Goal: Task Accomplishment & Management: Manage account settings

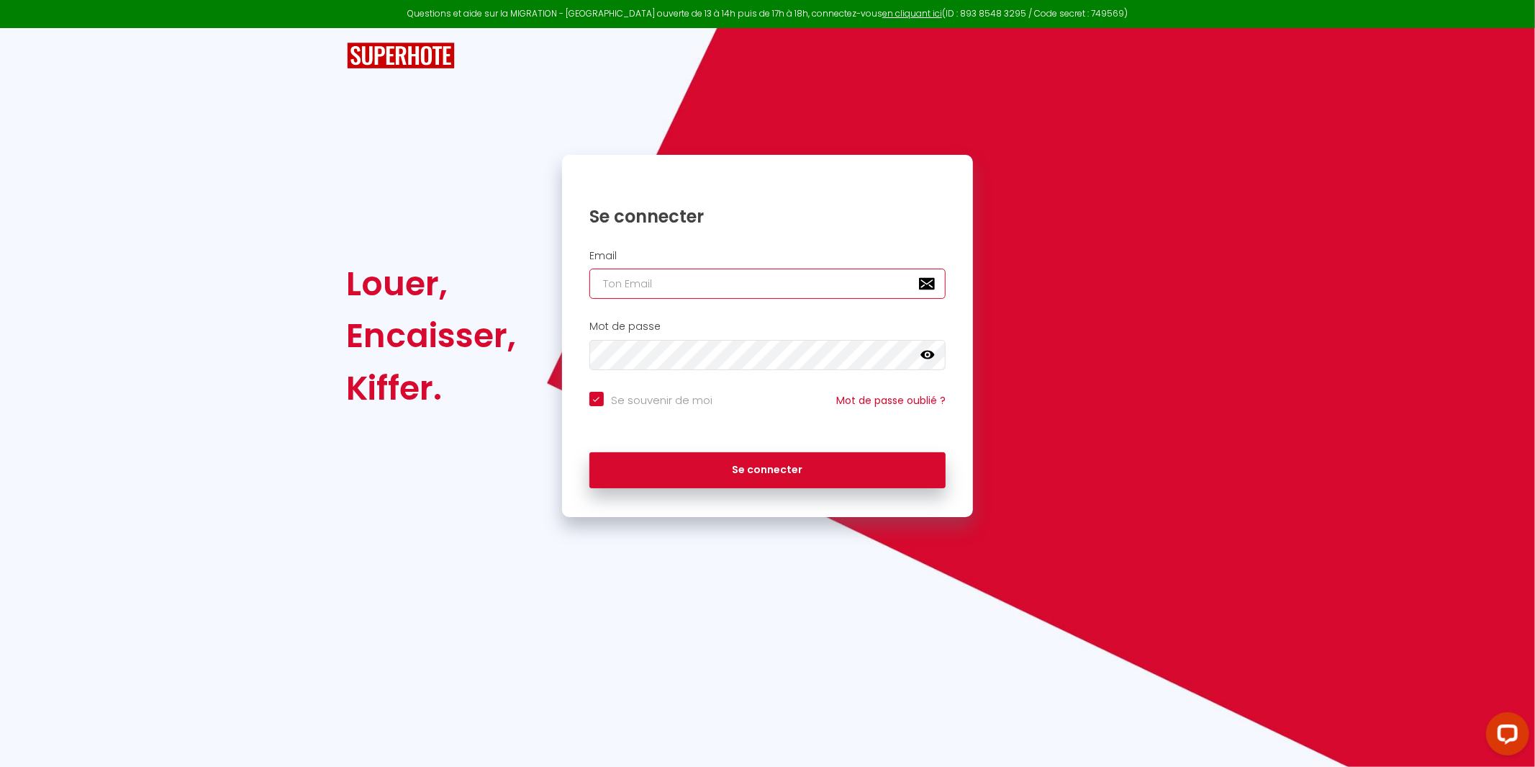
click at [653, 286] on input "email" at bounding box center [767, 283] width 357 height 30
type input "m"
checkbox input "true"
type input "mi"
checkbox input "true"
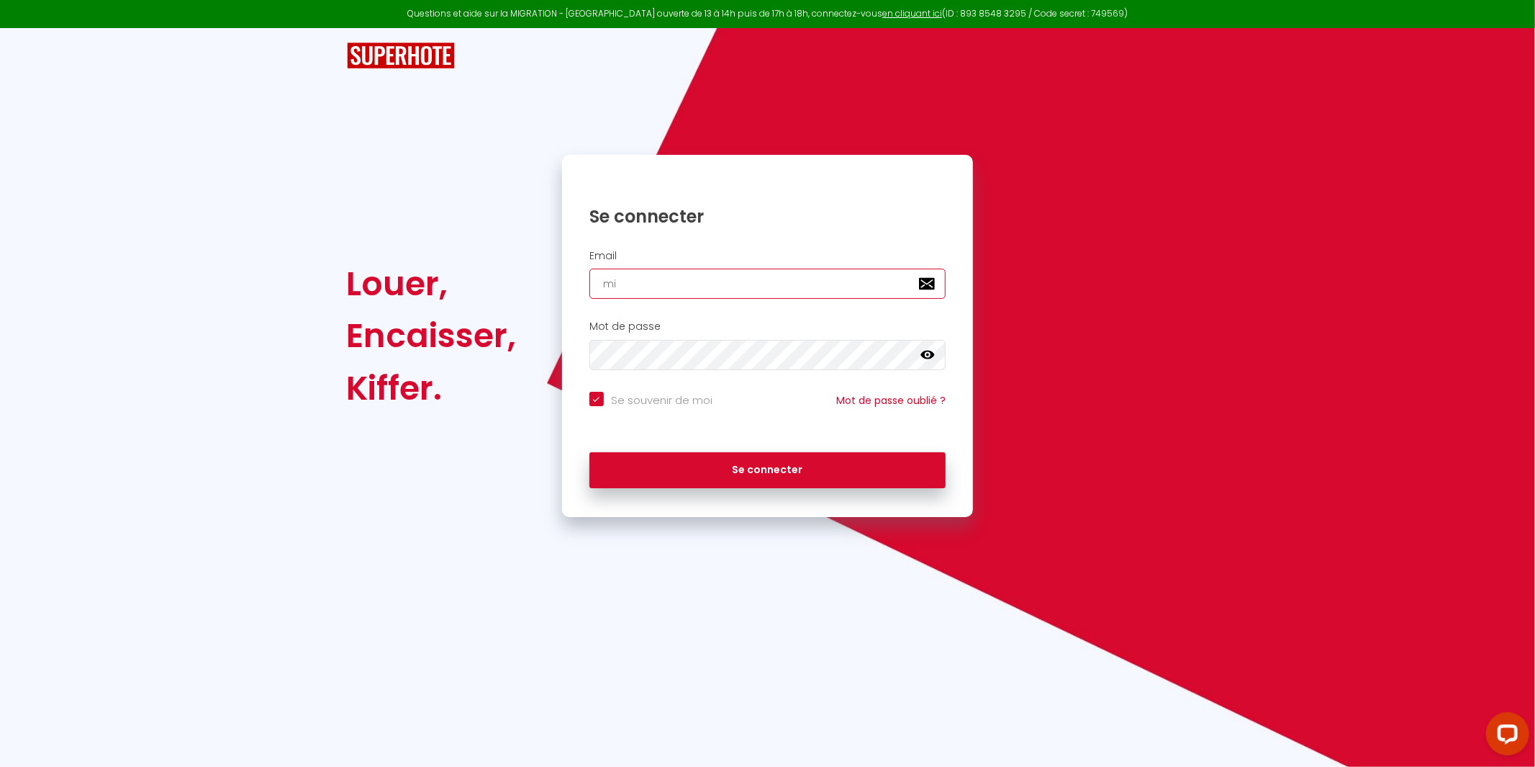
type input "mic"
checkbox input "true"
type input "mich"
checkbox input "true"
type input "micha"
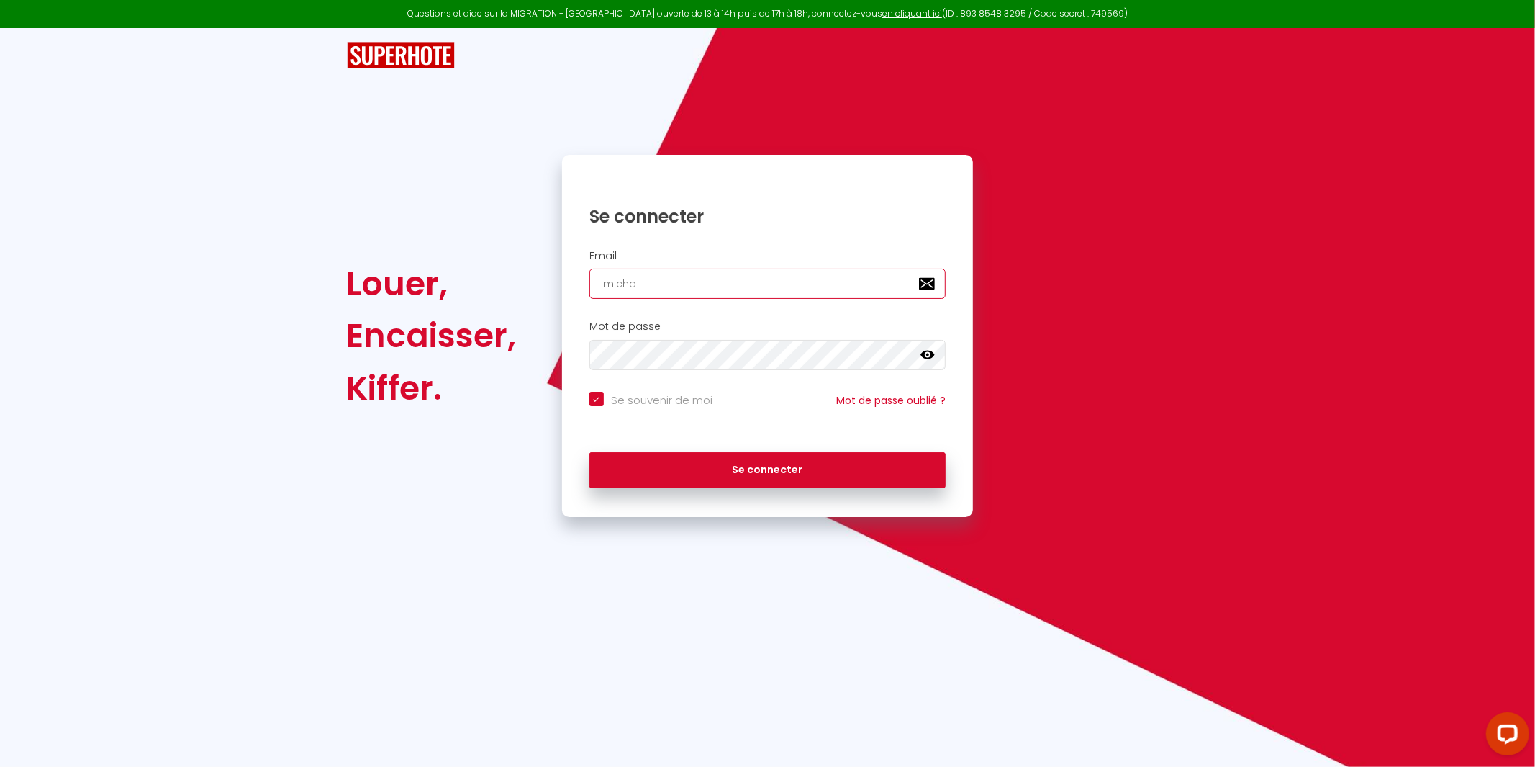
checkbox input "true"
type input "michae"
checkbox input "true"
type input "[PERSON_NAME]"
checkbox input "true"
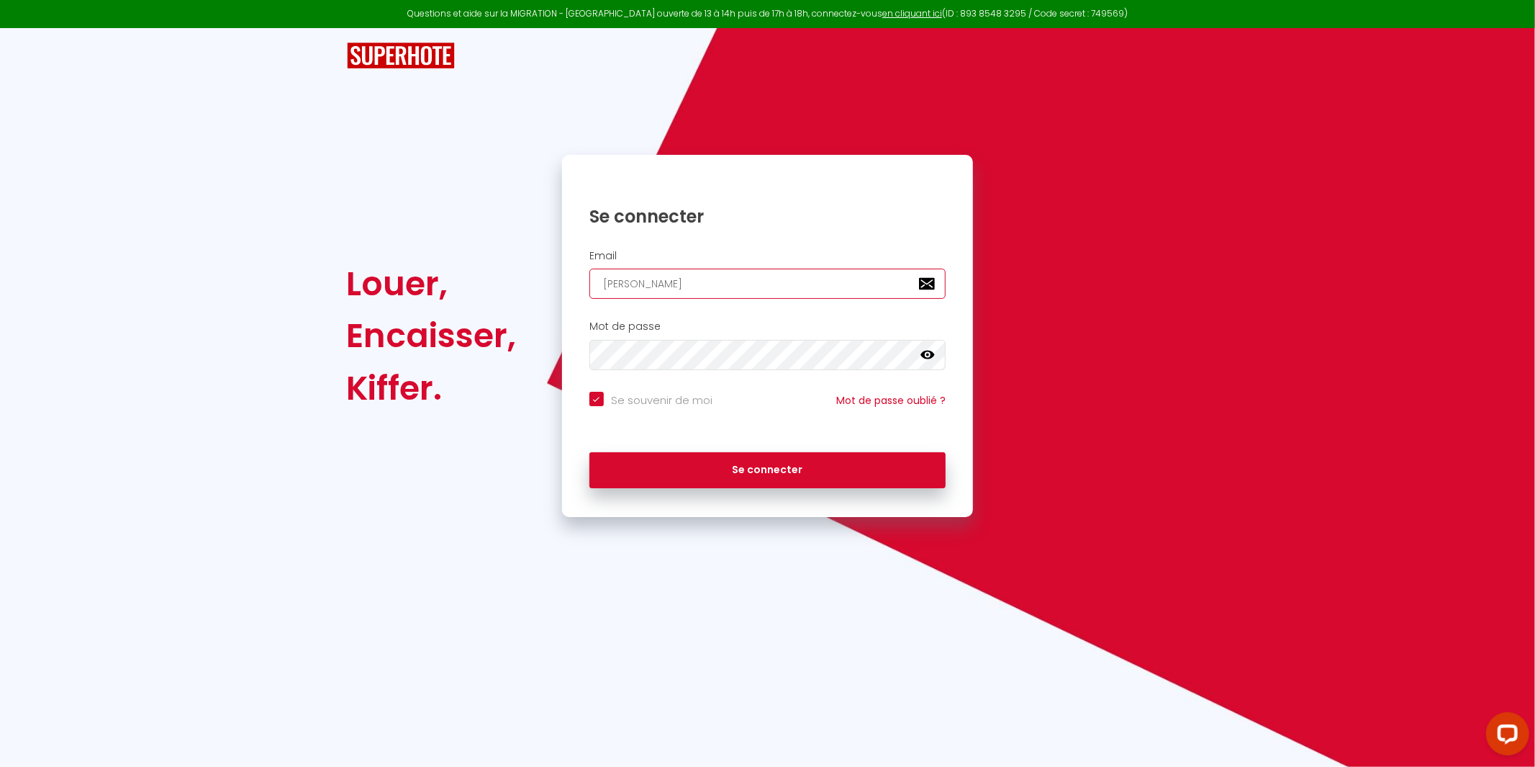
type input "[PERSON_NAME]@"
checkbox input "true"
type input "[PERSON_NAME]"
checkbox input "true"
type input "[PERSON_NAME]"
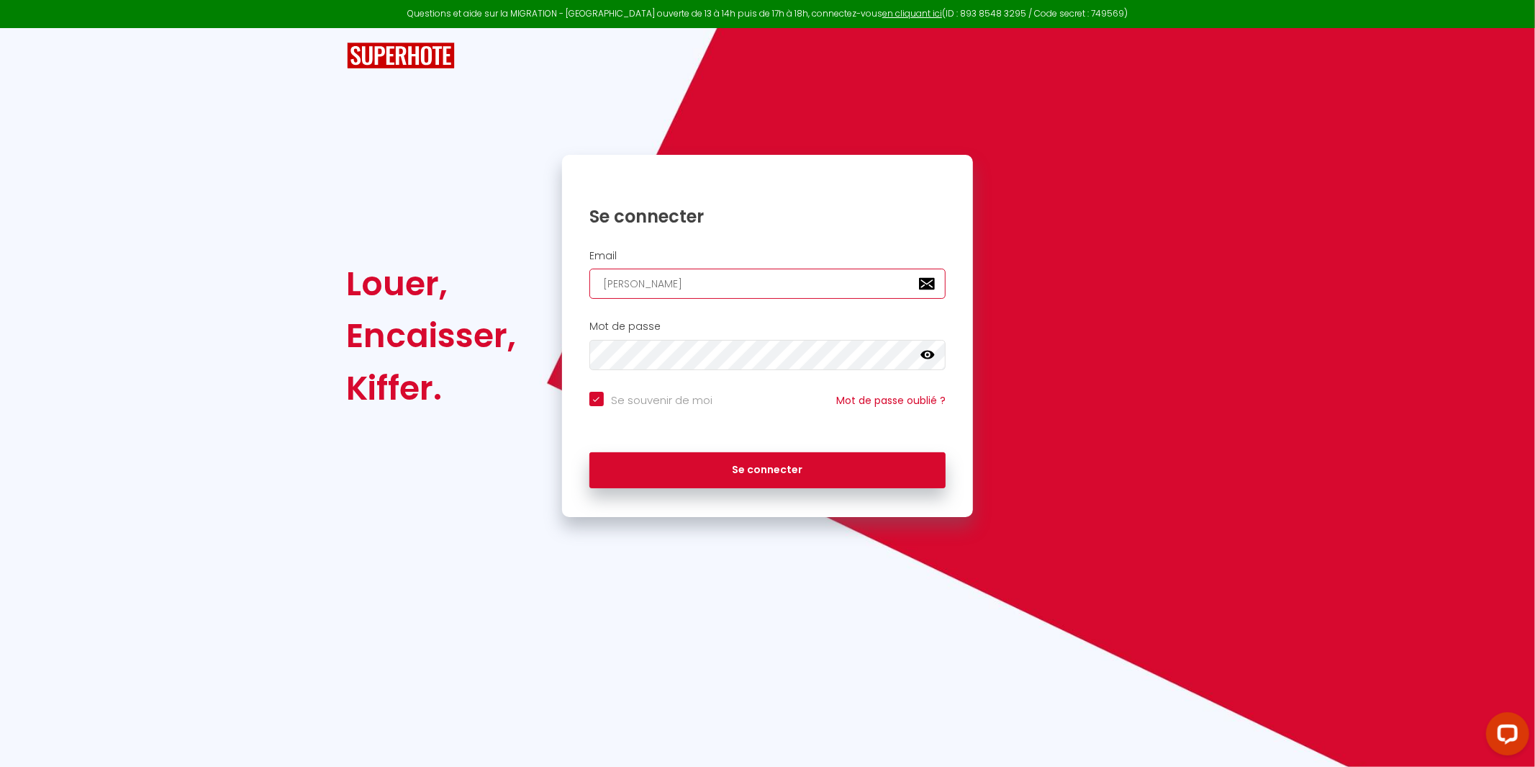
checkbox input "true"
type input "[PERSON_NAME]"
checkbox input "true"
type input "[PERSON_NAME]"
checkbox input "true"
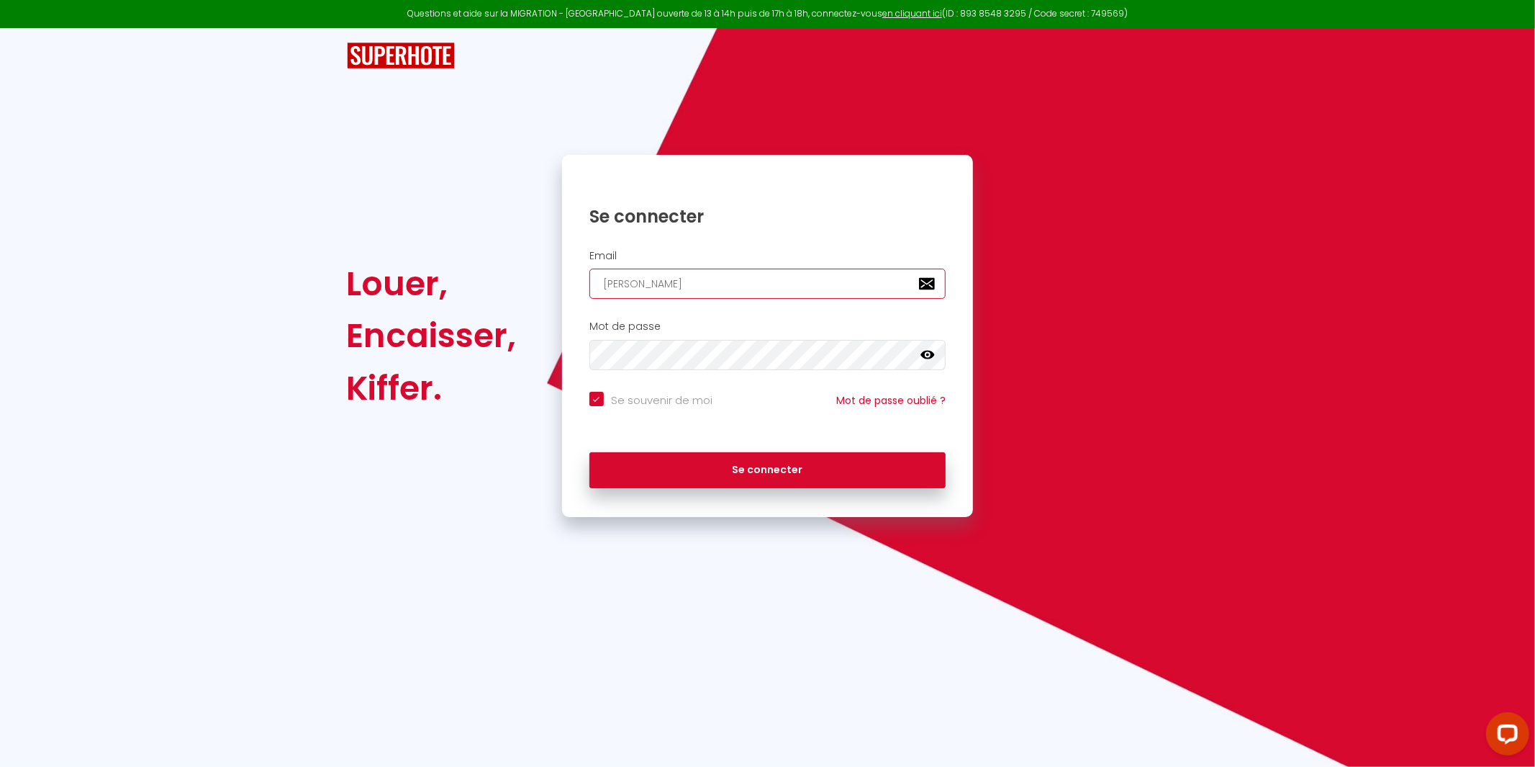
type input "[PERSON_NAME]"
checkbox input "true"
type input "[PERSON_NAME]"
checkbox input "true"
type input "[PERSON_NAME]"
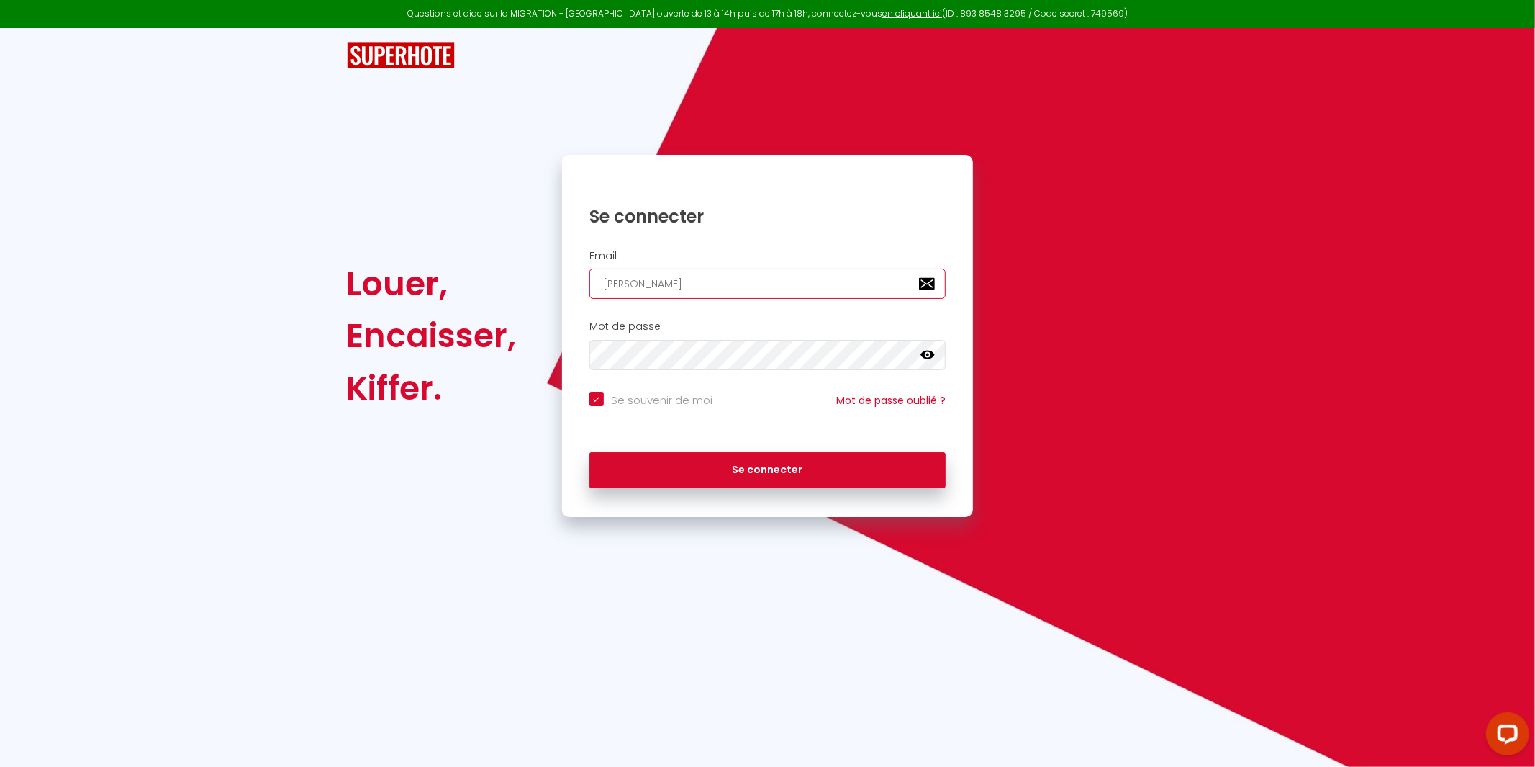
checkbox input "true"
type input "[PERSON_NAME]"
checkbox input "true"
type input "[PERSON_NAME]"
checkbox input "true"
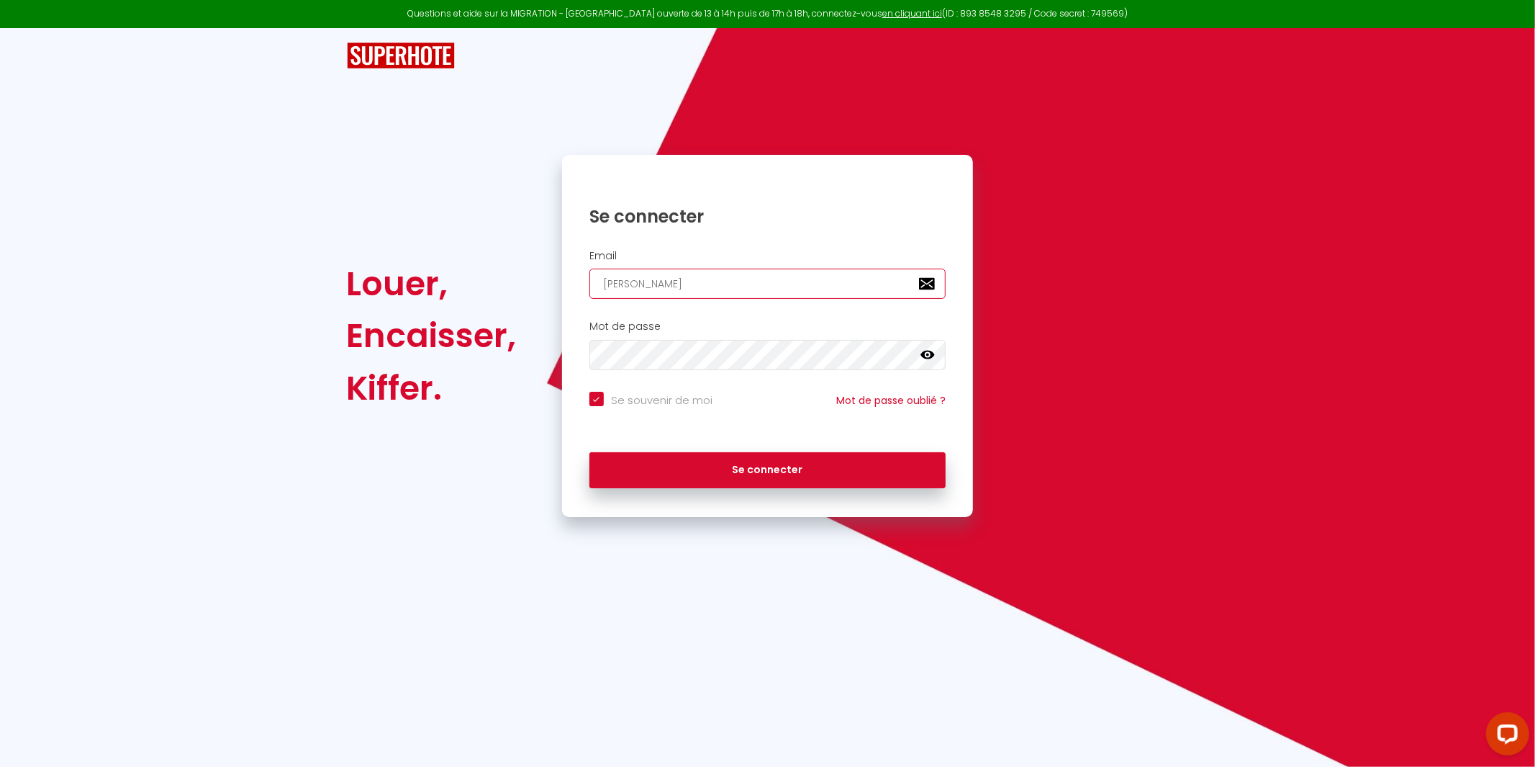
type input "[PERSON_NAME]."
checkbox input "true"
type input "[PERSON_NAME]"
checkbox input "true"
type input "[PERSON_NAME][EMAIL_ADDRESS][DOMAIN_NAME]"
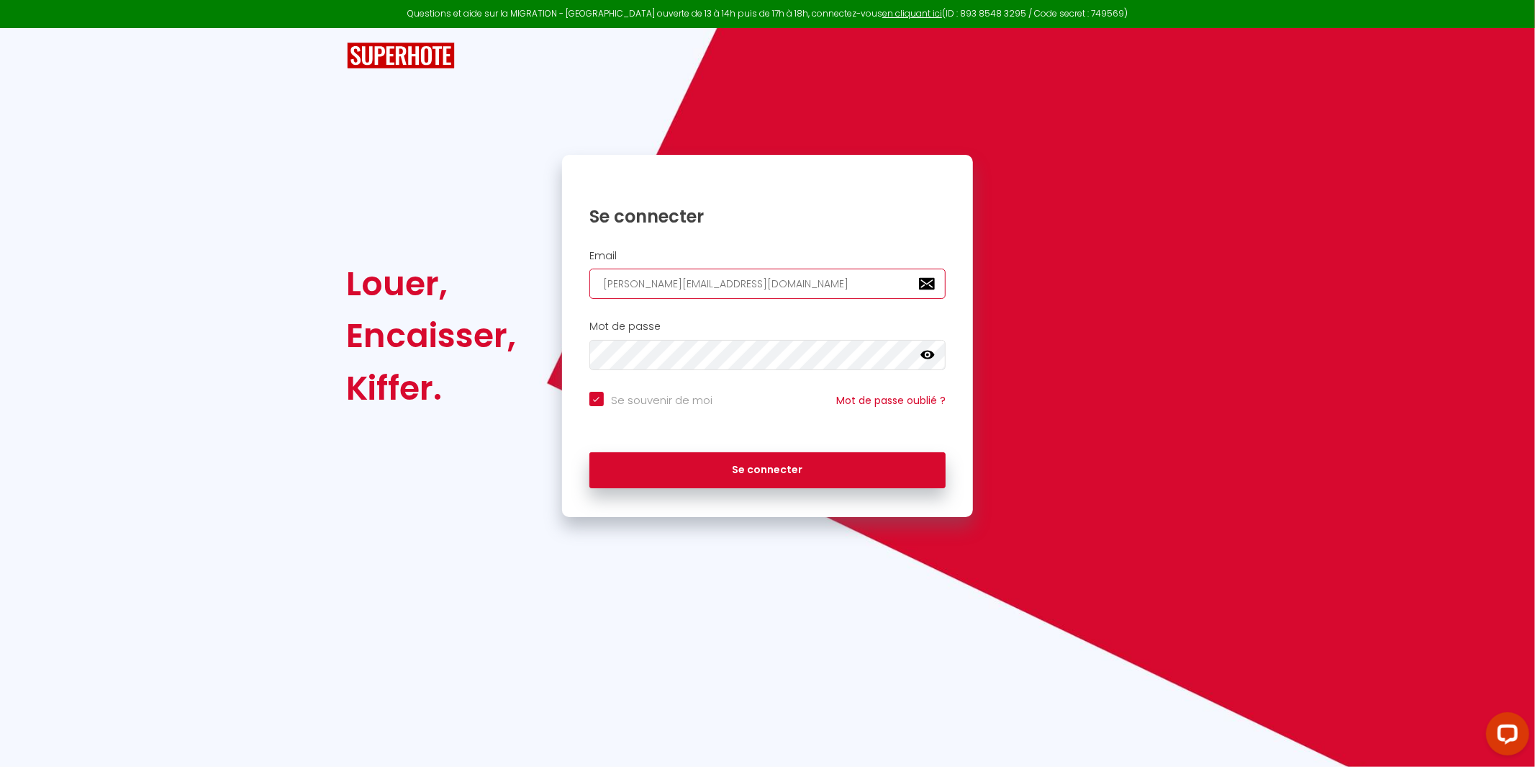
checkbox input "true"
type input "[PERSON_NAME][EMAIL_ADDRESS][DOMAIN_NAME]"
checkbox input "true"
type input "[PERSON_NAME][EMAIL_ADDRESS][DOMAIN_NAME]"
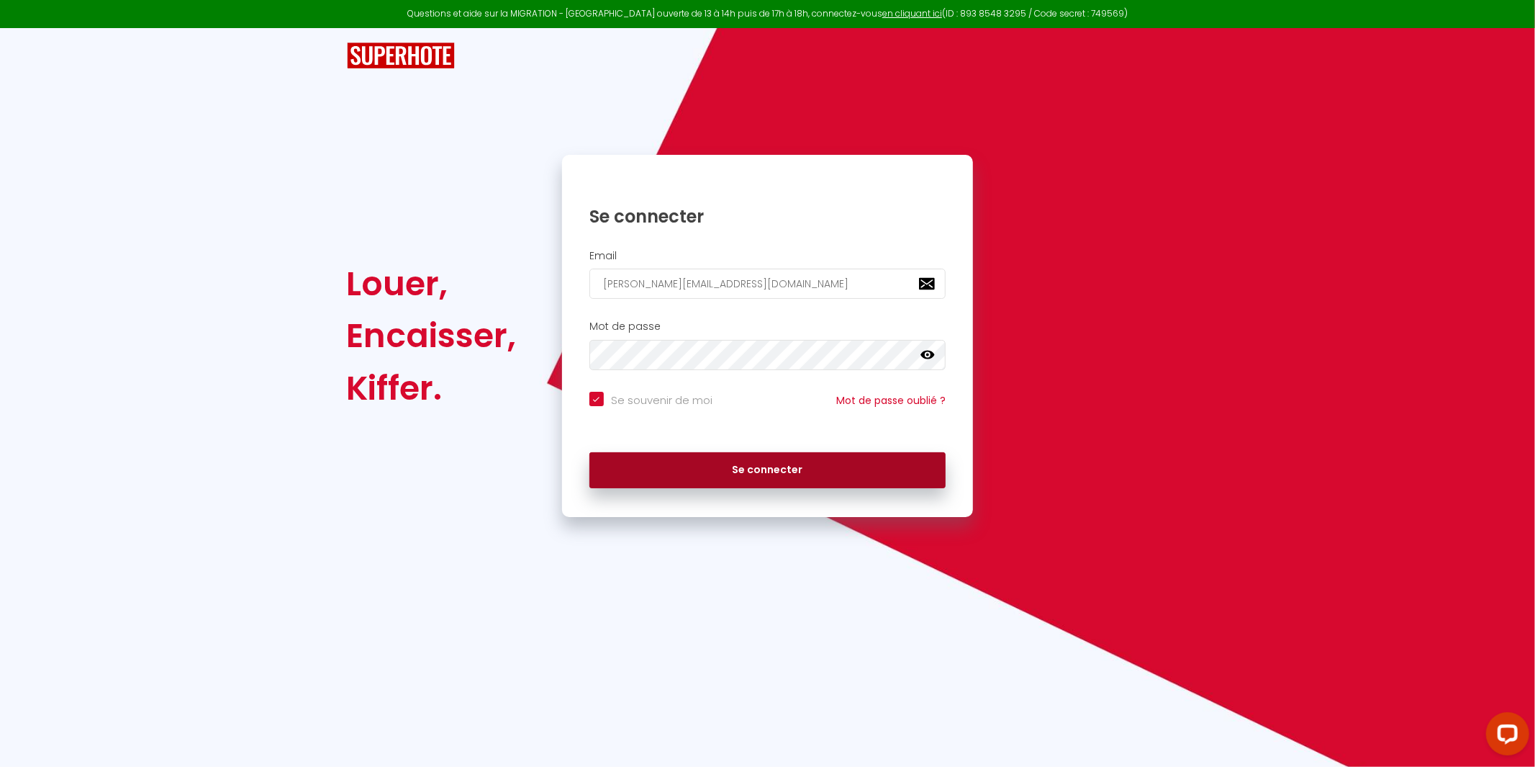
click at [769, 478] on button "Se connecter" at bounding box center [767, 470] width 357 height 36
checkbox input "true"
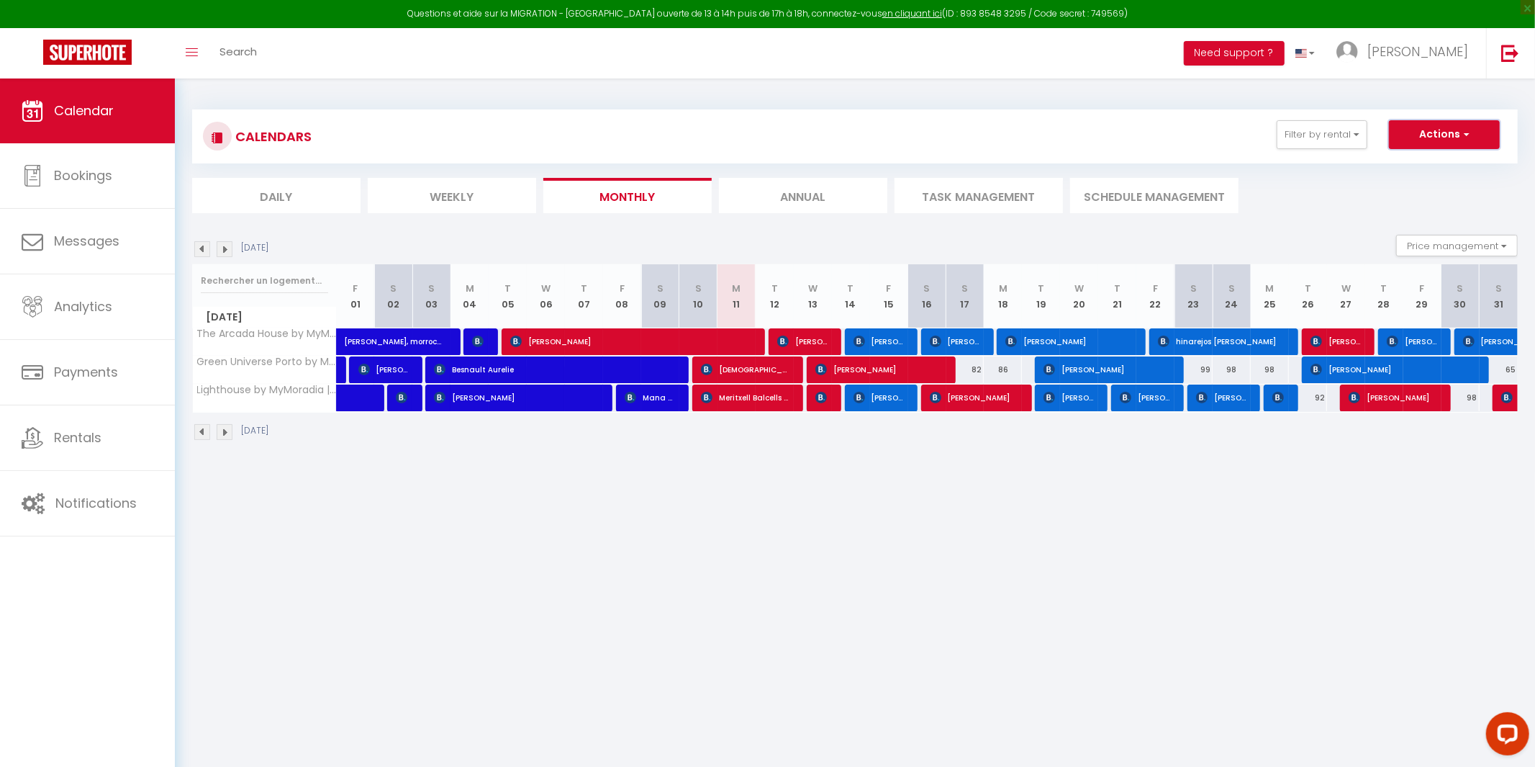
click at [1476, 139] on button "Actions" at bounding box center [1444, 134] width 111 height 29
click at [1420, 189] on link "Export bookings" at bounding box center [1432, 189] width 92 height 22
type input "[PERSON_NAME][EMAIL_ADDRESS][DOMAIN_NAME]"
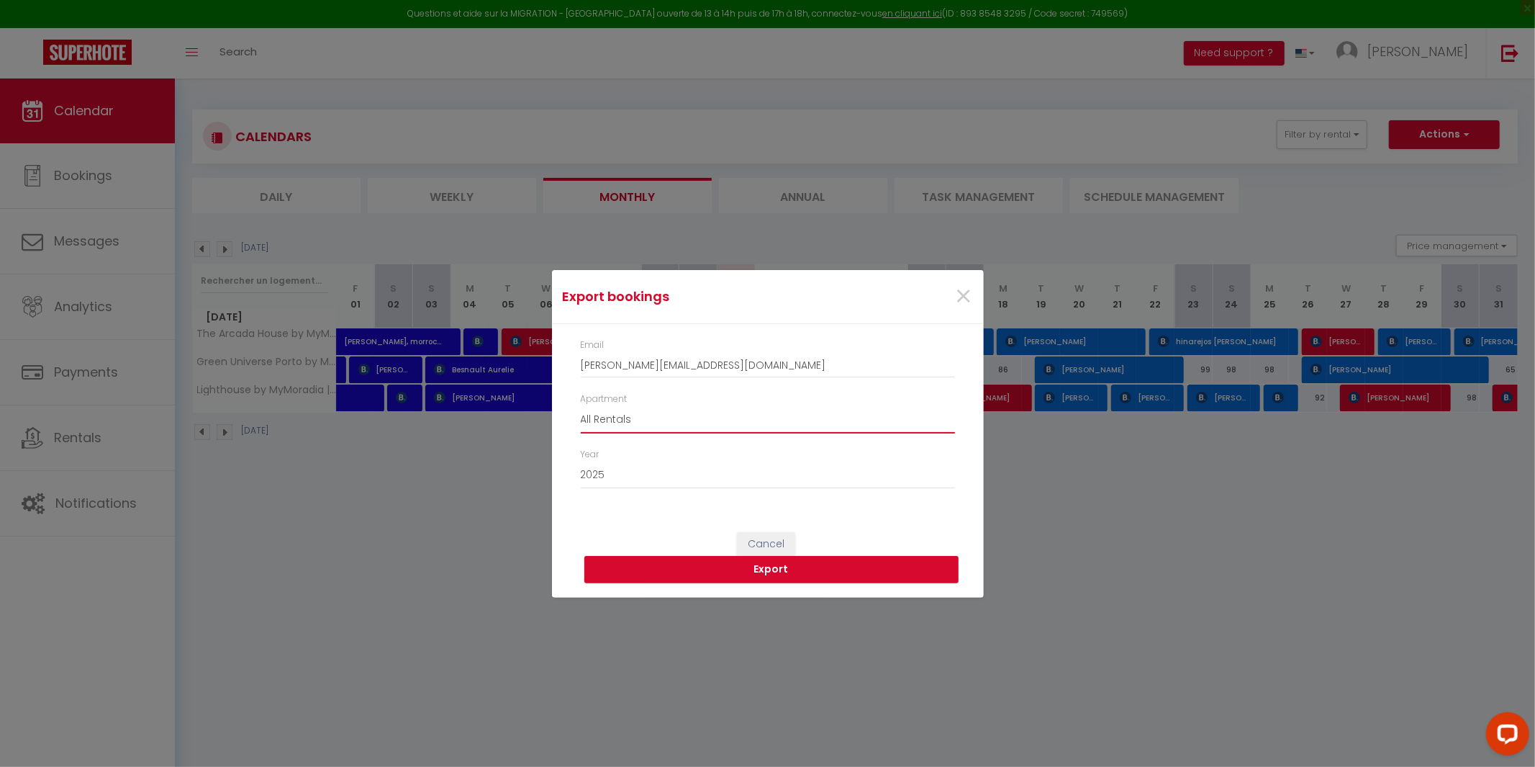
click at [700, 430] on select "All Rentals The Arcada House by MyMoradia Green Universe Porto by MyMoradia Lig…" at bounding box center [768, 419] width 374 height 27
select select "70483"
click at [581, 406] on select "All Rentals The Arcada House by MyMoradia Green Universe Porto by MyMoradia Lig…" at bounding box center [768, 419] width 374 height 27
click at [763, 572] on button "Export" at bounding box center [771, 569] width 374 height 27
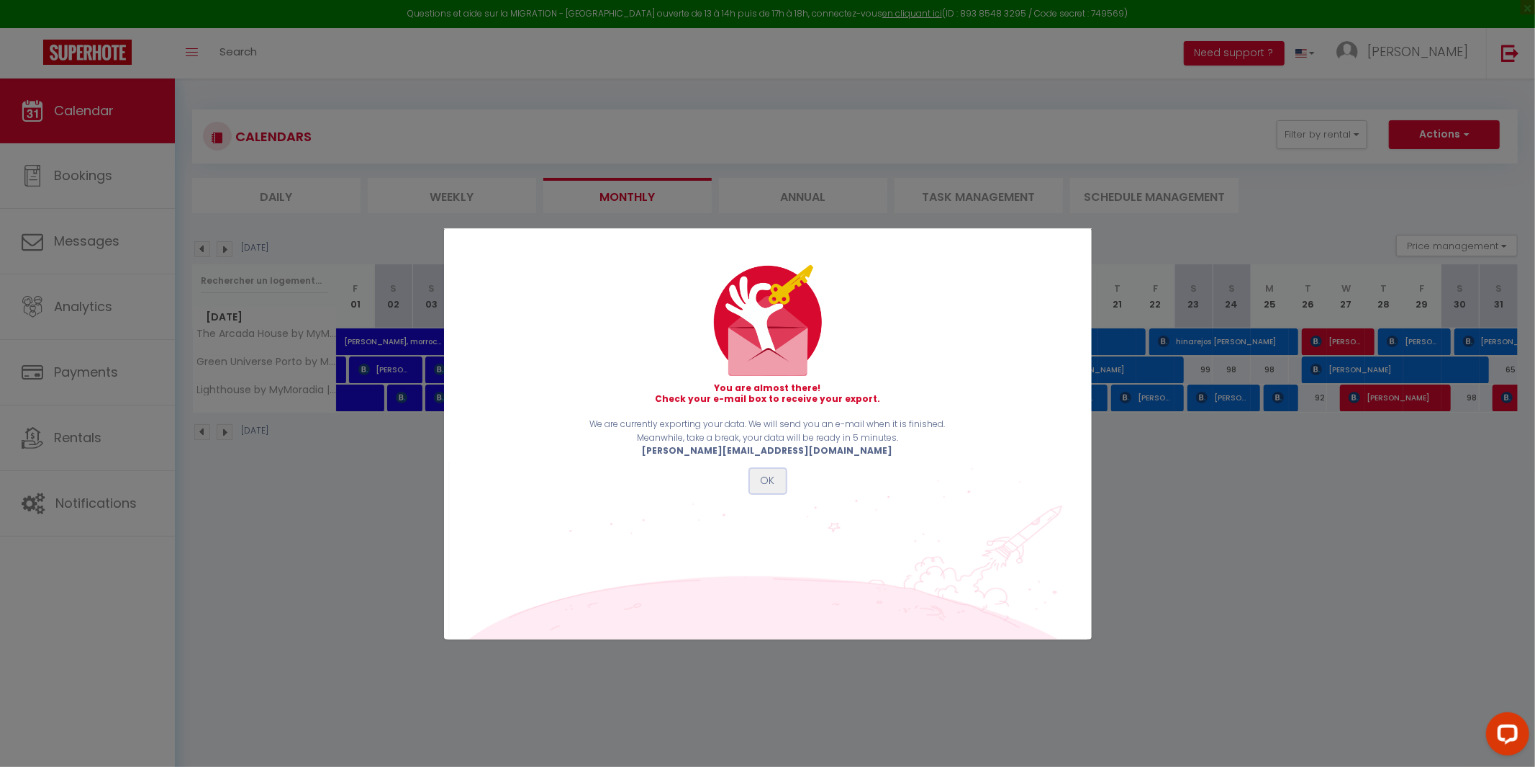
click at [772, 484] on button "OK" at bounding box center [768, 481] width 36 height 24
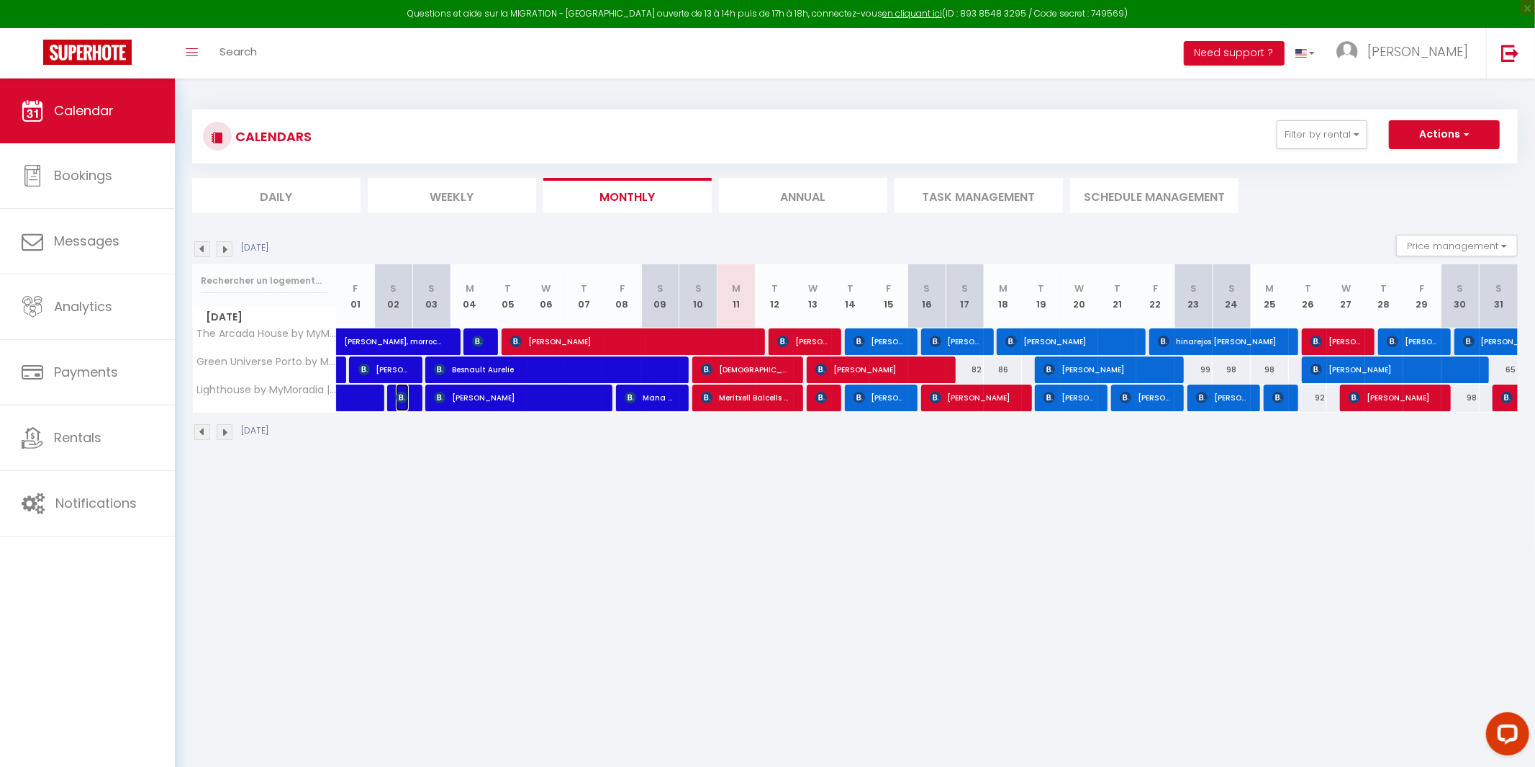
click at [401, 402] on img at bounding box center [402, 398] width 12 height 12
select select "OK"
select select "0"
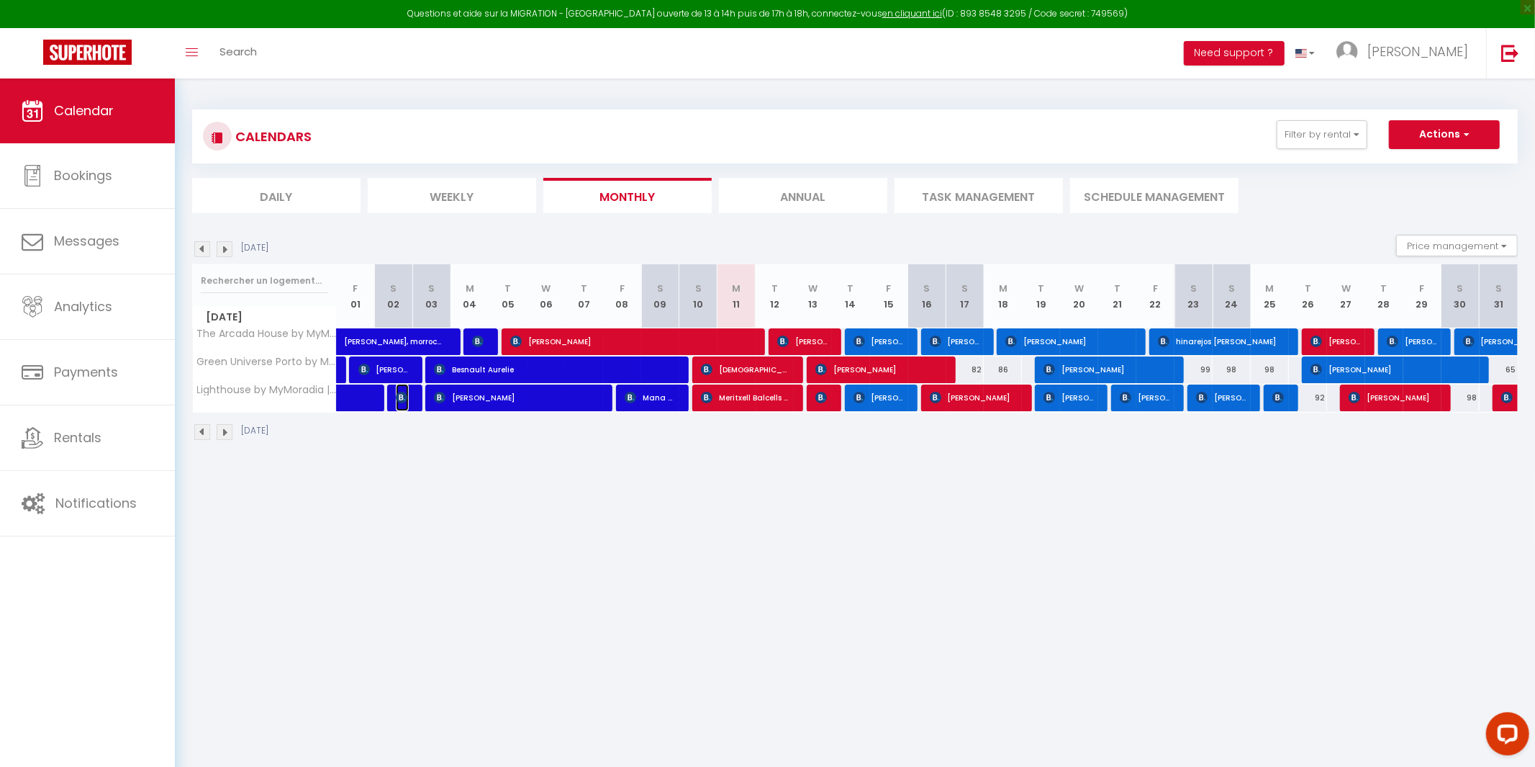
select select "1"
select select
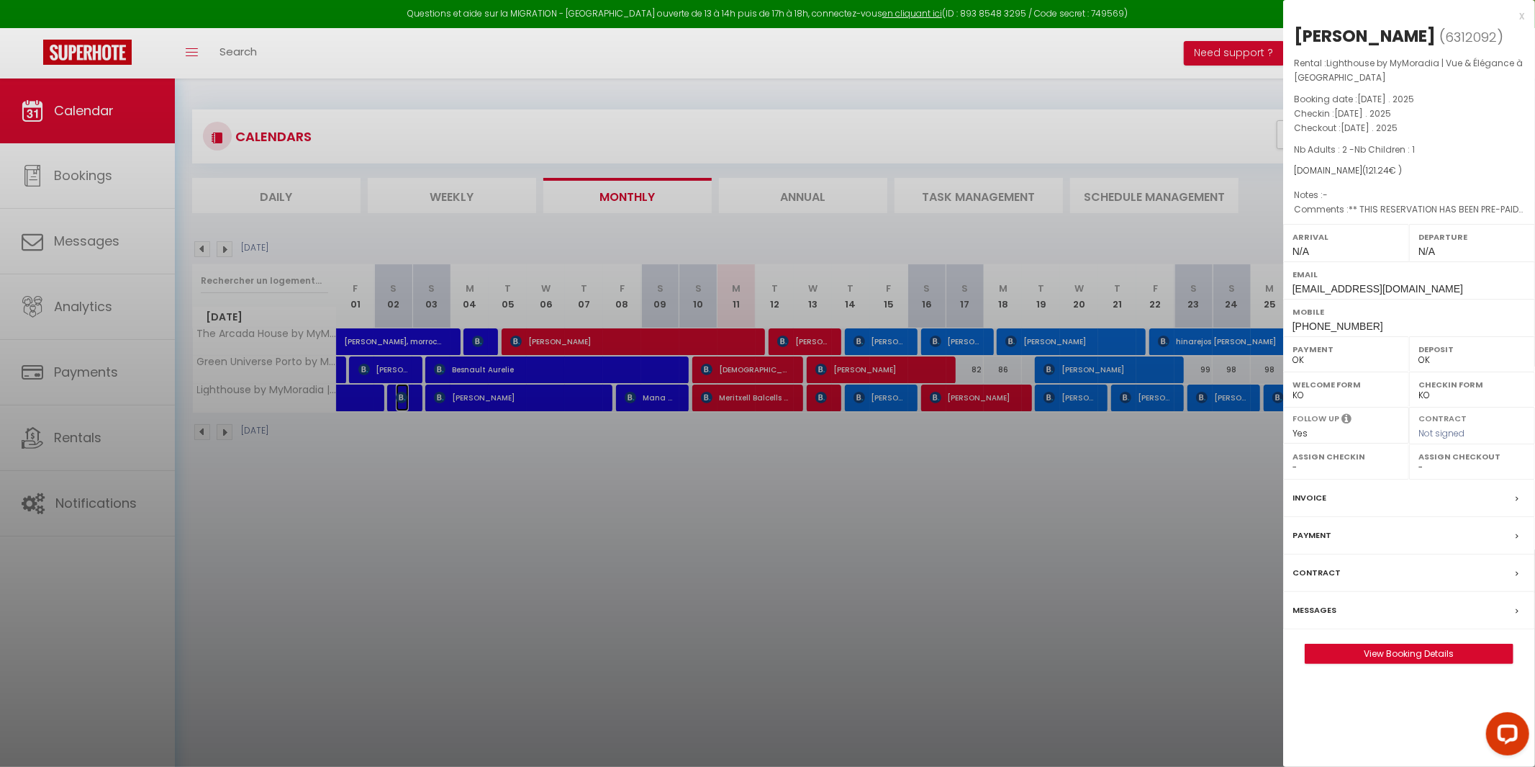
select select "45900"
select select "46177"
click at [449, 464] on div at bounding box center [767, 383] width 1535 height 767
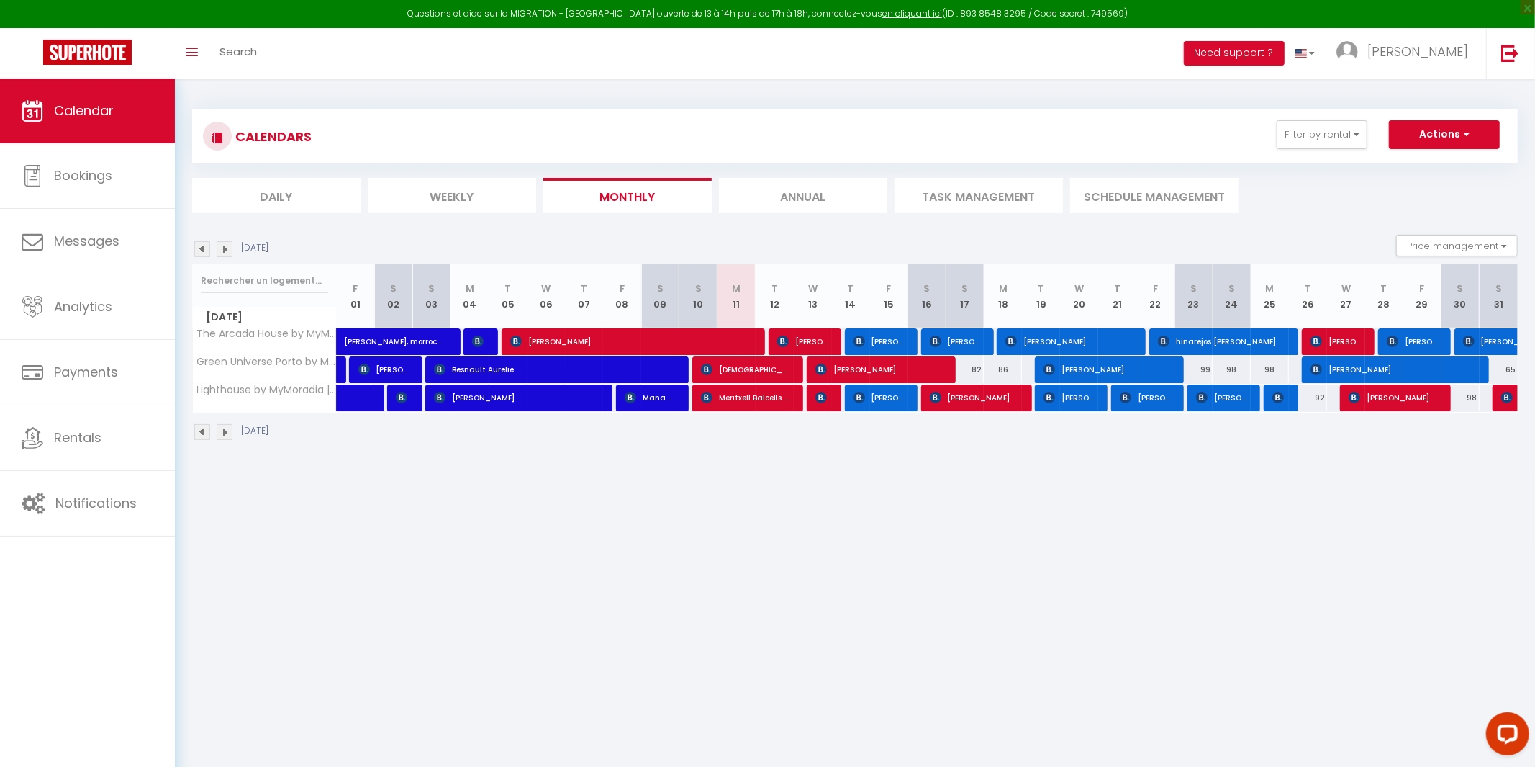
click at [197, 250] on img at bounding box center [202, 249] width 16 height 16
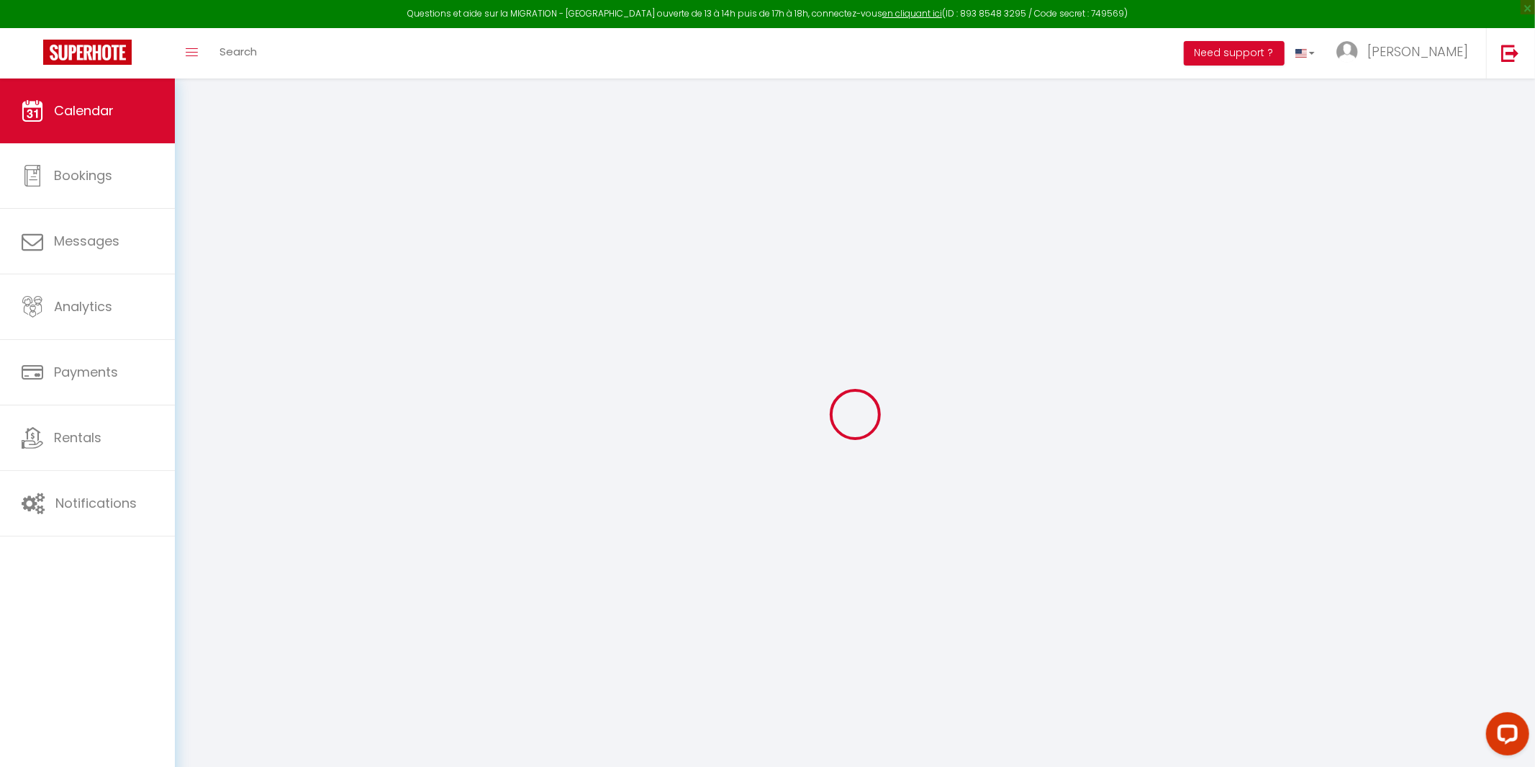
select select "0"
select select "45900"
select select "46177"
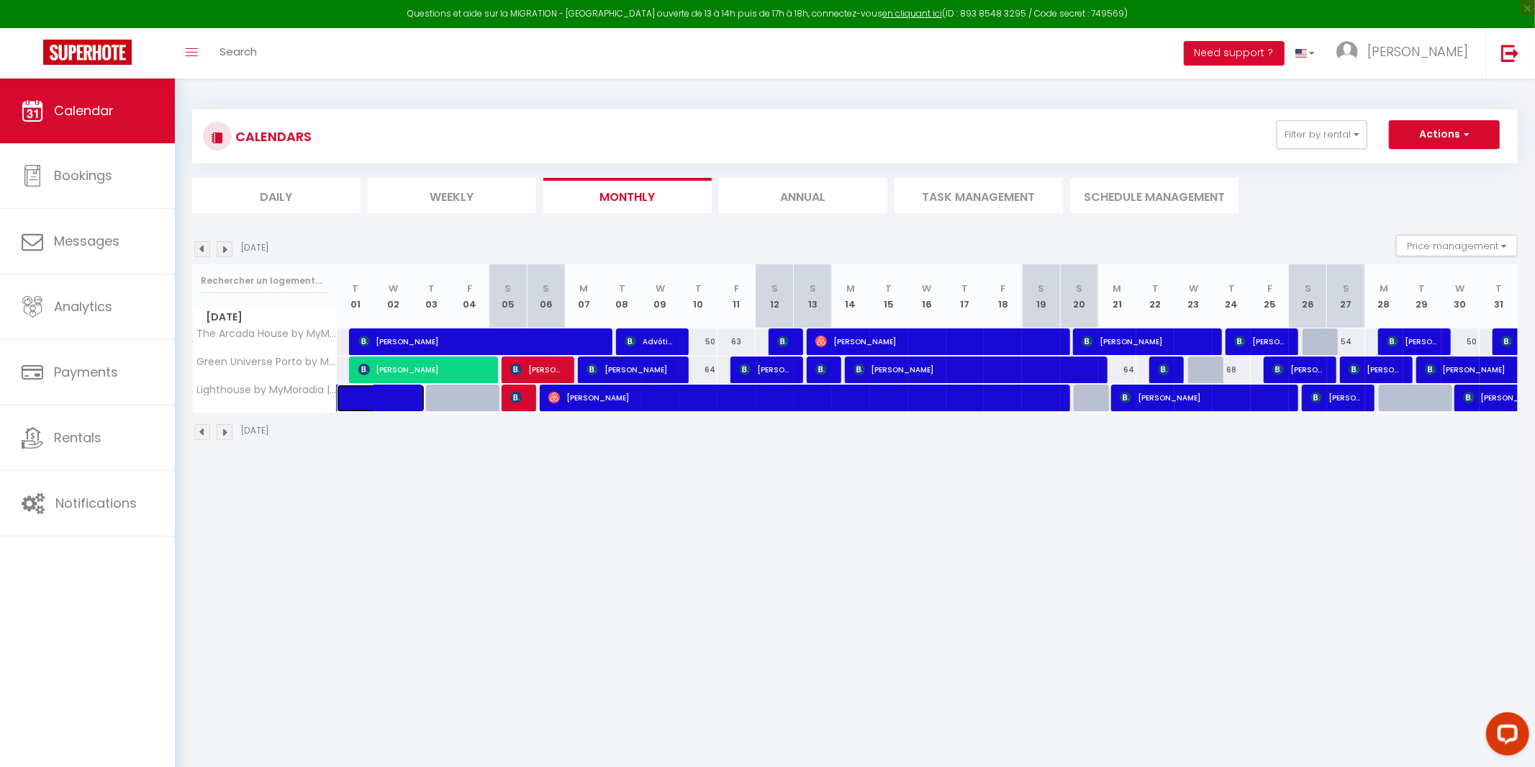
click at [382, 401] on span at bounding box center [391, 397] width 66 height 27
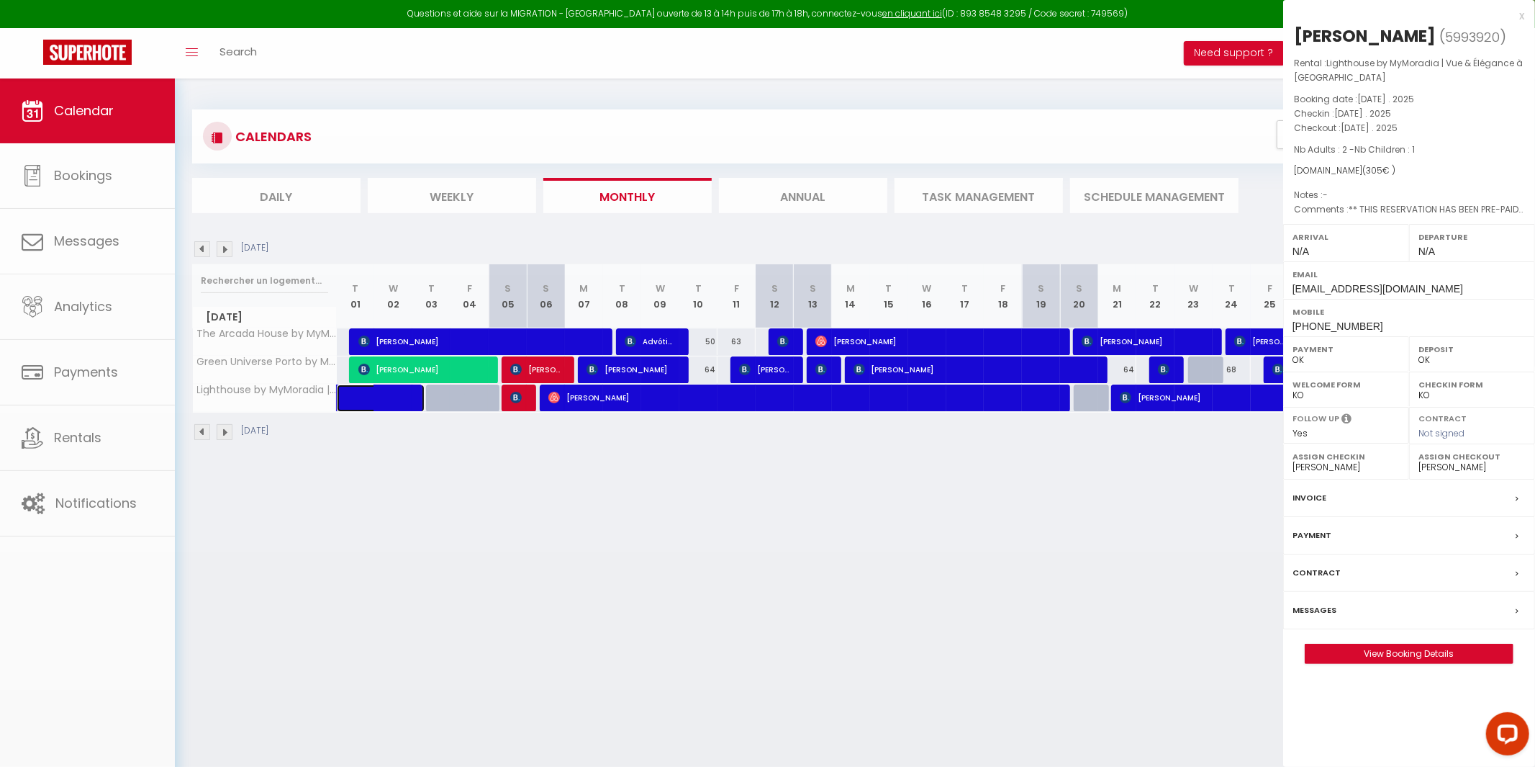
select select
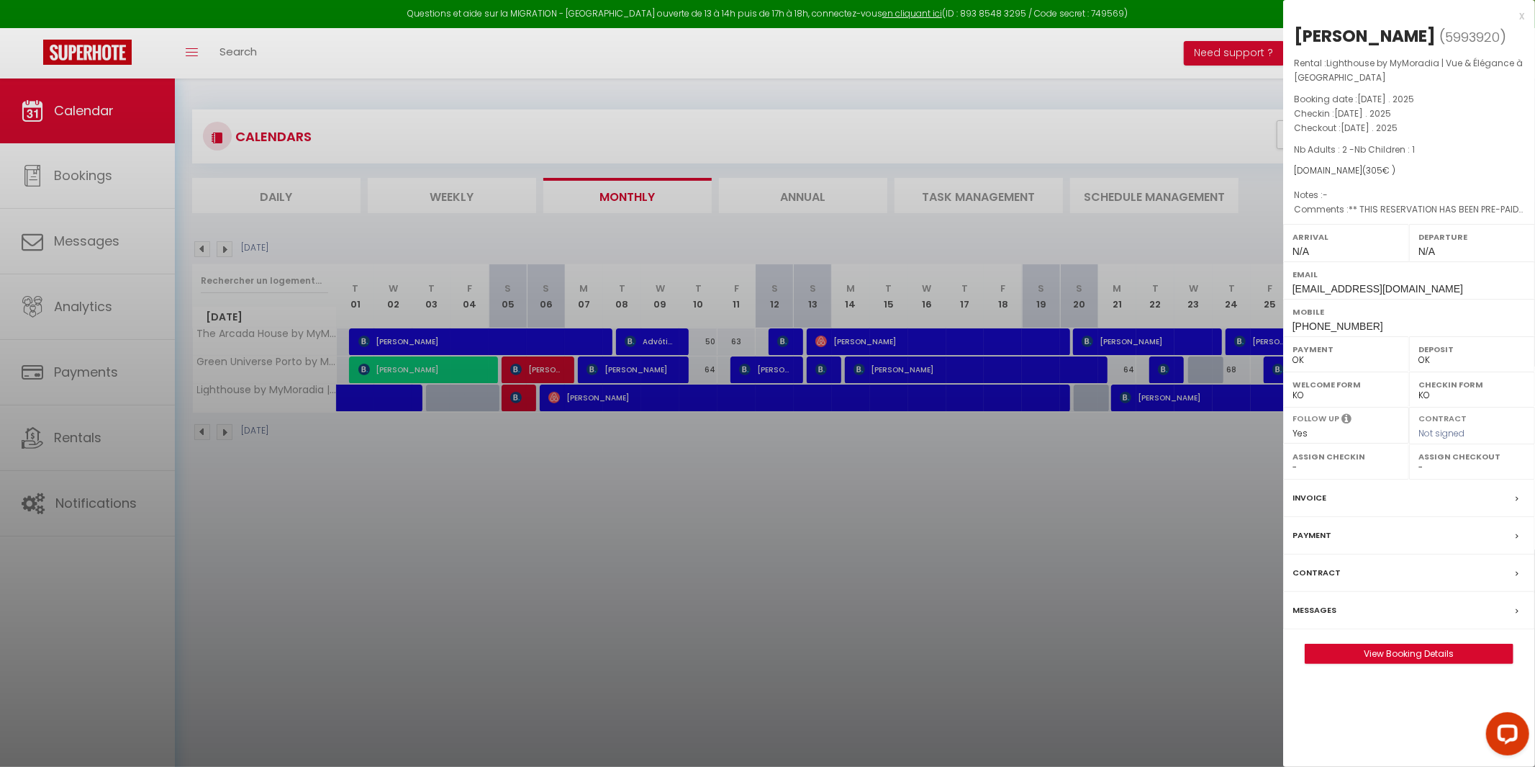
click at [379, 487] on div at bounding box center [767, 383] width 1535 height 767
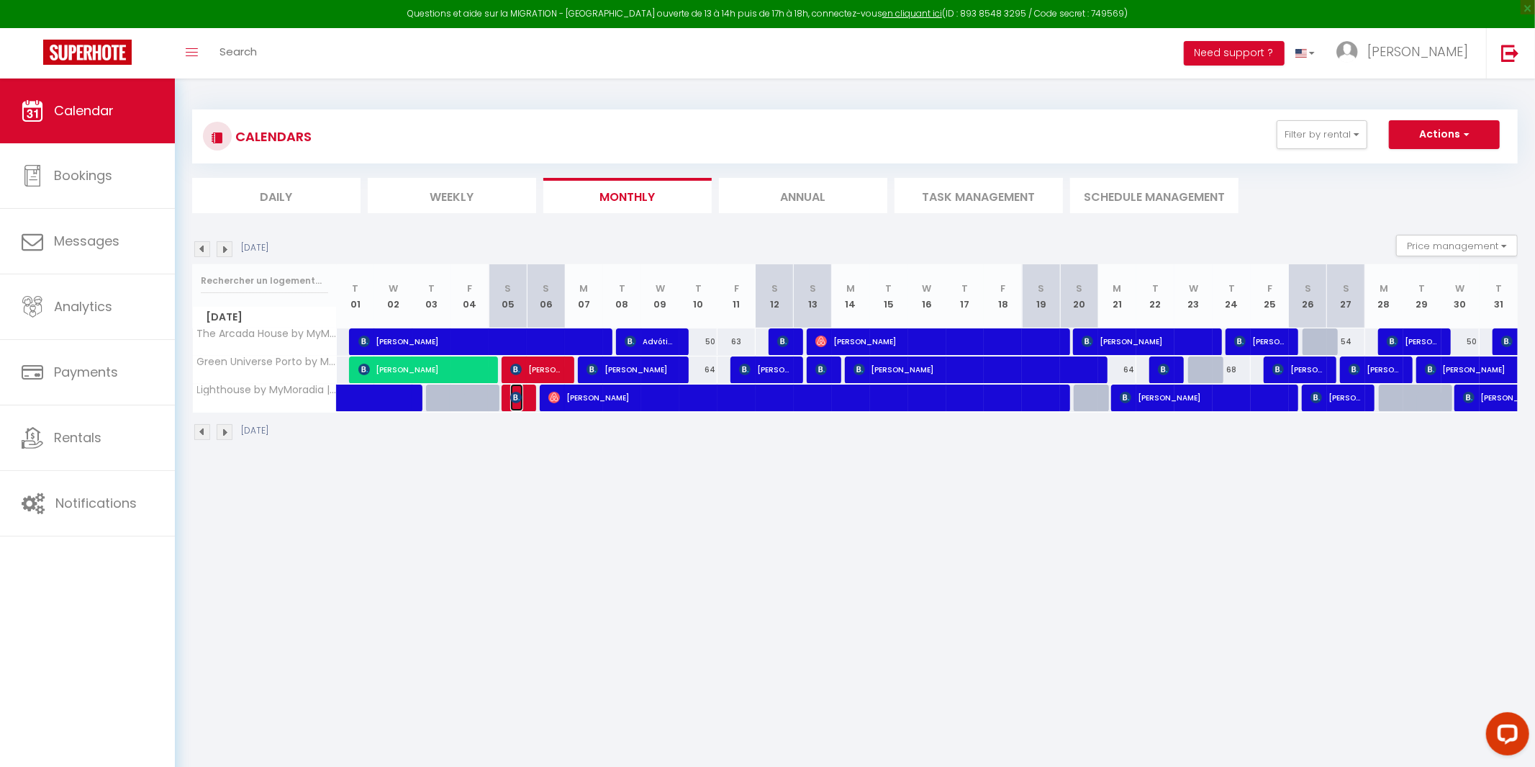
click at [510, 389] on span "[PERSON_NAME]" at bounding box center [516, 397] width 13 height 27
select select "45900"
select select "46177"
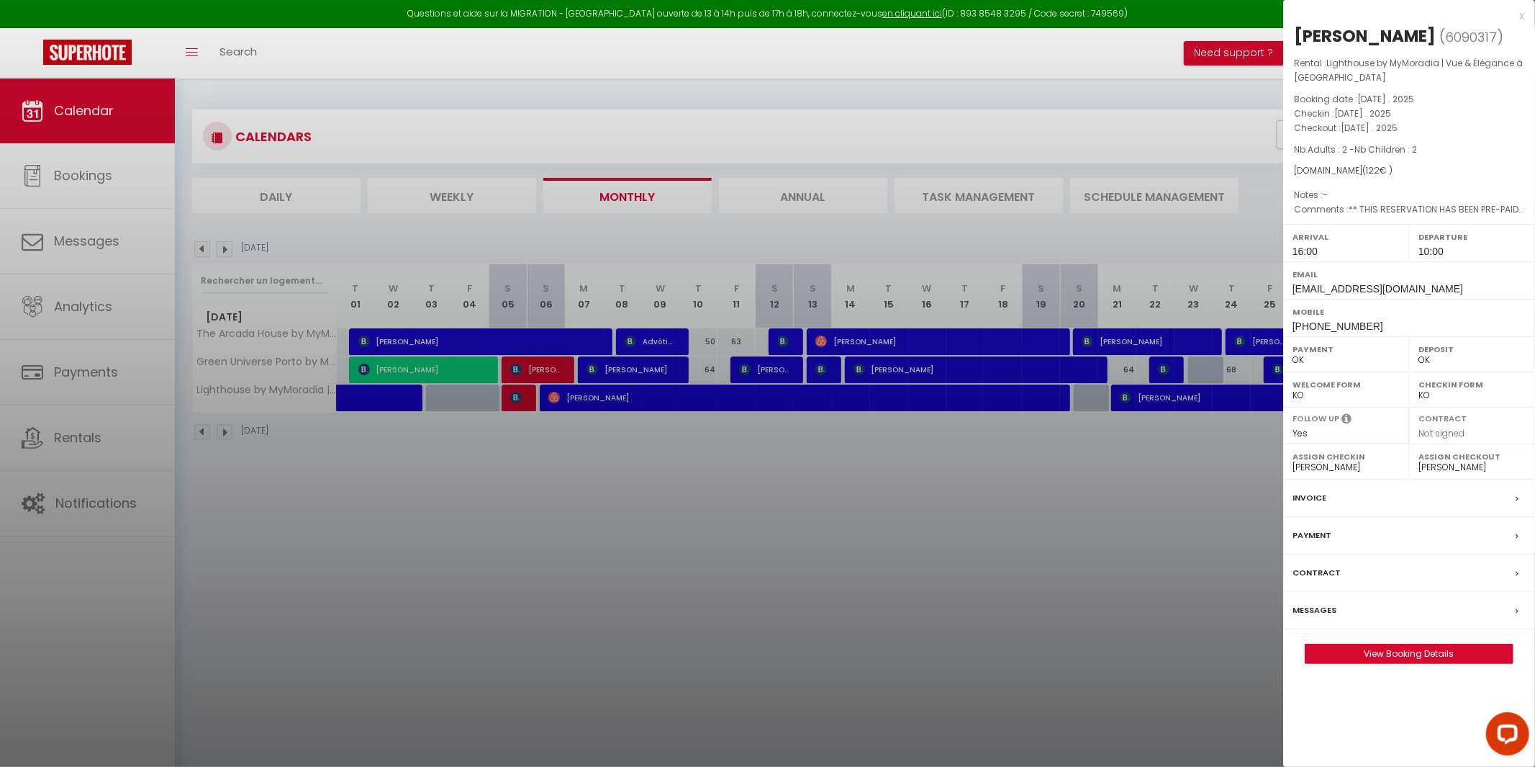
click at [517, 500] on div at bounding box center [767, 383] width 1535 height 767
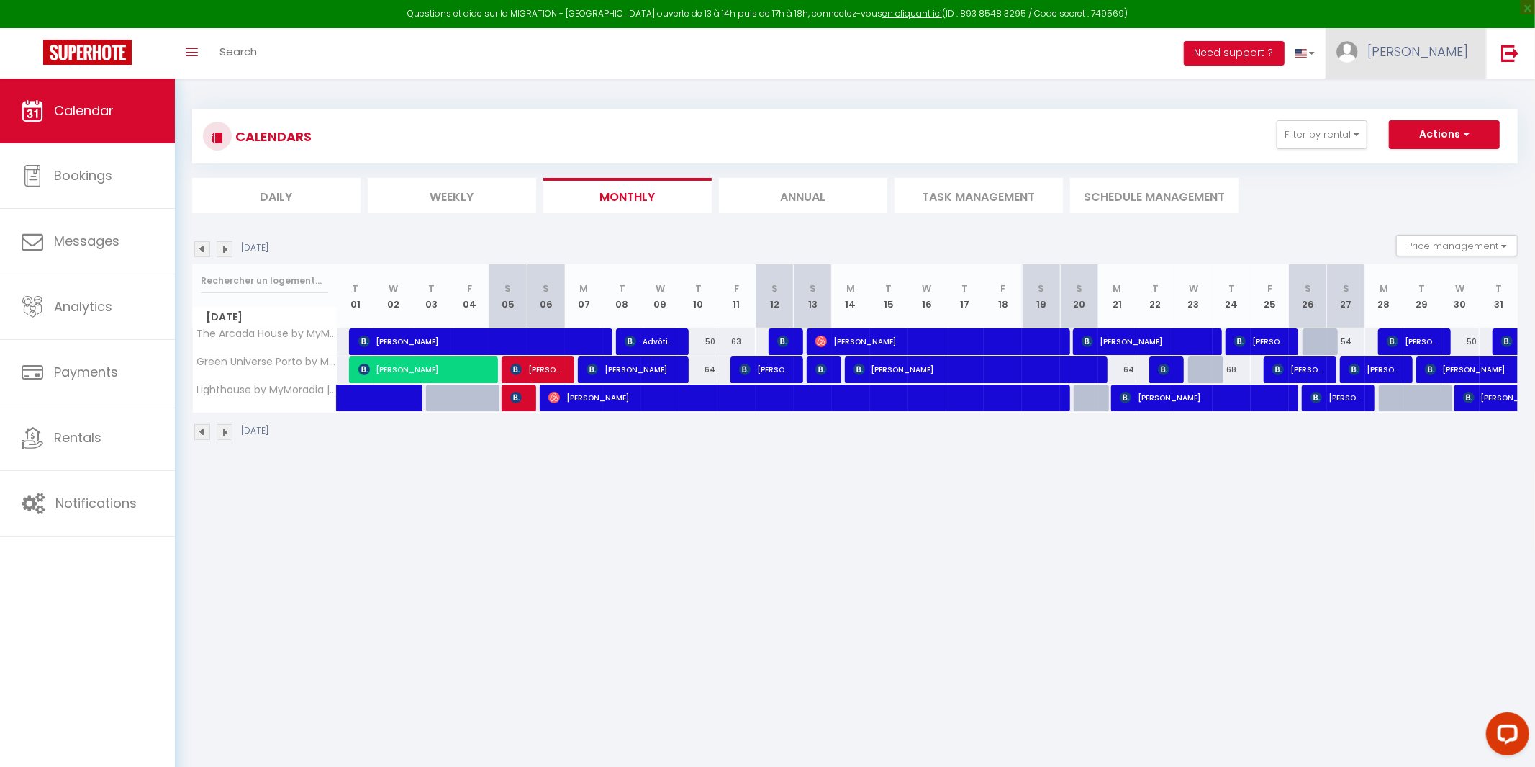
click at [1476, 51] on link "[PERSON_NAME]" at bounding box center [1406, 53] width 161 height 50
click at [1531, 57] on link at bounding box center [1510, 53] width 48 height 50
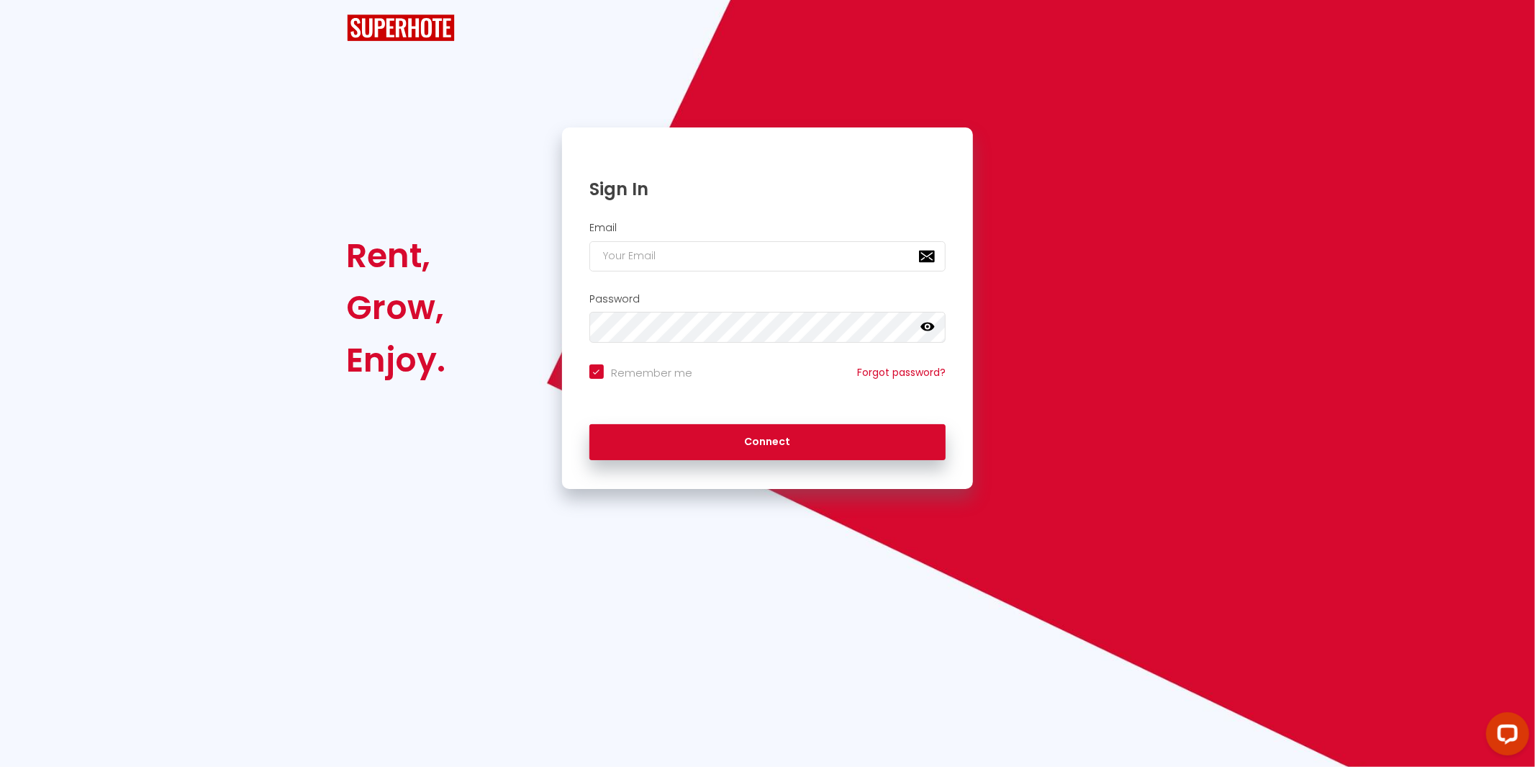
checkbox input "true"
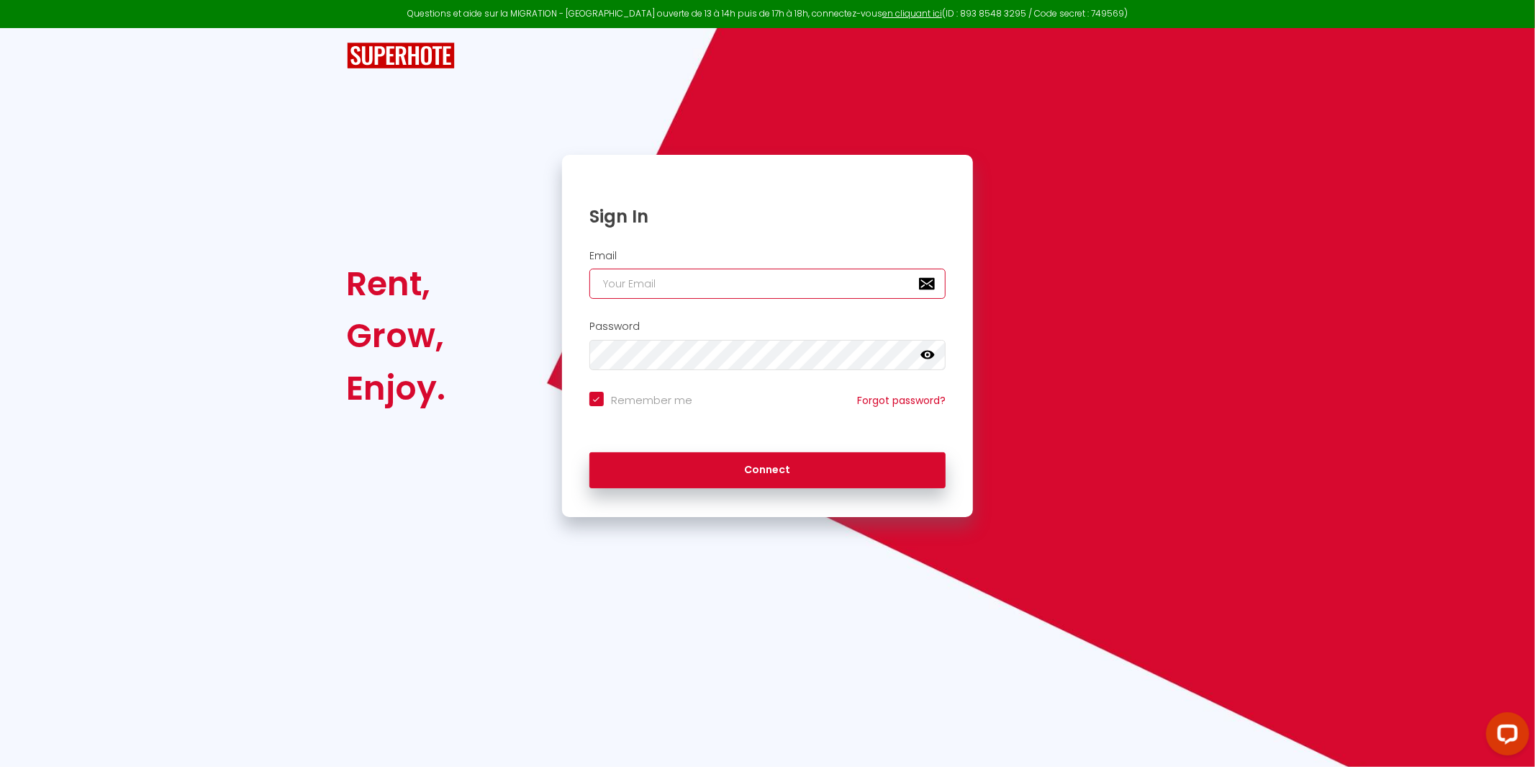
click at [673, 279] on input "email" at bounding box center [767, 283] width 357 height 30
type input "h"
checkbox input "true"
type input "he"
checkbox input "true"
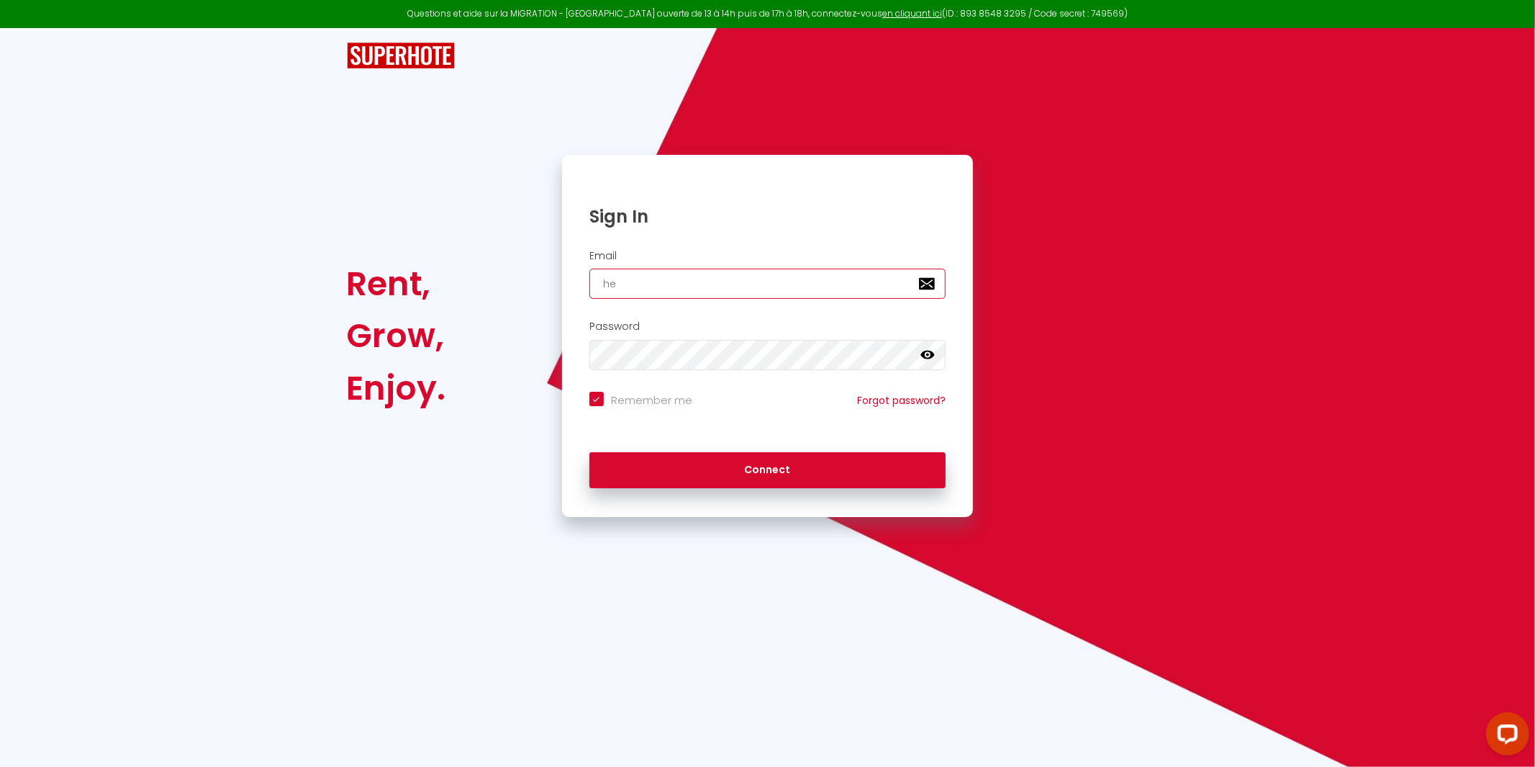
type input "hel"
checkbox input "true"
type input "hell"
checkbox input "true"
type input "hello"
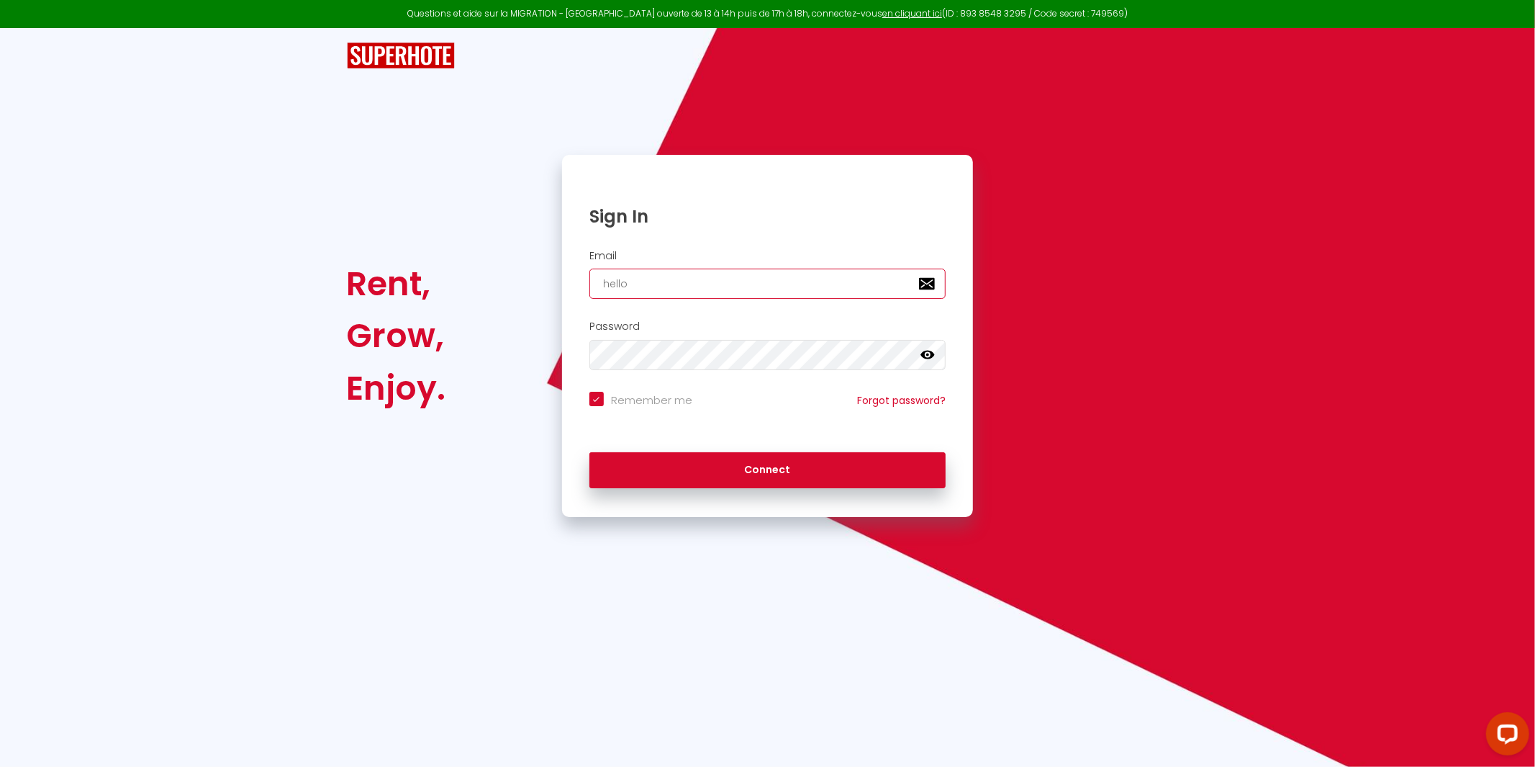
checkbox input "true"
type input "hello@"
checkbox input "true"
type input "hello@m"
checkbox input "true"
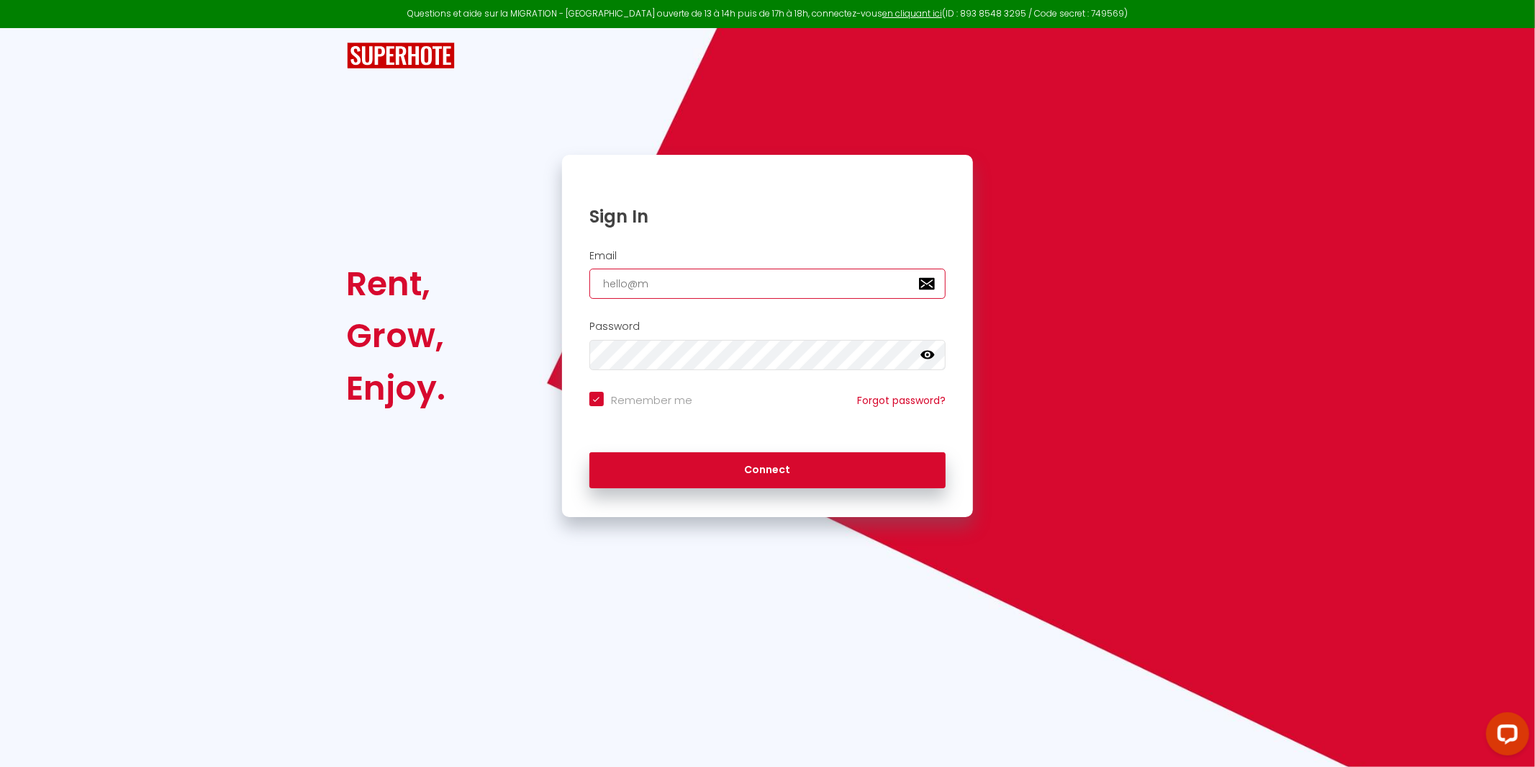
type input "hello@my"
checkbox input "true"
type input "hello@myM"
checkbox input "true"
type input "hello@myMo"
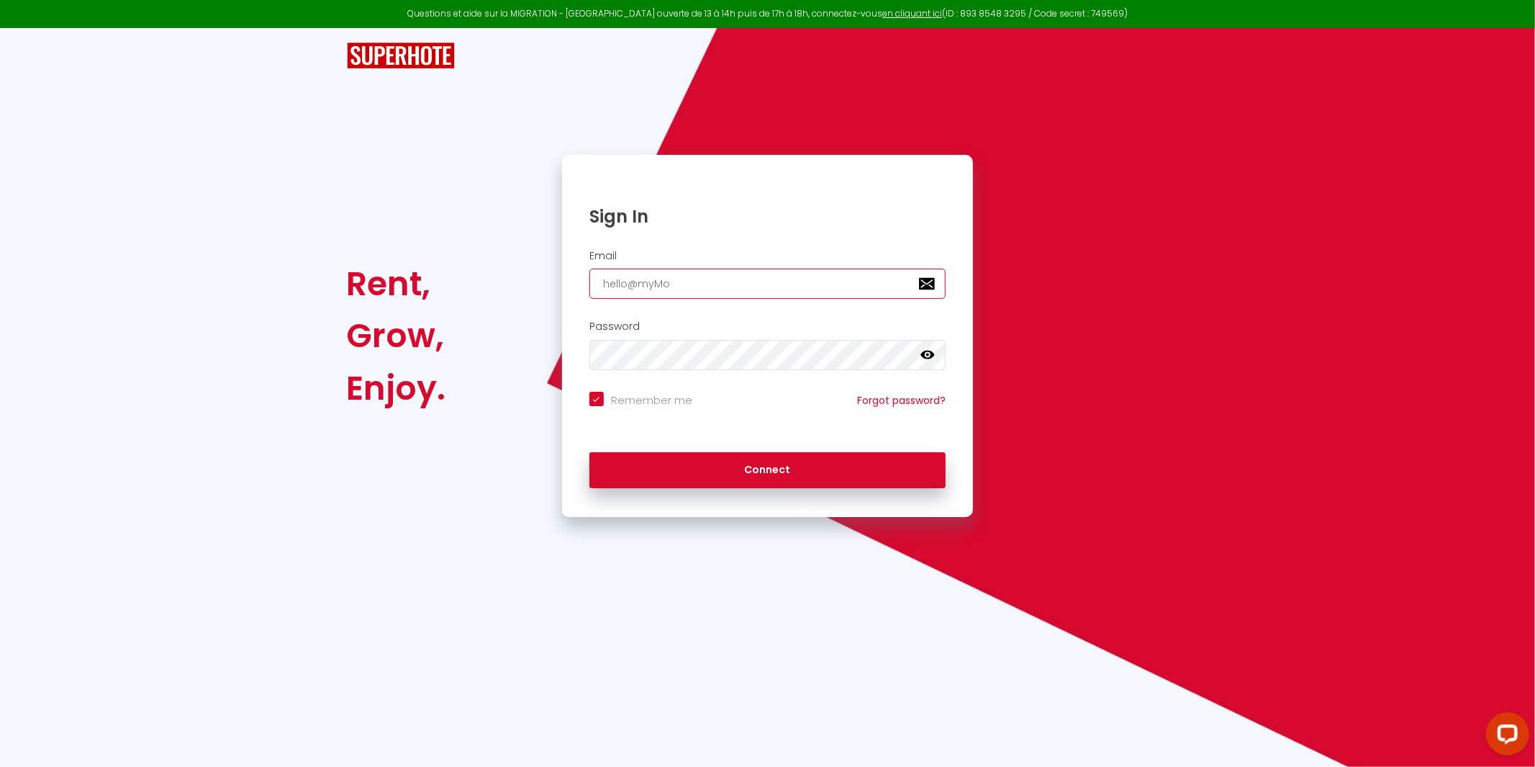
checkbox input "true"
type input "hello@myMor"
checkbox input "true"
type input "hello@myMora"
checkbox input "true"
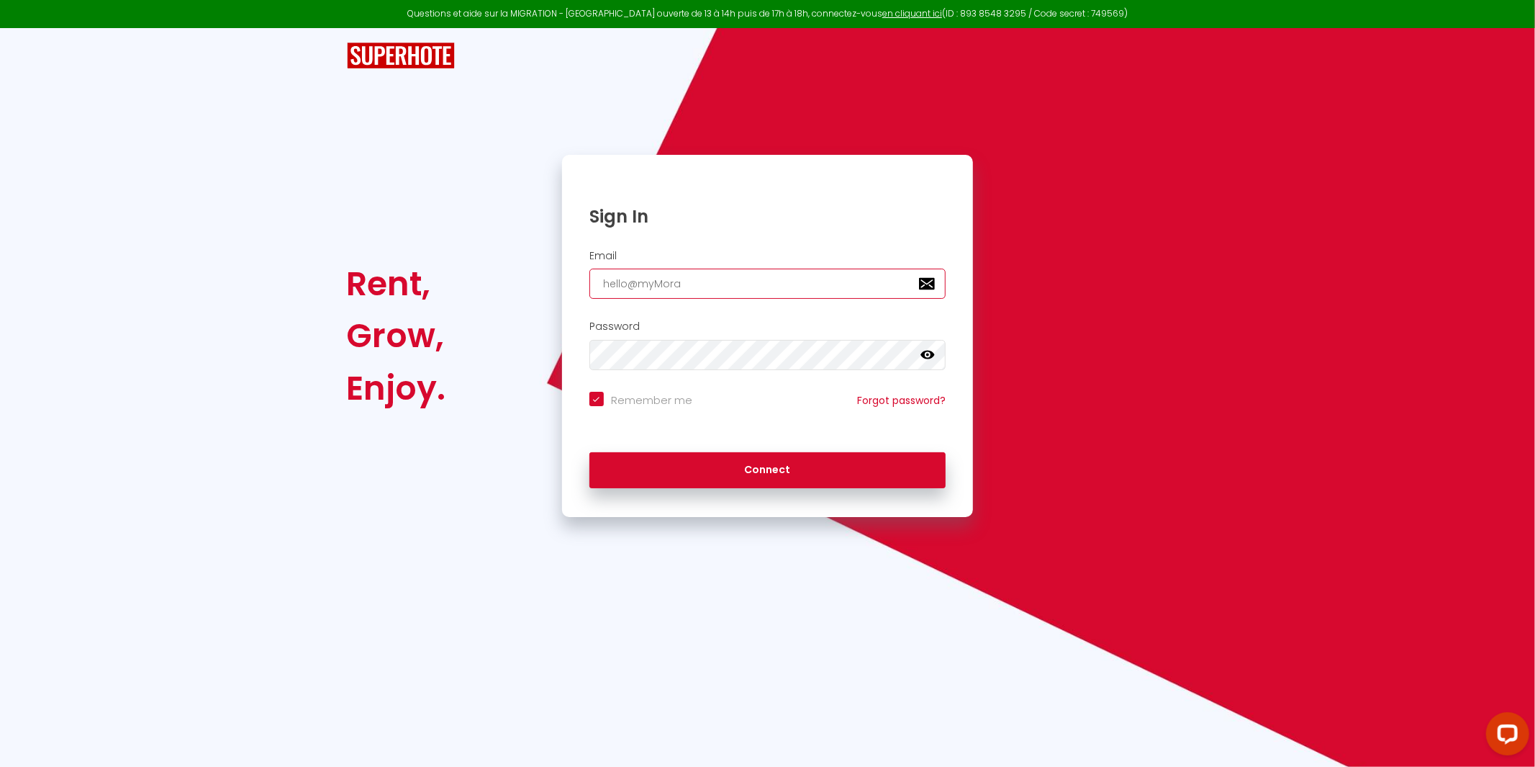
type input "hello@myMorad"
checkbox input "true"
type input "hello@myMoradi"
checkbox input "true"
type input "hello@myMoradia"
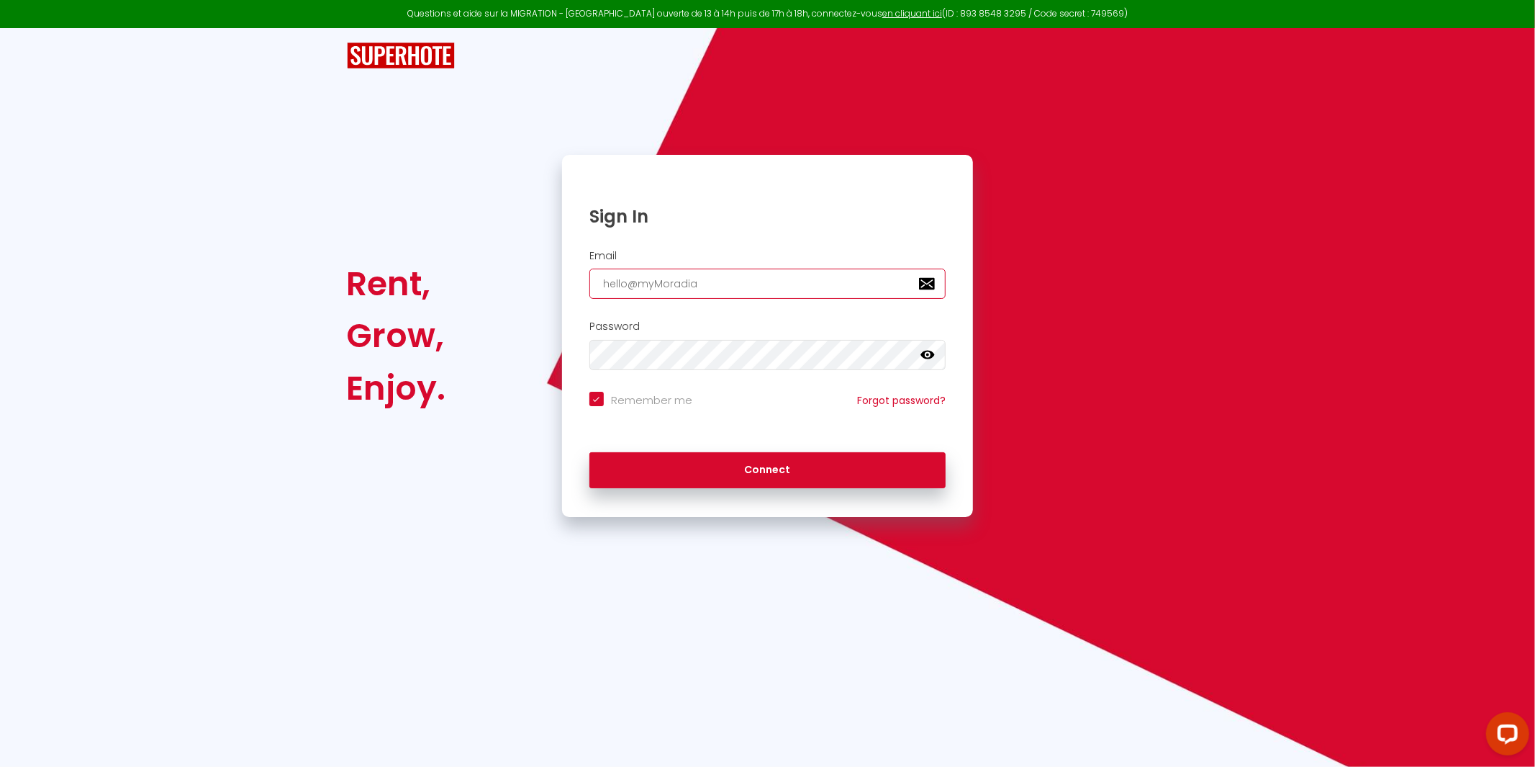
checkbox input "true"
type input "hello@myMoradi"
checkbox input "true"
type input "hello@myMorad"
checkbox input "true"
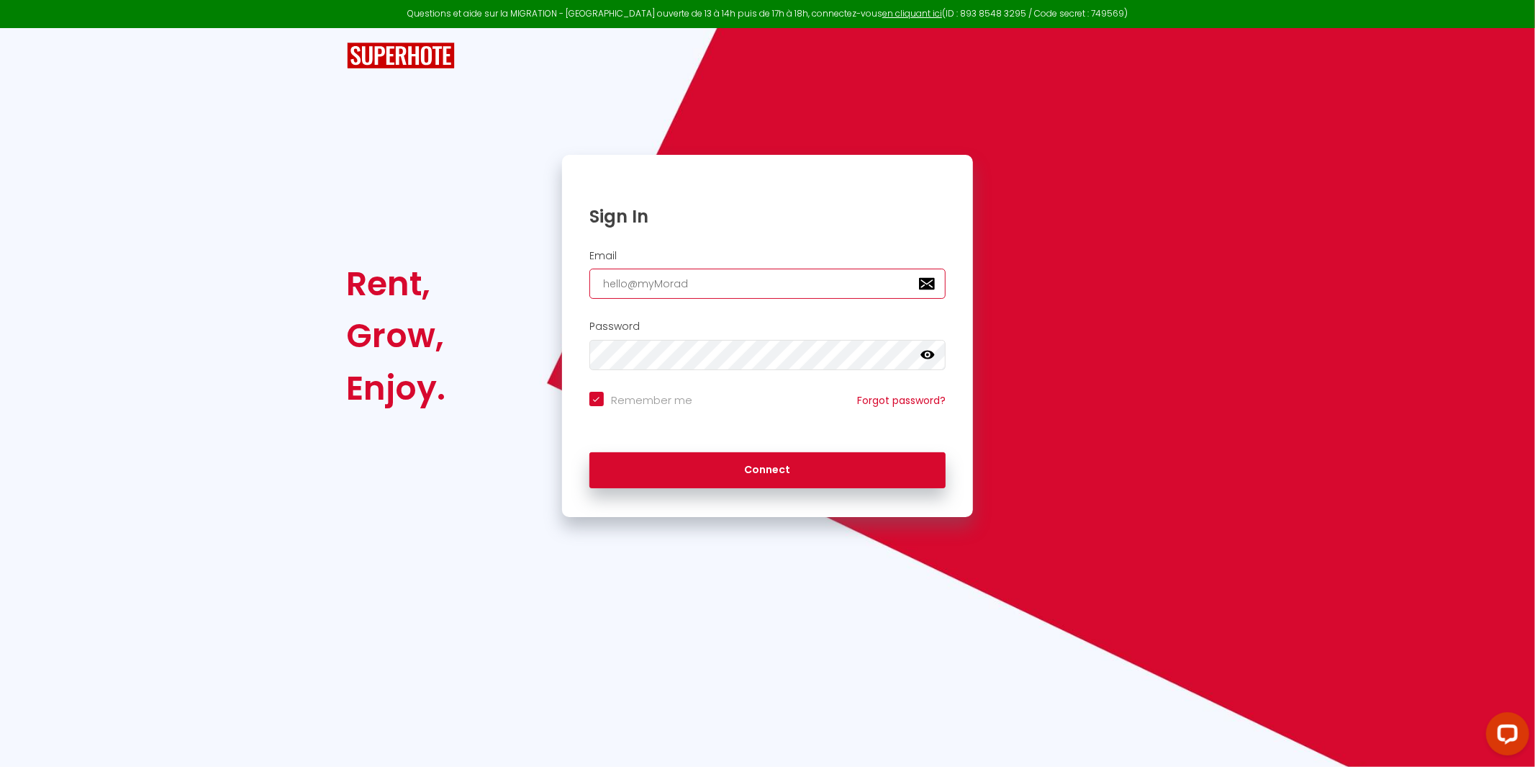
type input "hello@myMora"
checkbox input "true"
type input "hello@myMor"
checkbox input "true"
type input "hello@myMo"
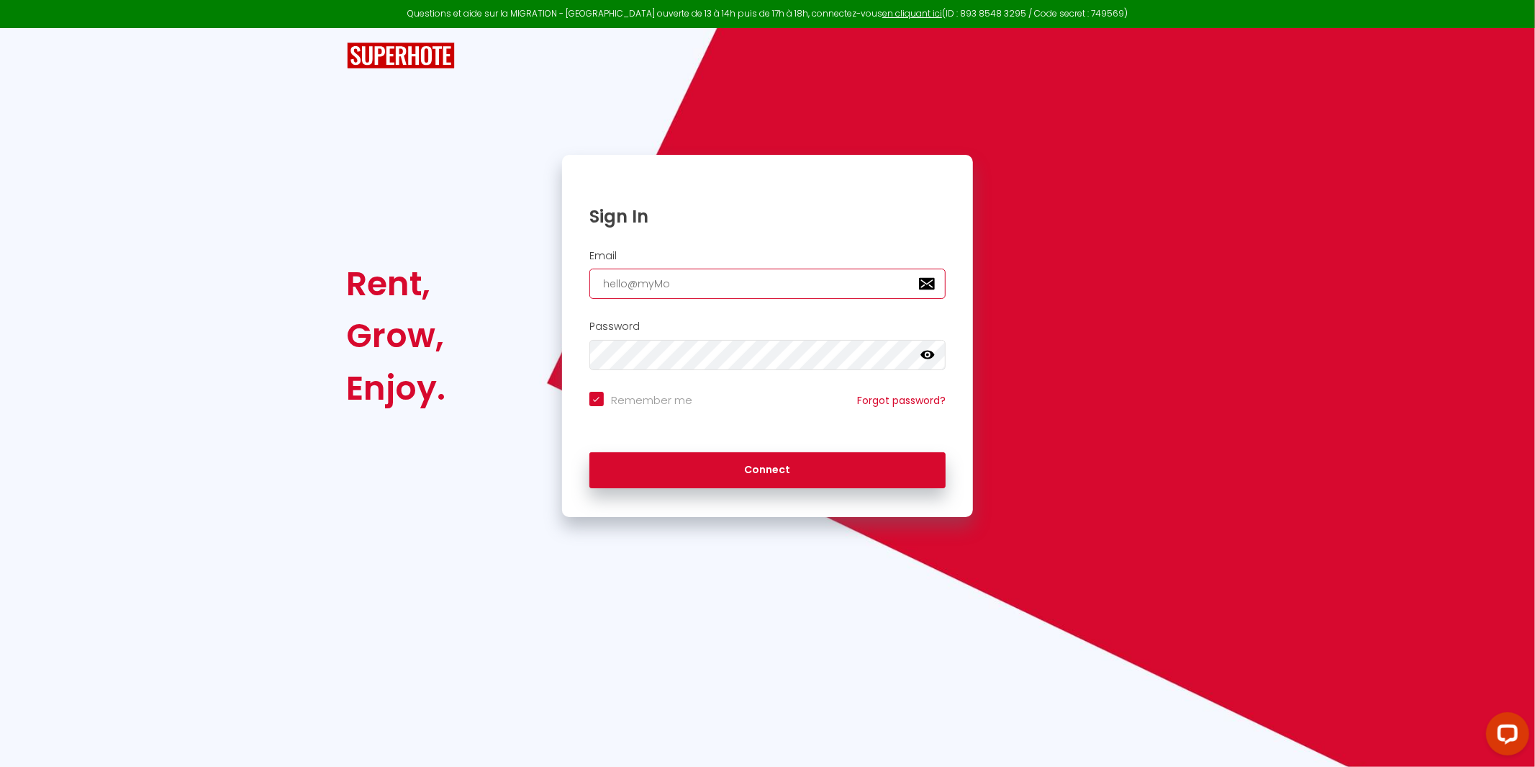
checkbox input "true"
type input "hello@myM"
checkbox input "true"
type input "hello@my"
checkbox input "true"
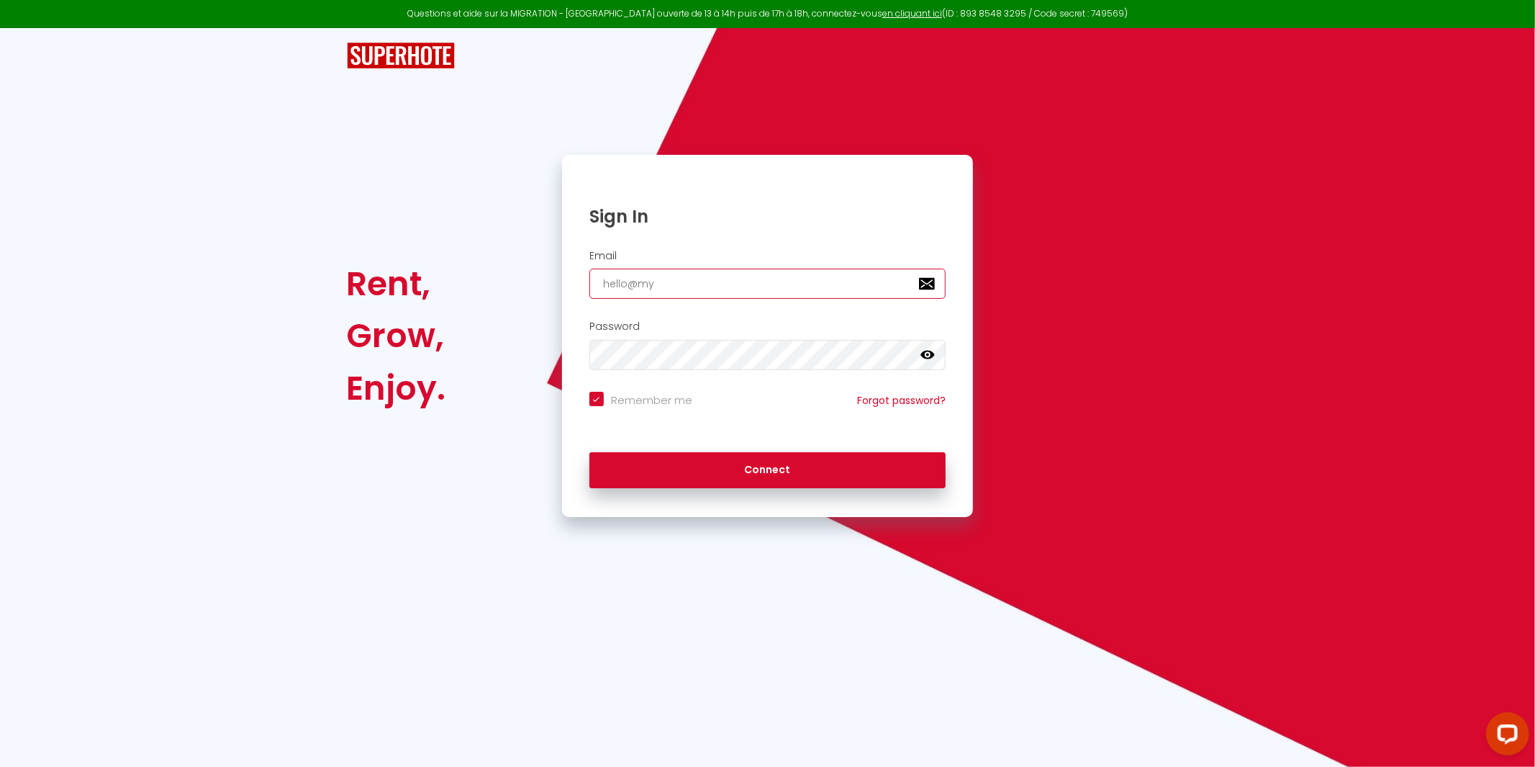
type input "hello@m"
checkbox input "true"
type input "hello@"
checkbox input "true"
type input "hello@m"
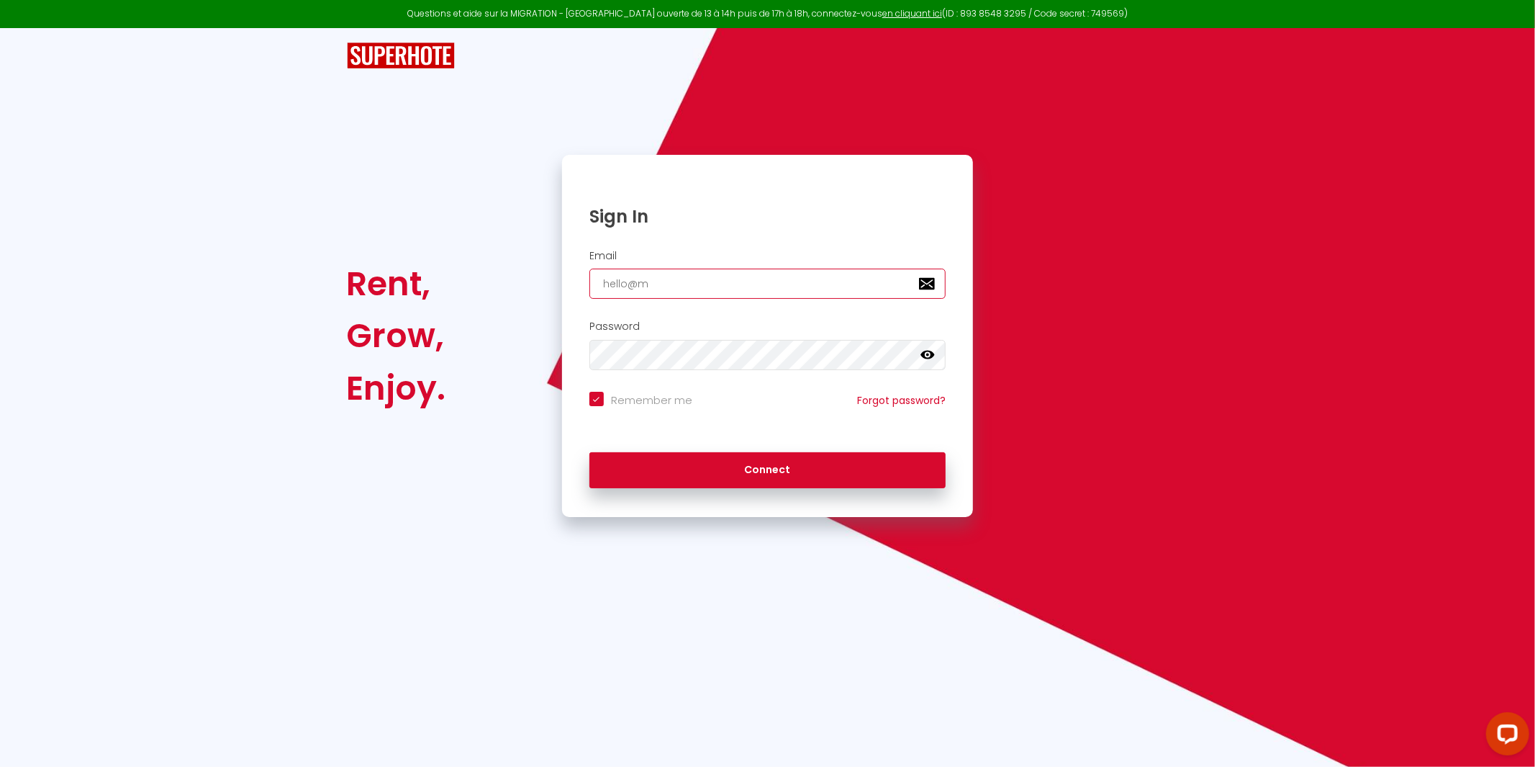
checkbox input "true"
type input "hello@my"
checkbox input "true"
type input "hello@mym"
checkbox input "true"
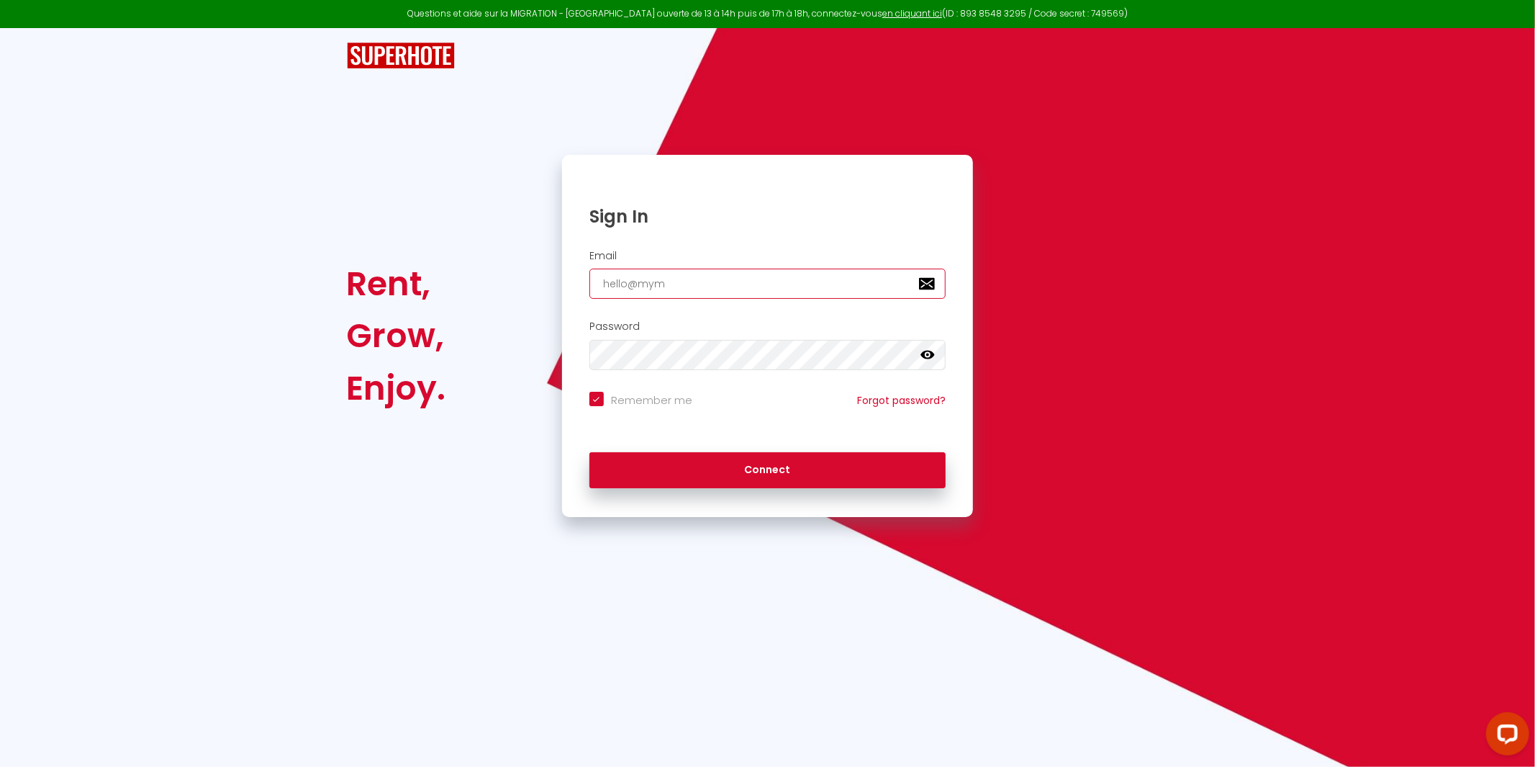
type input "hello@mymo"
checkbox input "true"
type input "hello@mymor"
checkbox input "true"
type input "hello@mymora"
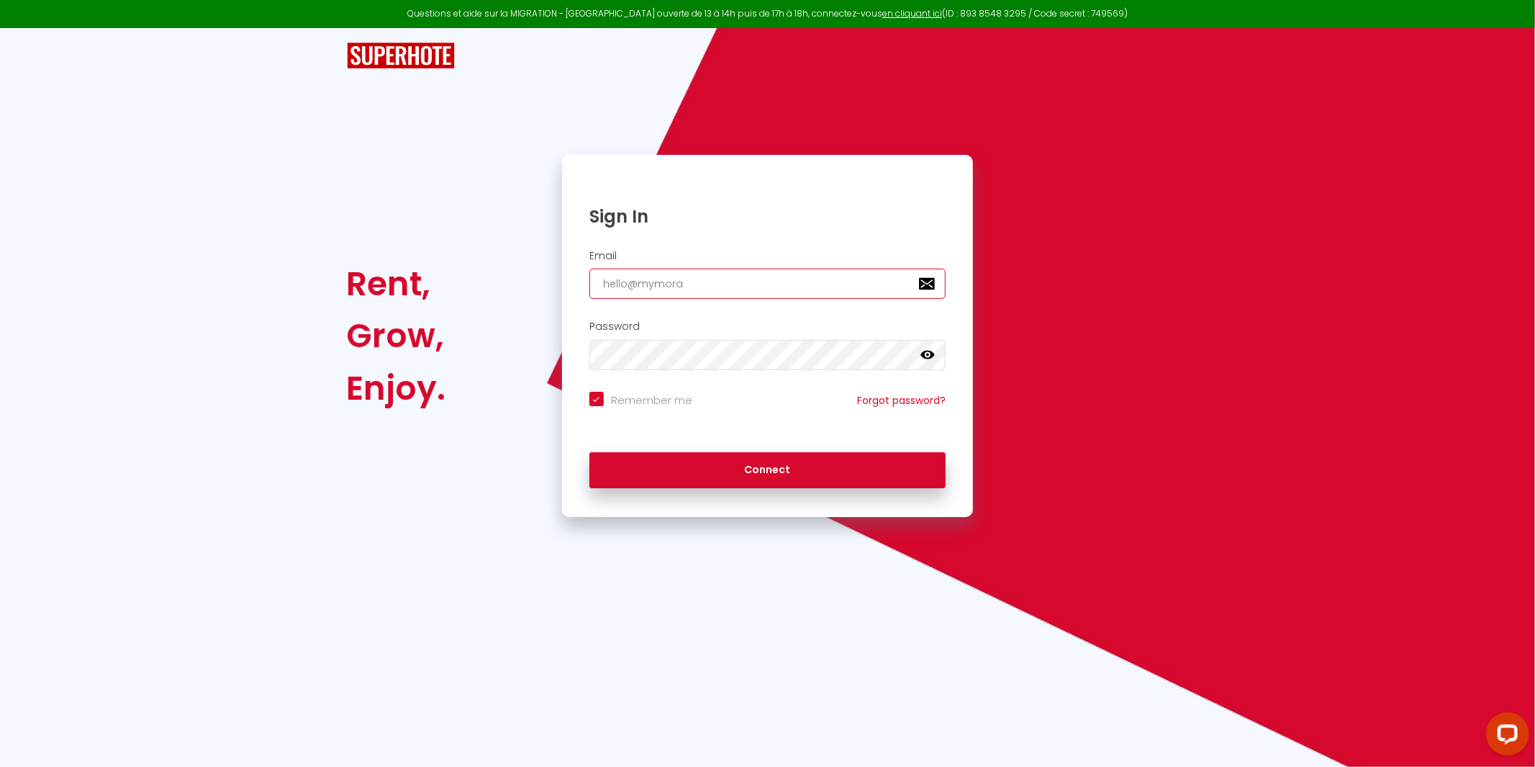
checkbox input "true"
type input "hello@mymorad"
checkbox input "true"
type input "hello@mymoradi"
checkbox input "true"
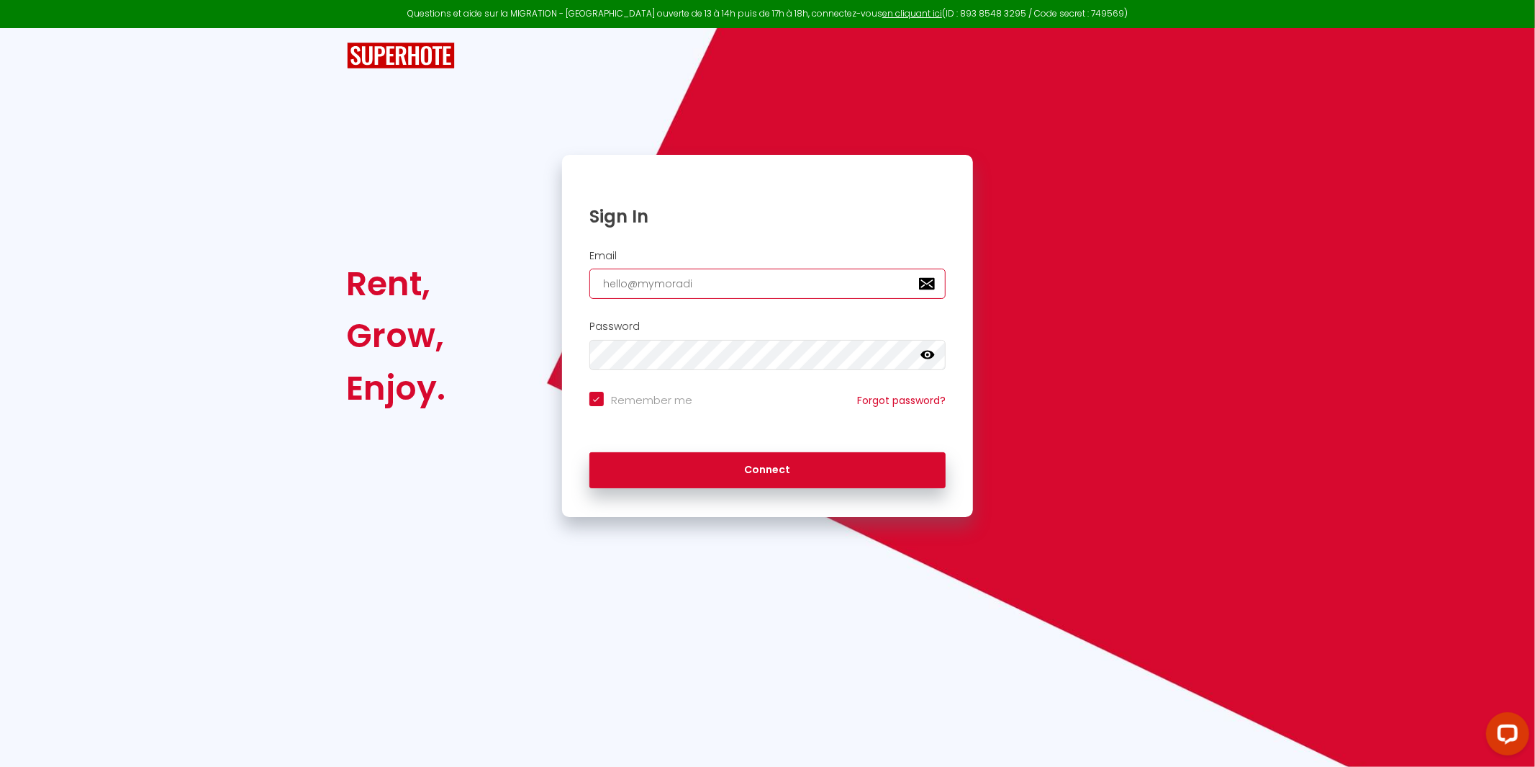
type input "hello@mymoradia"
checkbox input "true"
type input "hello@mymoradia."
checkbox input "true"
type input "hello@mymoradia.c"
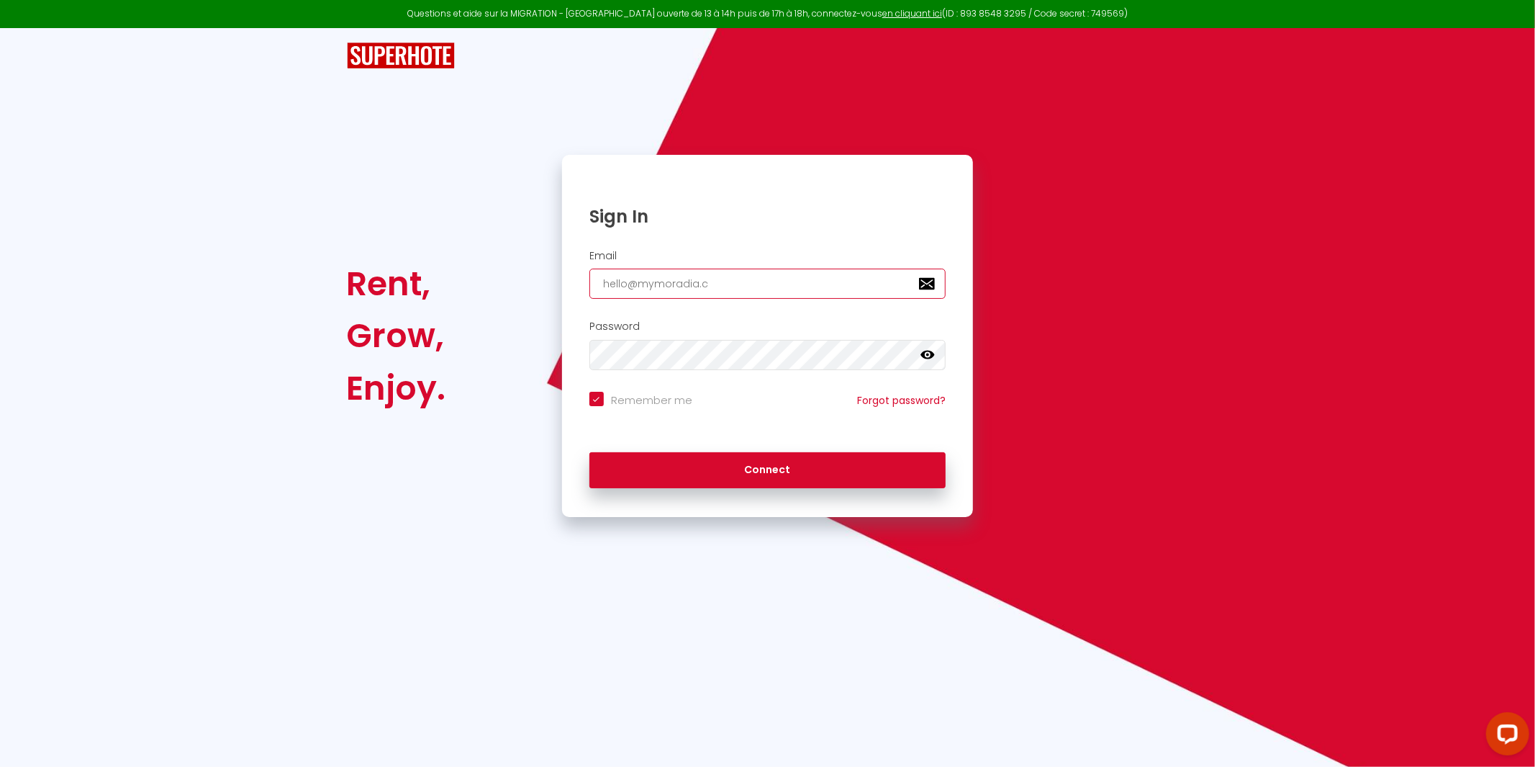
checkbox input "true"
type input "[EMAIL_ADDRESS][DOMAIN_NAME]"
checkbox input "true"
type input "[EMAIL_ADDRESS][DOMAIN_NAME]"
checkbox input "true"
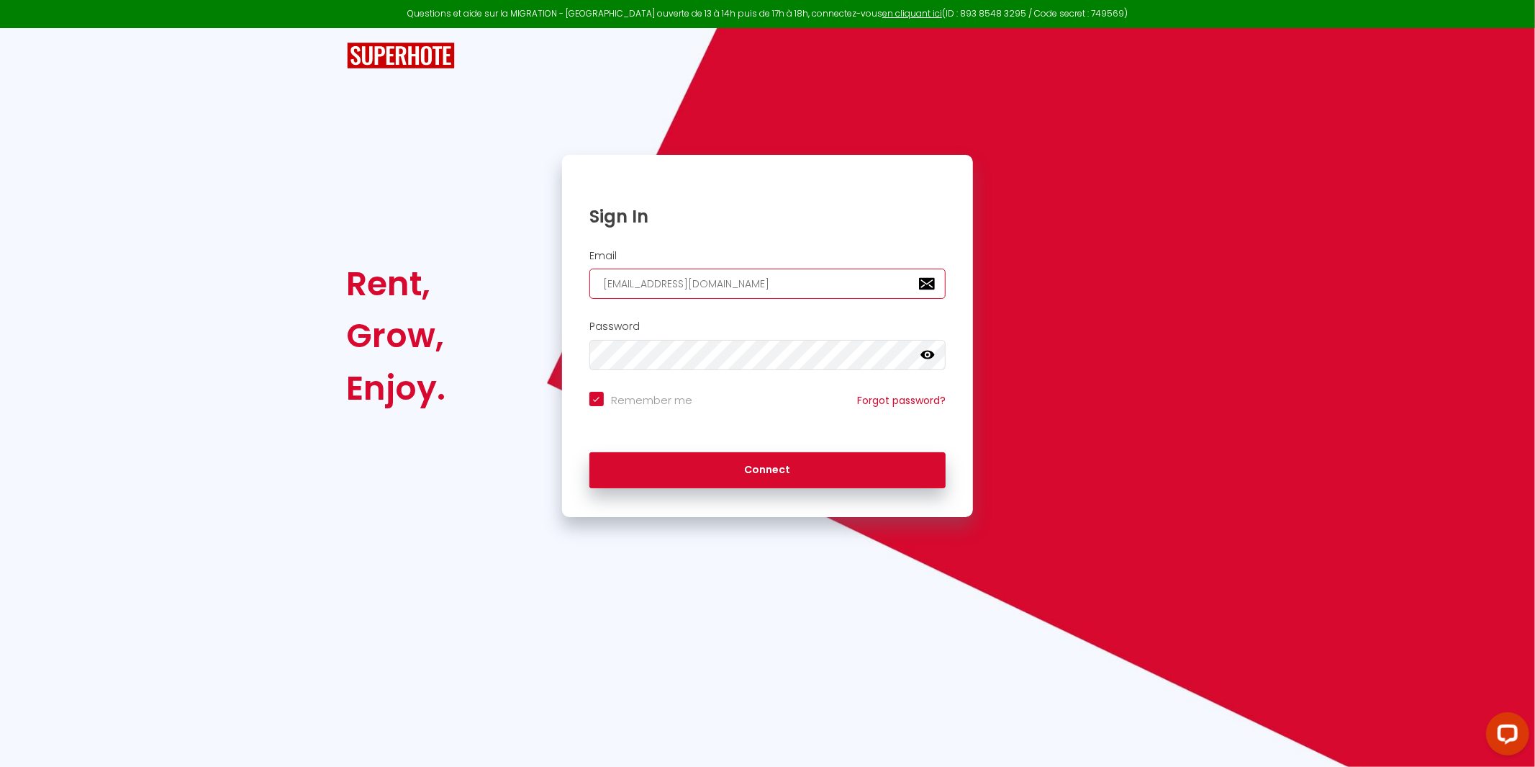
type input "[EMAIL_ADDRESS][DOMAIN_NAME]"
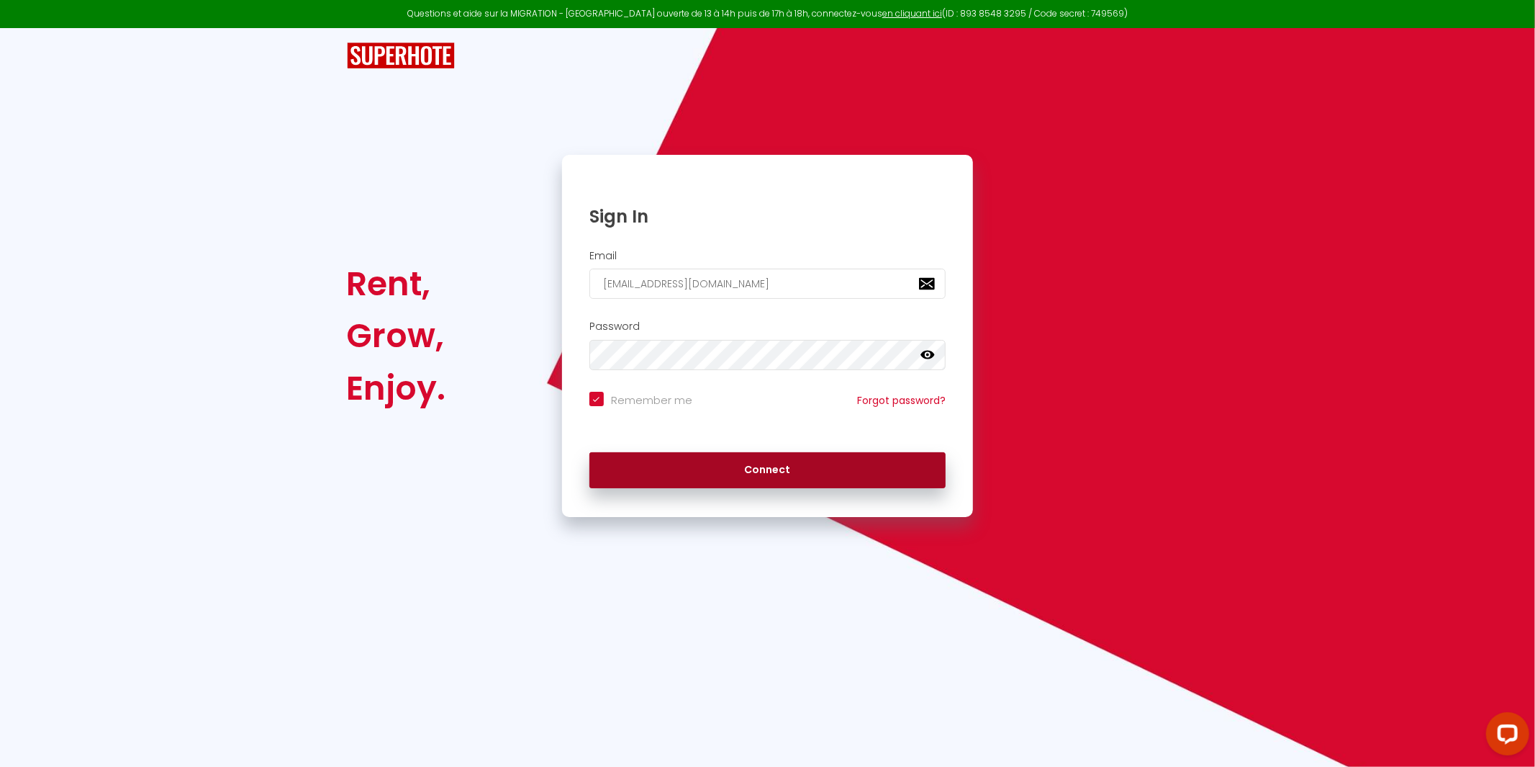
click at [762, 480] on button "Connect" at bounding box center [767, 470] width 357 height 36
checkbox input "true"
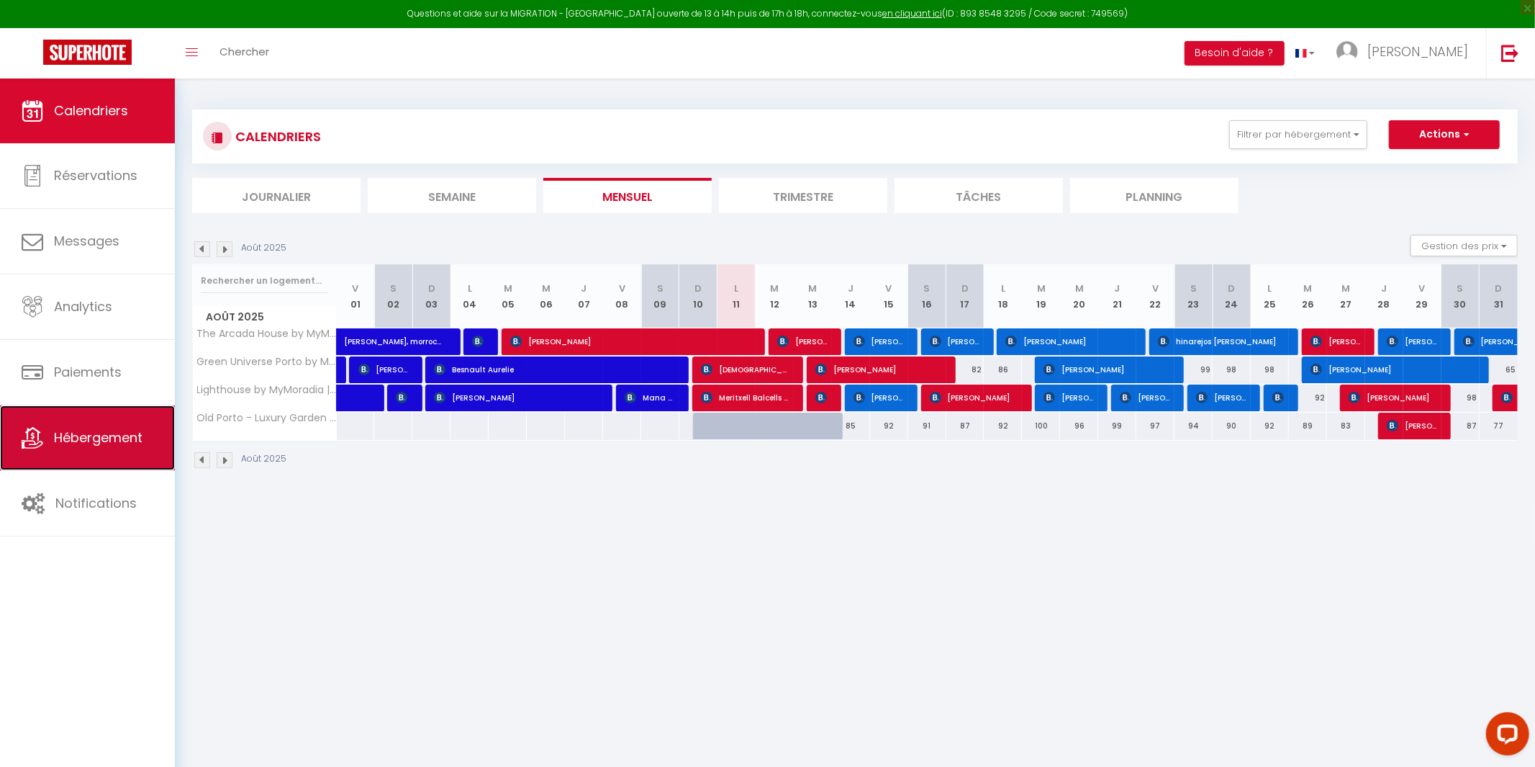
click at [97, 440] on span "Hébergement" at bounding box center [98, 437] width 89 height 18
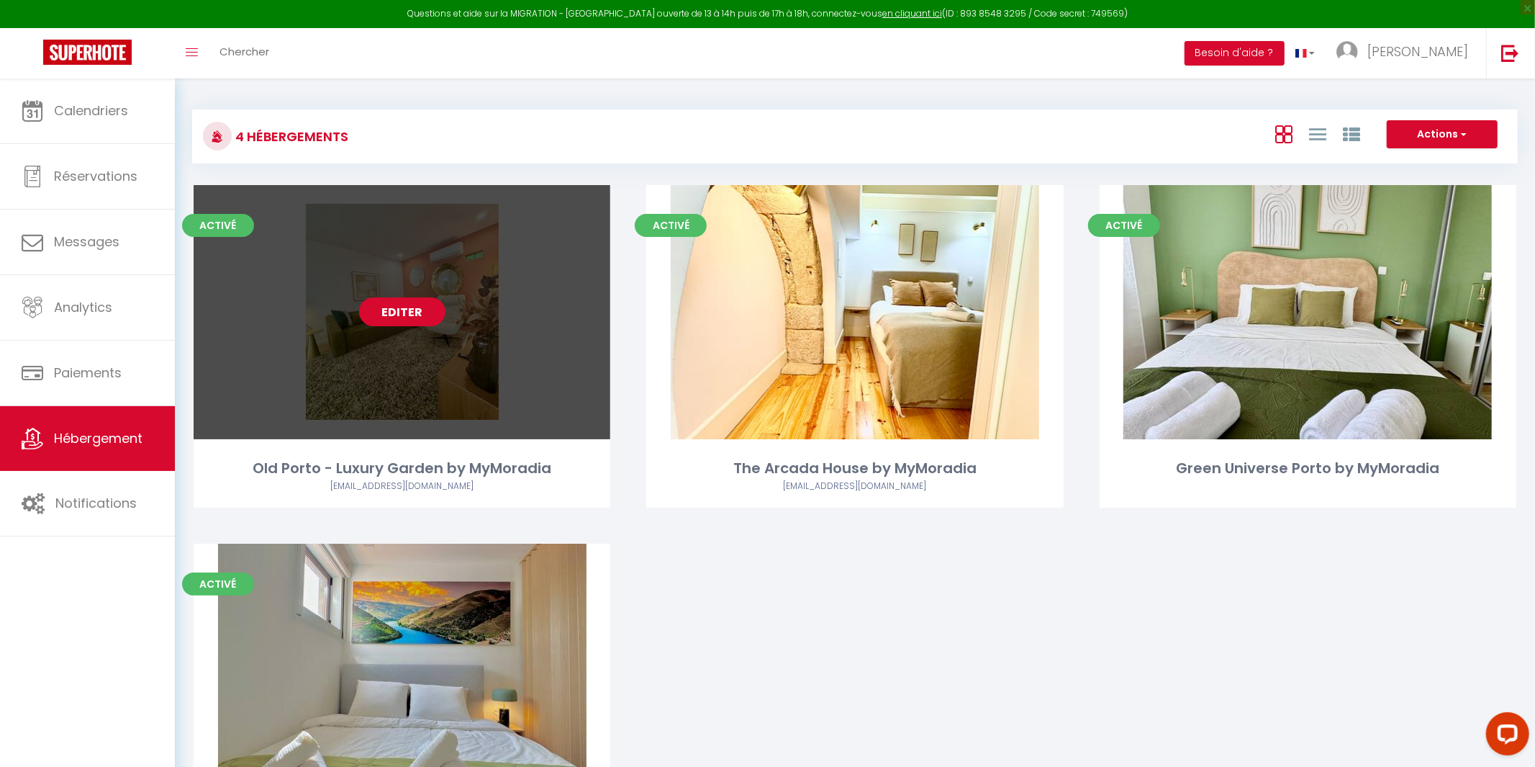
click at [407, 307] on link "Editer" at bounding box center [402, 311] width 86 height 29
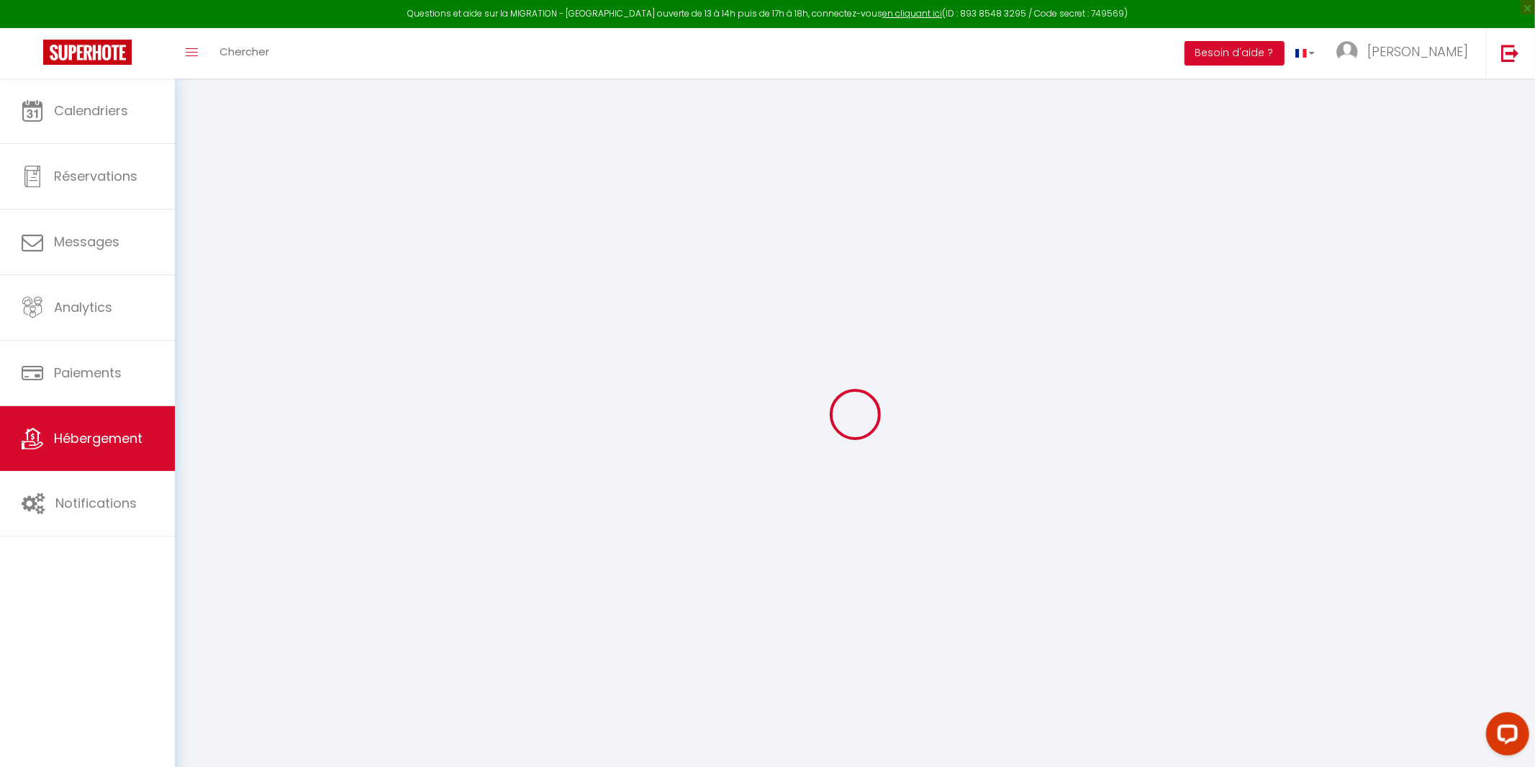
select select
type input "[EMAIL_ADDRESS][DOMAIN_NAME]"
checkbox input "true"
select select
checkbox input "false"
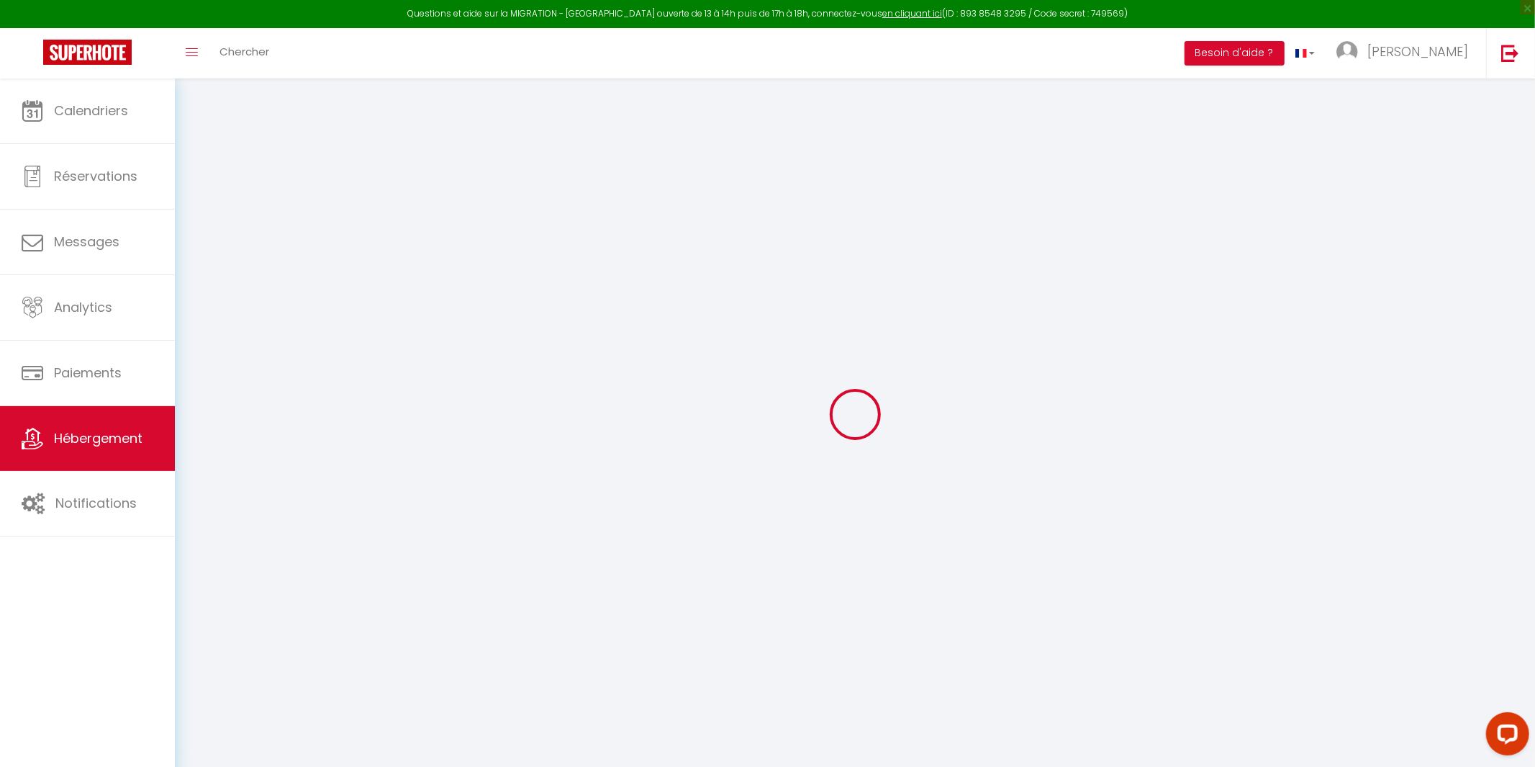
checkbox input "false"
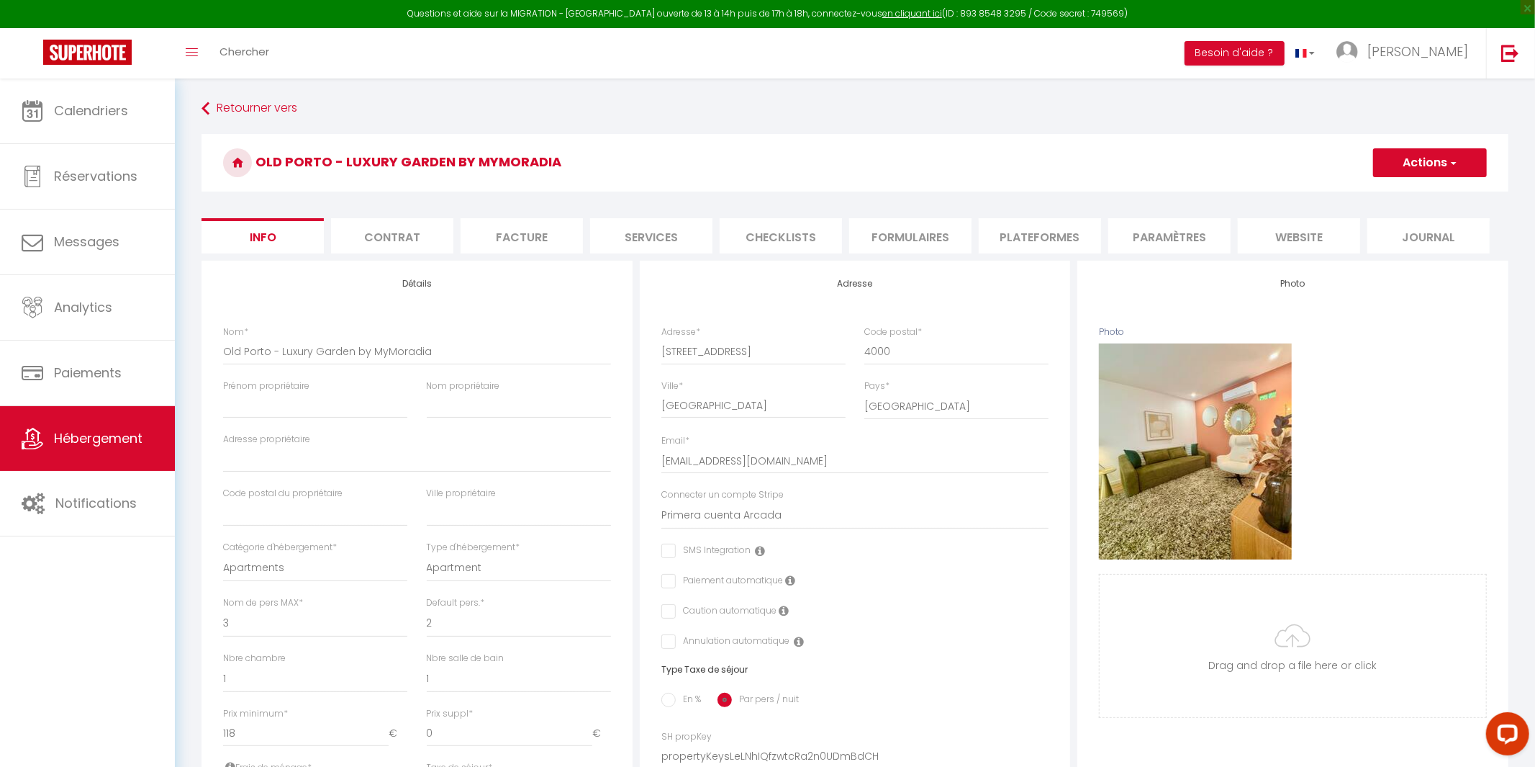
click at [666, 227] on li "Services" at bounding box center [651, 235] width 122 height 35
select select
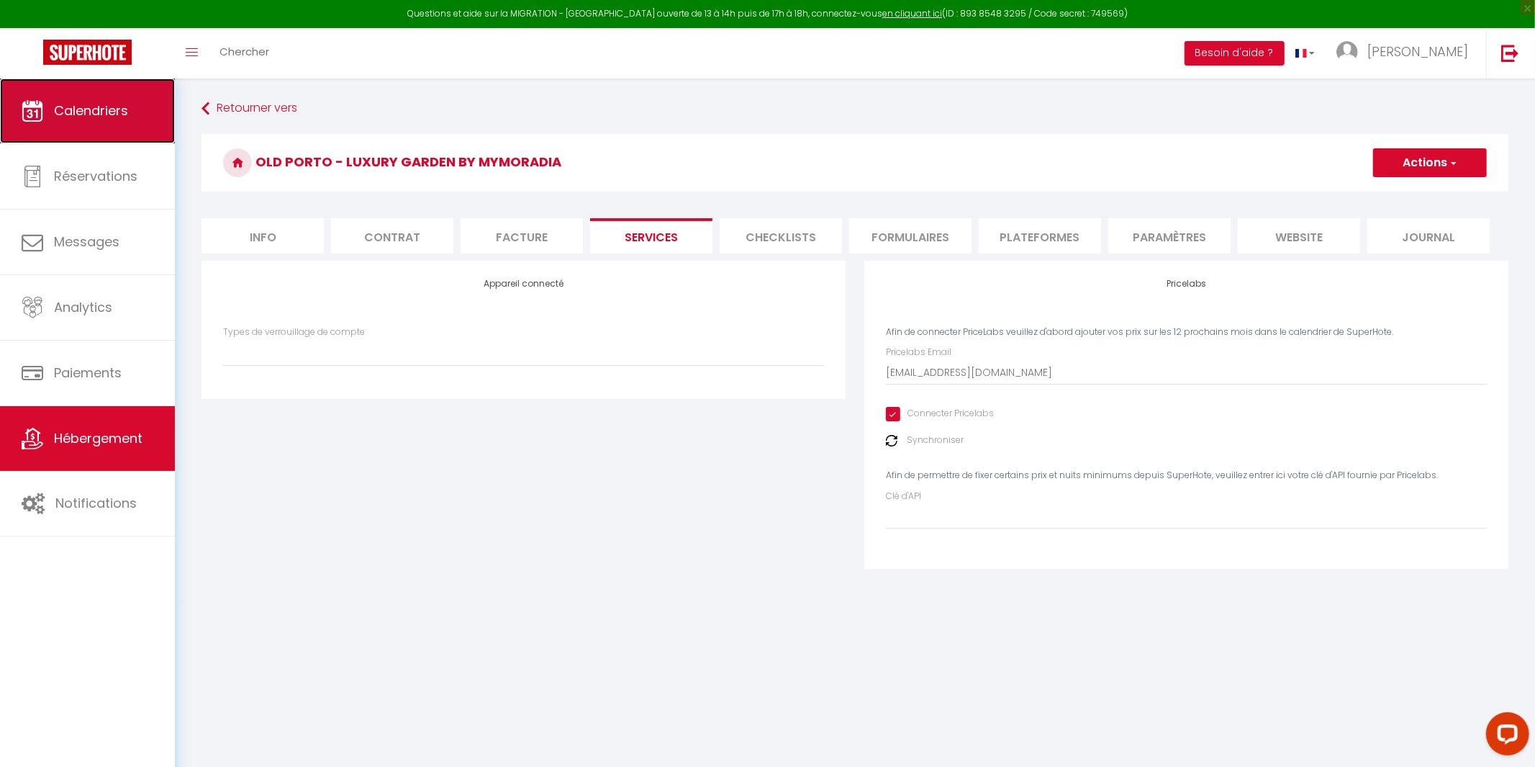
click at [85, 127] on link "Calendriers" at bounding box center [87, 110] width 175 height 65
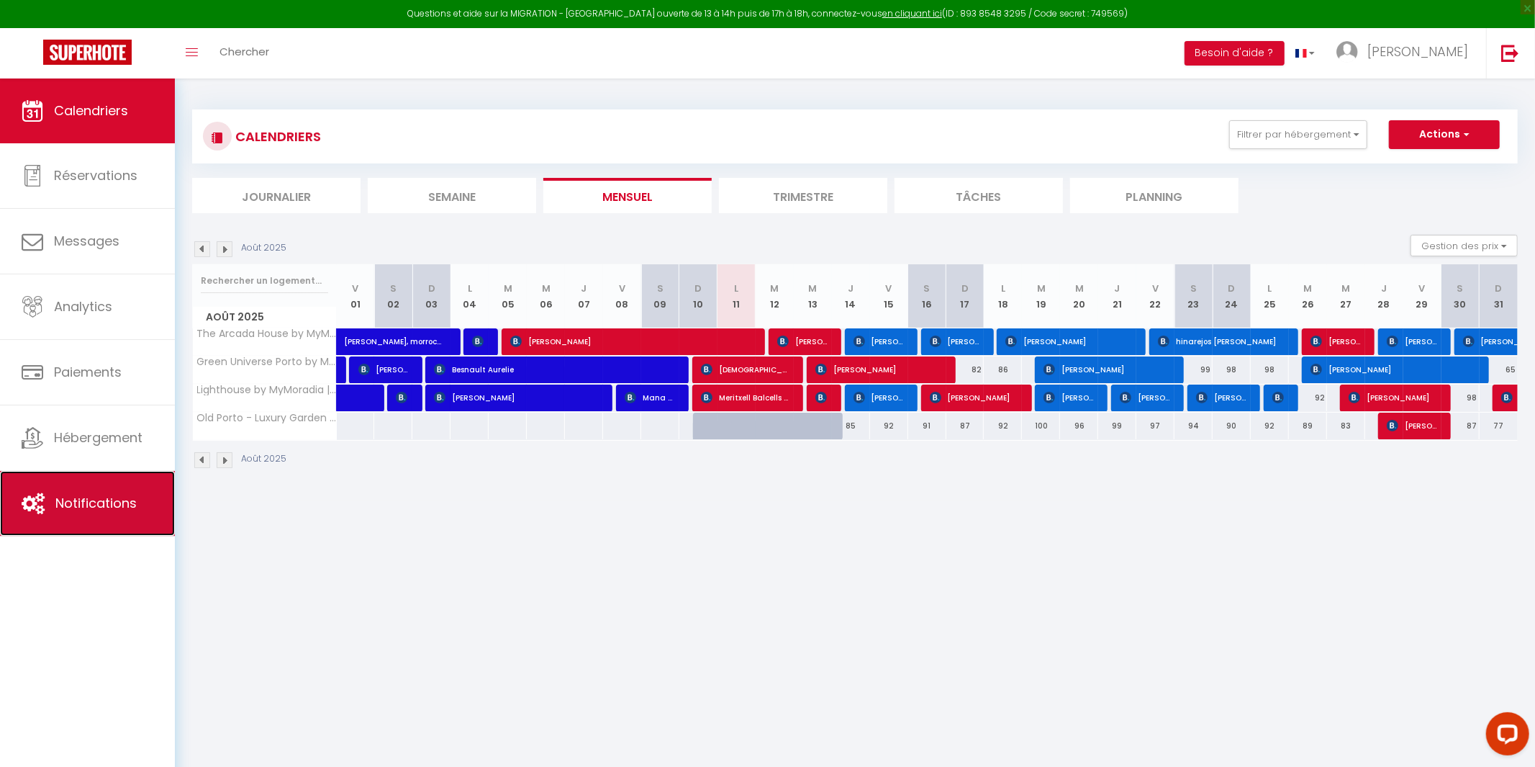
click at [90, 515] on link "Notifications" at bounding box center [87, 503] width 175 height 65
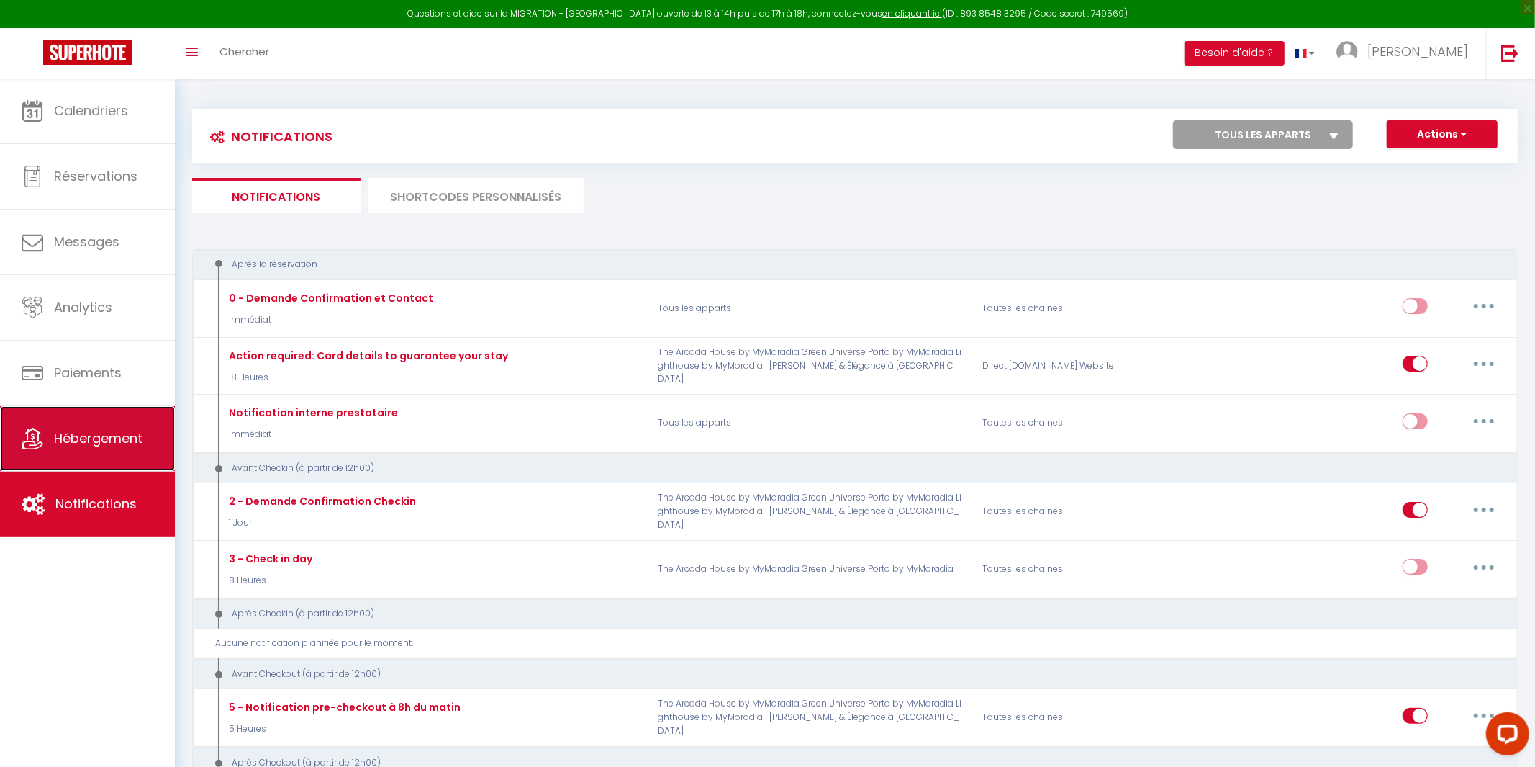
click at [122, 430] on span "Hébergement" at bounding box center [98, 438] width 89 height 18
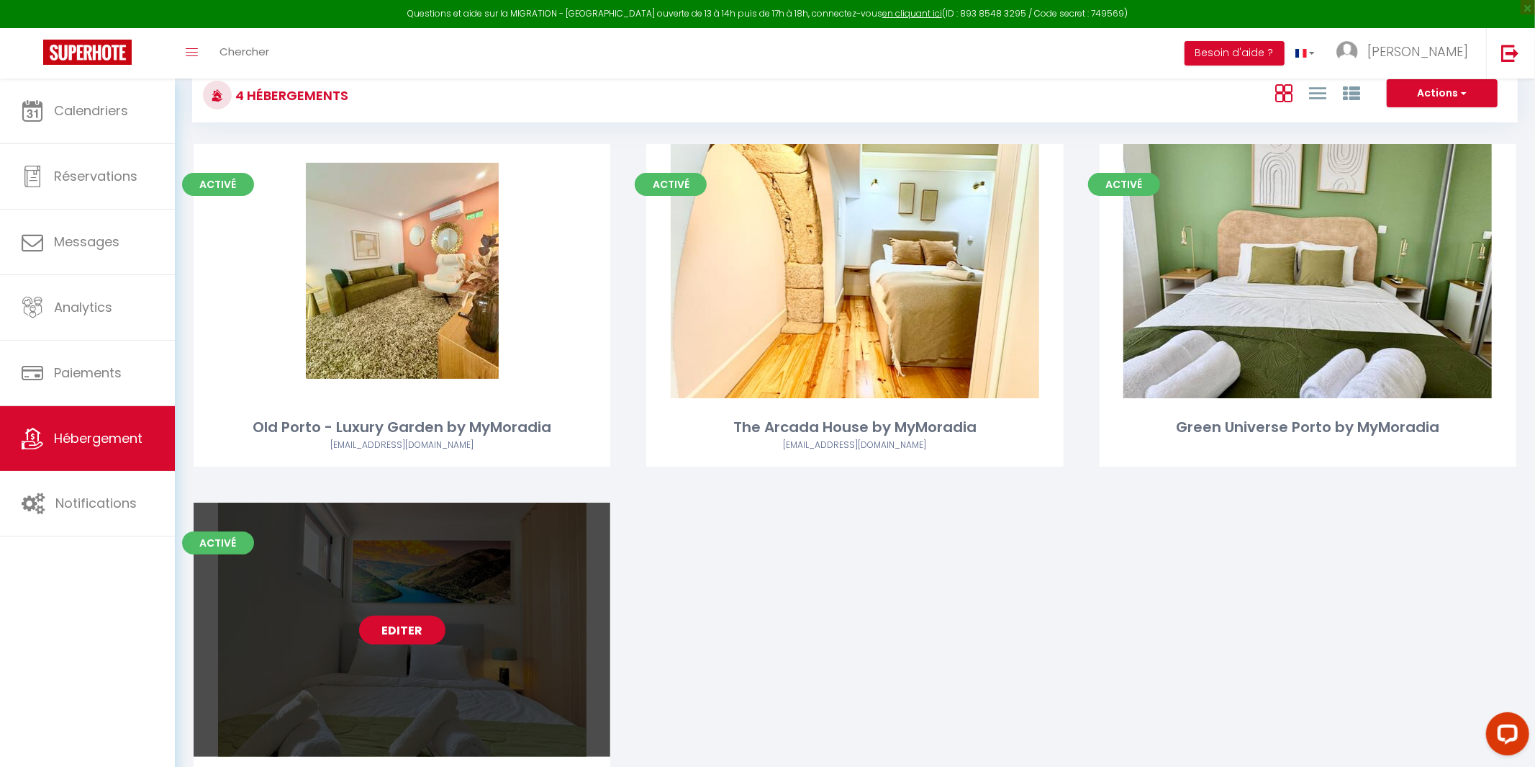
scroll to position [55, 0]
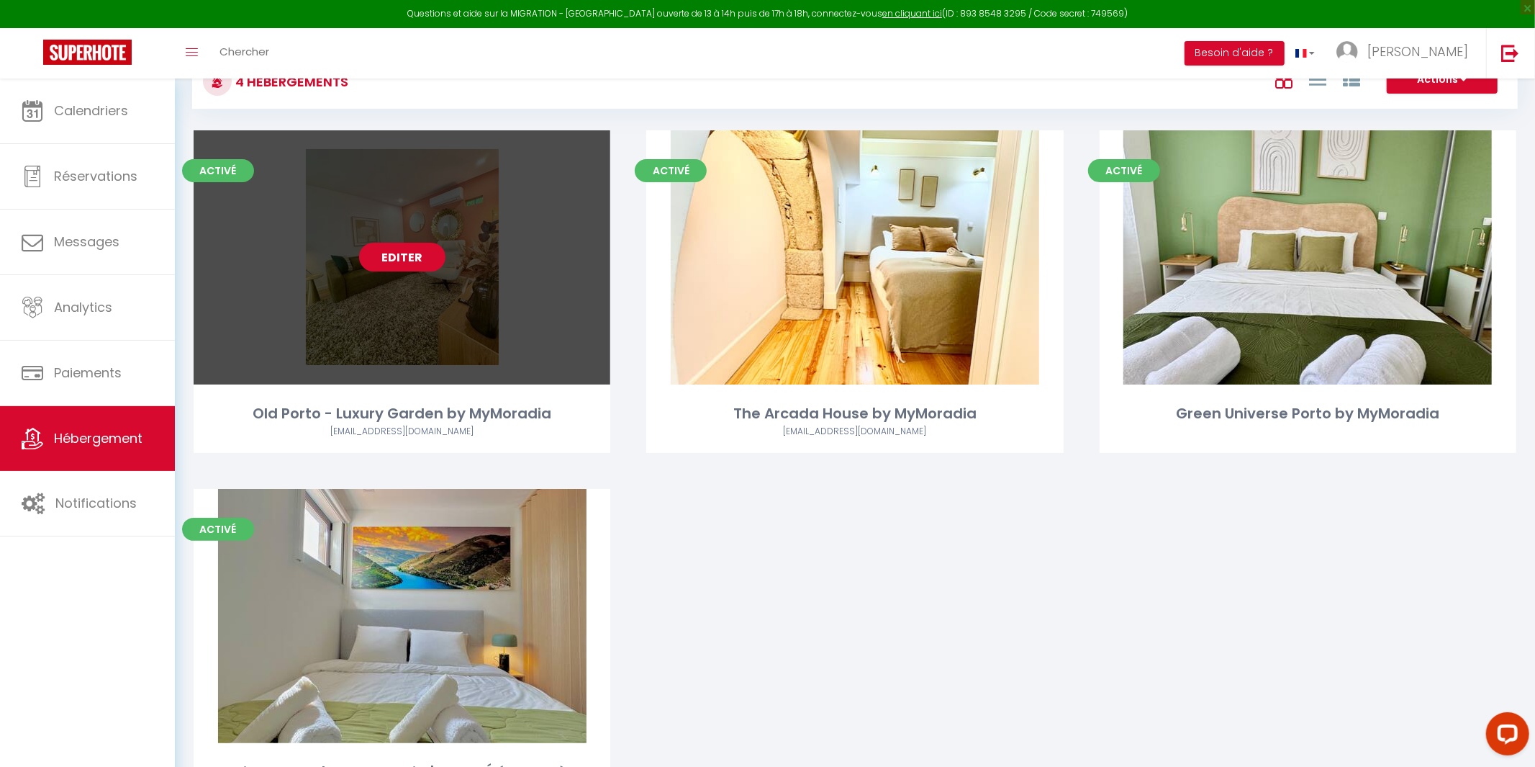
click at [406, 263] on link "Editer" at bounding box center [402, 257] width 86 height 29
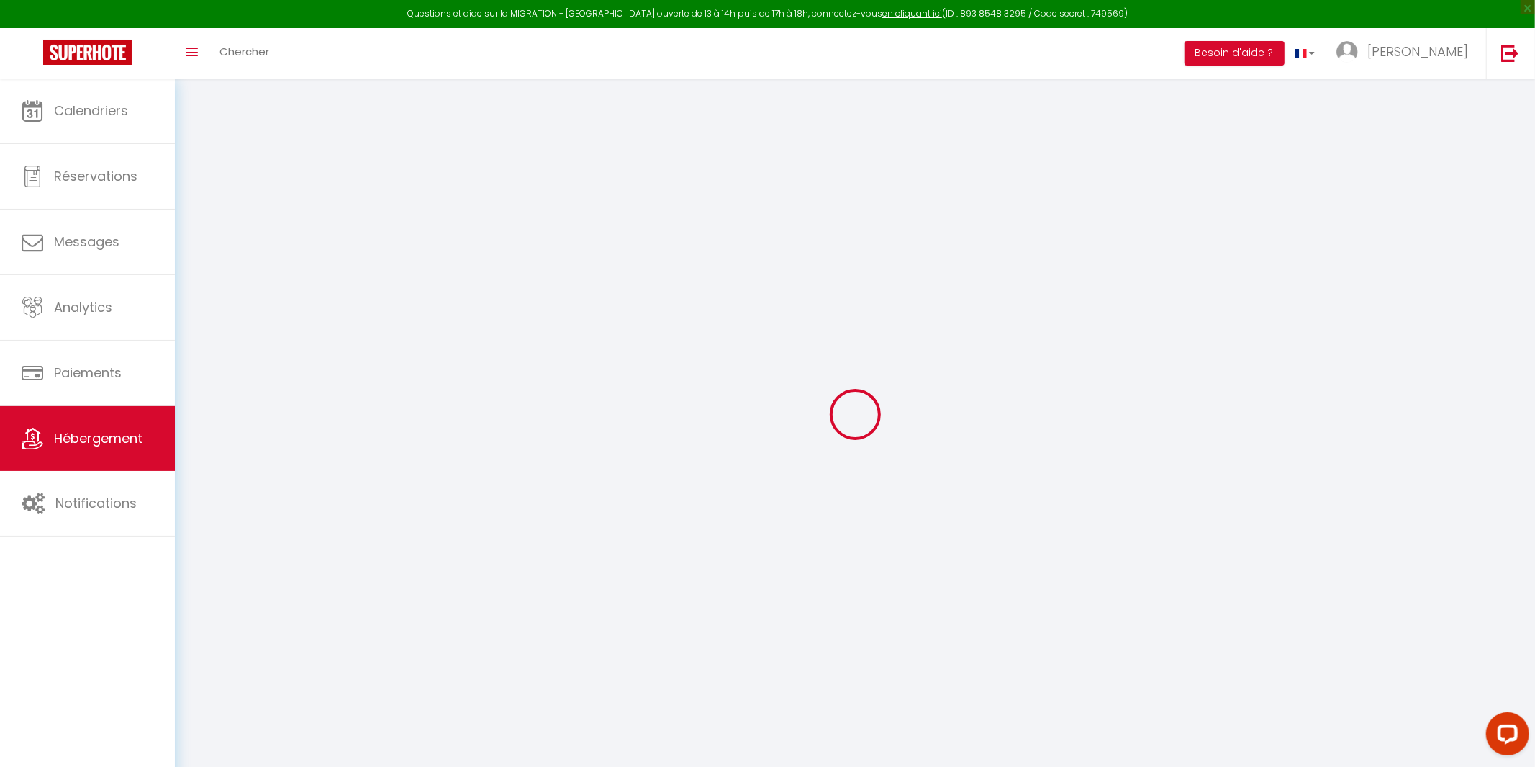
select select
type input "[EMAIL_ADDRESS][DOMAIN_NAME]"
checkbox input "true"
select select
checkbox input "false"
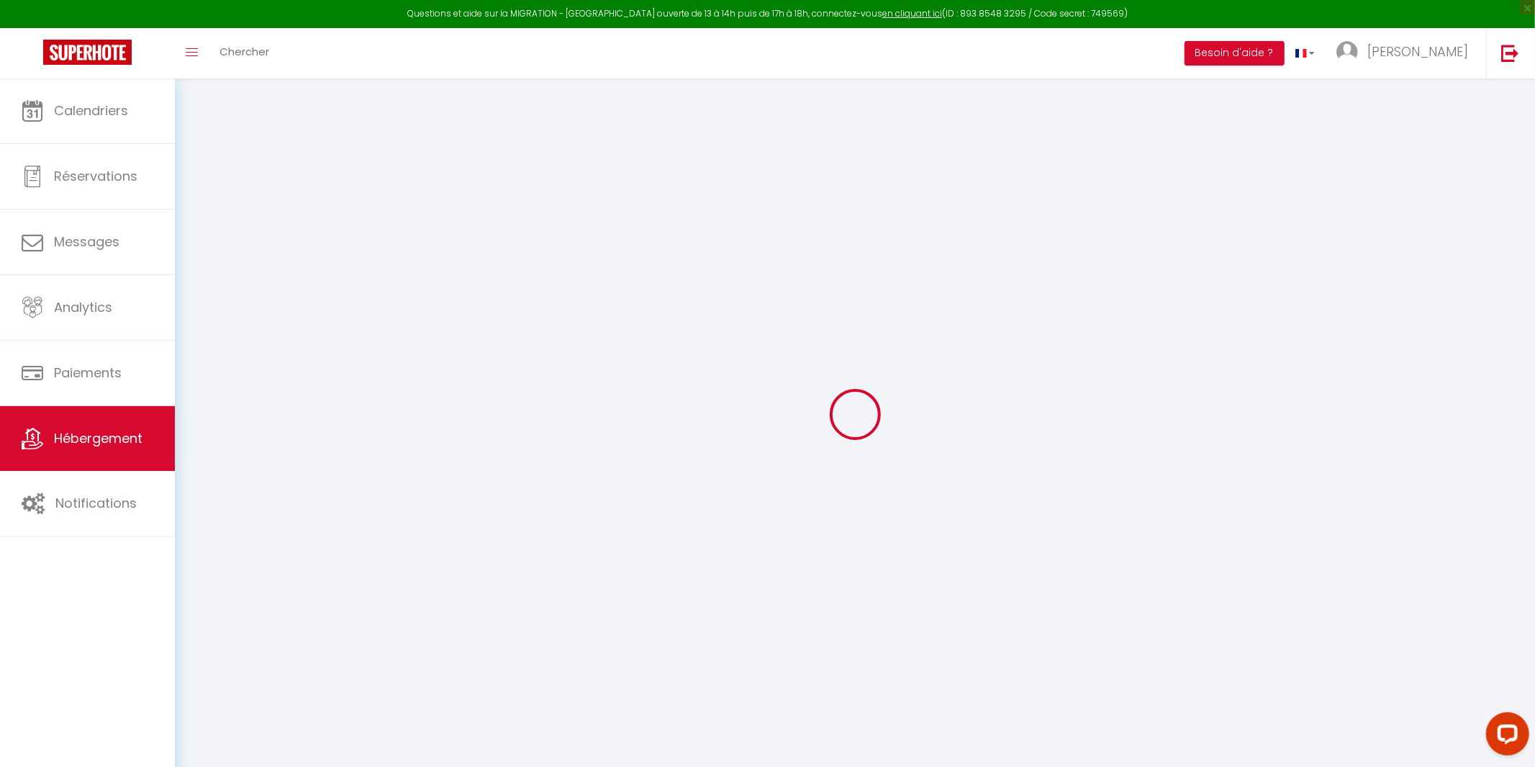
checkbox input "false"
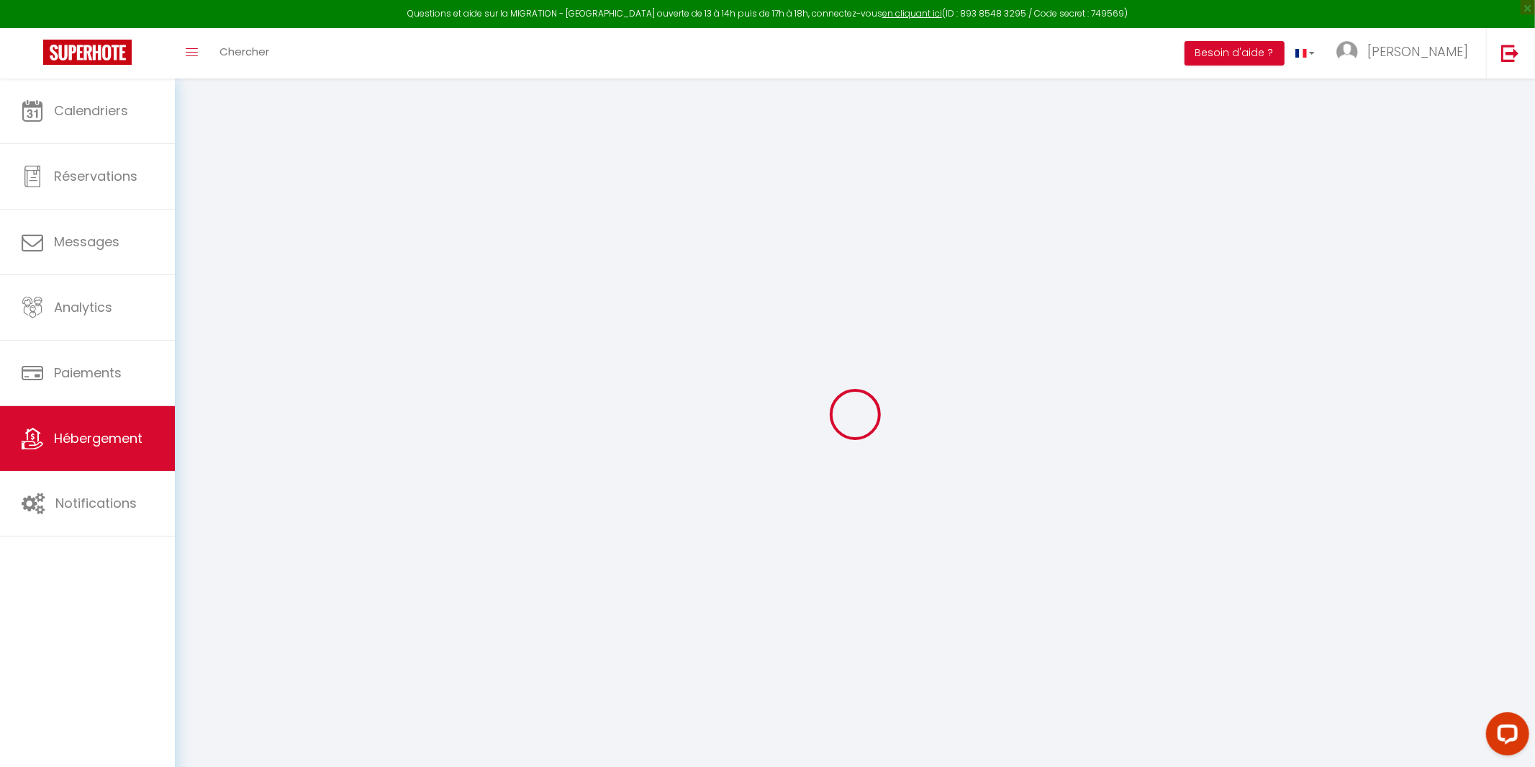
checkbox input "false"
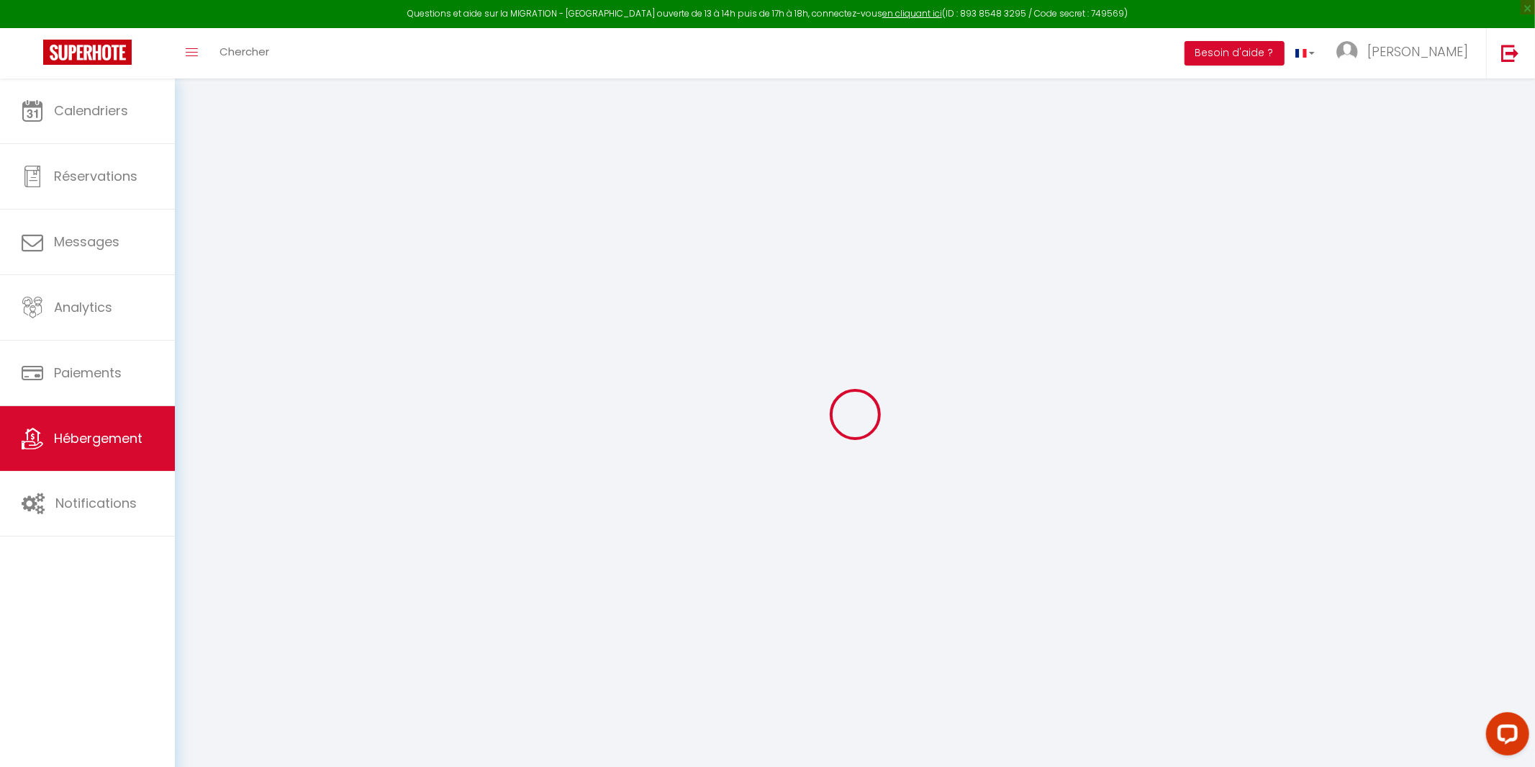
checkbox input "false"
select select
checkbox input "false"
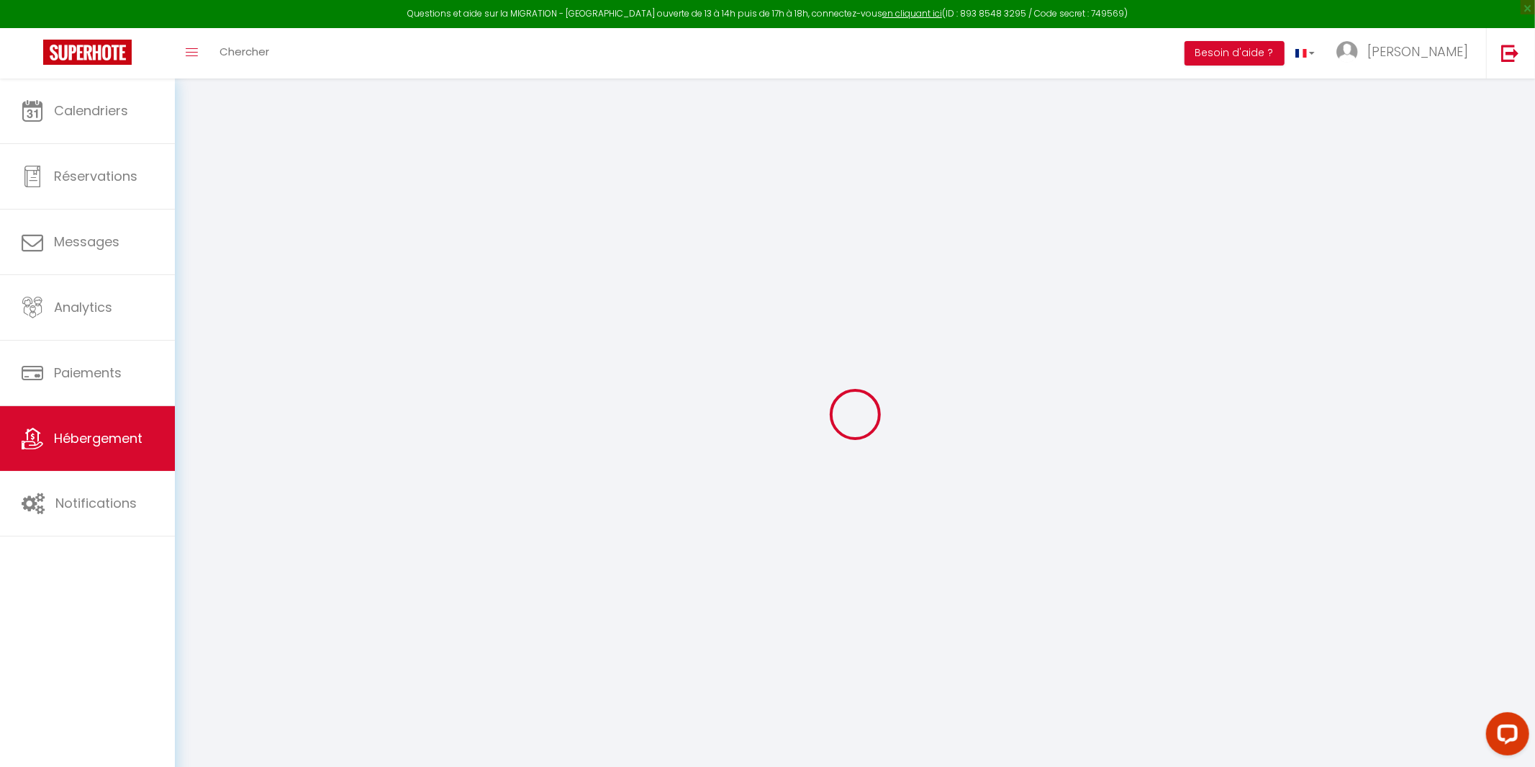
checkbox input "false"
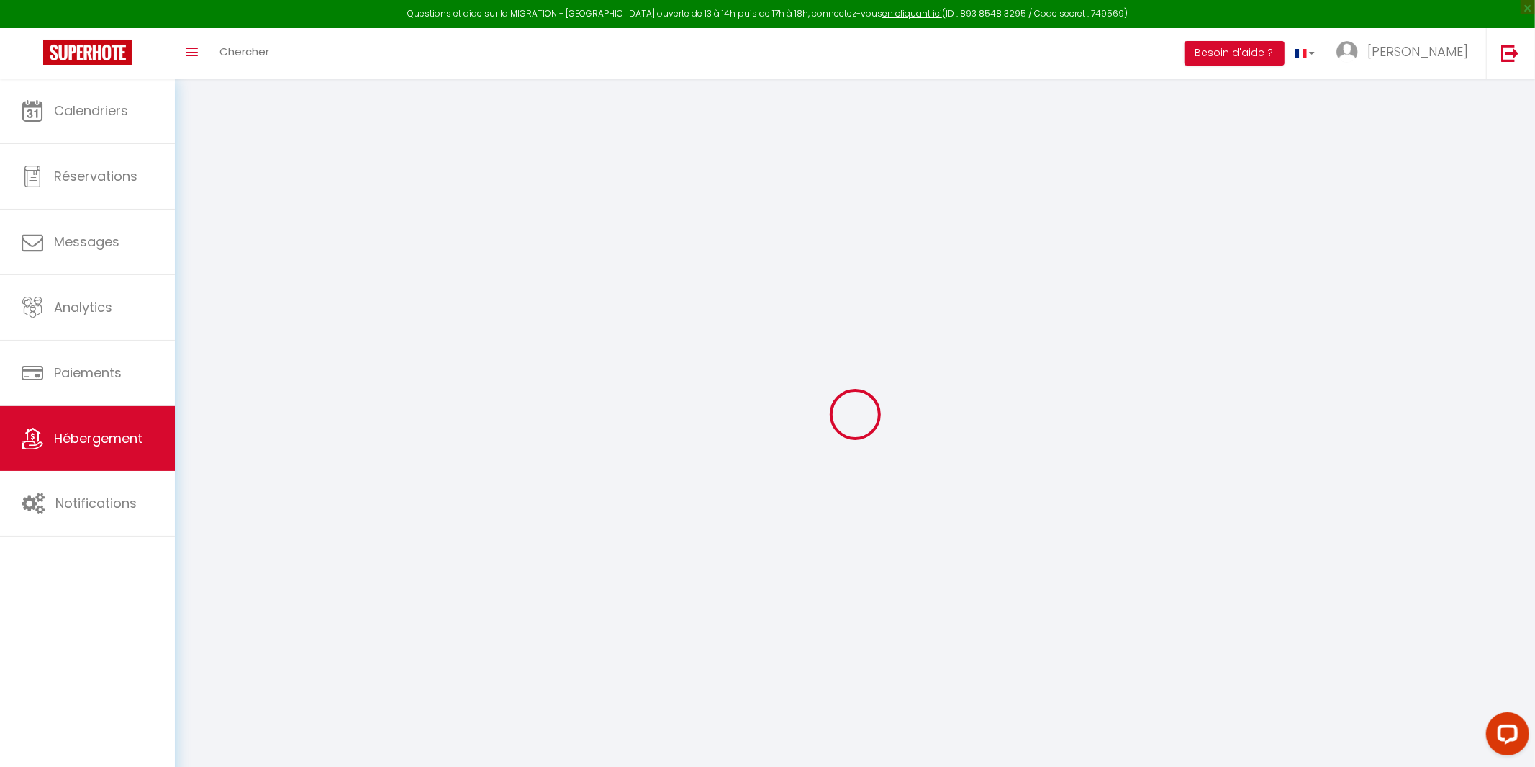
checkbox input "false"
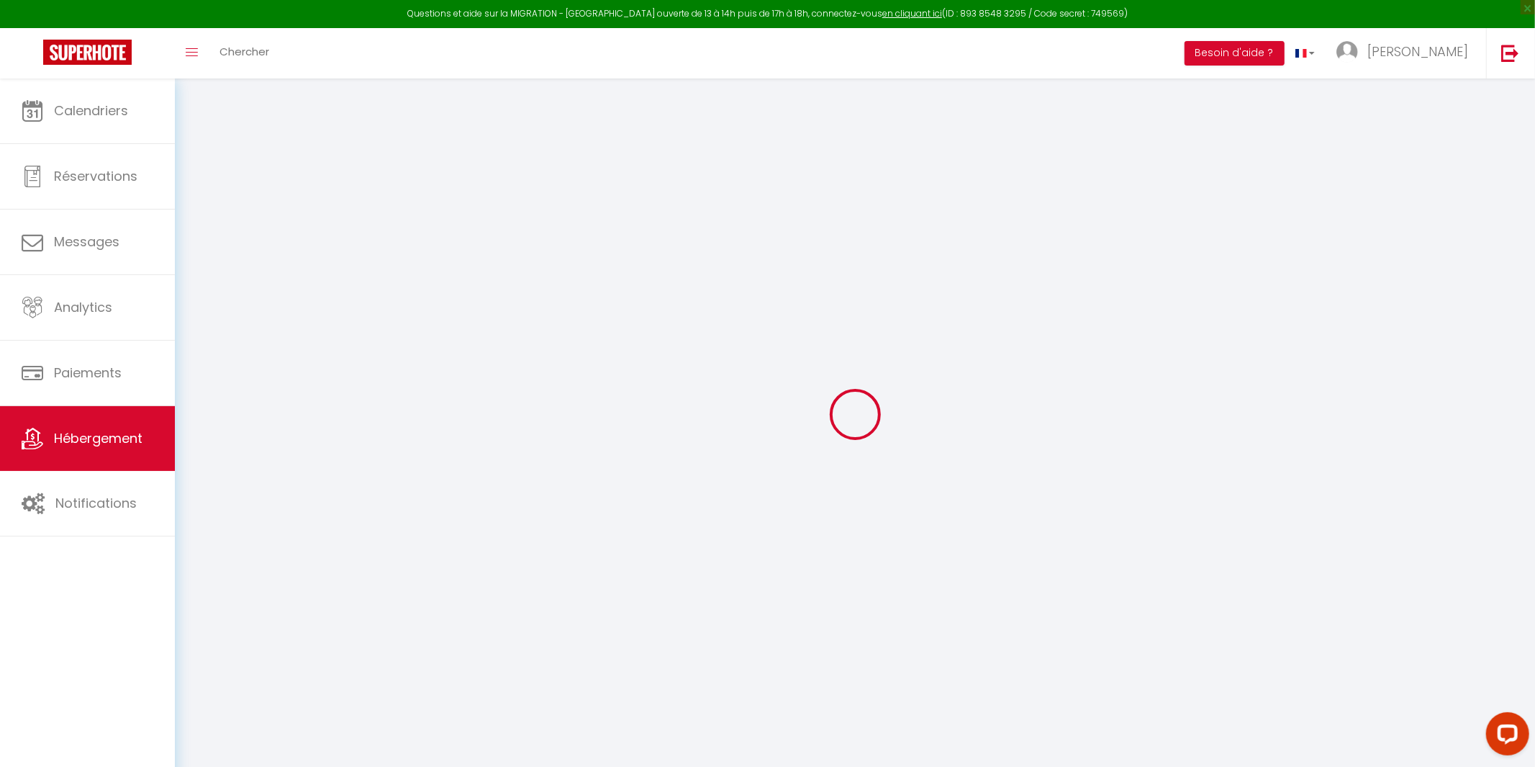
checkbox input "false"
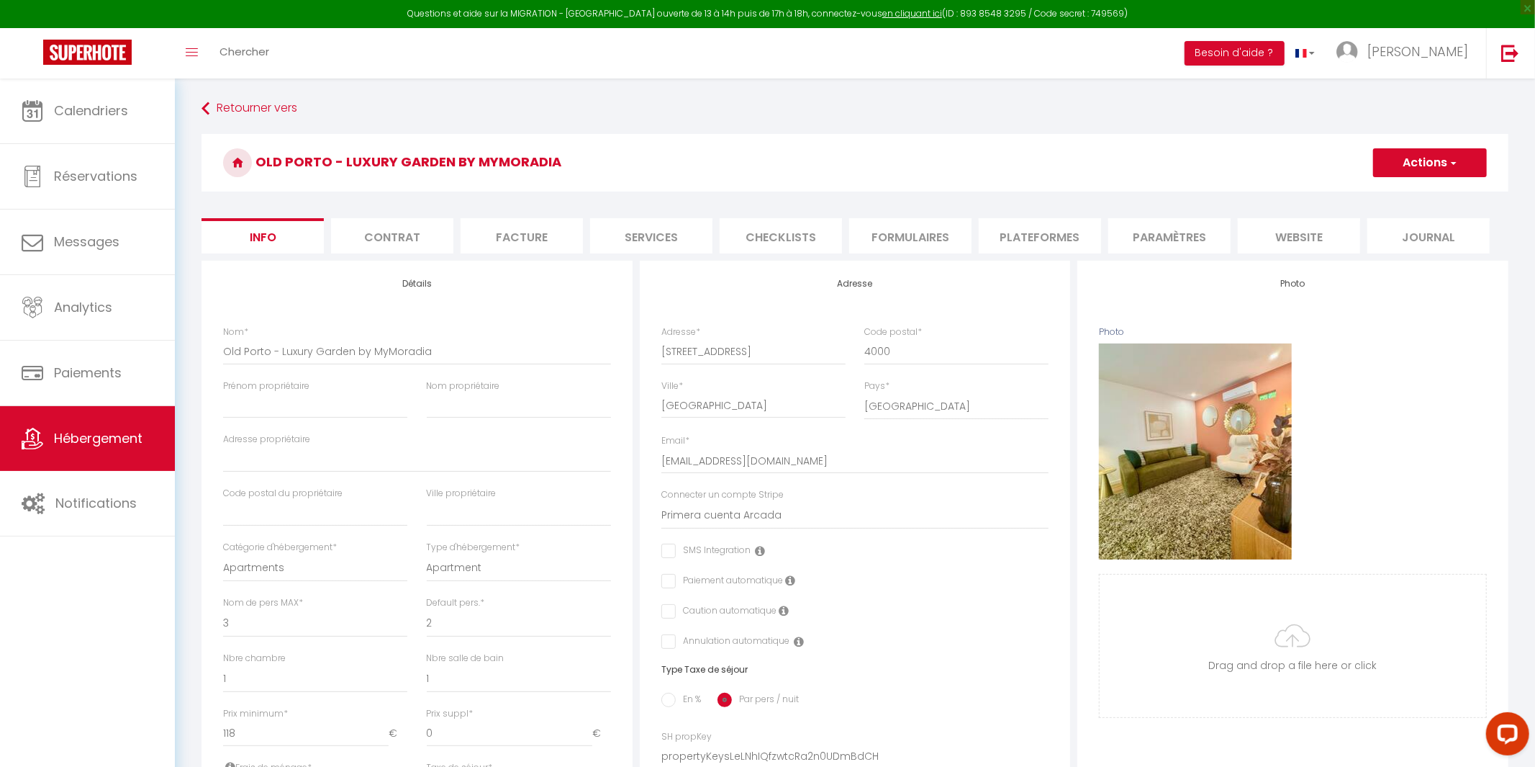
click at [643, 240] on li "Services" at bounding box center [651, 235] width 122 height 35
select select
checkbox input "false"
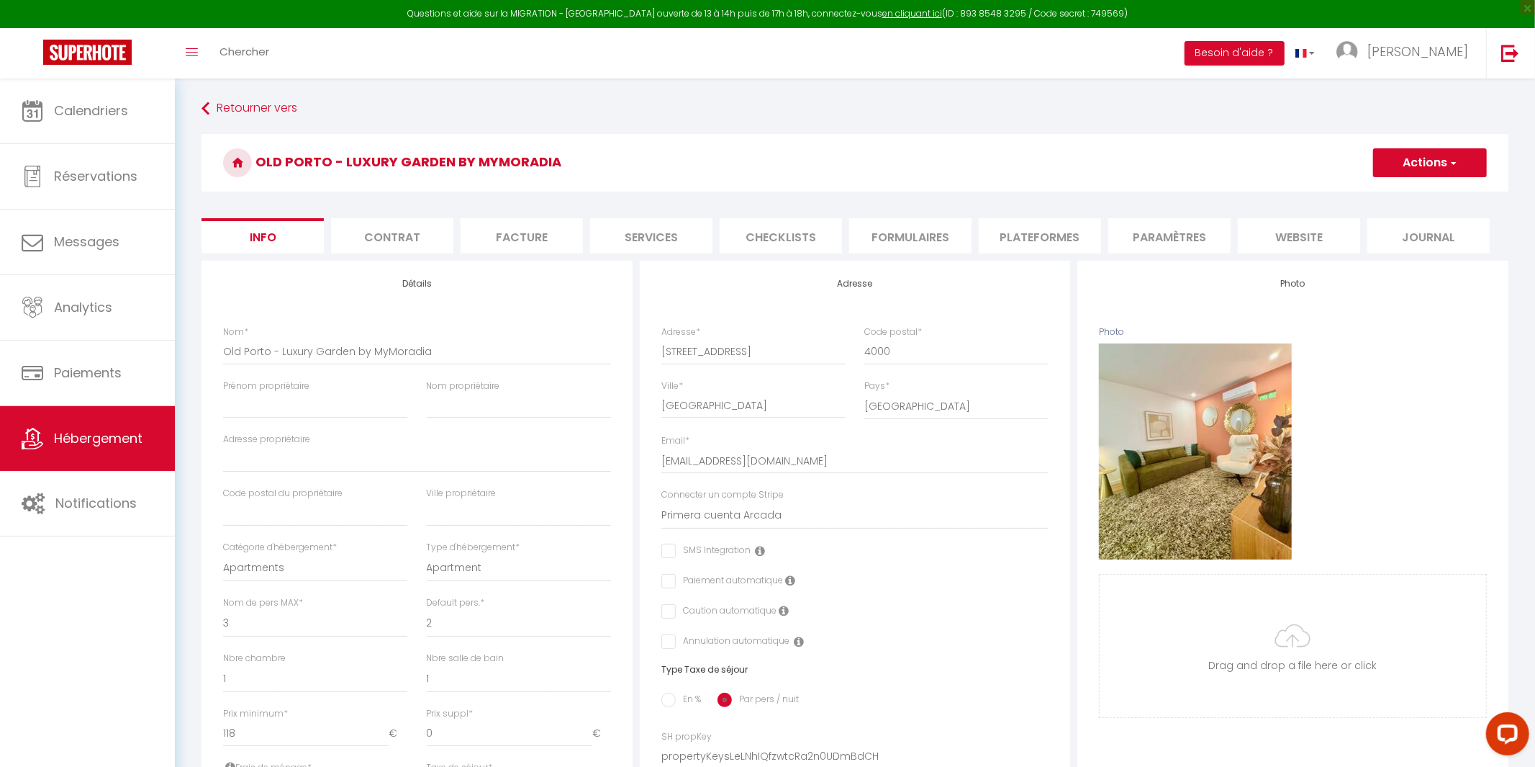
checkbox input "false"
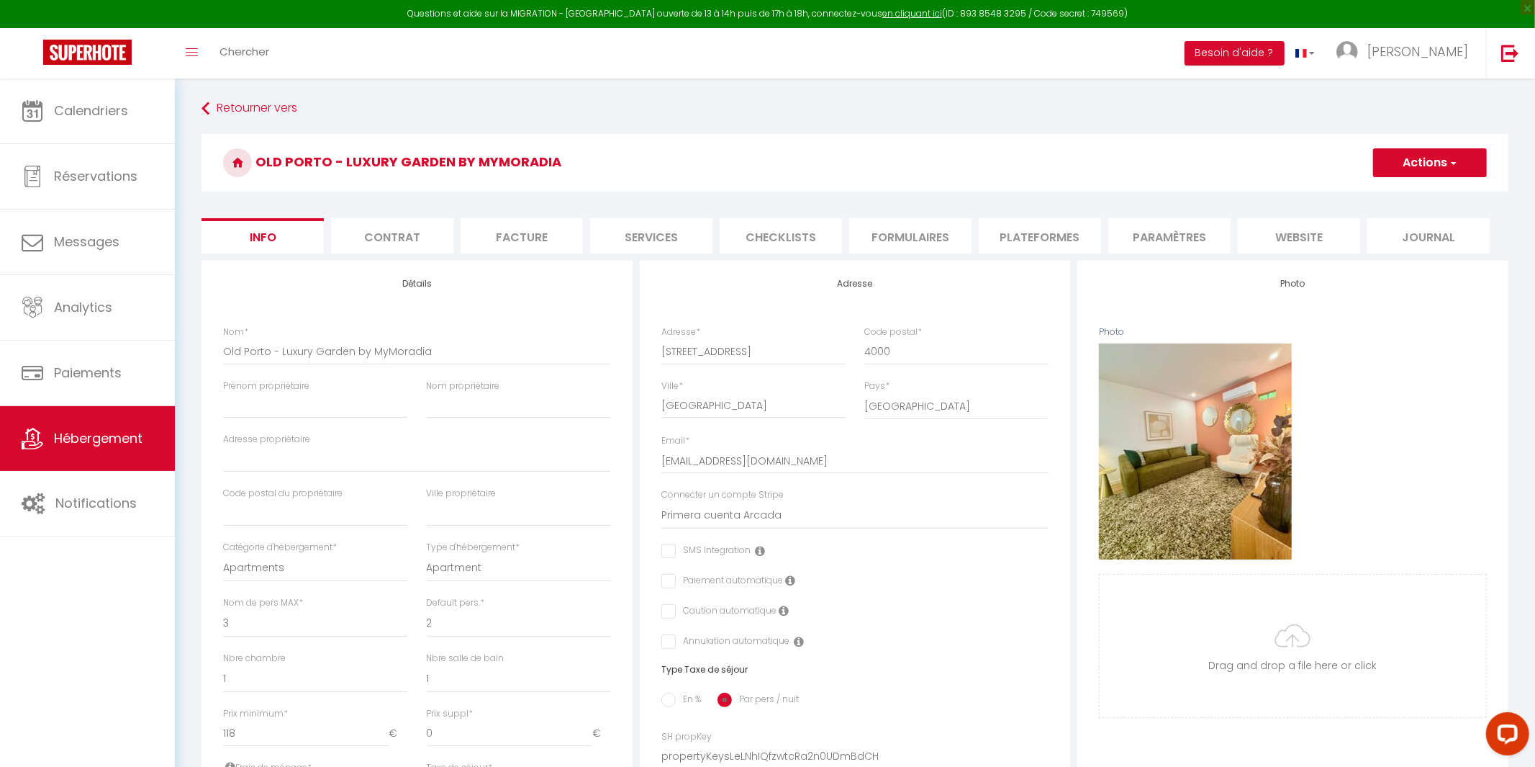
checkbox input "false"
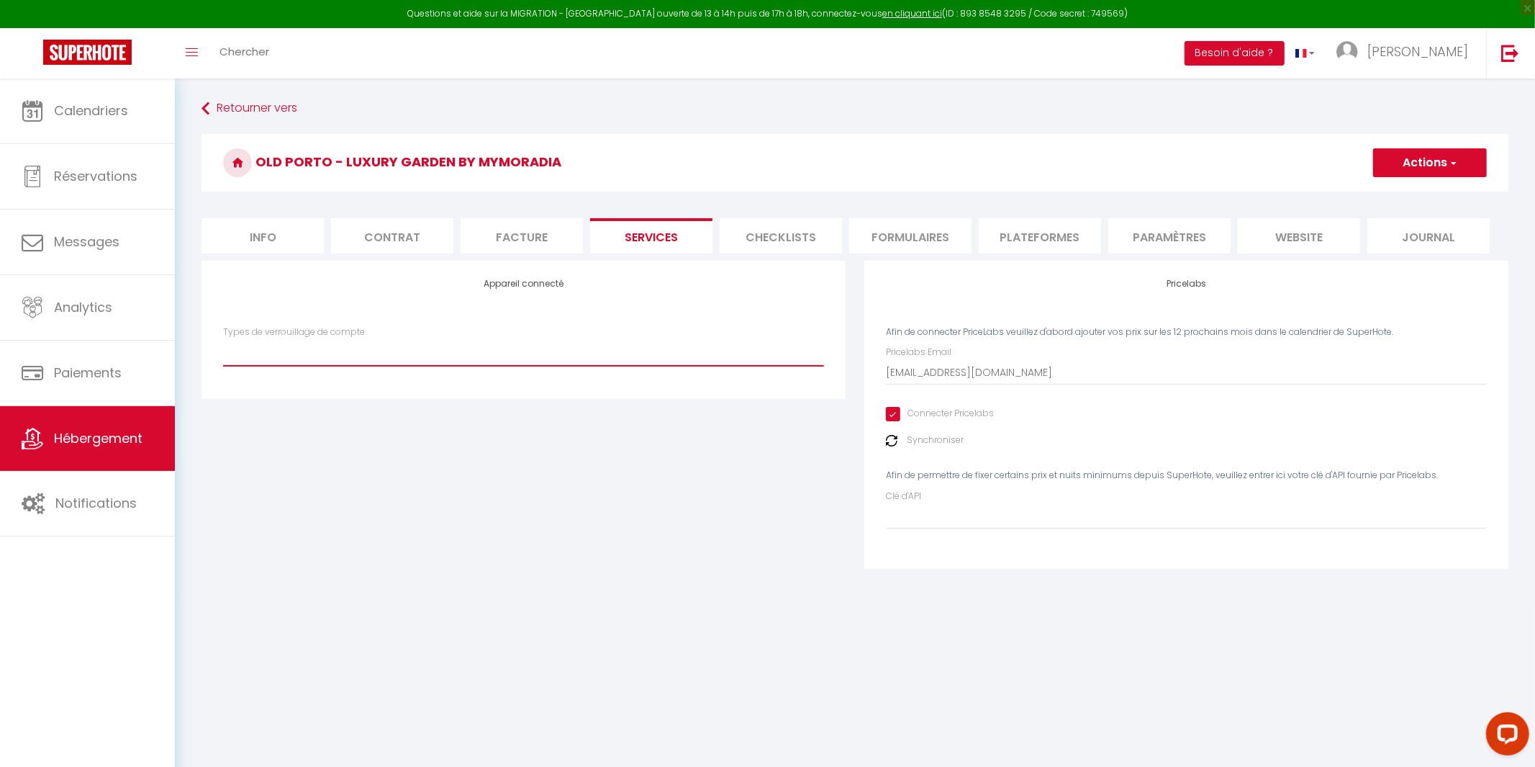
click at [384, 345] on select "IgloohomeV2" at bounding box center [523, 351] width 601 height 27
select select "IgloohomeV2"
click at [223, 338] on select "IgloohomeV2" at bounding box center [523, 351] width 601 height 27
checkbox input "false"
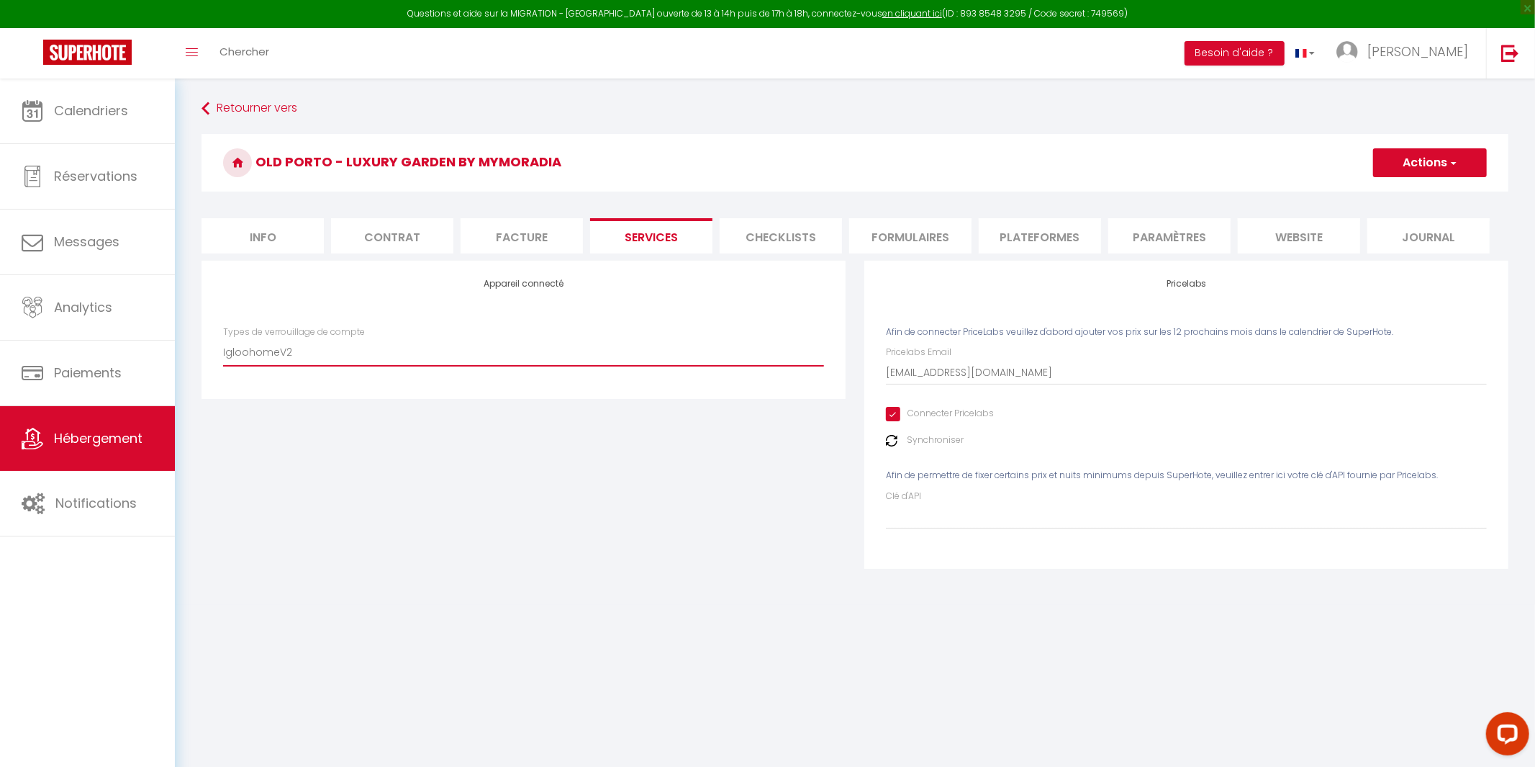
checkbox input "false"
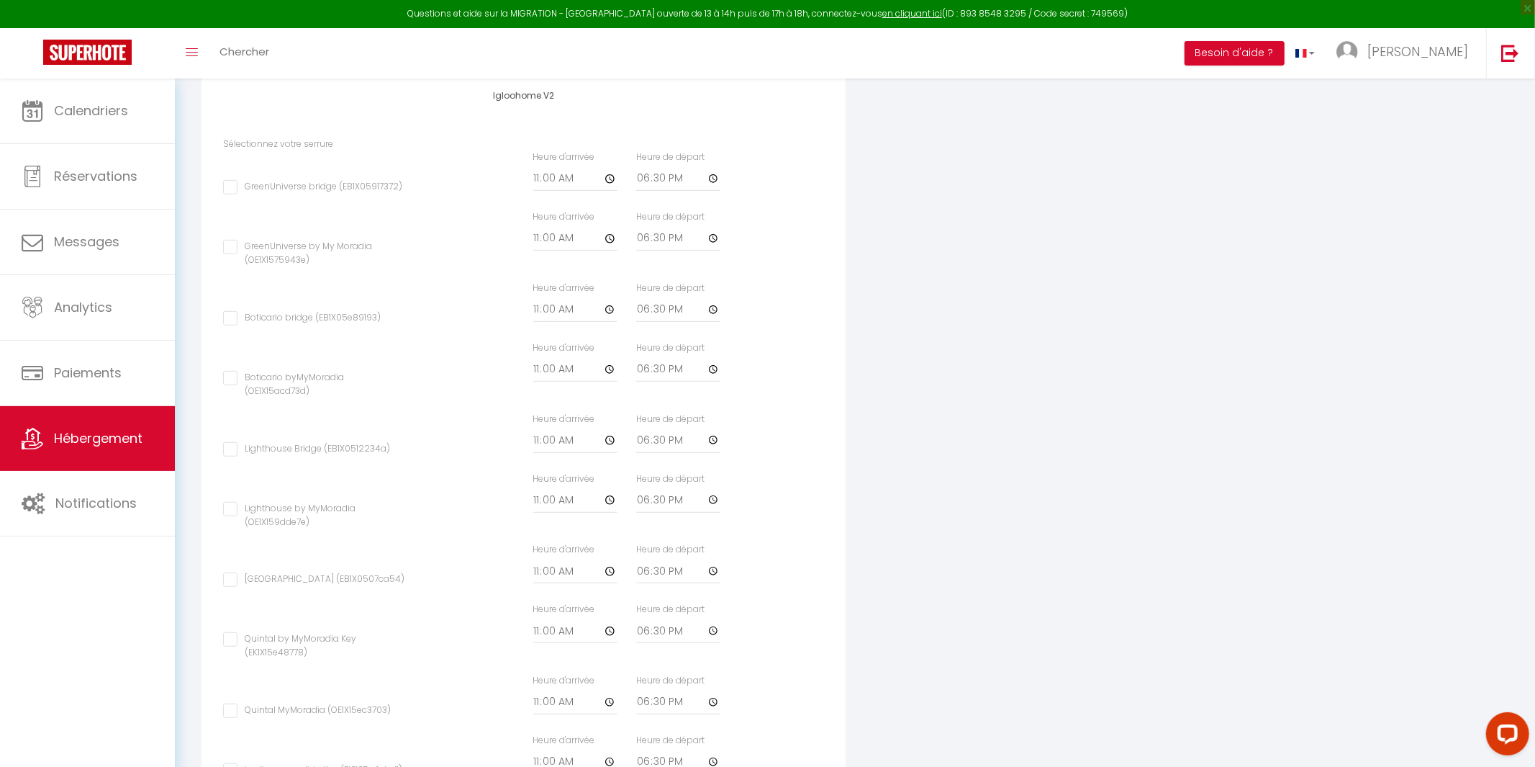
scroll to position [591, 0]
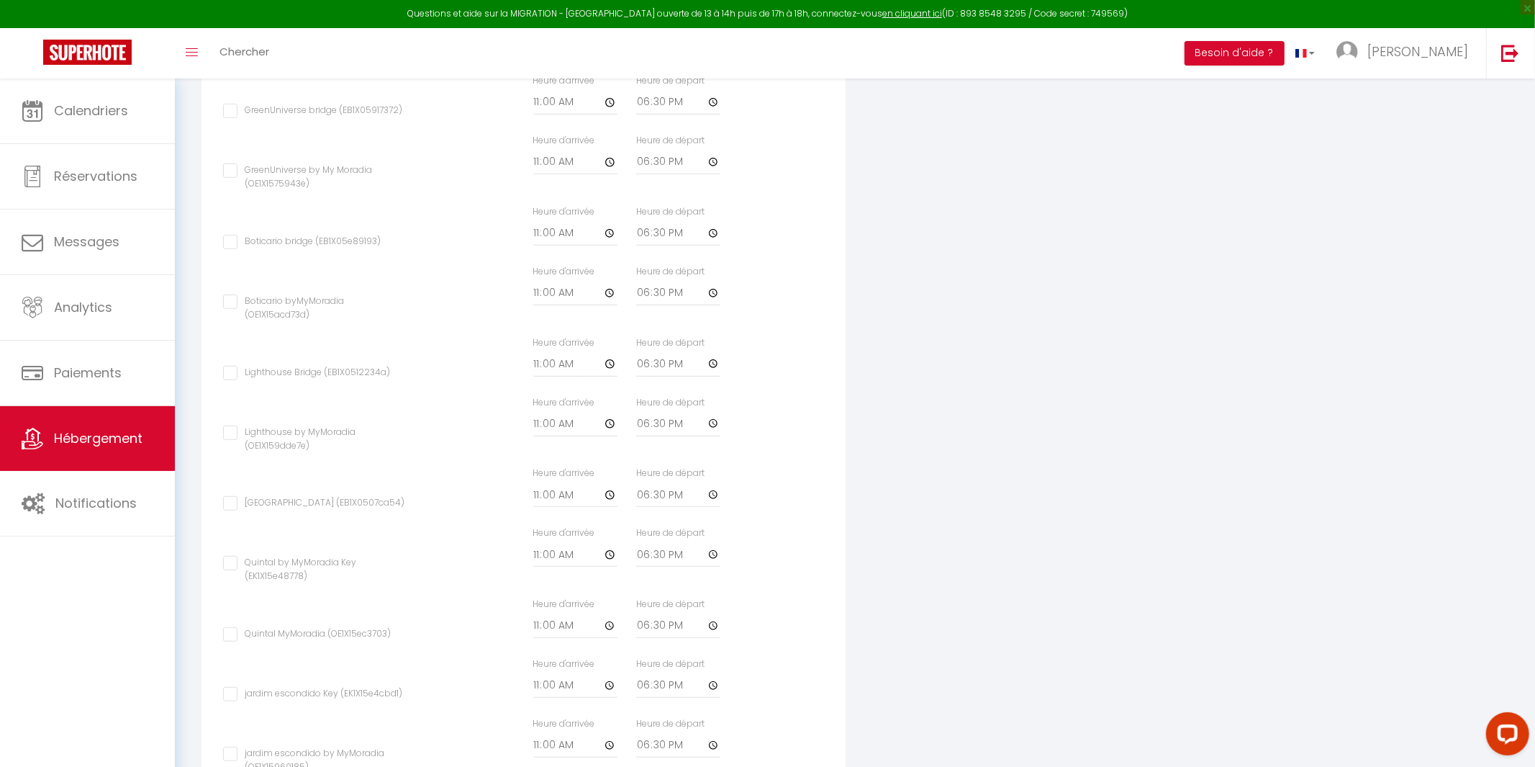
click at [228, 701] on input "jardim escondido Key (EK1X15e4cbd1)" at bounding box center [312, 694] width 179 height 14
click at [571, 115] on input "11:00" at bounding box center [575, 102] width 84 height 26
click at [540, 115] on input "11:00" at bounding box center [575, 102] width 84 height 26
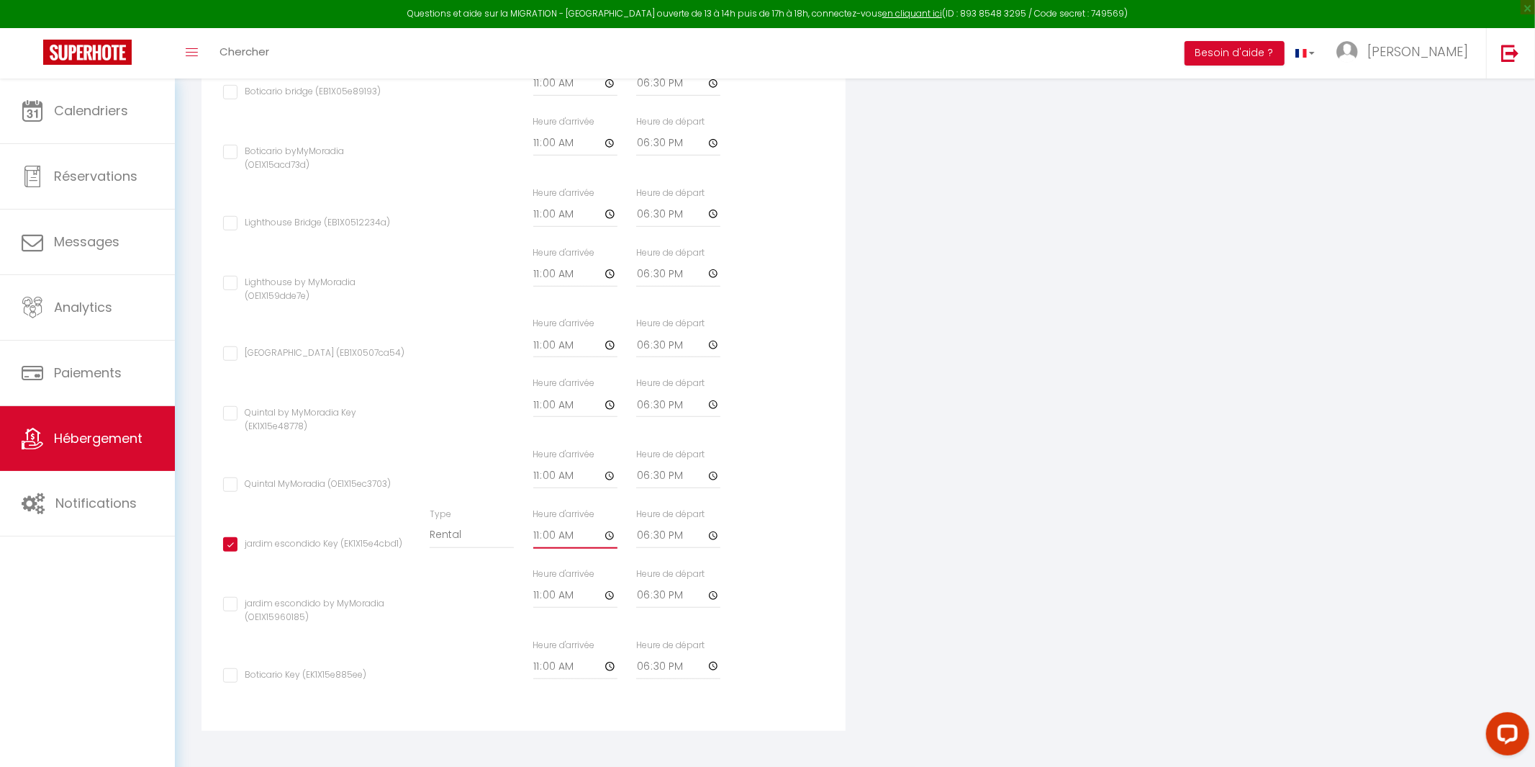
scroll to position [743, 0]
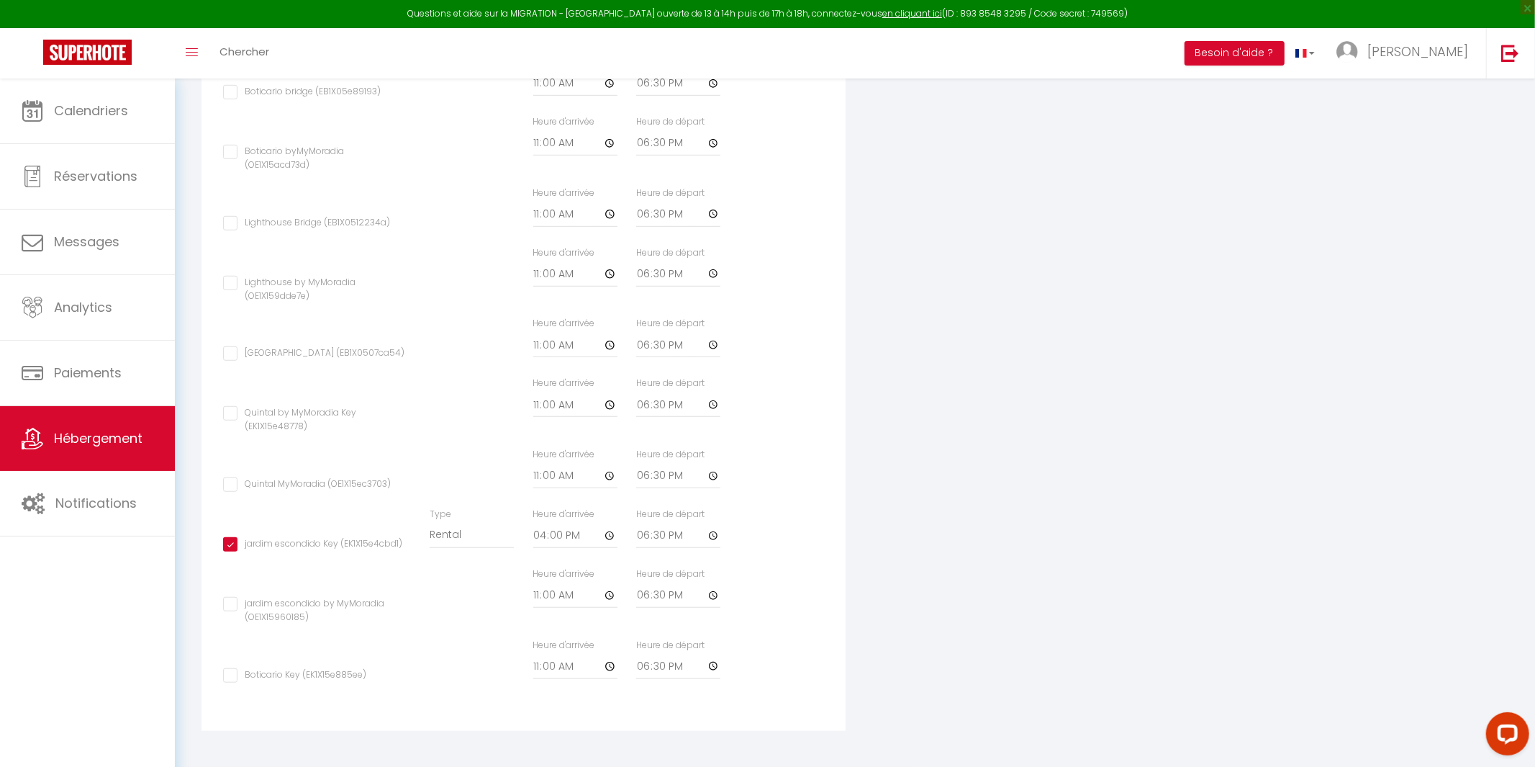
click at [793, 638] on div "jardim escondido by MyMoradia (OE1X15960185) Type Building [GEOGRAPHIC_DATA] He…" at bounding box center [524, 602] width 620 height 71
click at [775, 506] on div "Quintal MyMoradia (OE1X15ec3703) Type Building [GEOGRAPHIC_DATA] Heure d'arrivé…" at bounding box center [524, 478] width 620 height 60
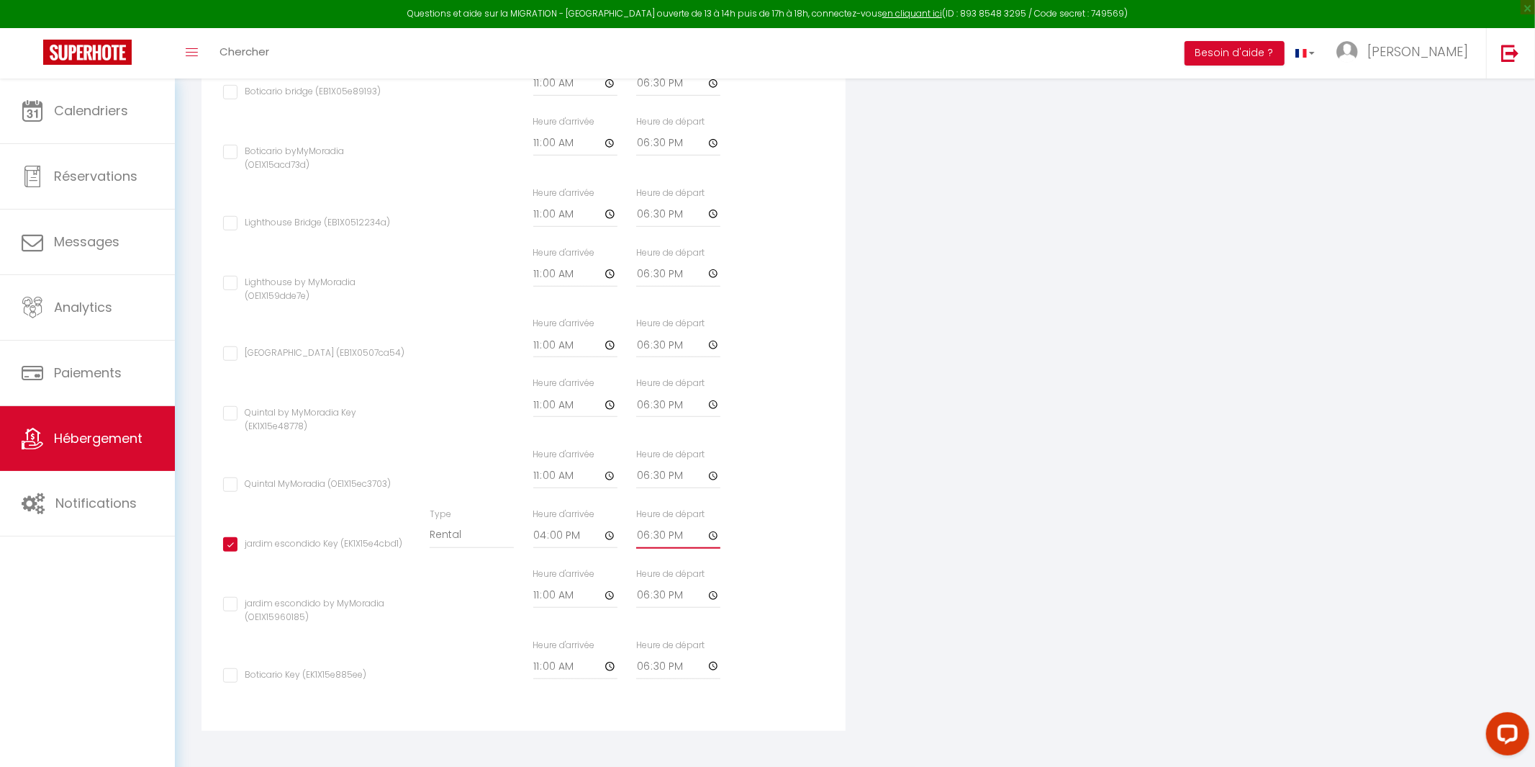
click at [764, 590] on div "jardim escondido by MyMoradia (OE1X15960185) Type Building [GEOGRAPHIC_DATA] He…" at bounding box center [524, 602] width 620 height 71
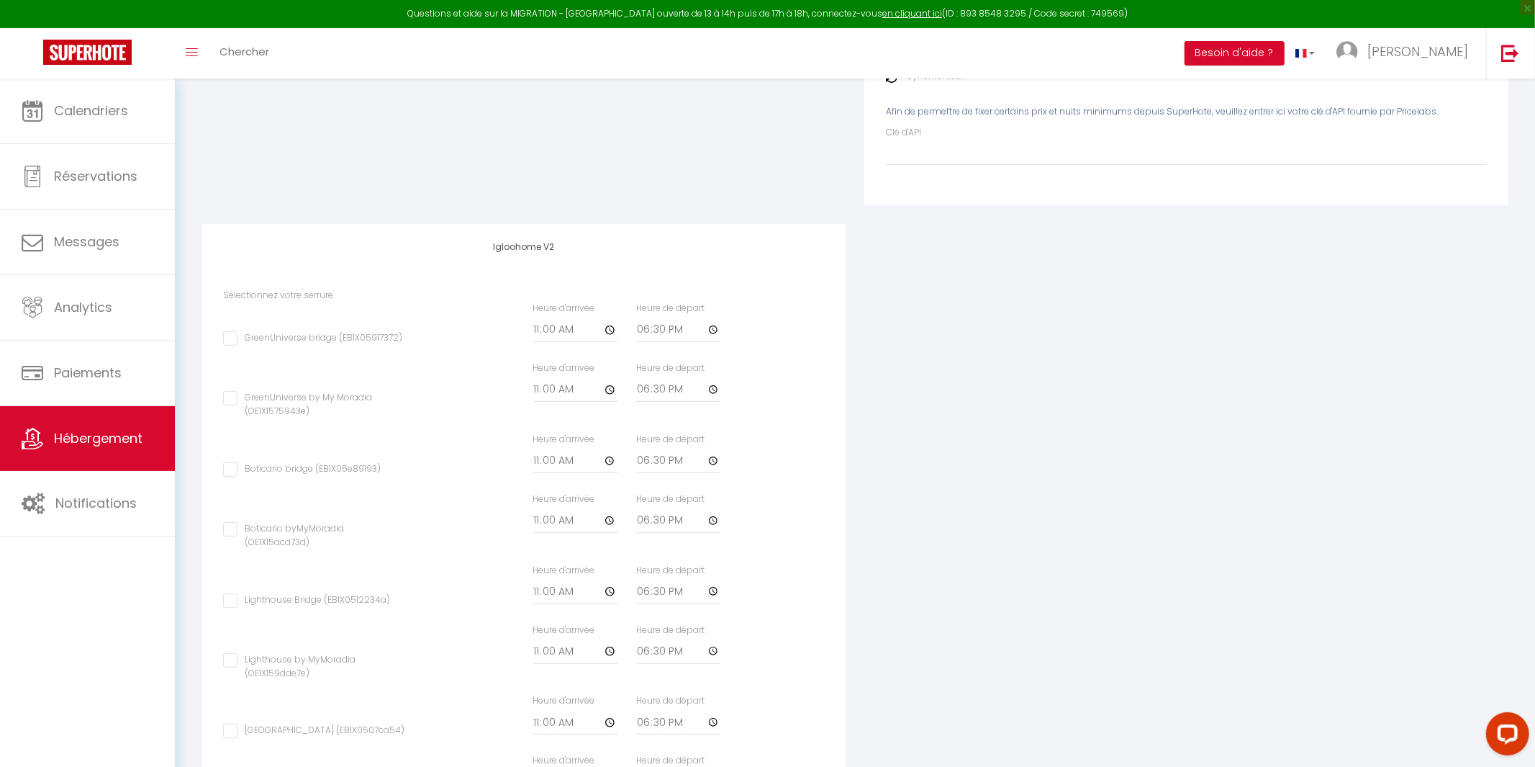
scroll to position [0, 0]
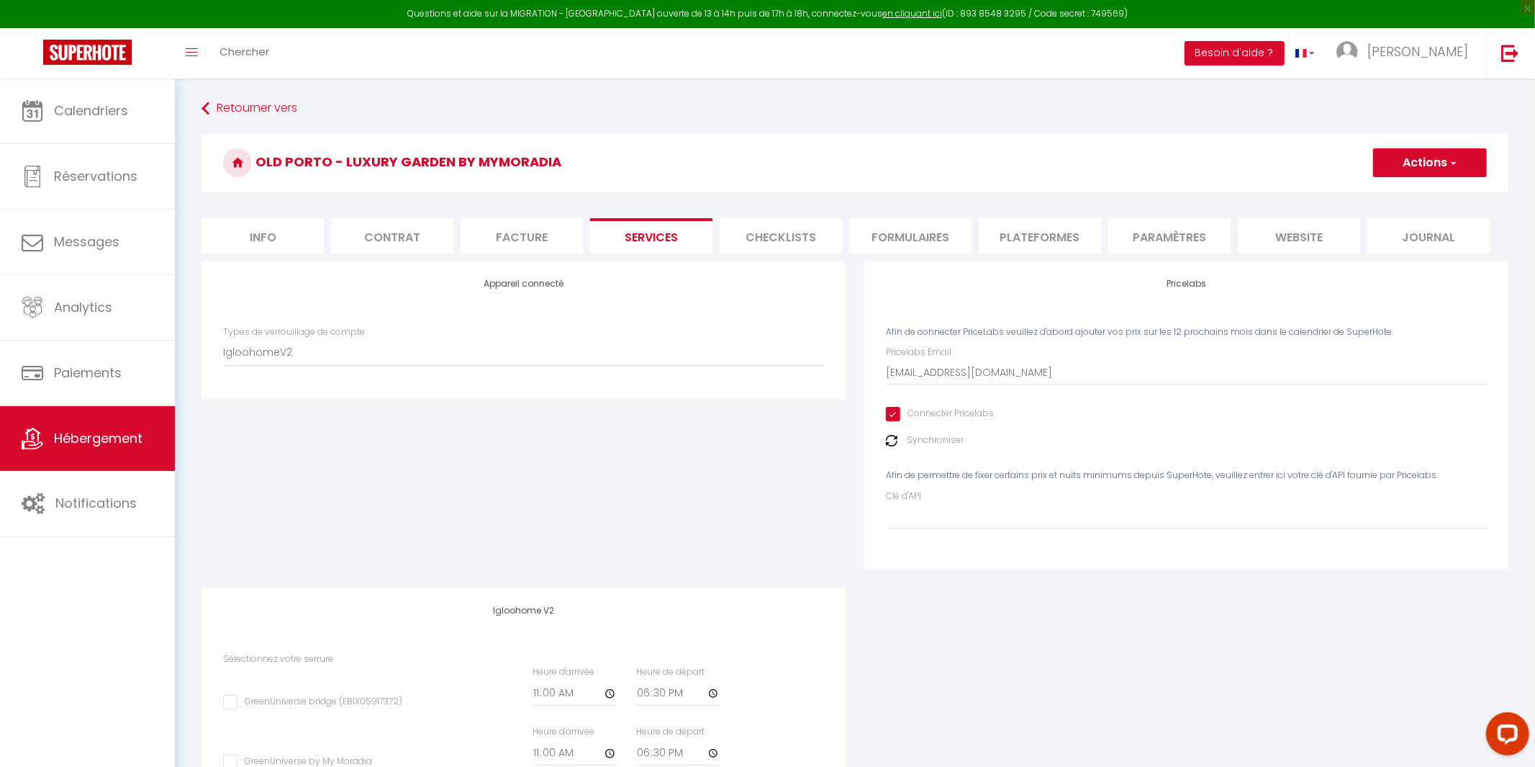
click at [1442, 166] on button "Actions" at bounding box center [1430, 162] width 114 height 29
click at [1429, 198] on link "Enregistrer" at bounding box center [1430, 194] width 114 height 19
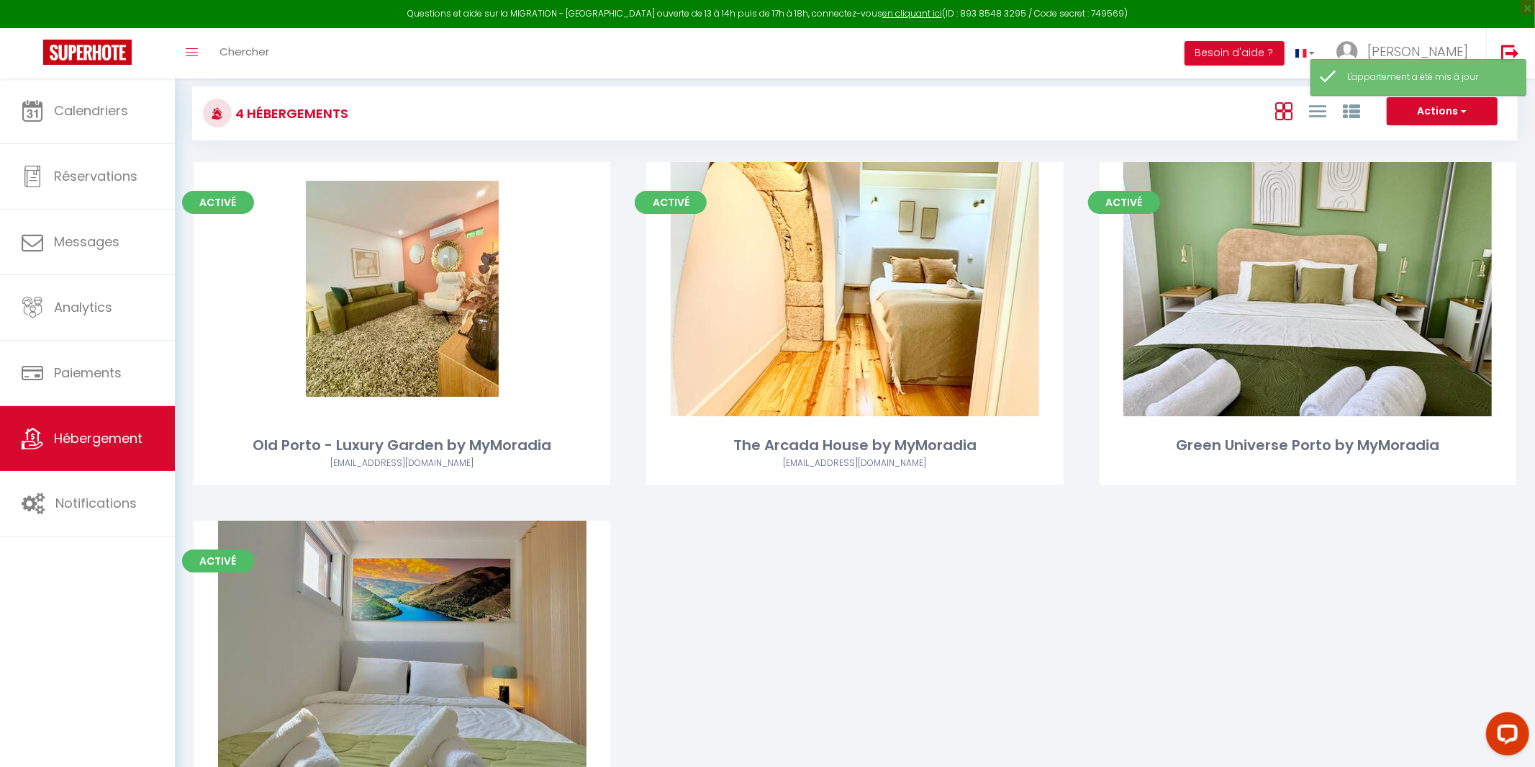
scroll to position [139, 0]
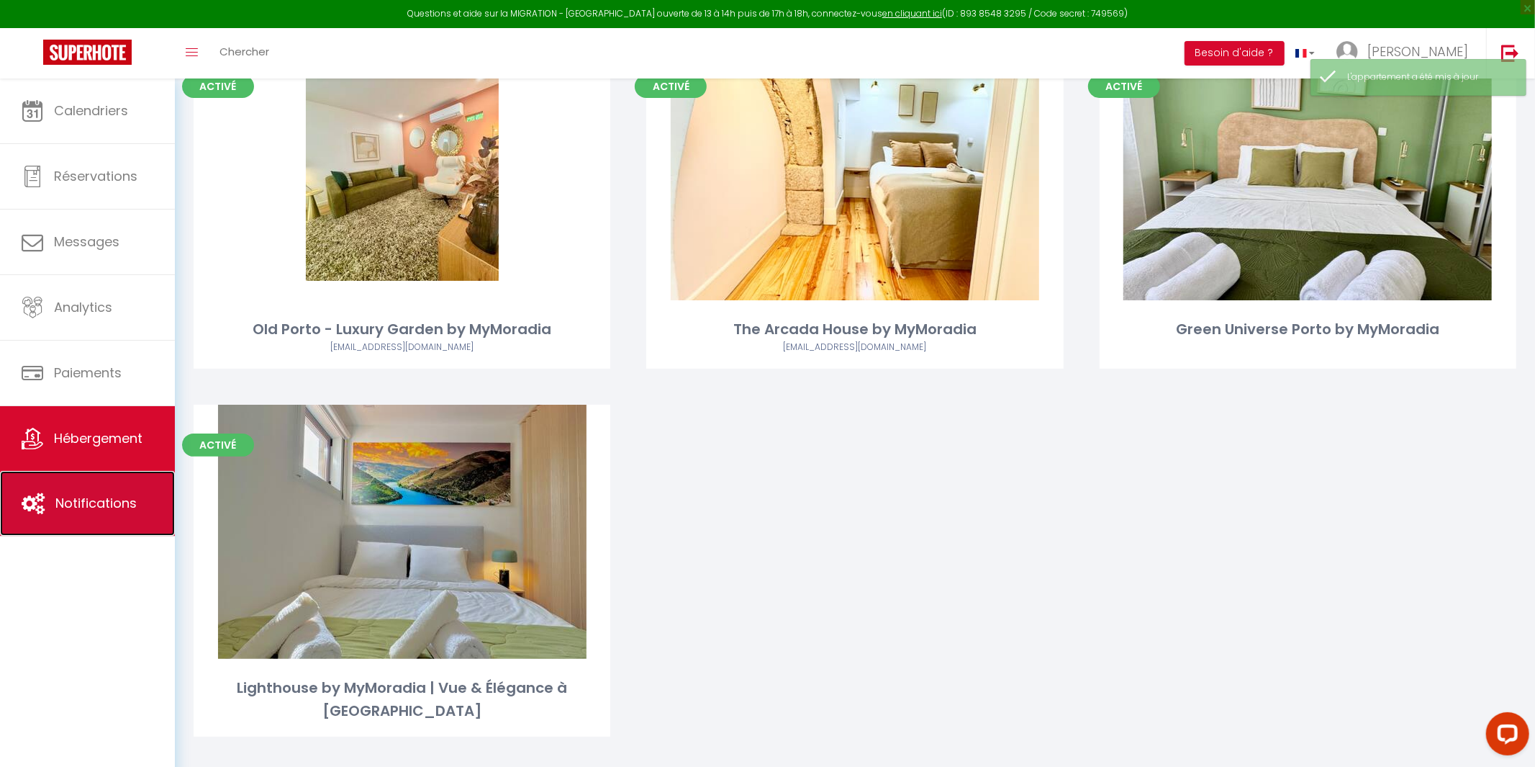
click at [76, 505] on span "Notifications" at bounding box center [95, 503] width 81 height 18
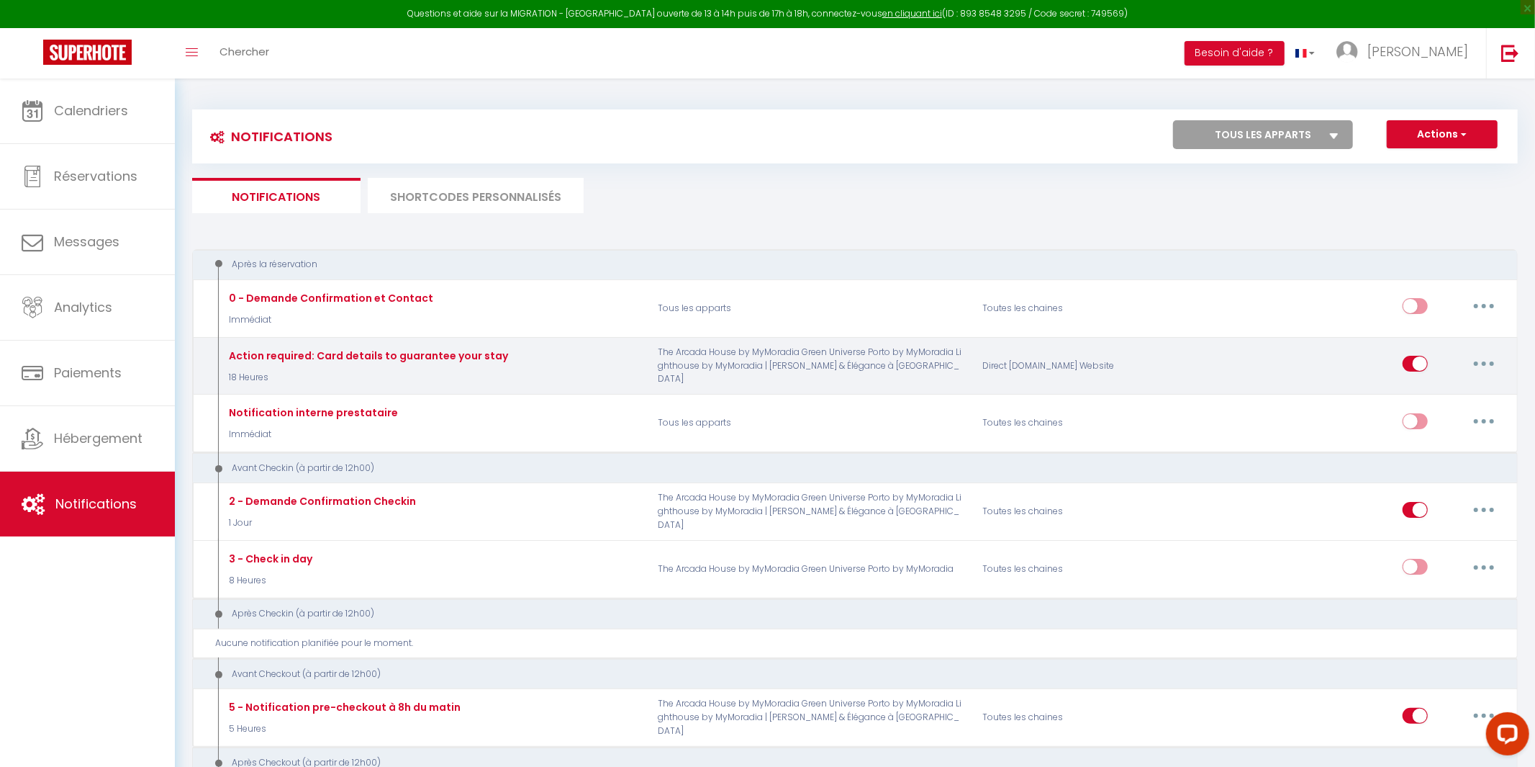
click at [1486, 366] on button "button" at bounding box center [1484, 363] width 40 height 23
click at [1437, 397] on link "Editer" at bounding box center [1446, 396] width 107 height 24
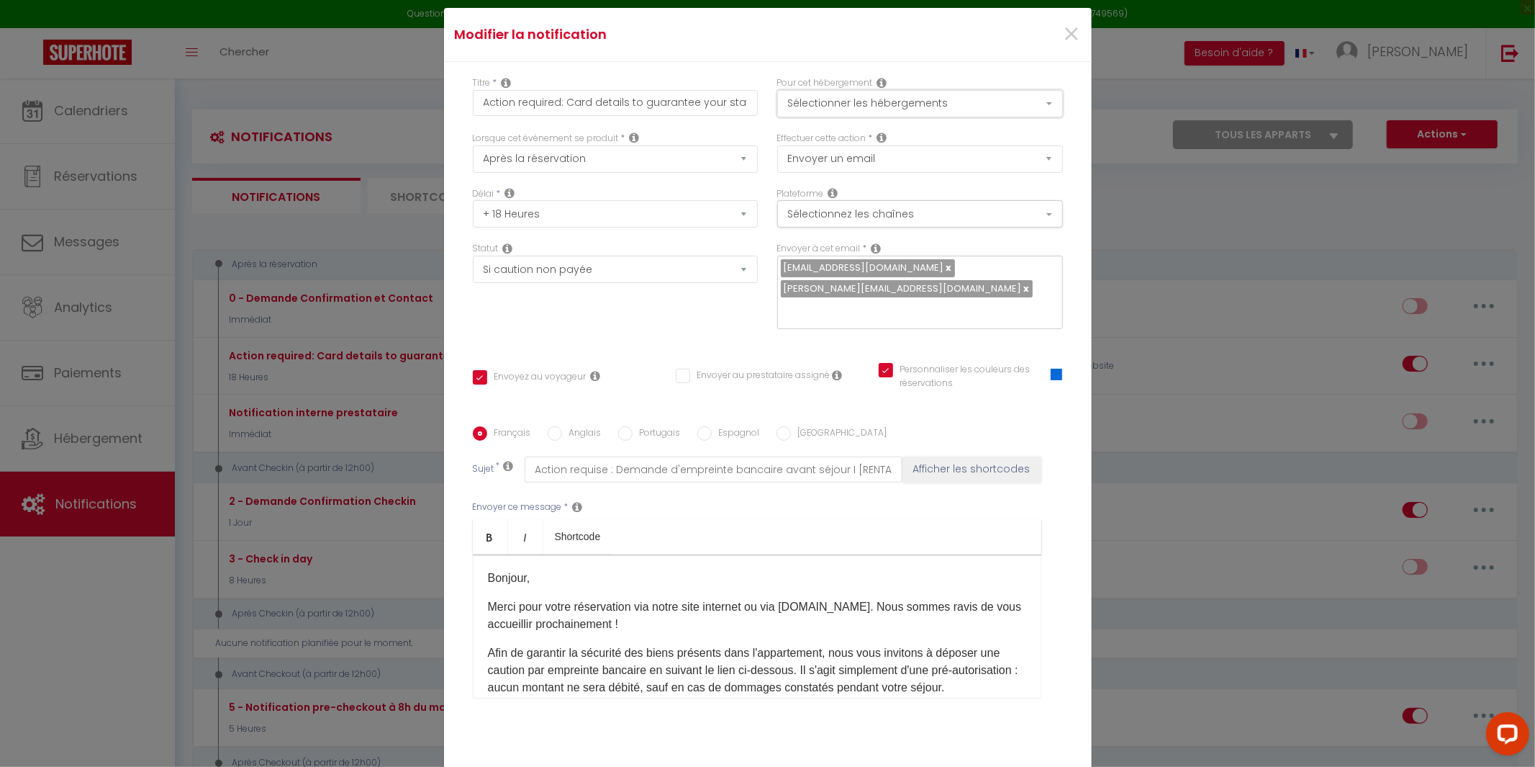
click at [1036, 117] on button "Sélectionner les hébergements" at bounding box center [920, 103] width 286 height 27
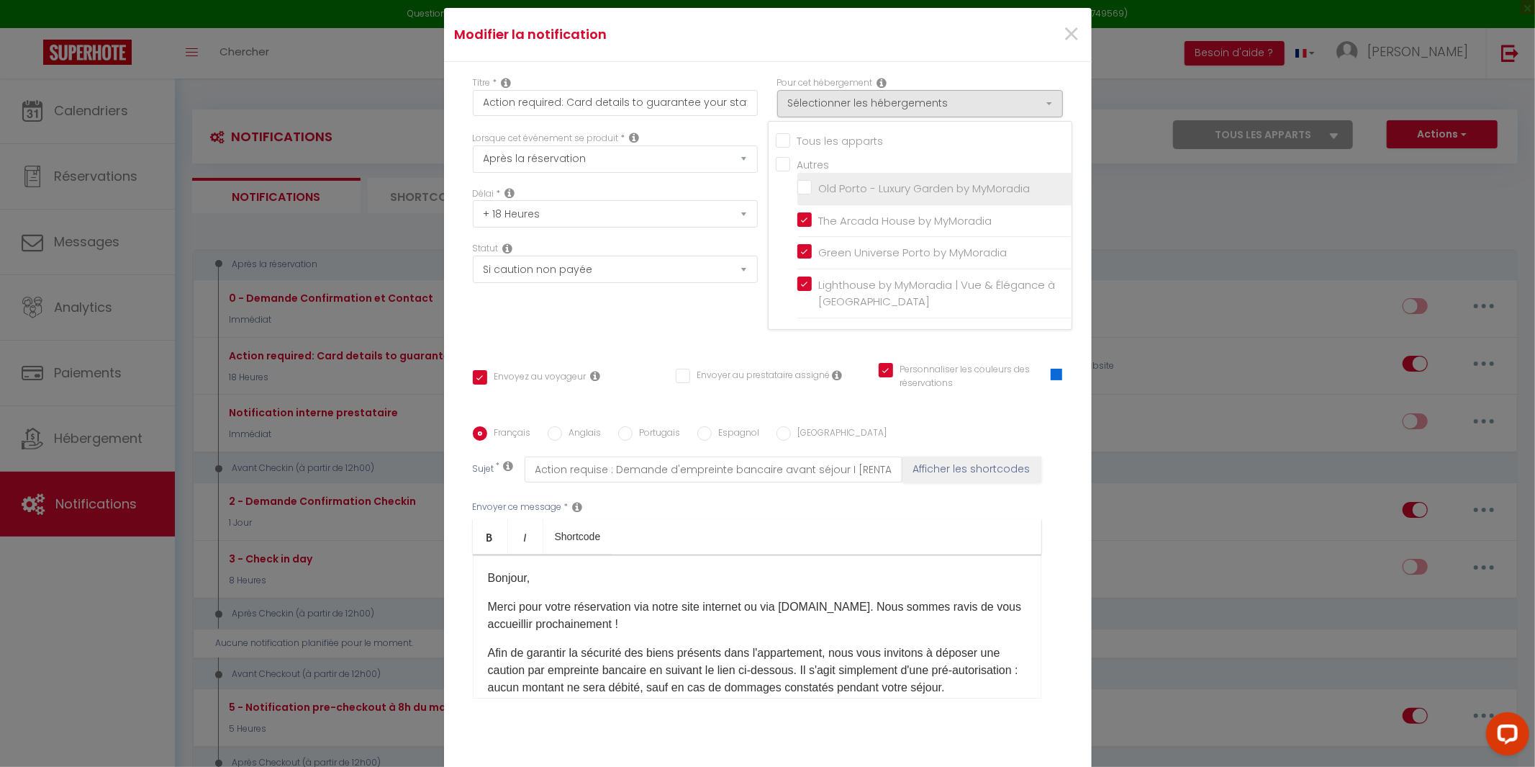
click at [803, 196] on input "Old Porto - Luxury Garden by MyMoradia" at bounding box center [934, 188] width 274 height 14
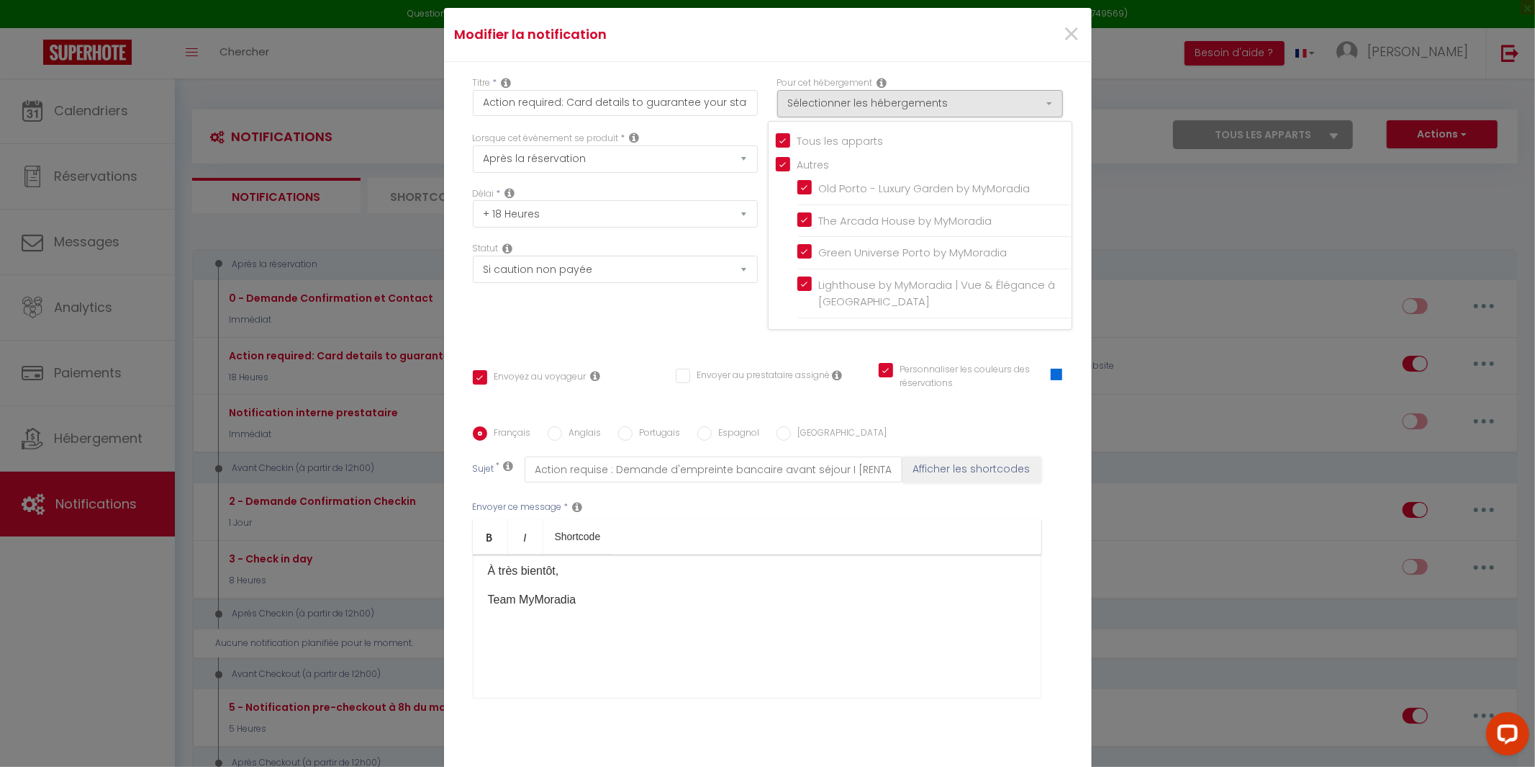
scroll to position [367, 0]
click at [781, 506] on div "Envoyer ce message * Bold Italic Shortcode Rich text editor Bonjour, Merci pour…" at bounding box center [768, 599] width 590 height 234
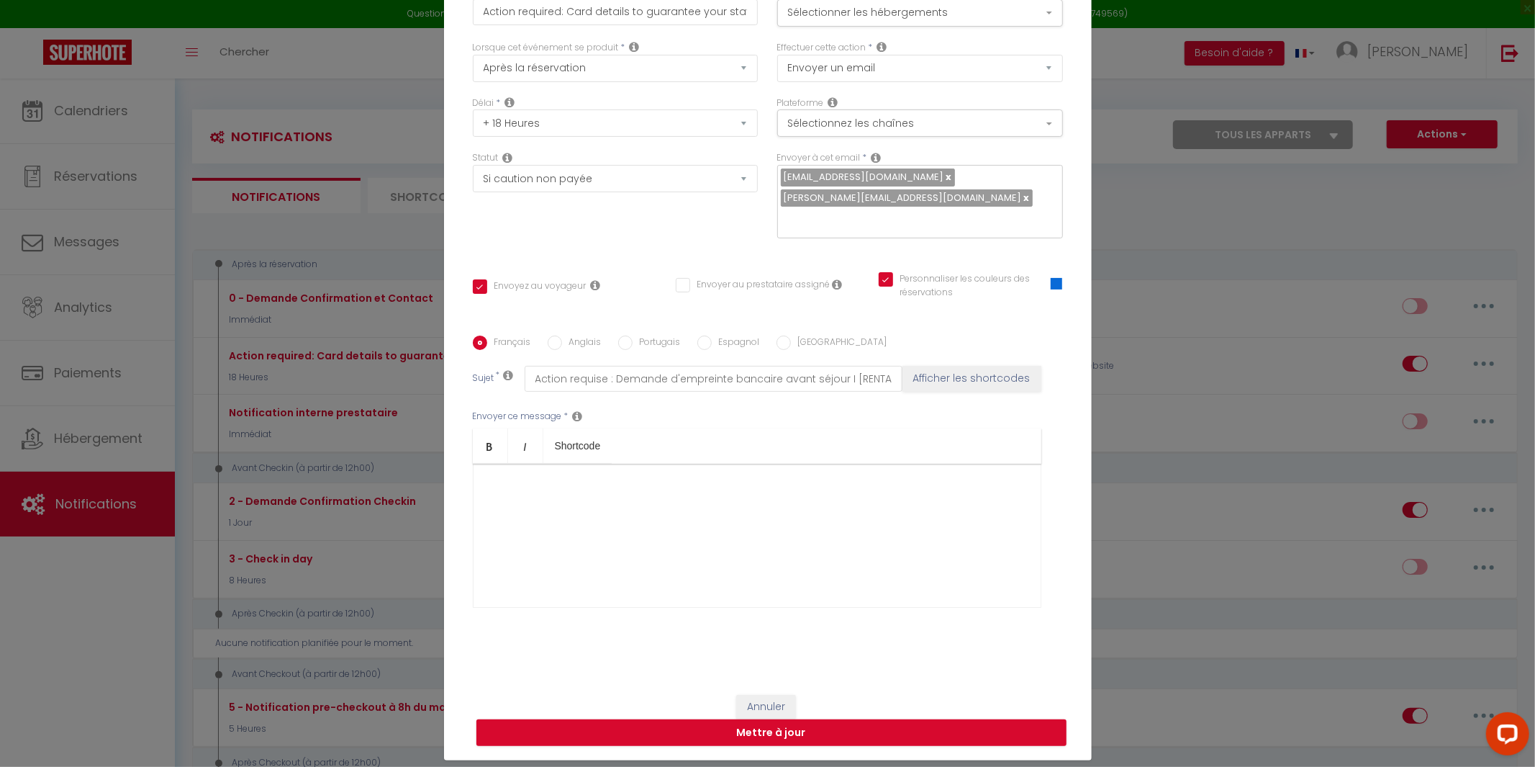
scroll to position [91, 0]
click at [767, 723] on button "Mettre à jour" at bounding box center [771, 731] width 590 height 27
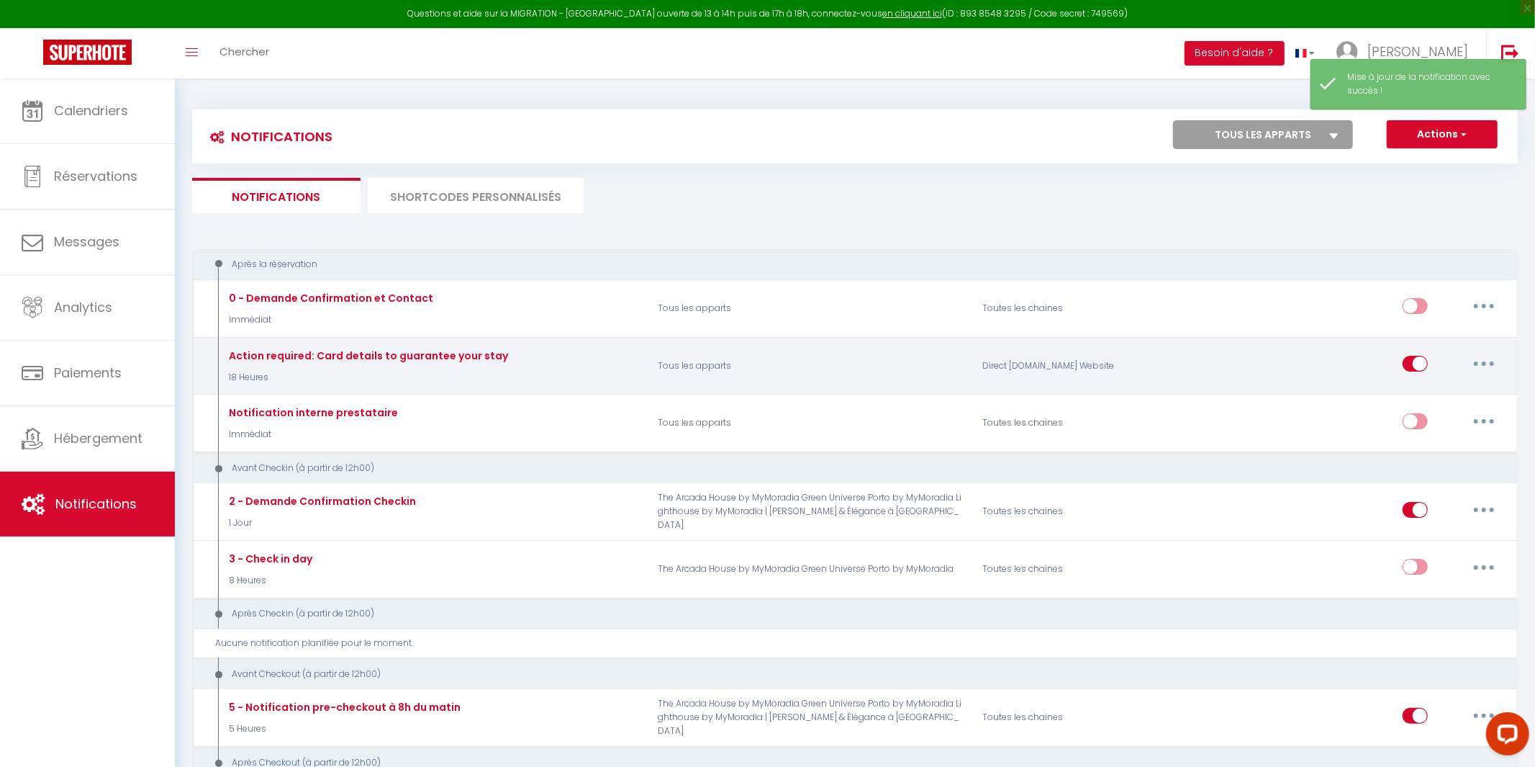
click at [1493, 369] on button "button" at bounding box center [1484, 363] width 40 height 23
click at [1452, 398] on link "Editer" at bounding box center [1446, 396] width 107 height 24
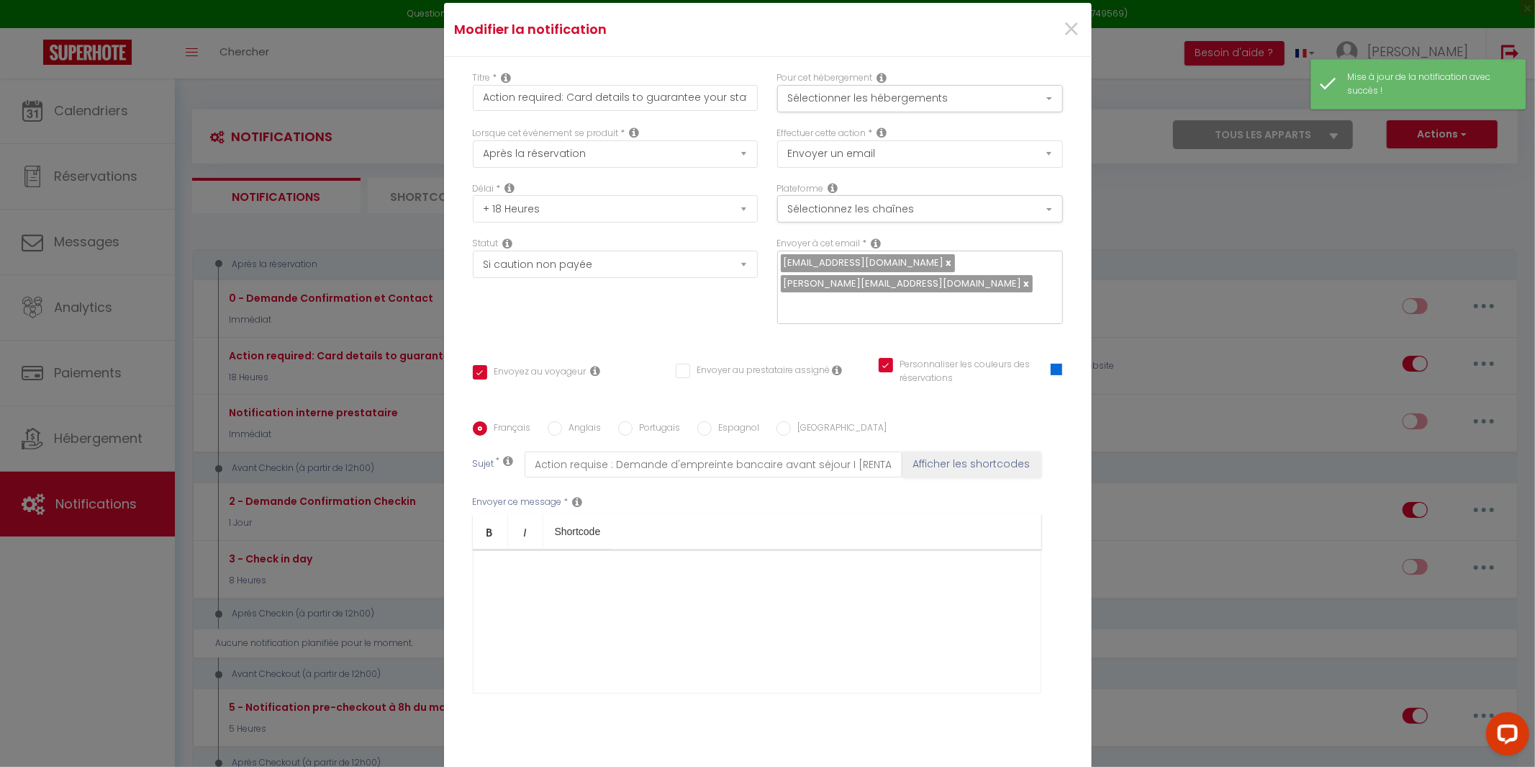
scroll to position [0, 0]
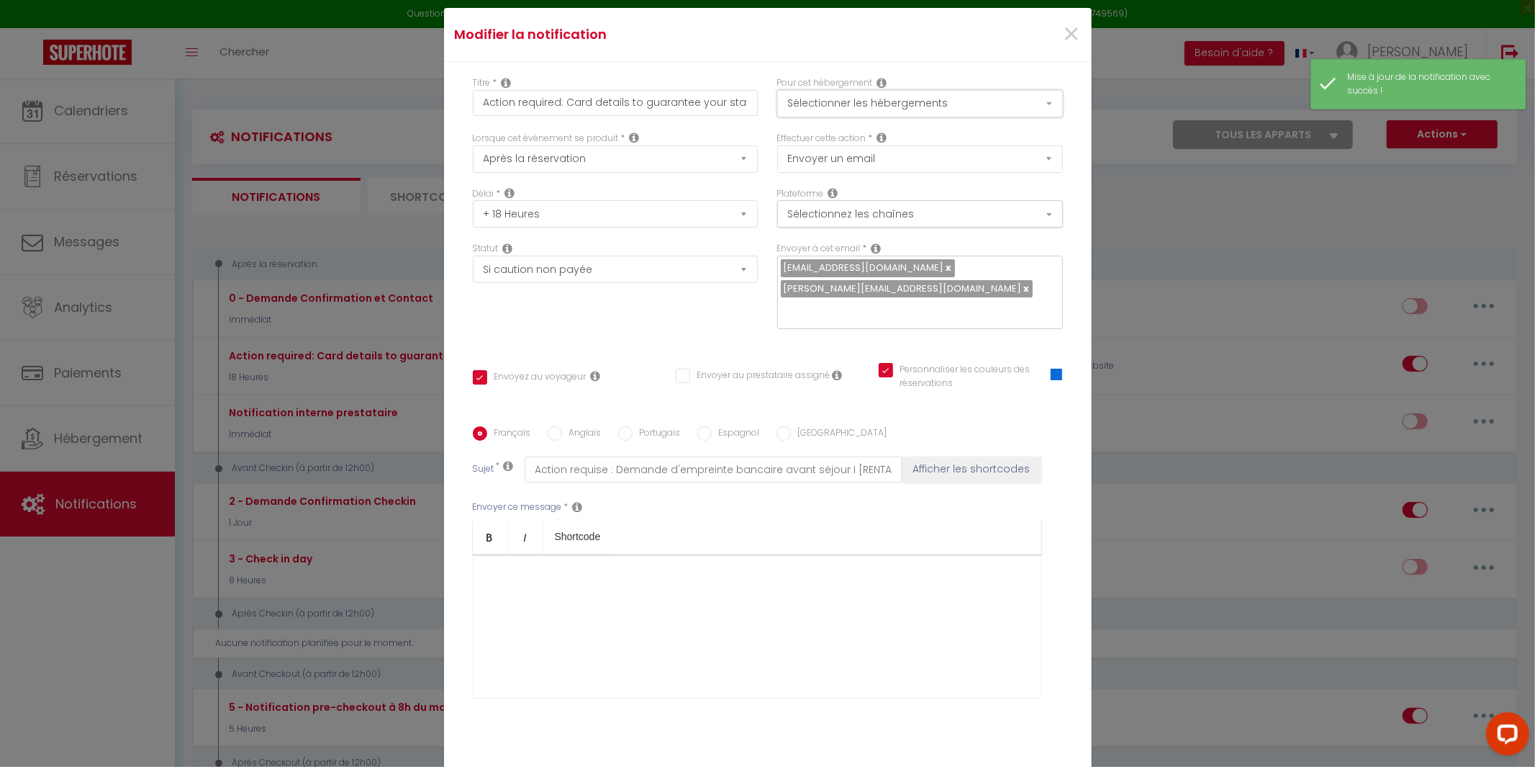
click at [1011, 117] on button "Sélectionner les hébergements" at bounding box center [920, 103] width 286 height 27
click at [841, 634] on p at bounding box center [757, 642] width 538 height 17
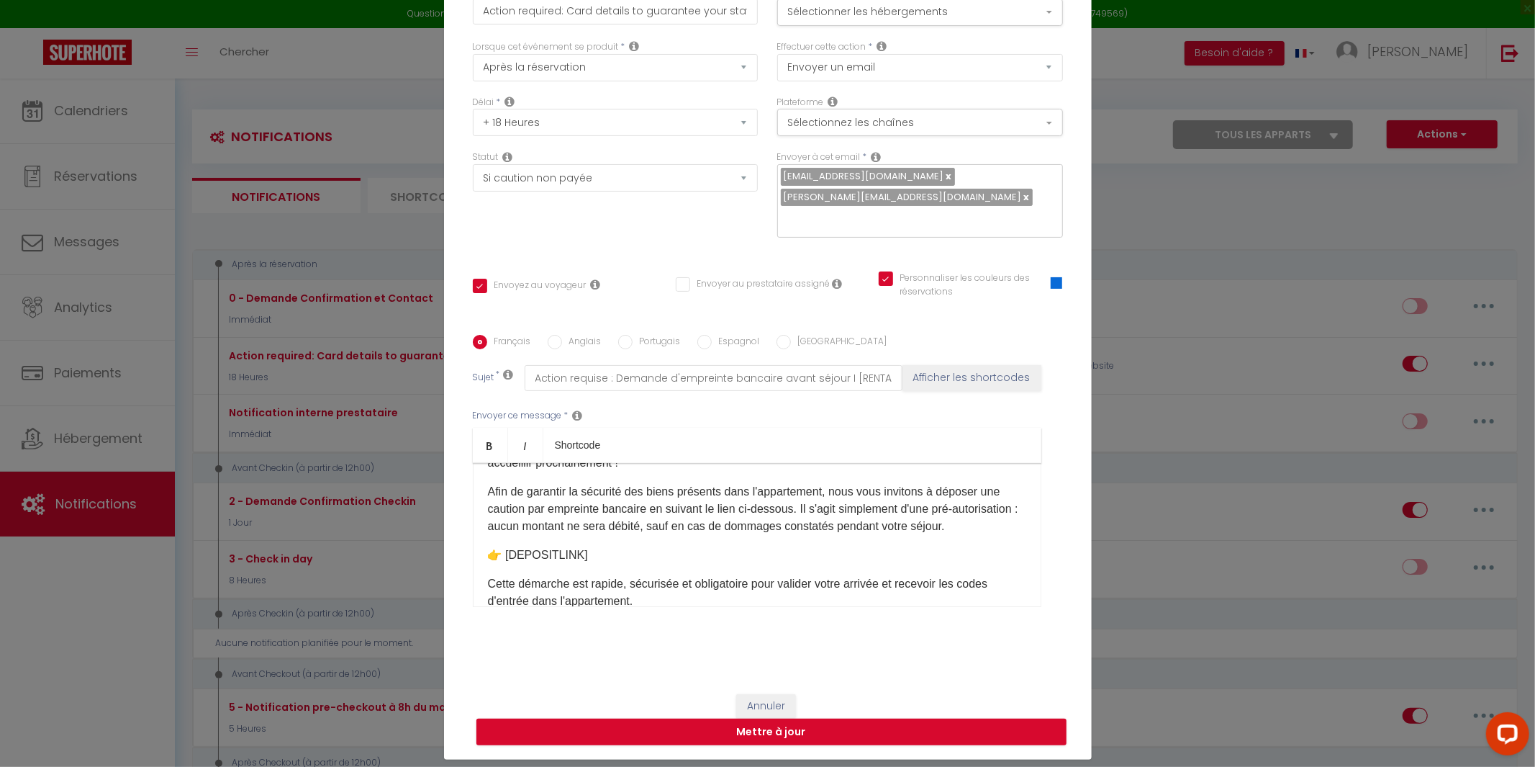
scroll to position [120, 0]
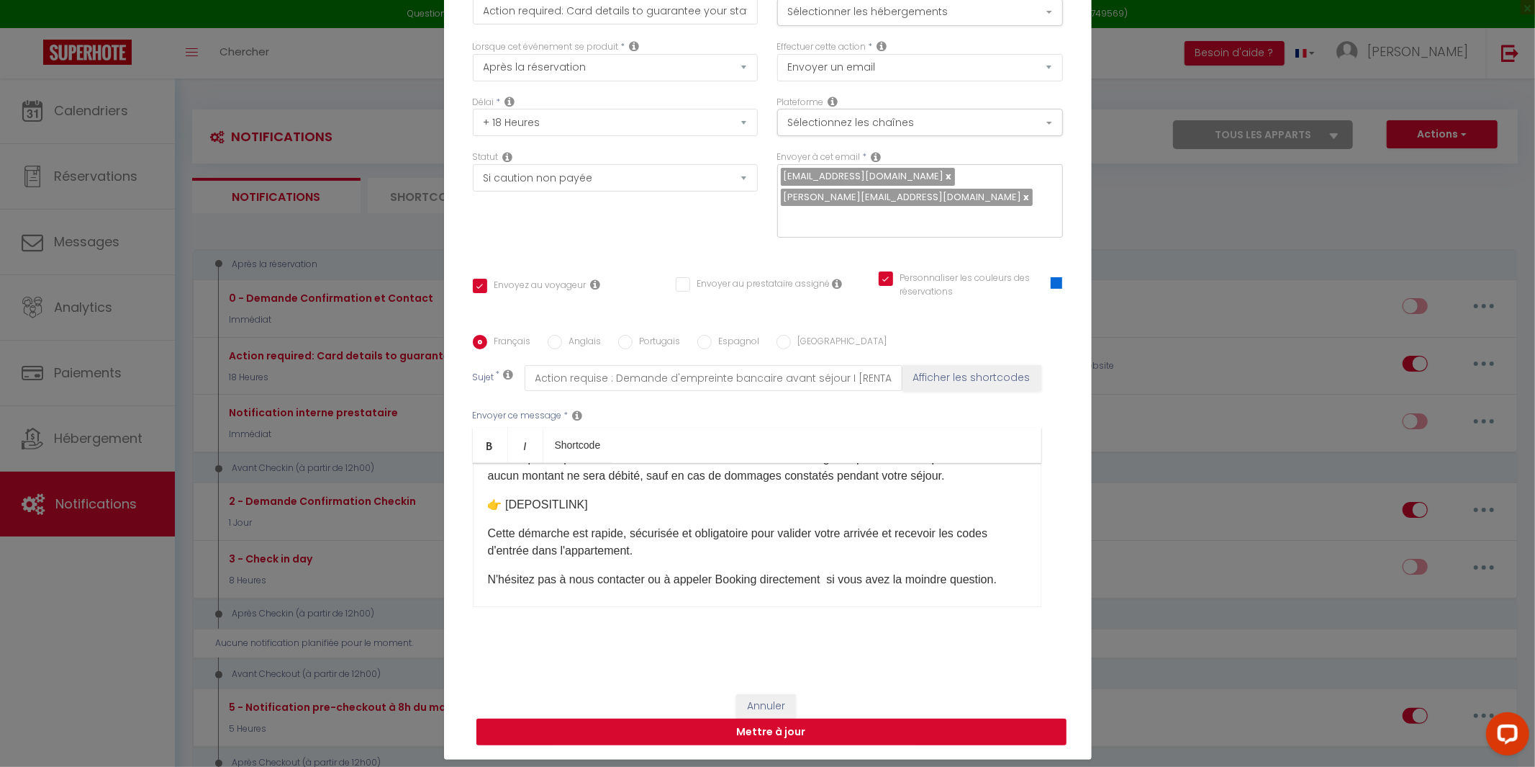
click at [748, 723] on button "Mettre à jour" at bounding box center [771, 731] width 590 height 27
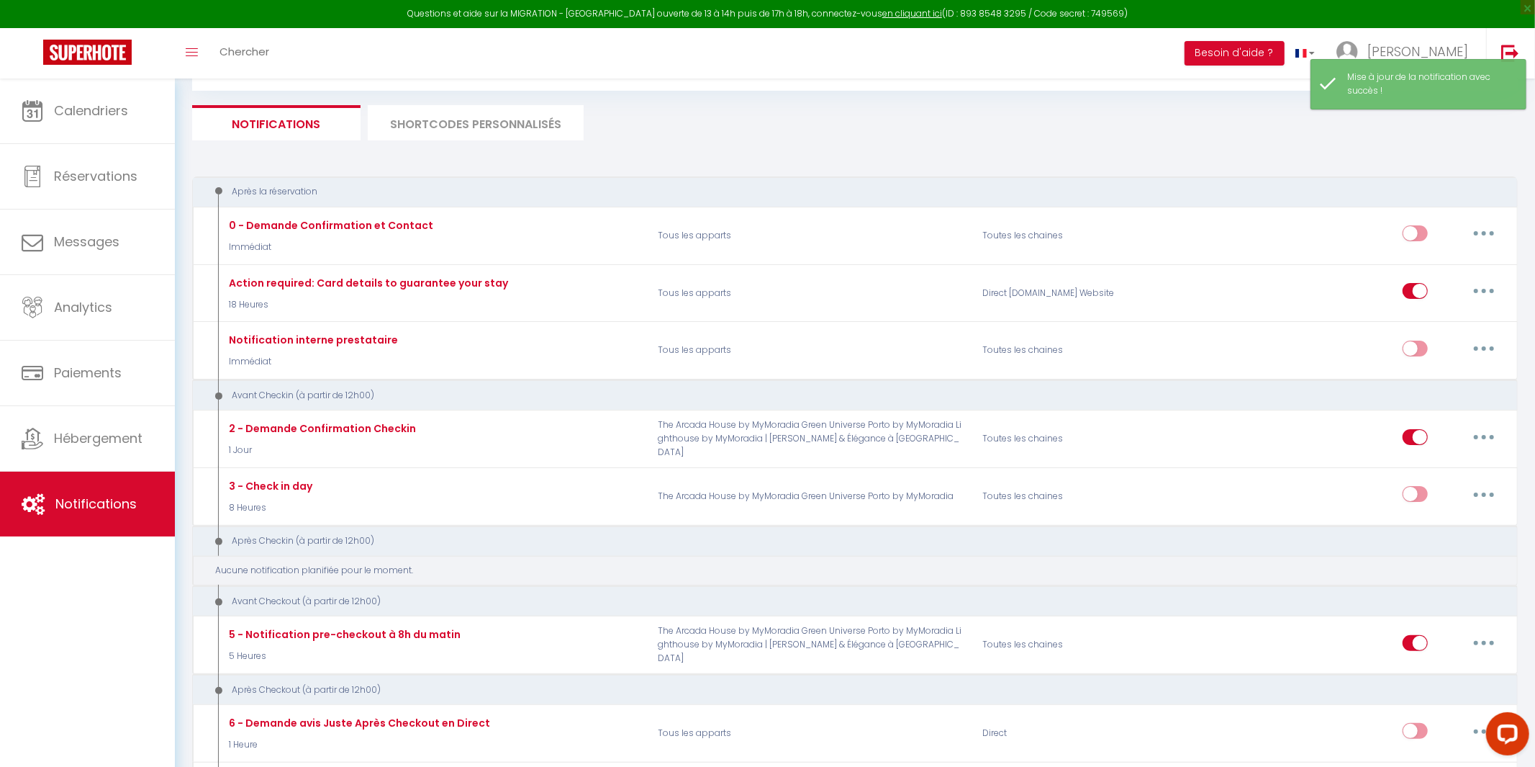
scroll to position [102, 0]
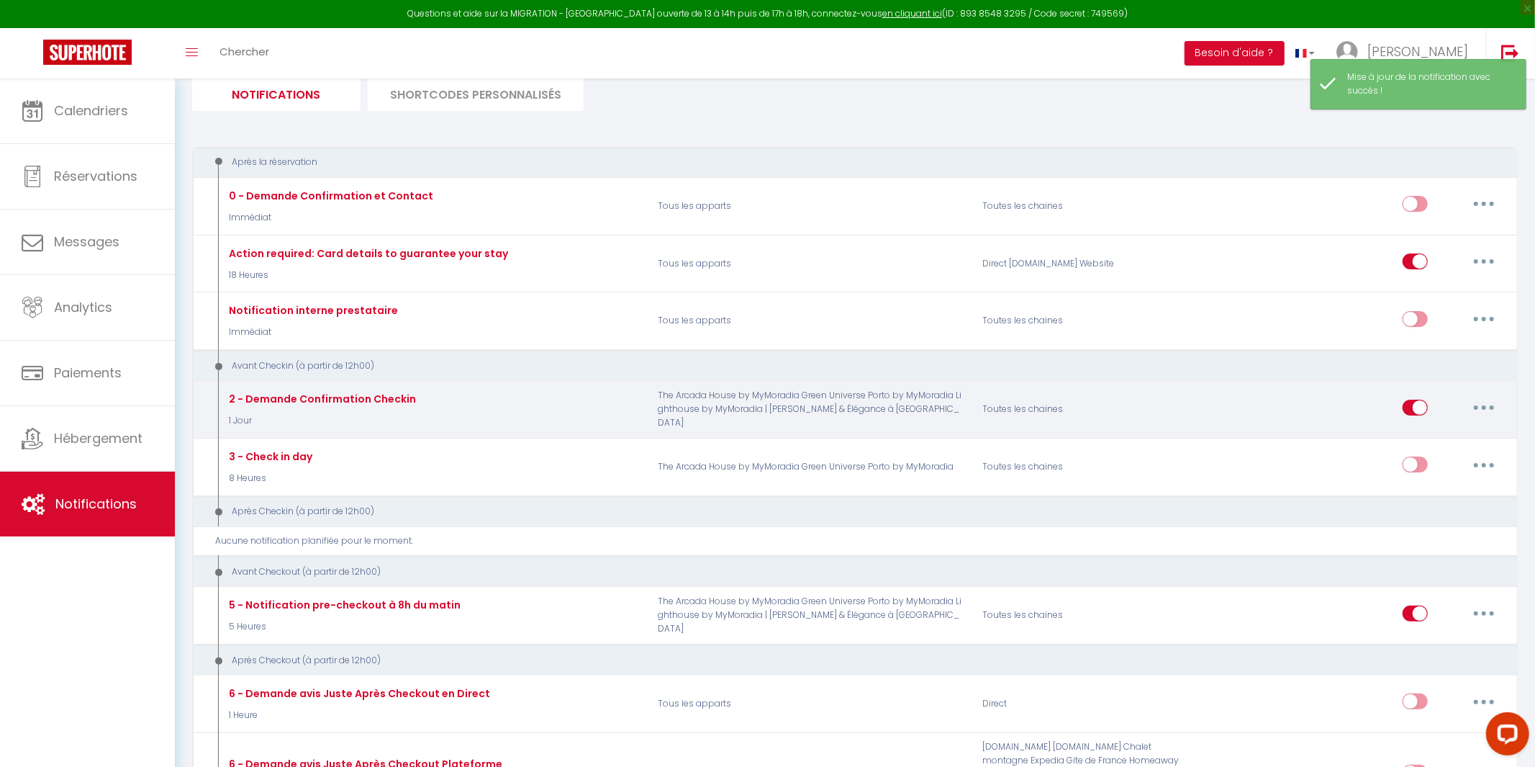
click at [1483, 412] on button "button" at bounding box center [1484, 407] width 40 height 23
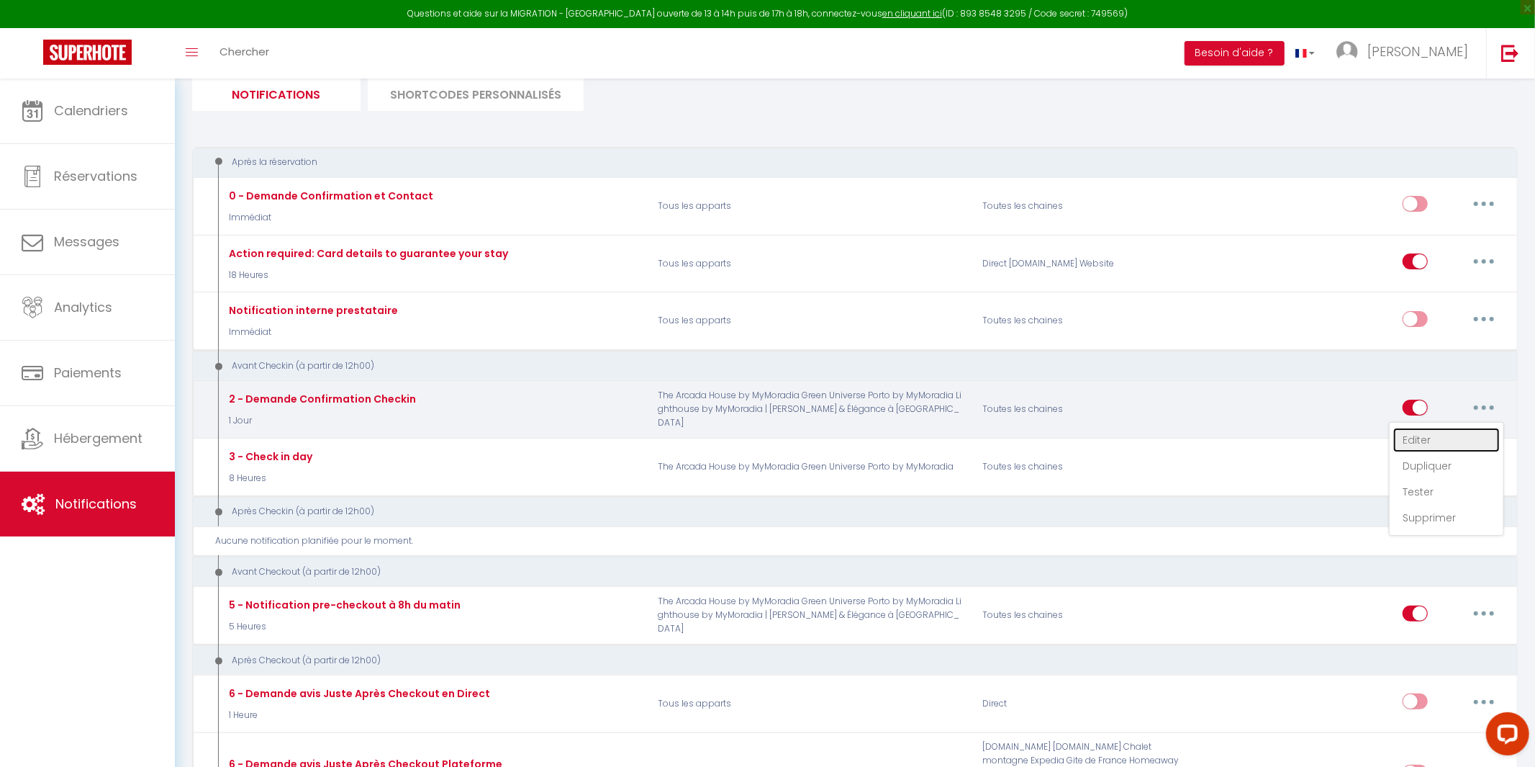
click at [1432, 440] on link "Editer" at bounding box center [1446, 440] width 107 height 24
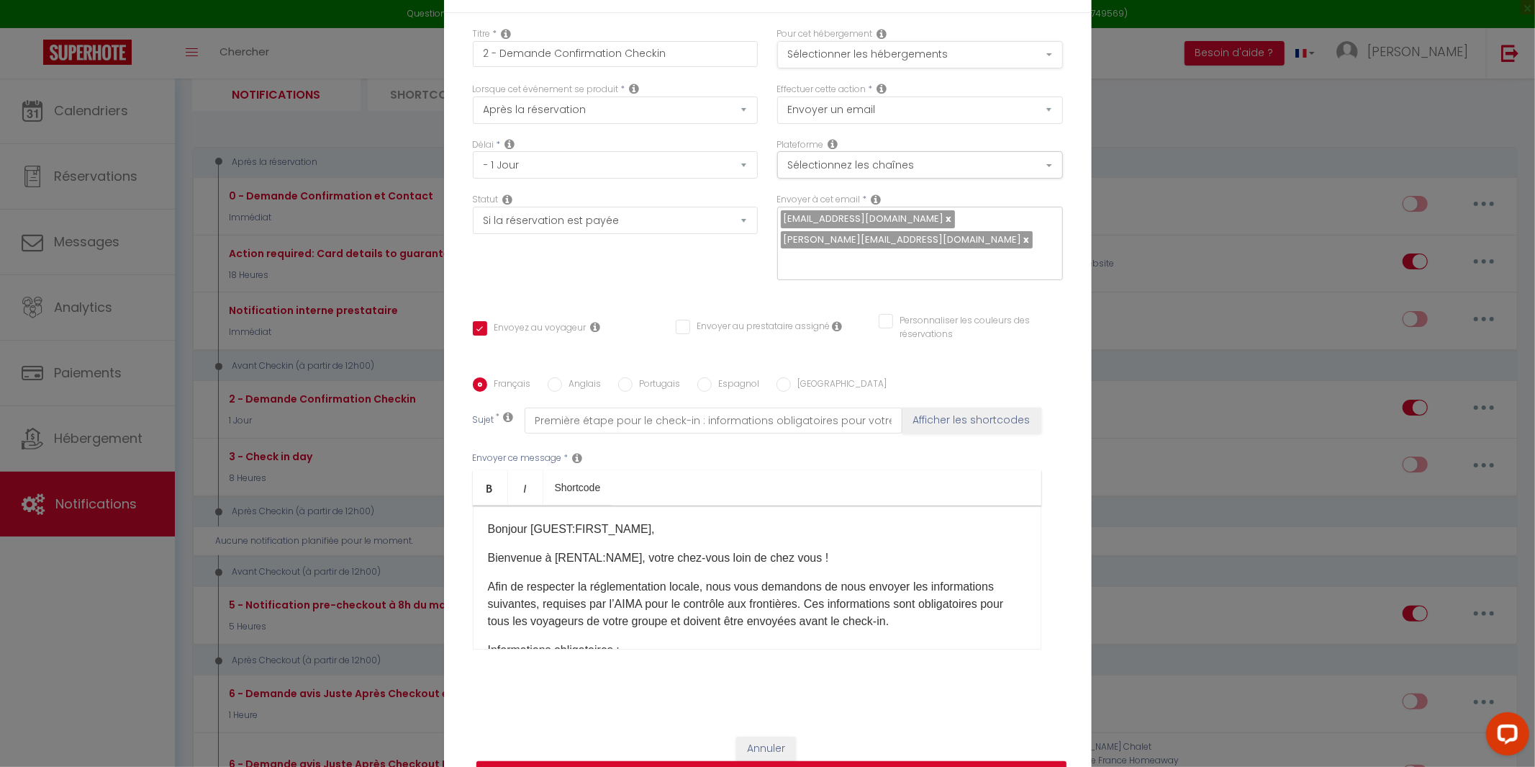
scroll to position [23, 0]
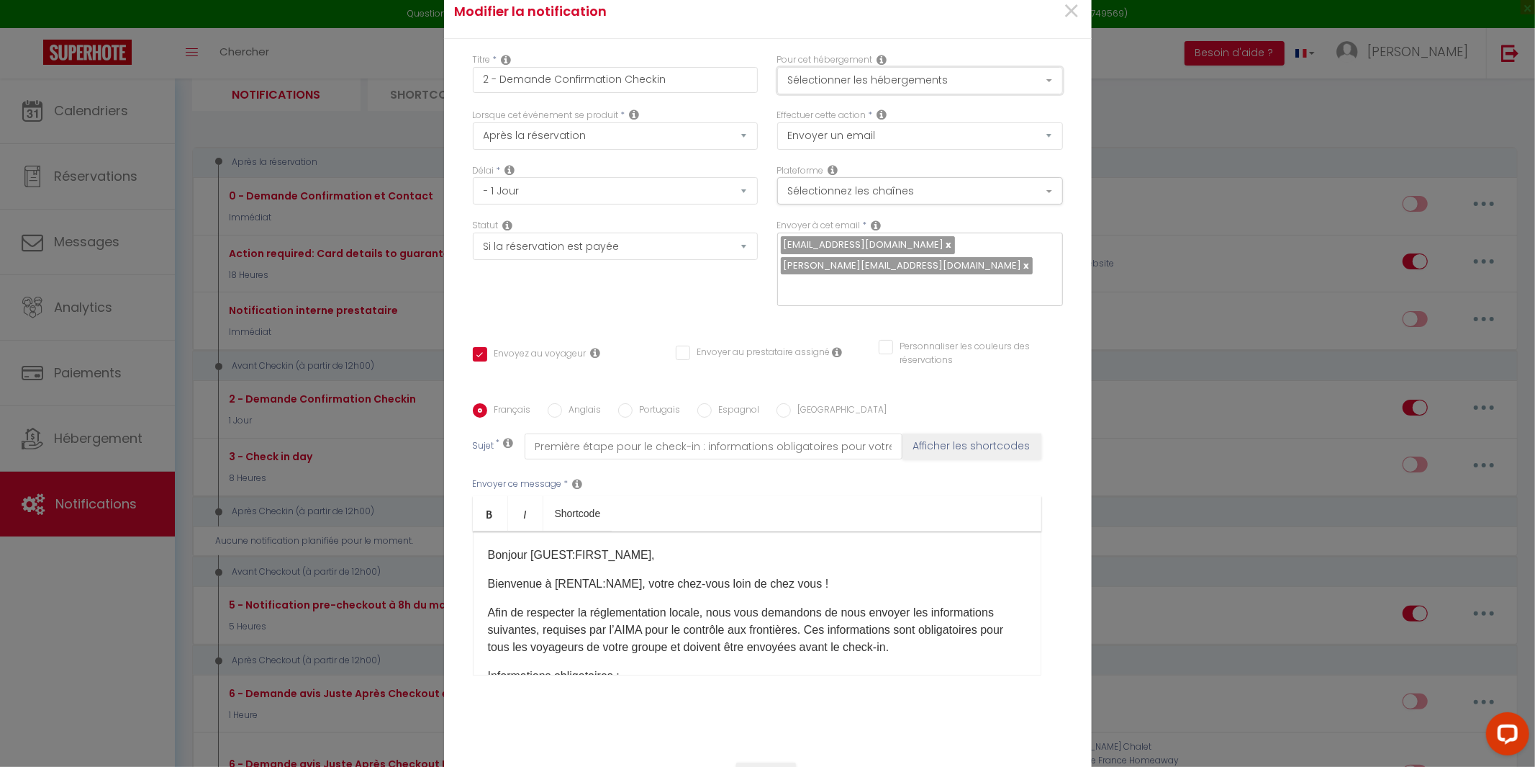
click at [1036, 90] on button "Sélectionner les hébergements" at bounding box center [920, 80] width 286 height 27
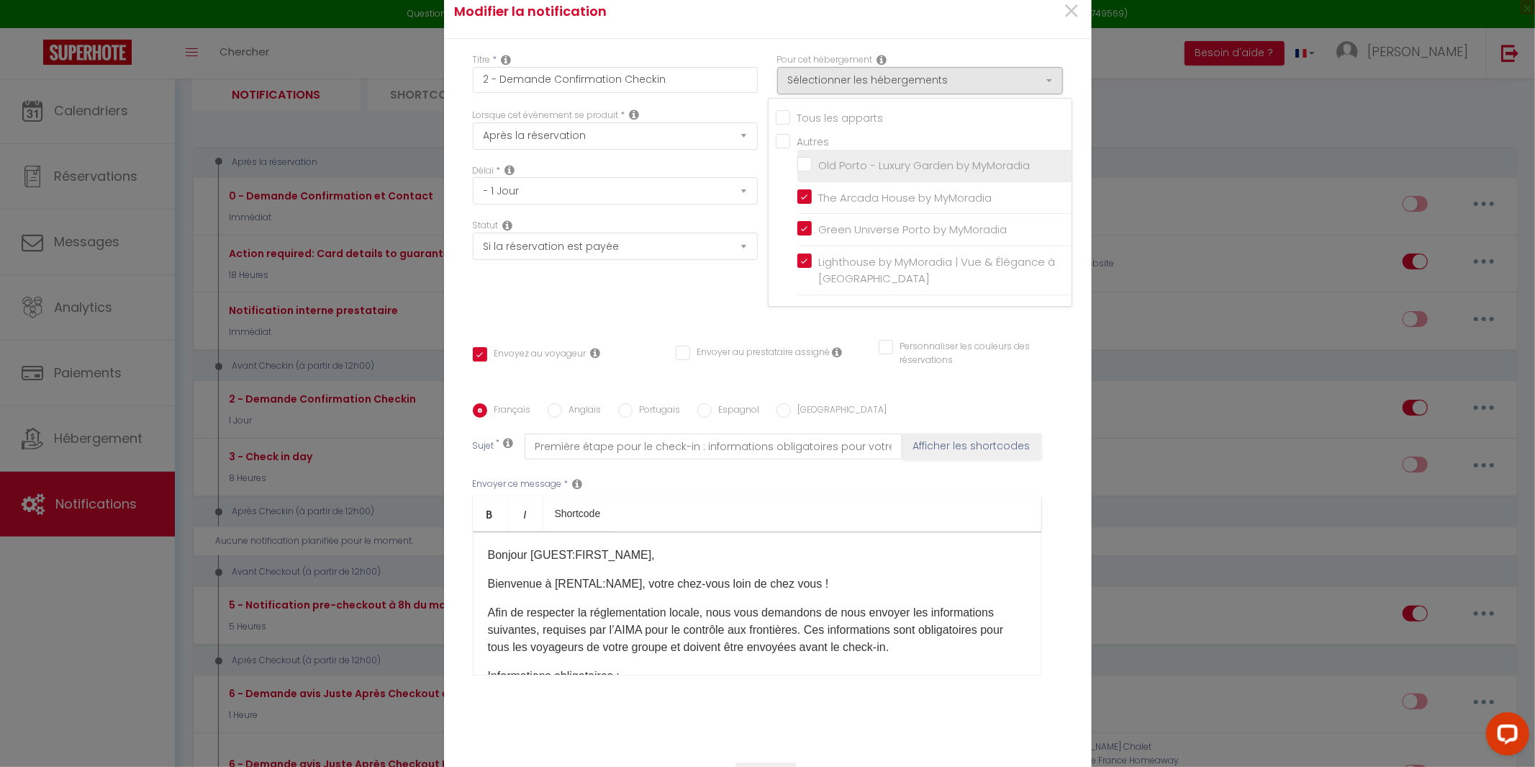
click at [800, 173] on input "Old Porto - Luxury Garden by MyMoradia" at bounding box center [934, 165] width 274 height 14
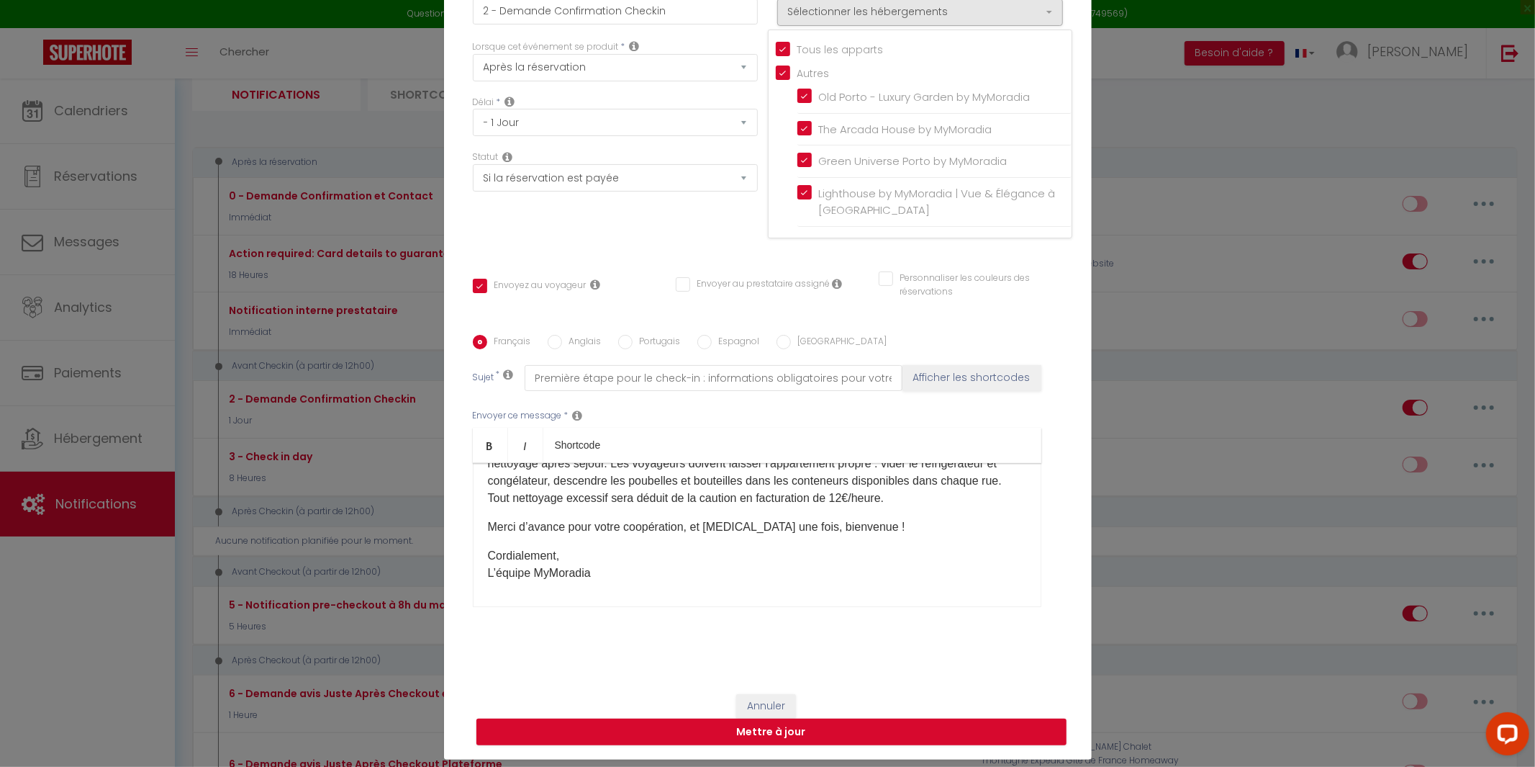
scroll to position [389, 0]
click at [706, 721] on button "Mettre à jour" at bounding box center [771, 731] width 590 height 27
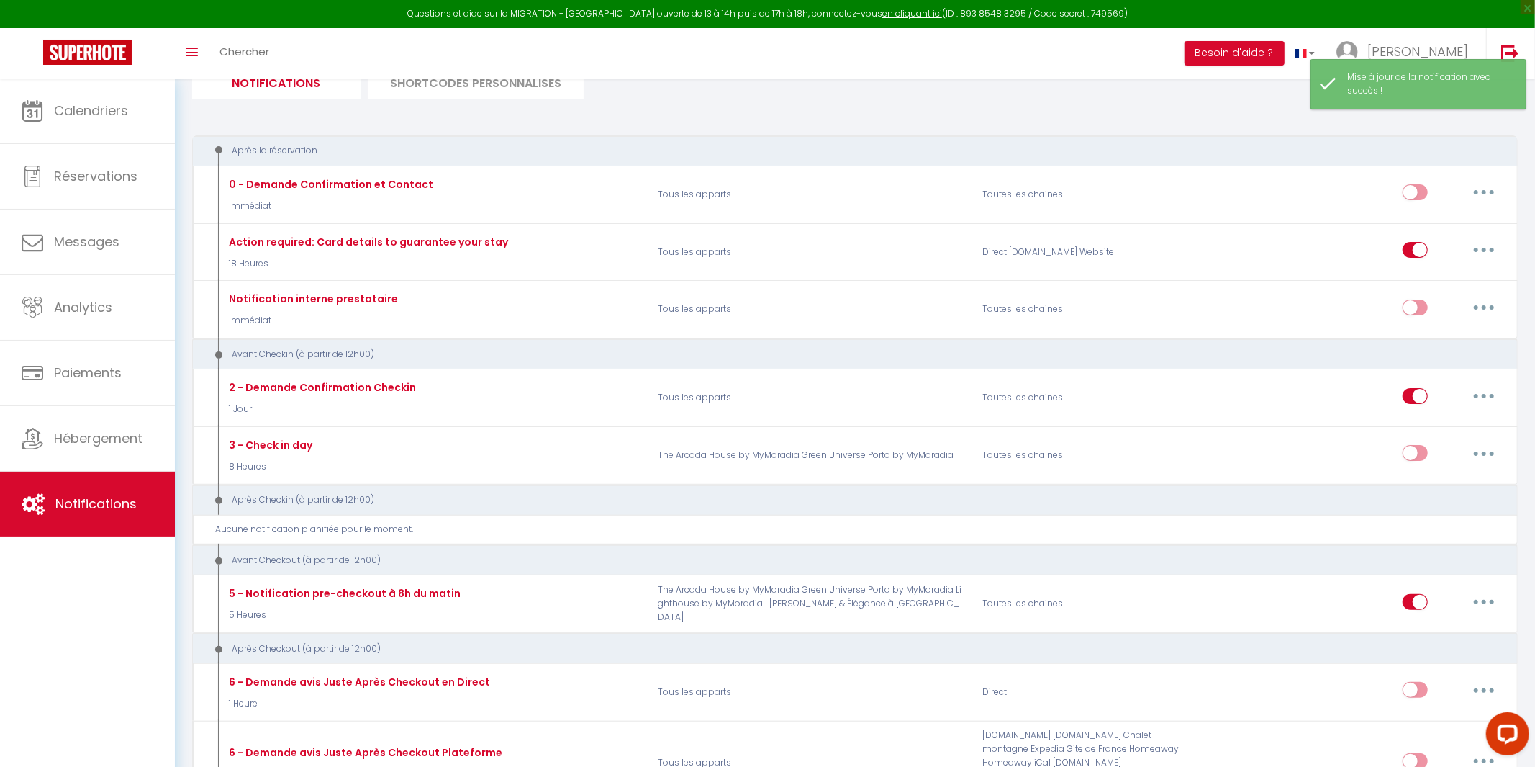
scroll to position [119, 0]
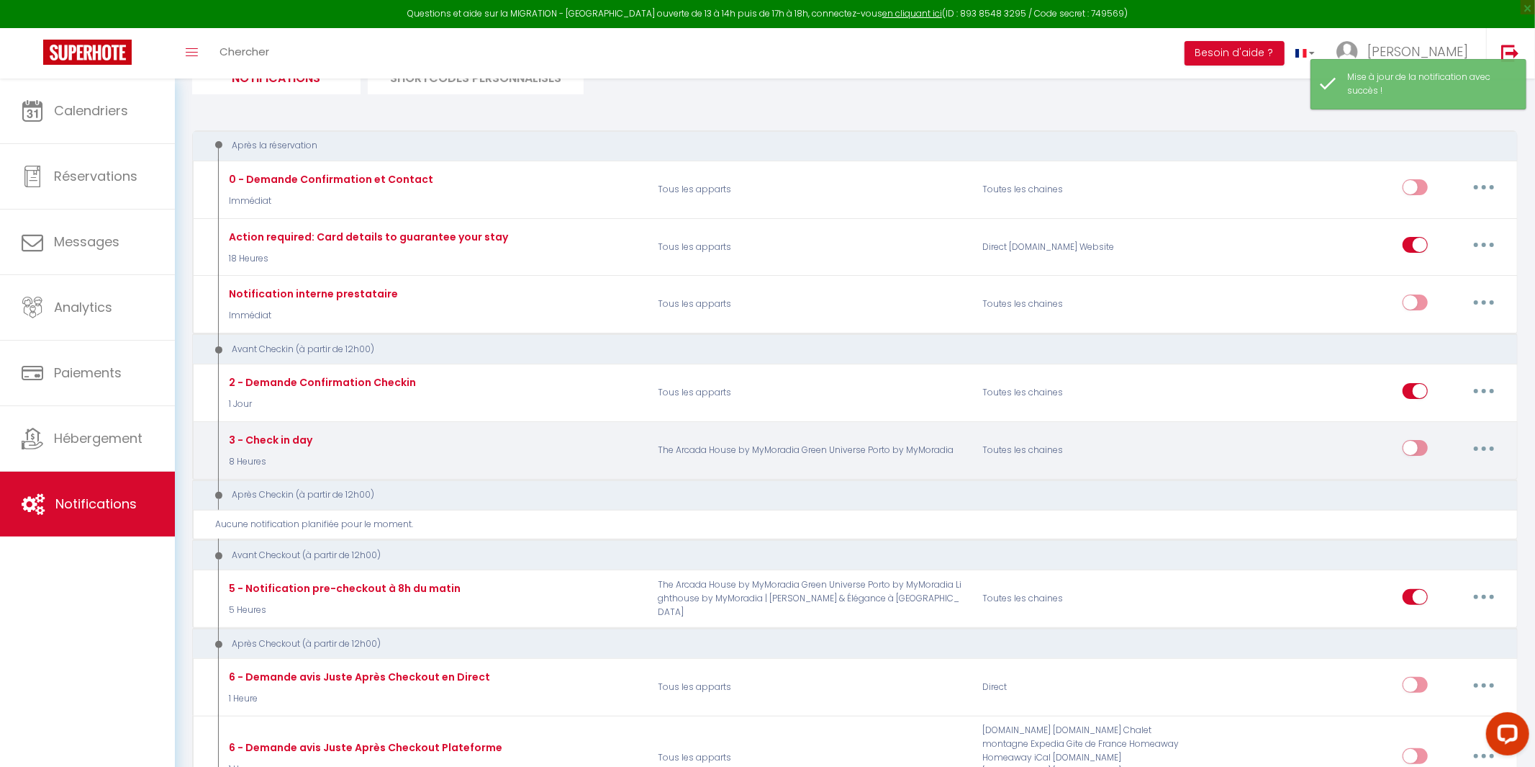
click at [1469, 456] on button "button" at bounding box center [1484, 447] width 40 height 23
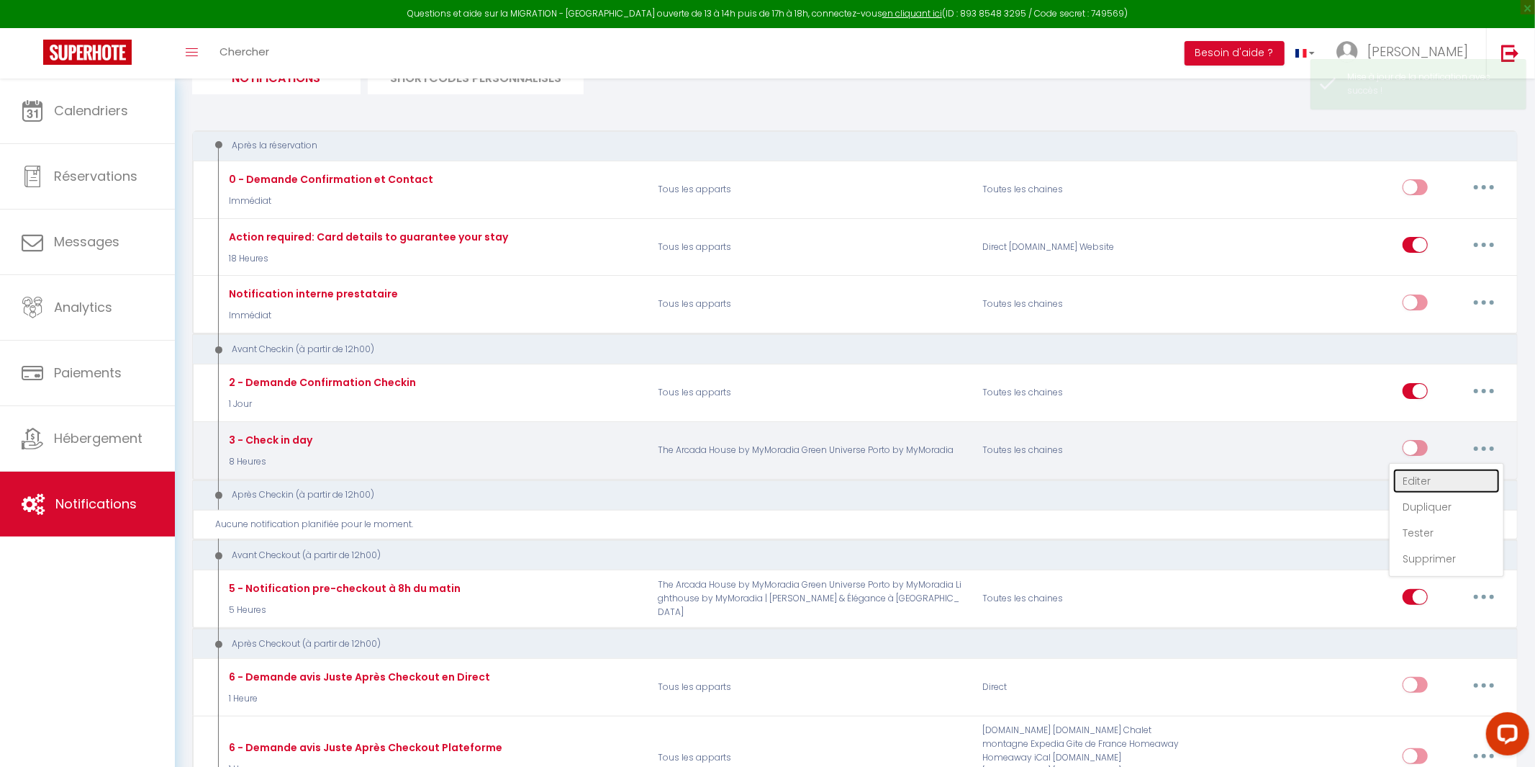
click at [1451, 484] on link "Editer" at bounding box center [1446, 481] width 107 height 24
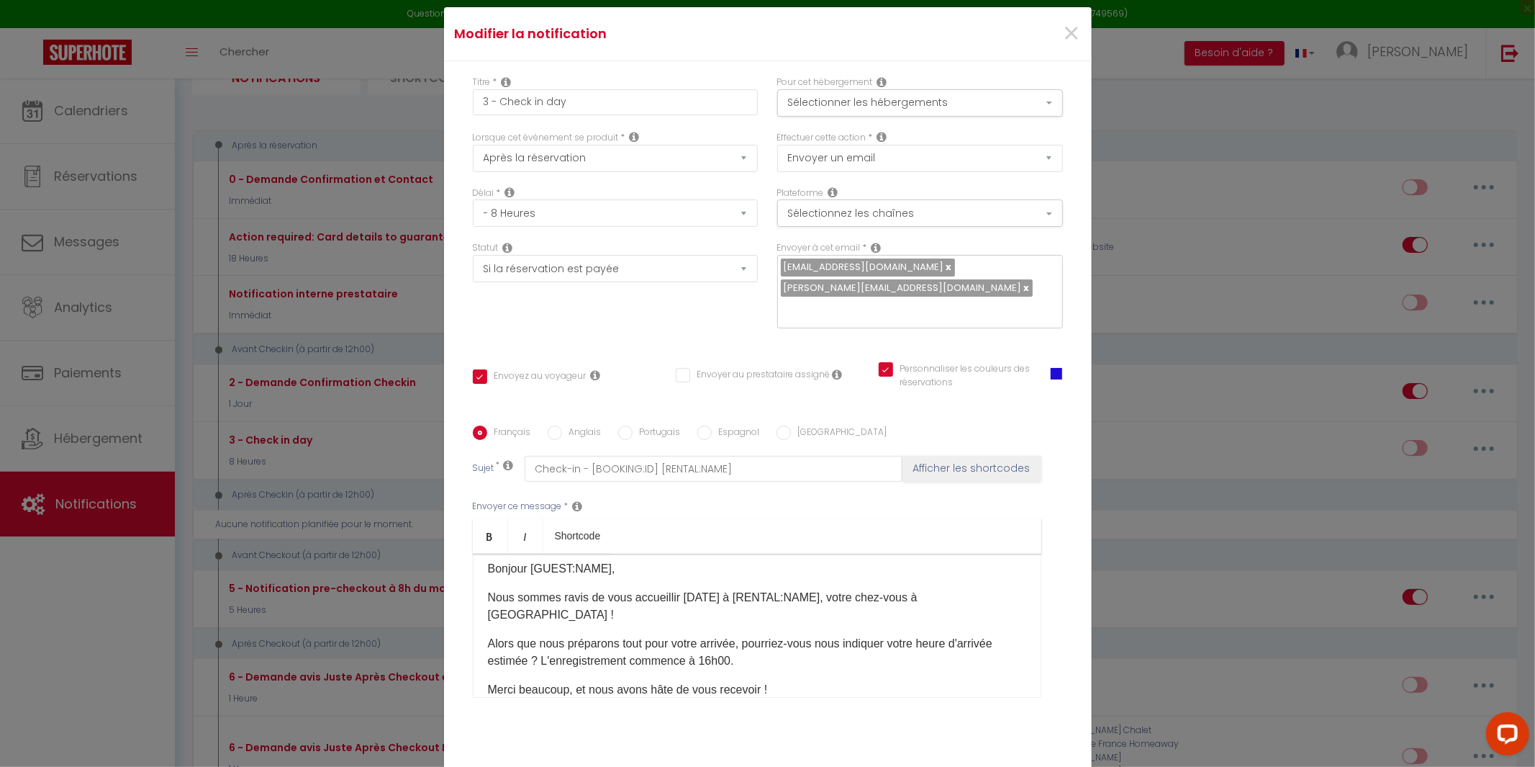
scroll to position [0, 0]
click at [1071, 45] on span "×" at bounding box center [1071, 34] width 18 height 43
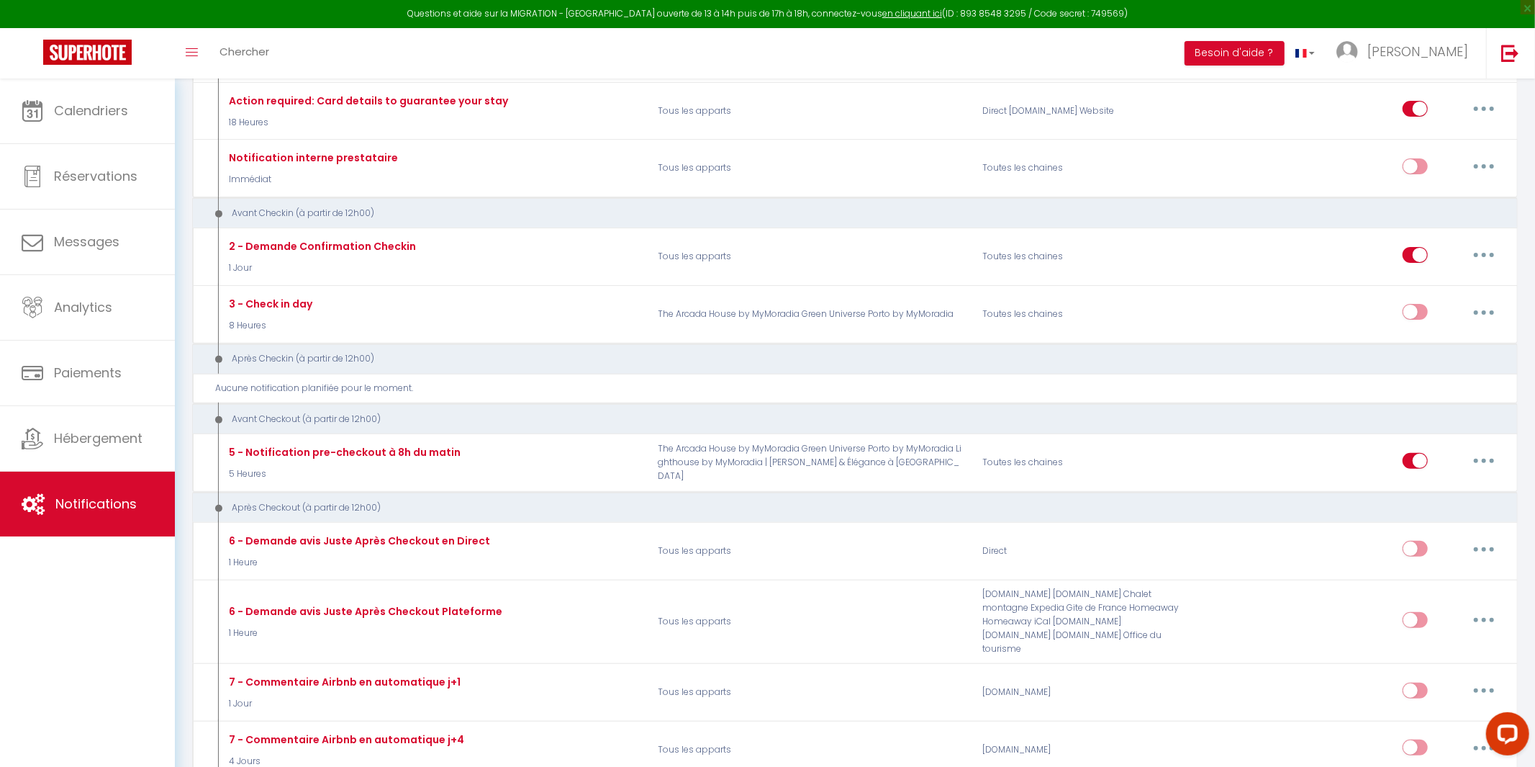
scroll to position [269, 0]
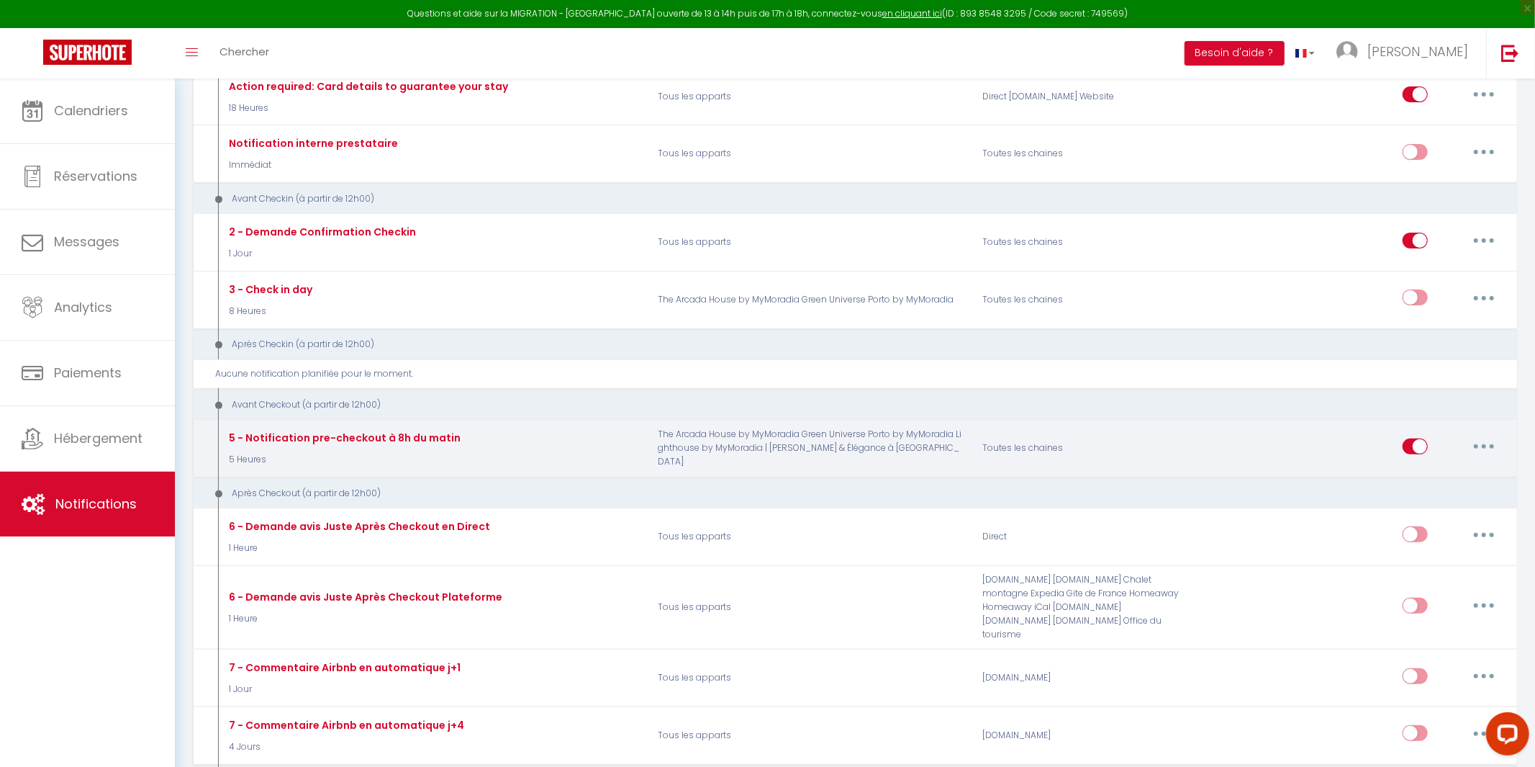
click at [1488, 448] on button "button" at bounding box center [1484, 446] width 40 height 23
click at [1416, 484] on link "Editer" at bounding box center [1446, 478] width 107 height 24
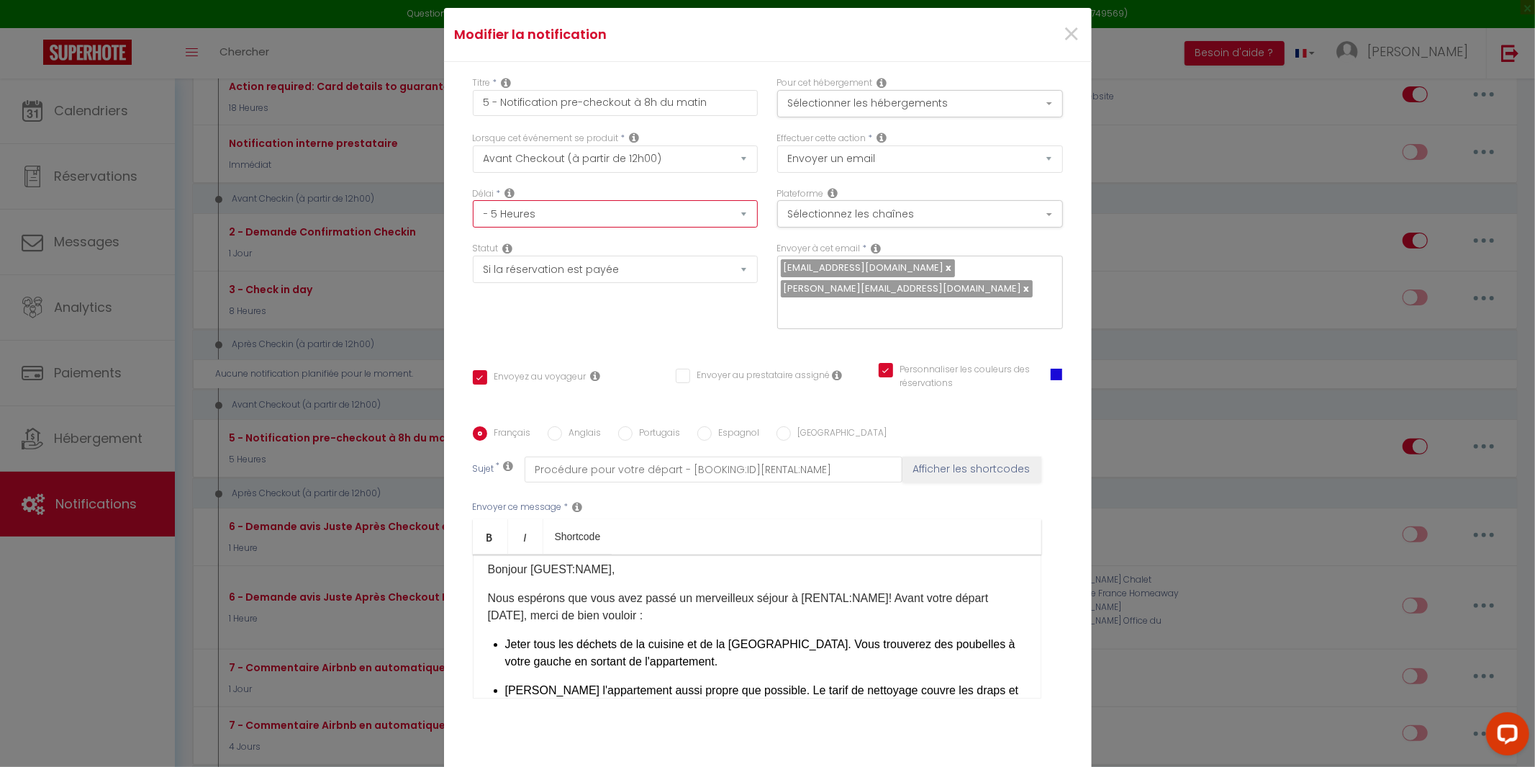
click at [741, 227] on select "Immédiat - 10 Minutes - 1 Heure - 2 Heures - 3 Heures - 4 Heures - 5 Heures - 6…" at bounding box center [616, 213] width 286 height 27
click at [509, 199] on icon at bounding box center [510, 193] width 10 height 12
click at [510, 199] on icon at bounding box center [510, 193] width 10 height 12
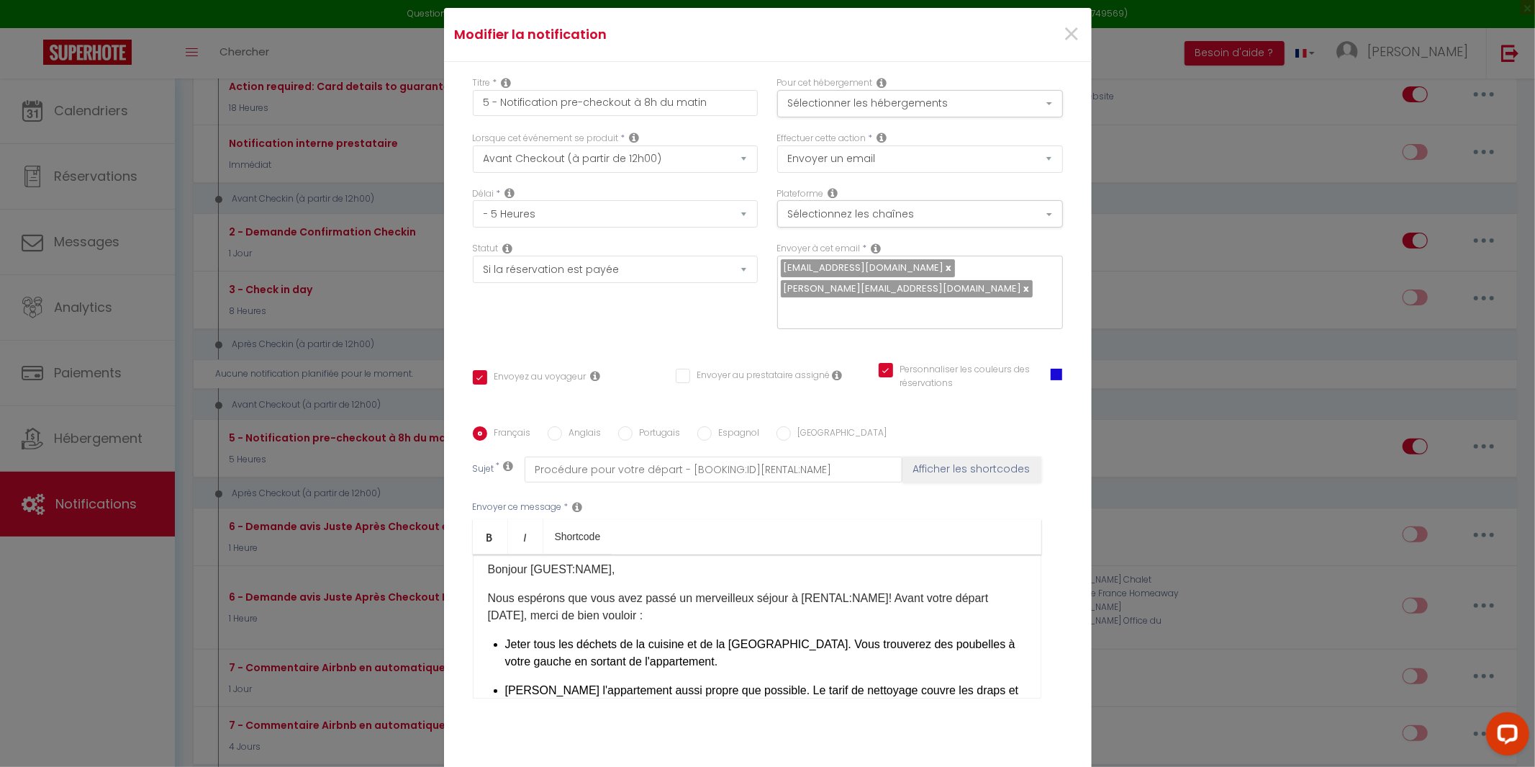
click at [510, 199] on icon at bounding box center [510, 193] width 10 height 12
click at [511, 199] on icon at bounding box center [510, 193] width 10 height 12
click at [746, 222] on select "Immédiat - 10 Minutes - 1 Heure - 2 Heures - 3 Heures - 4 Heures - 5 Heures - 6…" at bounding box center [616, 213] width 286 height 27
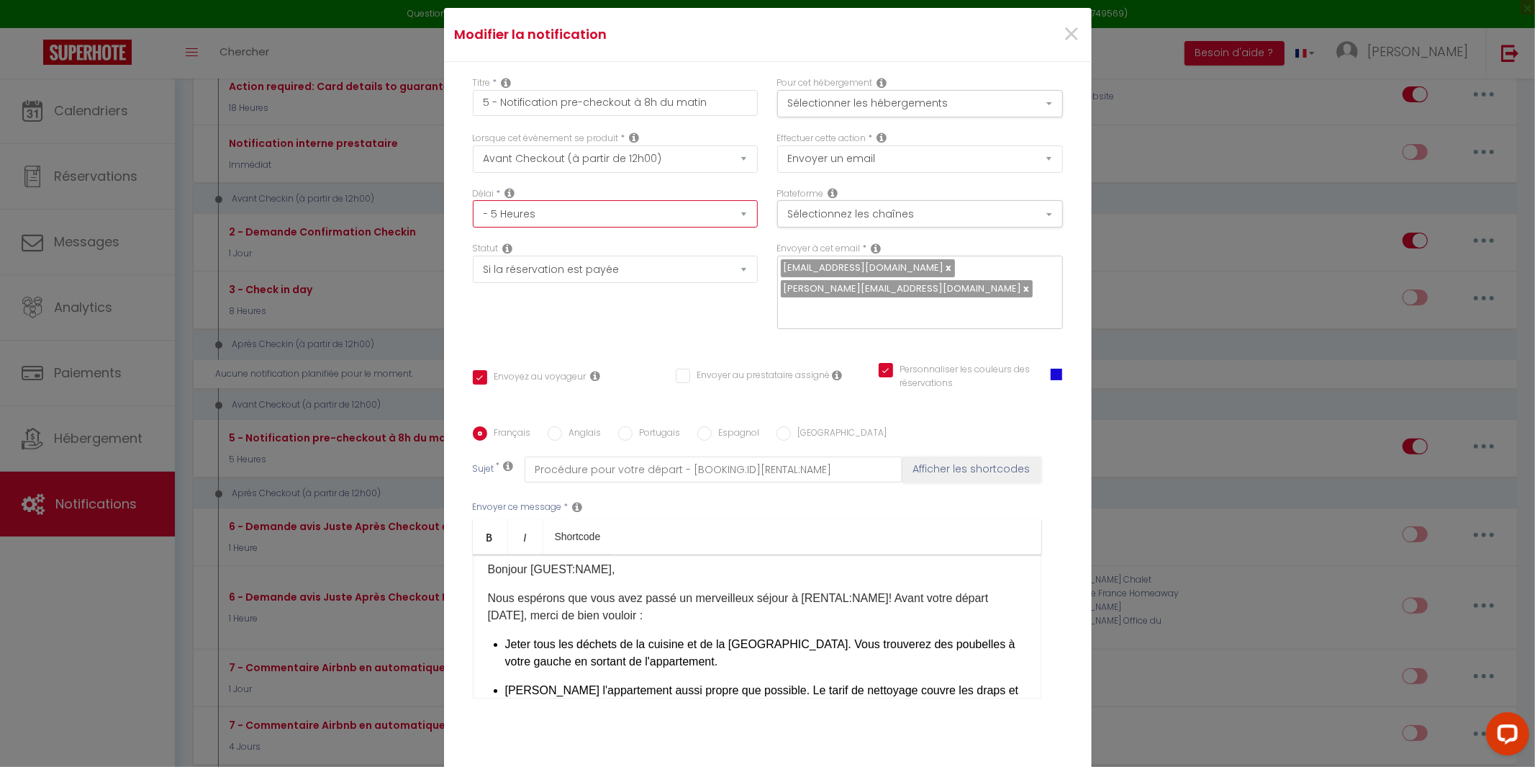
click at [473, 210] on select "Immédiat - 10 Minutes - 1 Heure - 2 Heures - 3 Heures - 4 Heures - 5 Heures - 6…" at bounding box center [616, 213] width 286 height 27
click at [630, 502] on div "Français Anglais Portugais Espagnol Italien Sujet * Procédure pour votre départ…" at bounding box center [767, 571] width 597 height 290
click at [741, 226] on select "Immédiat - 10 Minutes - 1 Heure - 2 Heures - 3 Heures - 4 Heures - 5 Heures - 6…" at bounding box center [616, 213] width 286 height 27
click at [473, 210] on select "Immédiat - 10 Minutes - 1 Heure - 2 Heures - 3 Heures - 4 Heures - 5 Heures - 6…" at bounding box center [616, 213] width 286 height 27
click at [701, 426] on input "Espagnol" at bounding box center [704, 433] width 14 height 14
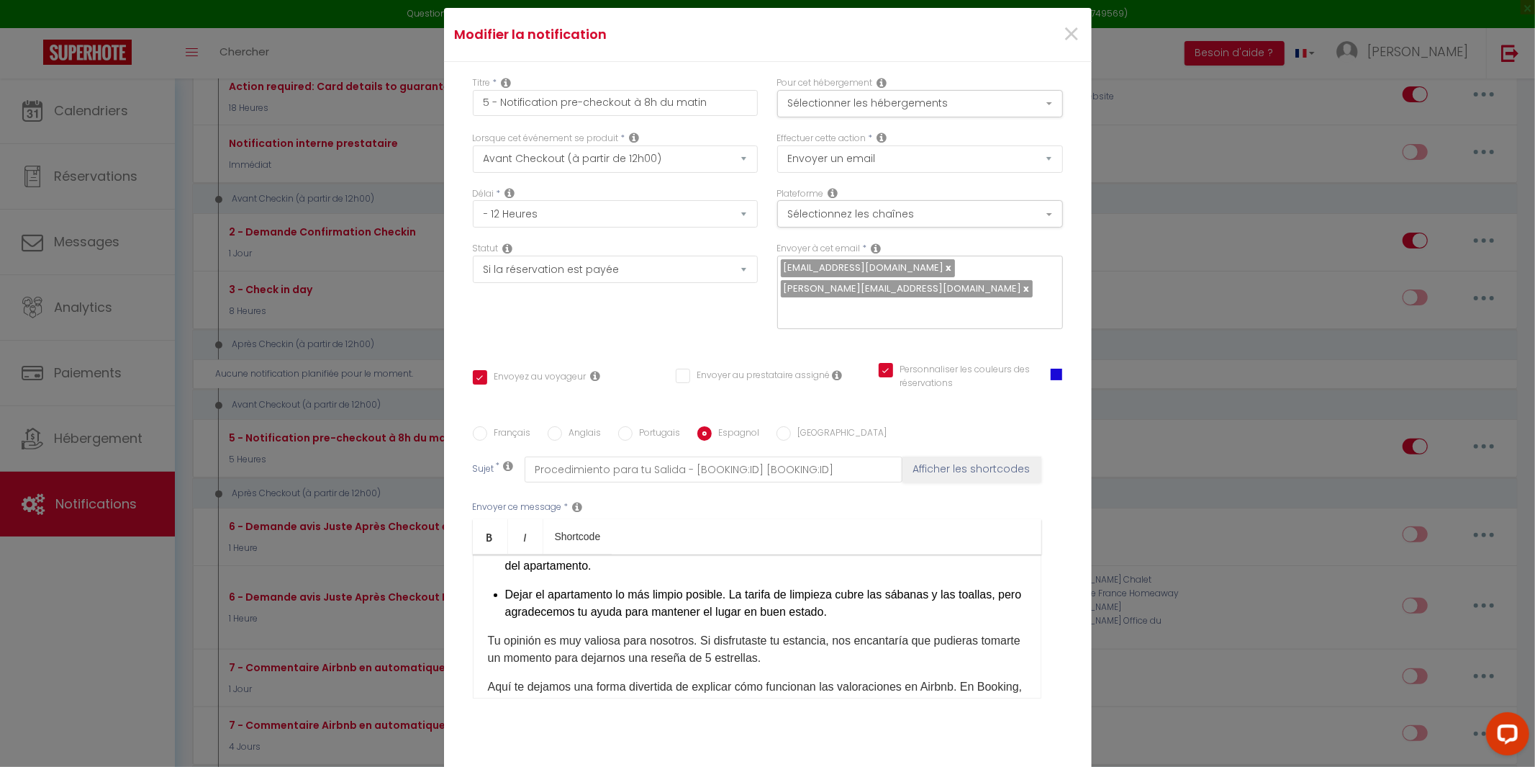
scroll to position [0, 0]
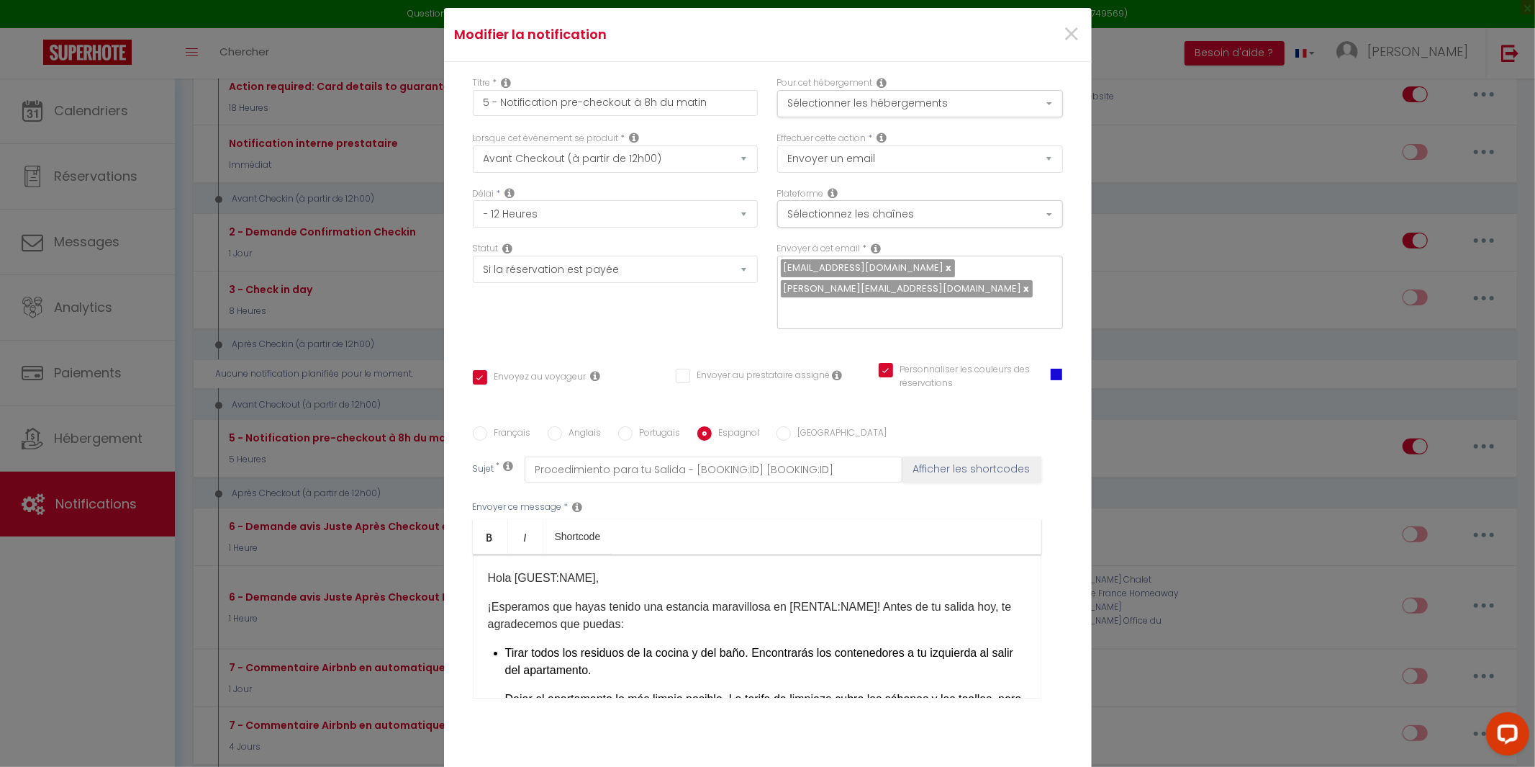
click at [975, 598] on p "¡Esperamos que hayas tenido una estancia maravillosa en [RENTAL:NAME]​! Antes d…" at bounding box center [757, 615] width 538 height 35
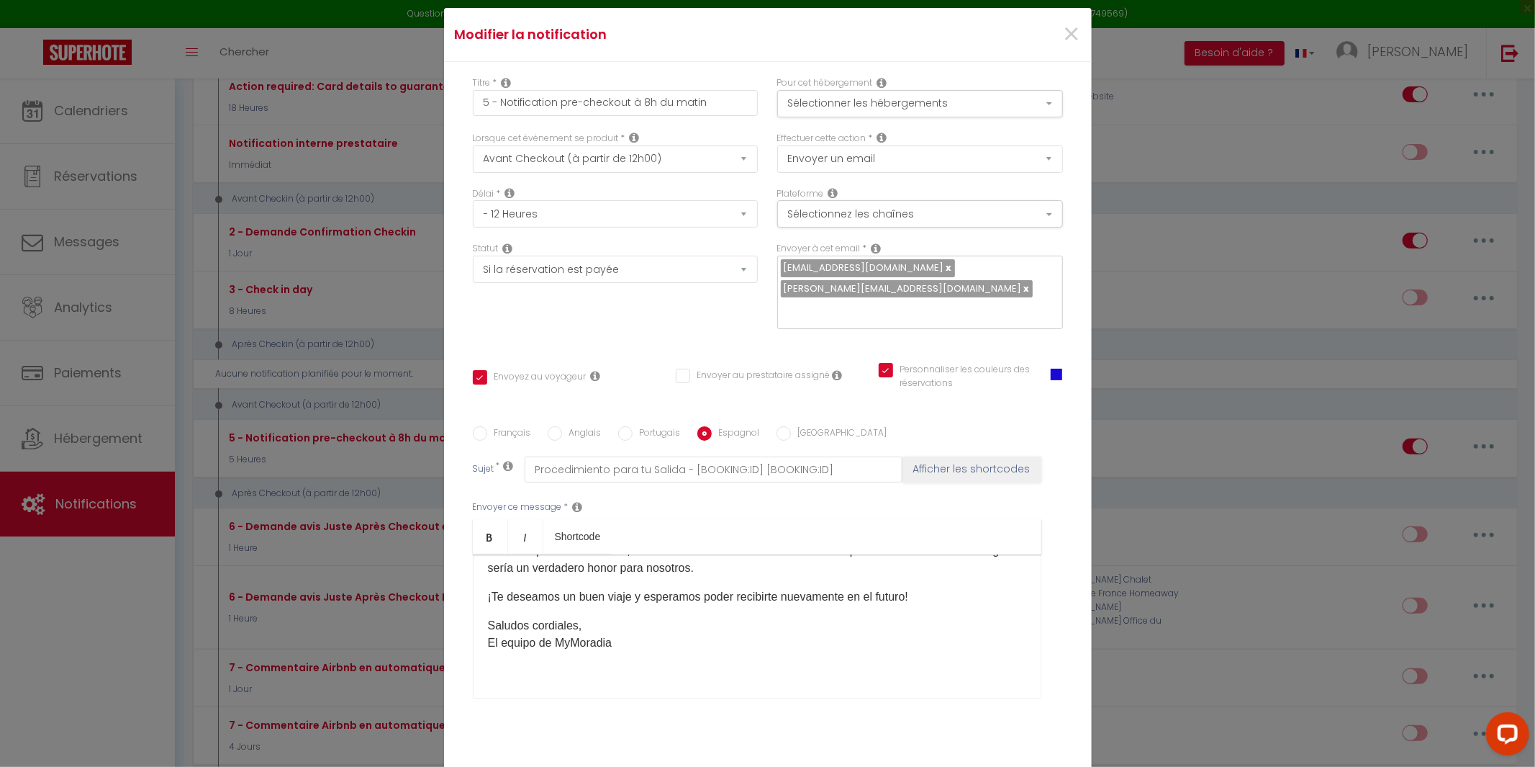
scroll to position [401, 0]
click at [784, 426] on input "[GEOGRAPHIC_DATA]" at bounding box center [784, 433] width 14 height 14
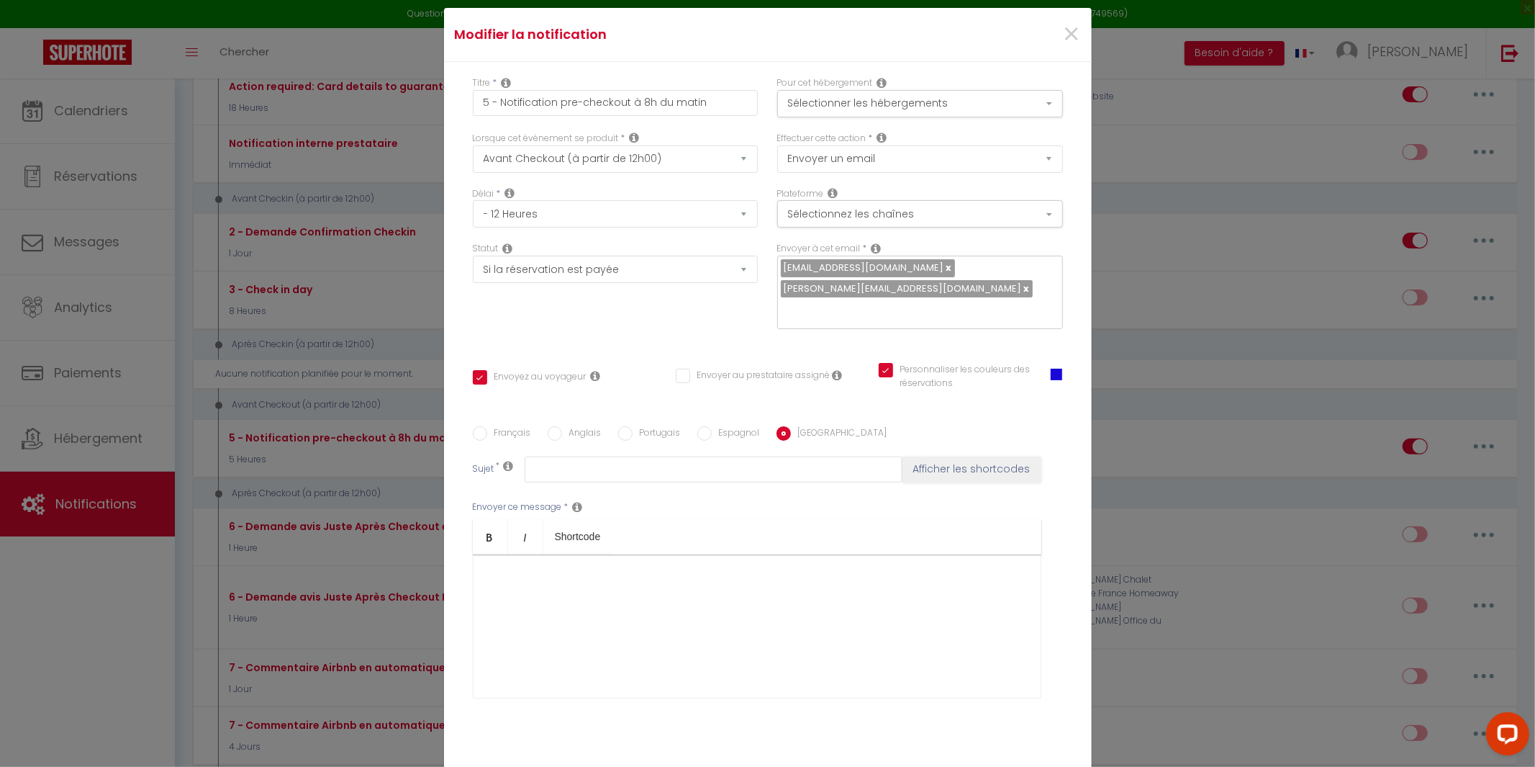
scroll to position [0, 0]
click at [618, 426] on input "Portugais" at bounding box center [625, 433] width 14 height 14
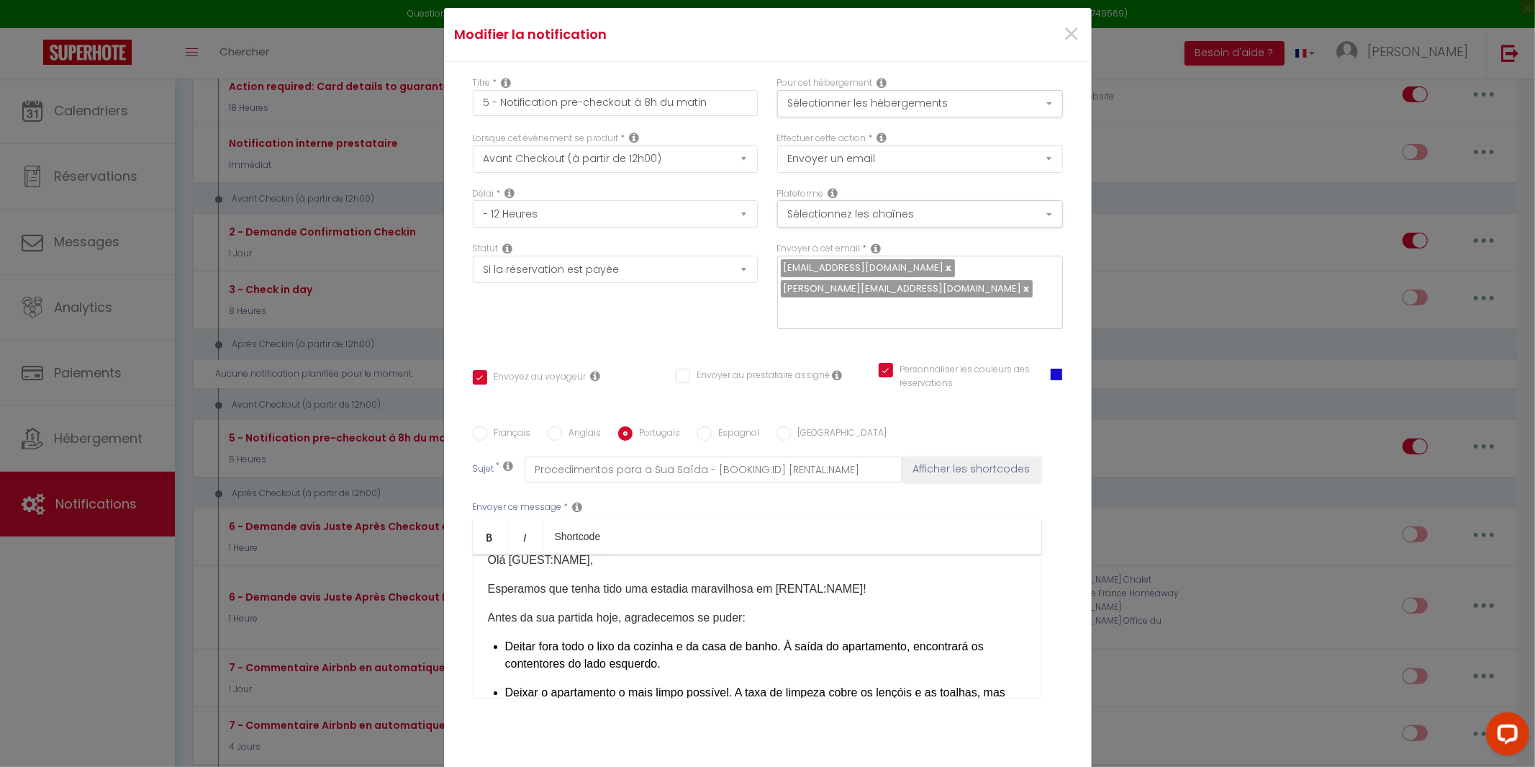
scroll to position [17, 0]
click at [605, 610] on p "Antes da sua partida hoje, agradecemos se puder:" at bounding box center [757, 618] width 538 height 17
click at [553, 426] on input "Anglais" at bounding box center [555, 433] width 14 height 14
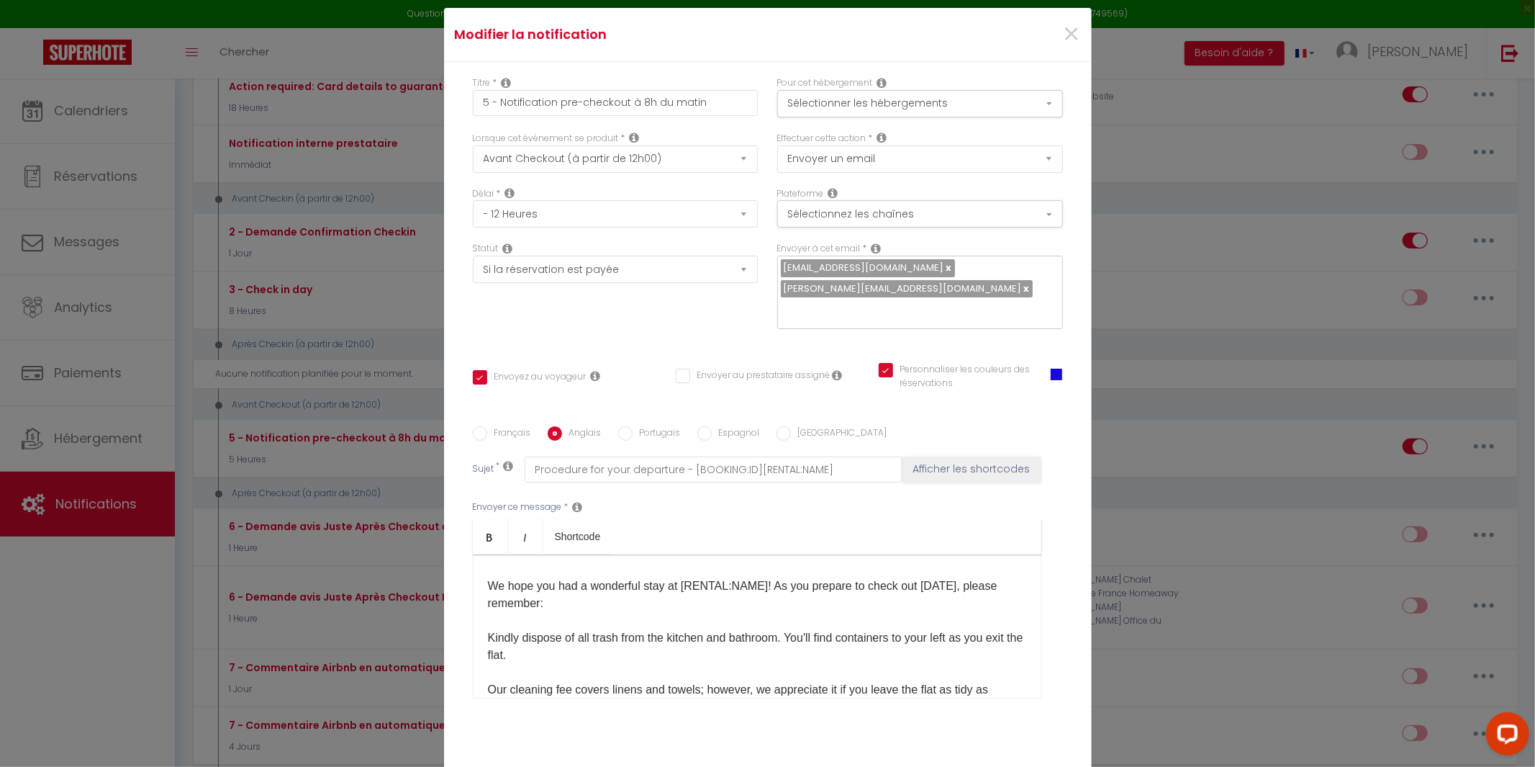
scroll to position [15, 0]
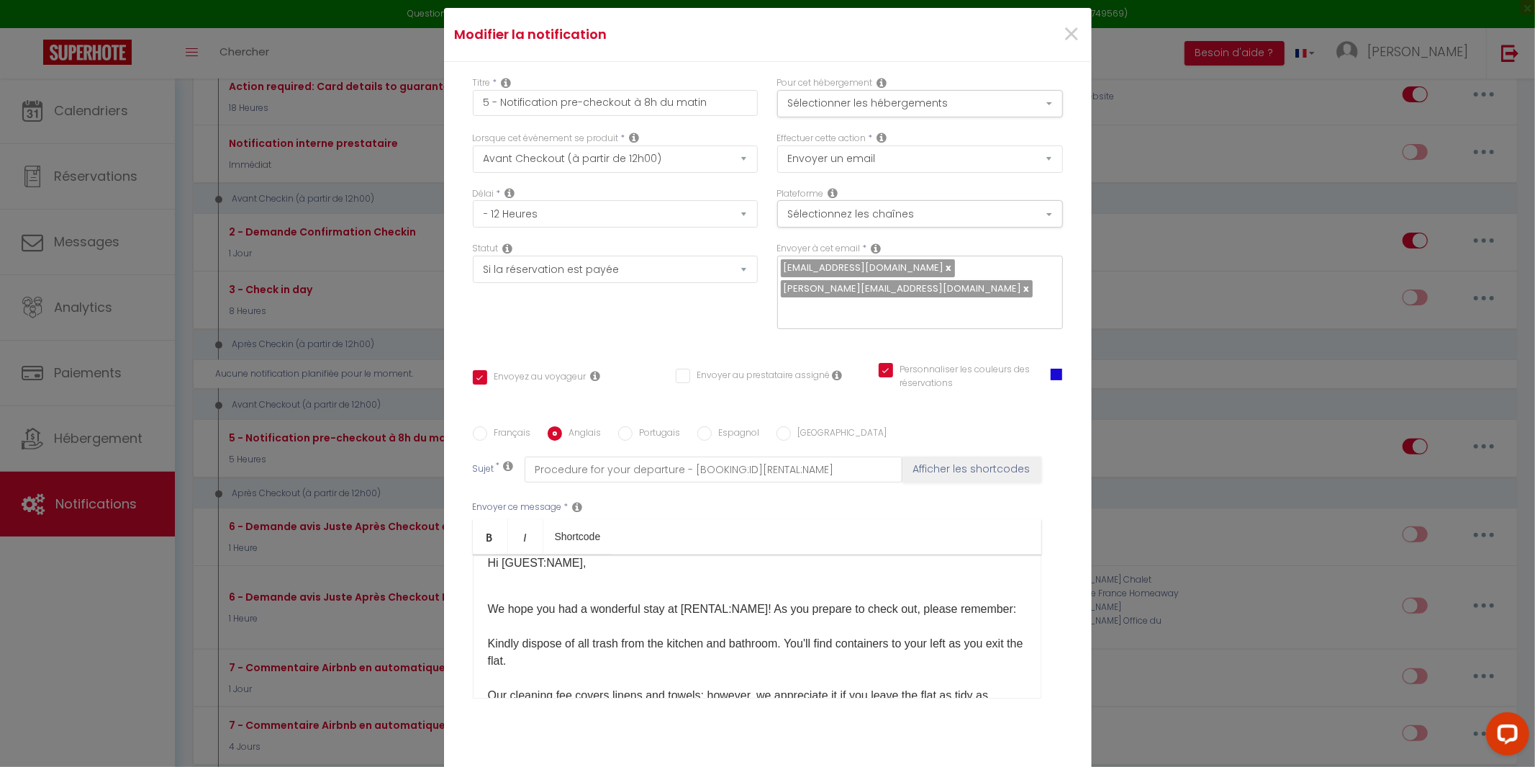
click at [479, 426] on input "Français" at bounding box center [480, 433] width 14 height 14
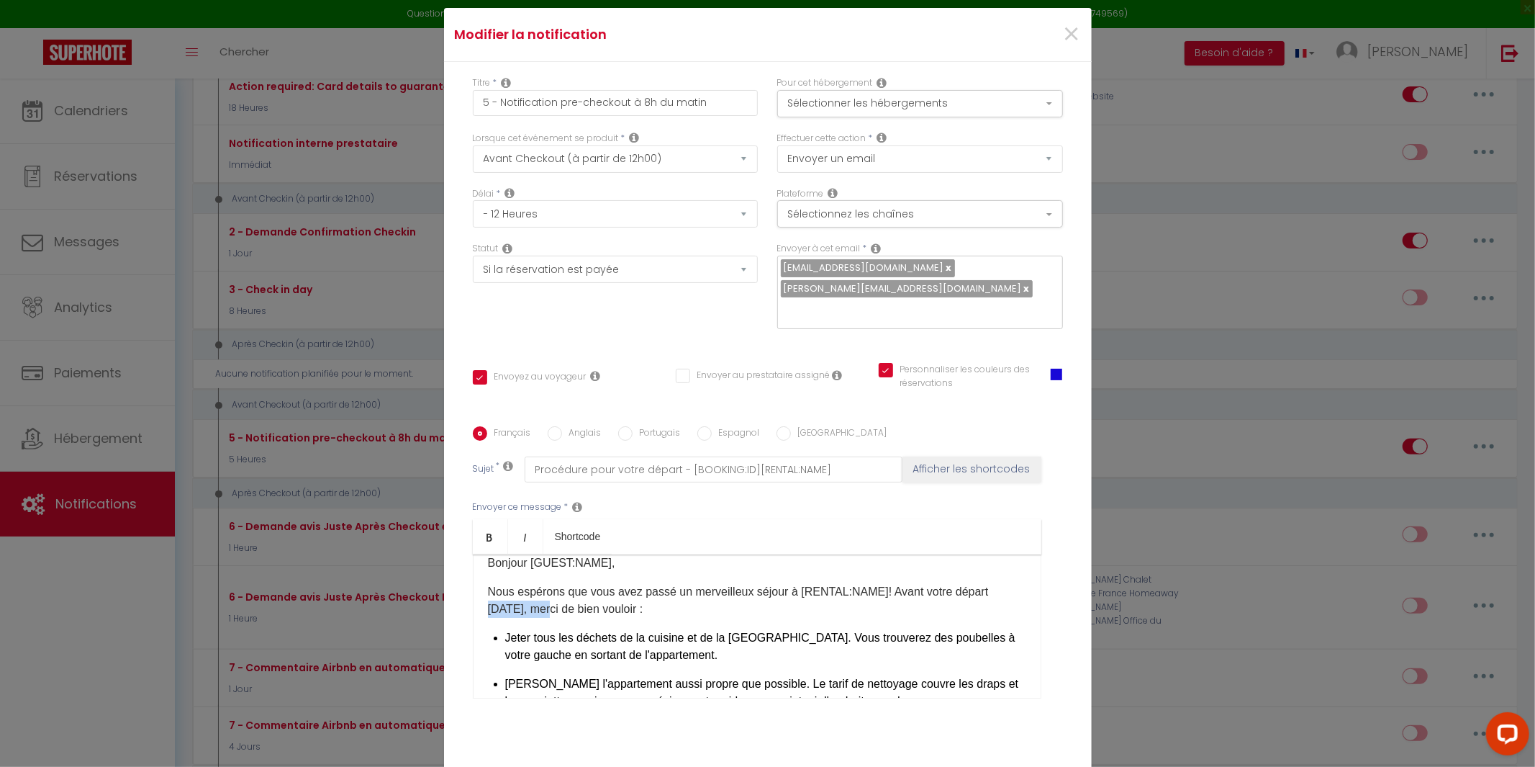
drag, startPoint x: 546, startPoint y: 599, endPoint x: 489, endPoint y: 606, distance: 58.0
click at [489, 606] on p "Nous espérons que vous avez passé un merveilleux séjour à [RENTAL:NAME]​! Avant…" at bounding box center [757, 600] width 538 height 35
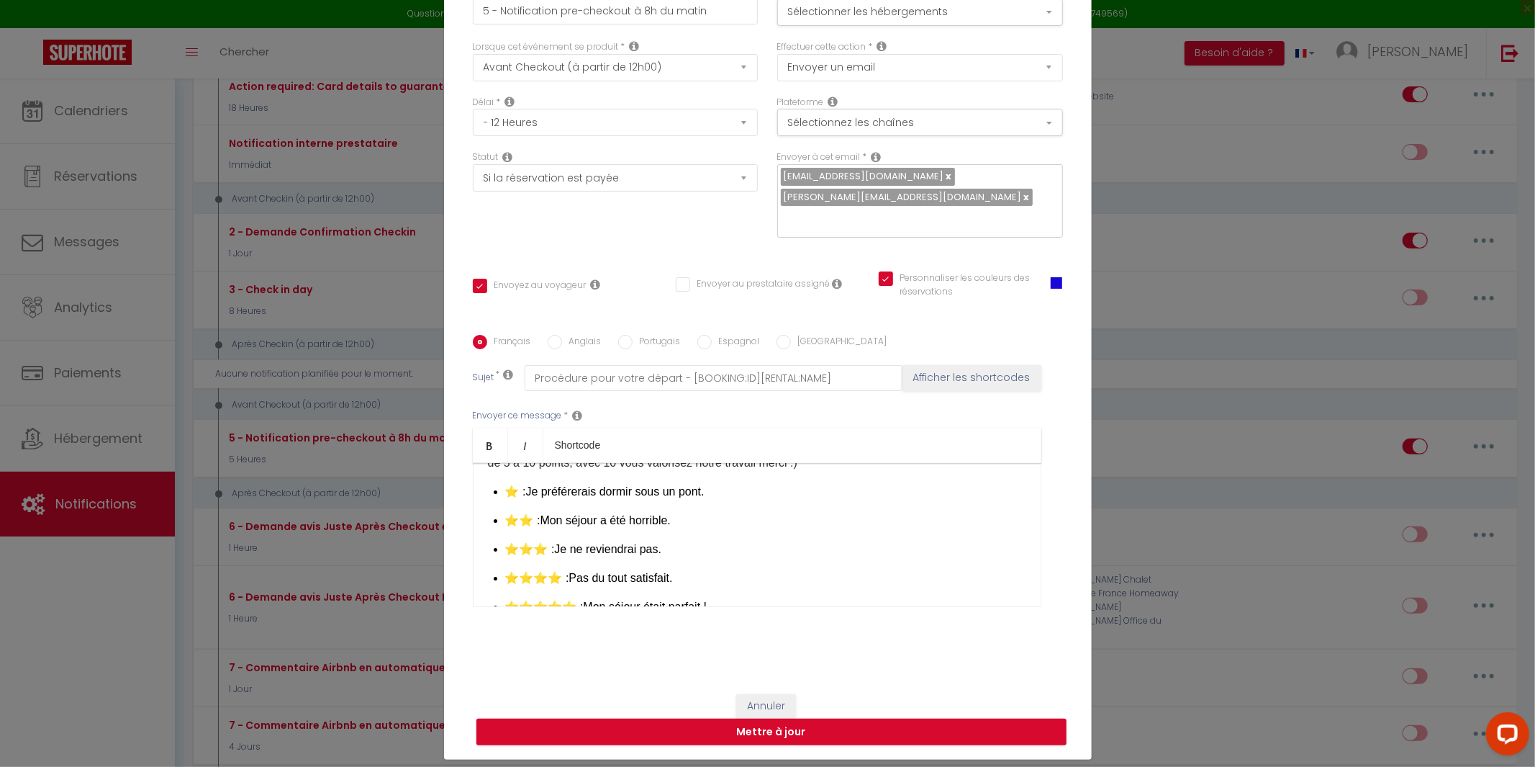
scroll to position [257, 0]
click at [749, 718] on button "Mettre à jour" at bounding box center [771, 731] width 590 height 27
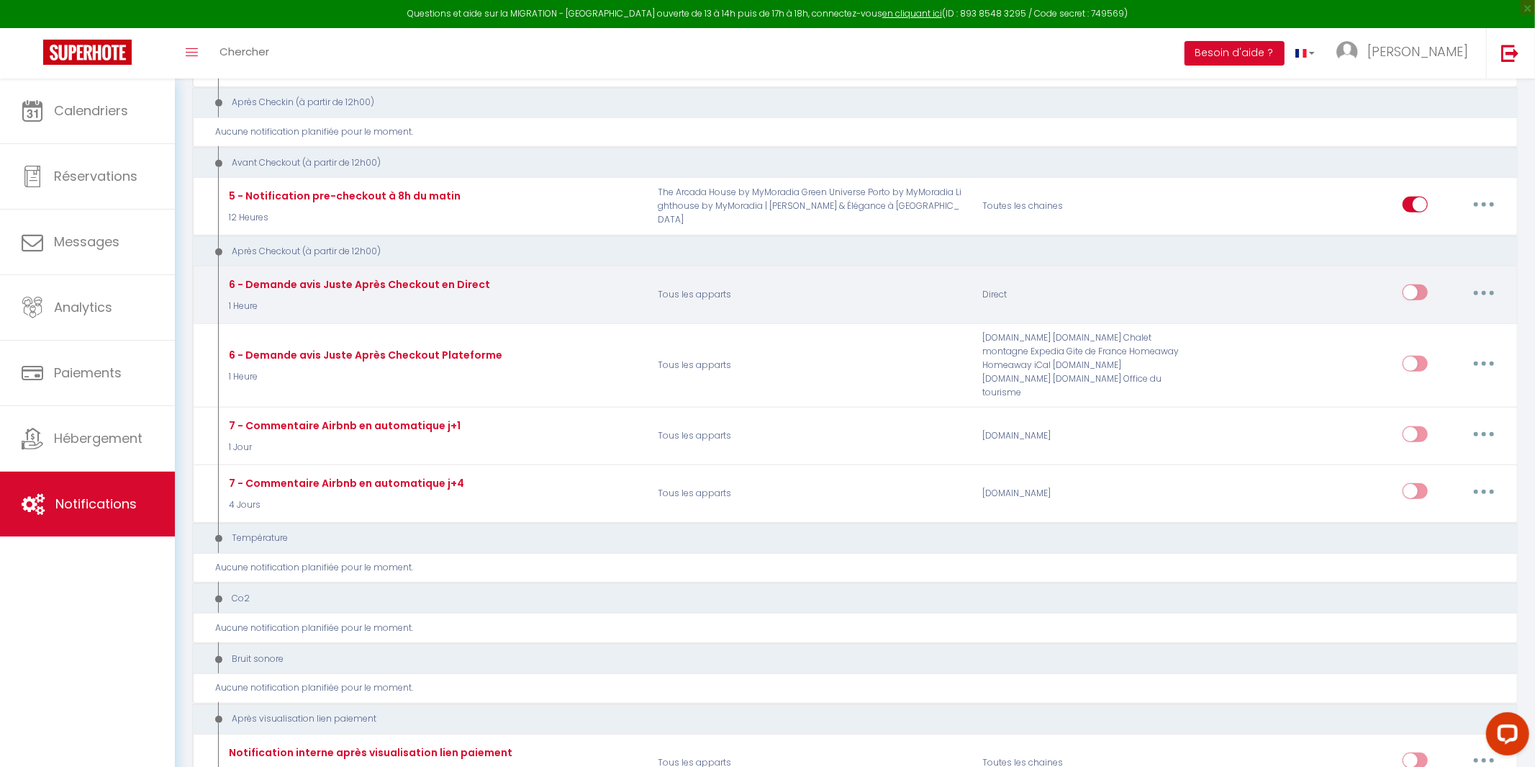
scroll to position [508, 0]
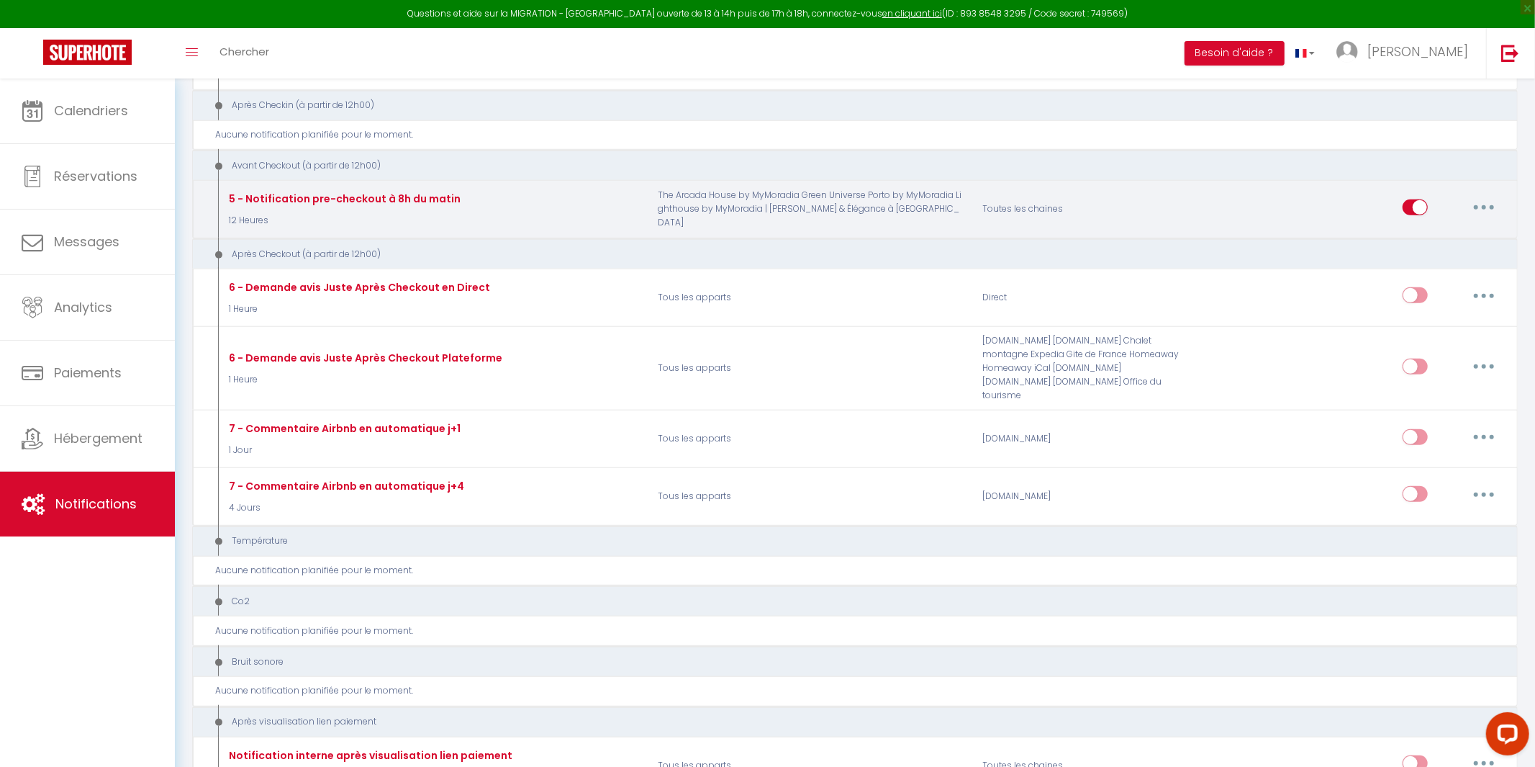
click at [1488, 204] on button "button" at bounding box center [1484, 207] width 40 height 23
click at [1413, 240] on link "Editer" at bounding box center [1446, 239] width 107 height 24
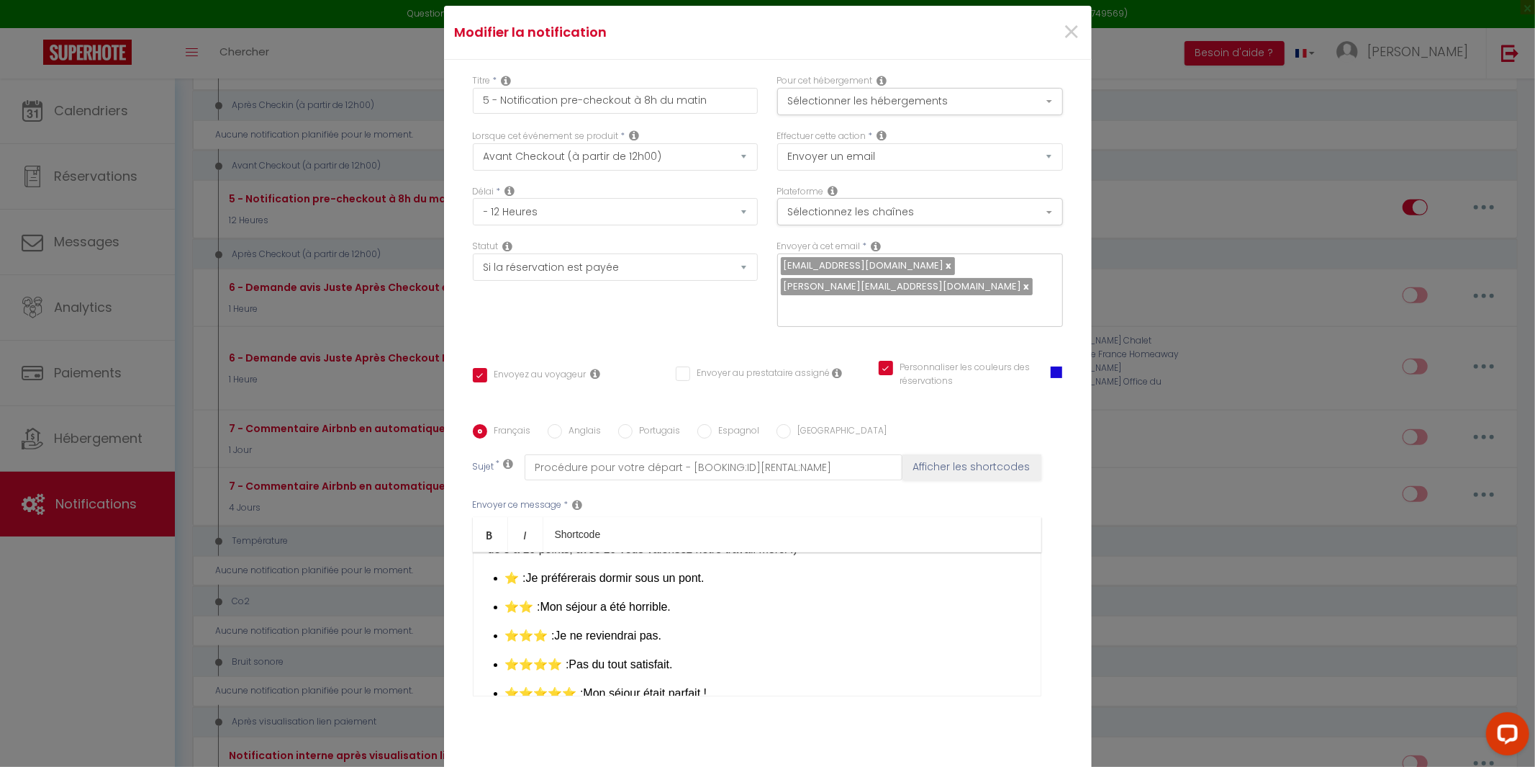
scroll to position [0, 0]
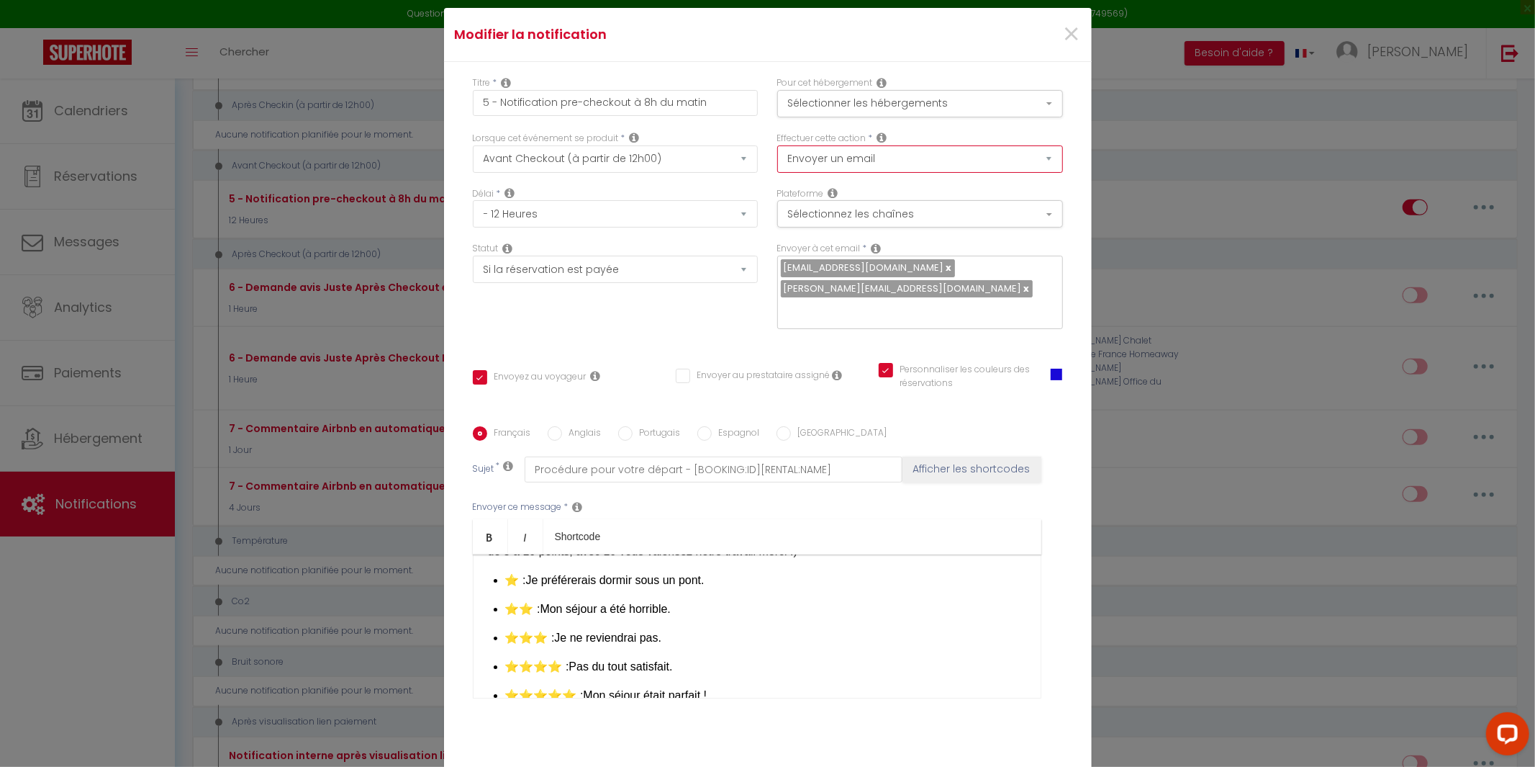
click at [1036, 168] on select "Envoyer un email Envoyer un SMS Envoyer une notification push" at bounding box center [920, 158] width 286 height 27
click at [1083, 153] on div "Titre * 5 - Notification pre-checkout à 8h du matin Pour cet hébergement Sélect…" at bounding box center [768, 416] width 648 height 709
click at [995, 117] on button "Sélectionner les hébergements" at bounding box center [920, 103] width 286 height 27
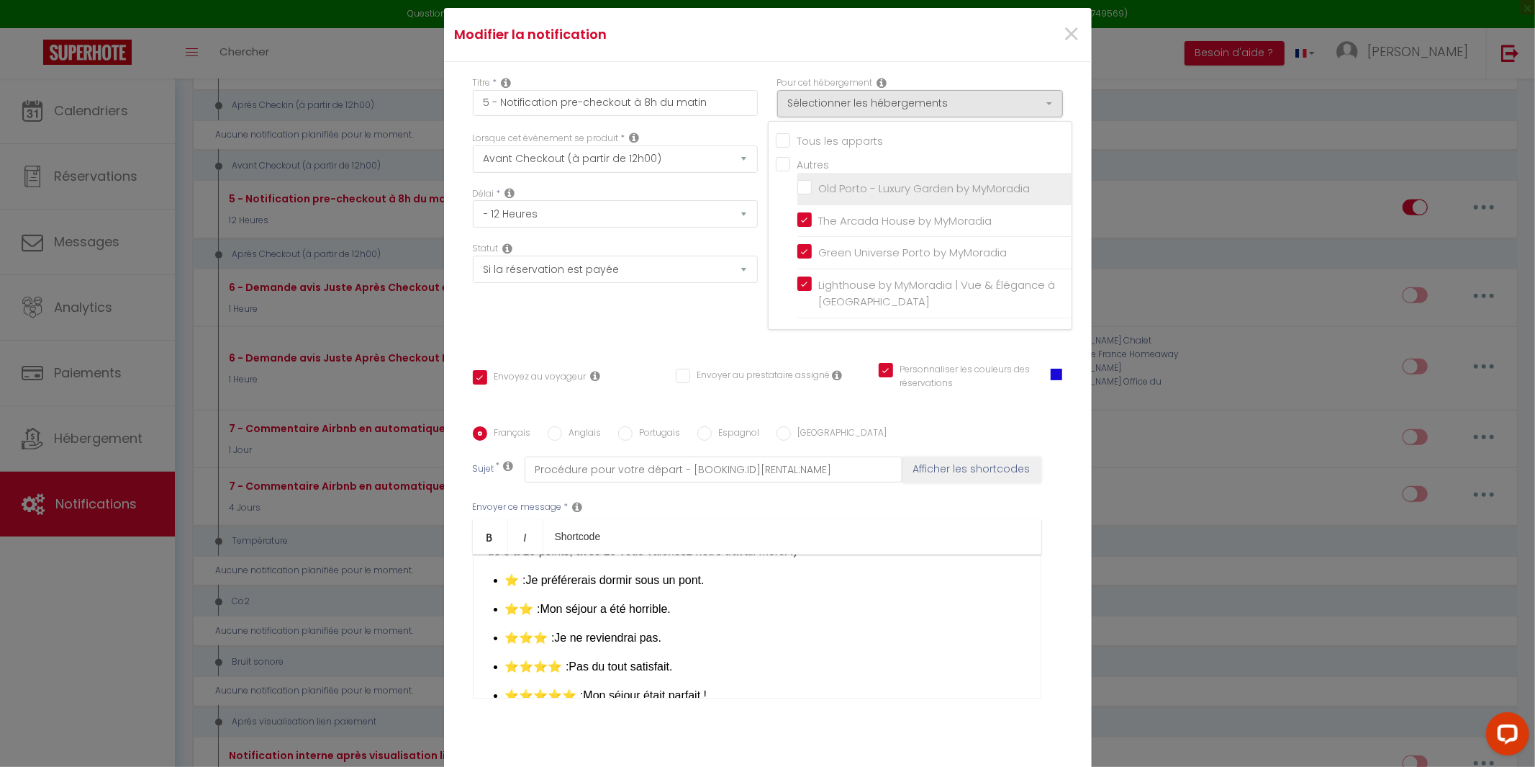
click at [807, 196] on input "Old Porto - Luxury Garden by MyMoradia" at bounding box center [934, 188] width 274 height 14
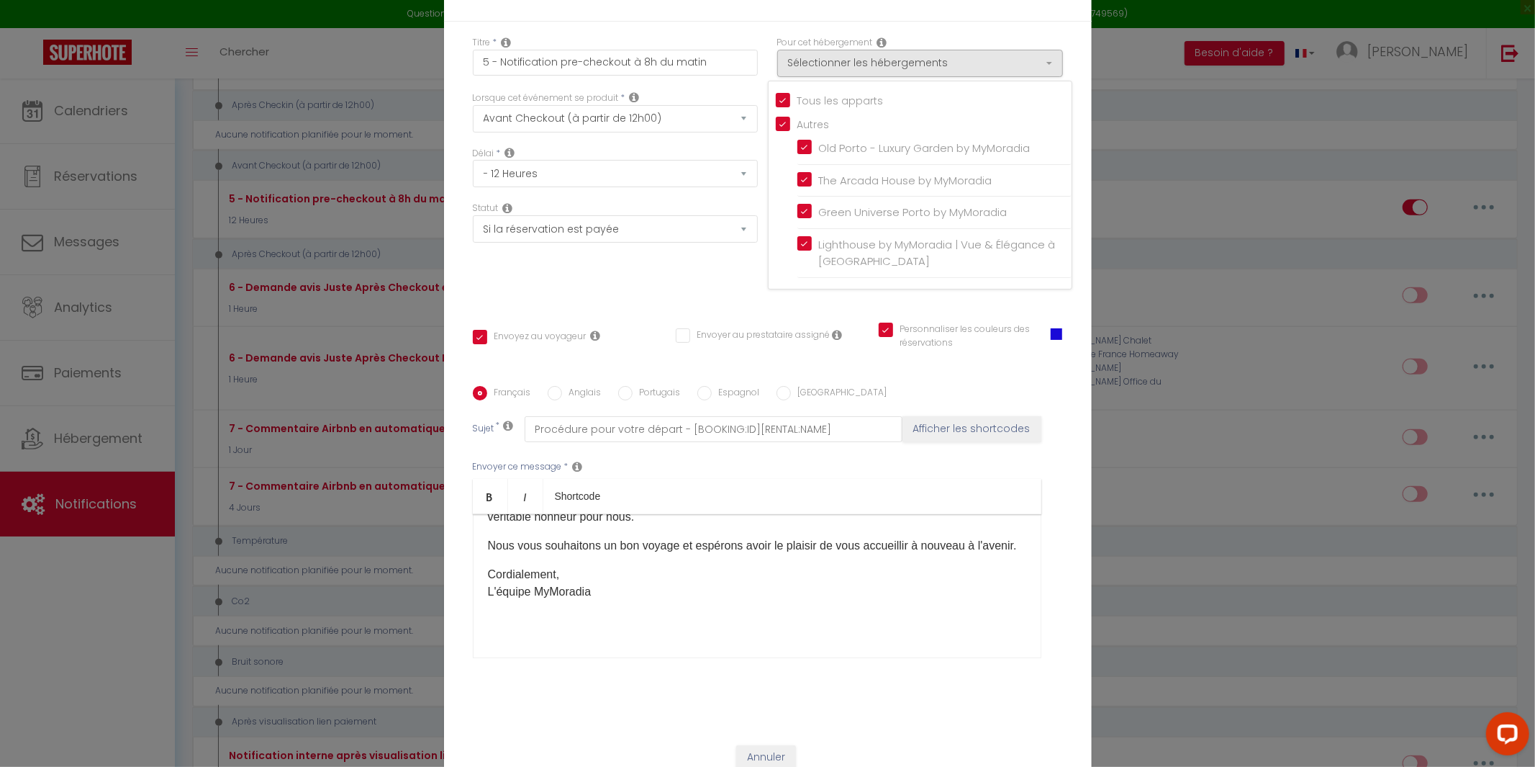
scroll to position [91, 0]
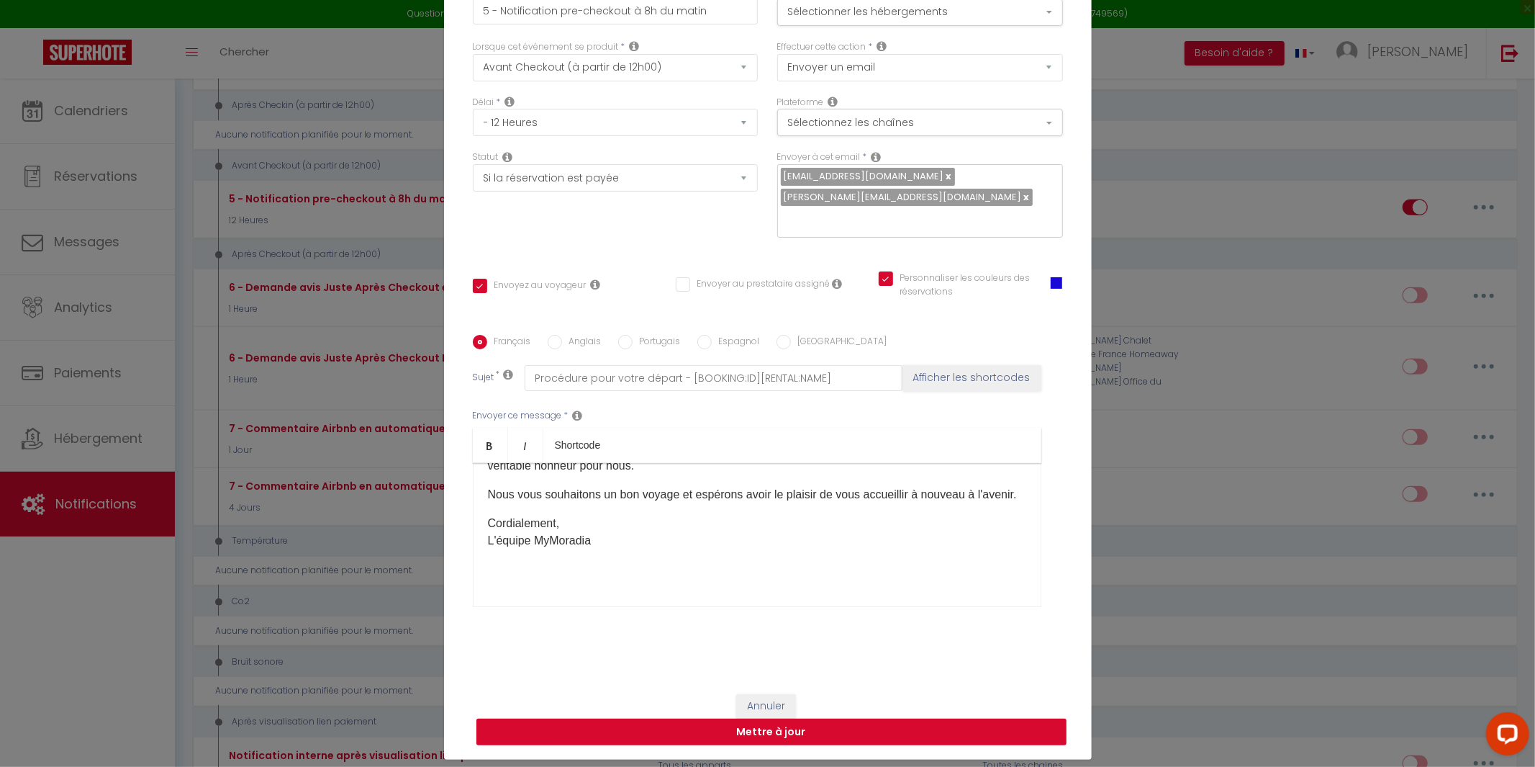
click at [773, 725] on button "Mettre à jour" at bounding box center [771, 731] width 590 height 27
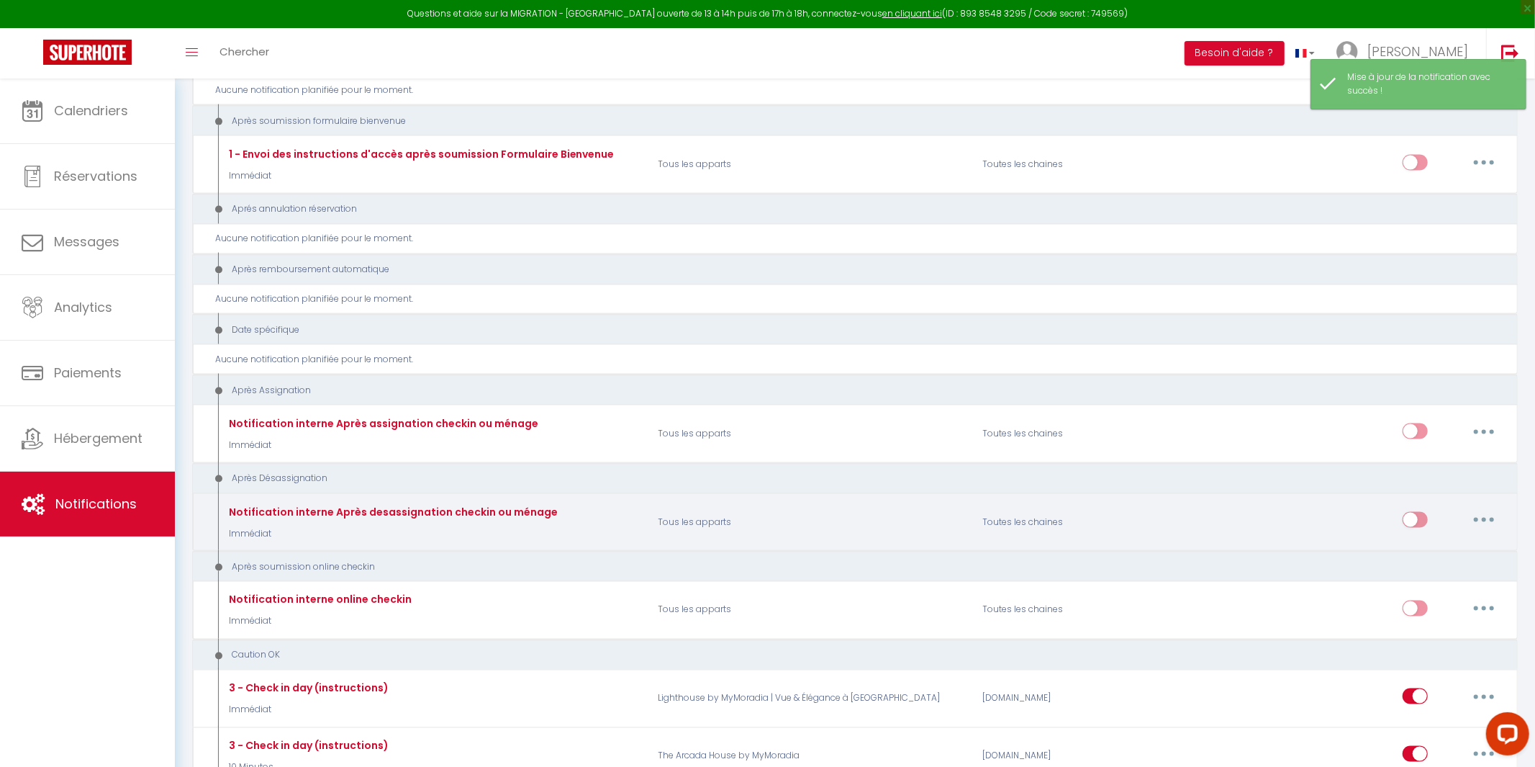
scroll to position [1843, 0]
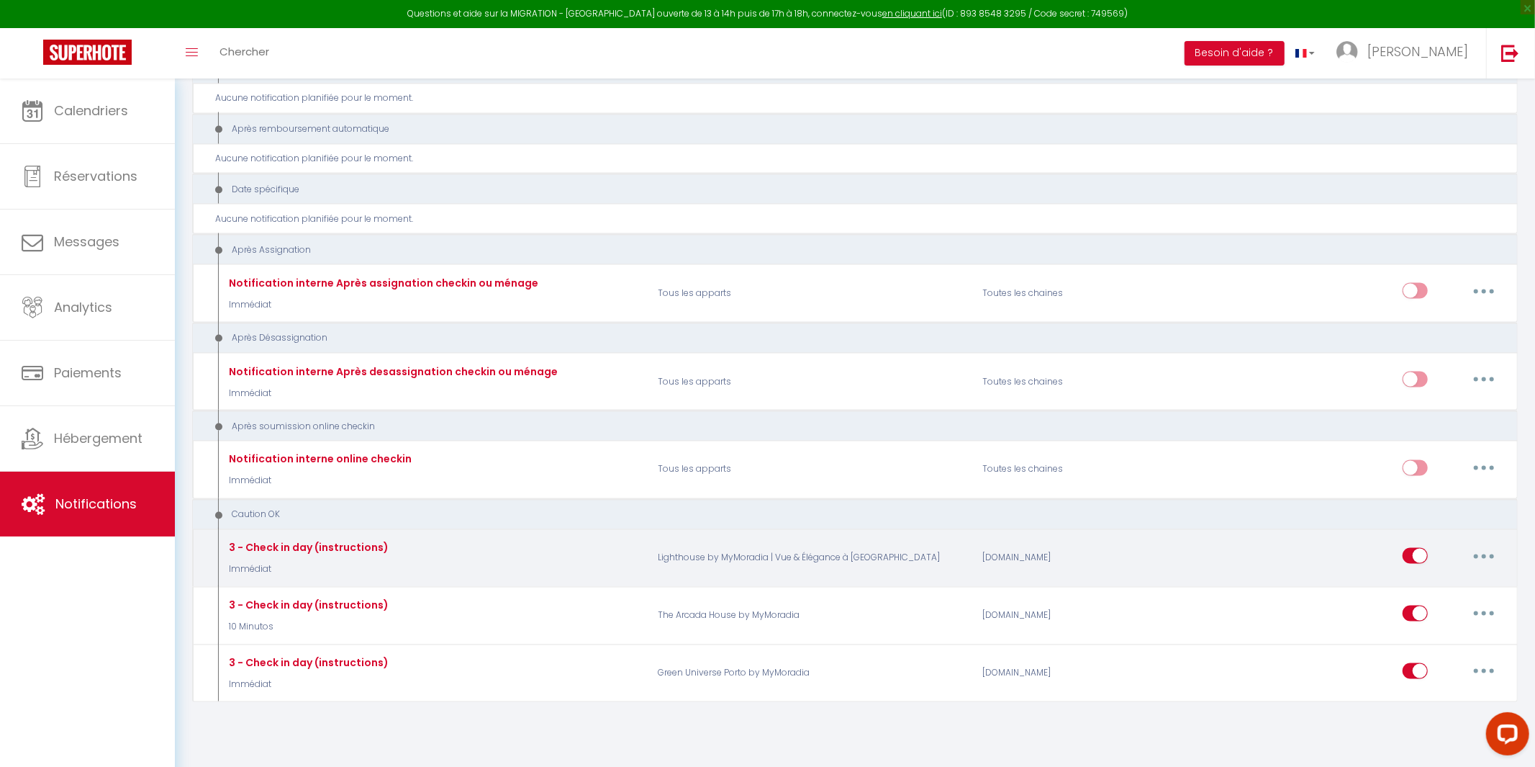
click at [1490, 544] on button "button" at bounding box center [1484, 555] width 40 height 23
click at [1449, 607] on link "Dupliquer" at bounding box center [1446, 614] width 107 height 24
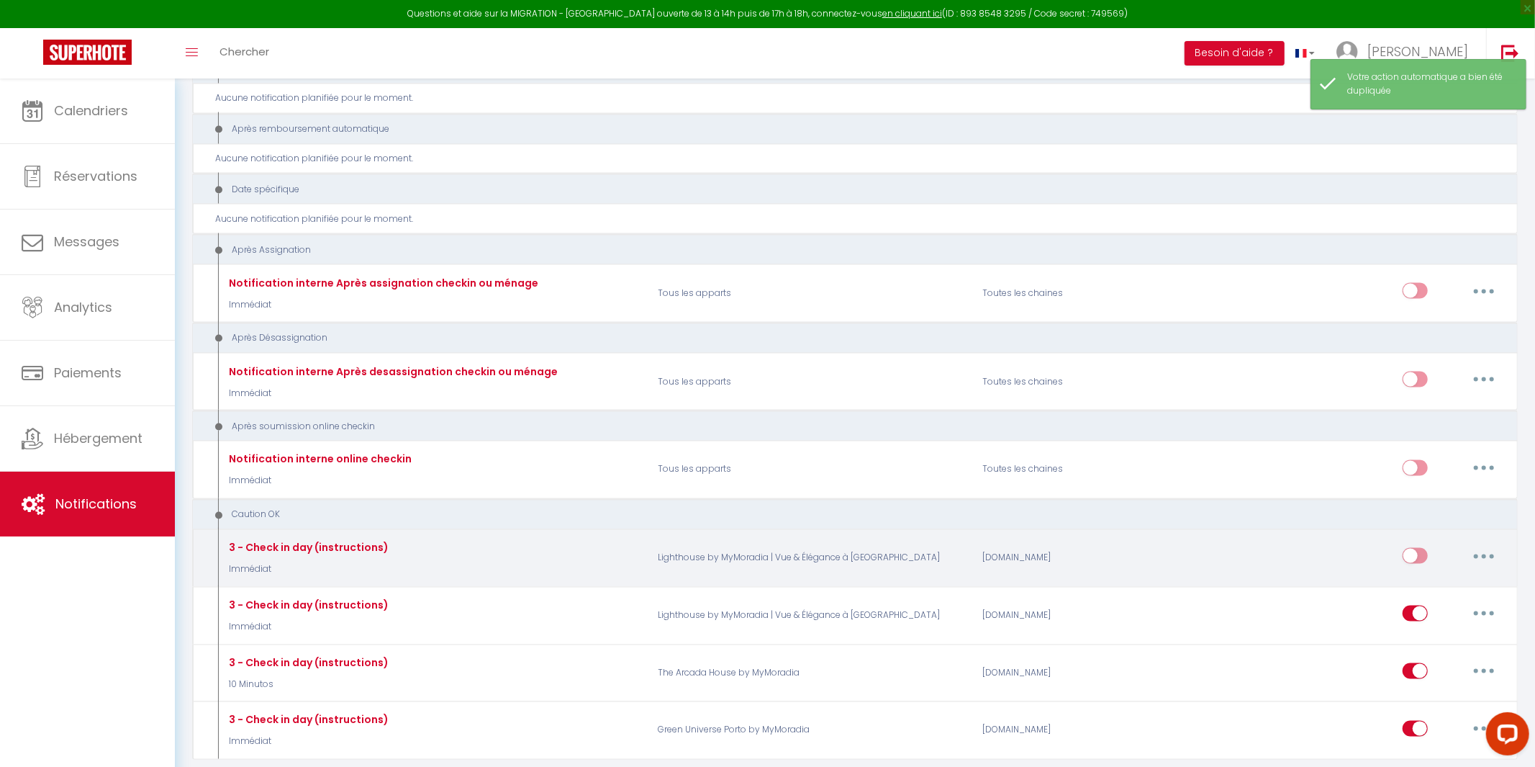
click at [1479, 544] on button "button" at bounding box center [1484, 555] width 40 height 23
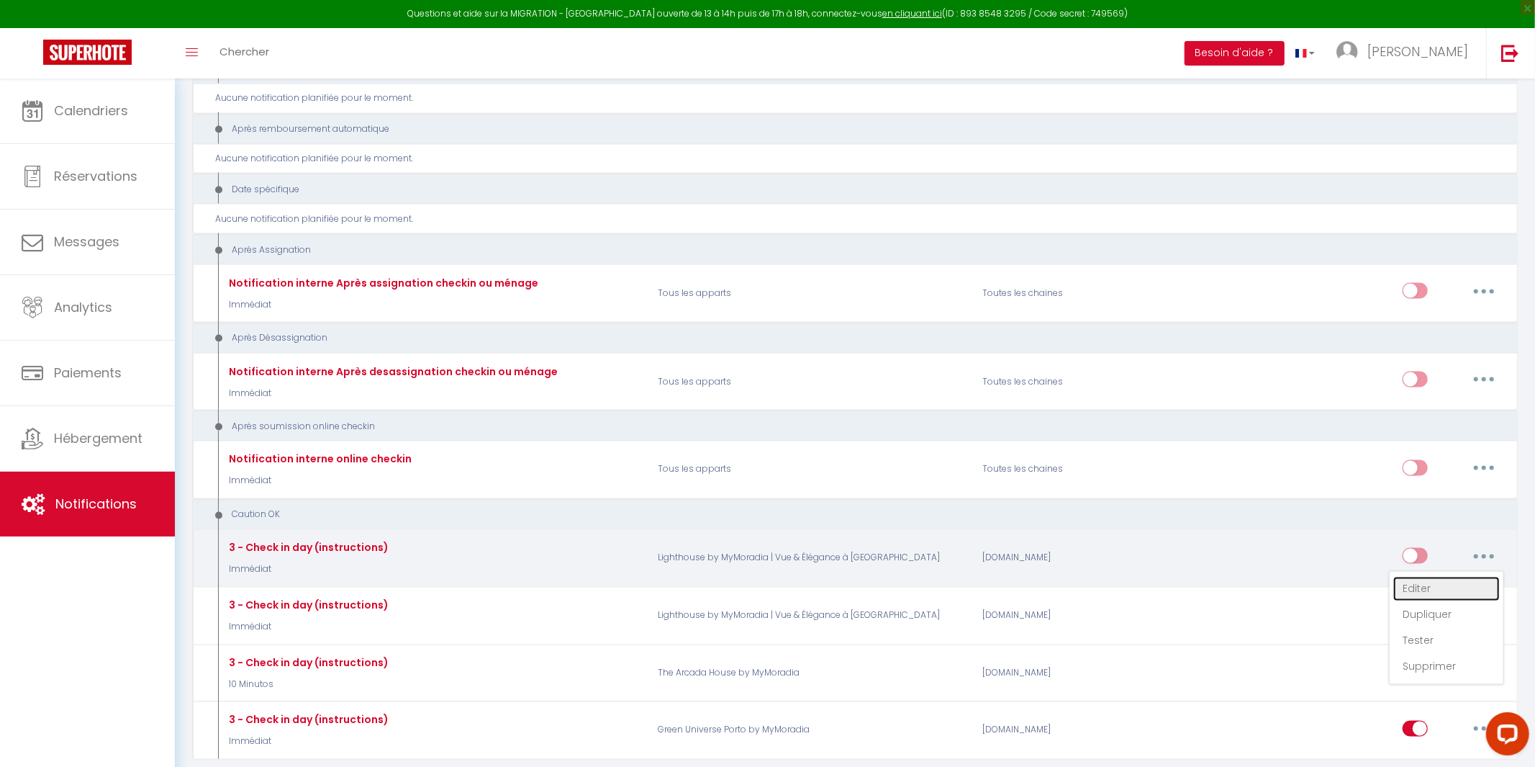
click at [1432, 579] on link "Editer" at bounding box center [1446, 589] width 107 height 24
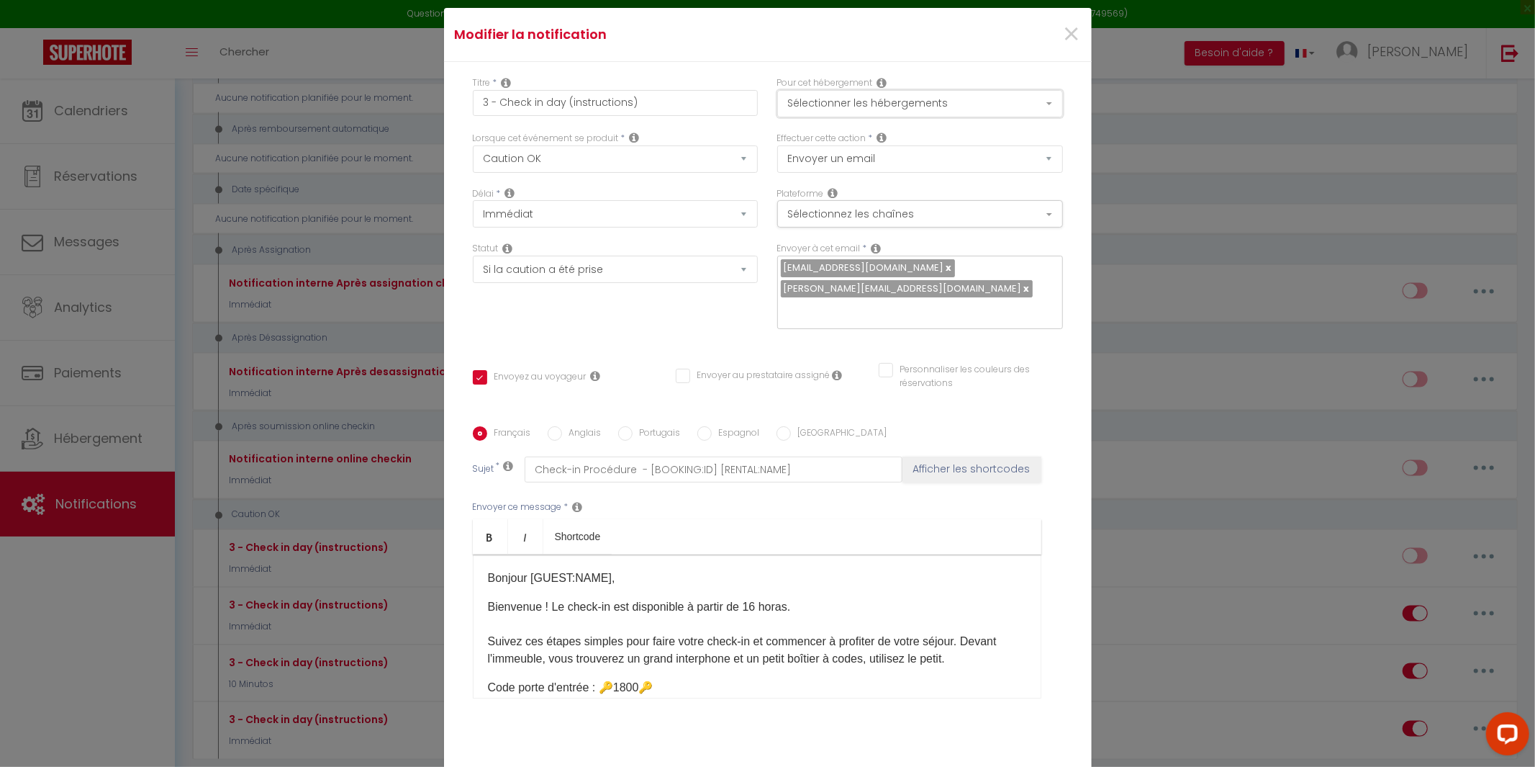
click at [1021, 117] on button "Sélectionner les hébergements" at bounding box center [920, 103] width 286 height 27
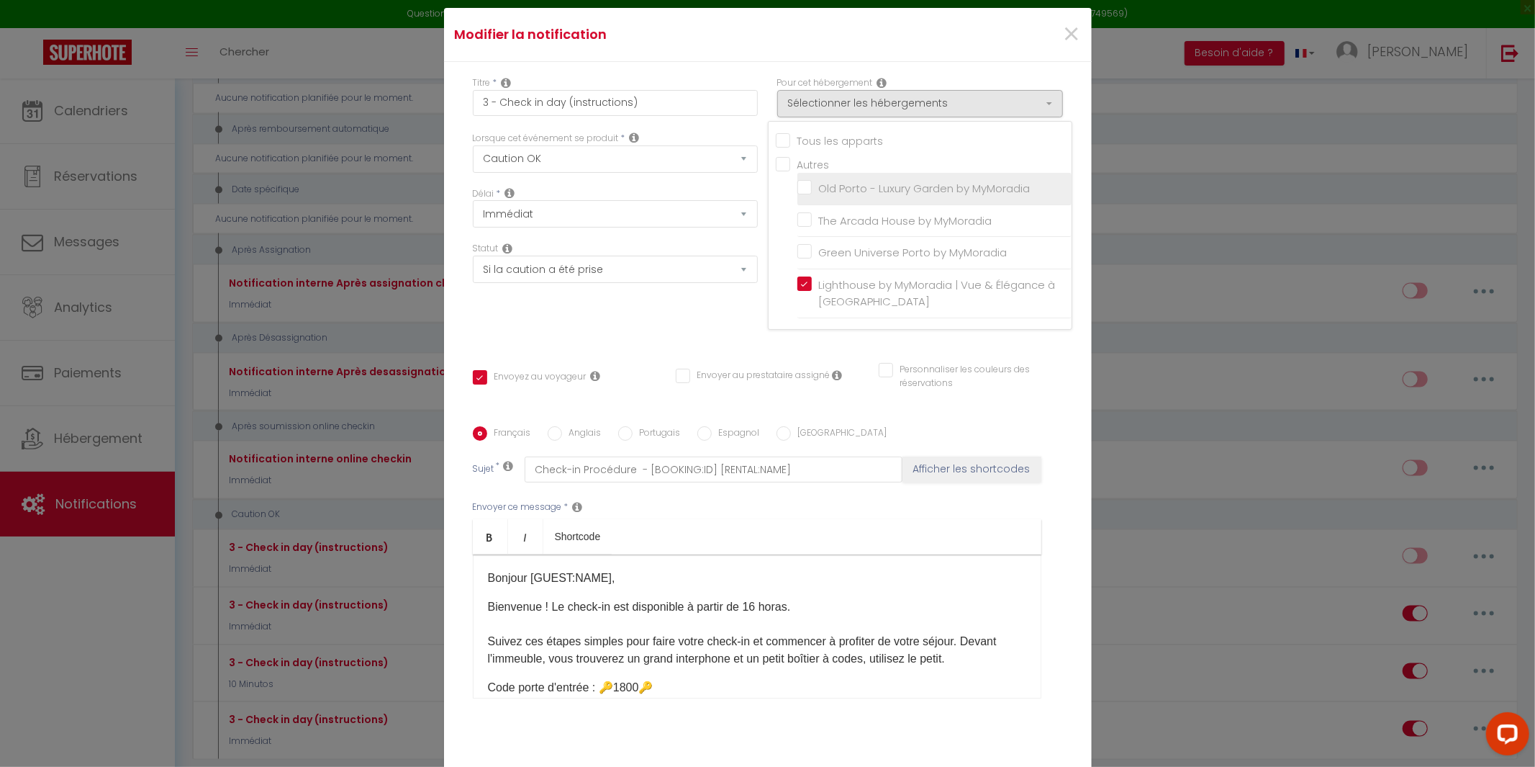
click at [803, 196] on input "Old Porto - Luxury Garden by MyMoradia" at bounding box center [934, 188] width 274 height 14
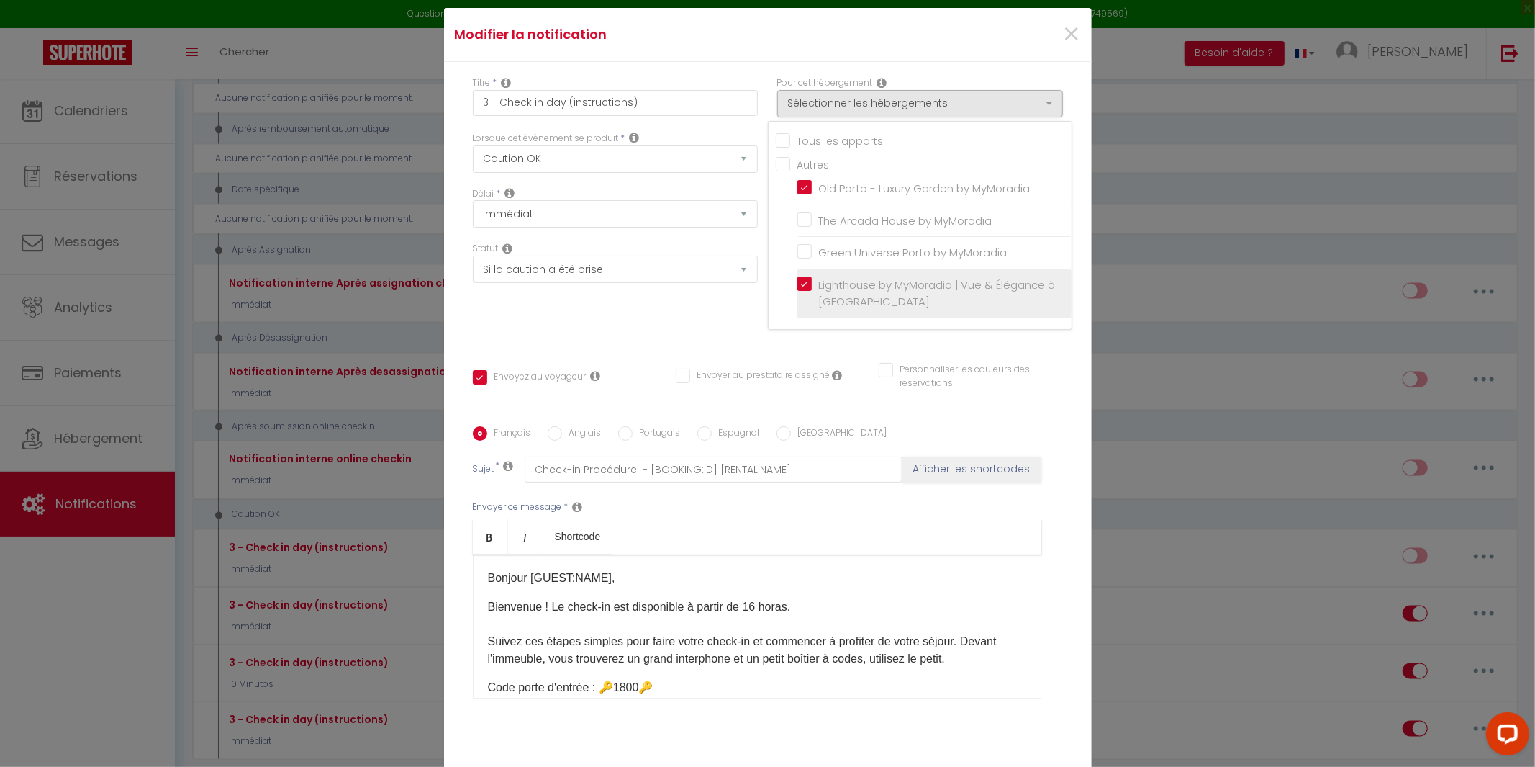
click at [805, 300] on input "Lighthouse by MyMoradia | Vue & Élégance à [GEOGRAPHIC_DATA]" at bounding box center [934, 293] width 274 height 14
click at [630, 330] on div "Statut Aucun Si la réservation est payée Si réservation non payée Si la caution…" at bounding box center [615, 292] width 304 height 101
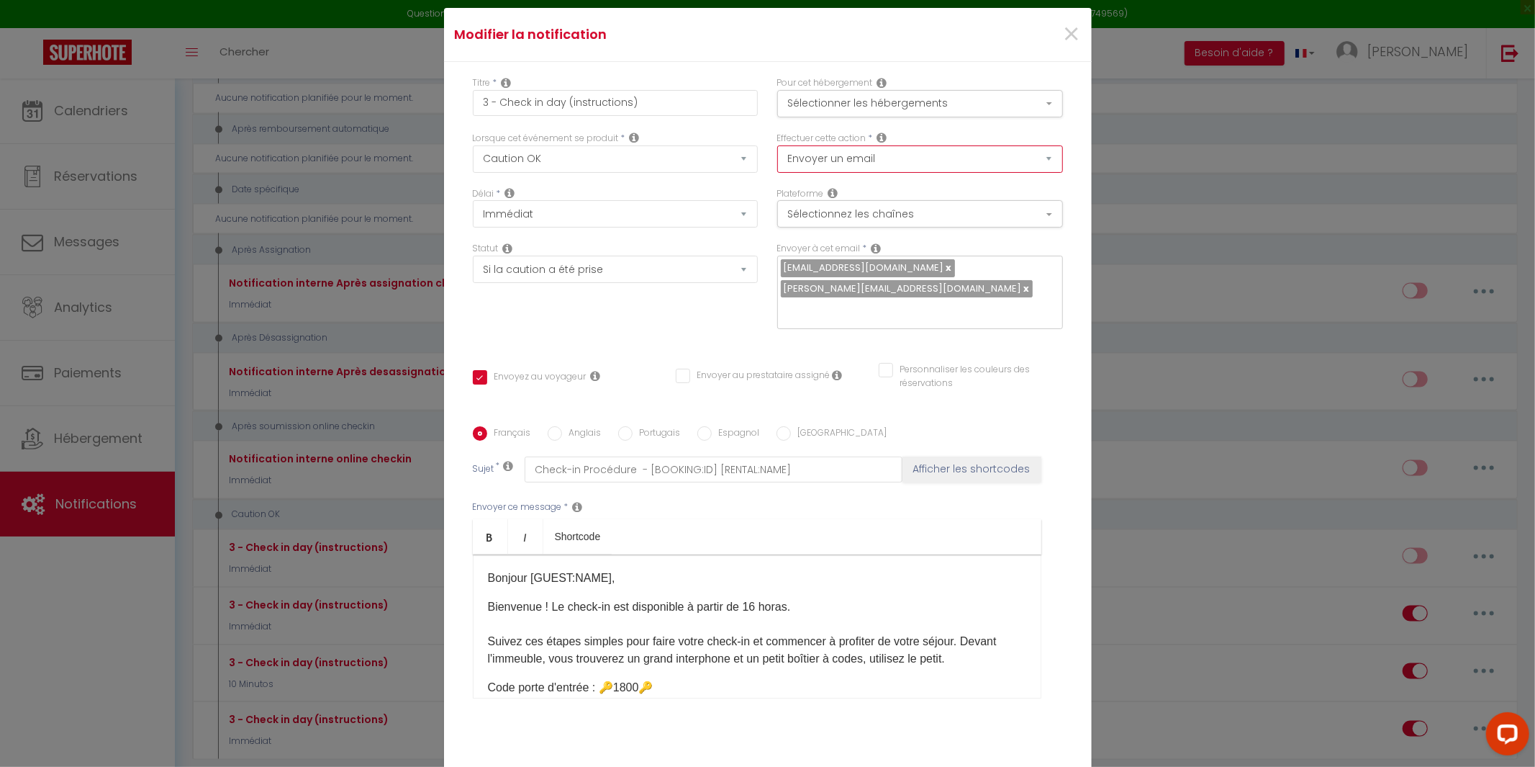
click at [1008, 166] on select "Envoyer un email Envoyer un SMS Envoyer une notification push" at bounding box center [920, 158] width 286 height 27
click at [1025, 96] on div "Pour cet hébergement Sélectionner les hébergements Tous les apparts Autres [GEO…" at bounding box center [920, 96] width 286 height 41
click at [1017, 108] on button "Sélectionner les hébergements" at bounding box center [920, 103] width 286 height 27
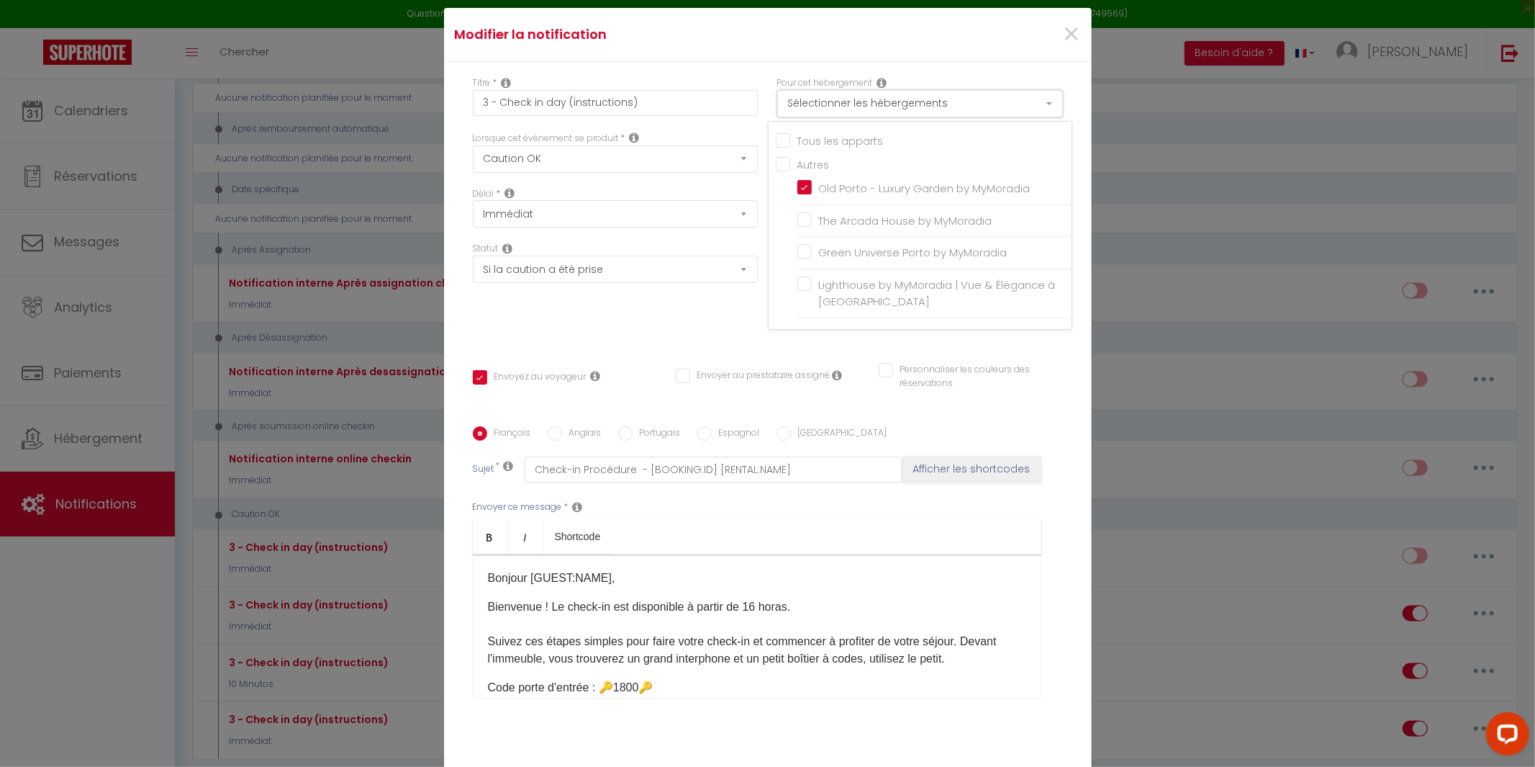
click at [1017, 108] on button "Sélectionner les hébergements" at bounding box center [920, 103] width 286 height 27
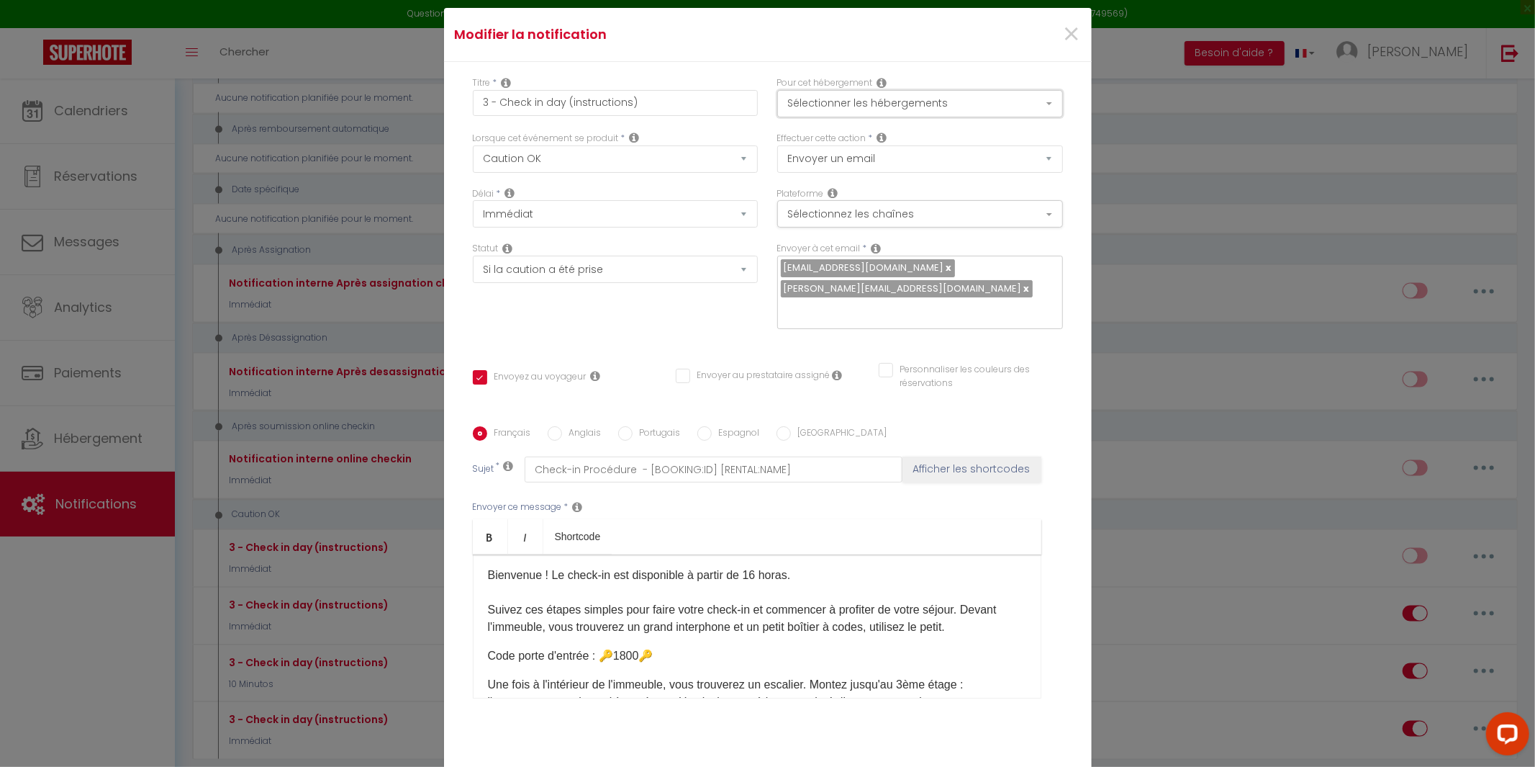
scroll to position [0, 0]
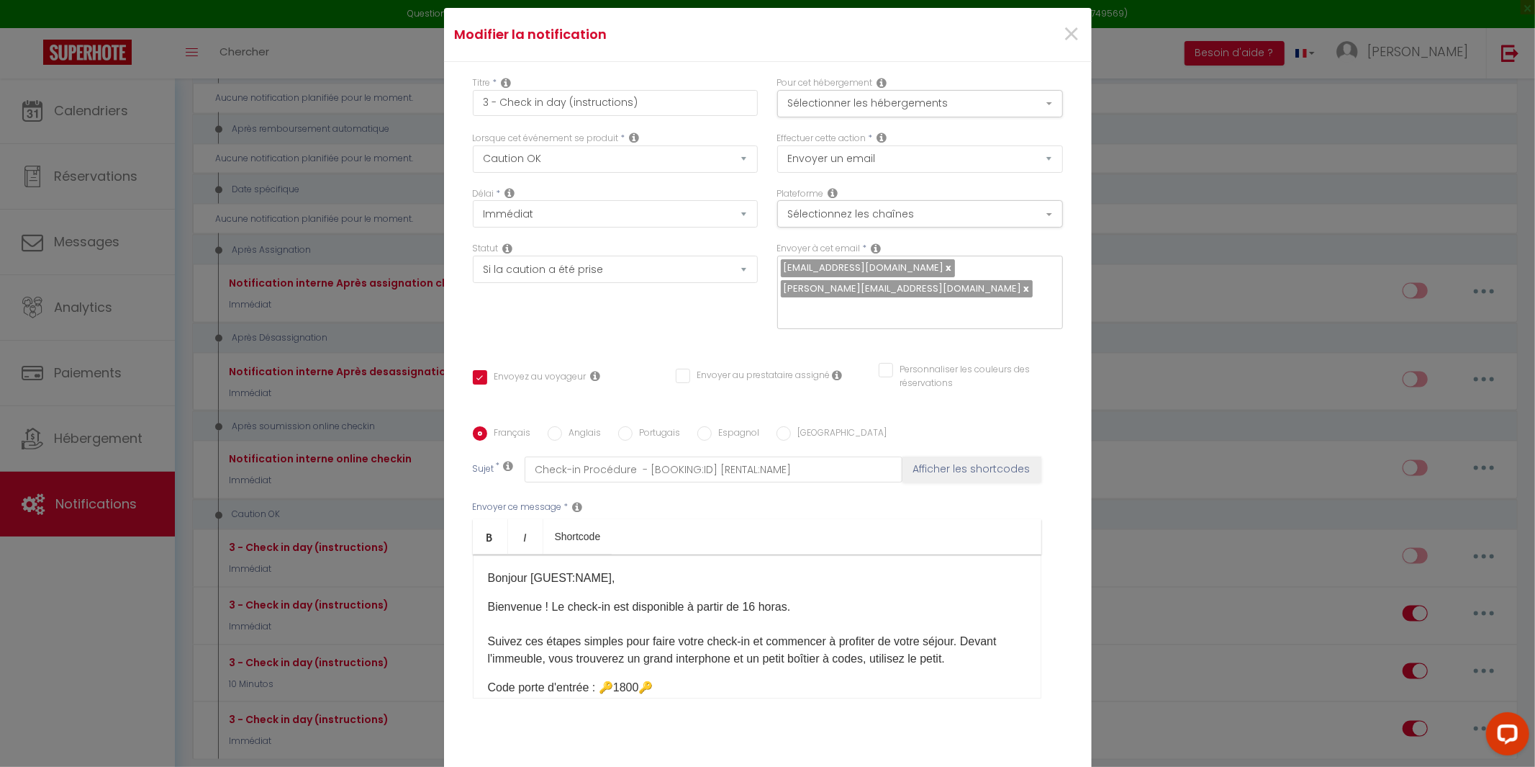
click at [712, 428] on label "Espagnol" at bounding box center [736, 434] width 48 height 16
click at [710, 428] on input "Espagnol" at bounding box center [704, 433] width 14 height 14
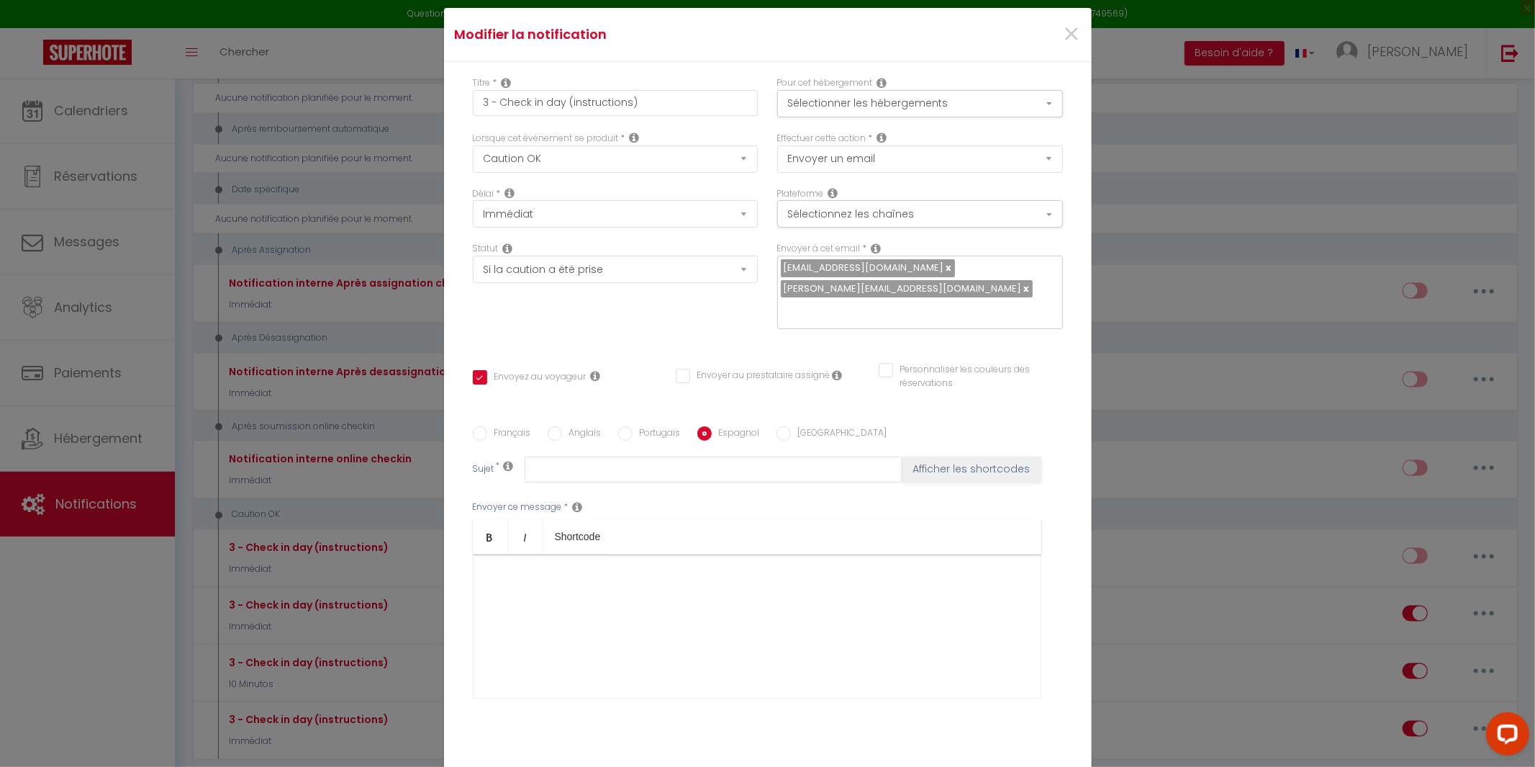
click at [550, 426] on input "Anglais" at bounding box center [555, 433] width 14 height 14
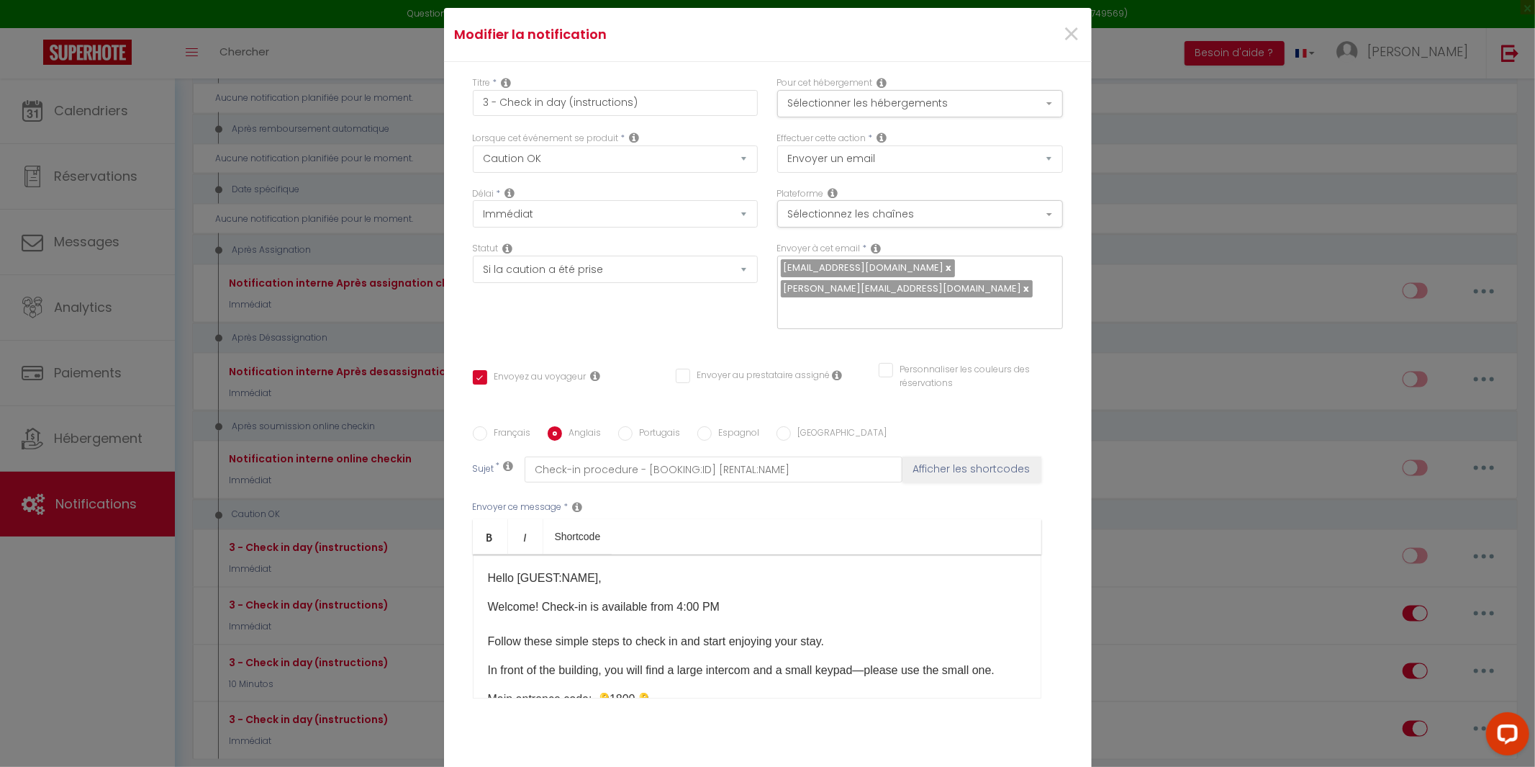
click at [618, 426] on input "Portugais" at bounding box center [625, 433] width 14 height 14
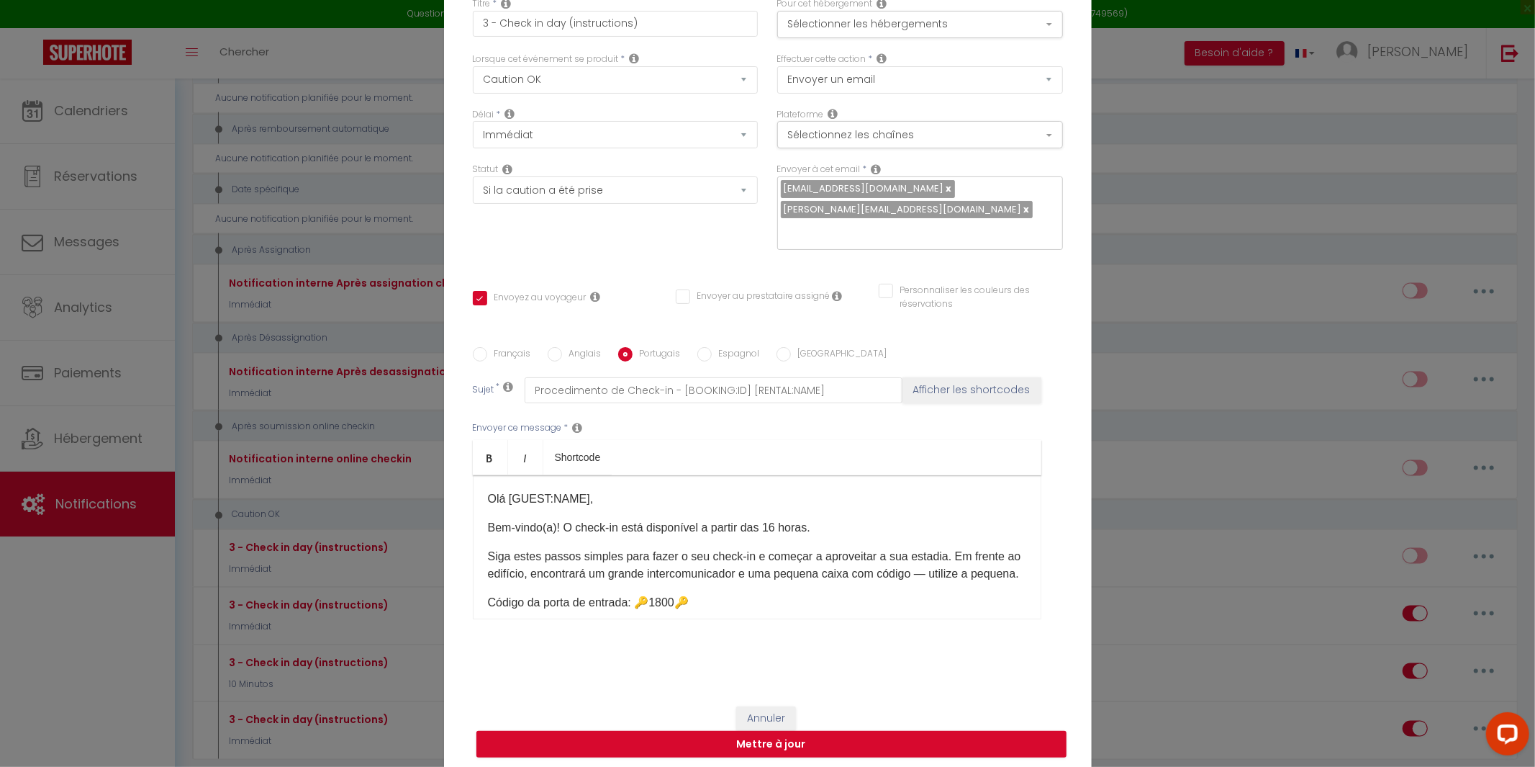
scroll to position [82, 0]
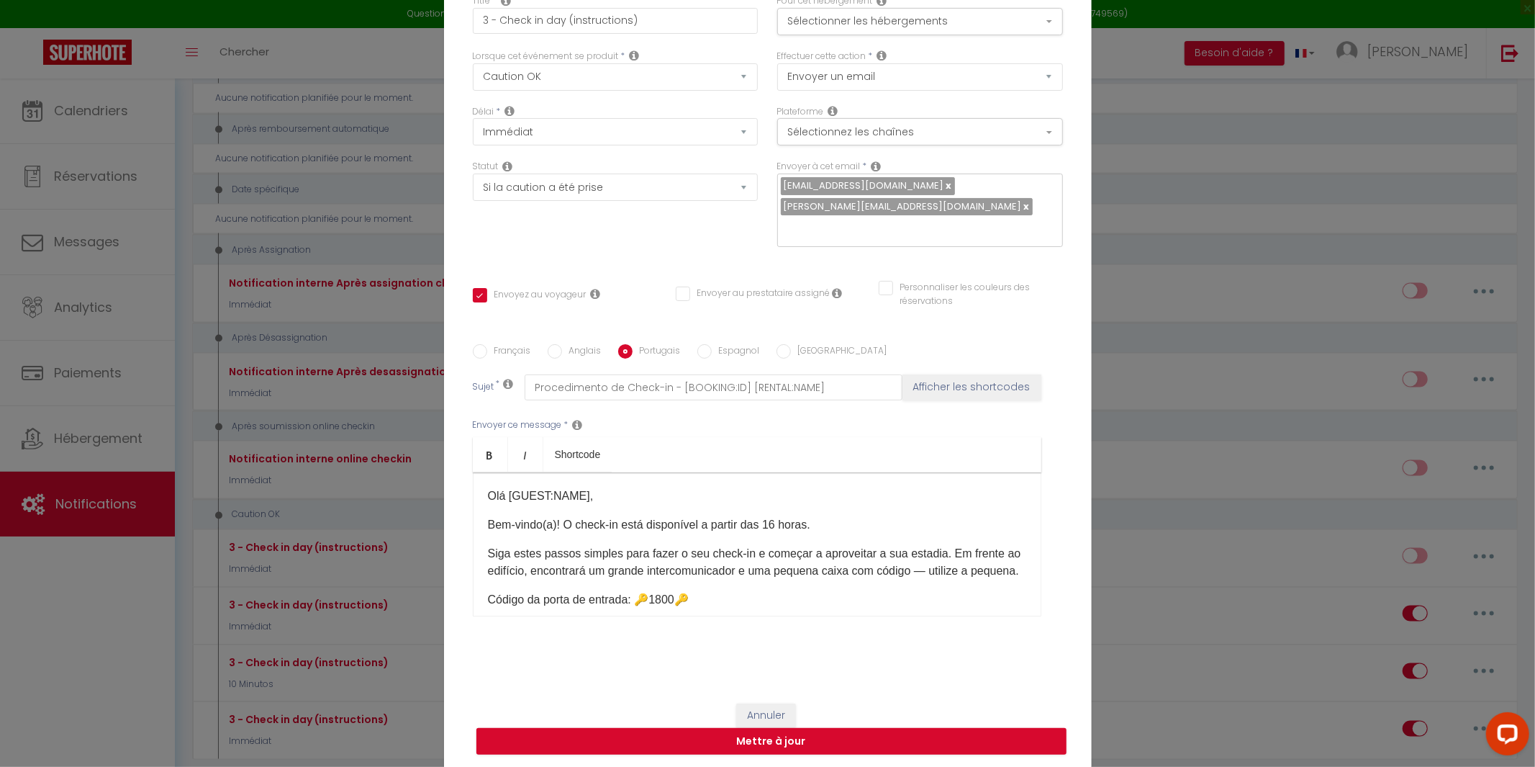
click at [697, 347] on input "Espagnol" at bounding box center [704, 351] width 14 height 14
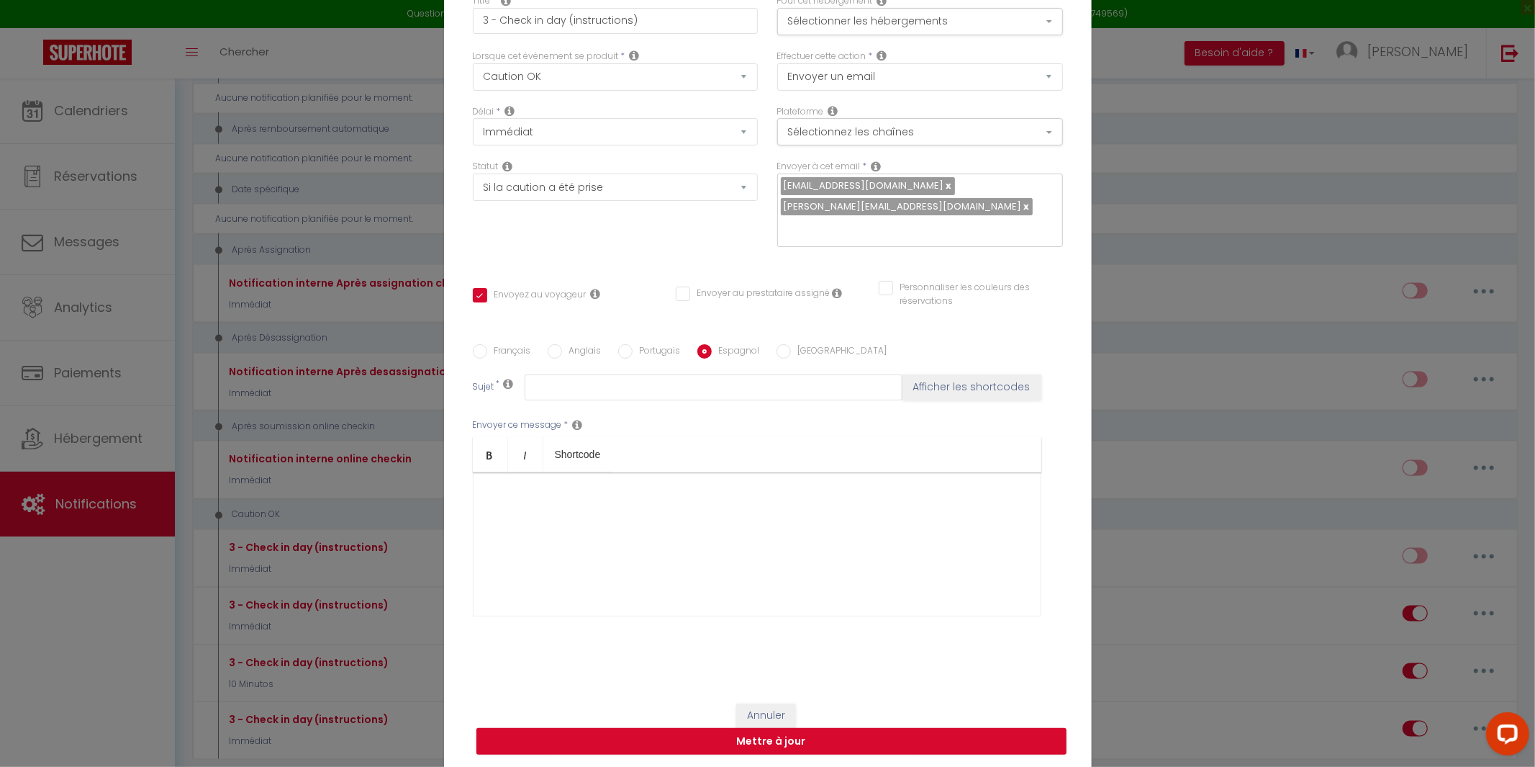
click at [550, 344] on input "Anglais" at bounding box center [555, 351] width 14 height 14
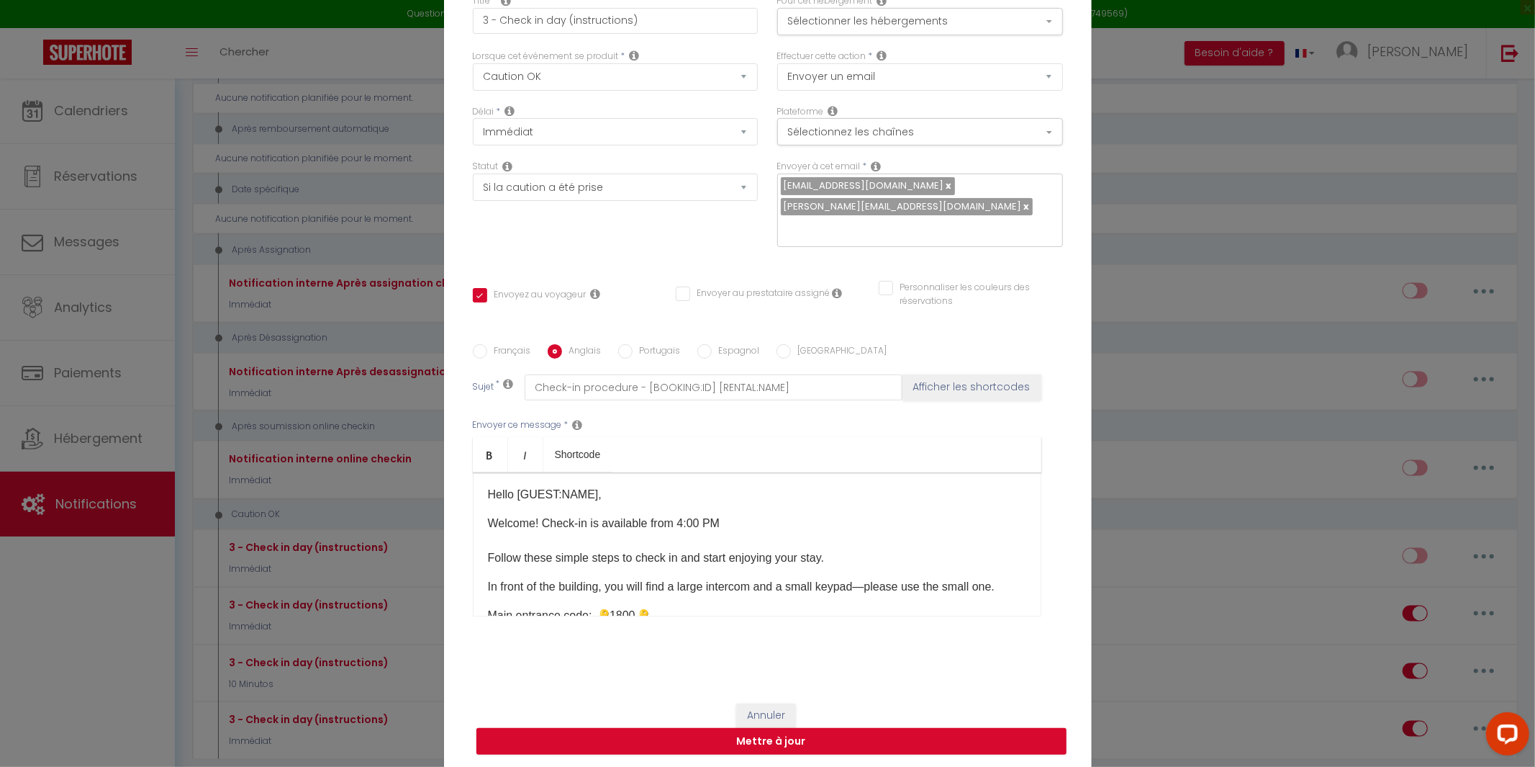
scroll to position [0, 0]
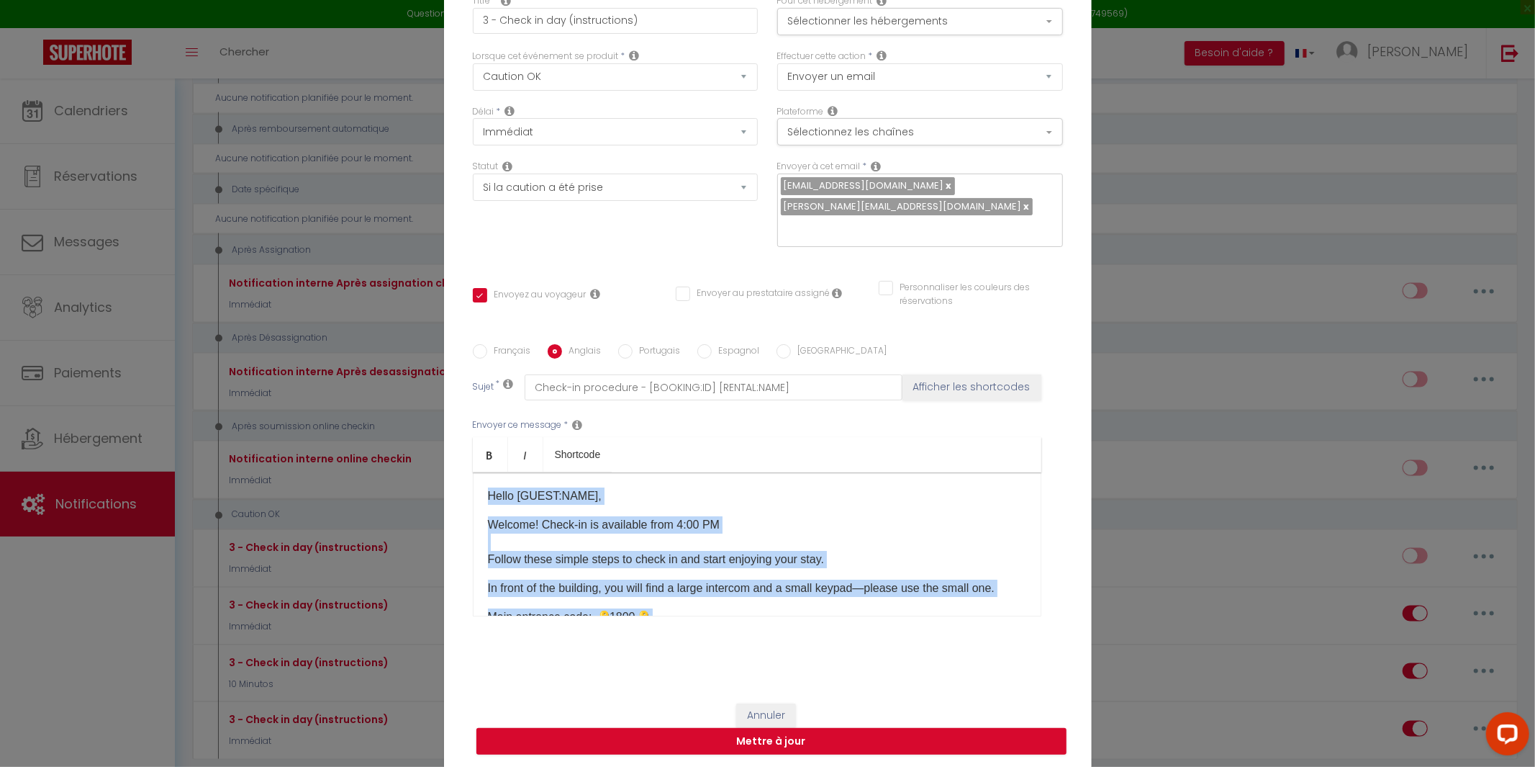
drag, startPoint x: 488, startPoint y: 483, endPoint x: 719, endPoint y: 651, distance: 285.5
click at [719, 651] on div "Titre * 3 - Check in day (instructions) Pour cet hébergement Sélectionner les h…" at bounding box center [768, 334] width 648 height 709
drag, startPoint x: 582, startPoint y: 572, endPoint x: 450, endPoint y: 371, distance: 240.8
click at [450, 371] on div "Titre * 3 - Check in day (instructions) Pour cet hébergement Sélectionner les h…" at bounding box center [768, 334] width 648 height 709
copy div "Hello [GUEST:NAME]​, Welcome! Check-in is available from 4:00 PM​ ​Follow these…"
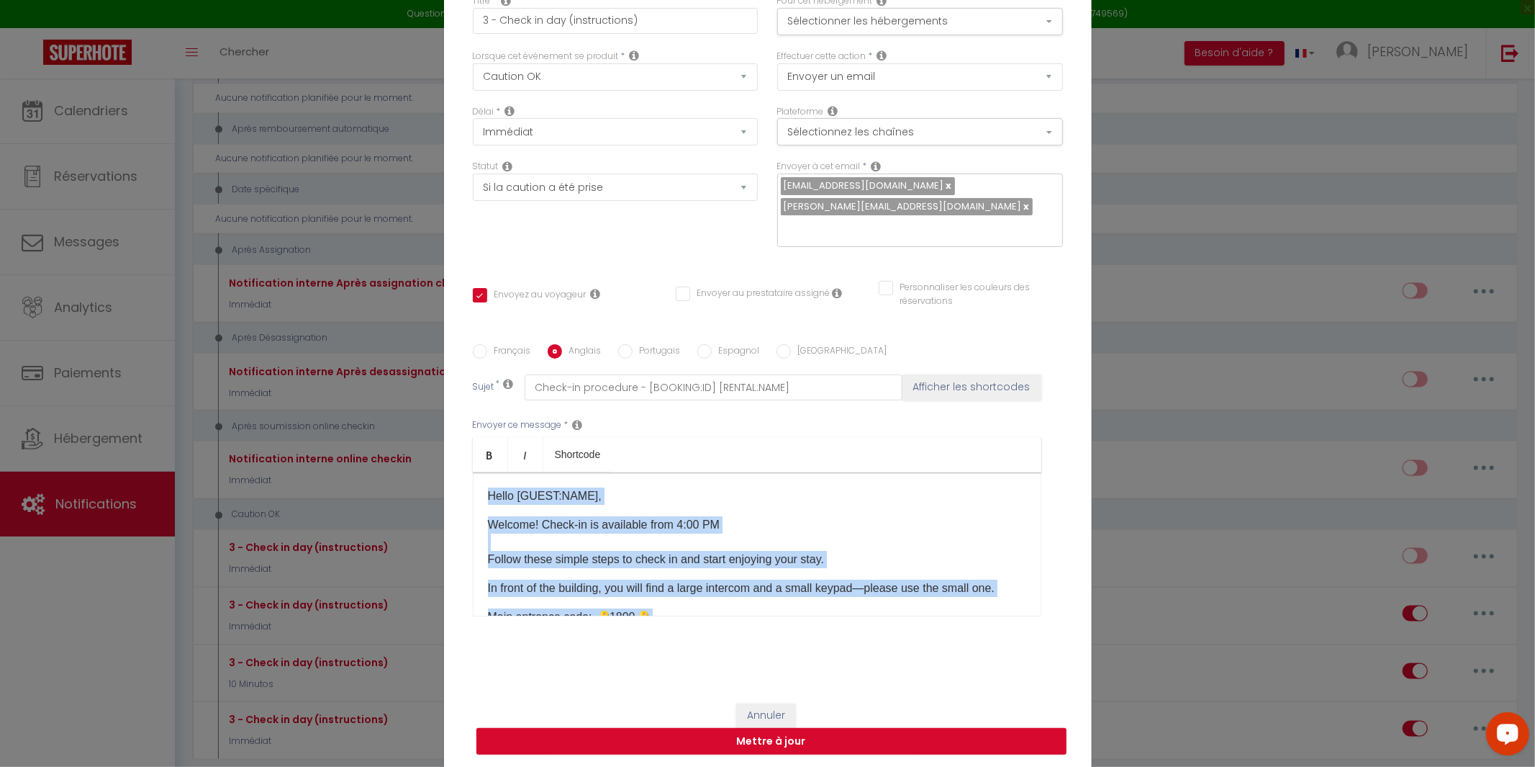
click at [703, 344] on input "Espagnol" at bounding box center [704, 351] width 14 height 14
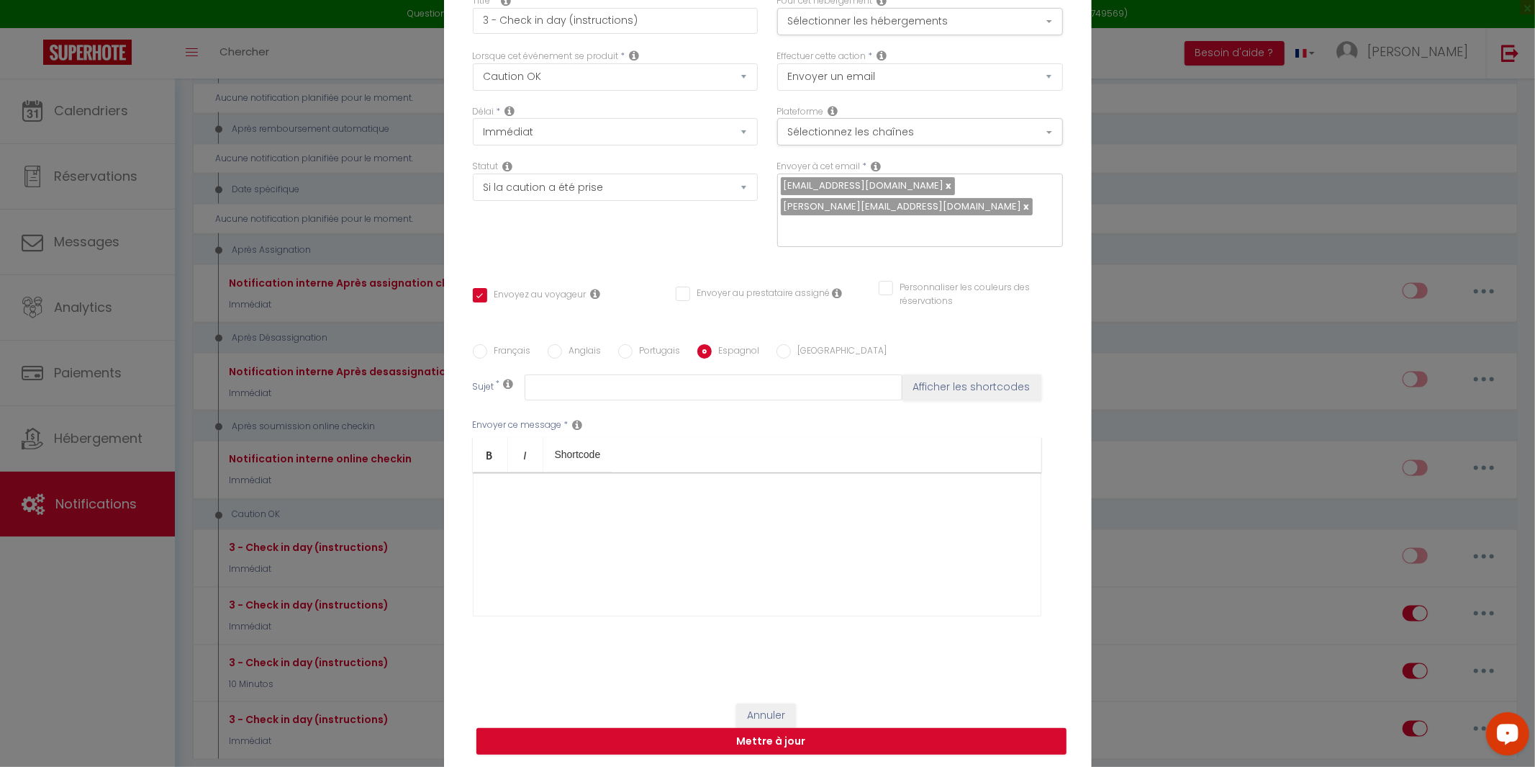
click at [519, 499] on div at bounding box center [757, 544] width 569 height 144
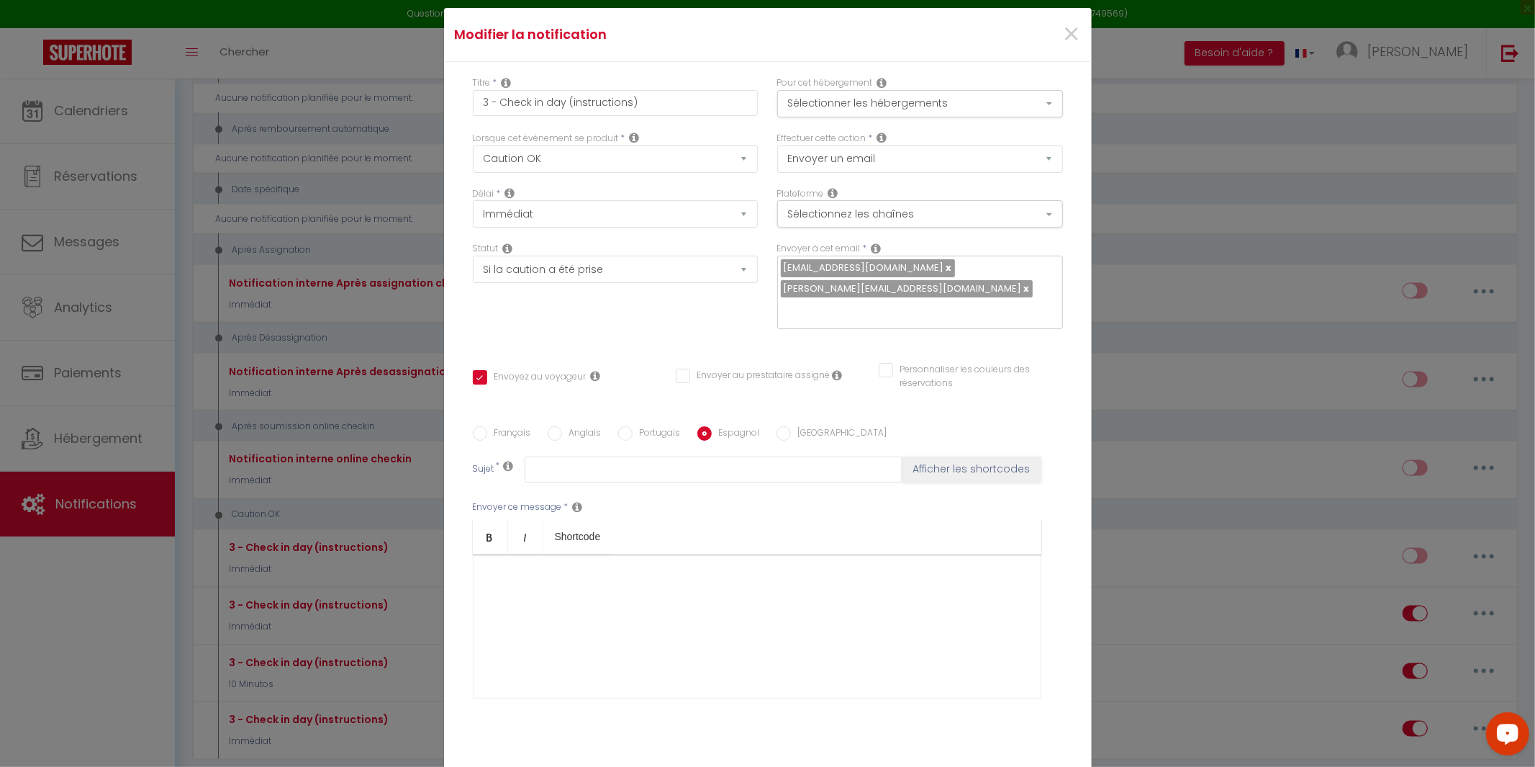
click at [476, 426] on input "Français" at bounding box center [480, 433] width 14 height 14
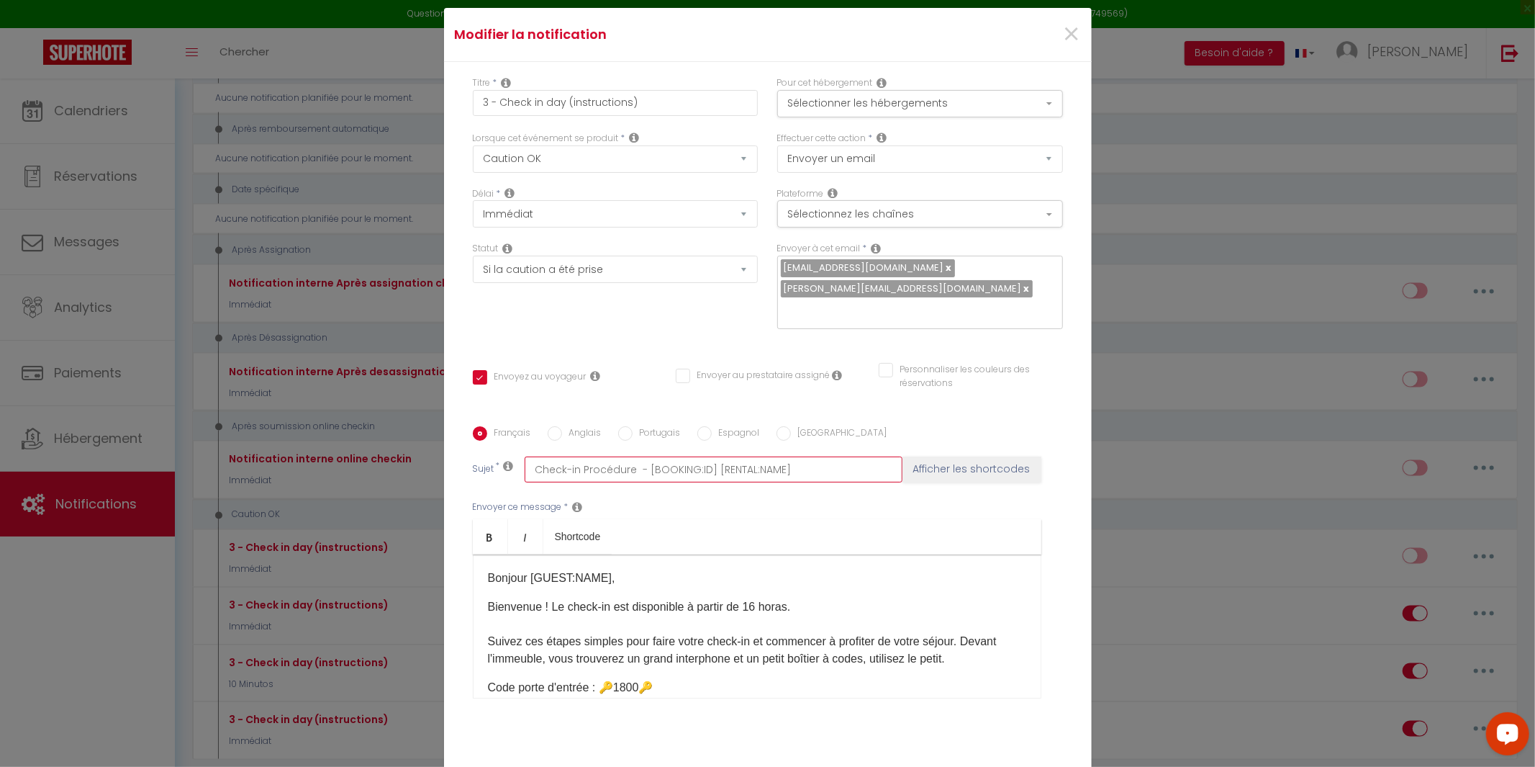
drag, startPoint x: 799, startPoint y: 456, endPoint x: 400, endPoint y: 447, distance: 398.8
click at [400, 447] on div "Modifier la notification × Titre * 3 - Check in day (instructions) Pour cet héb…" at bounding box center [767, 383] width 1535 height 767
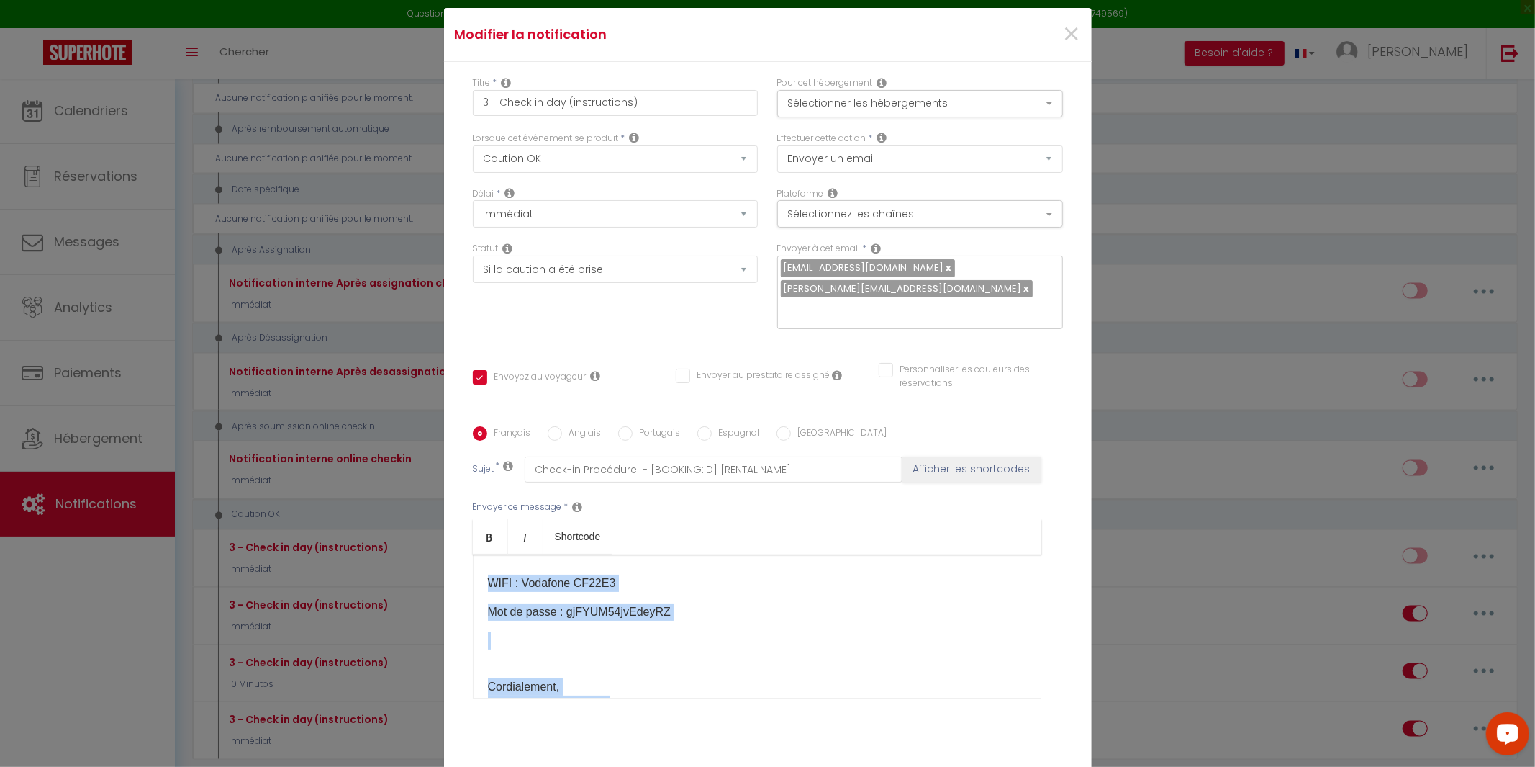
scroll to position [91, 0]
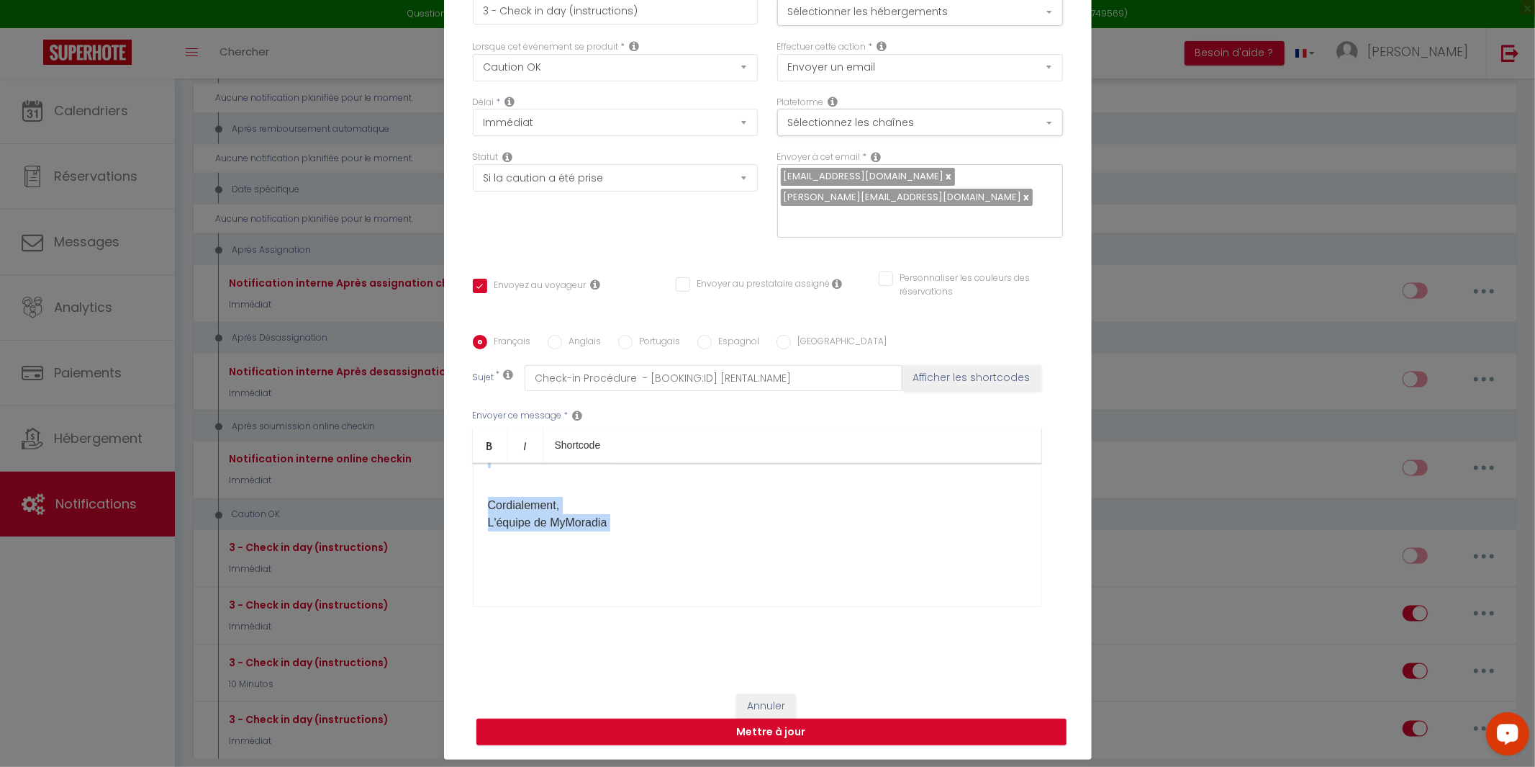
drag, startPoint x: 489, startPoint y: 561, endPoint x: 660, endPoint y: 772, distance: 271.7
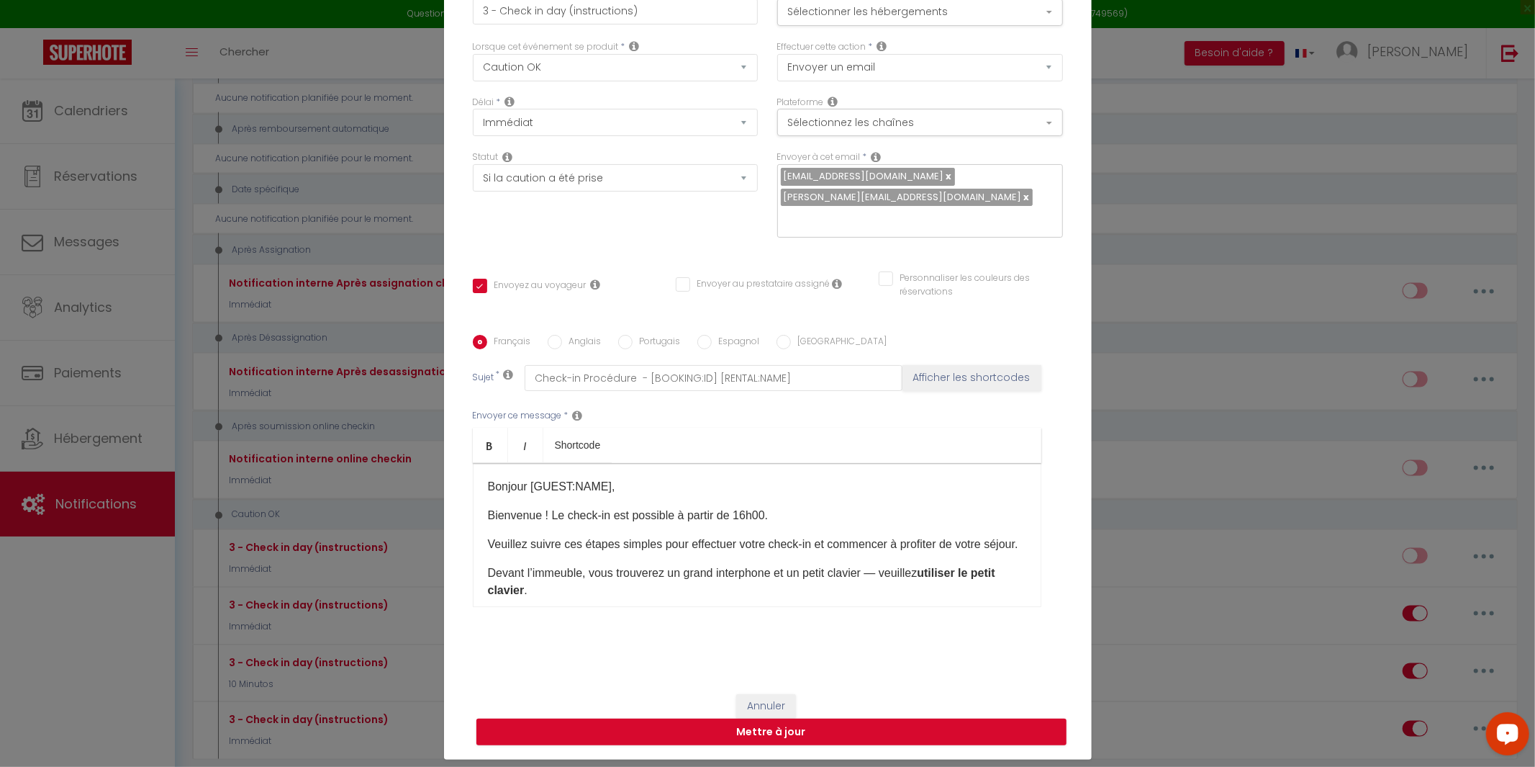
click at [605, 478] on p "Bonjour [GUEST:NAME]," at bounding box center [757, 486] width 538 height 17
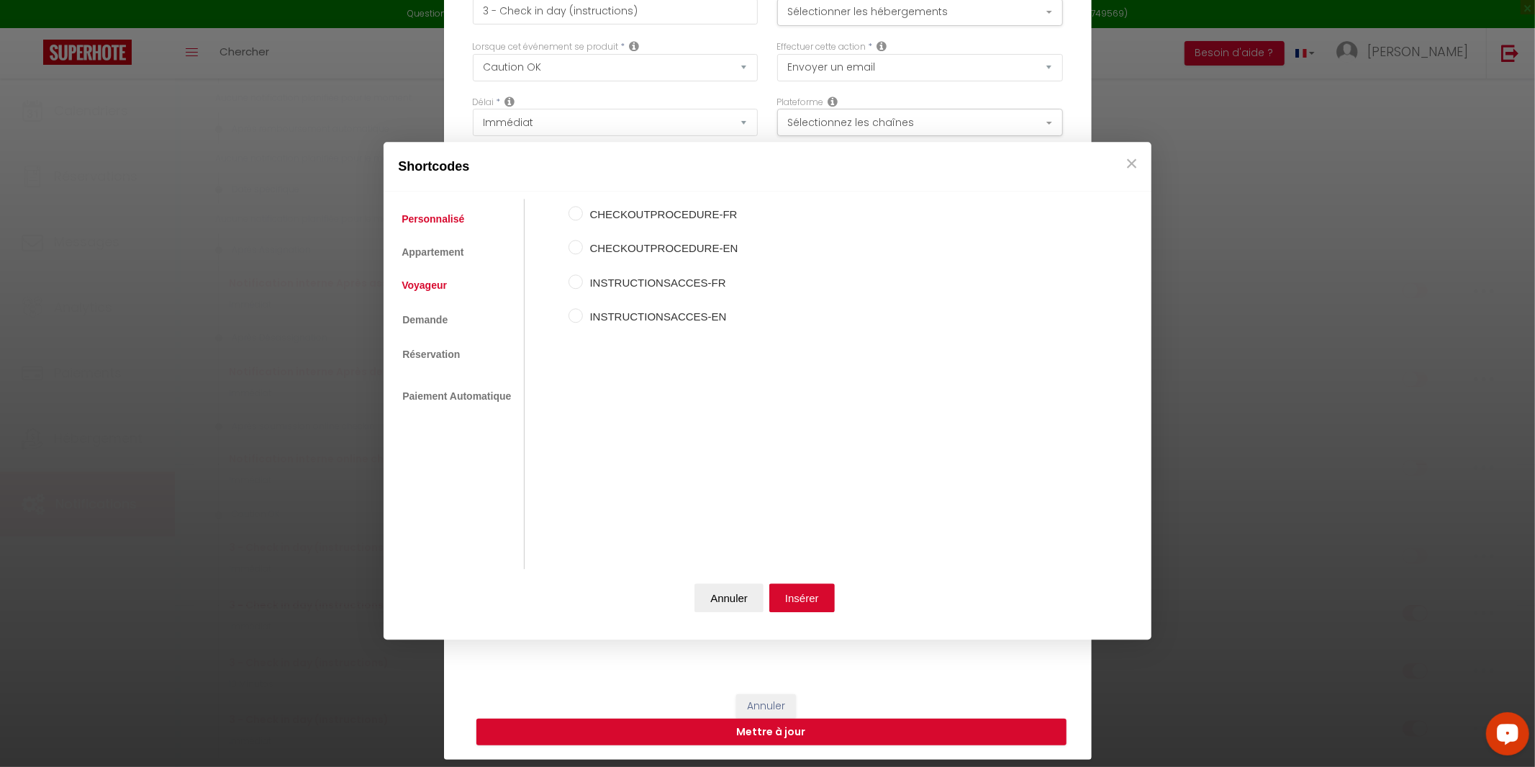
click at [435, 291] on link "Voyageur" at bounding box center [424, 286] width 60 height 26
click at [612, 215] on label "Nom du voyageur" at bounding box center [654, 214] width 142 height 17
click at [583, 215] on input "Nom du voyageur" at bounding box center [576, 213] width 14 height 14
click at [801, 602] on button "Insérer" at bounding box center [801, 597] width 65 height 29
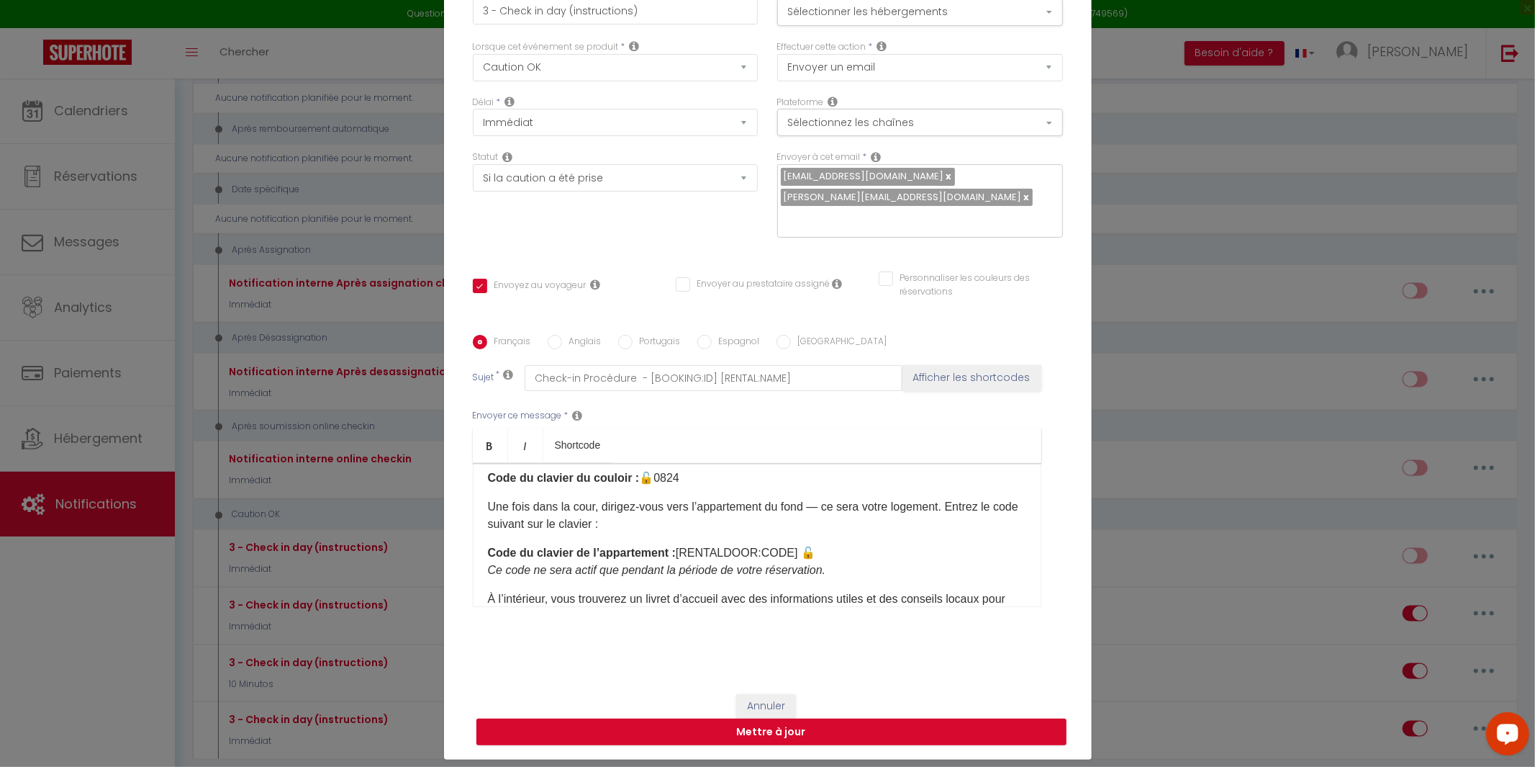
scroll to position [217, 0]
drag, startPoint x: 789, startPoint y: 560, endPoint x: 679, endPoint y: 566, distance: 109.6
click at [679, 566] on p "Code du clavier de l’appartement : [RENTALDOOR:CODE] 🔓 Ce code ne sera actif qu…" at bounding box center [757, 560] width 538 height 35
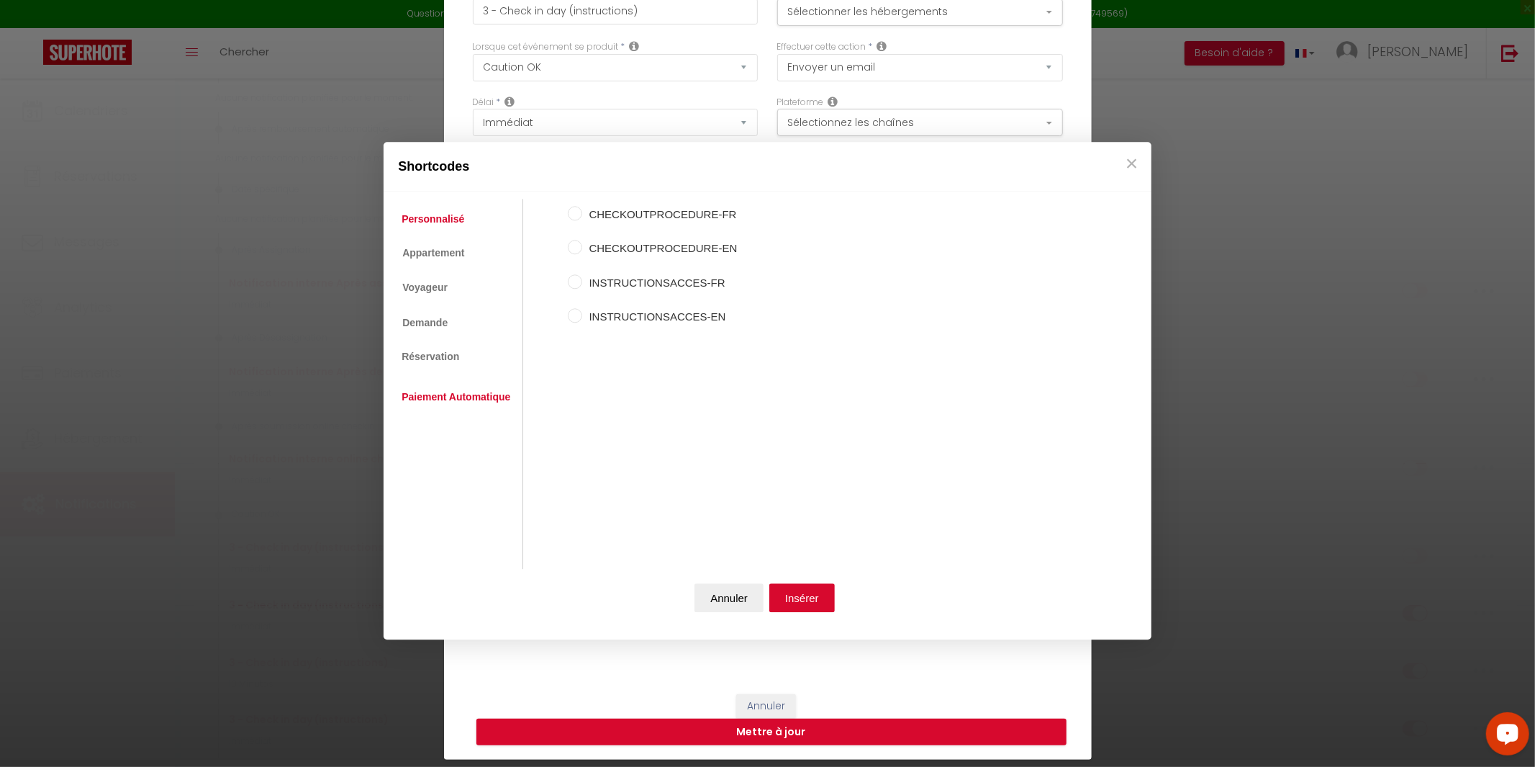
click at [443, 398] on link "Paiement Automatique" at bounding box center [455, 397] width 123 height 26
click at [432, 361] on link "Réservation" at bounding box center [430, 358] width 72 height 26
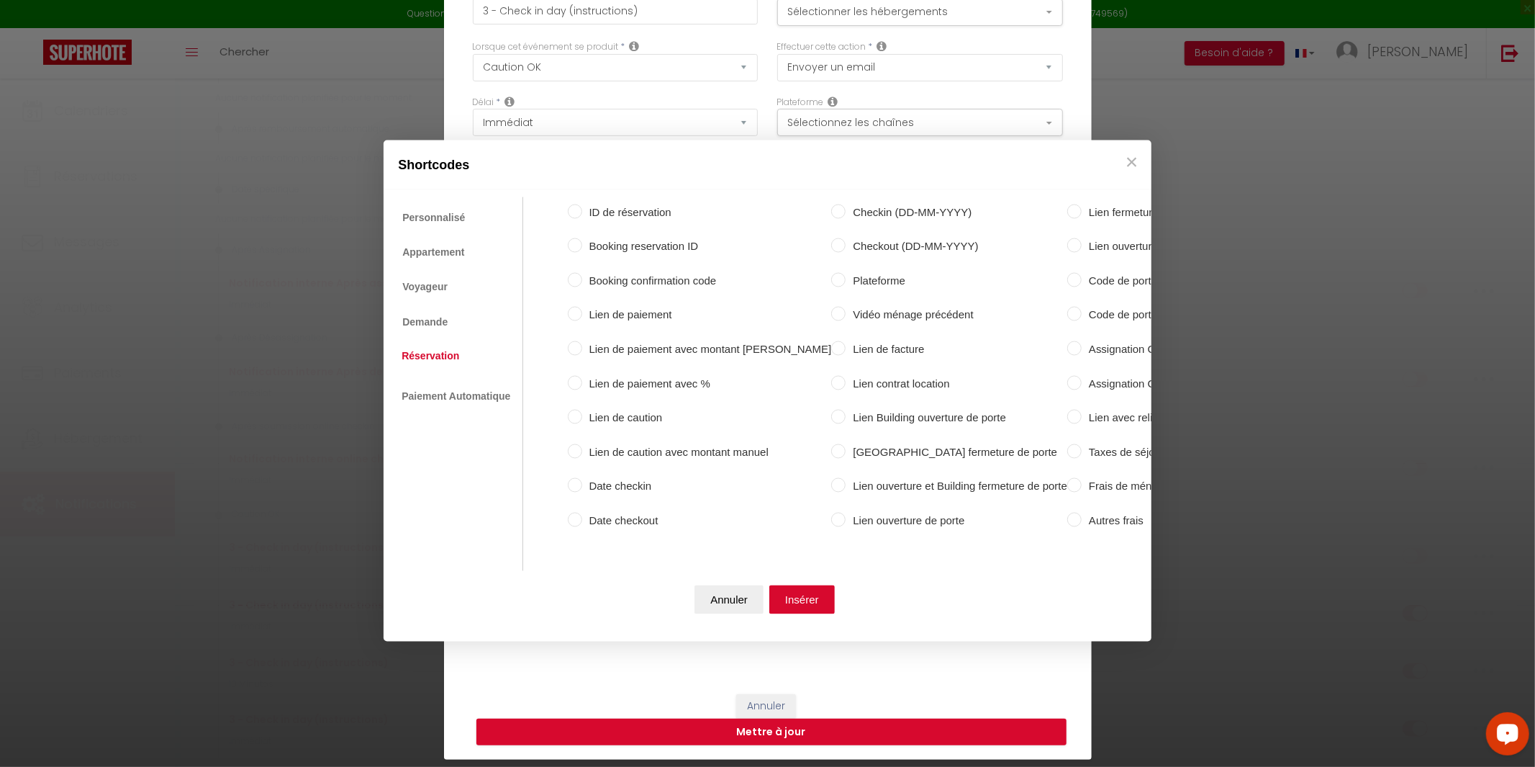
scroll to position [0, 99]
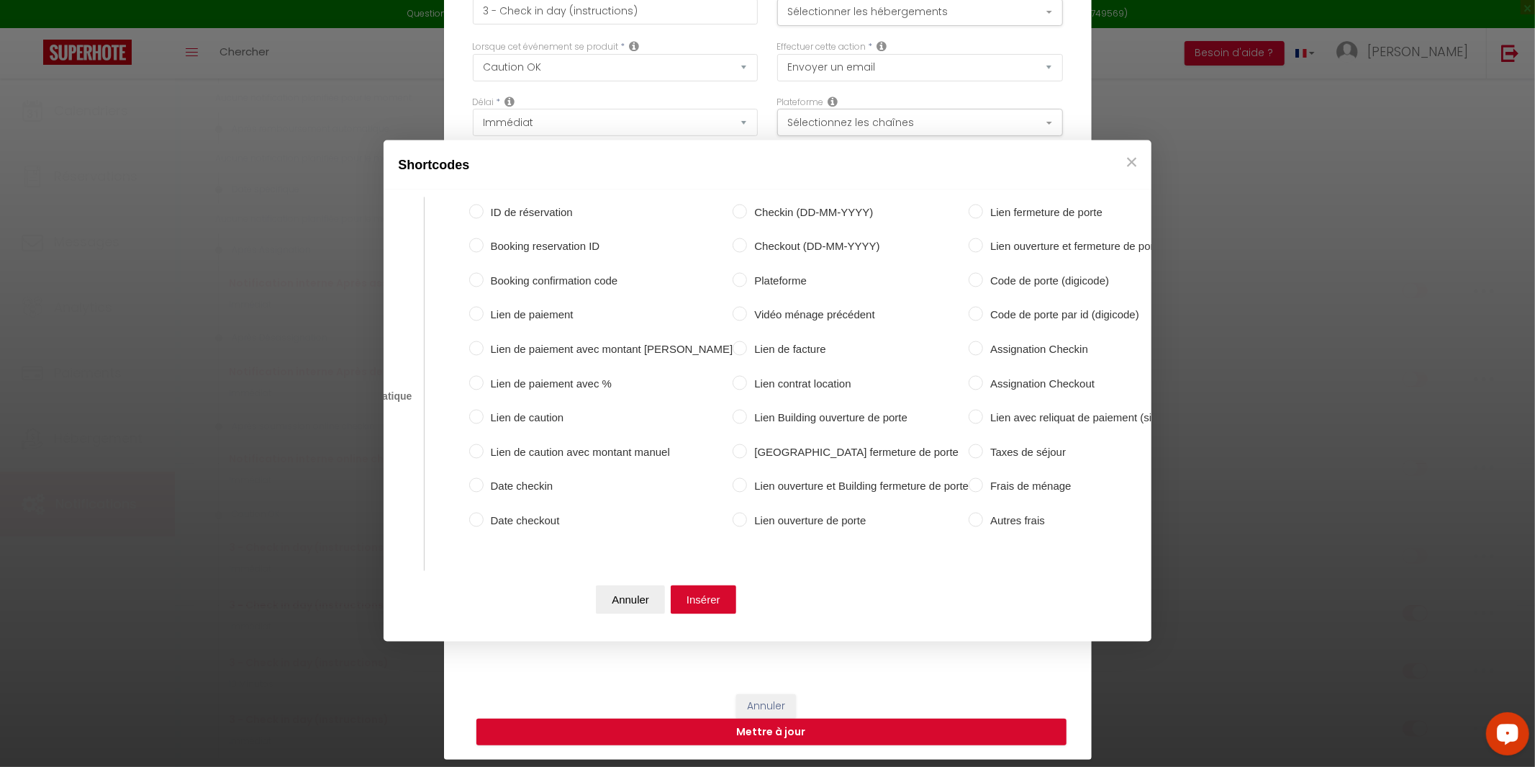
click at [969, 316] on input "Code de porte par id (digicode)" at bounding box center [976, 314] width 14 height 14
click at [698, 602] on button "Insérer" at bounding box center [703, 599] width 65 height 29
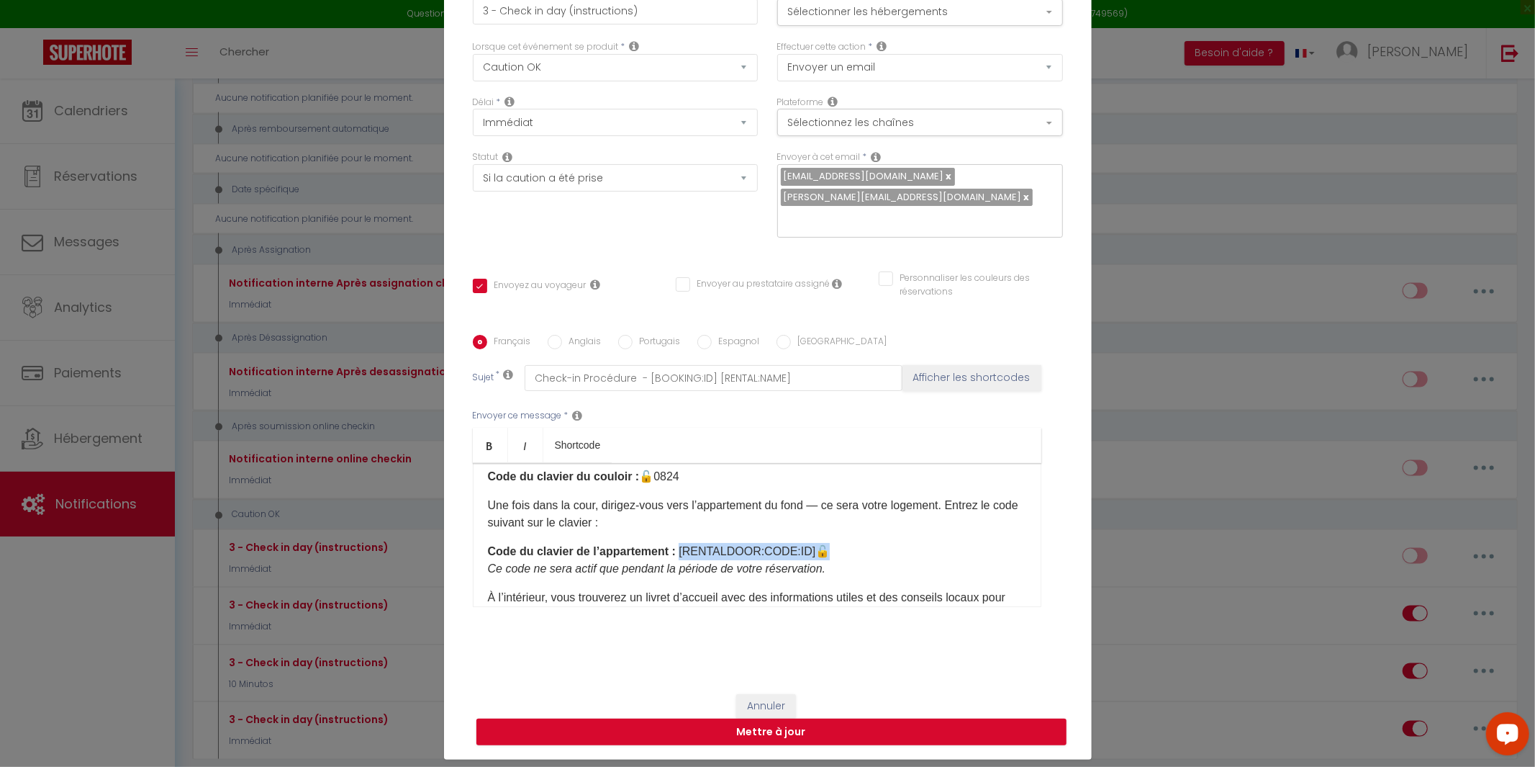
drag, startPoint x: 807, startPoint y: 564, endPoint x: 682, endPoint y: 559, distance: 125.3
click at [682, 559] on p "Code du clavier de l’appartement : [RENTALDOOR:CODE:ID] ​ 🔓 Ce code ne sera act…" at bounding box center [757, 560] width 538 height 35
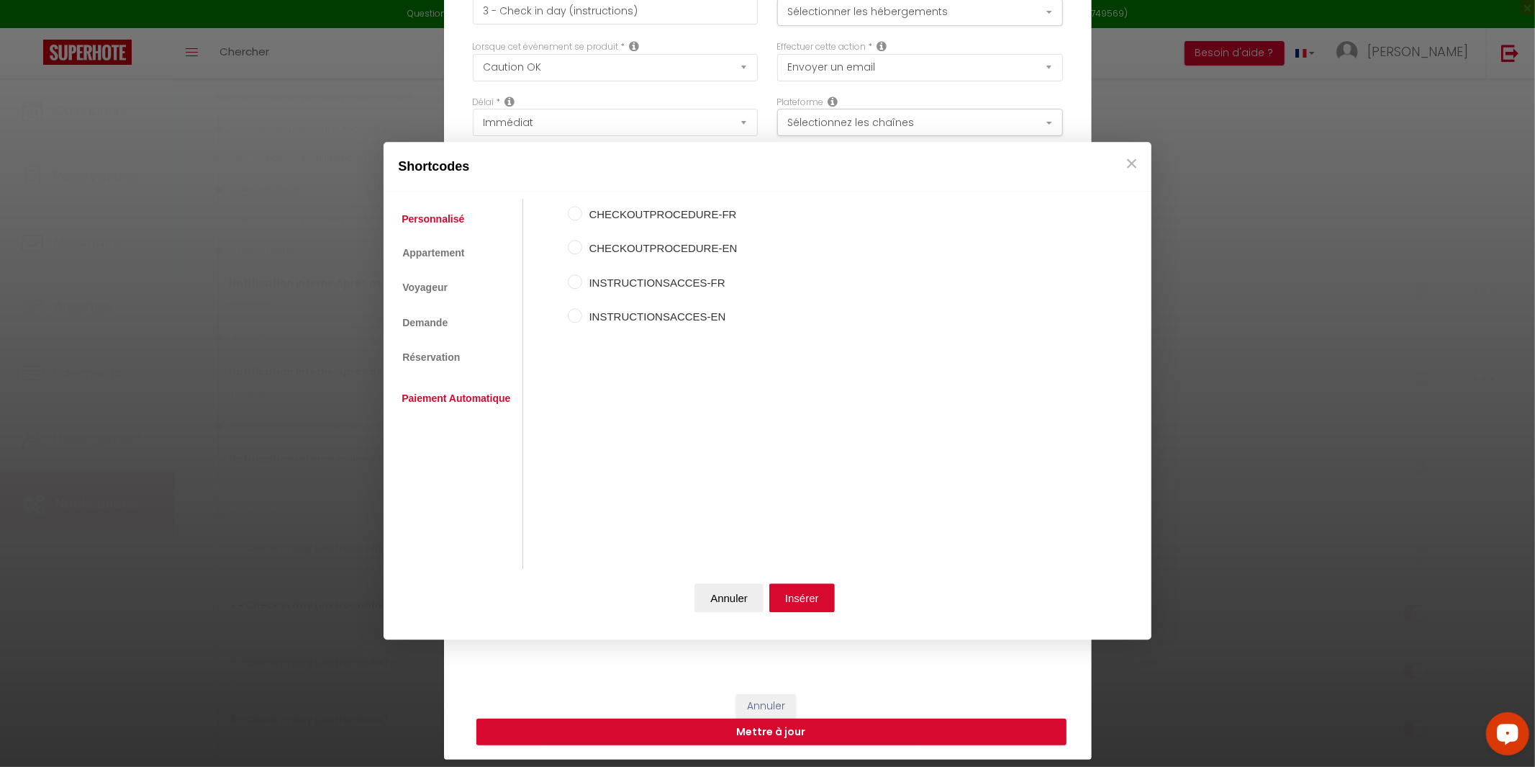
click at [482, 405] on link "Paiement Automatique" at bounding box center [455, 399] width 123 height 26
click at [433, 362] on link "Réservation" at bounding box center [430, 358] width 72 height 26
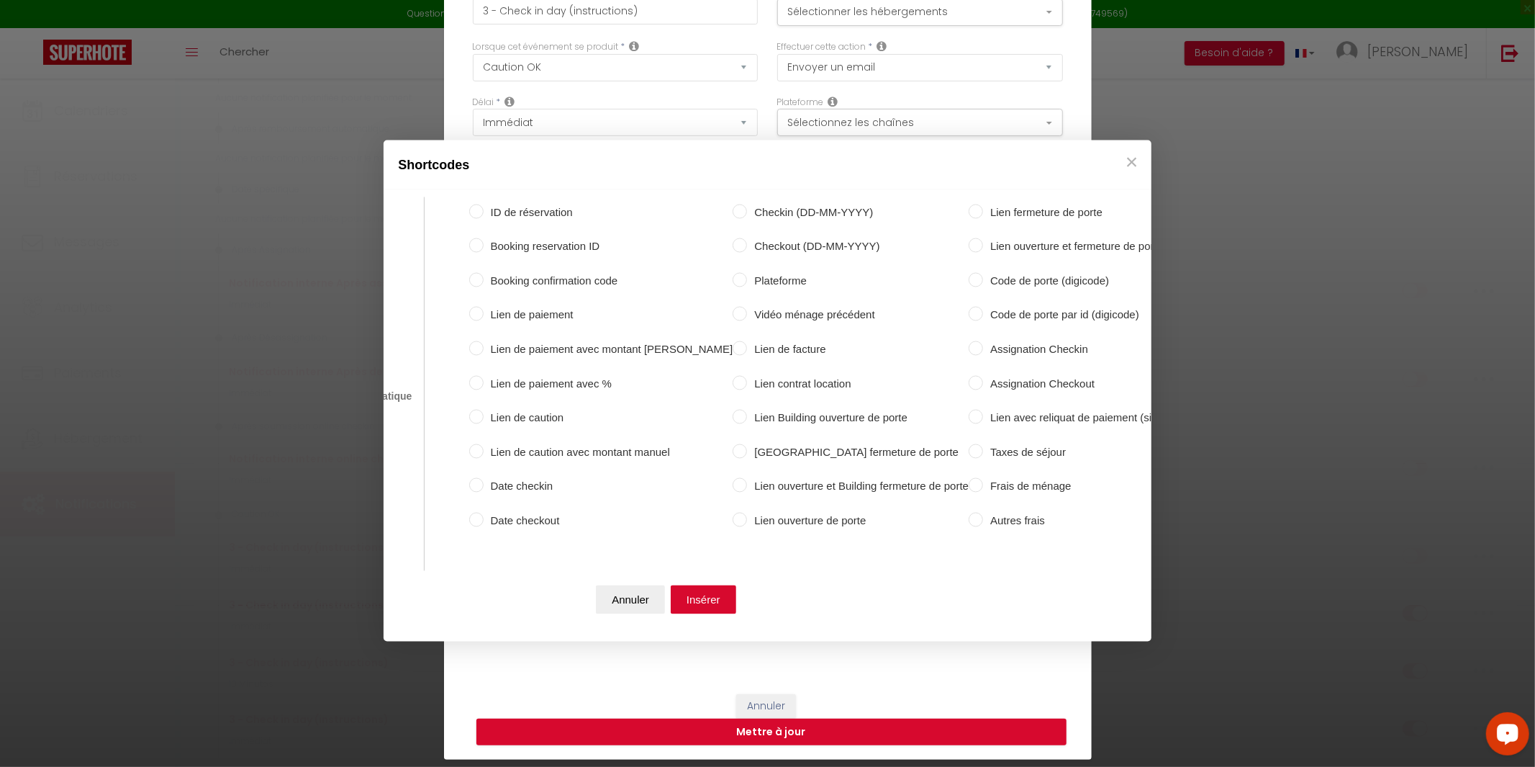
click at [983, 279] on label "Code de porte (digicode)" at bounding box center [1085, 280] width 204 height 17
click at [969, 279] on input "Code de porte (digicode)" at bounding box center [976, 279] width 14 height 14
click at [713, 602] on button "Insérer" at bounding box center [703, 599] width 65 height 29
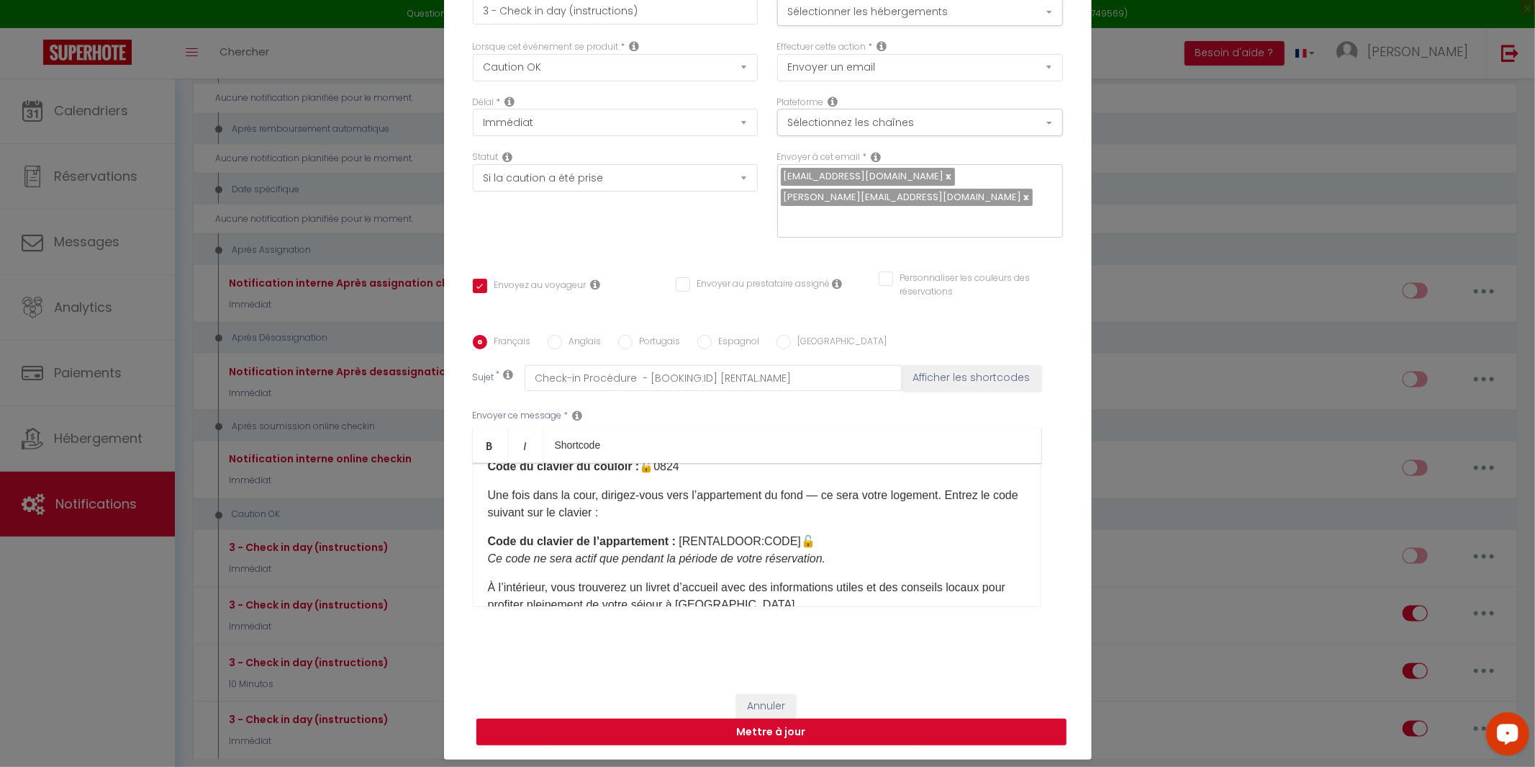
scroll to position [189, 0]
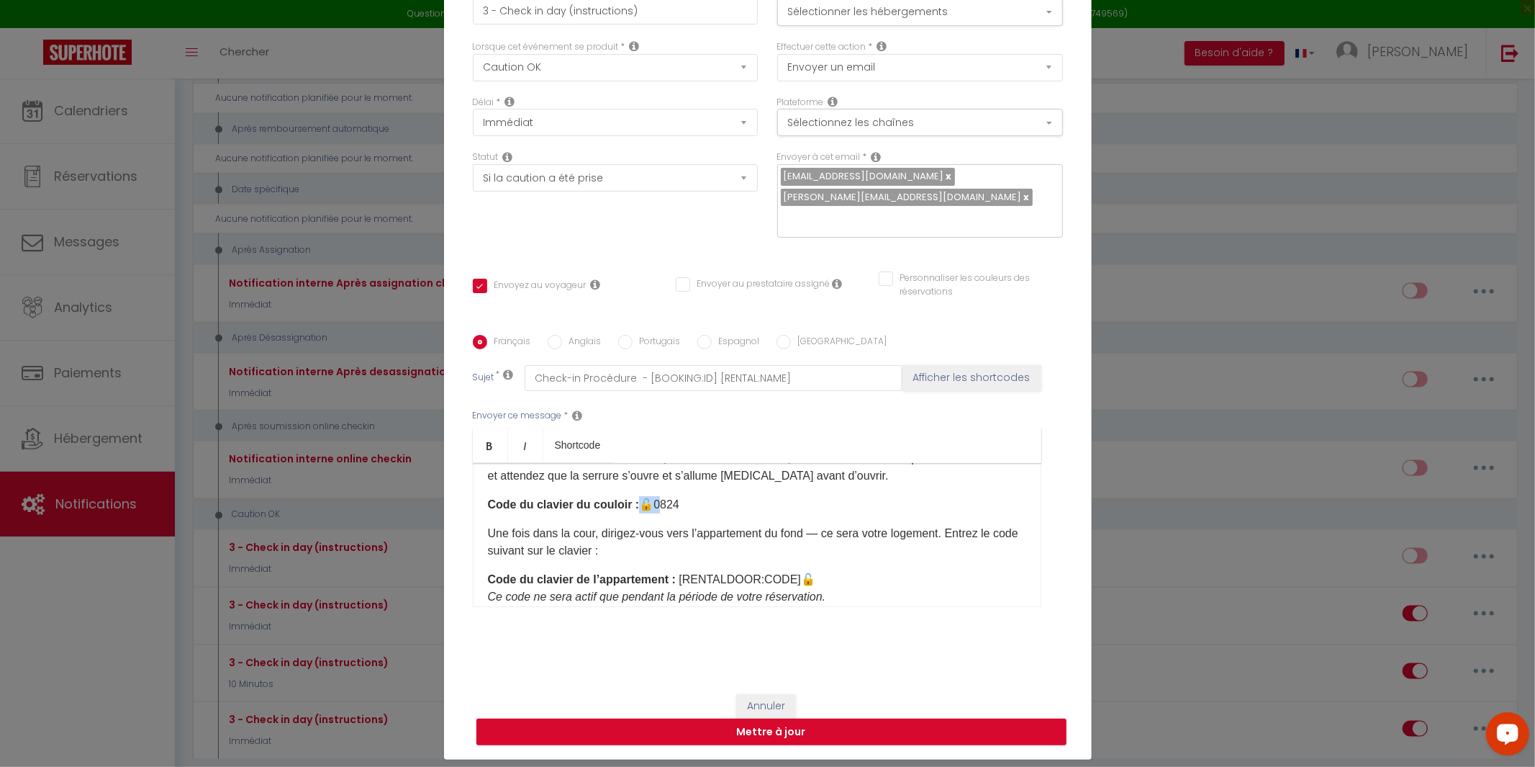
click at [643, 510] on p "Code du clavier du couloir : 🔓0824" at bounding box center [757, 504] width 538 height 17
click at [684, 513] on p "Code du clavier du couloir : 0824" at bounding box center [757, 504] width 538 height 17
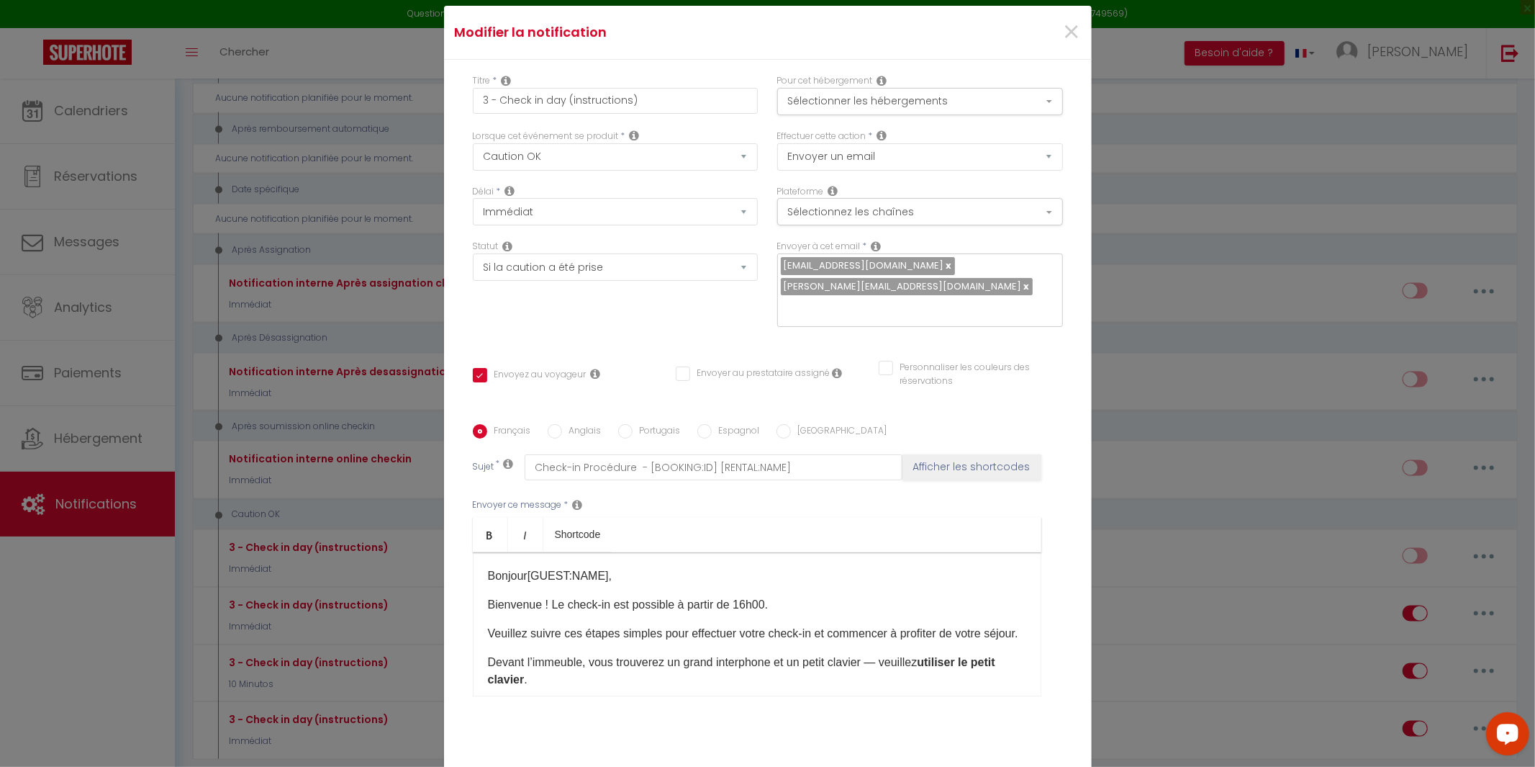
scroll to position [0, 0]
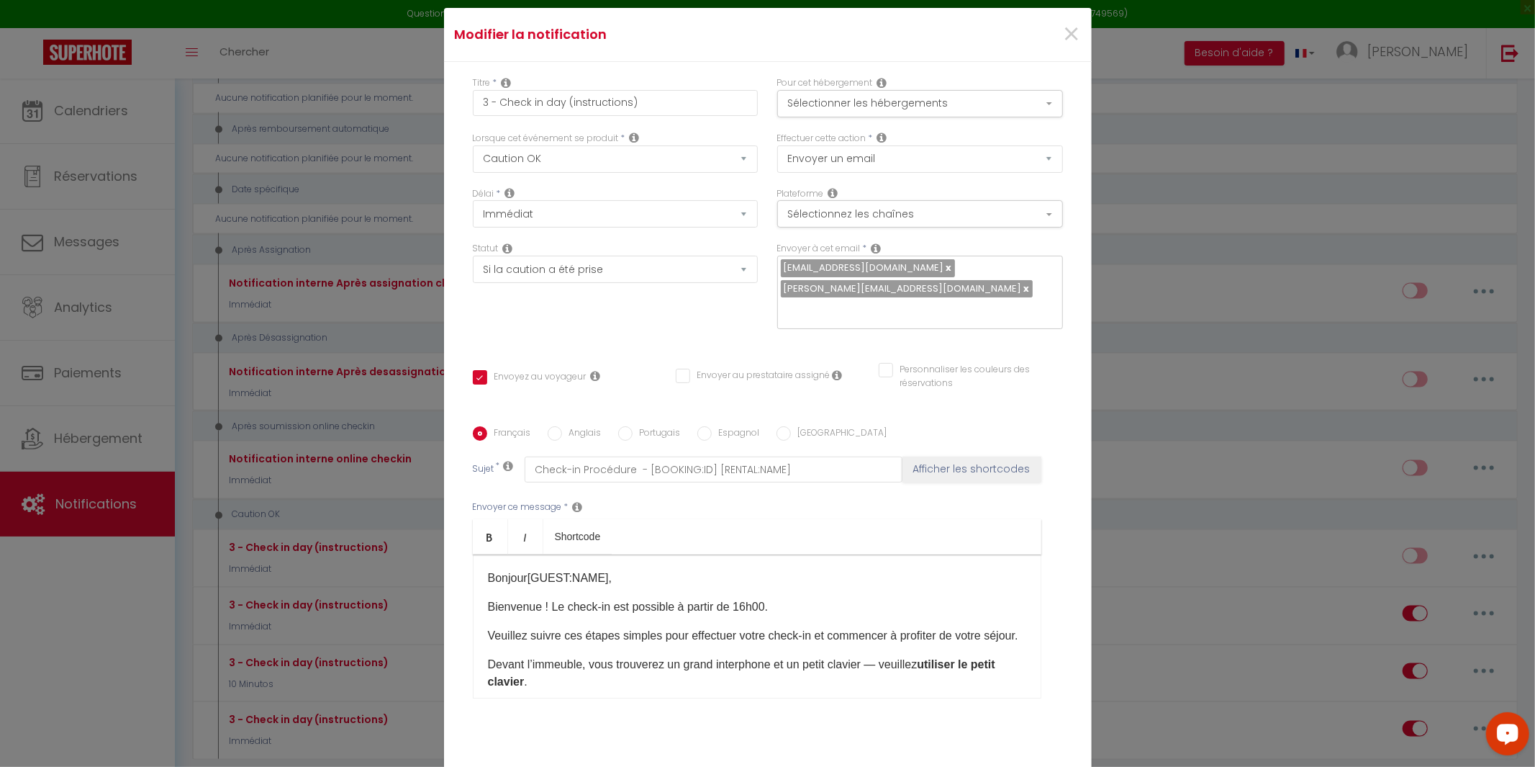
click at [552, 426] on input "Anglais" at bounding box center [555, 433] width 14 height 14
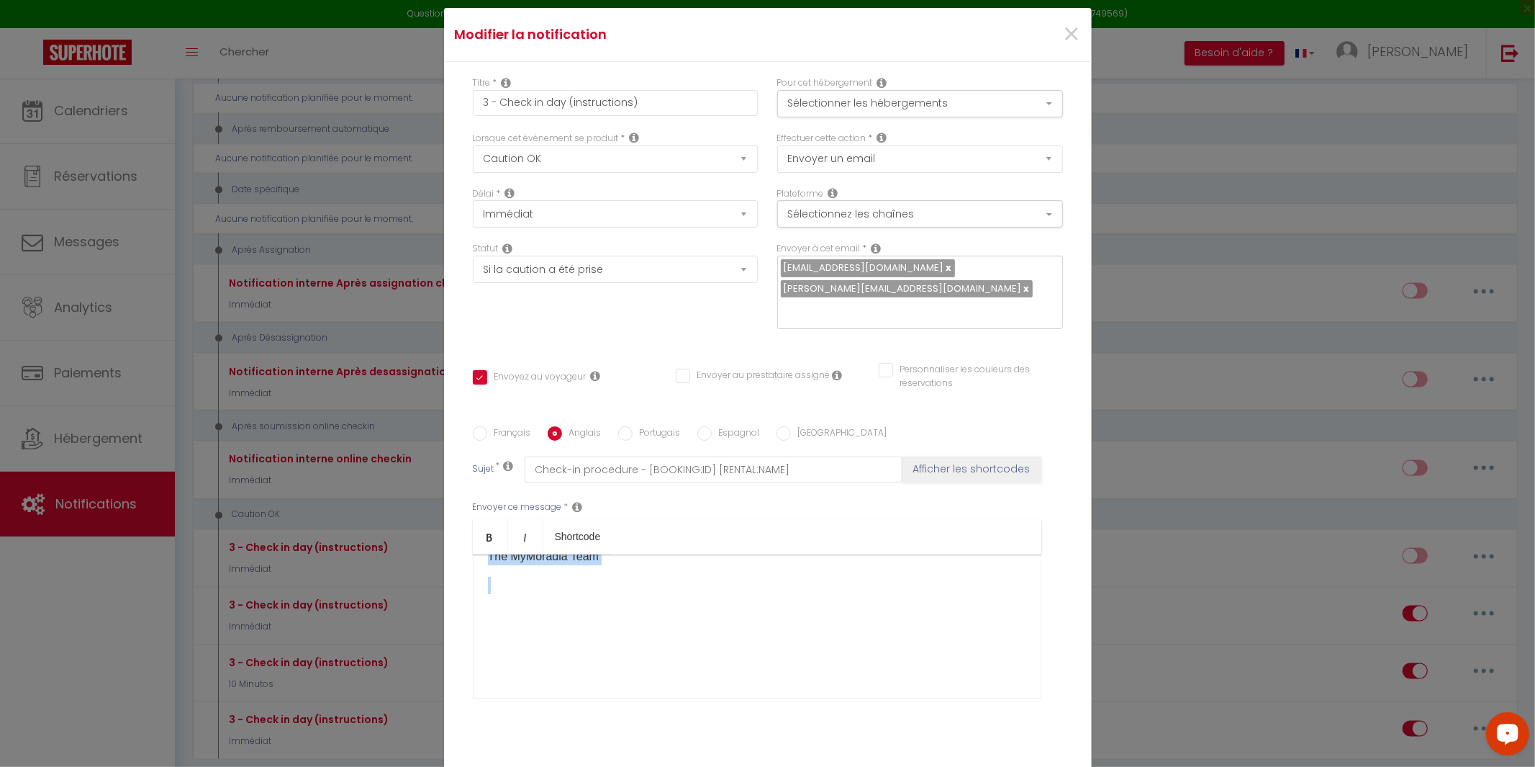
scroll to position [91, 0]
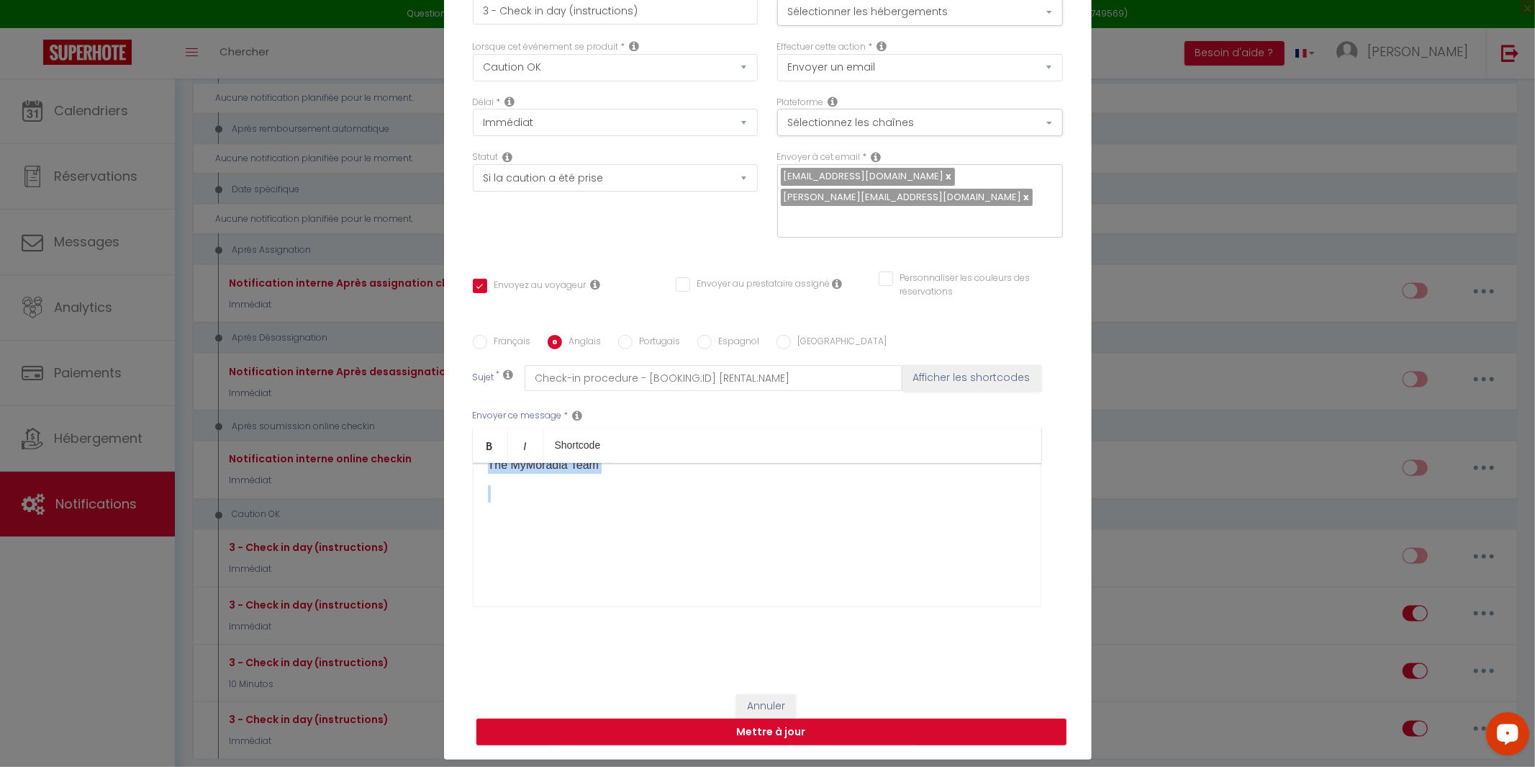
drag, startPoint x: 487, startPoint y: 564, endPoint x: 645, endPoint y: 785, distance: 271.4
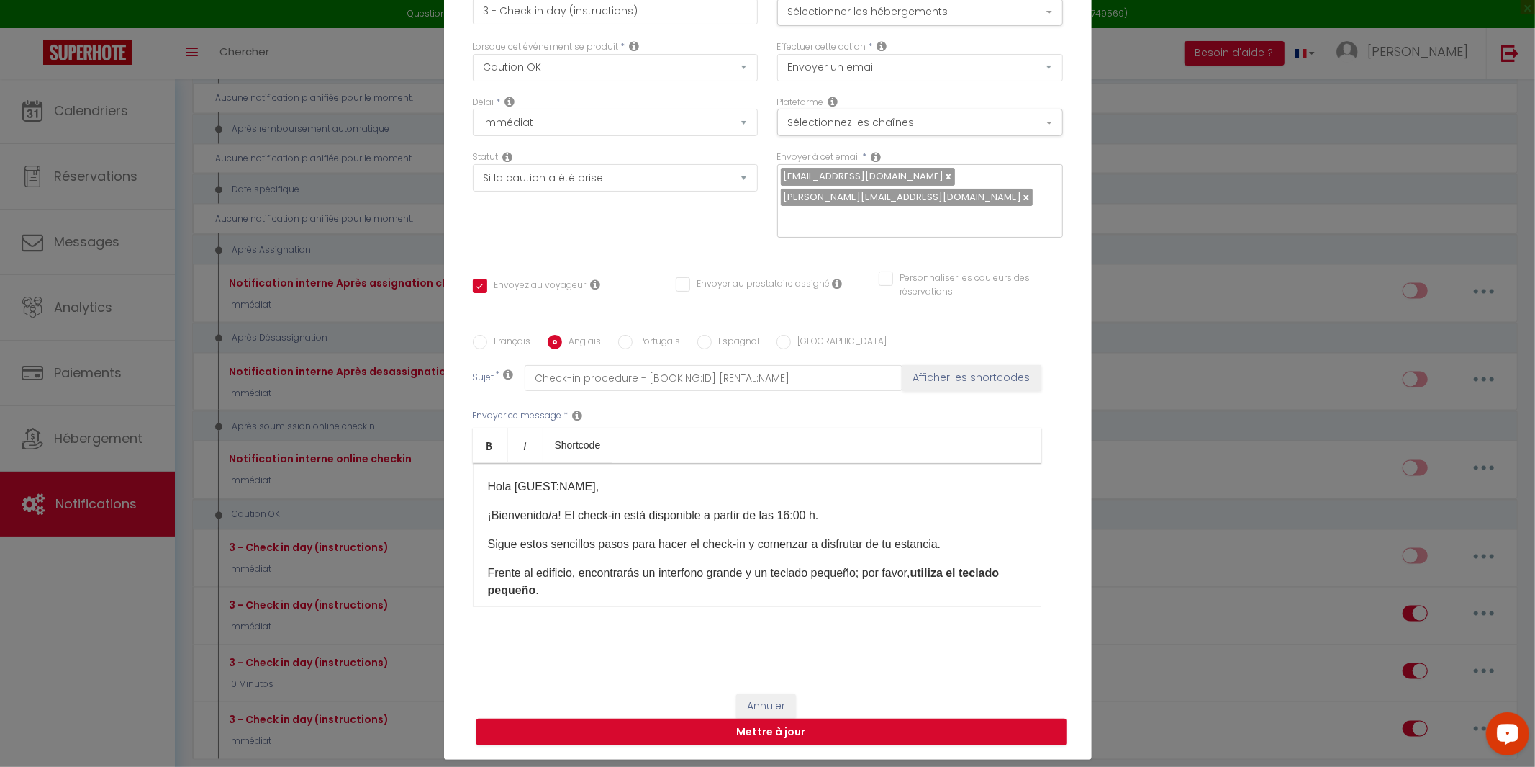
click at [594, 463] on div "Hola [GUEST:NAME], ¡Bienvenido/a! El check-in está disponible a partir de las 1…" at bounding box center [757, 535] width 569 height 144
drag, startPoint x: 587, startPoint y: 473, endPoint x: 516, endPoint y: 478, distance: 71.4
click at [516, 478] on p "Hola [GUEST:NAME]," at bounding box center [757, 486] width 538 height 17
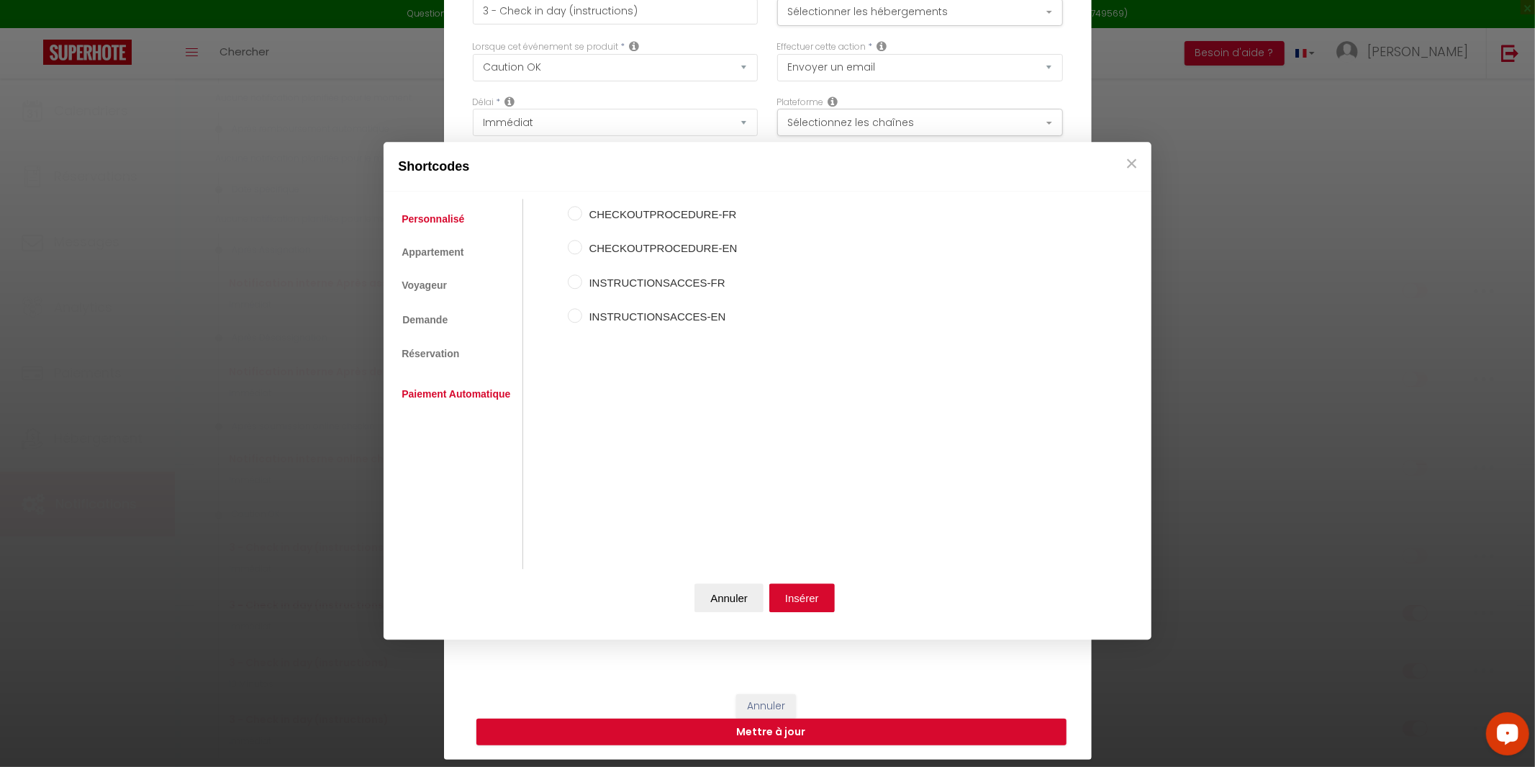
click at [443, 394] on link "Paiement Automatique" at bounding box center [455, 394] width 123 height 26
click at [430, 353] on link "Réservation" at bounding box center [430, 353] width 72 height 26
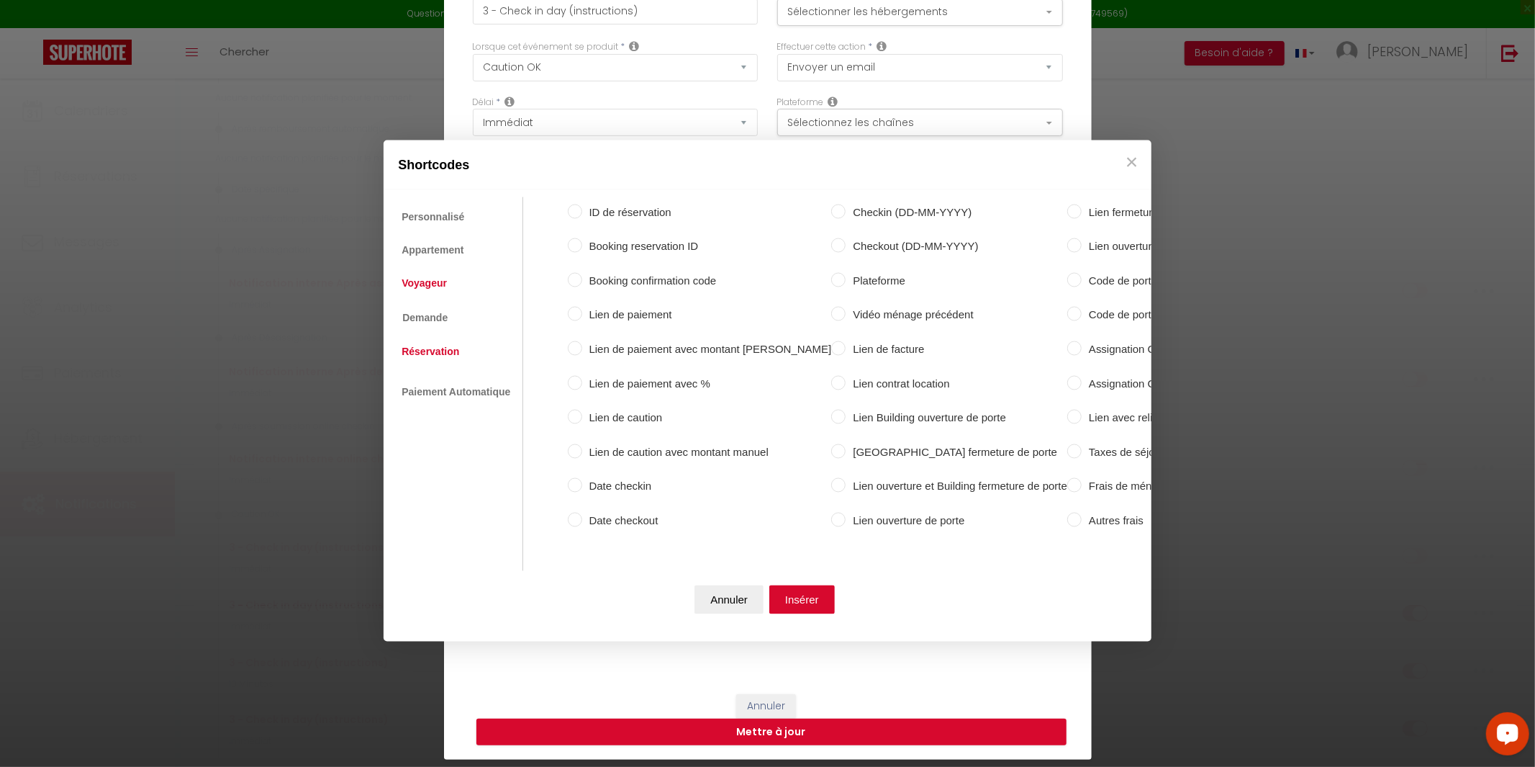
click at [430, 275] on link "Voyageur" at bounding box center [424, 284] width 60 height 26
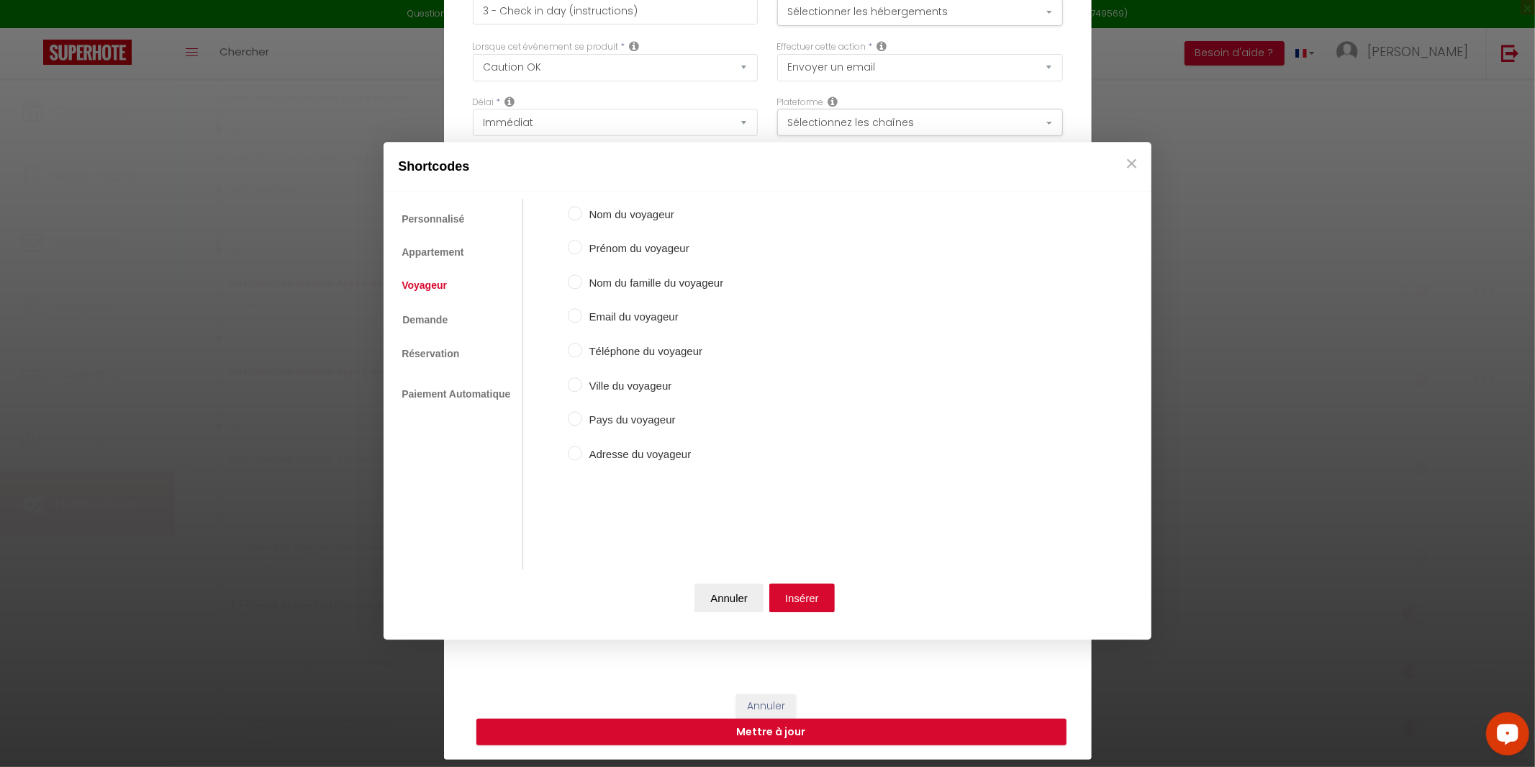
click at [628, 218] on label "Nom du voyageur" at bounding box center [653, 214] width 142 height 17
click at [582, 218] on input "Nom du voyageur" at bounding box center [575, 213] width 14 height 14
click at [807, 603] on button "Insérer" at bounding box center [801, 597] width 65 height 29
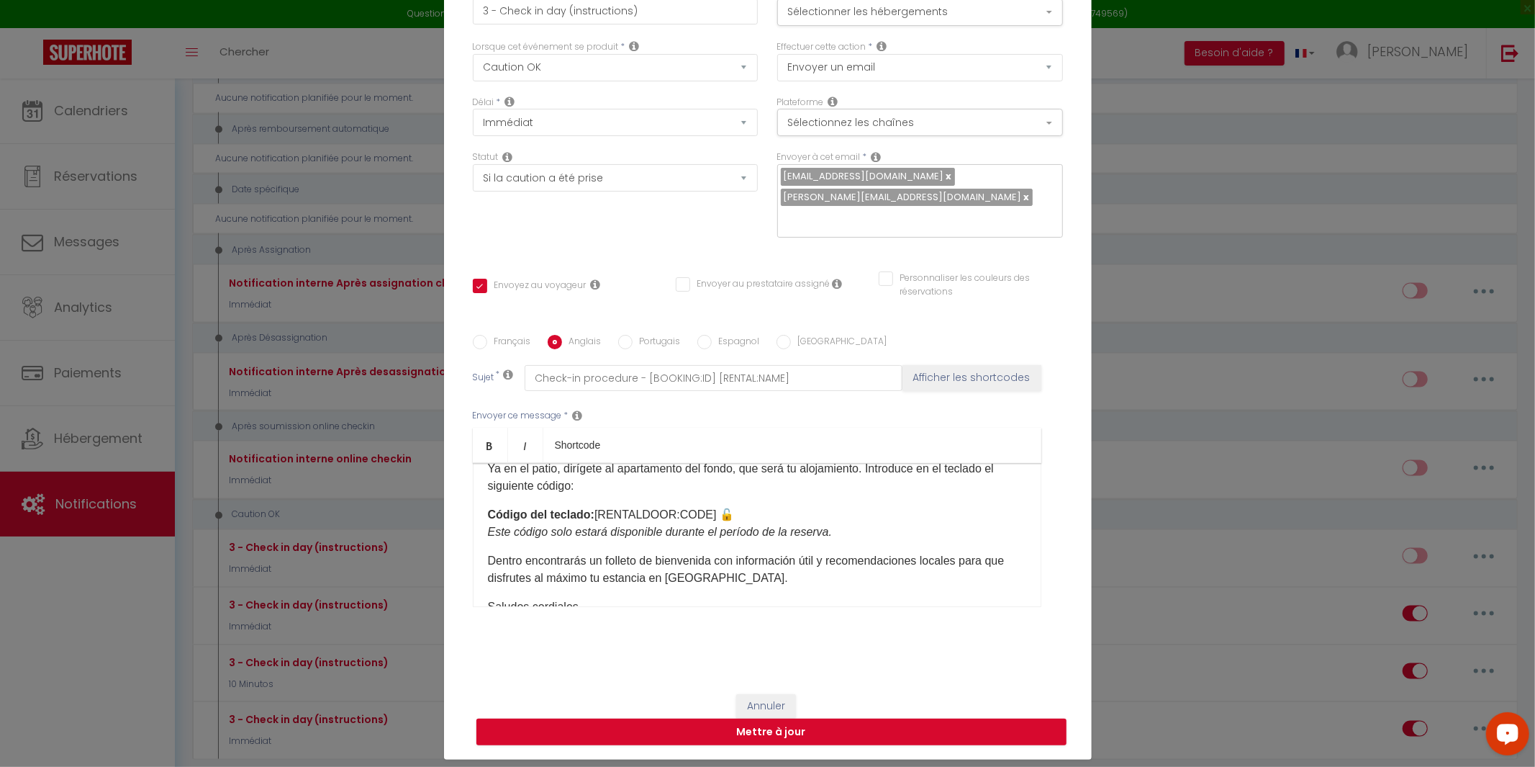
scroll to position [266, 0]
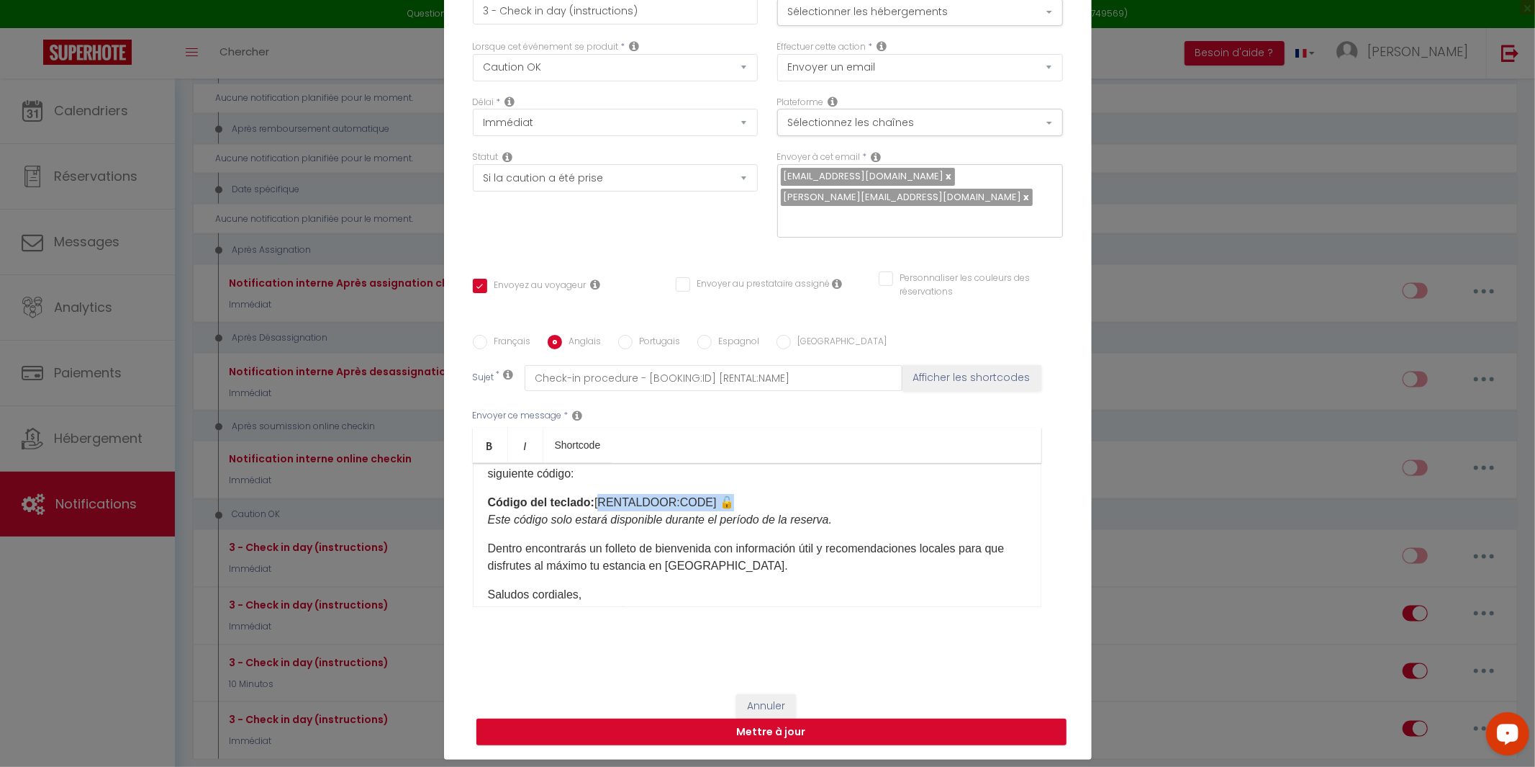
drag, startPoint x: 703, startPoint y: 492, endPoint x: 594, endPoint y: 493, distance: 109.4
click at [594, 494] on p "Código del teclado: [RENTALDOOR:CODE] 🔓 Este código solo estará disponible dura…" at bounding box center [757, 511] width 538 height 35
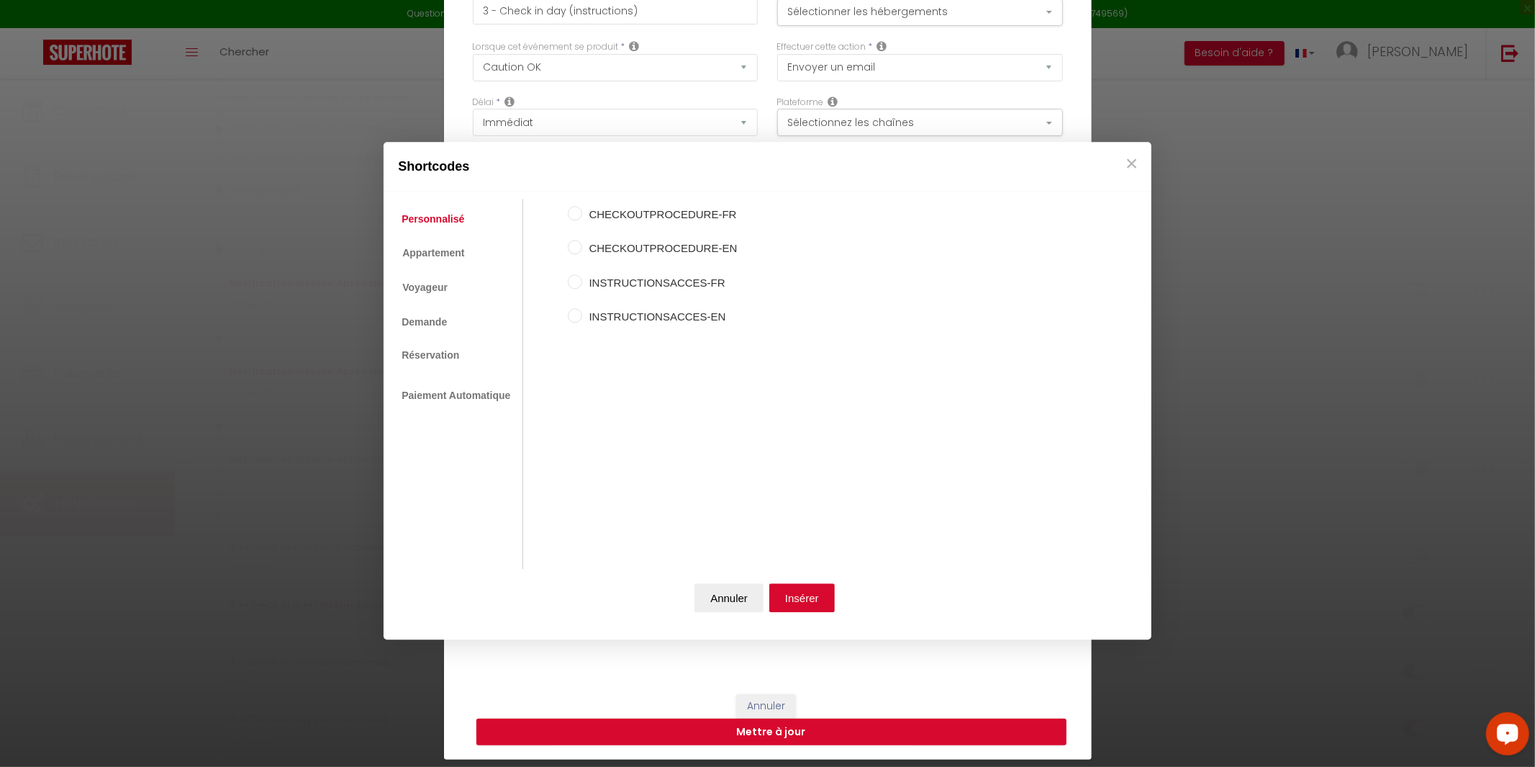
click at [451, 410] on ul "Personnalisé Appartement Voyageur Demande Réservation Lien De Paiement Paiement…" at bounding box center [457, 384] width 132 height 370
click at [445, 399] on link "Paiement Automatique" at bounding box center [455, 396] width 123 height 26
click at [445, 399] on link "Paiement Automatique" at bounding box center [455, 397] width 123 height 26
click at [438, 369] on link "Réservation" at bounding box center [430, 356] width 72 height 26
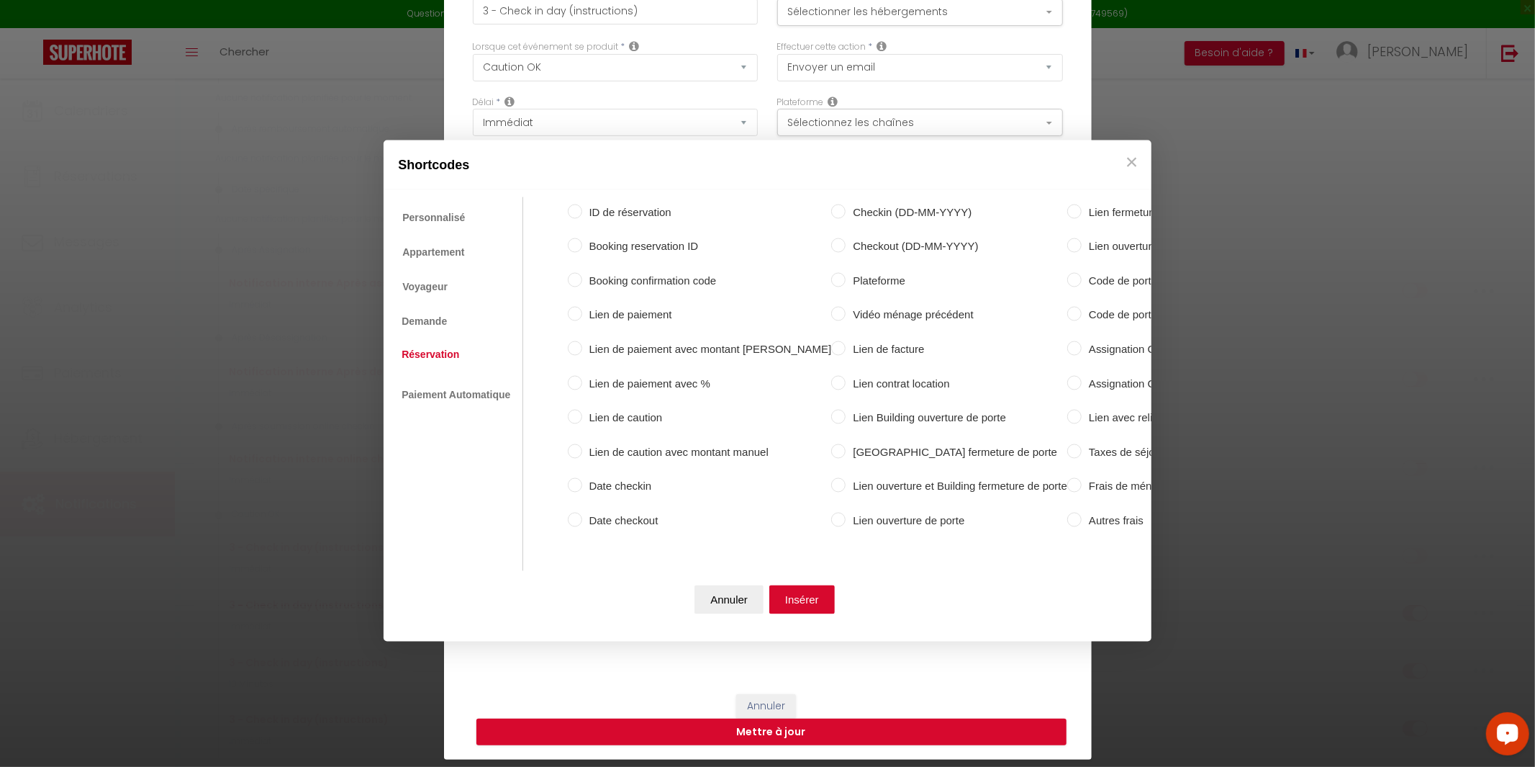
scroll to position [0, 99]
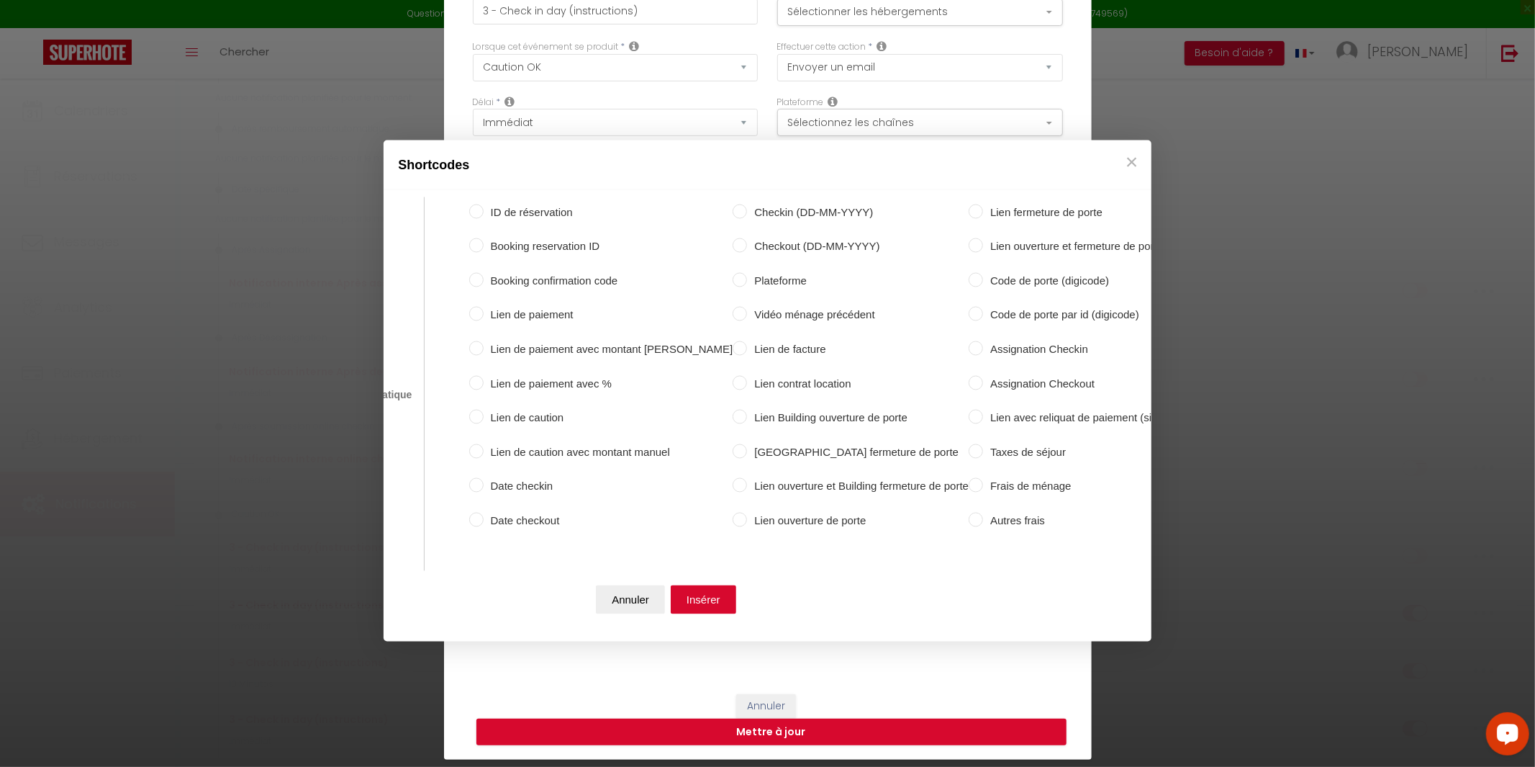
click at [983, 284] on label "Code de porte (digicode)" at bounding box center [1085, 280] width 204 height 17
click at [969, 284] on input "Code de porte (digicode)" at bounding box center [976, 279] width 14 height 14
click at [697, 600] on button "Insérer" at bounding box center [703, 599] width 65 height 29
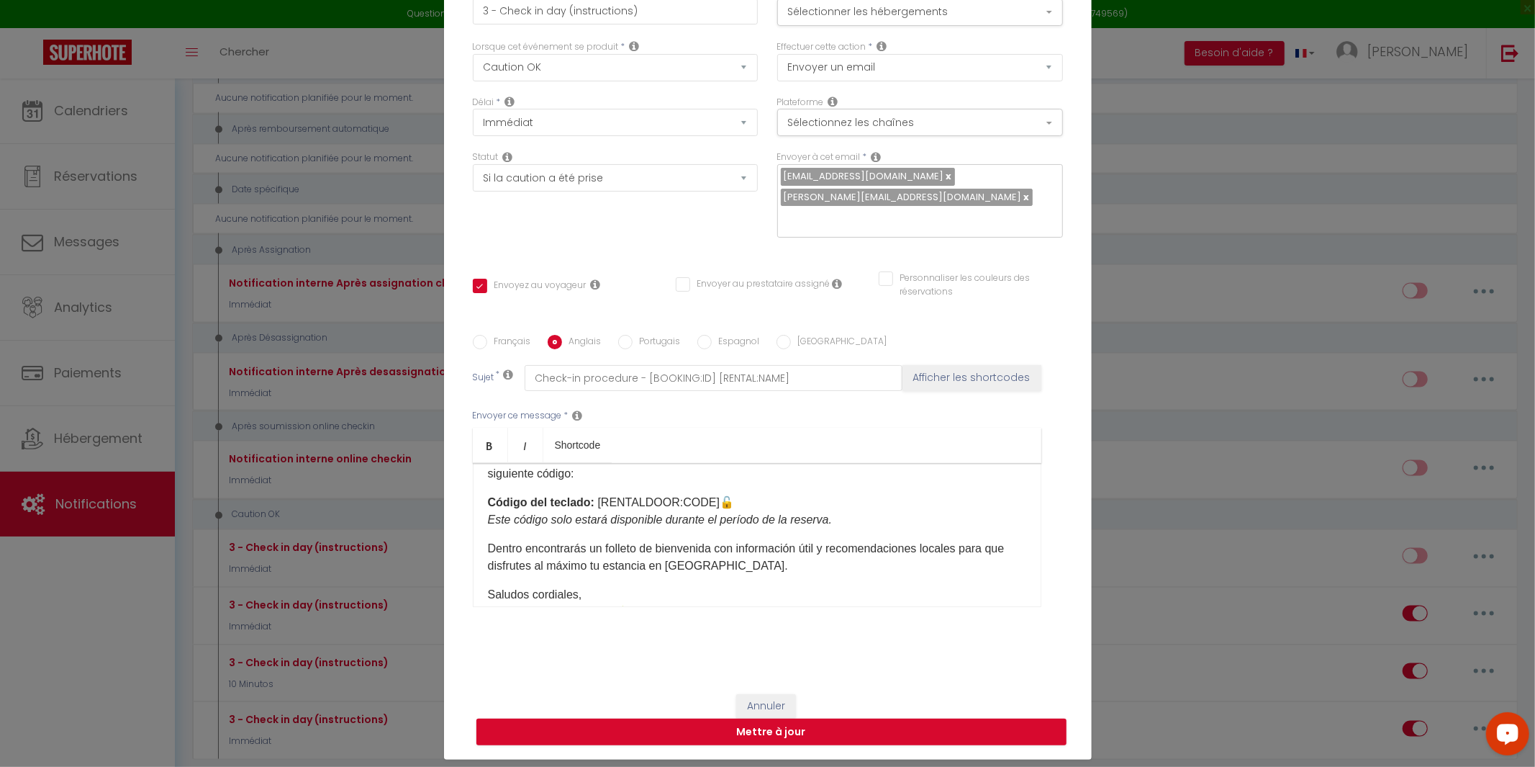
click at [628, 335] on input "Portugais" at bounding box center [625, 342] width 14 height 14
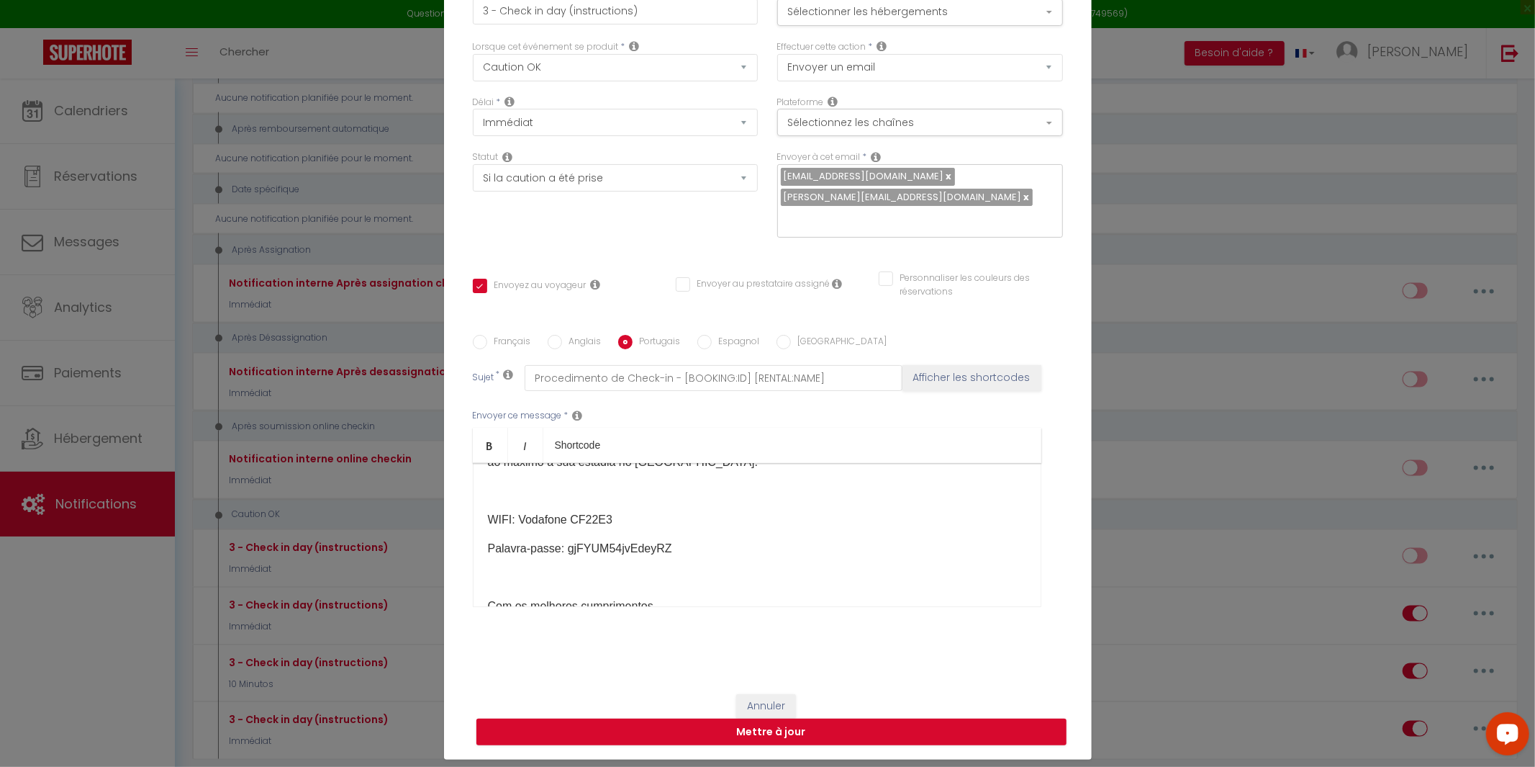
click at [556, 335] on input "Anglais" at bounding box center [555, 342] width 14 height 14
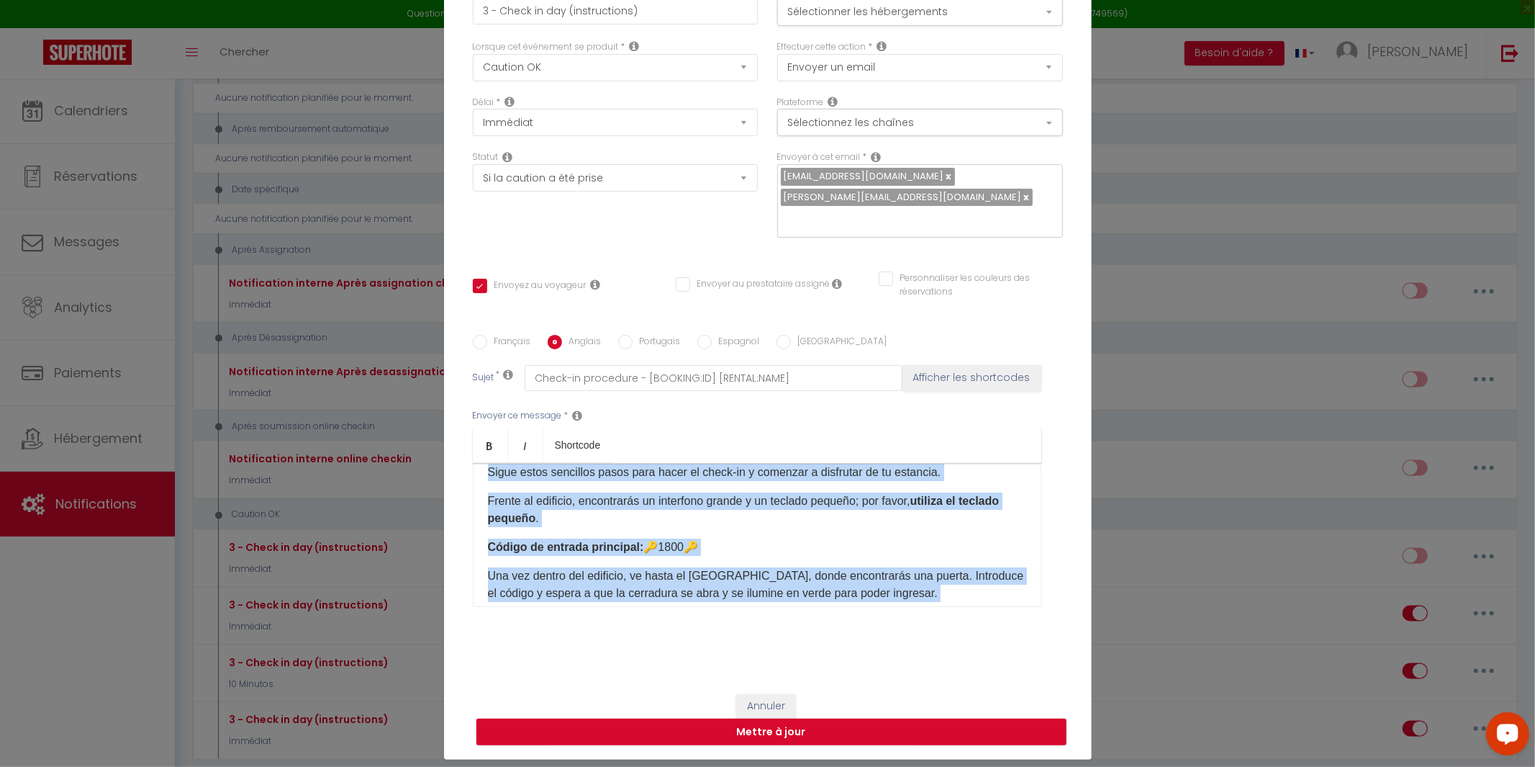
scroll to position [0, 0]
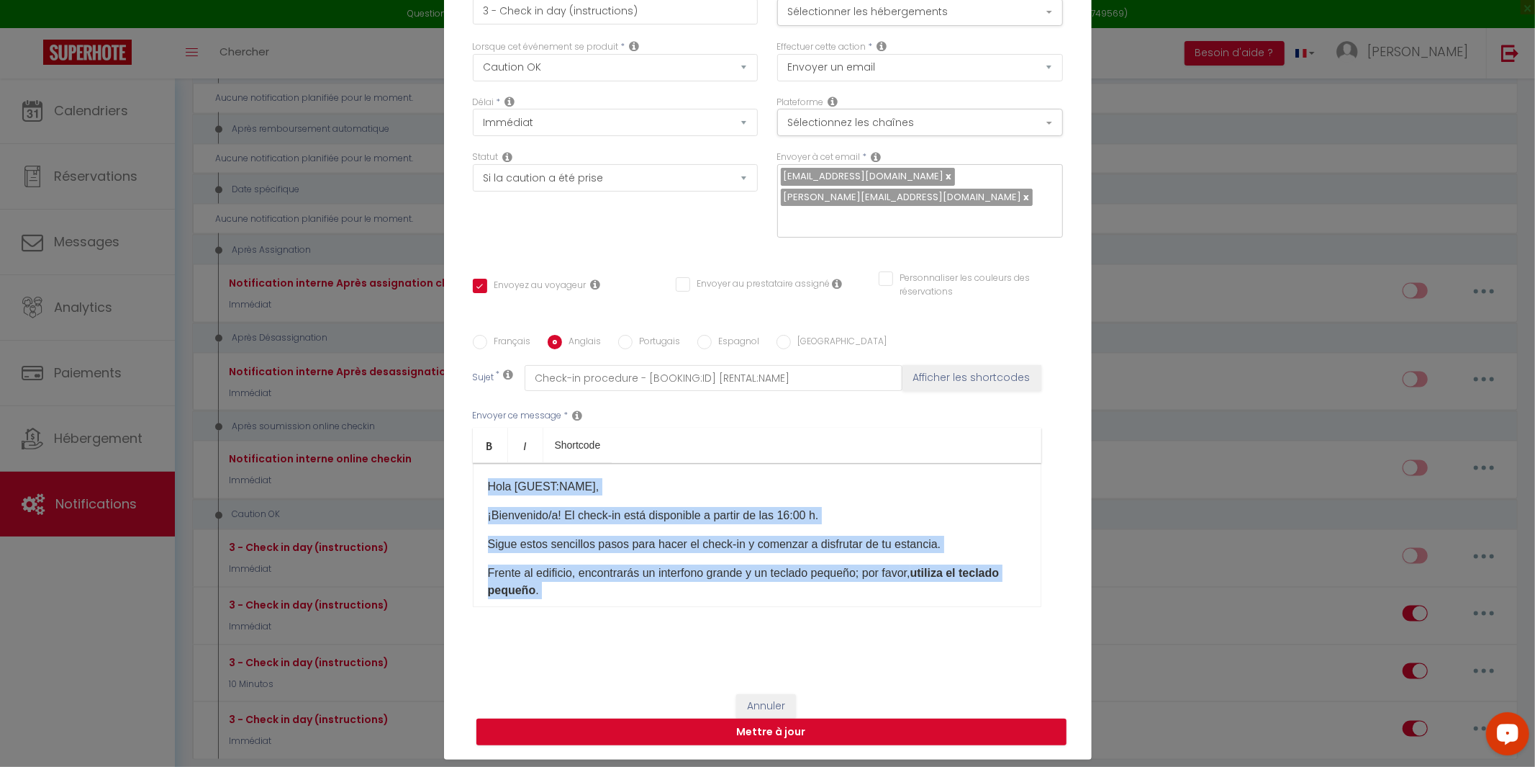
drag, startPoint x: 636, startPoint y: 547, endPoint x: 398, endPoint y: 374, distance: 294.7
click at [398, 374] on div "Modifier la notification × Titre * 3 - Check in day (instructions) Pour cet héb…" at bounding box center [767, 383] width 1535 height 767
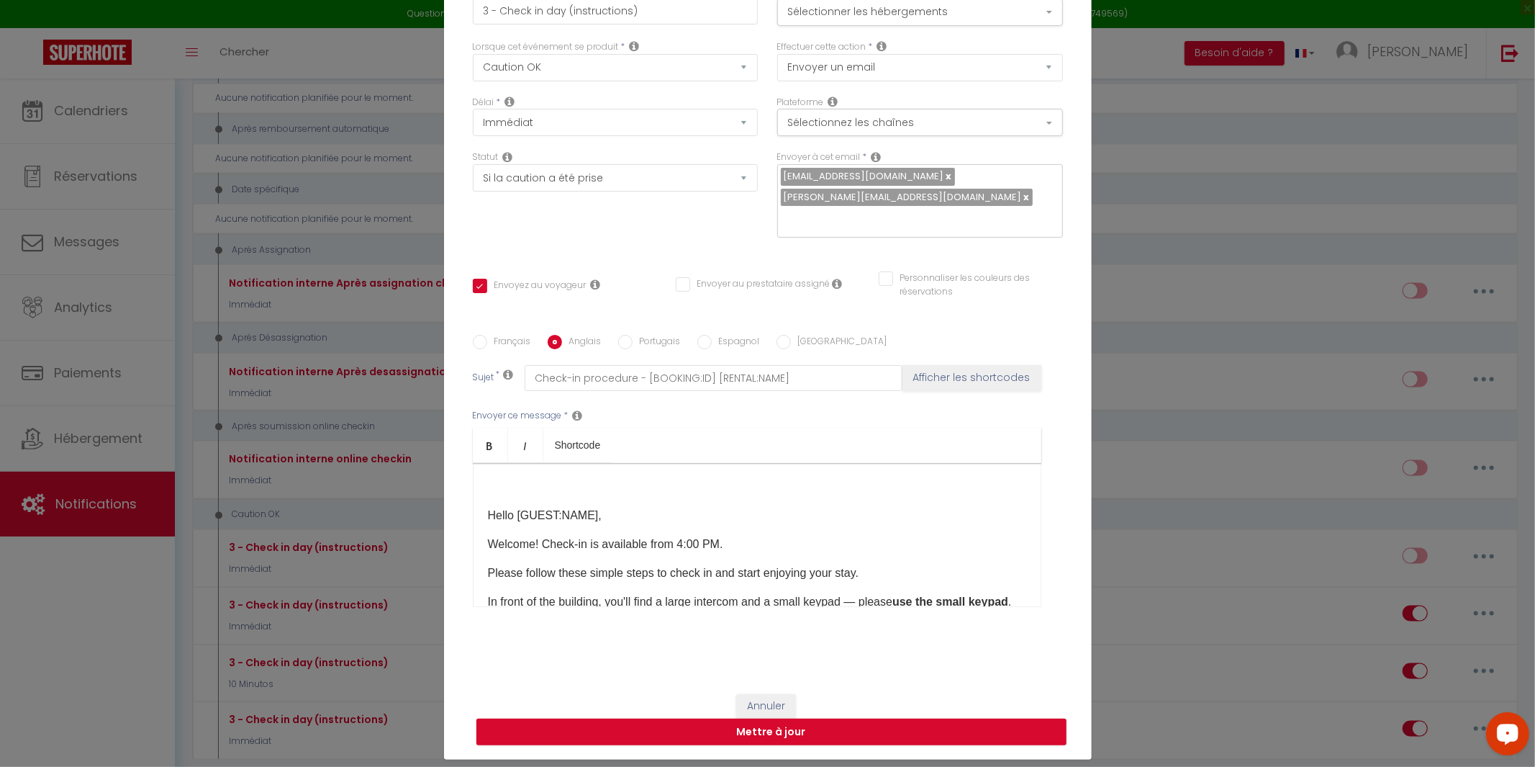
click at [488, 507] on p "Hello [GUEST:NAME]," at bounding box center [757, 515] width 538 height 17
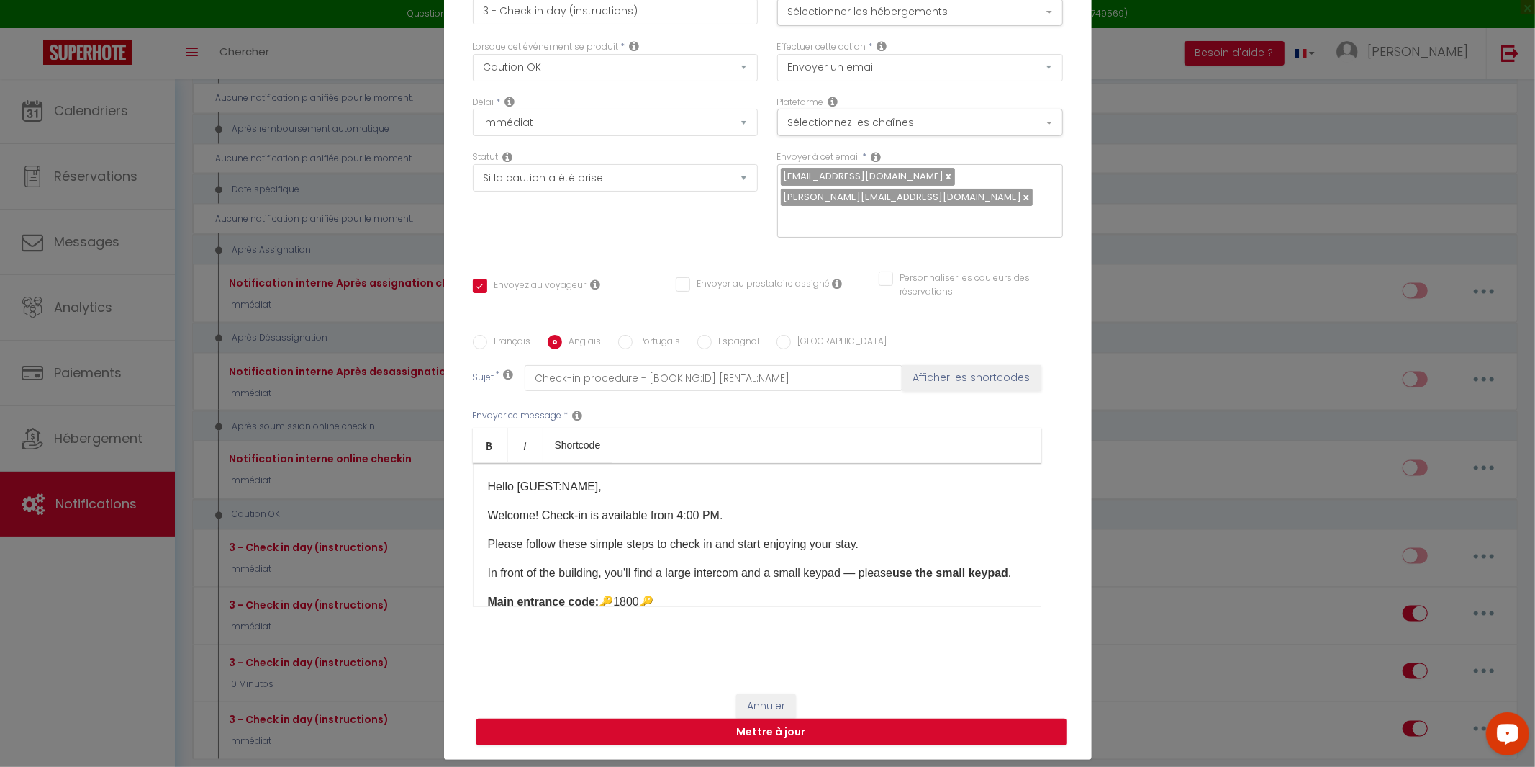
click at [588, 478] on p "Hello [GUEST:NAME]," at bounding box center [757, 486] width 538 height 17
click at [589, 478] on p "Hello [GUEST:NAME]," at bounding box center [757, 486] width 538 height 17
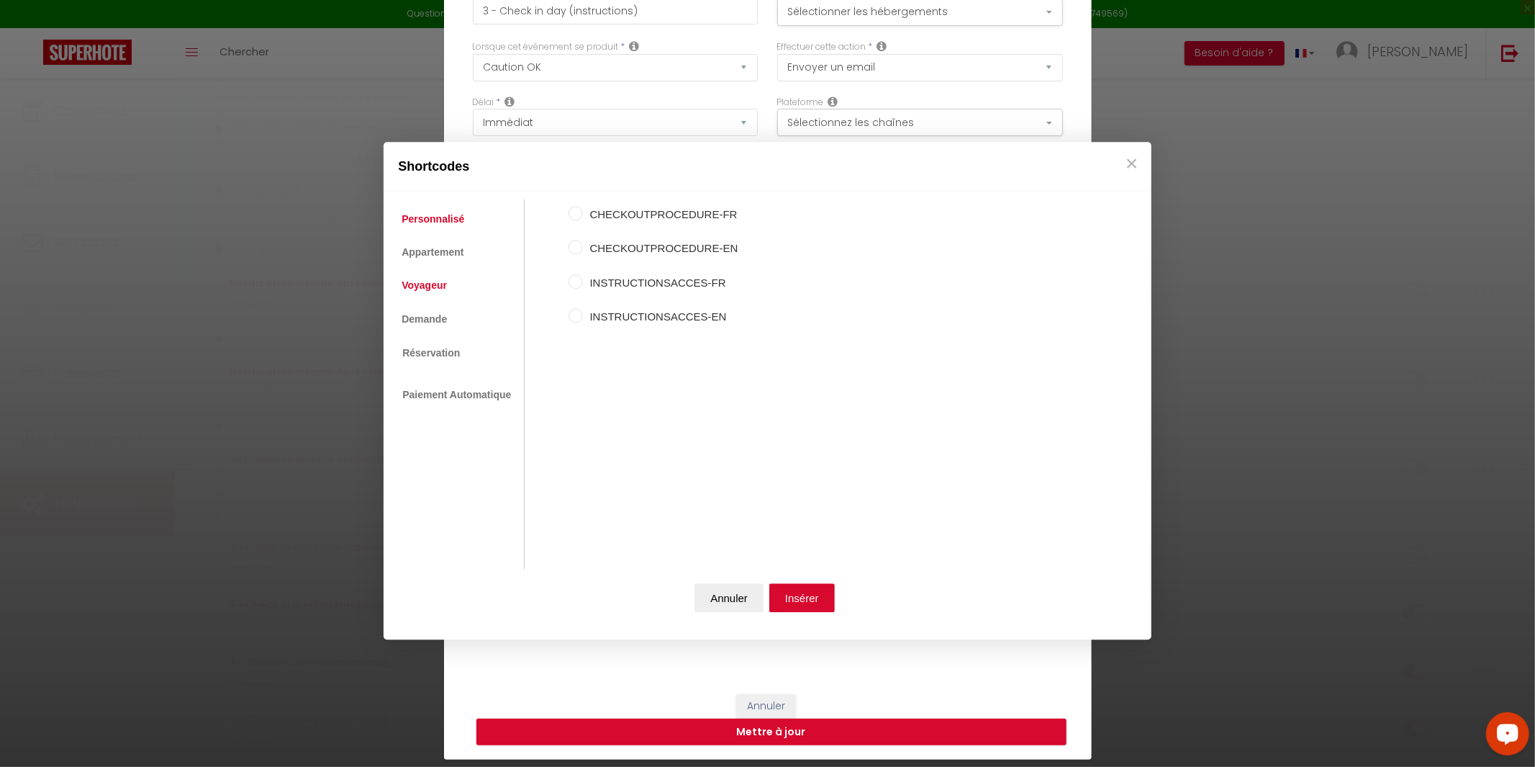
click at [433, 295] on link "Voyageur" at bounding box center [424, 286] width 60 height 26
click at [608, 210] on label "Nom du voyageur" at bounding box center [654, 214] width 142 height 17
click at [583, 210] on input "Nom du voyageur" at bounding box center [576, 213] width 14 height 14
click at [810, 599] on button "Insérer" at bounding box center [801, 597] width 65 height 29
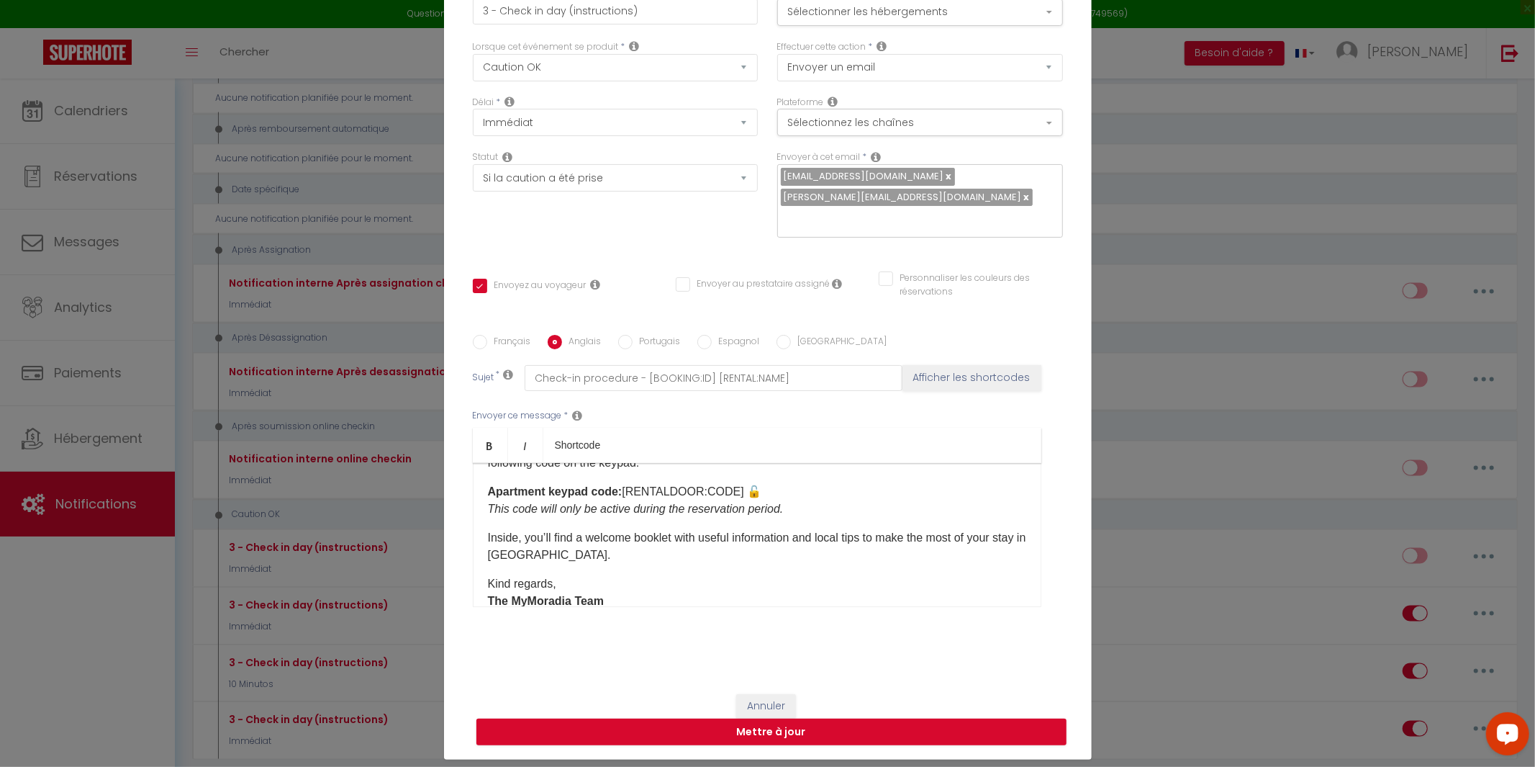
scroll to position [261, 0]
drag, startPoint x: 733, startPoint y: 476, endPoint x: 625, endPoint y: 480, distance: 108.7
click at [625, 482] on p "Apartment keypad code: [RENTALDOOR:CODE] 🔓 This code will only be active during…" at bounding box center [757, 499] width 538 height 35
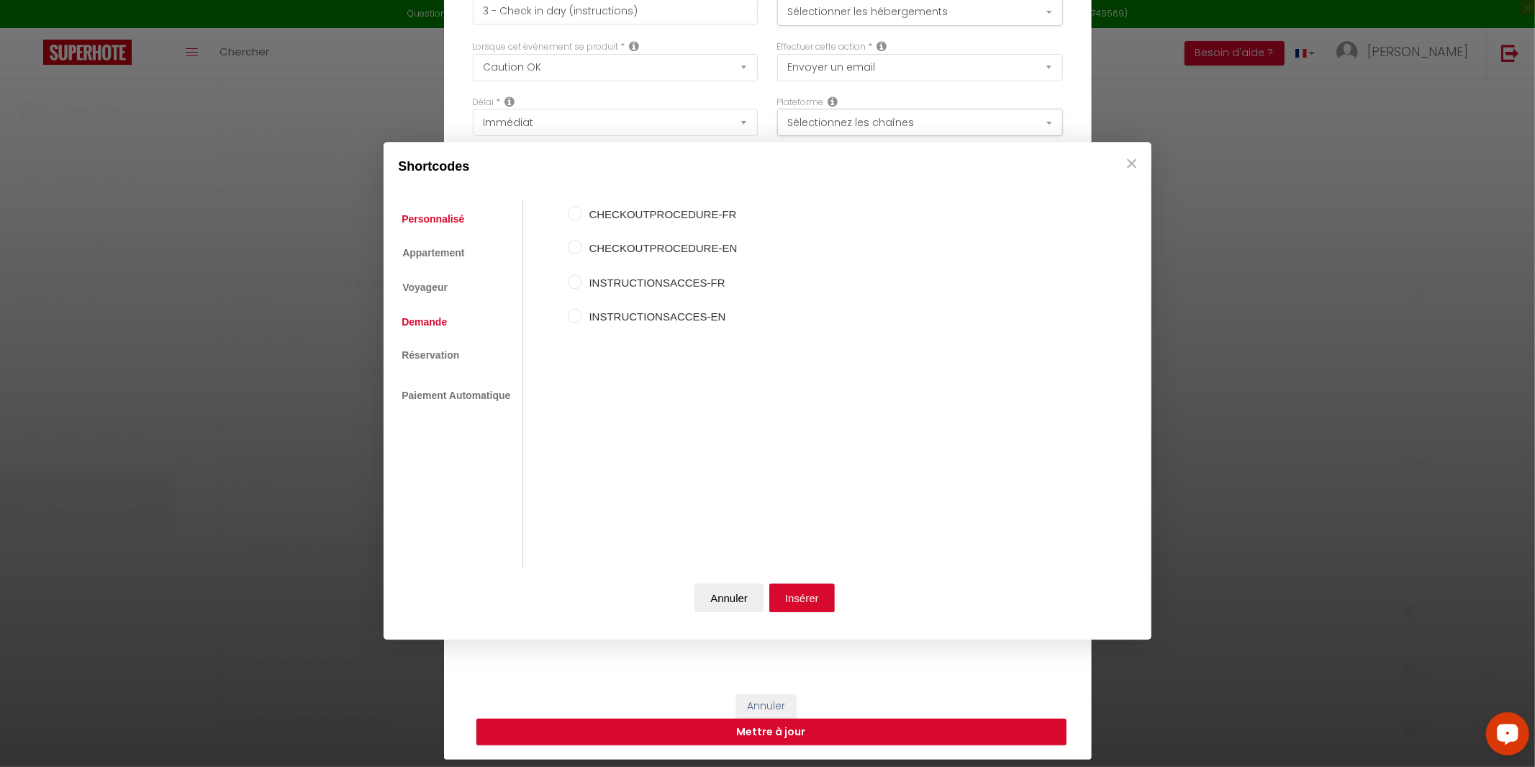
click at [430, 320] on link "Demande" at bounding box center [424, 322] width 60 height 26
click at [437, 365] on link "Réservation" at bounding box center [430, 356] width 72 height 26
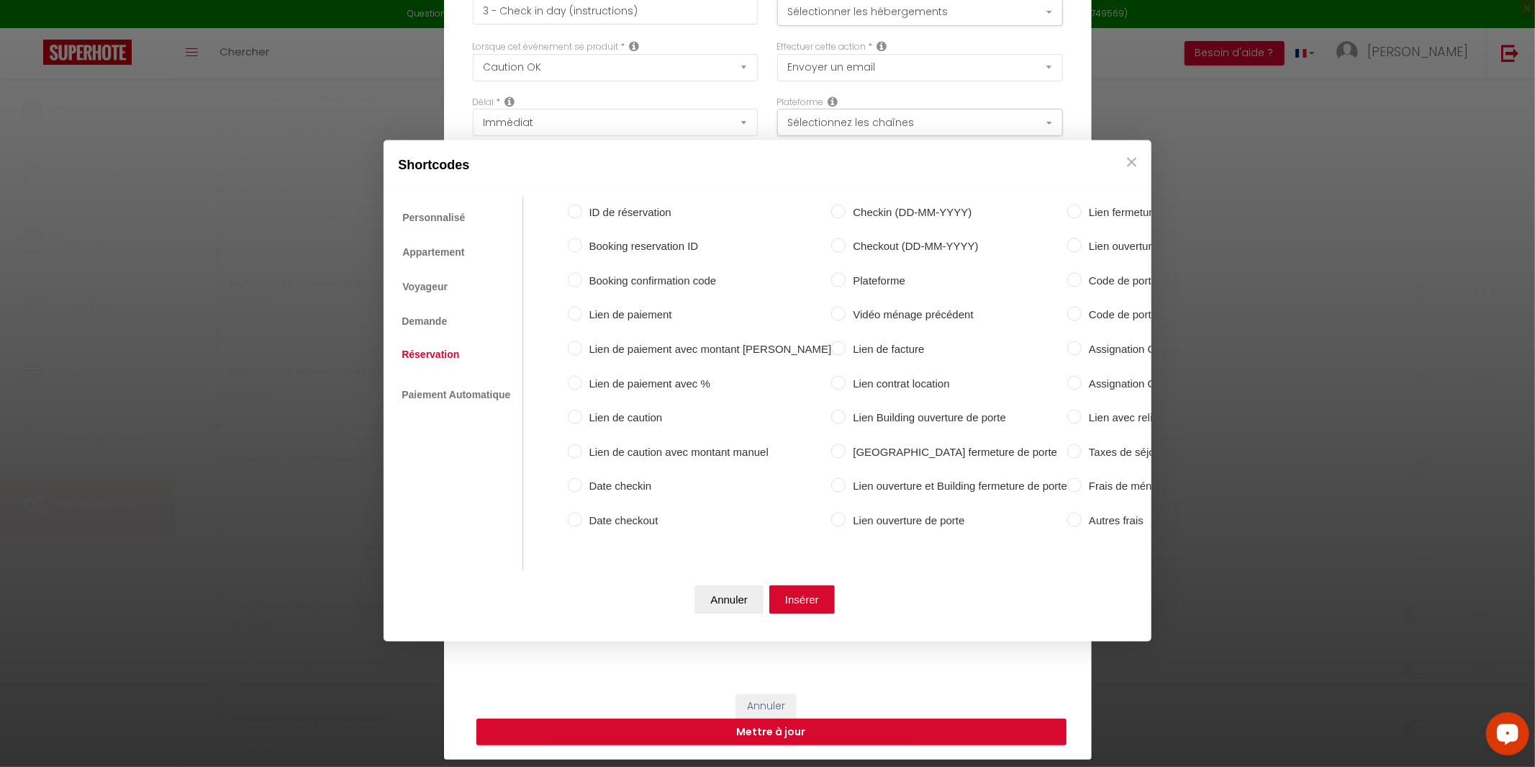
scroll to position [0, 99]
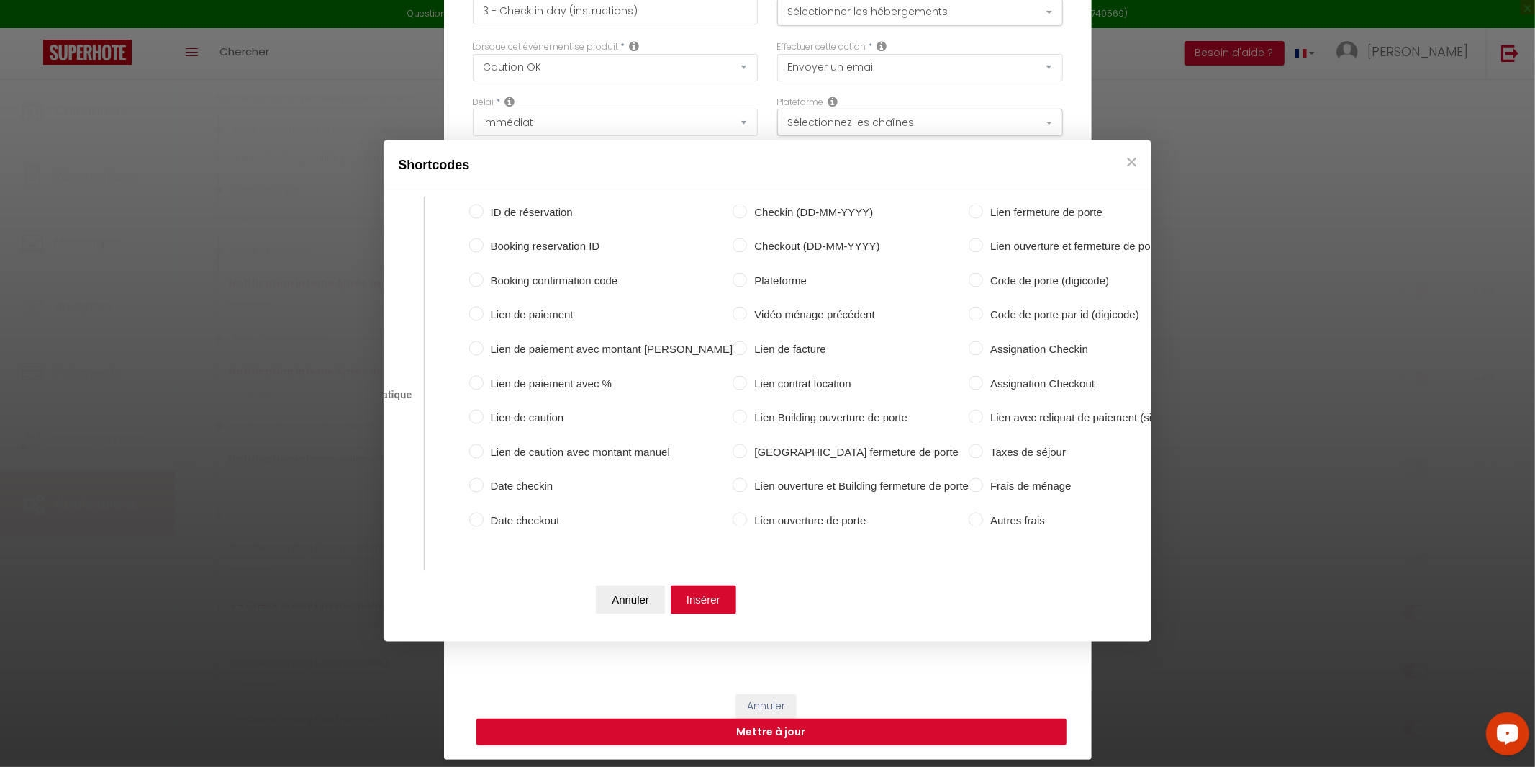
click at [983, 279] on label "Code de porte (digicode)" at bounding box center [1085, 280] width 204 height 17
click at [969, 279] on input "Code de porte (digicode)" at bounding box center [976, 279] width 14 height 14
click at [699, 600] on button "Insérer" at bounding box center [703, 599] width 65 height 29
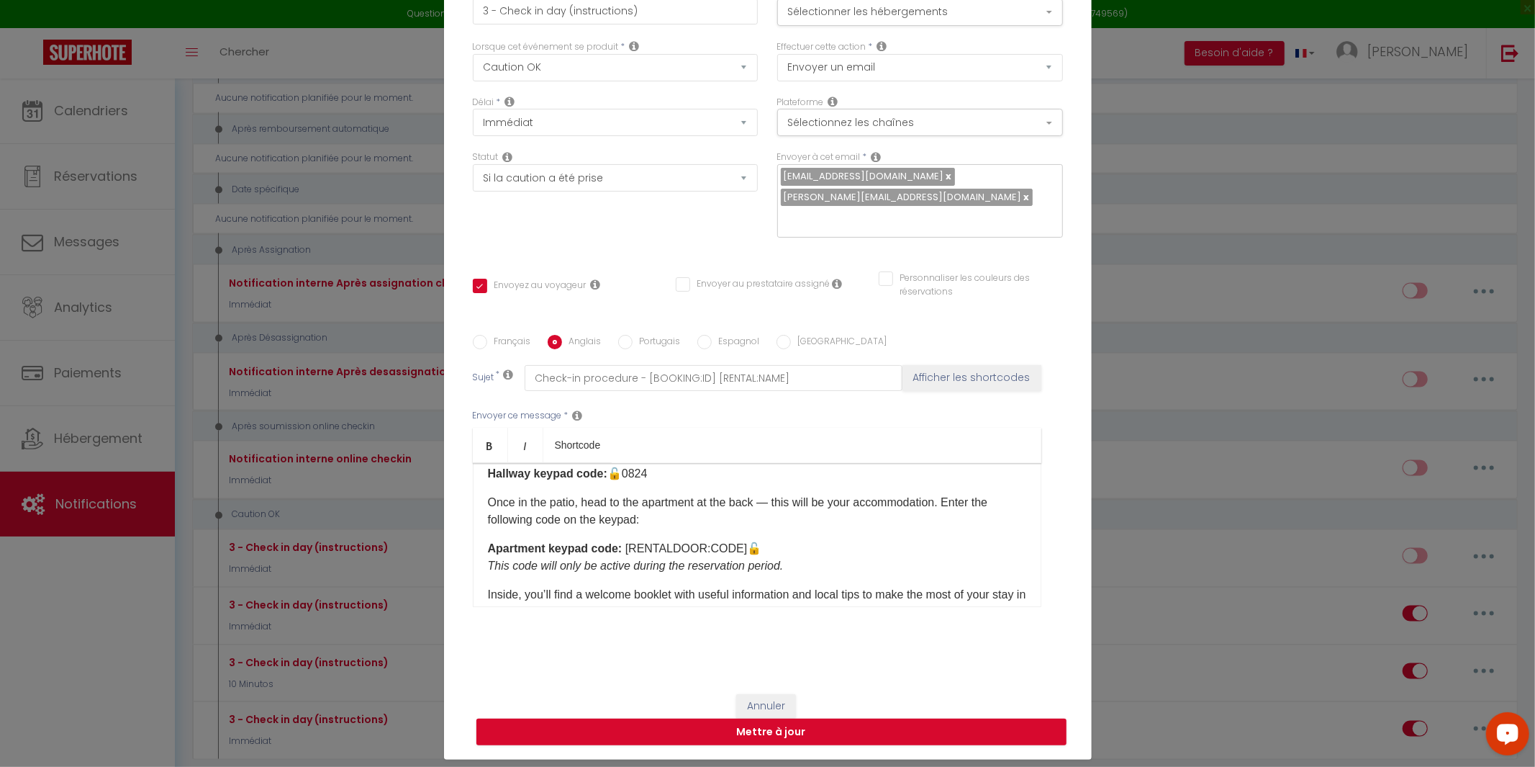
scroll to position [192, 0]
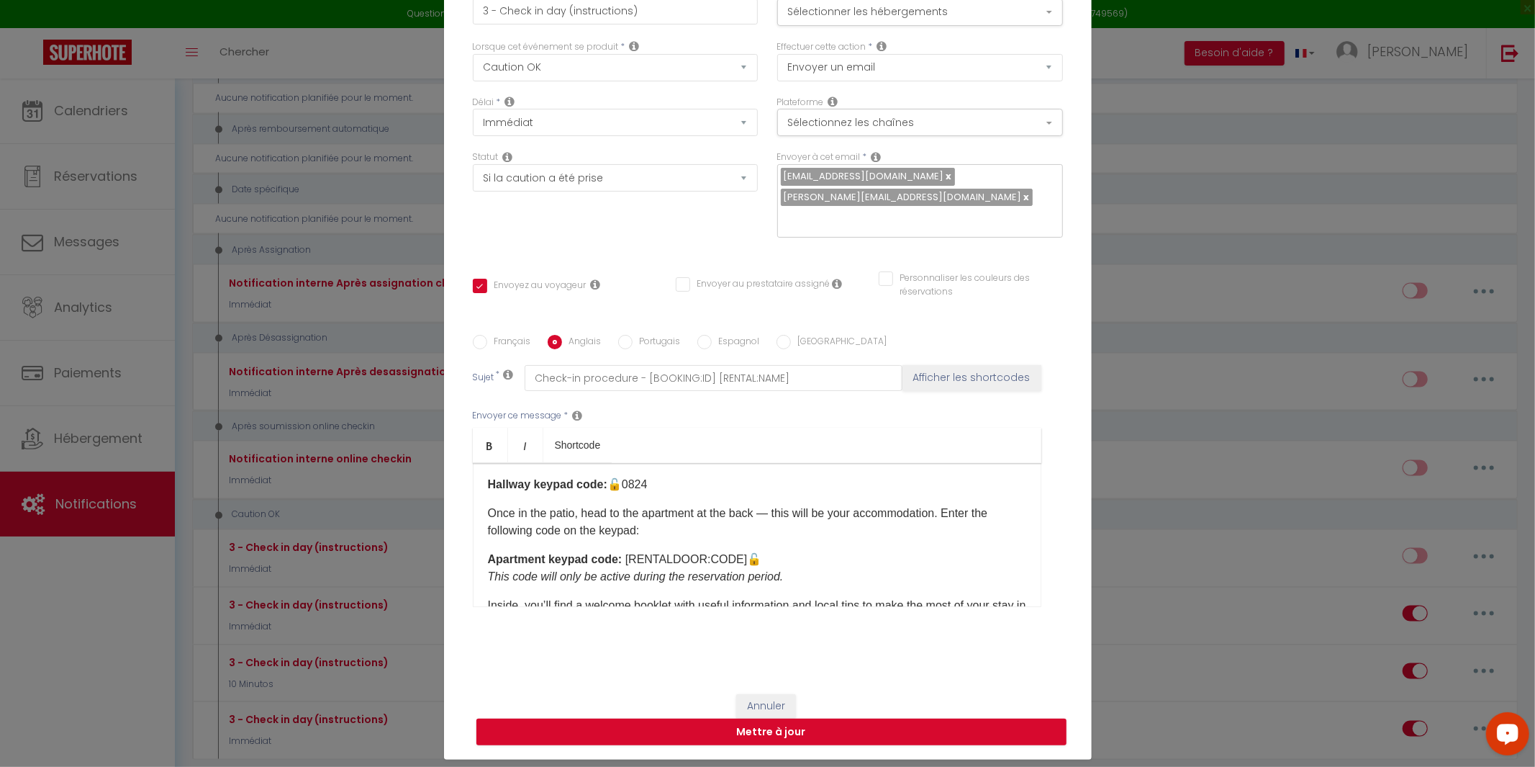
click at [625, 335] on input "Portugais" at bounding box center [625, 342] width 14 height 14
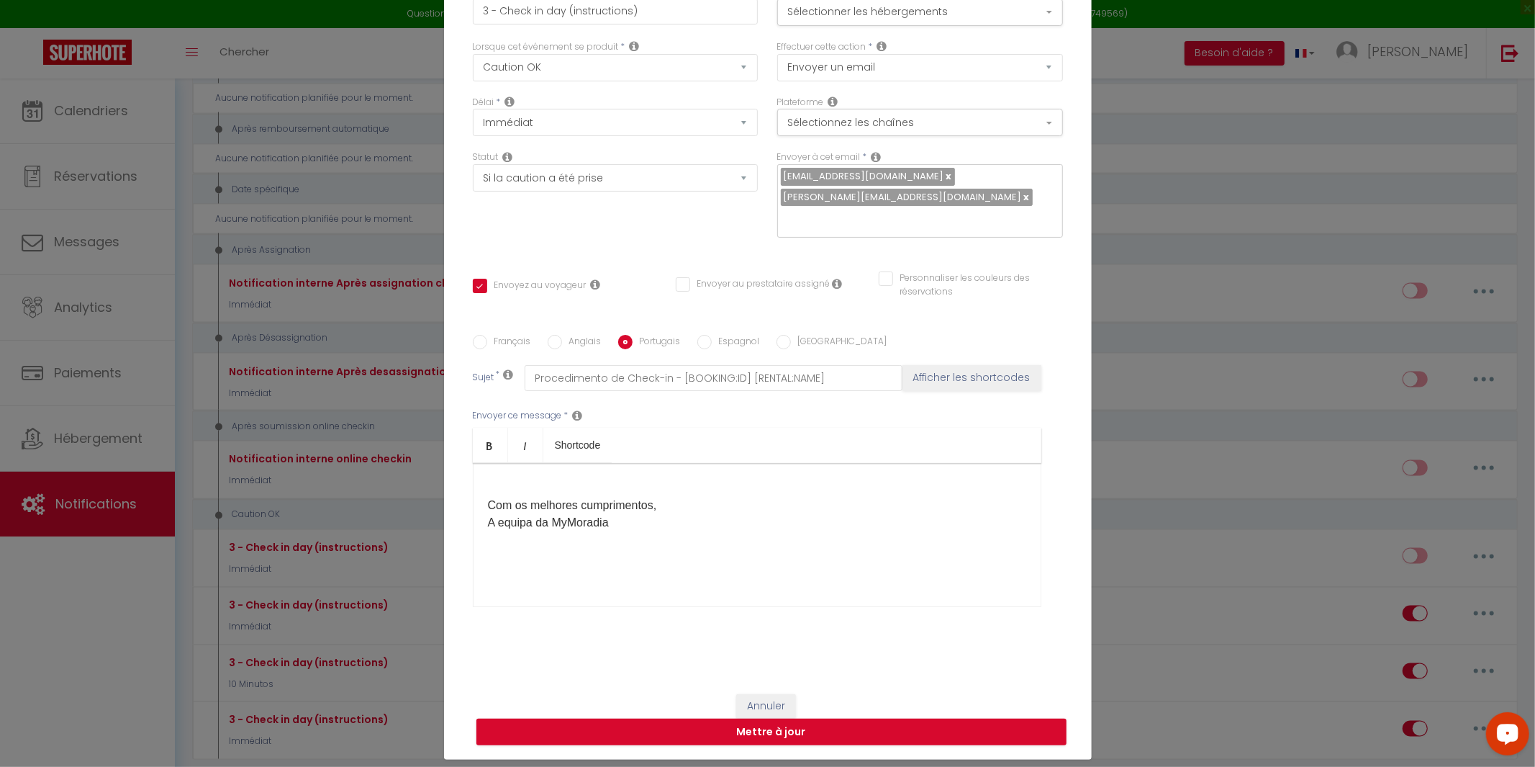
scroll to position [0, 0]
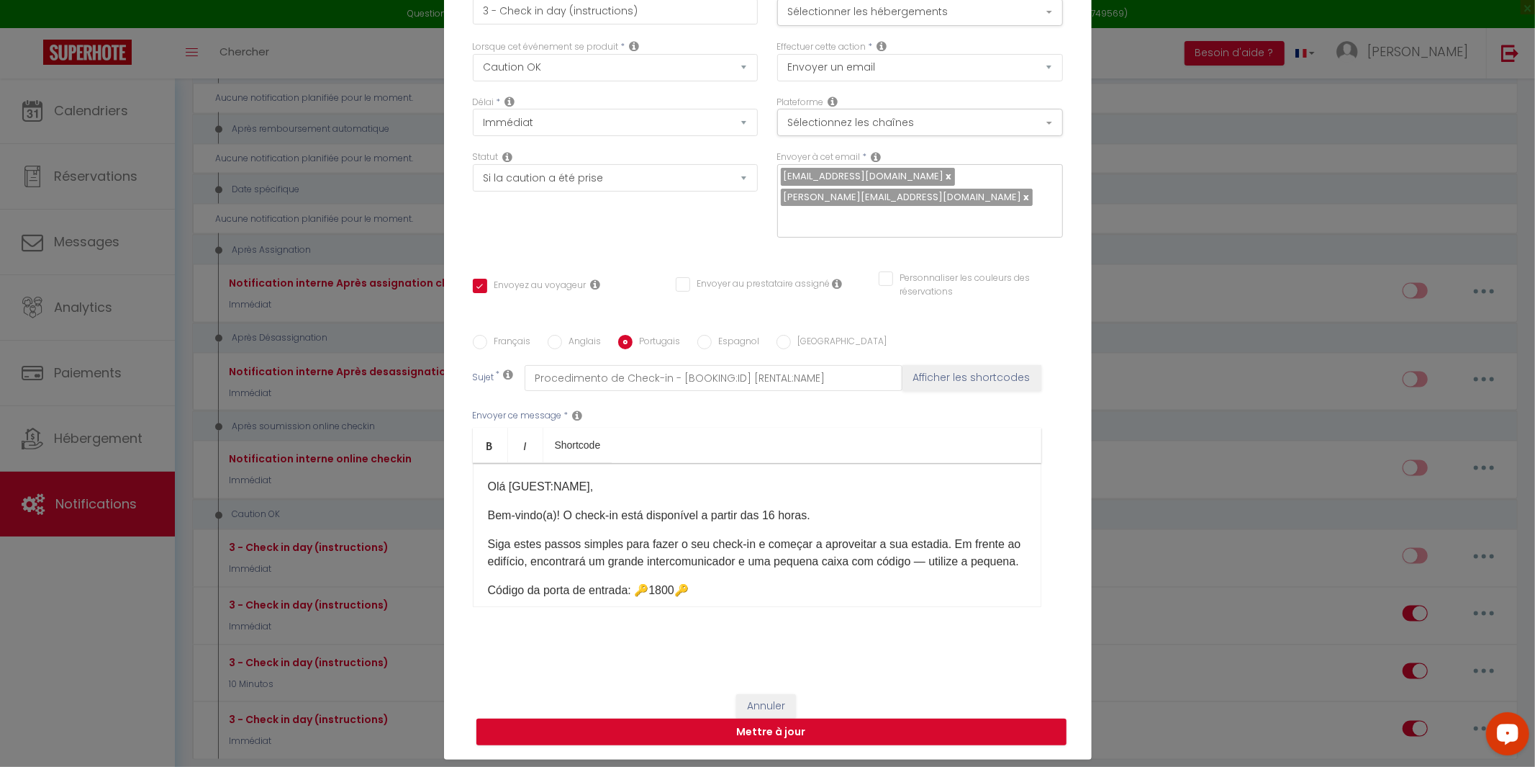
drag, startPoint x: 648, startPoint y: 519, endPoint x: 266, endPoint y: 217, distance: 487.3
click at [266, 217] on div "Modifier la notification × Titre * 3 - Check in day (instructions) Pour cet héb…" at bounding box center [767, 383] width 1535 height 767
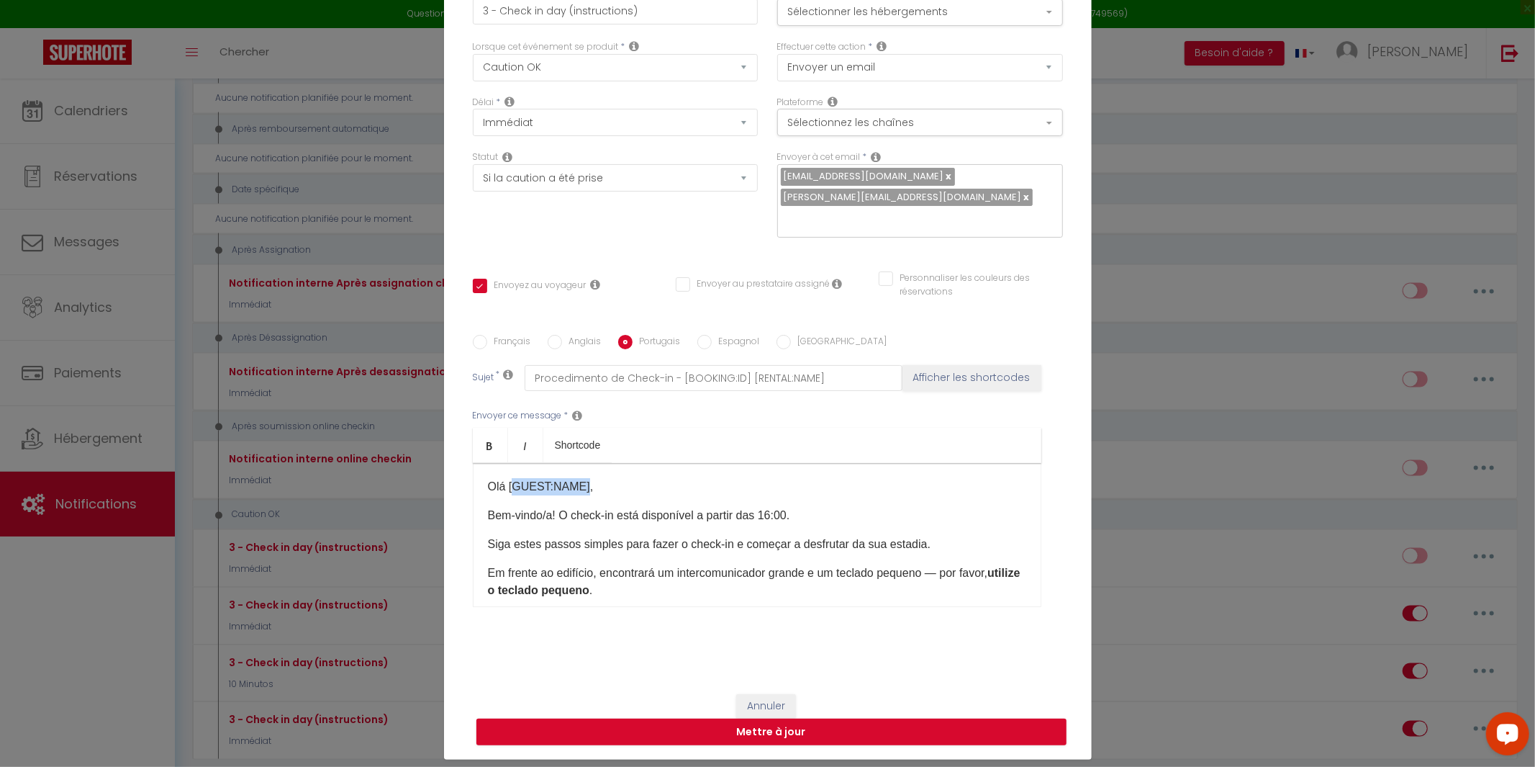
click at [586, 515] on div "Olá [GUEST:NAME], Bem-vindo/a! O check-in está disponível a partir das 16:00. S…" at bounding box center [757, 535] width 569 height 144
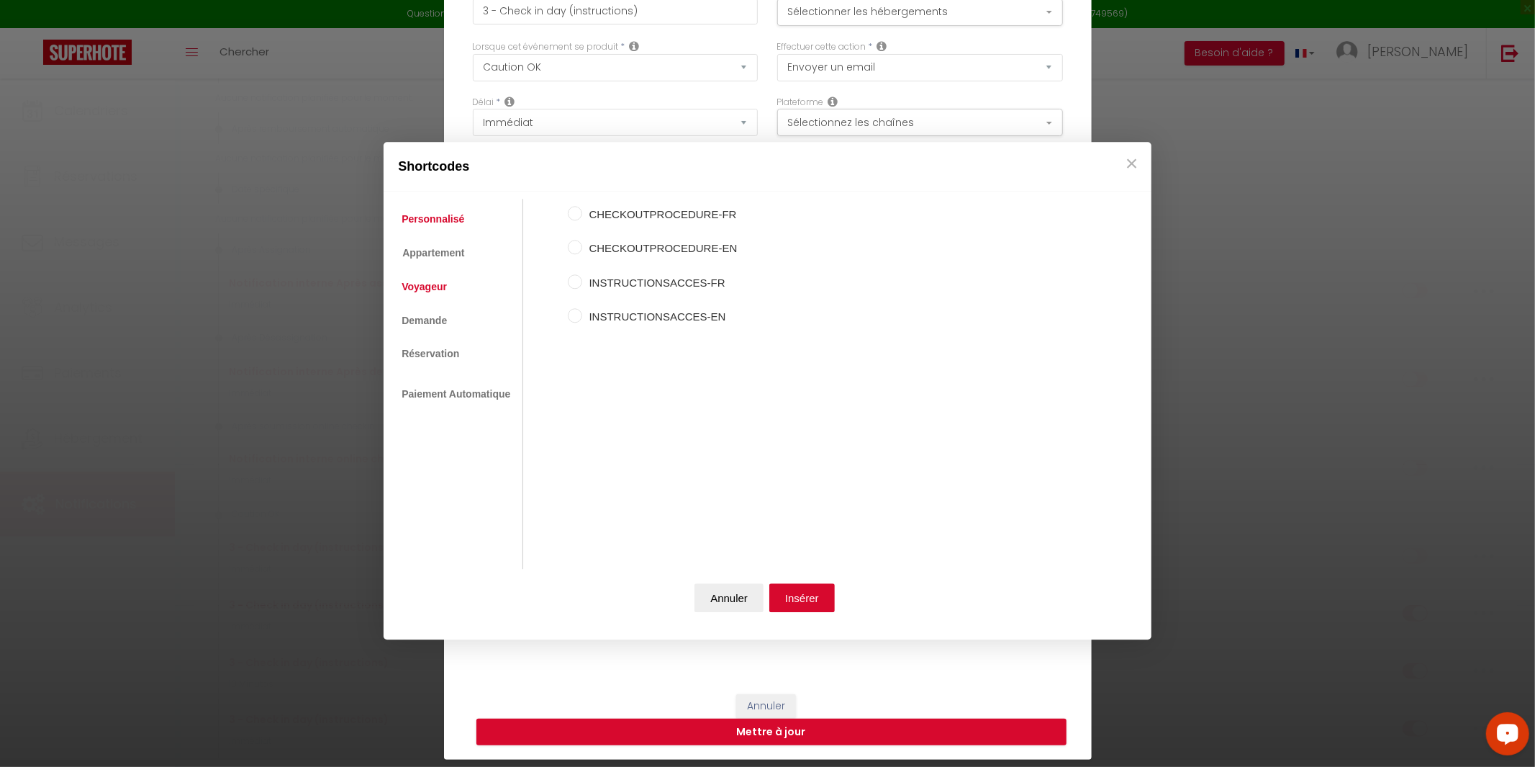
click at [430, 287] on link "Voyageur" at bounding box center [424, 287] width 60 height 26
click at [633, 214] on label "Nom du voyageur" at bounding box center [653, 214] width 142 height 17
click at [582, 214] on input "Nom du voyageur" at bounding box center [575, 213] width 14 height 14
click at [818, 606] on button "Insérer" at bounding box center [801, 597] width 65 height 29
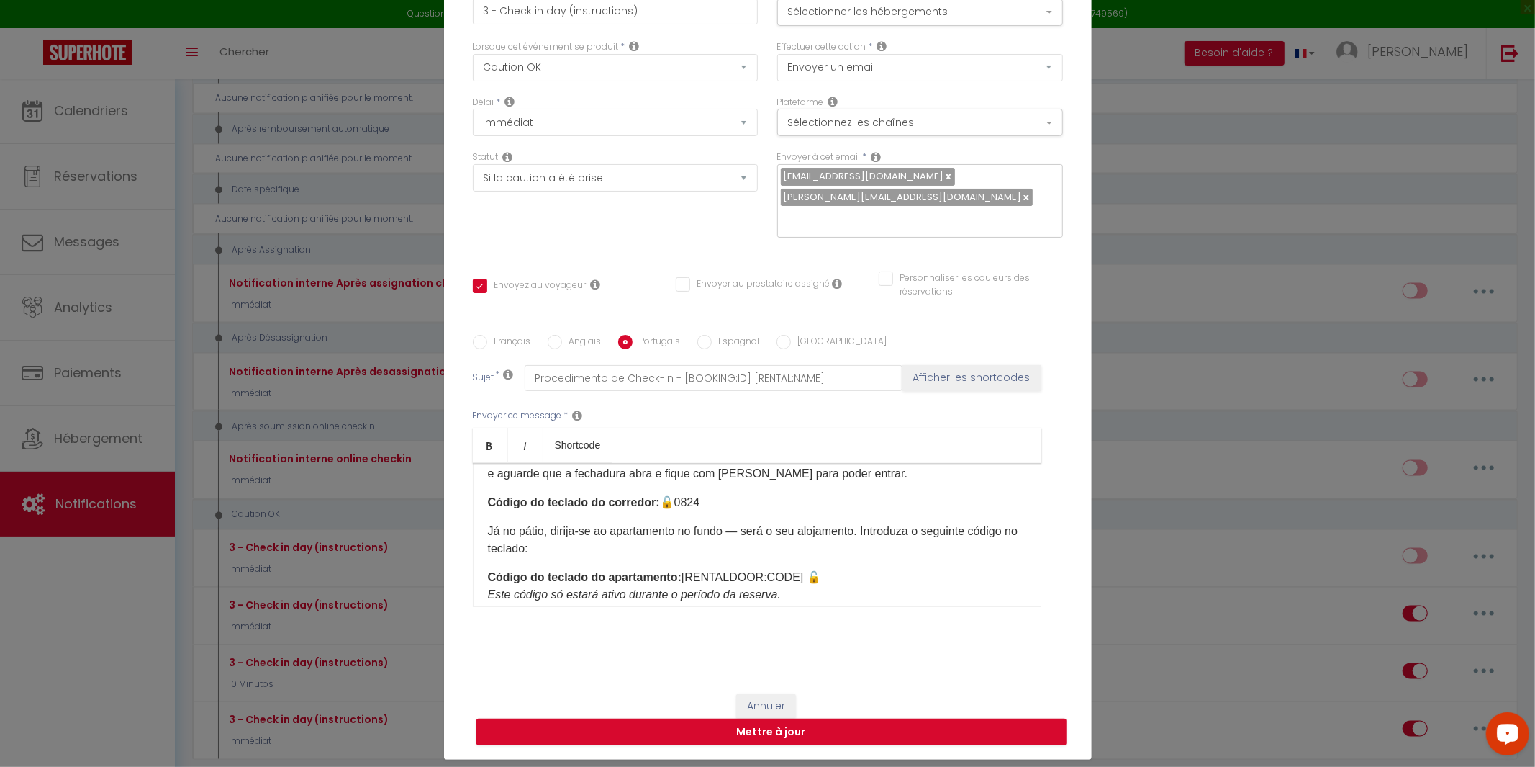
scroll to position [196, 0]
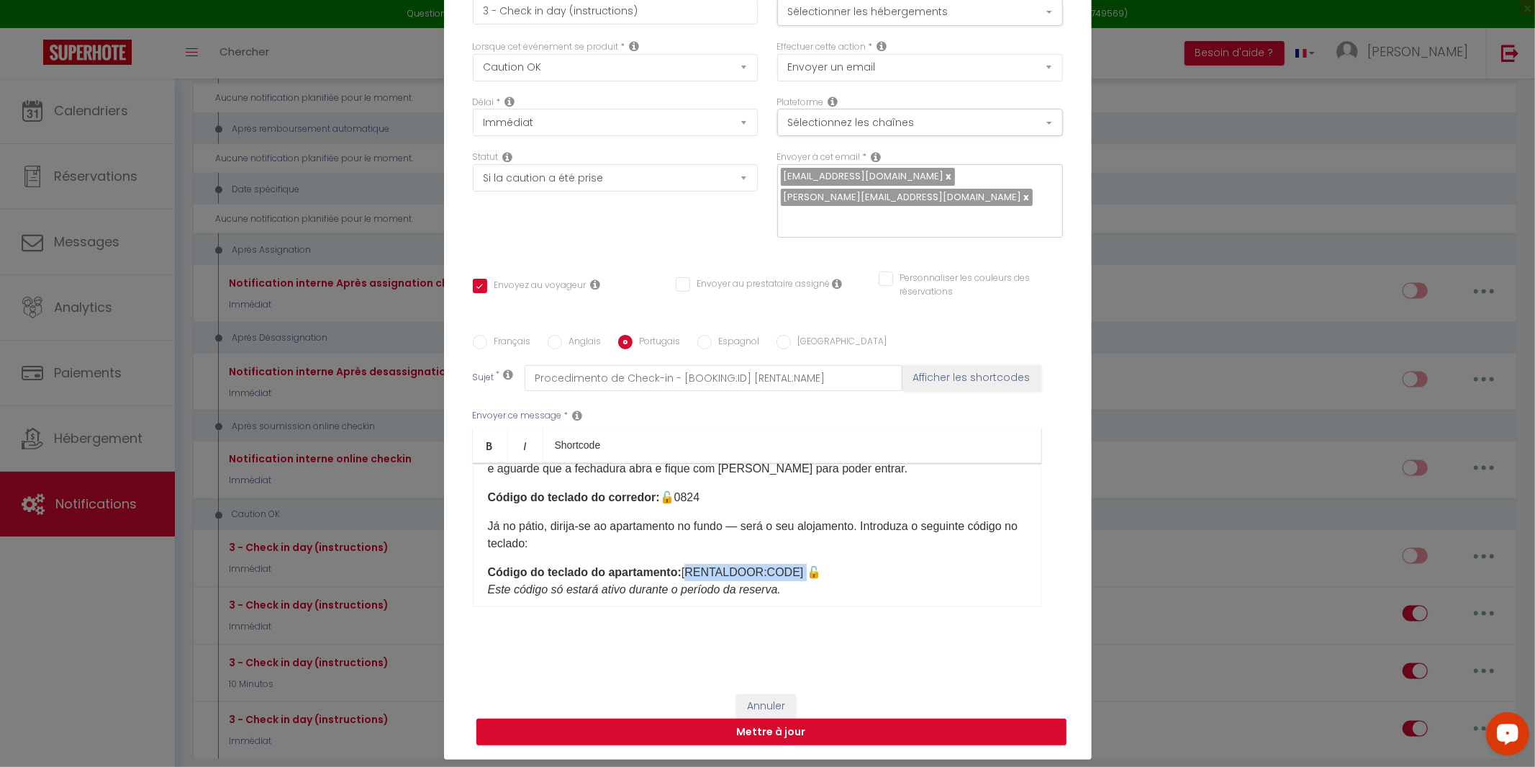
drag, startPoint x: 790, startPoint y: 563, endPoint x: 682, endPoint y: 563, distance: 108.7
click at [682, 564] on p "Código do teclado do apartamento: [RENTALDOOR:CODE] 🔓 Este código só estará ati…" at bounding box center [757, 581] width 538 height 35
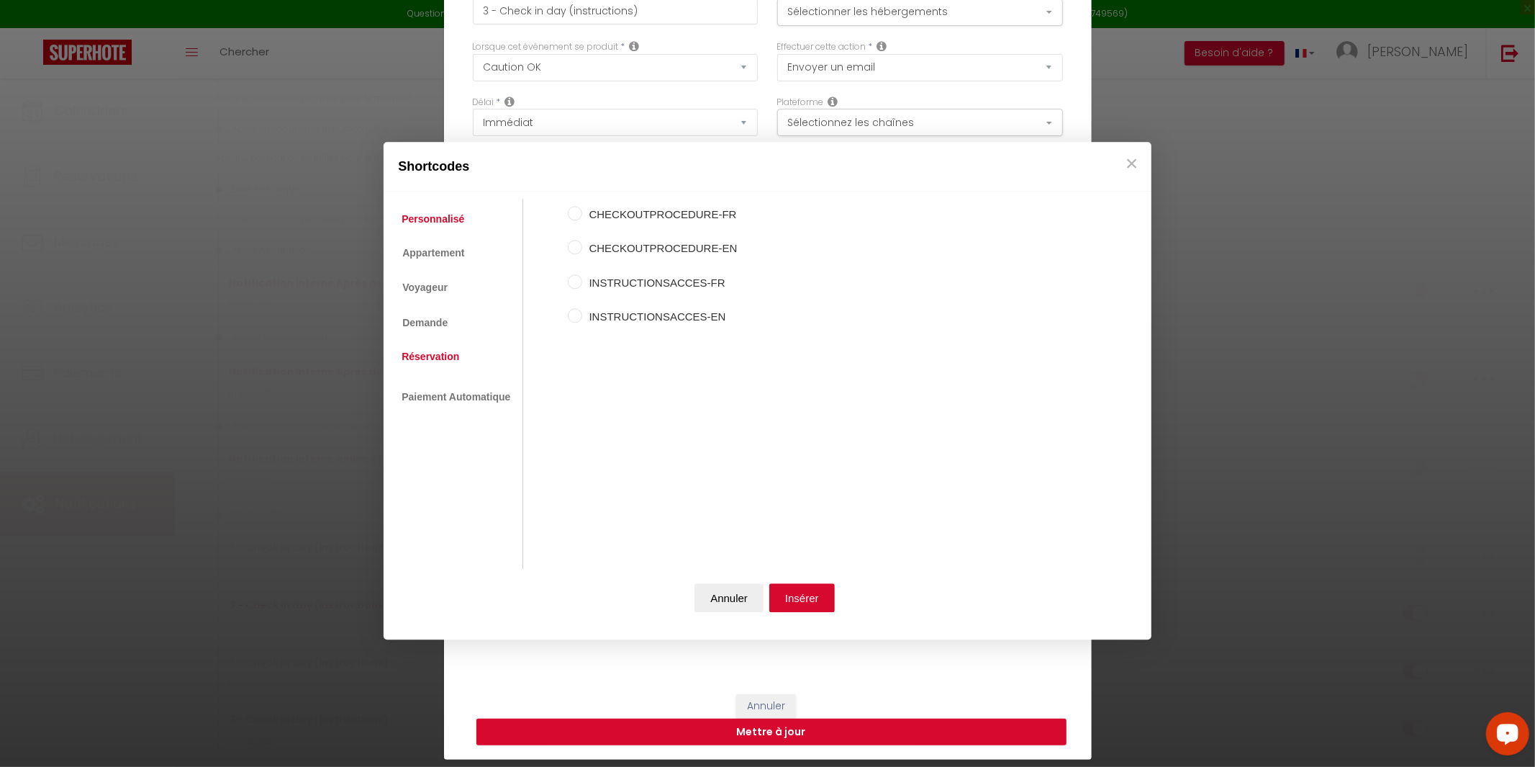
click at [438, 360] on link "Réservation" at bounding box center [430, 356] width 72 height 26
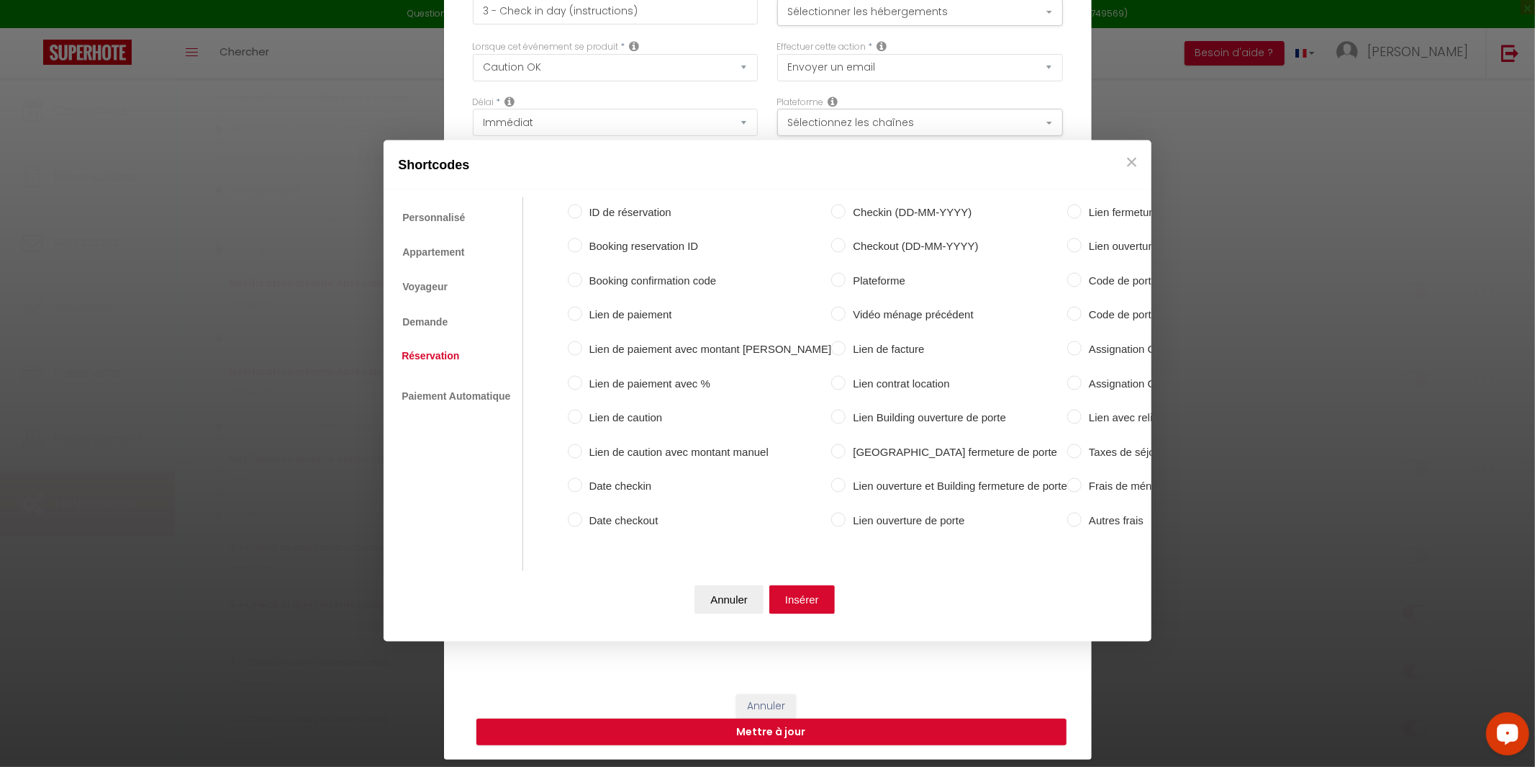
scroll to position [0, 99]
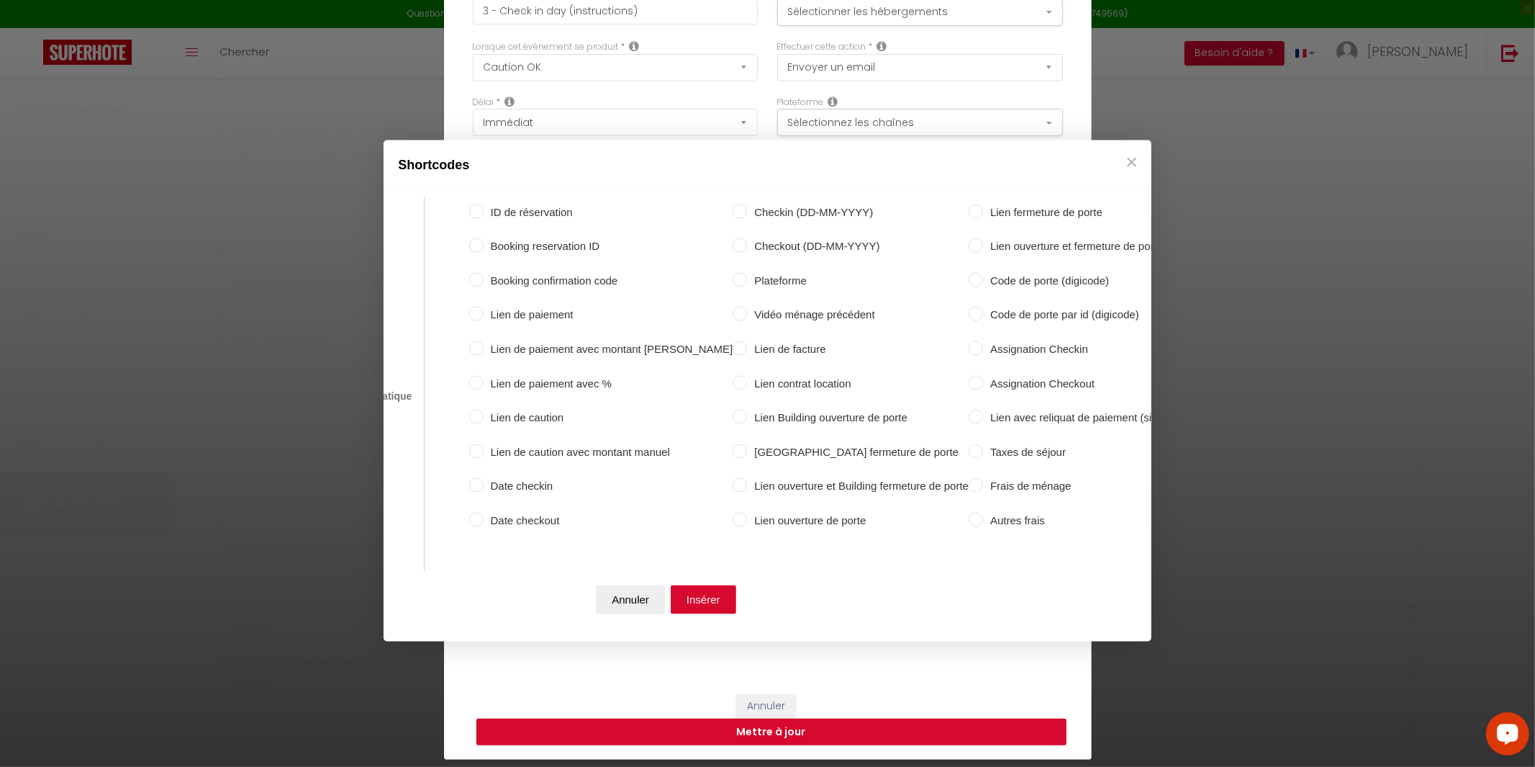
click at [983, 281] on label "Code de porte (digicode)" at bounding box center [1085, 280] width 204 height 17
click at [969, 281] on input "Code de porte (digicode)" at bounding box center [976, 279] width 14 height 14
click at [709, 597] on button "Insérer" at bounding box center [703, 599] width 65 height 29
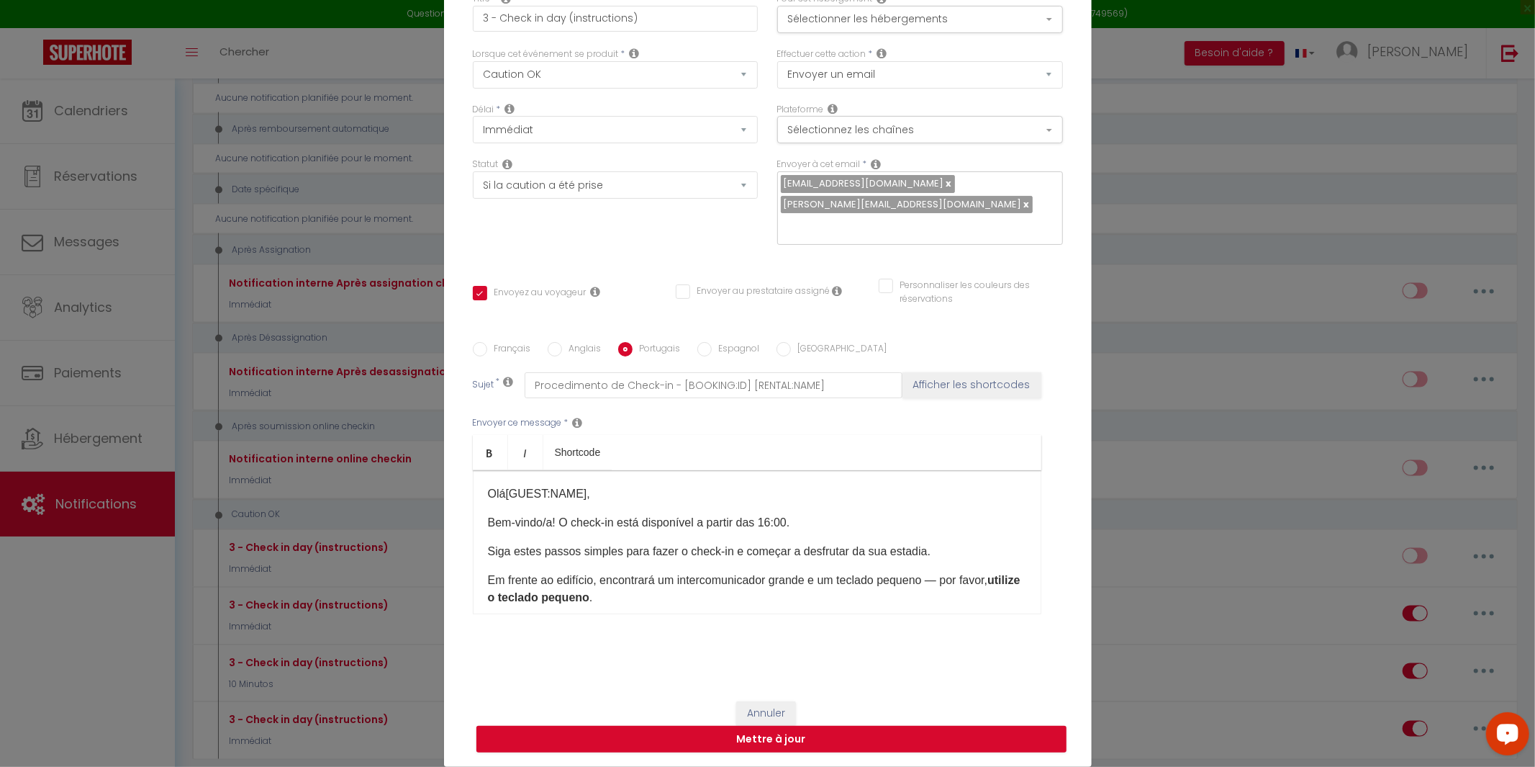
scroll to position [83, 0]
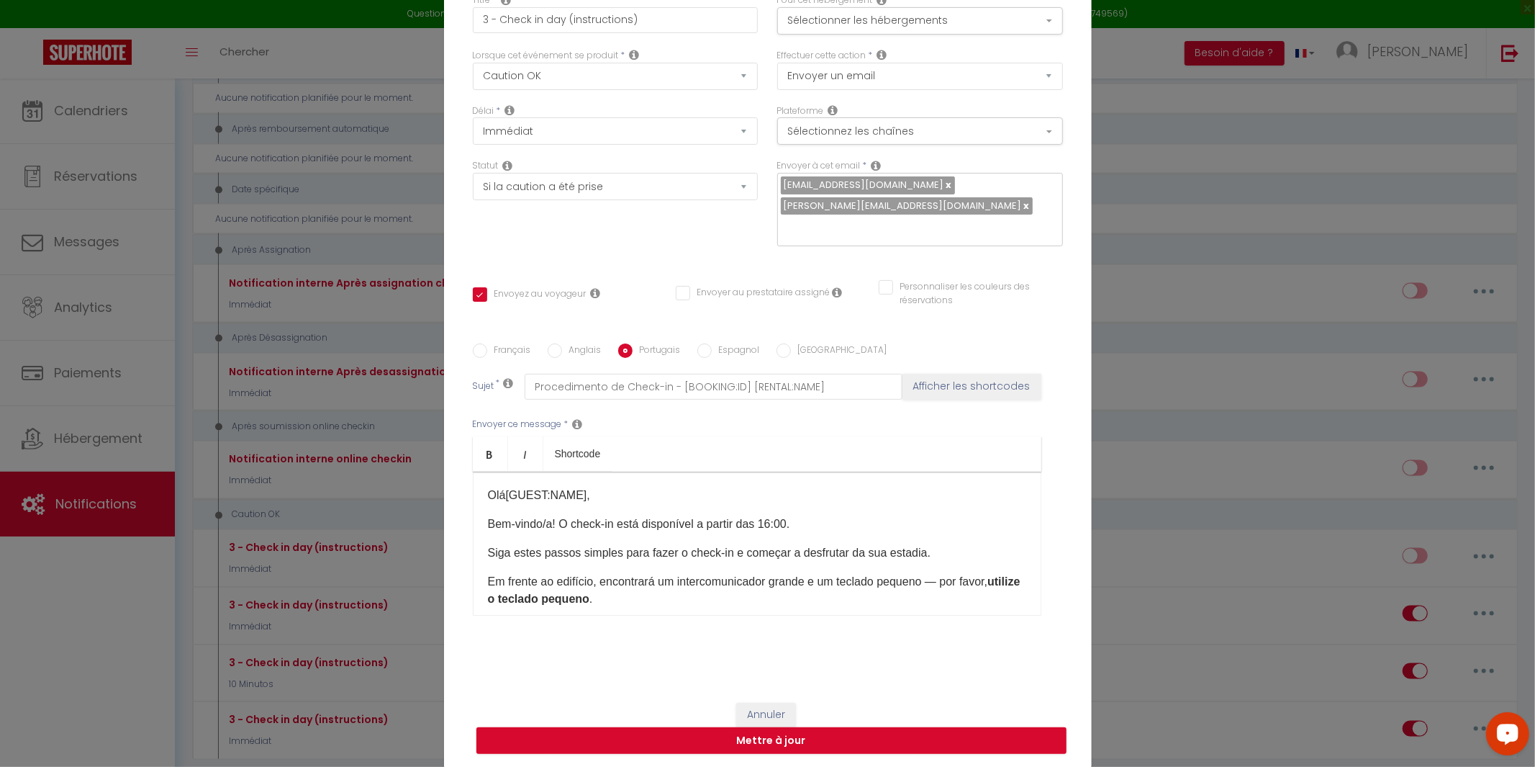
click at [700, 343] on input "Espagnol" at bounding box center [704, 350] width 14 height 14
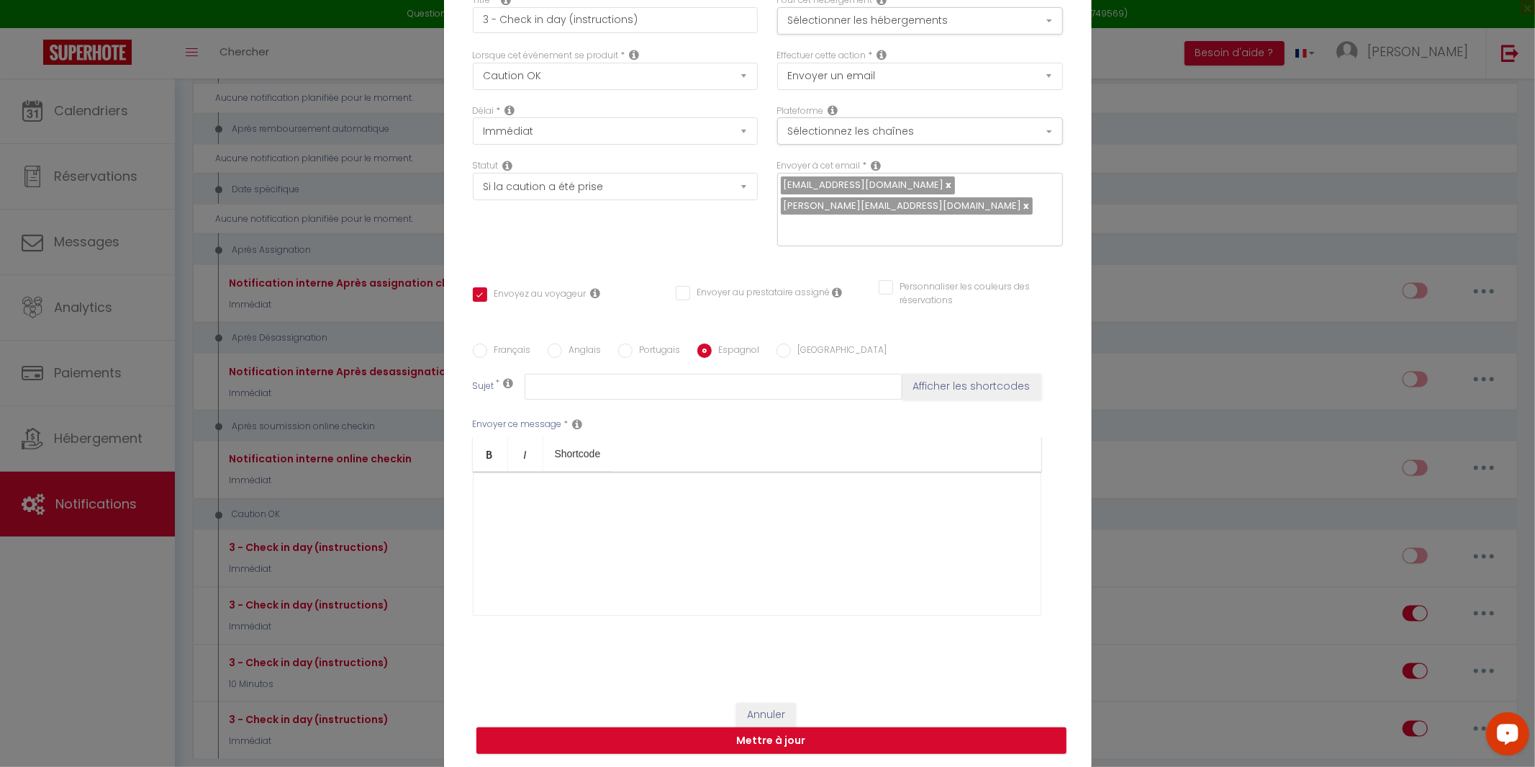
click at [885, 510] on div at bounding box center [757, 543] width 569 height 144
drag, startPoint x: 885, startPoint y: 510, endPoint x: 742, endPoint y: 578, distance: 158.4
click at [742, 579] on div at bounding box center [757, 543] width 569 height 144
click at [627, 343] on input "Portugais" at bounding box center [625, 350] width 14 height 14
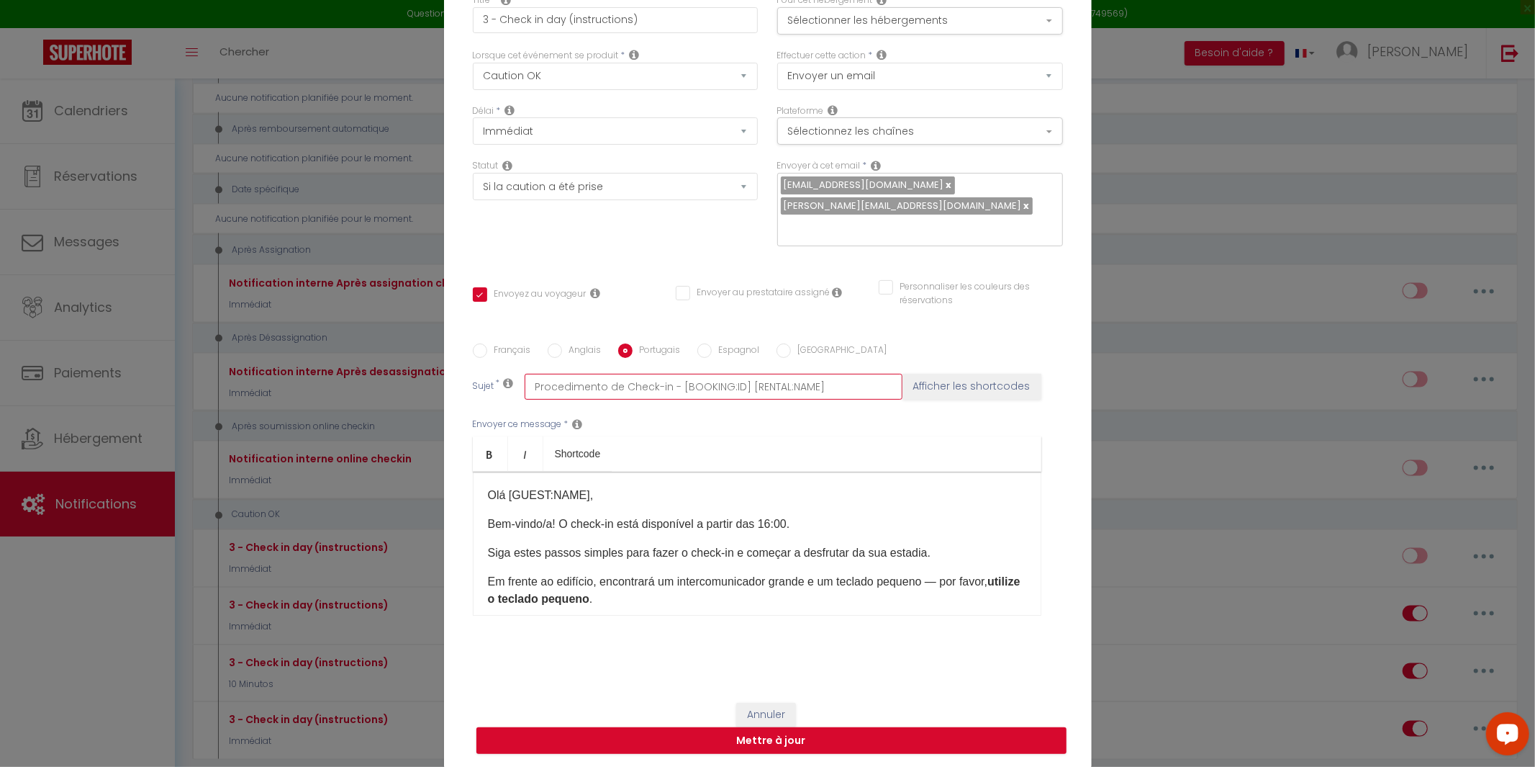
drag, startPoint x: 678, startPoint y: 376, endPoint x: 456, endPoint y: 389, distance: 222.8
click at [456, 389] on div "Titre * 3 - Check in day (instructions) Pour cet hébergement Sélectionner les h…" at bounding box center [768, 333] width 648 height 709
click at [706, 343] on input "Espagnol" at bounding box center [704, 350] width 14 height 14
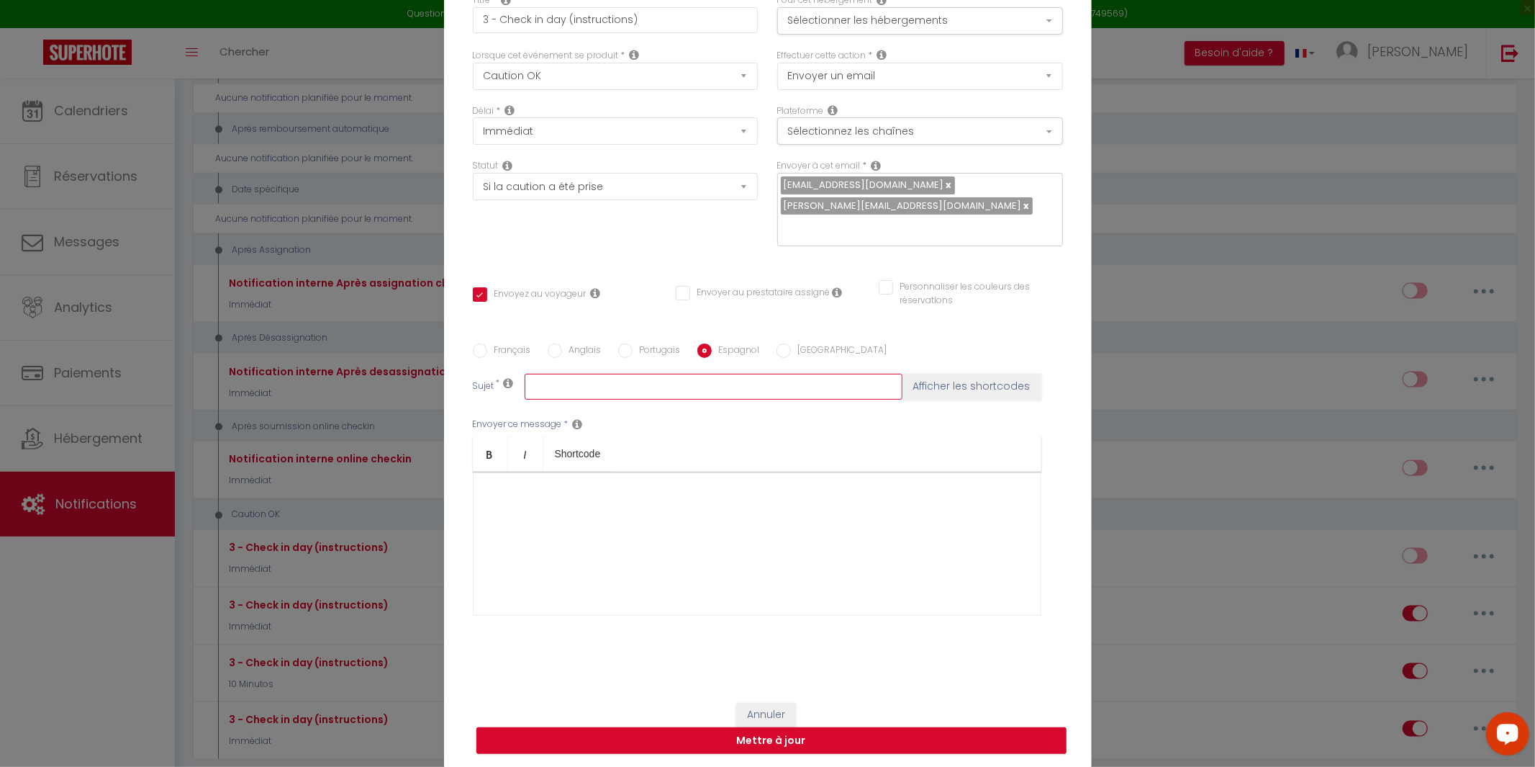
click at [667, 374] on input "text" at bounding box center [714, 387] width 378 height 26
paste input "Procedimento de Check-in -"
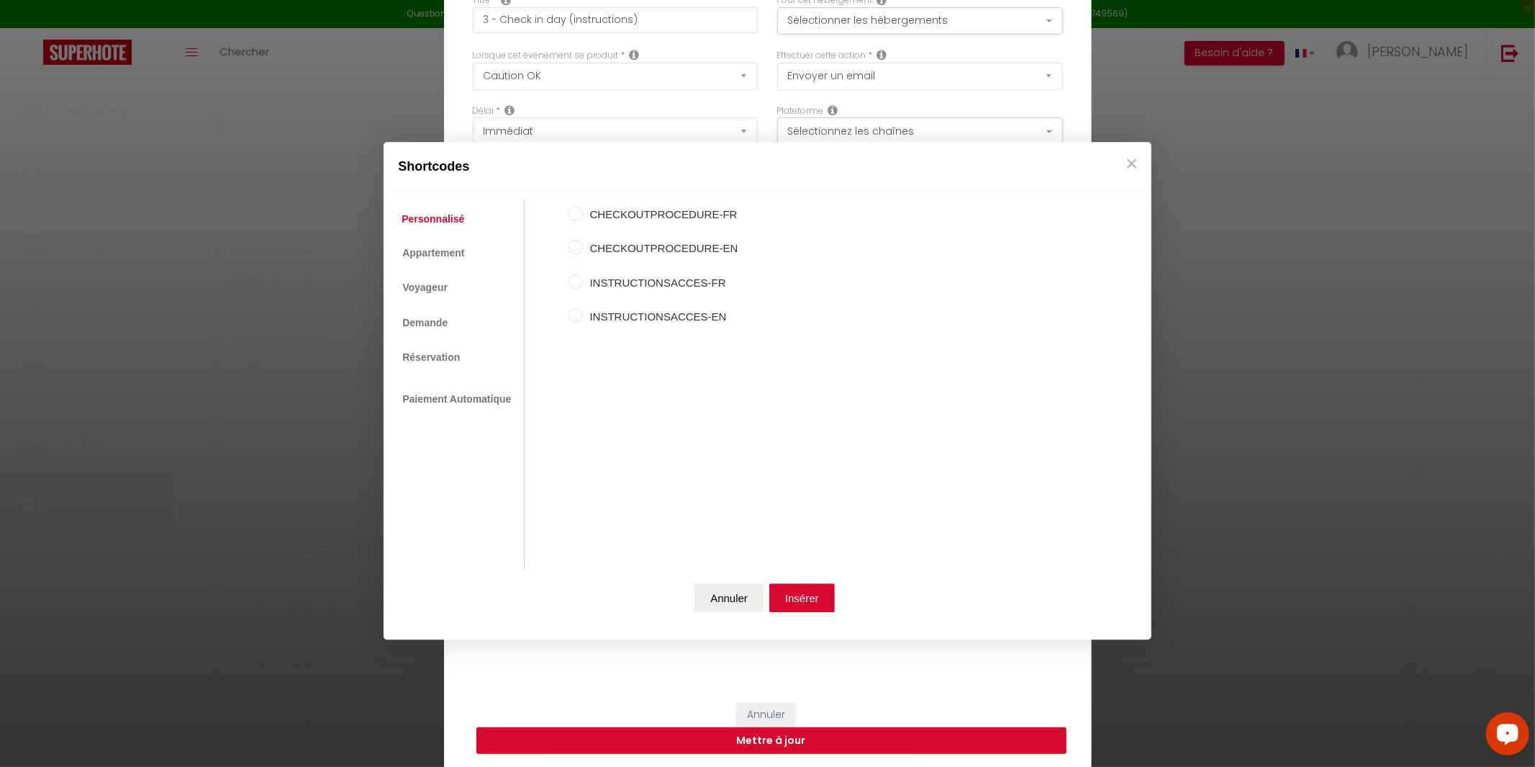
click at [756, 115] on div "Shortcodes Personnalisé Appartement Voyageur Demande Réservation Lien De Paieme…" at bounding box center [767, 383] width 1535 height 767
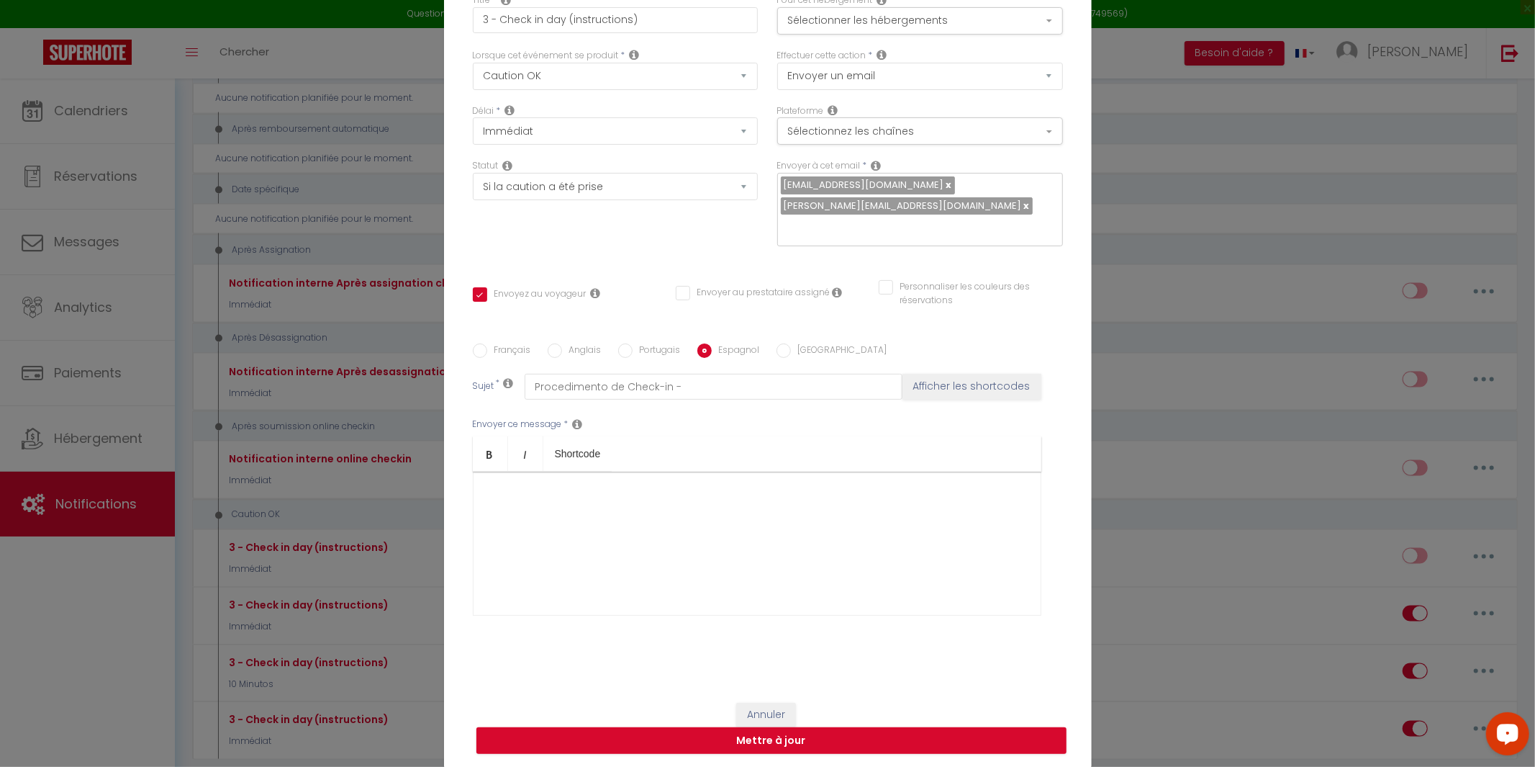
click at [624, 343] on input "Portugais" at bounding box center [625, 350] width 14 height 14
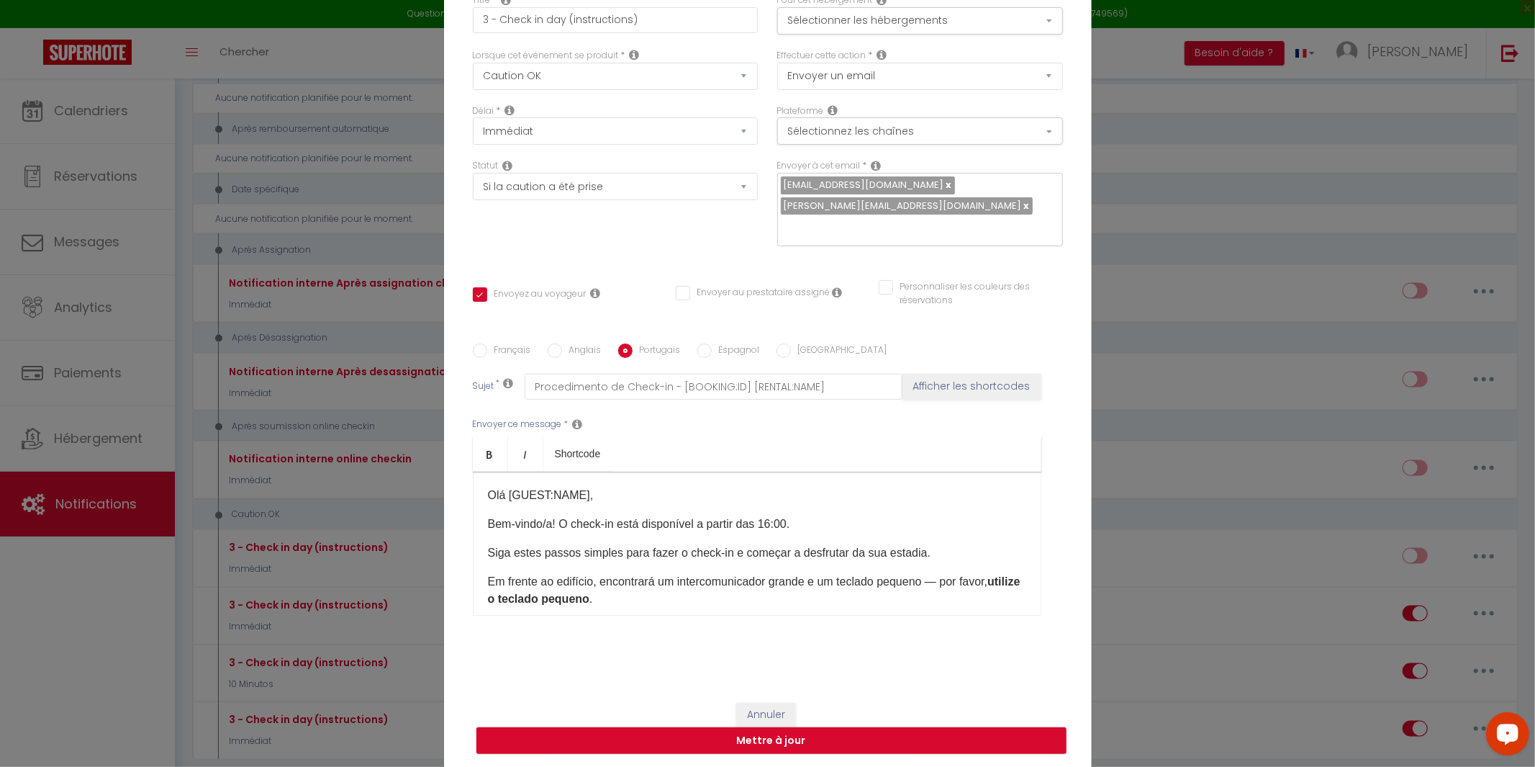
click at [697, 343] on input "Espagnol" at bounding box center [704, 350] width 14 height 14
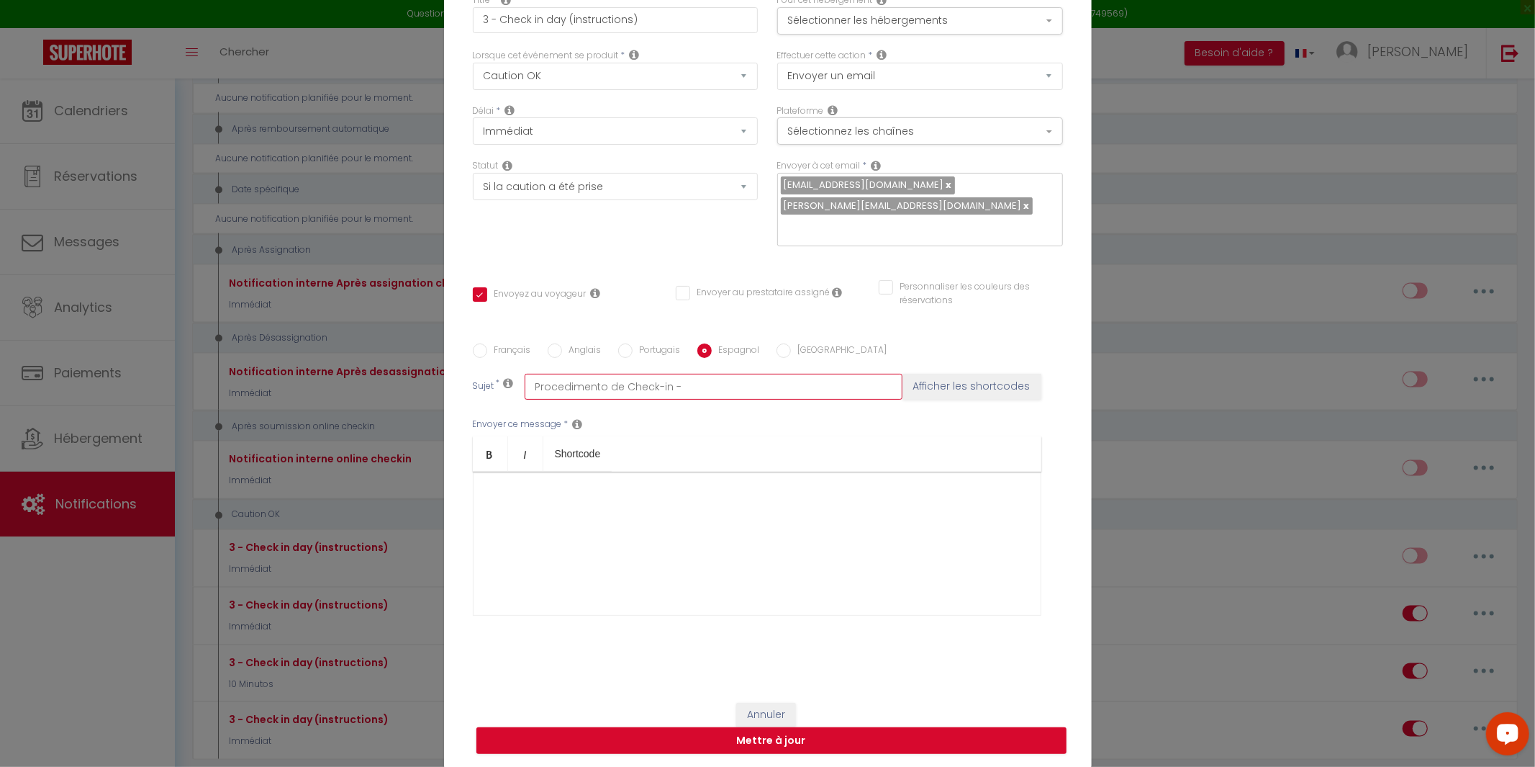
click at [707, 376] on input "Procedimento de Check-in -" at bounding box center [714, 387] width 378 height 26
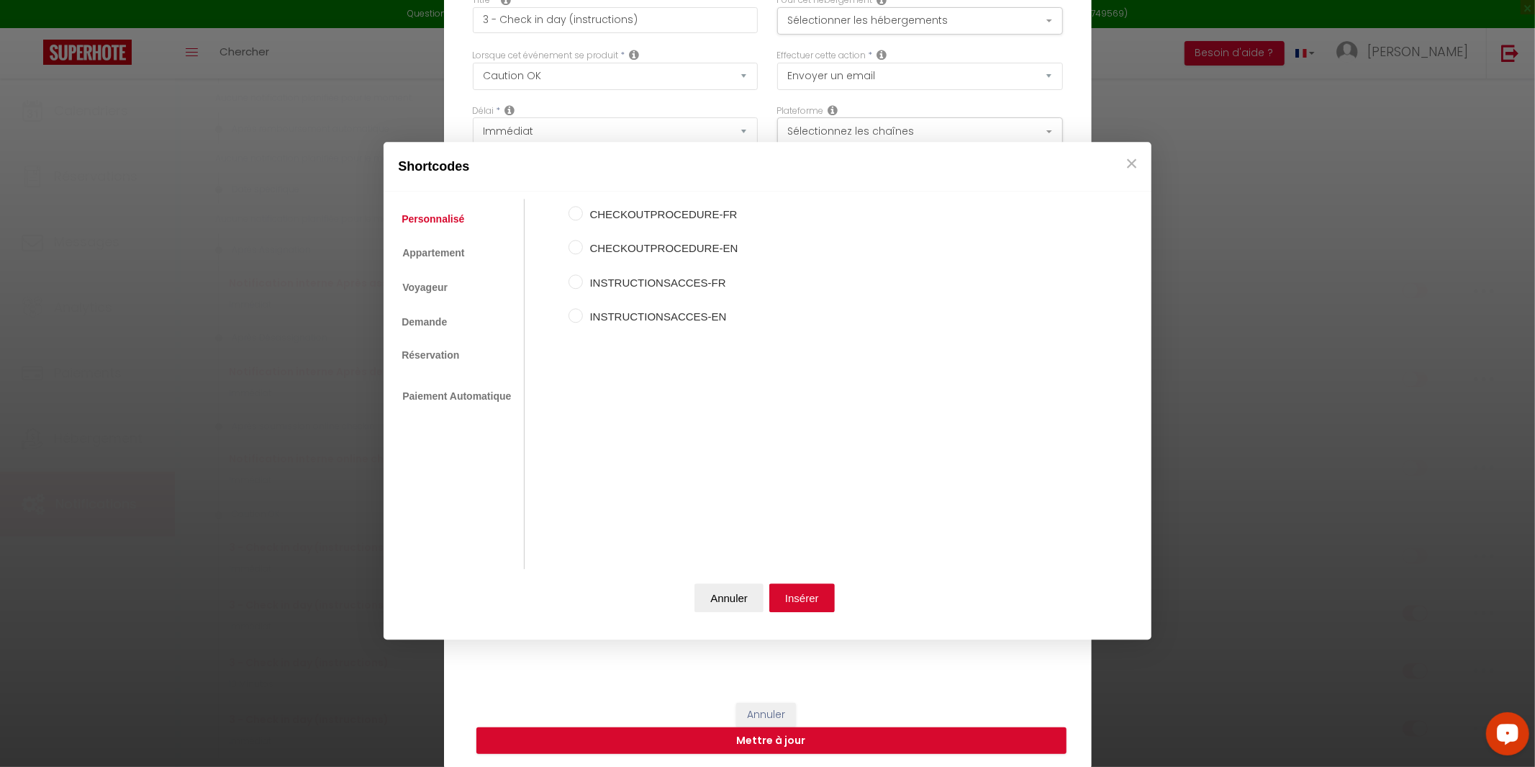
click at [466, 351] on ul "Personnalisé Appartement Voyageur Demande Réservation Lien De Paiement Paiement…" at bounding box center [458, 384] width 134 height 370
click at [441, 360] on link "Réservation" at bounding box center [430, 355] width 72 height 26
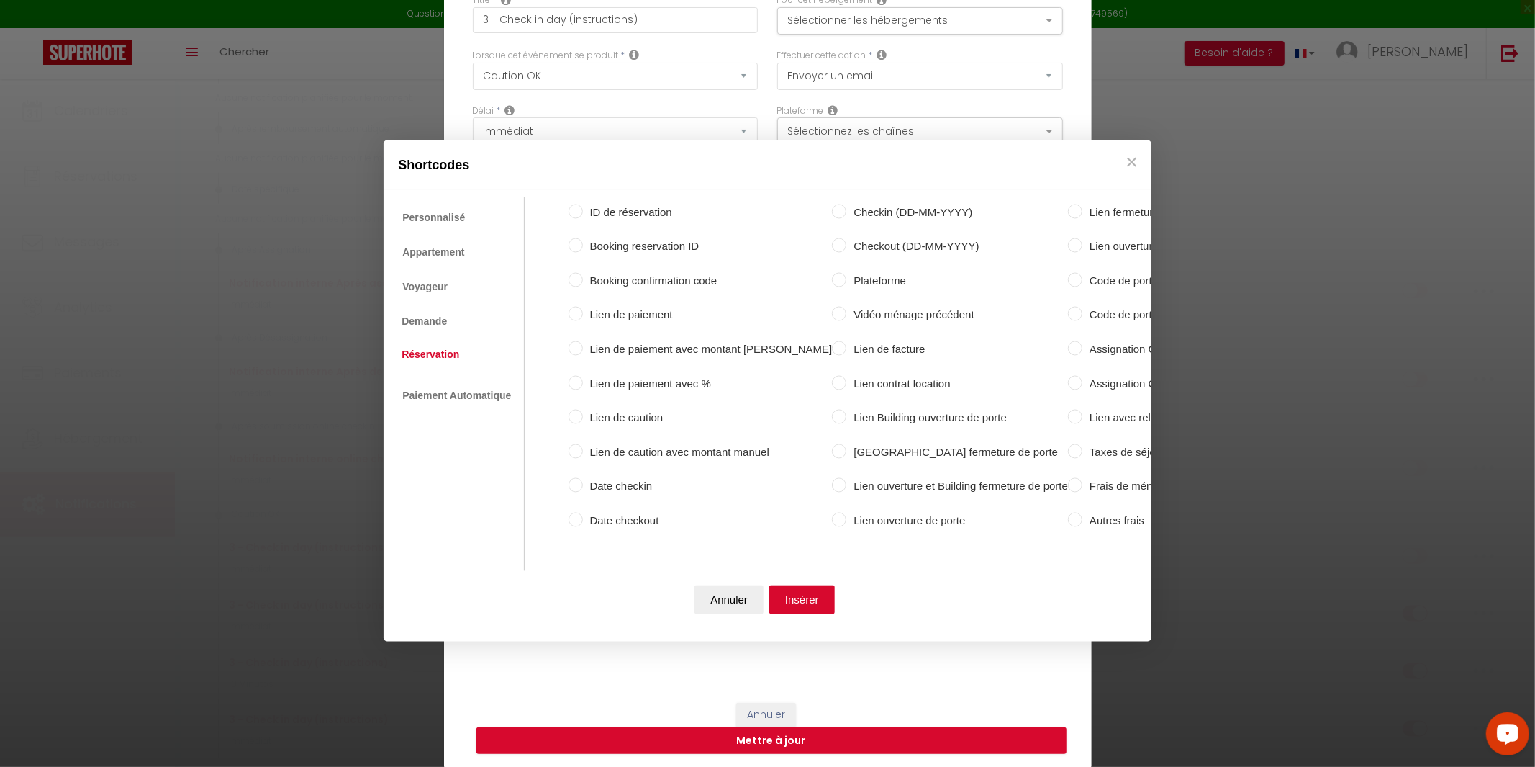
click at [641, 249] on label "Booking reservation ID" at bounding box center [708, 246] width 250 height 17
click at [583, 249] on input "Booking reservation ID" at bounding box center [576, 245] width 14 height 14
click at [821, 603] on button "Insérer" at bounding box center [801, 599] width 65 height 29
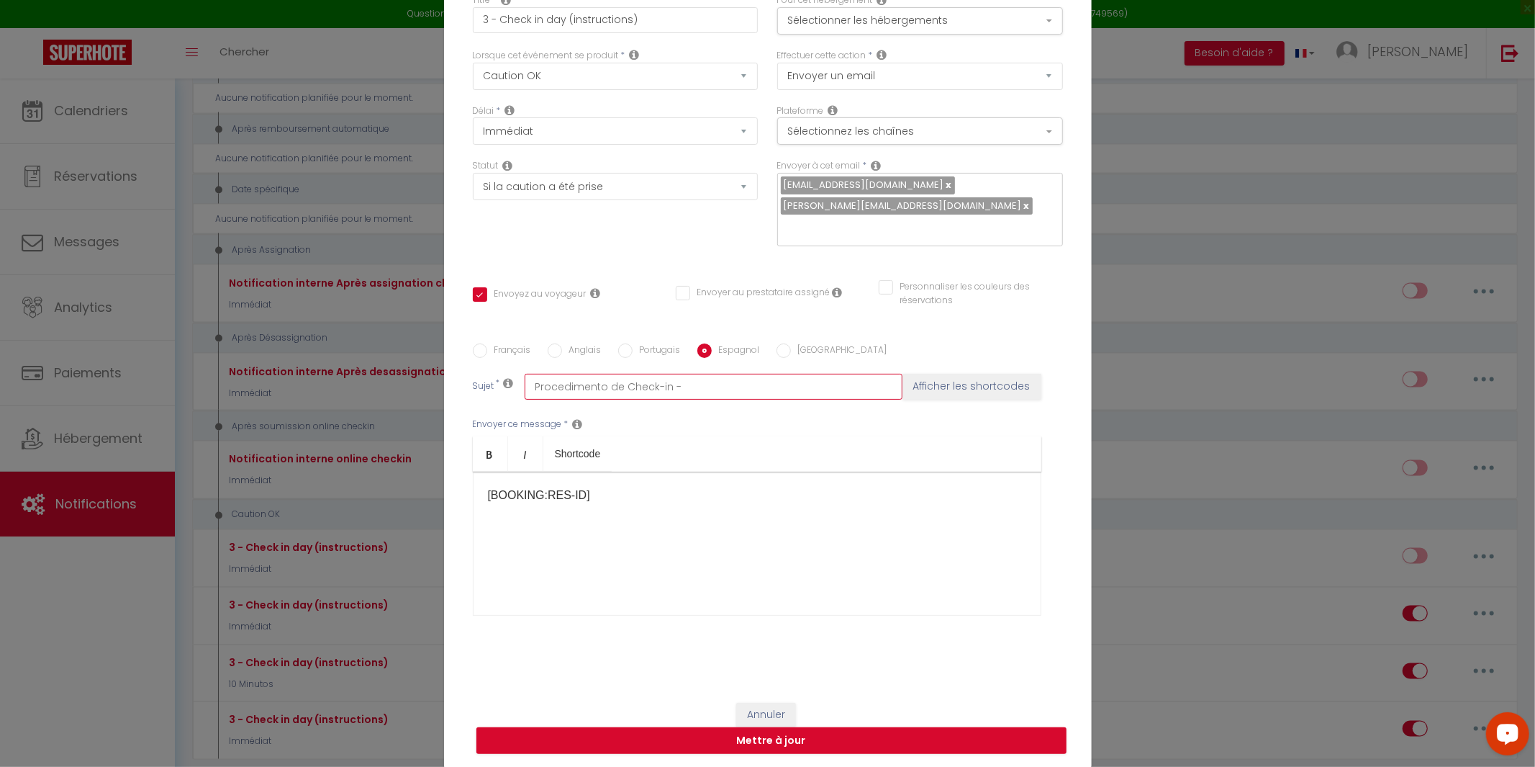
click at [698, 375] on input "Procedimento de Check-in -" at bounding box center [714, 387] width 378 height 26
click at [986, 384] on button "Afficher les shortcodes" at bounding box center [972, 387] width 139 height 26
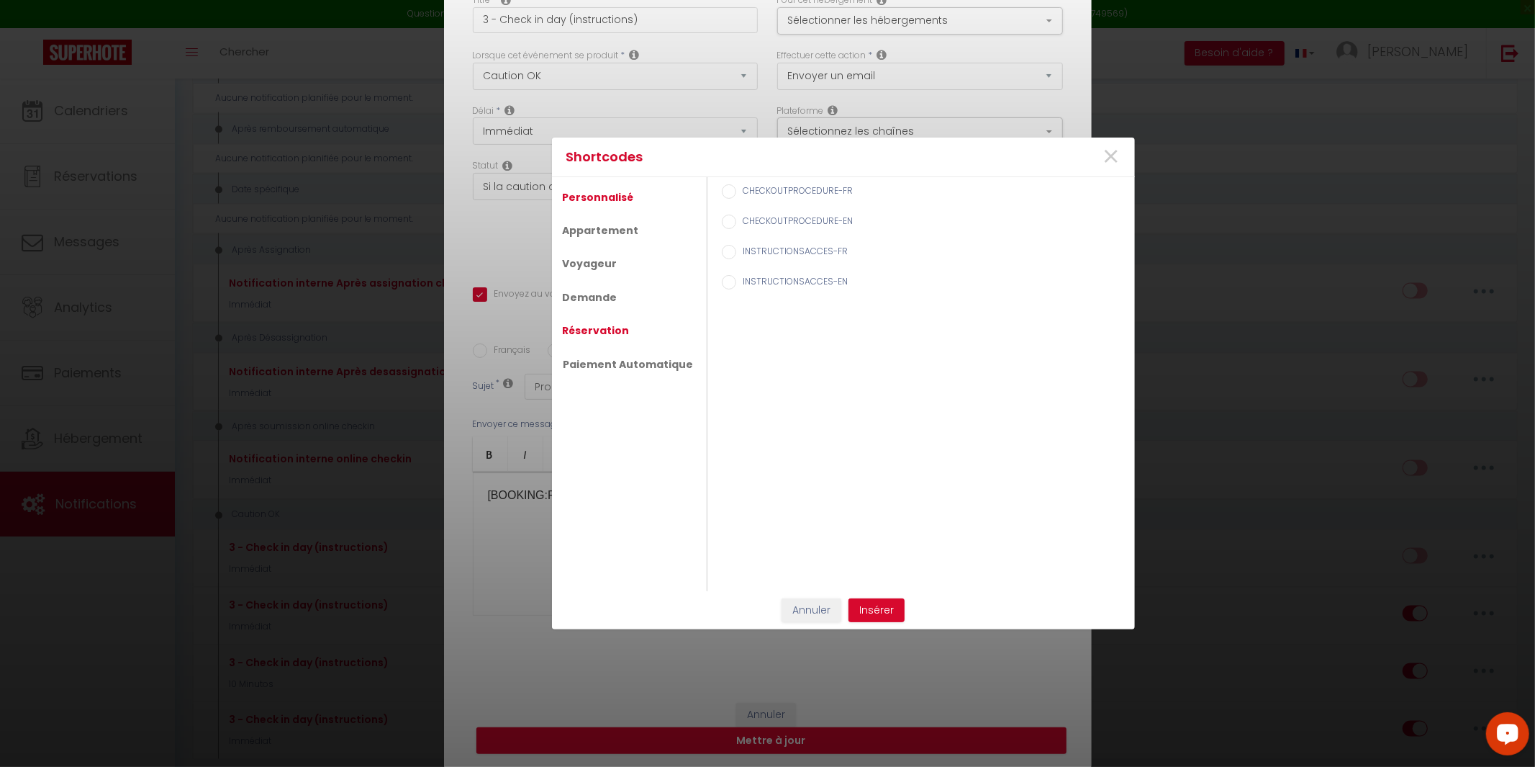
click at [620, 327] on link "Réservation" at bounding box center [596, 330] width 81 height 26
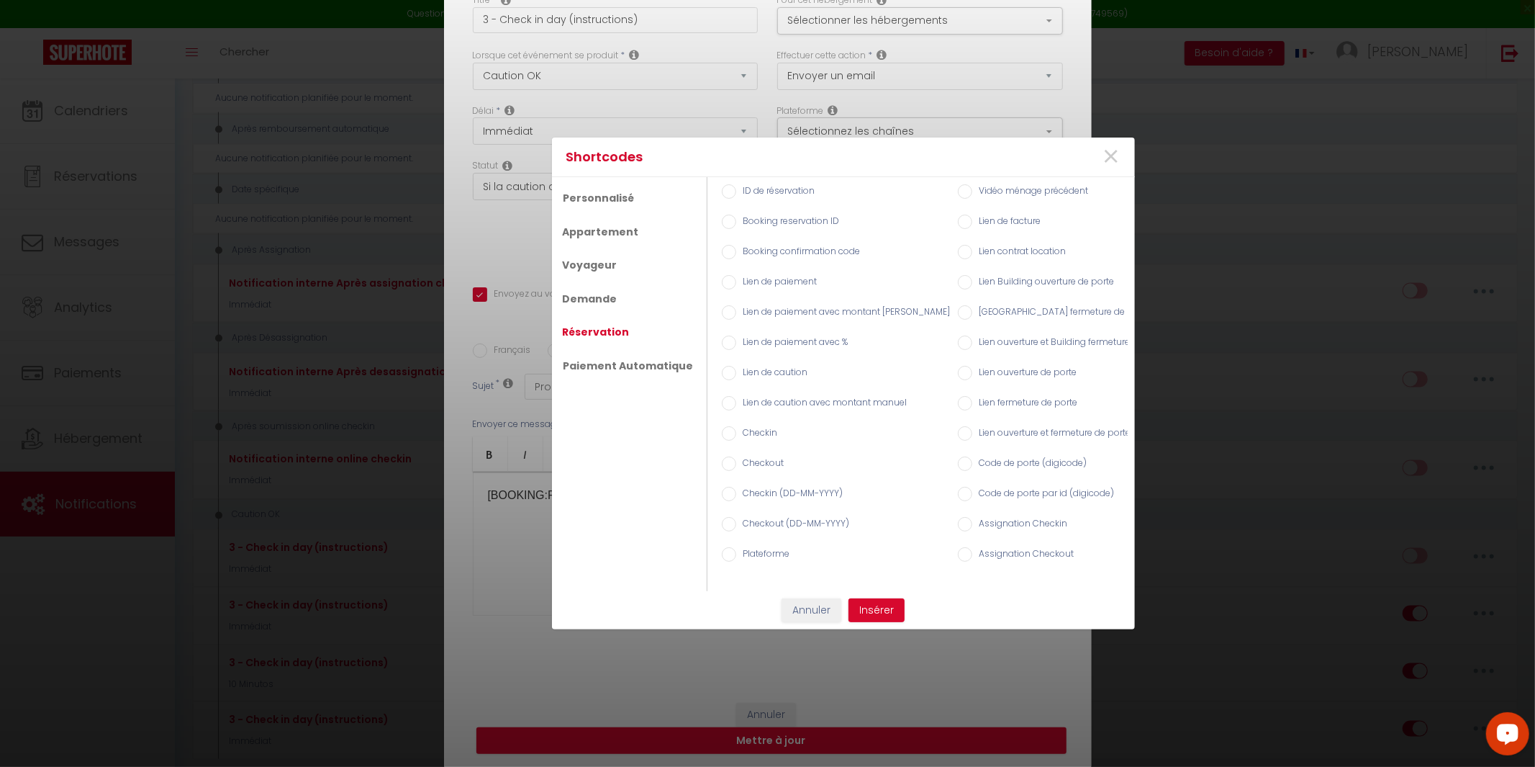
click at [795, 222] on label "Booking reservation ID" at bounding box center [788, 222] width 104 height 16
click at [736, 222] on input "Booking reservation ID" at bounding box center [729, 221] width 14 height 14
click at [862, 603] on button "Insérer" at bounding box center [877, 610] width 56 height 24
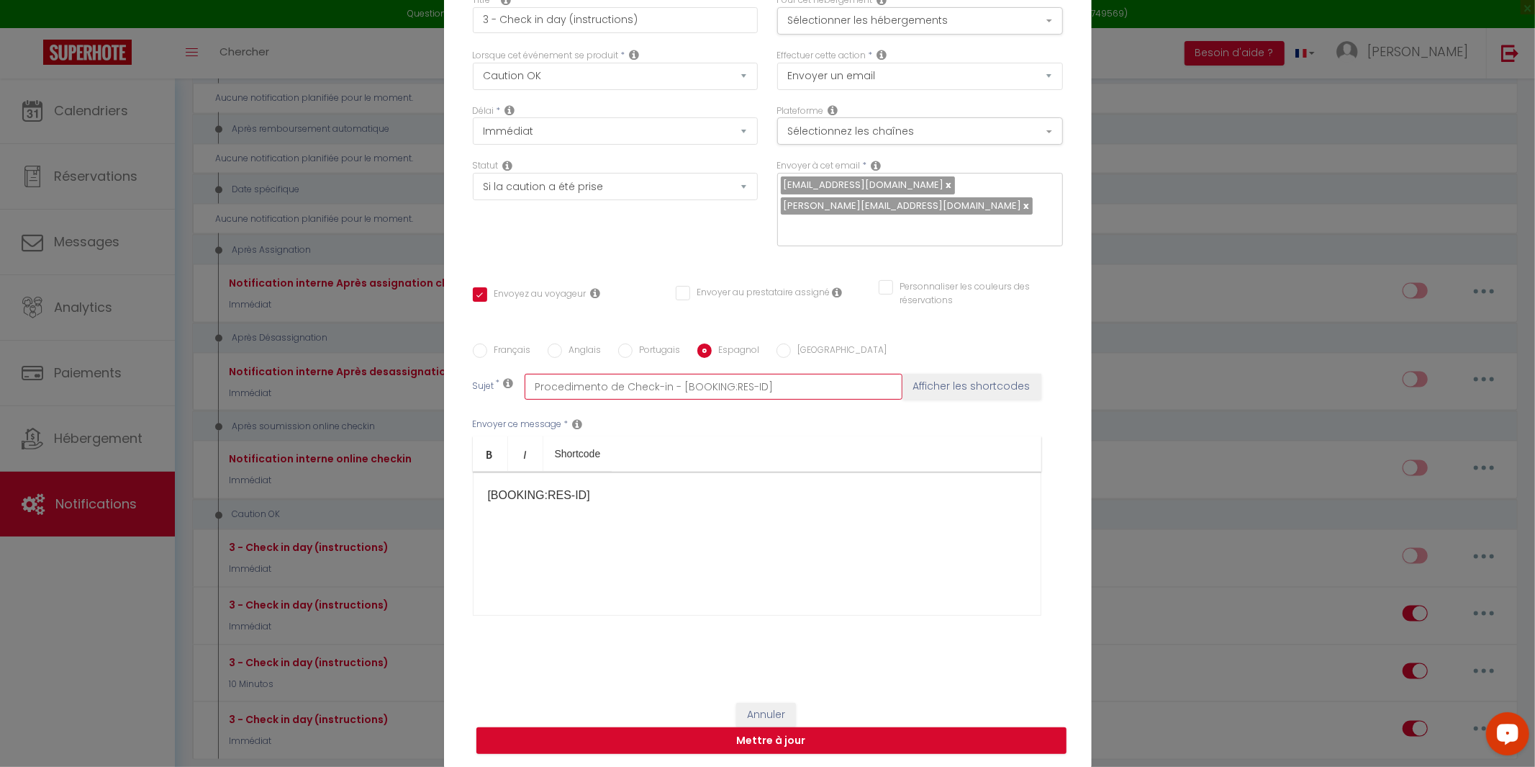
click at [788, 374] on input "Procedimento de Check-in - [BOOKING:RES-ID]" at bounding box center [714, 387] width 378 height 26
click at [971, 374] on button "Afficher les shortcodes" at bounding box center [972, 387] width 139 height 26
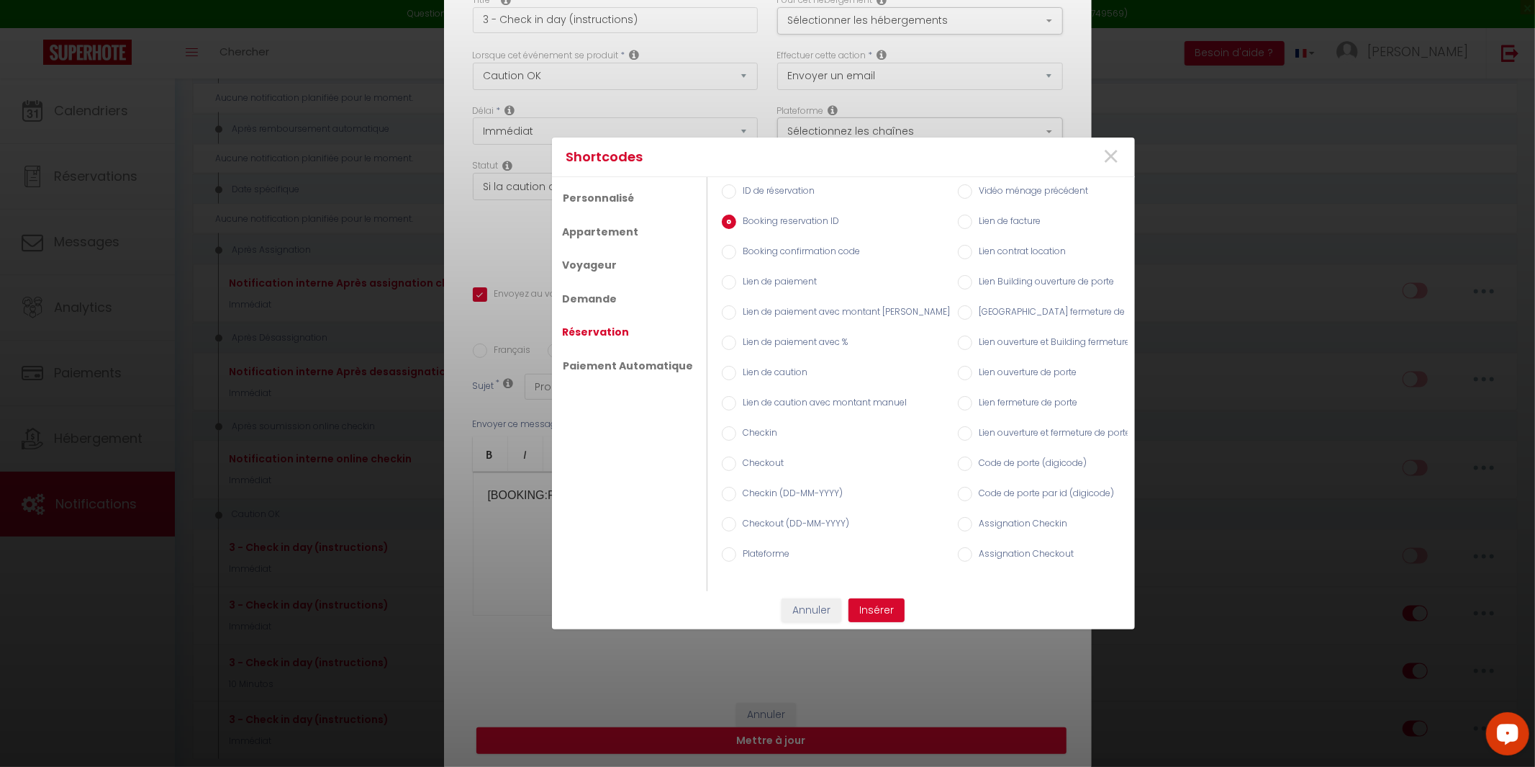
click at [790, 182] on div "ID de réservation" at bounding box center [833, 192] width 236 height 30
click at [791, 189] on label "ID de réservation" at bounding box center [775, 192] width 79 height 16
click at [736, 189] on input "ID de réservation" at bounding box center [729, 191] width 14 height 14
click at [890, 615] on button "Insérer" at bounding box center [877, 610] width 56 height 24
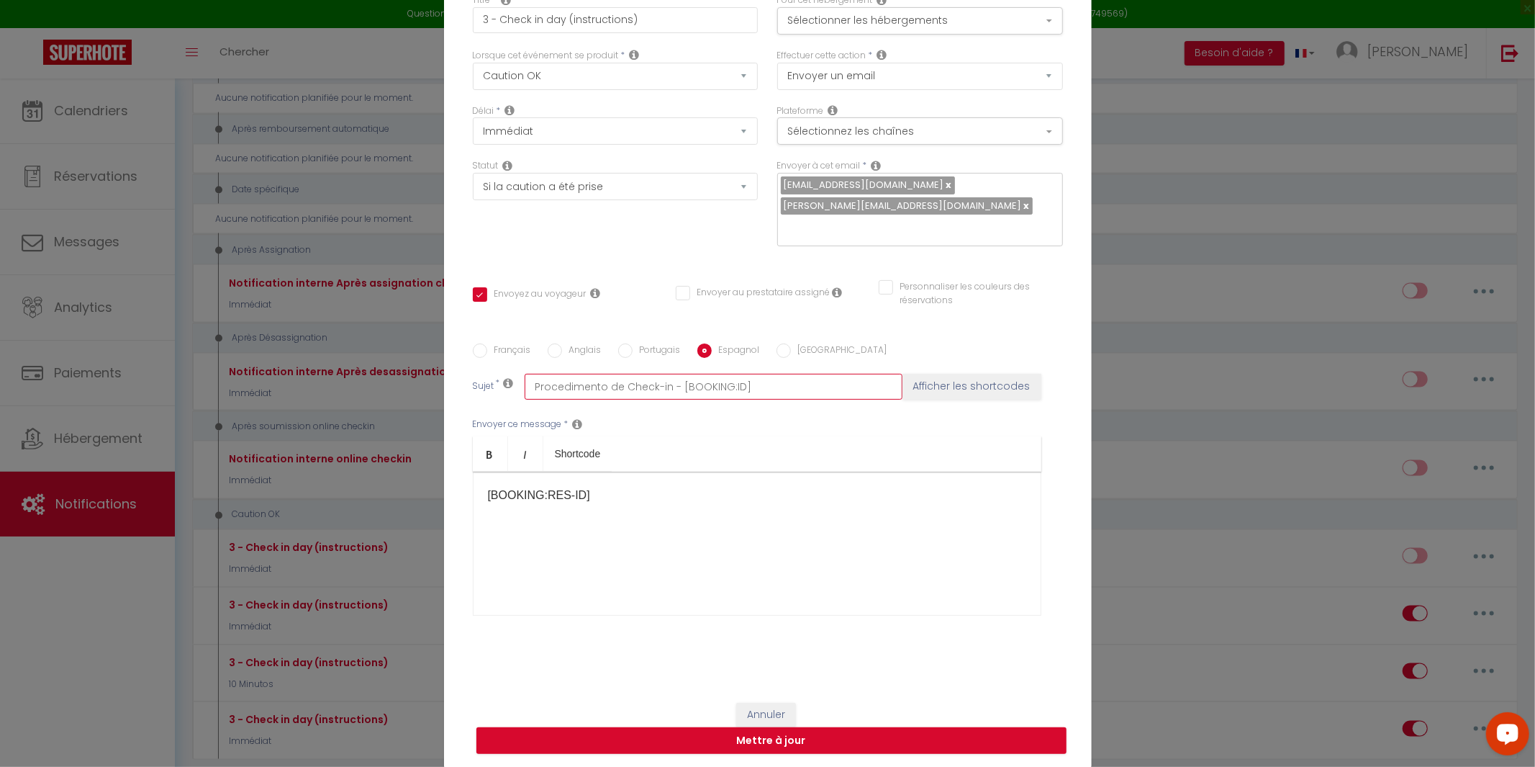
click at [812, 386] on input "Procedimento de Check-in - [BOOKING:ID]" at bounding box center [714, 387] width 378 height 26
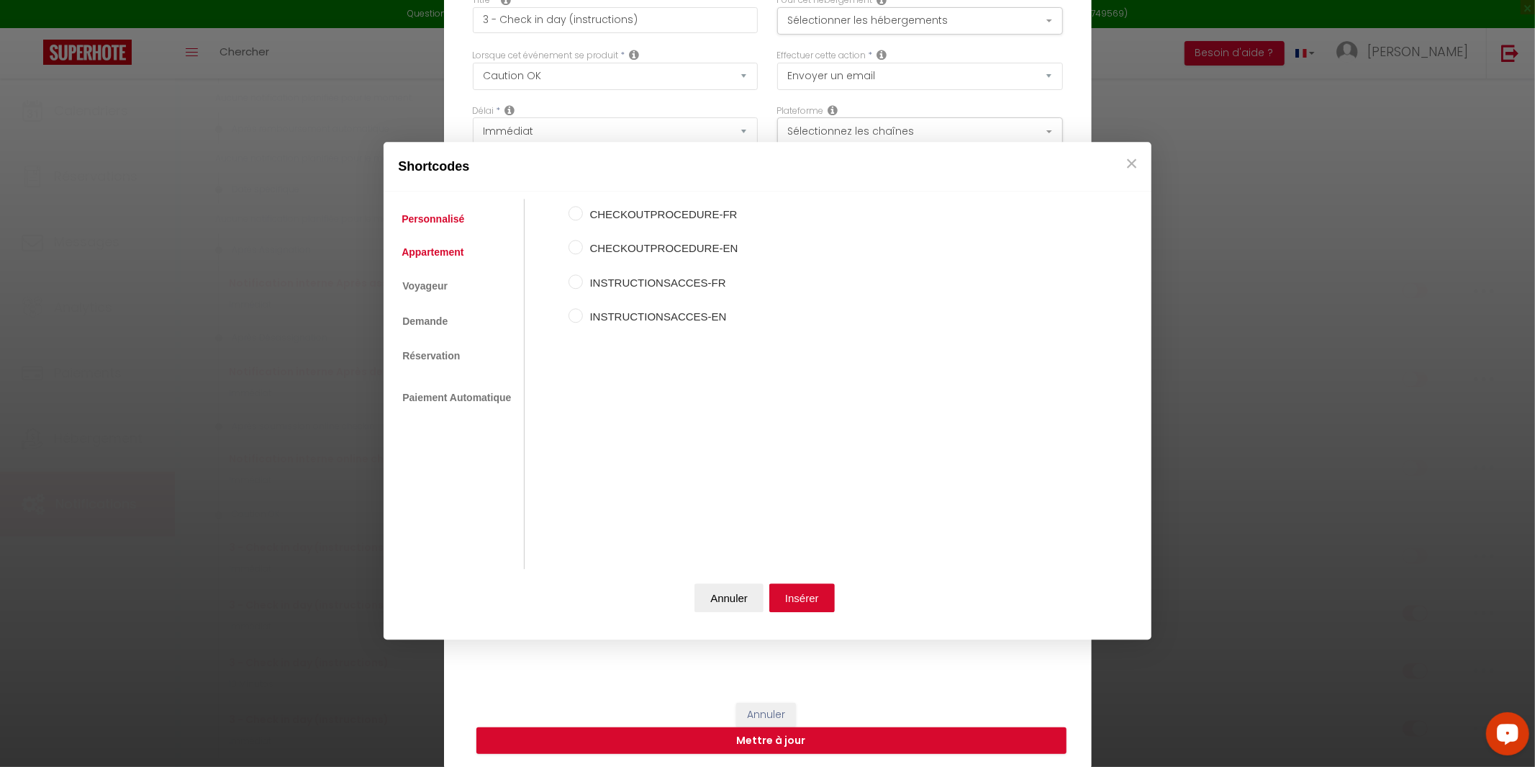
click at [443, 248] on link "Appartement" at bounding box center [432, 252] width 76 height 26
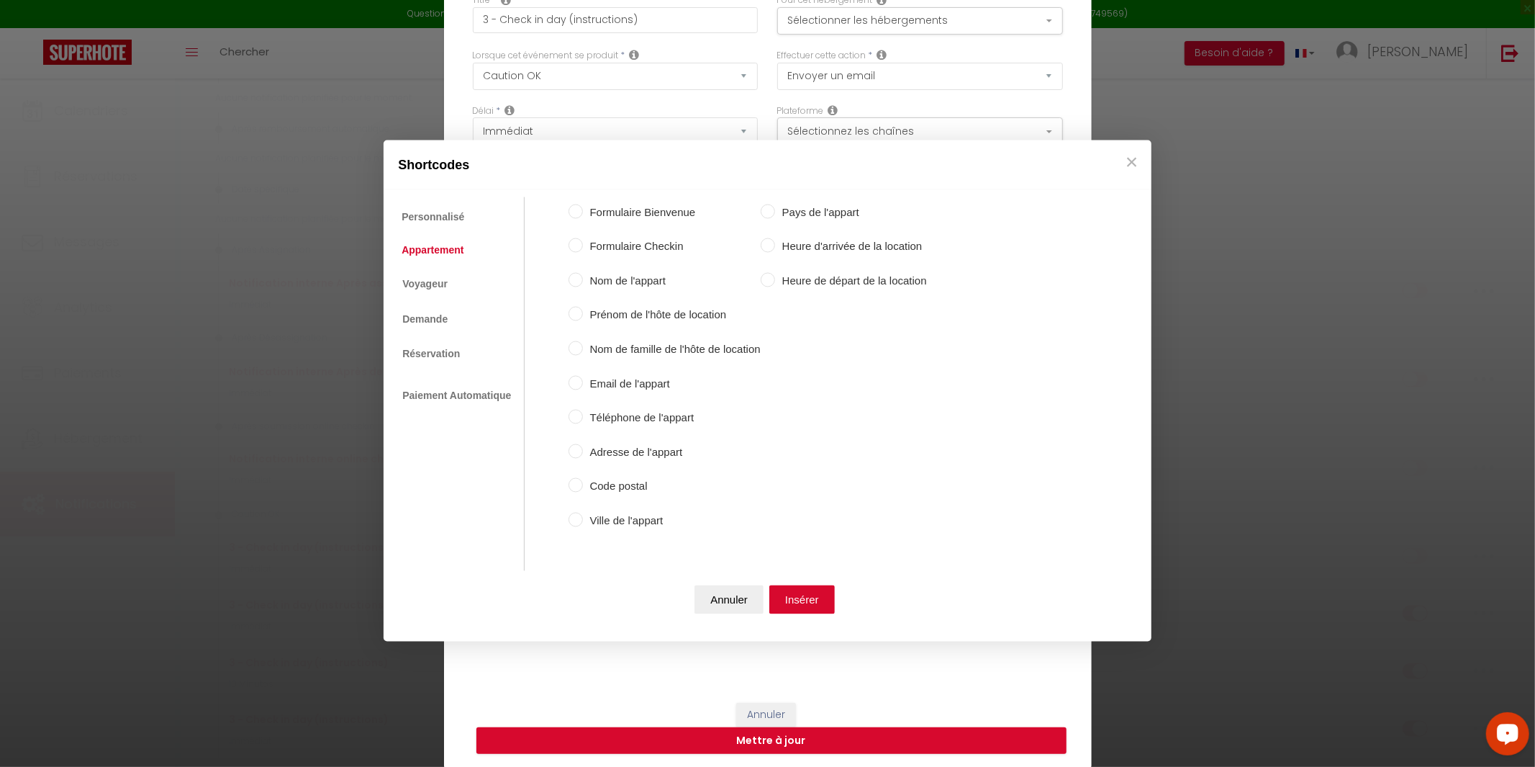
click at [625, 280] on label "Nom de l'appart" at bounding box center [672, 280] width 178 height 17
click at [583, 280] on input "Nom de l'appart" at bounding box center [576, 279] width 14 height 14
click at [800, 594] on button "Insérer" at bounding box center [801, 599] width 65 height 29
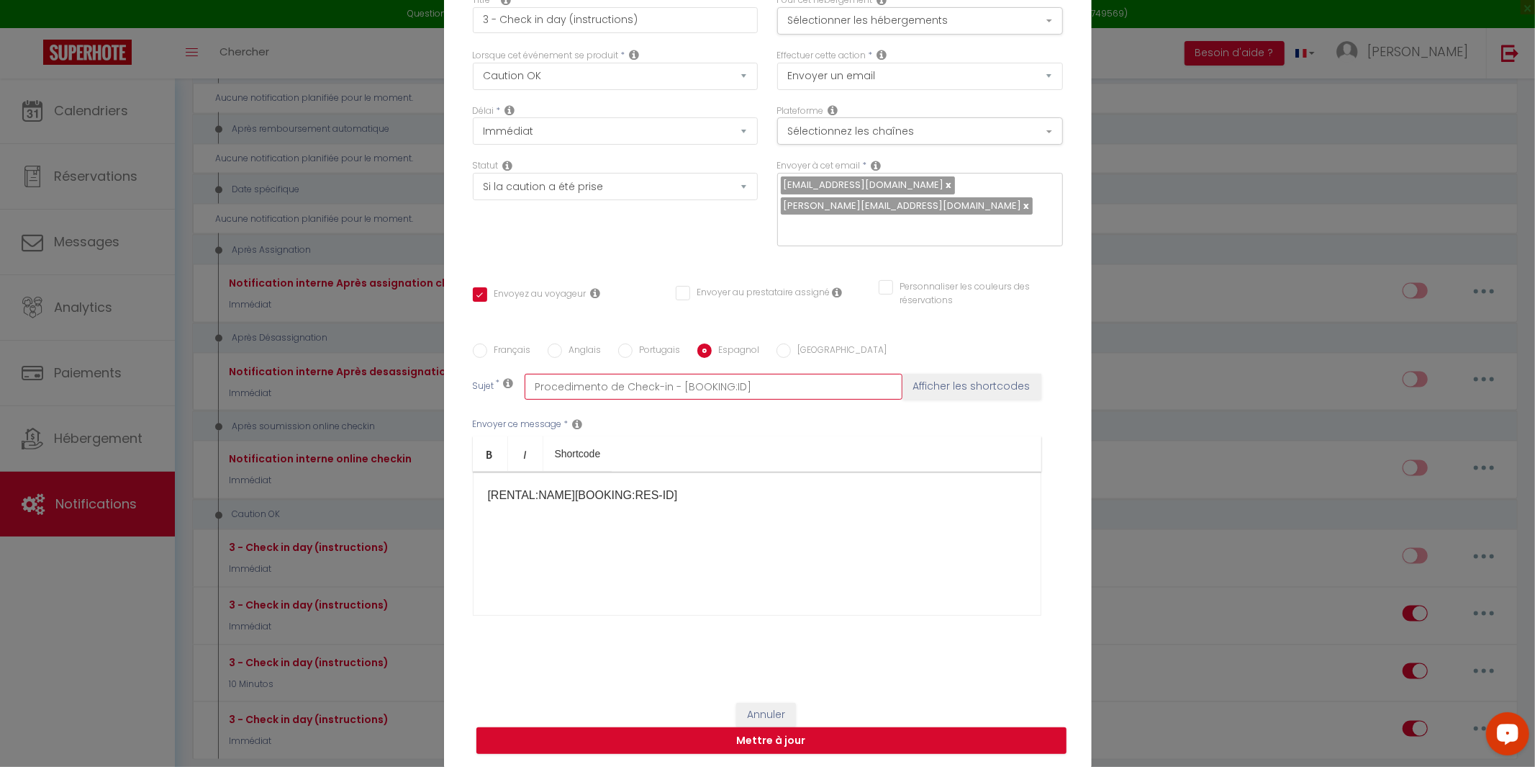
click at [762, 374] on input "Procedimento de Check-in - [BOOKING:ID]" at bounding box center [714, 387] width 378 height 26
click at [979, 378] on button "Afficher les shortcodes" at bounding box center [972, 387] width 139 height 26
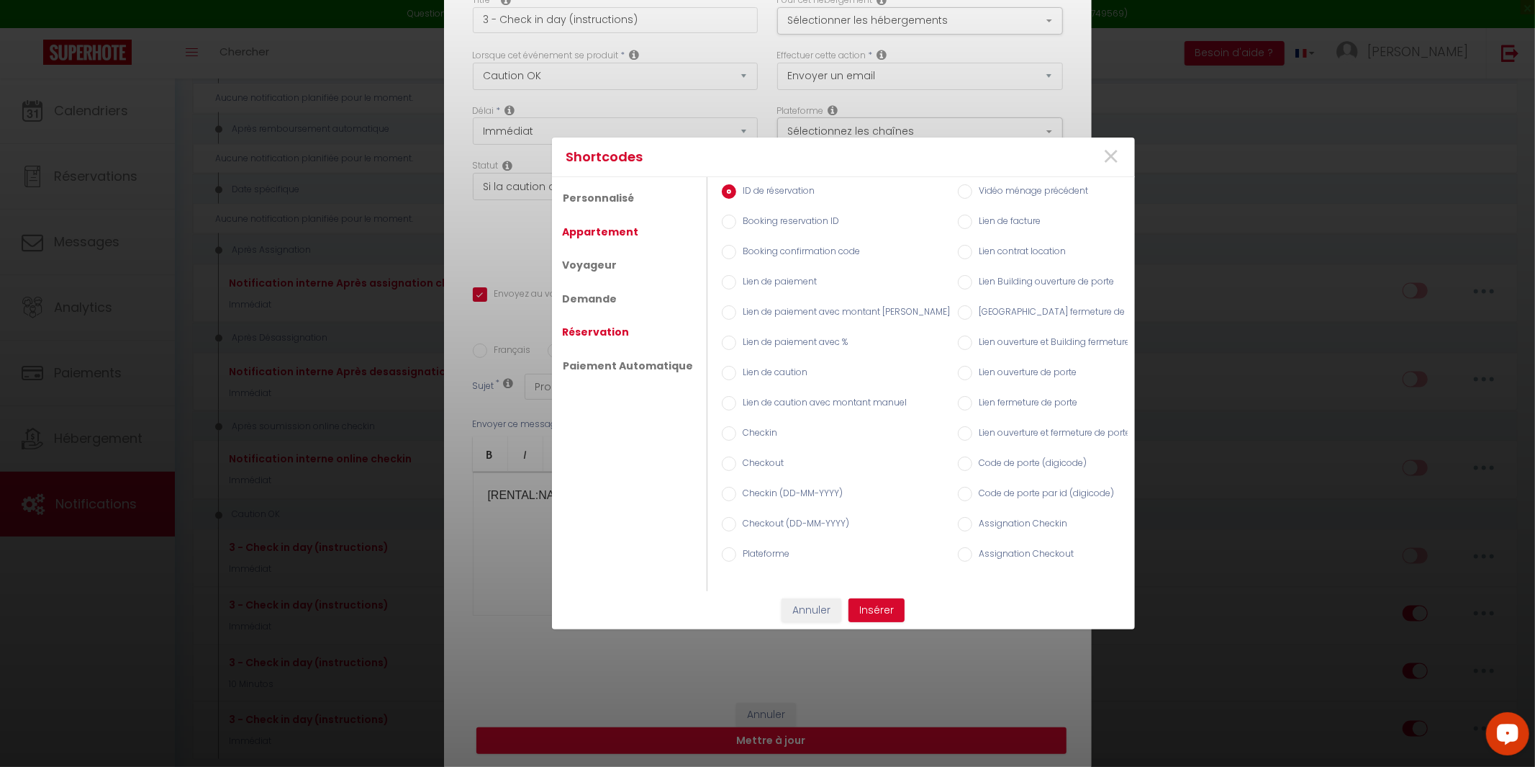
click at [628, 238] on link "Appartement" at bounding box center [601, 232] width 91 height 26
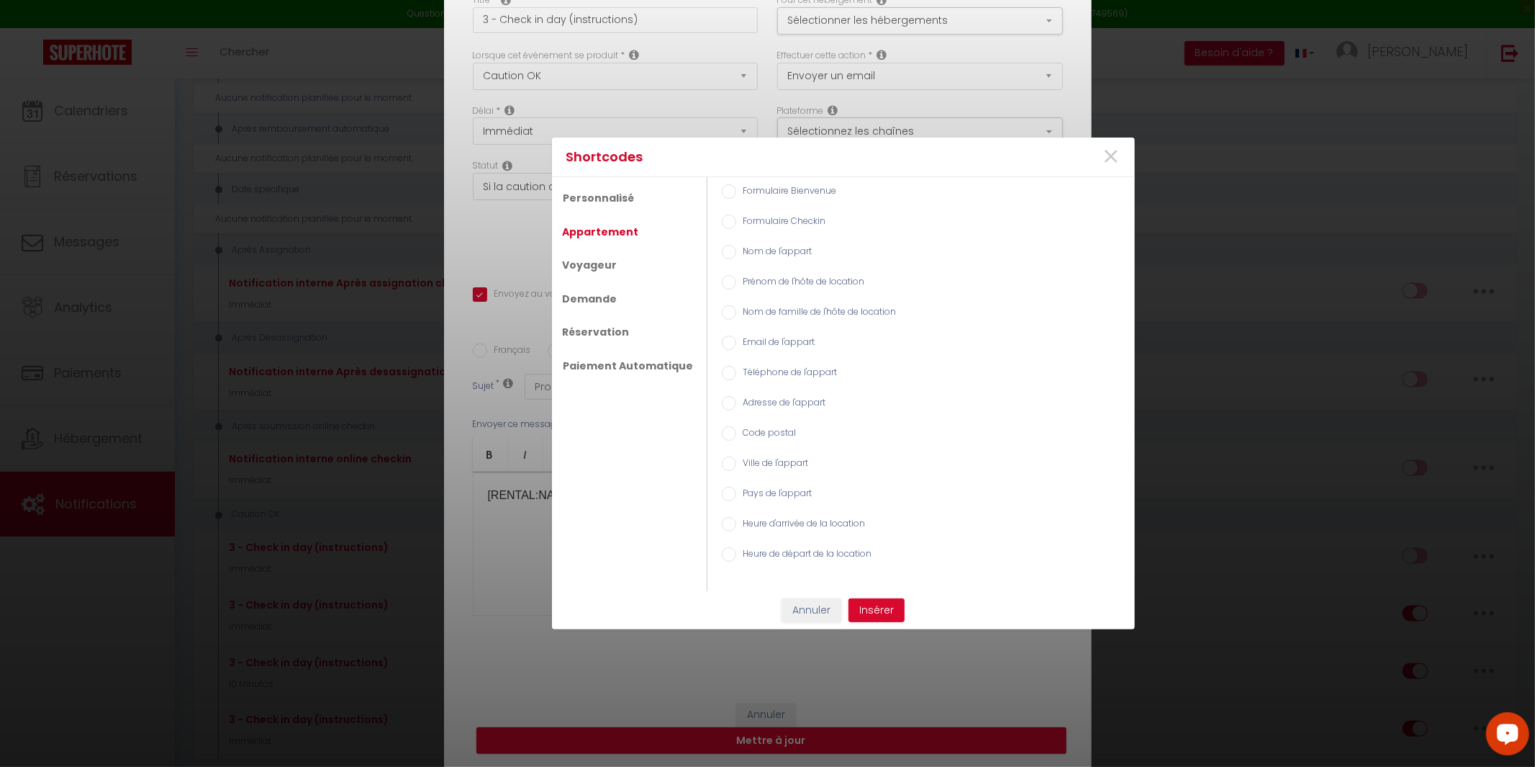
click at [730, 604] on div "Annuler Insérer" at bounding box center [843, 610] width 583 height 24
click at [745, 253] on label "Nom de l'appart" at bounding box center [774, 253] width 76 height 16
click at [736, 253] on input "Nom de l'appart" at bounding box center [729, 252] width 14 height 14
click at [875, 607] on button "Insérer" at bounding box center [877, 610] width 56 height 24
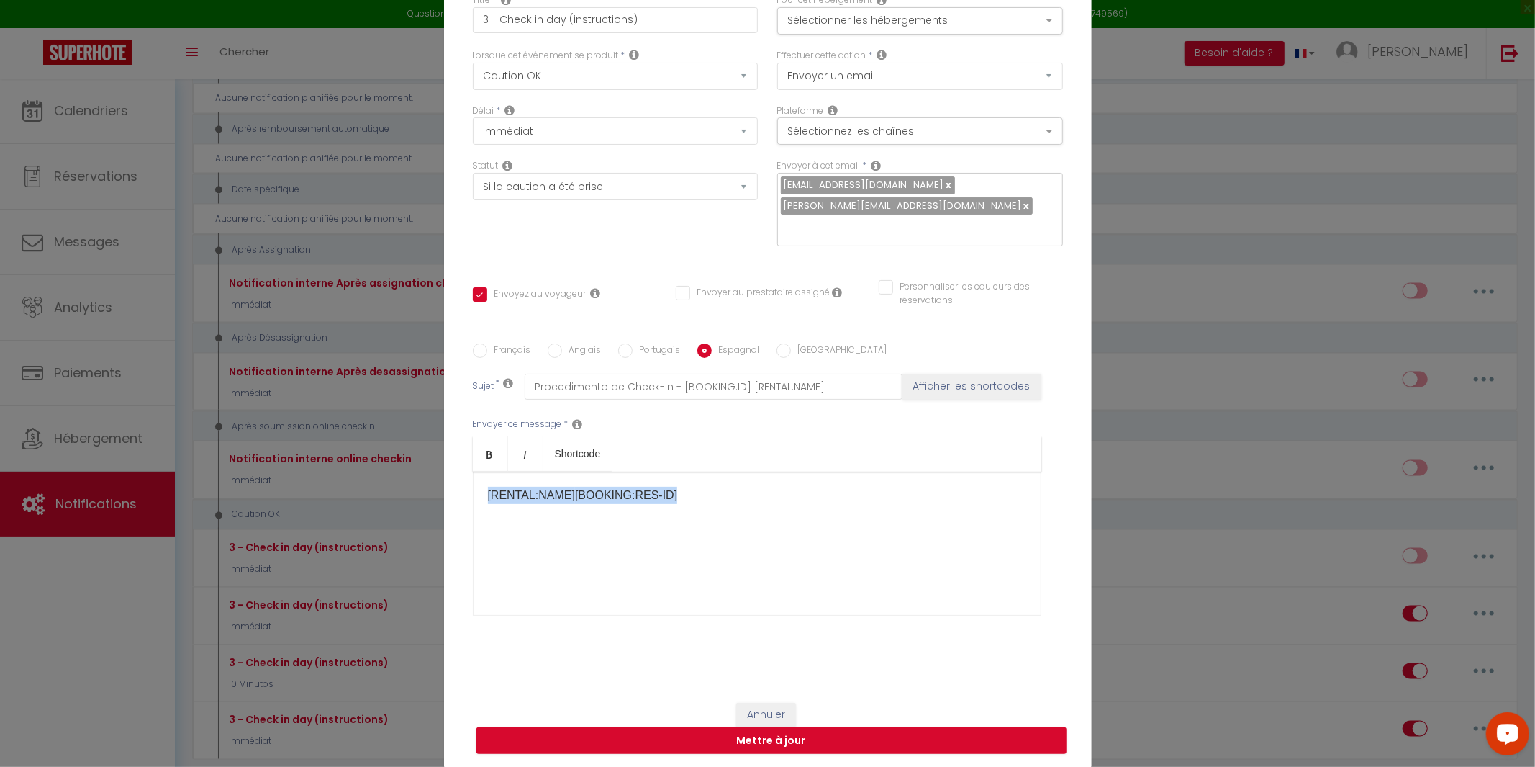
drag, startPoint x: 698, startPoint y: 476, endPoint x: 329, endPoint y: 460, distance: 369.6
click at [329, 460] on div "Modifier la notification × Titre * 3 - Check in day (instructions) Pour cet héb…" at bounding box center [767, 383] width 1535 height 767
drag, startPoint x: 629, startPoint y: 507, endPoint x: 353, endPoint y: 452, distance: 281.2
click at [353, 452] on div "Modifier la notification × Titre * 3 - Check in day (instructions) Pour cet héb…" at bounding box center [767, 383] width 1535 height 767
click at [613, 487] on p "​" at bounding box center [757, 495] width 538 height 17
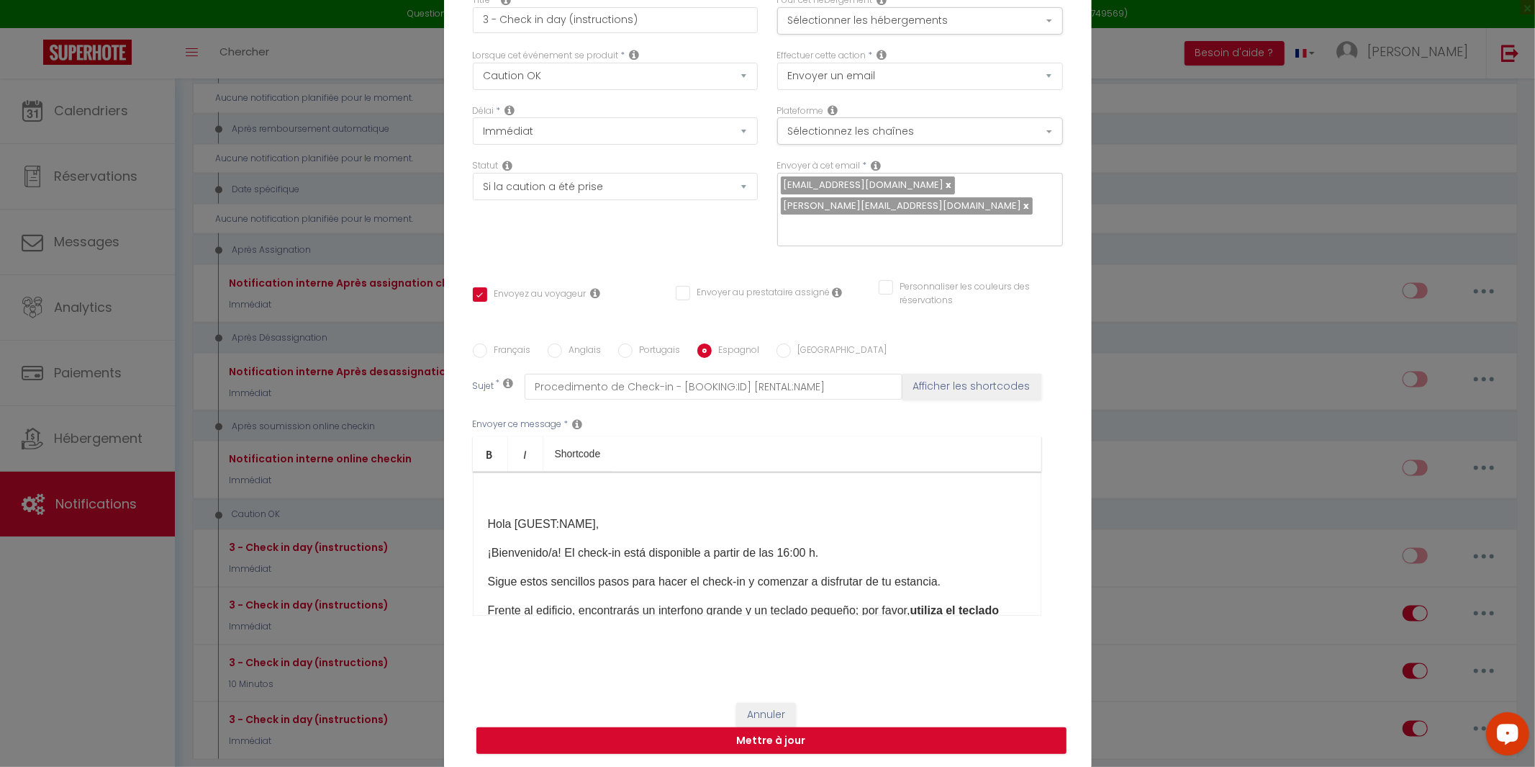
click at [481, 512] on div "​ Hola [GUEST:NAME], ¡Bienvenido/a! El check-in está disponible a partir de las…" at bounding box center [757, 543] width 569 height 144
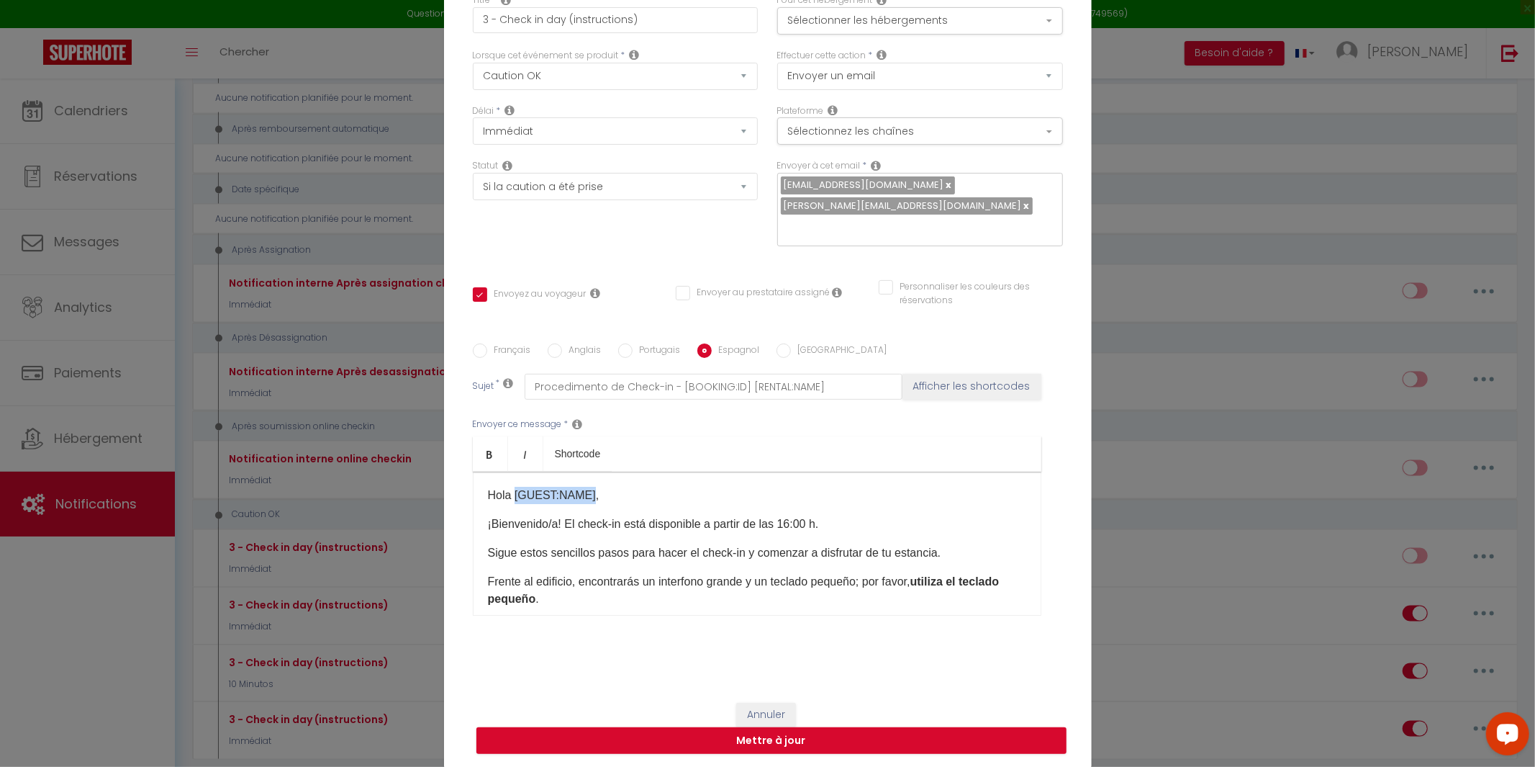
drag, startPoint x: 586, startPoint y: 487, endPoint x: 516, endPoint y: 485, distance: 69.8
click at [516, 487] on p "Hola [GUEST:NAME]," at bounding box center [757, 495] width 538 height 17
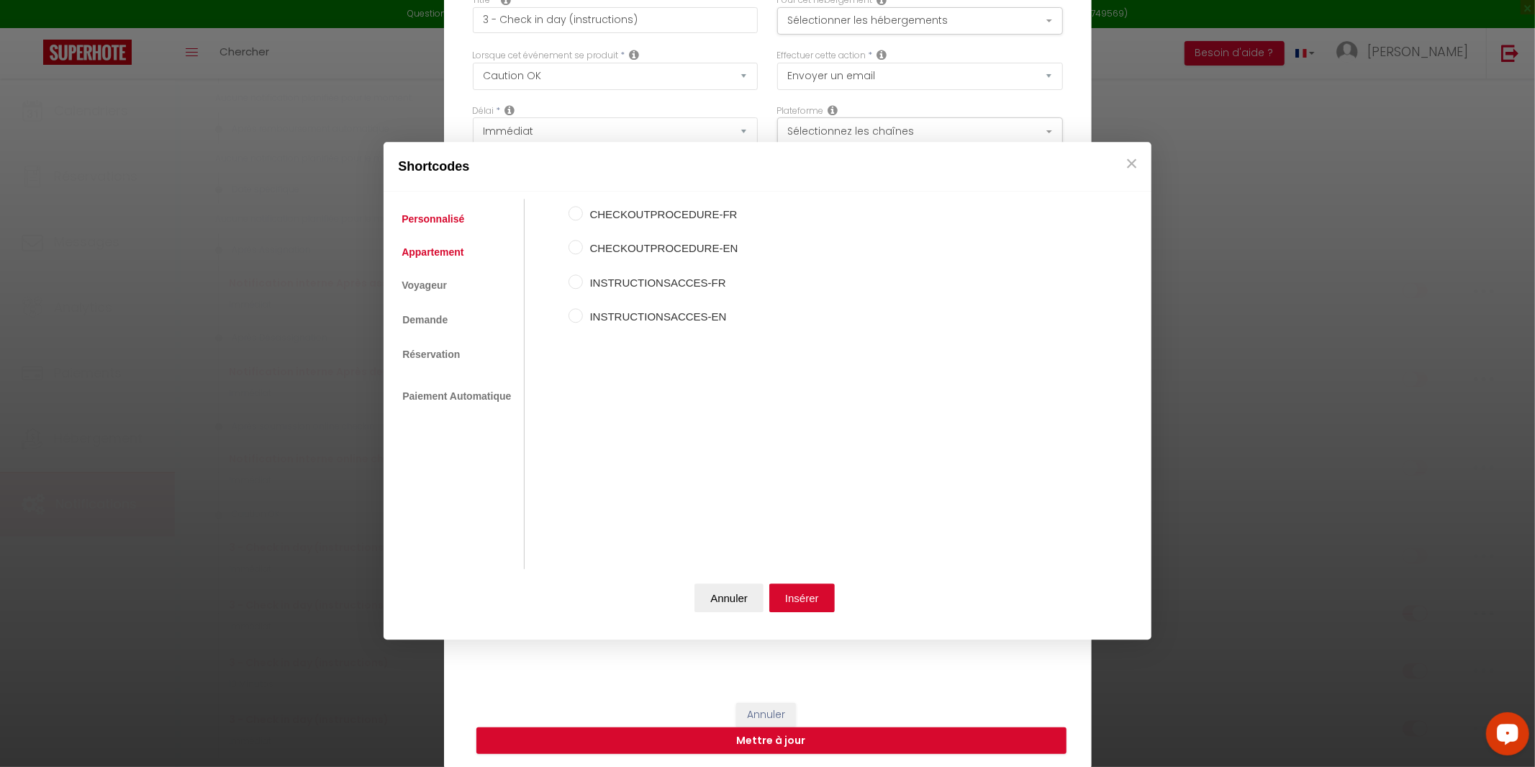
click at [442, 253] on link "Appartement" at bounding box center [432, 252] width 76 height 26
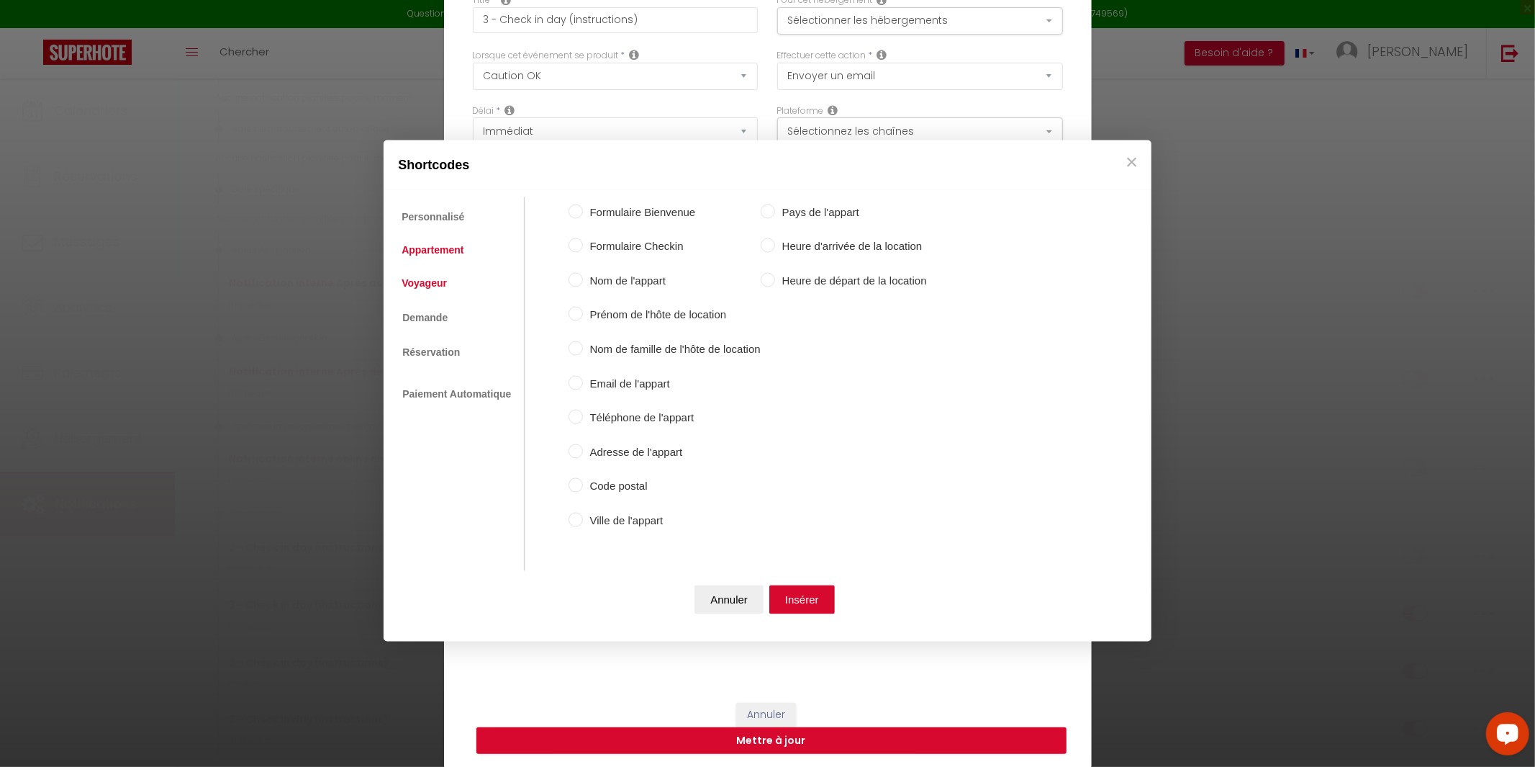
click at [436, 277] on link "Voyageur" at bounding box center [424, 284] width 60 height 26
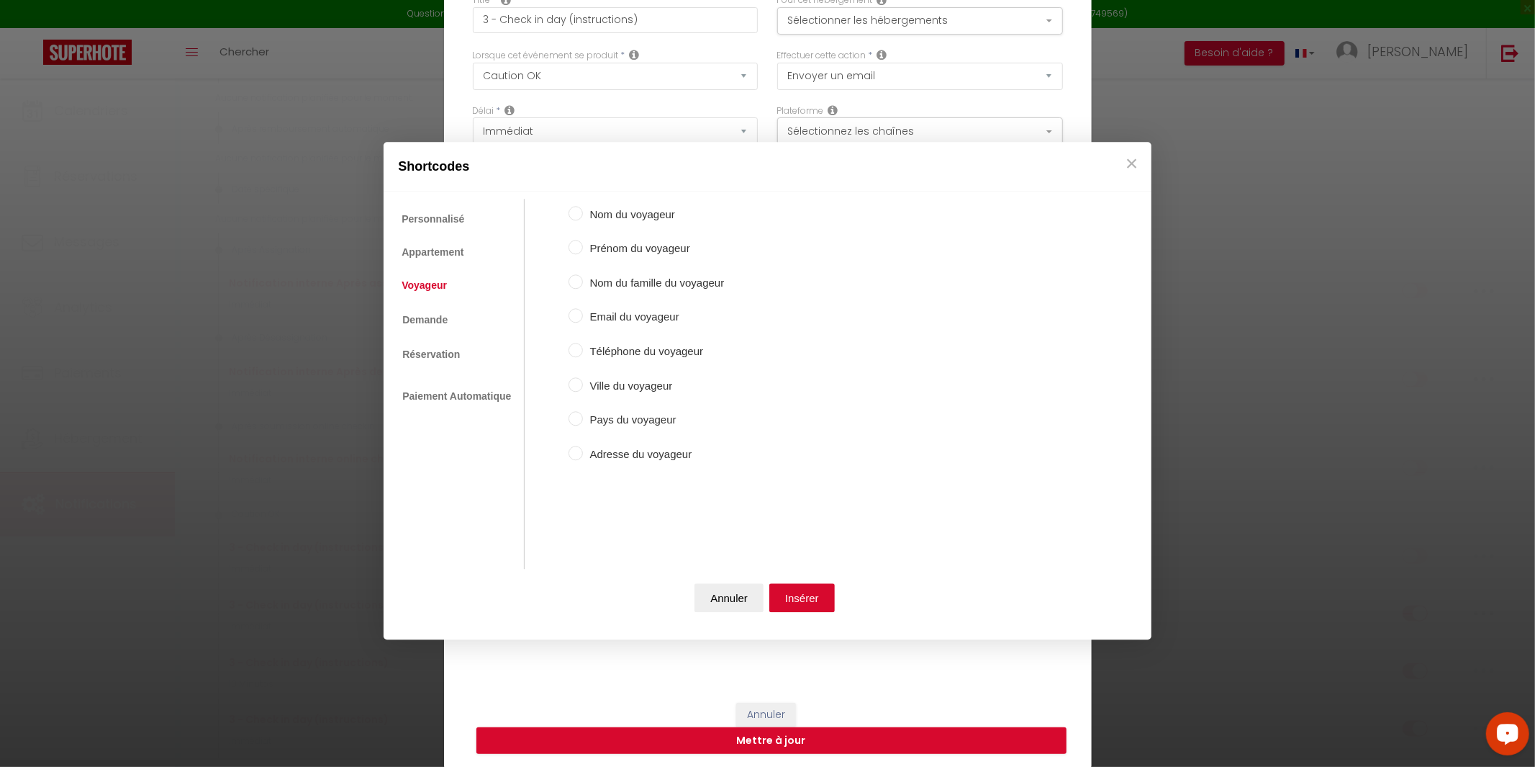
click at [547, 264] on div "Personnalisé Appartement Voyageur Demande Réservation Lien De Paiement Paiement…" at bounding box center [768, 384] width 754 height 370
click at [580, 214] on input "Nom du voyageur" at bounding box center [576, 213] width 14 height 14
click at [798, 597] on button "Insérer" at bounding box center [801, 597] width 65 height 29
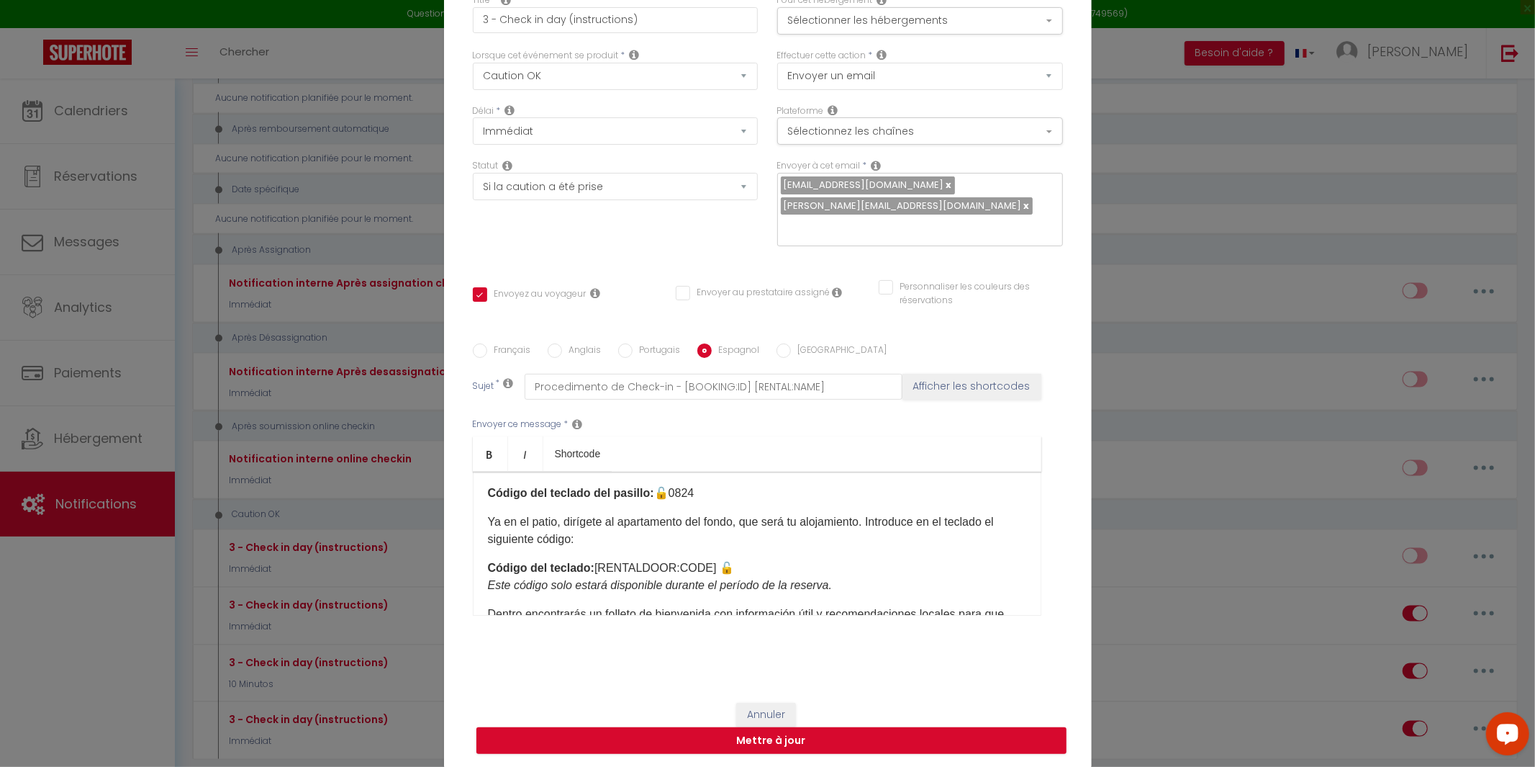
scroll to position [223, 0]
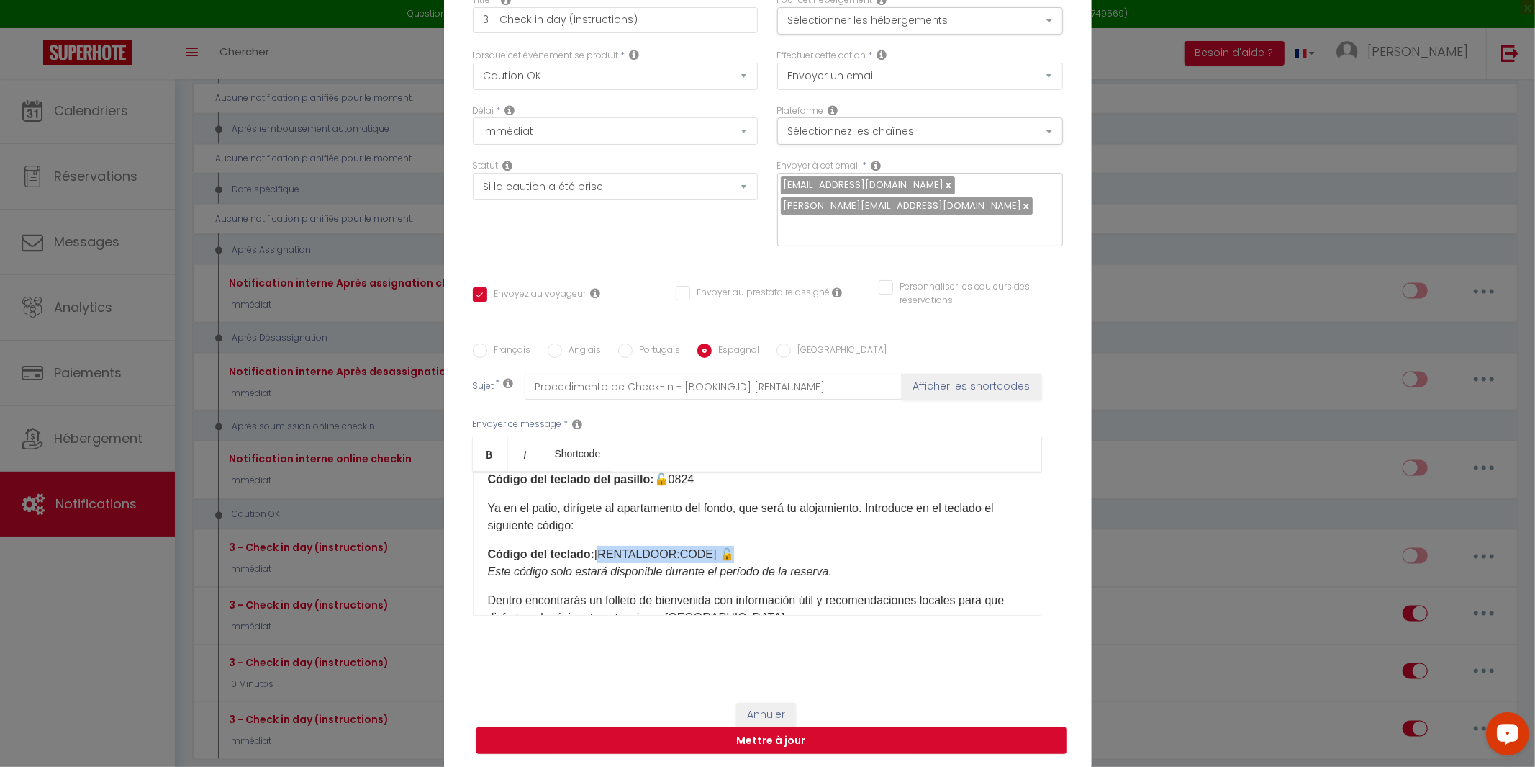
drag, startPoint x: 708, startPoint y: 550, endPoint x: 596, endPoint y: 552, distance: 112.3
click at [596, 552] on p "Código del teclado: [RENTALDOOR:CODE] 🔓 Este código solo estará disponible dura…" at bounding box center [757, 563] width 538 height 35
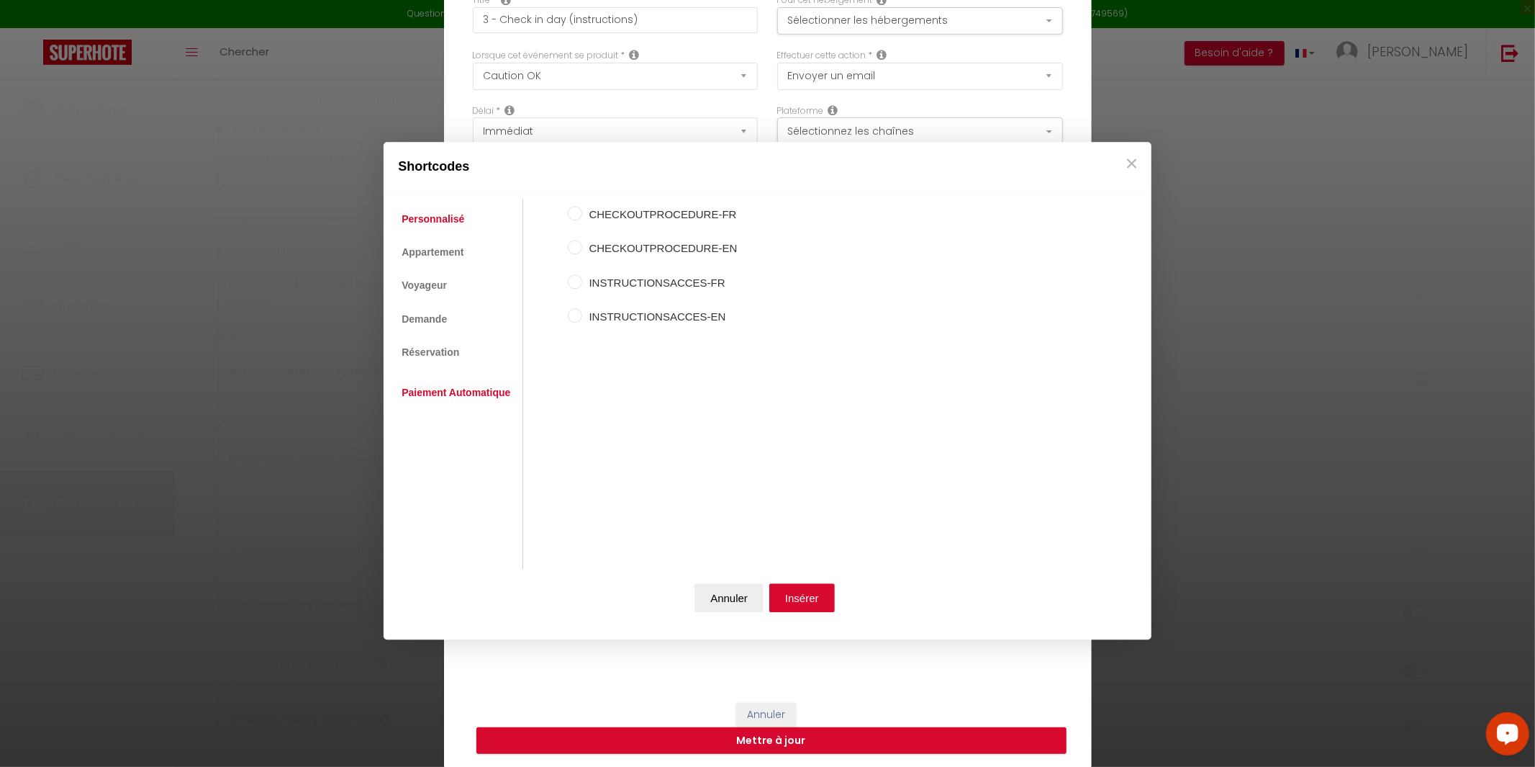
click at [438, 392] on link "Paiement Automatique" at bounding box center [455, 393] width 123 height 26
click at [440, 358] on link "Réservation" at bounding box center [430, 353] width 72 height 26
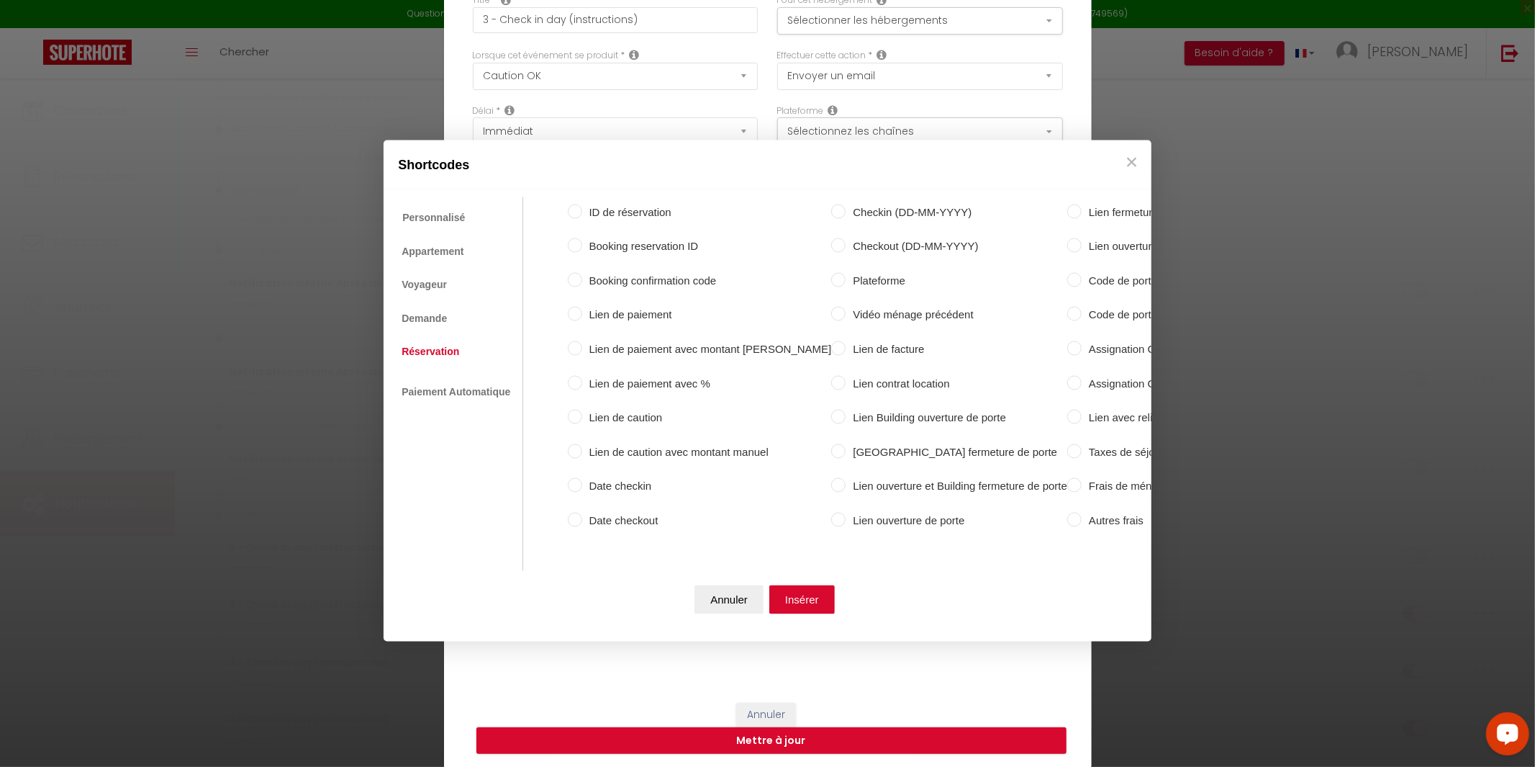
scroll to position [0, 99]
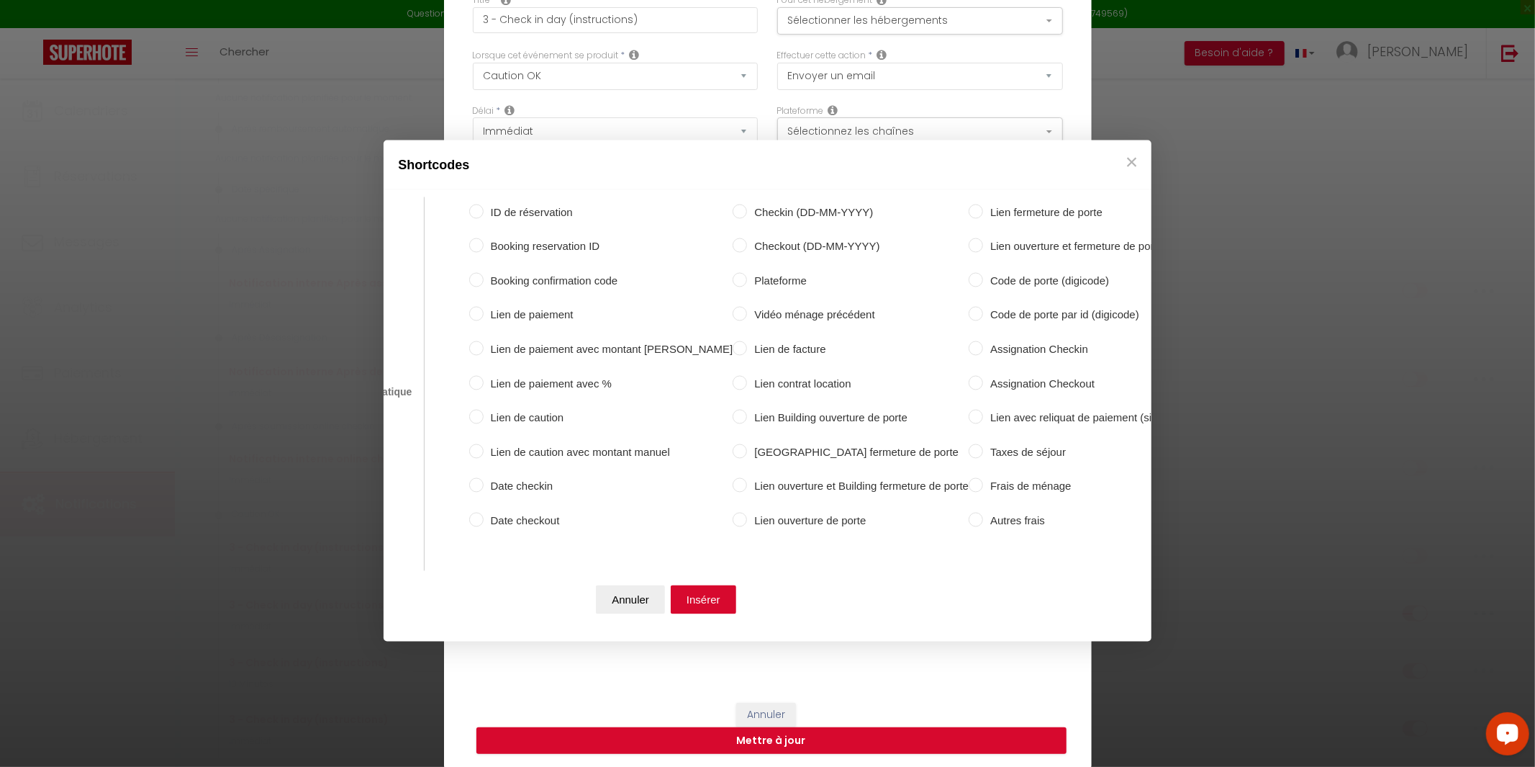
click at [983, 284] on label "Code de porte (digicode)" at bounding box center [1085, 280] width 204 height 17
click at [981, 284] on input "Code de porte (digicode)" at bounding box center [976, 279] width 14 height 14
click at [699, 604] on button "Insérer" at bounding box center [703, 599] width 65 height 29
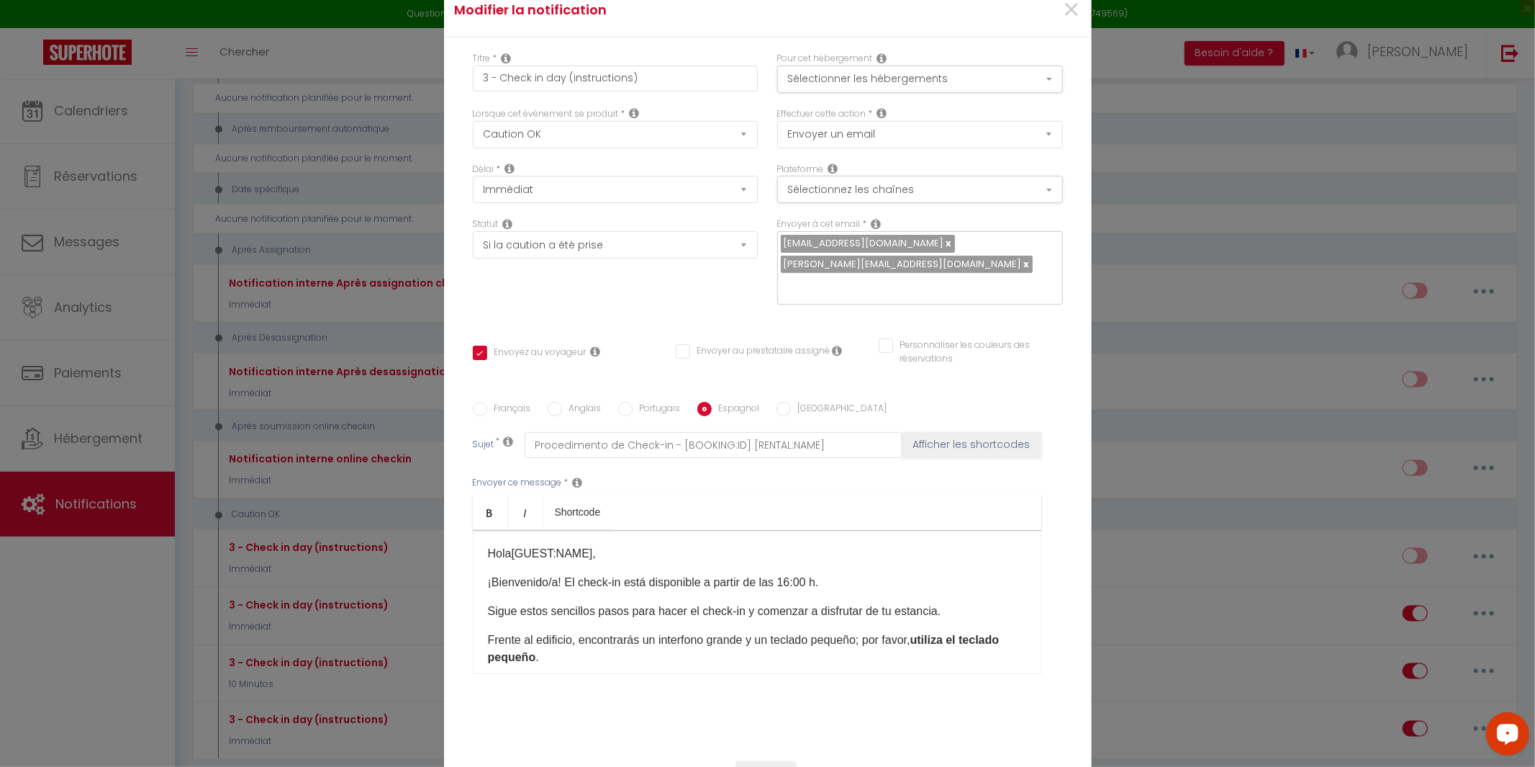
scroll to position [0, 0]
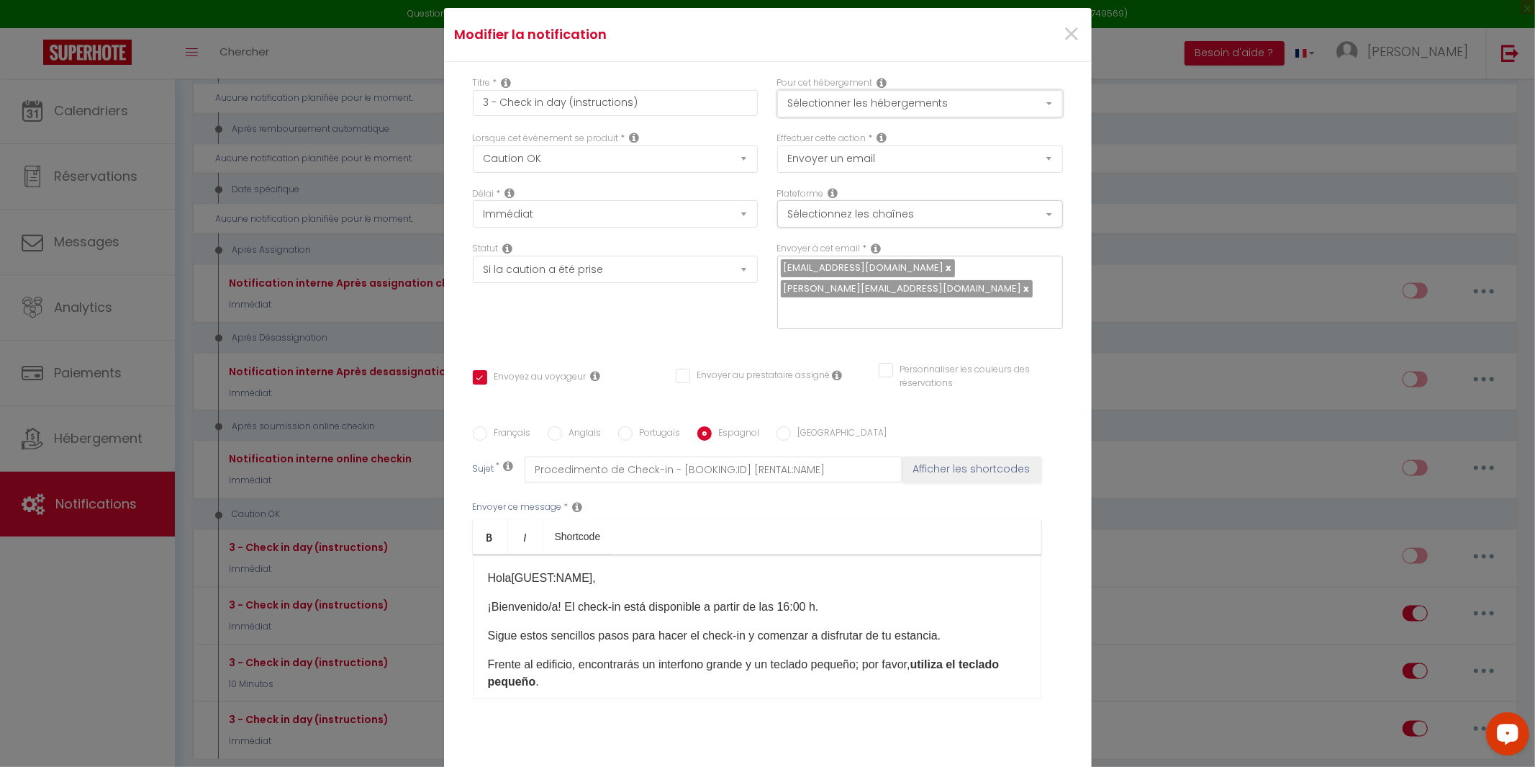
click at [1001, 117] on button "Sélectionner les hébergements" at bounding box center [920, 103] width 286 height 27
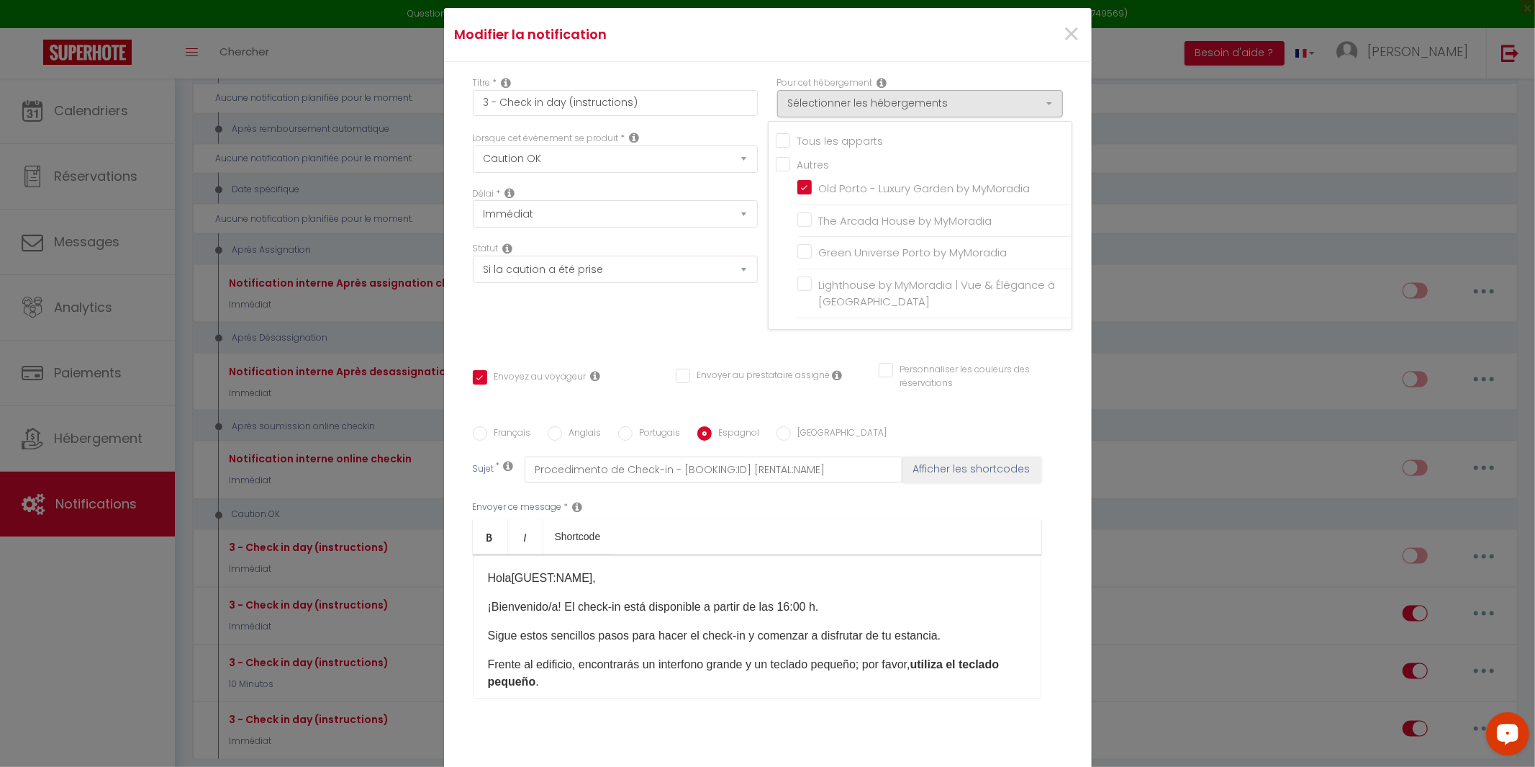
click at [687, 332] on div "Statut Aucun Si la réservation est payée Si réservation non payée Si la caution…" at bounding box center [615, 292] width 304 height 101
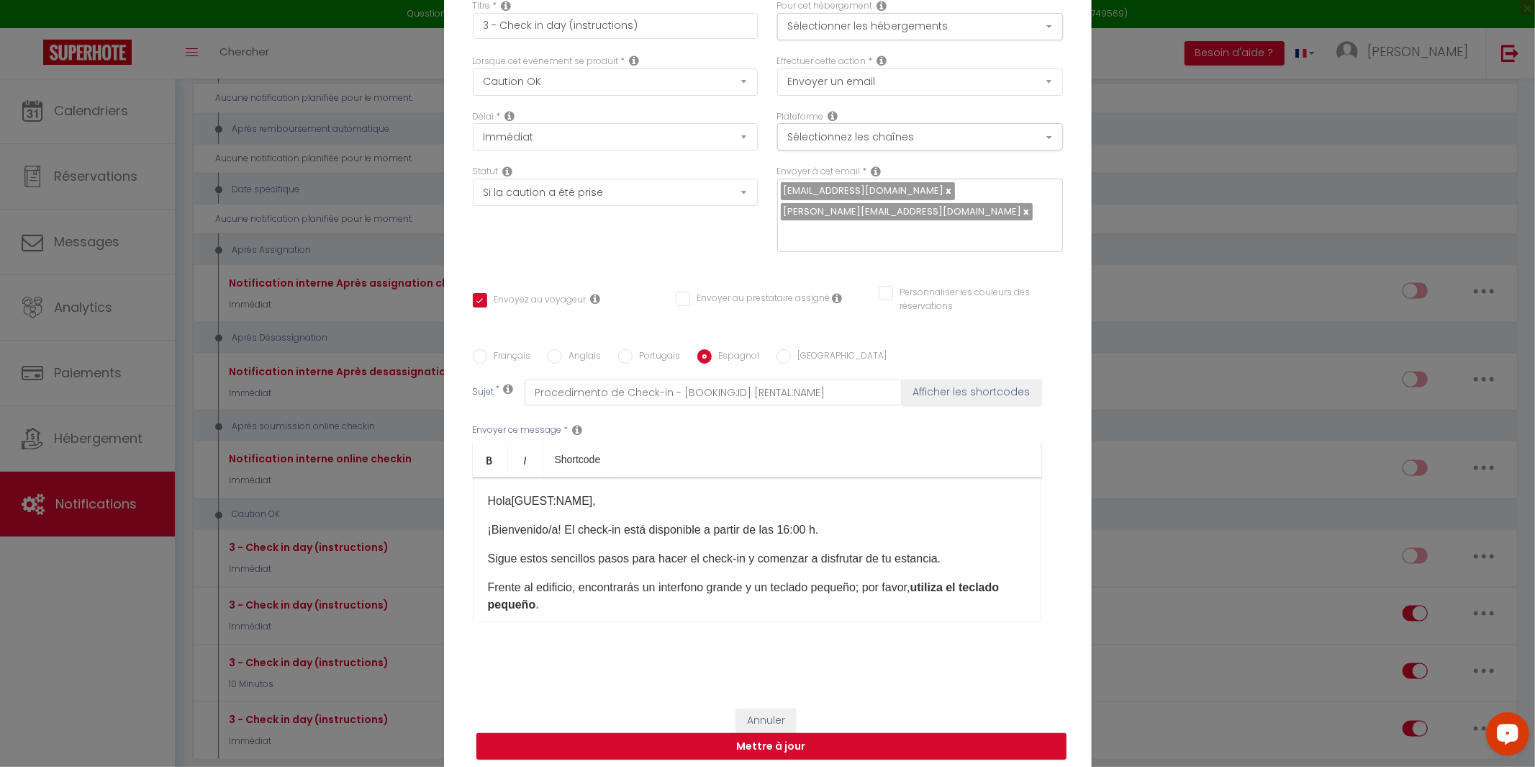
scroll to position [91, 0]
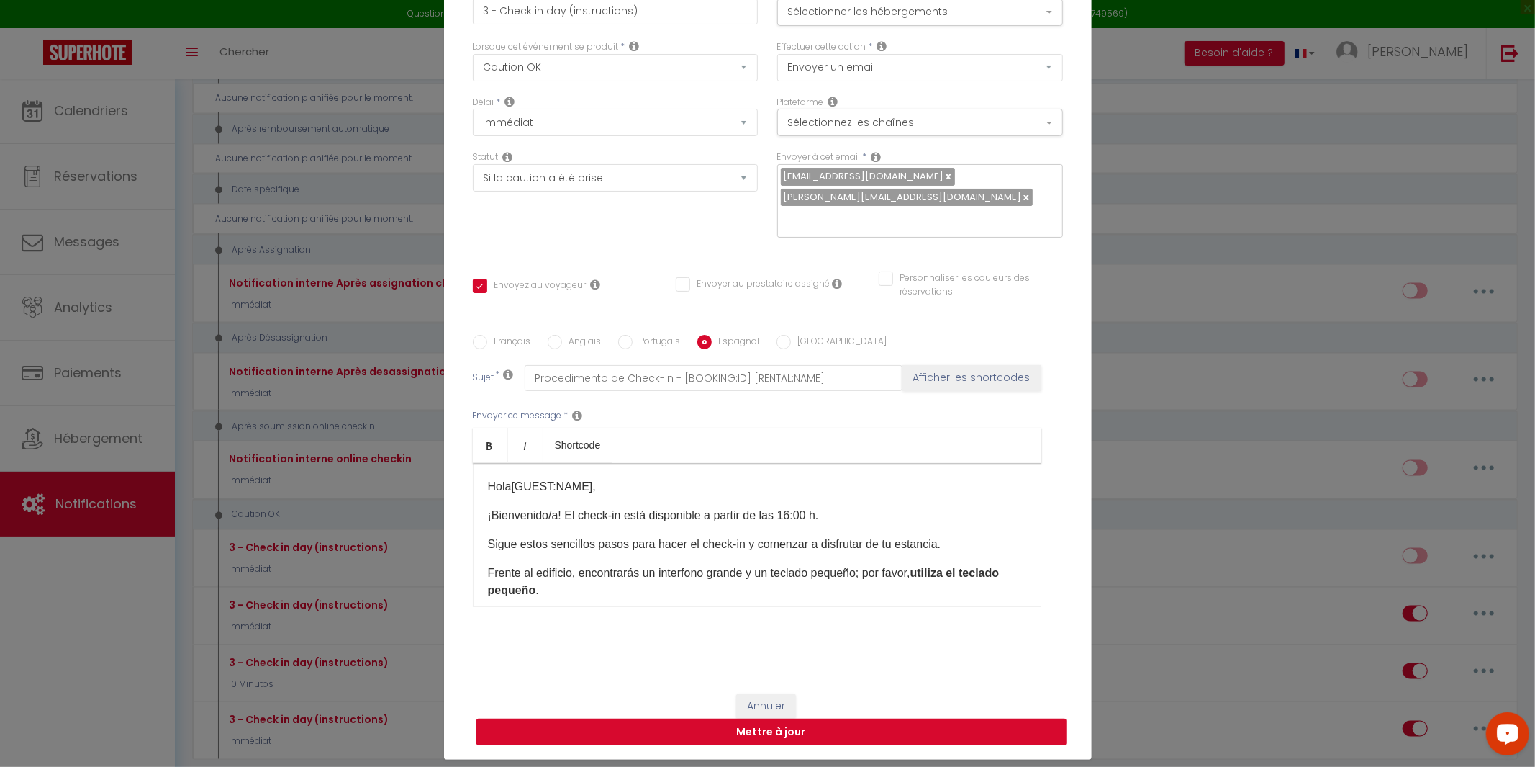
click at [776, 718] on button "Mettre à jour" at bounding box center [771, 731] width 590 height 27
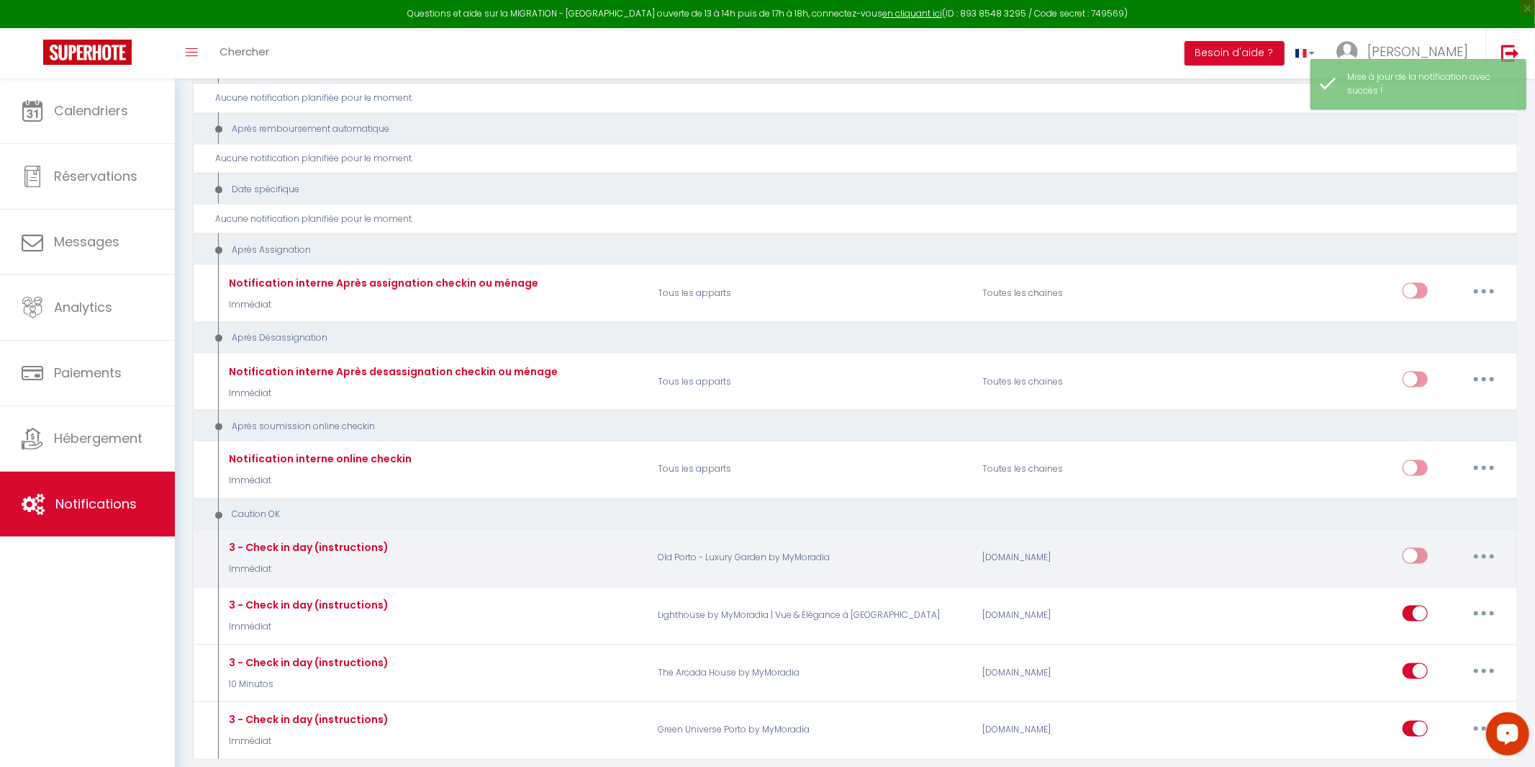
drag, startPoint x: 1411, startPoint y: 546, endPoint x: 1398, endPoint y: 561, distance: 20.9
click at [1411, 548] on input "checkbox" at bounding box center [1415, 559] width 25 height 22
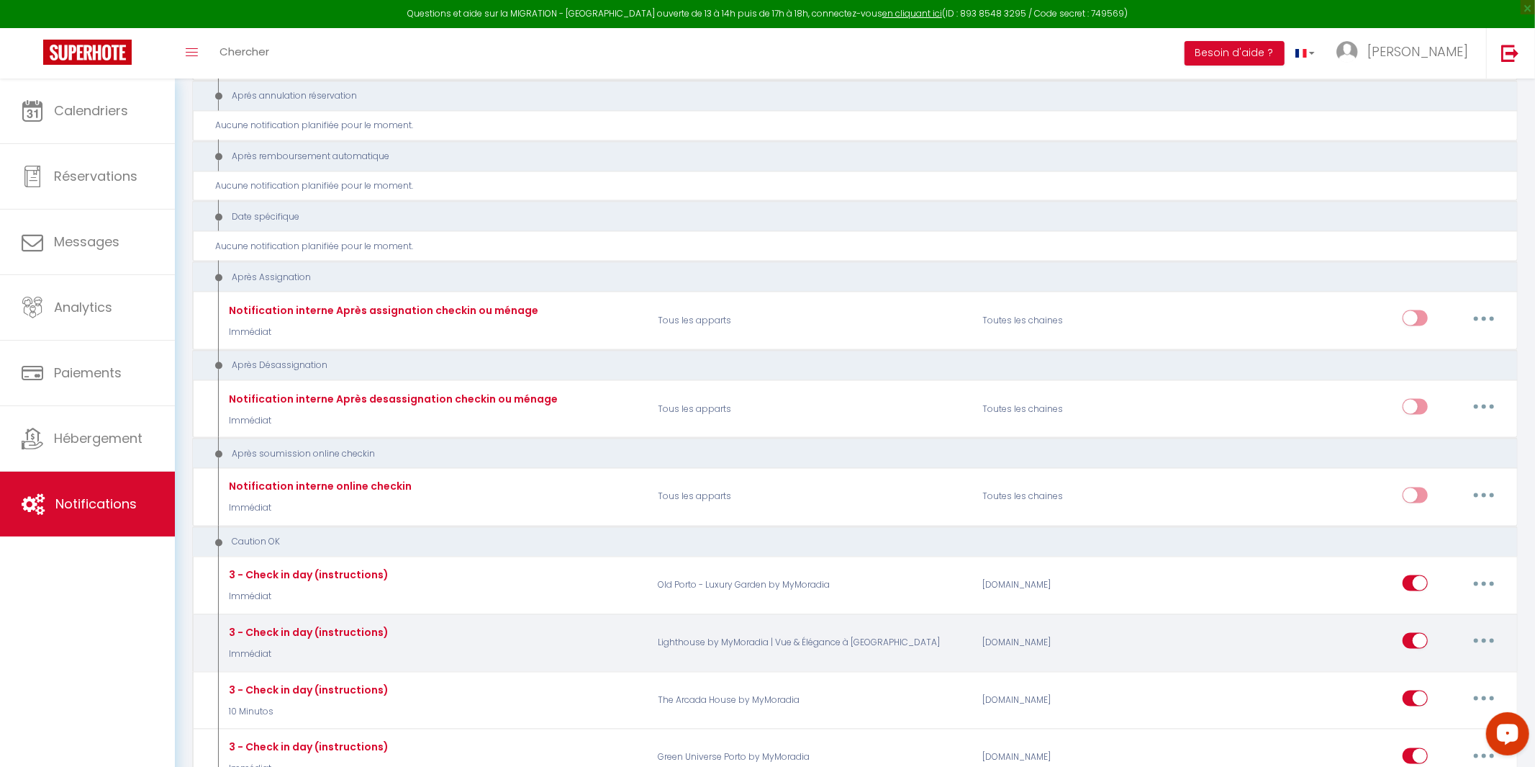
scroll to position [1902, 0]
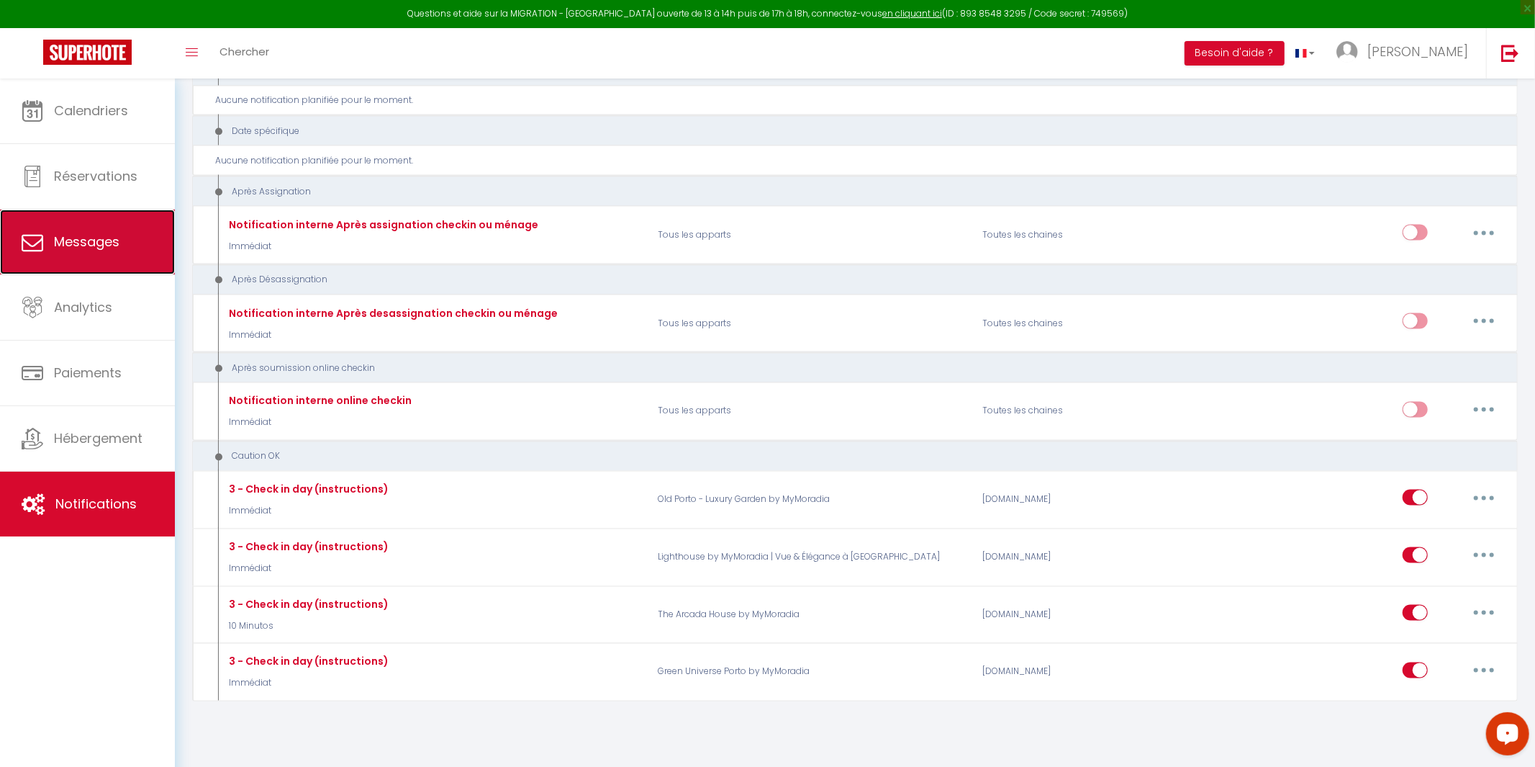
click at [85, 227] on link "Messages" at bounding box center [87, 241] width 175 height 65
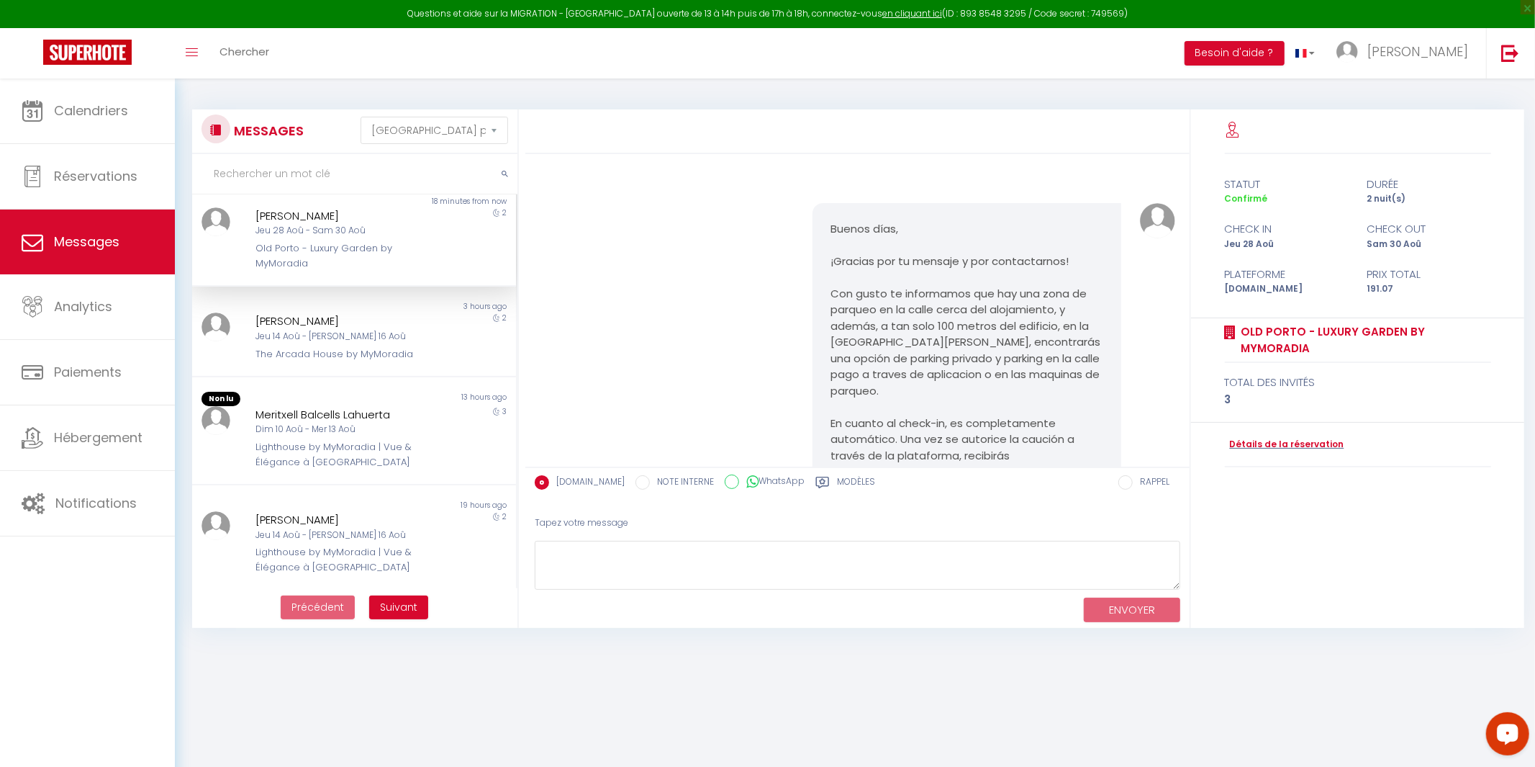
scroll to position [168, 0]
click at [1271, 447] on link "Détails de la réservation" at bounding box center [1284, 445] width 119 height 14
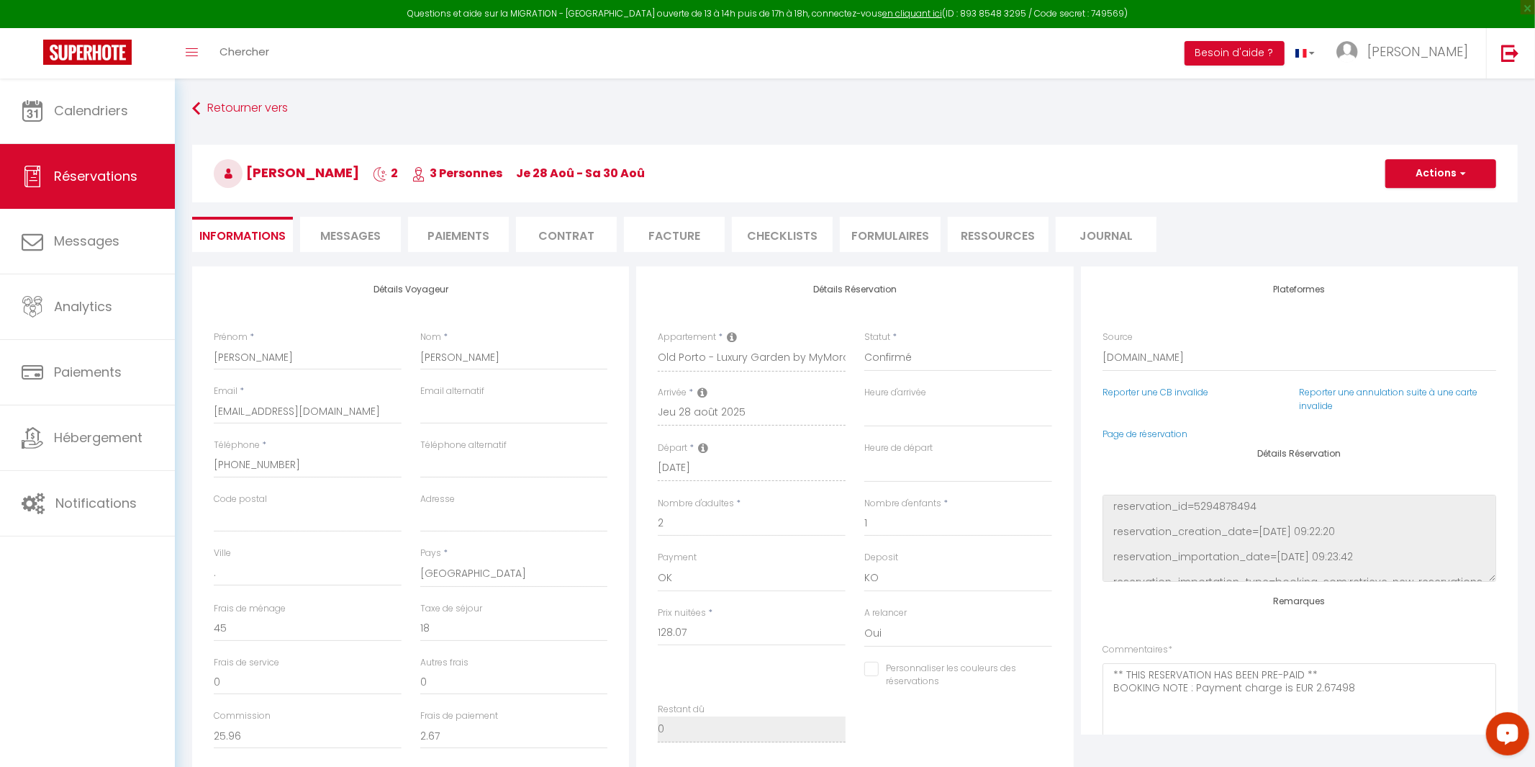
click at [333, 248] on li "Messages" at bounding box center [350, 234] width 101 height 35
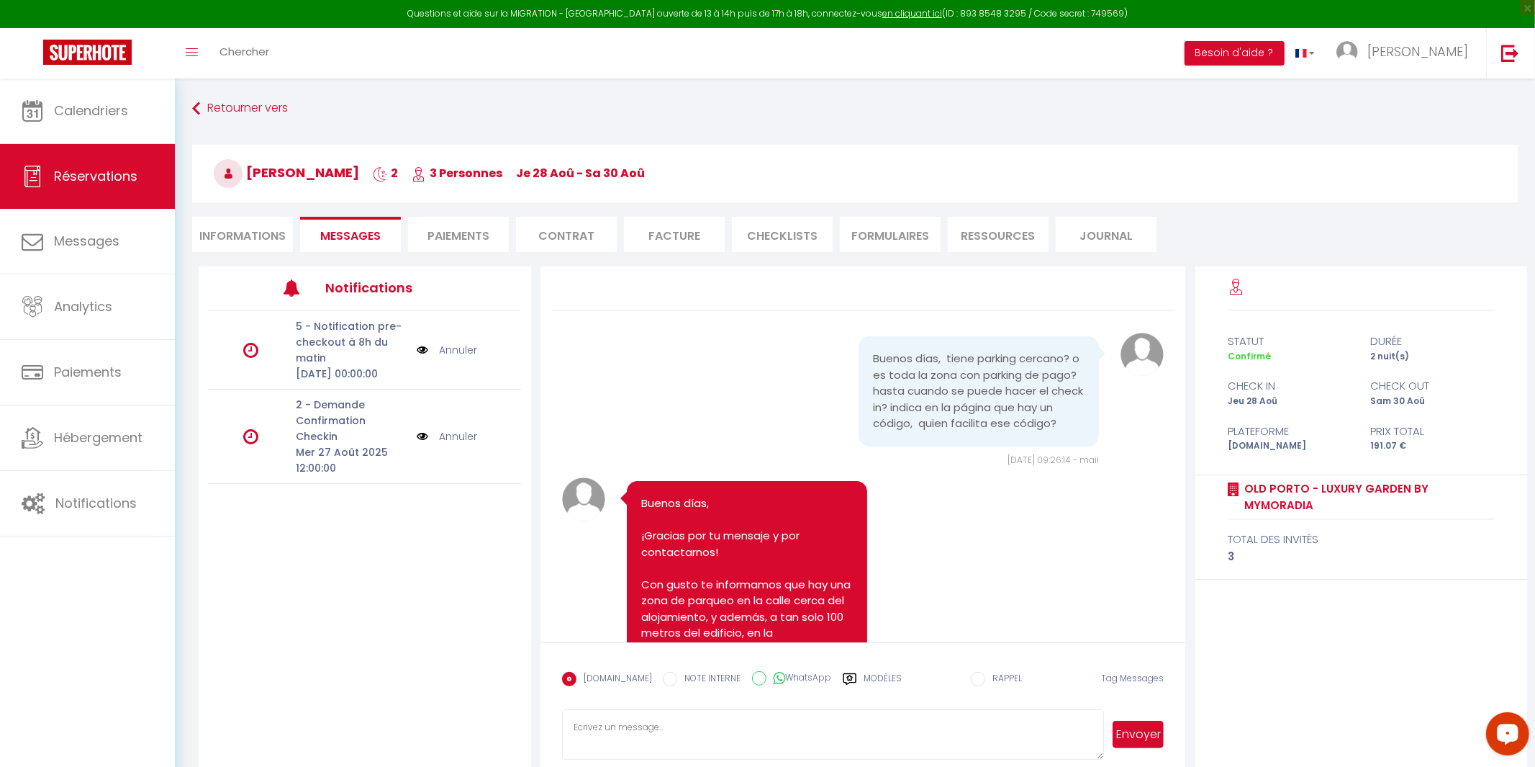
click at [371, 435] on p "2 - Demande Confirmation Checkin" at bounding box center [352, 421] width 112 height 48
click at [422, 440] on img at bounding box center [423, 436] width 12 height 16
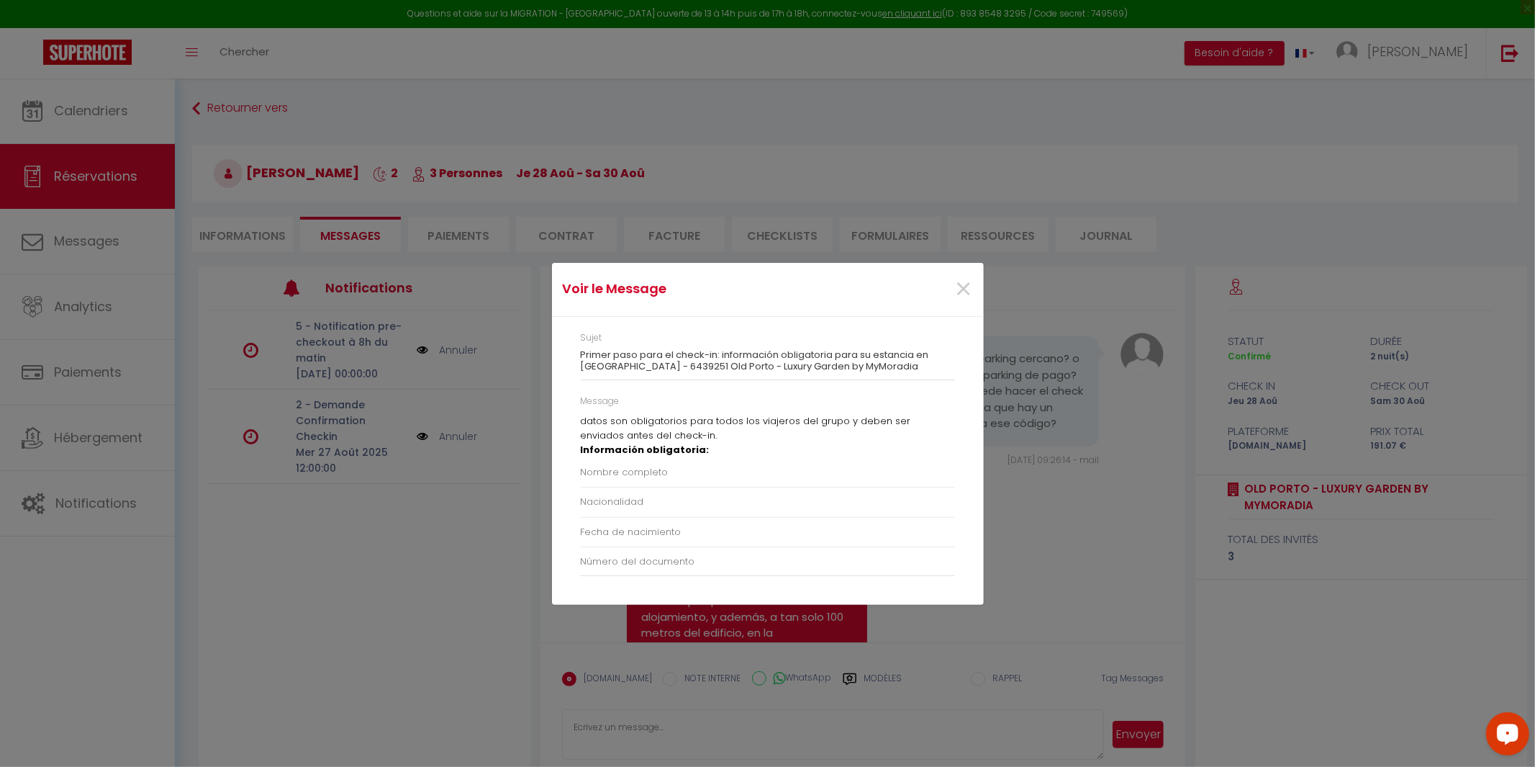
scroll to position [77, 0]
click at [969, 288] on span "×" at bounding box center [964, 289] width 18 height 43
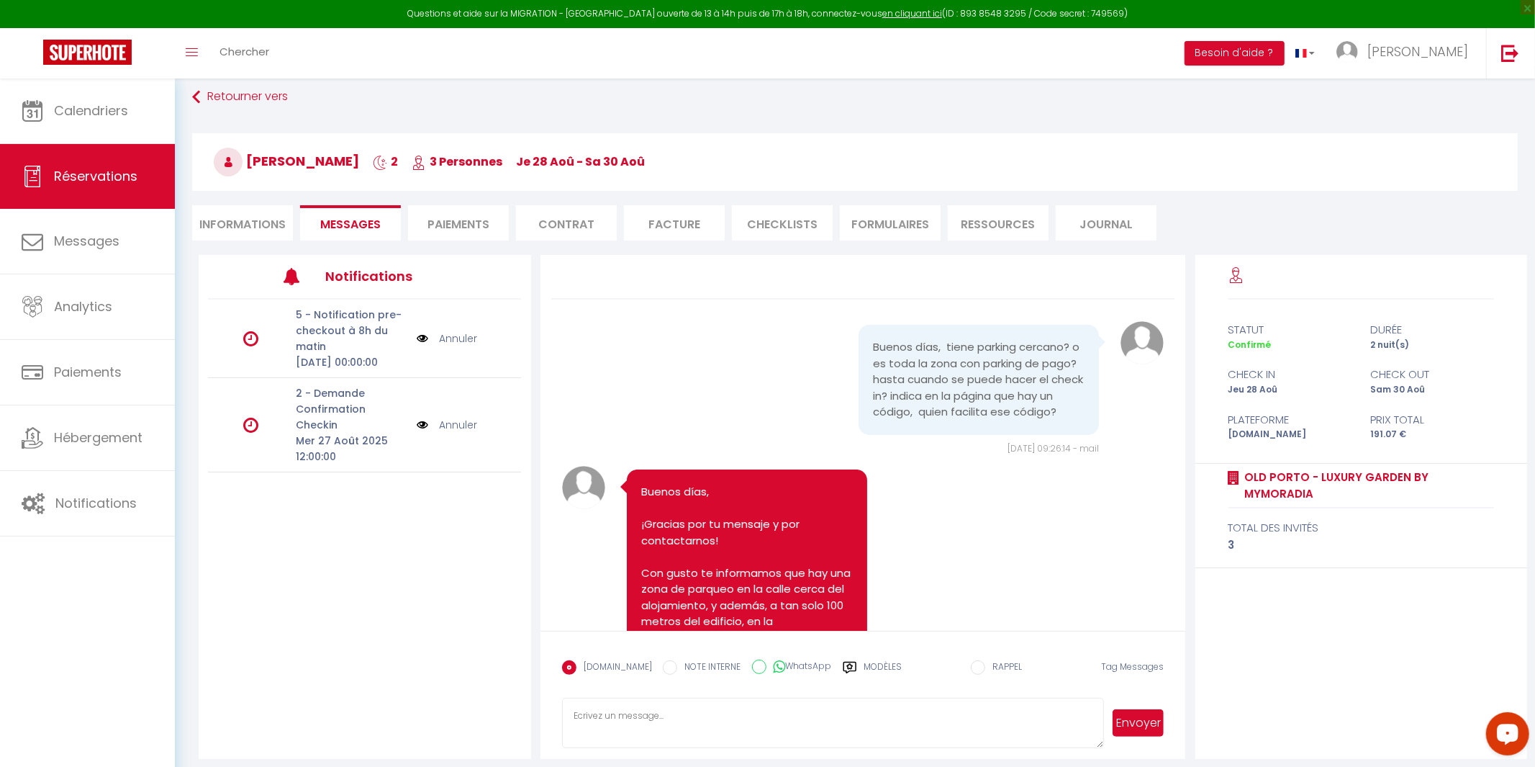
scroll to position [0, 0]
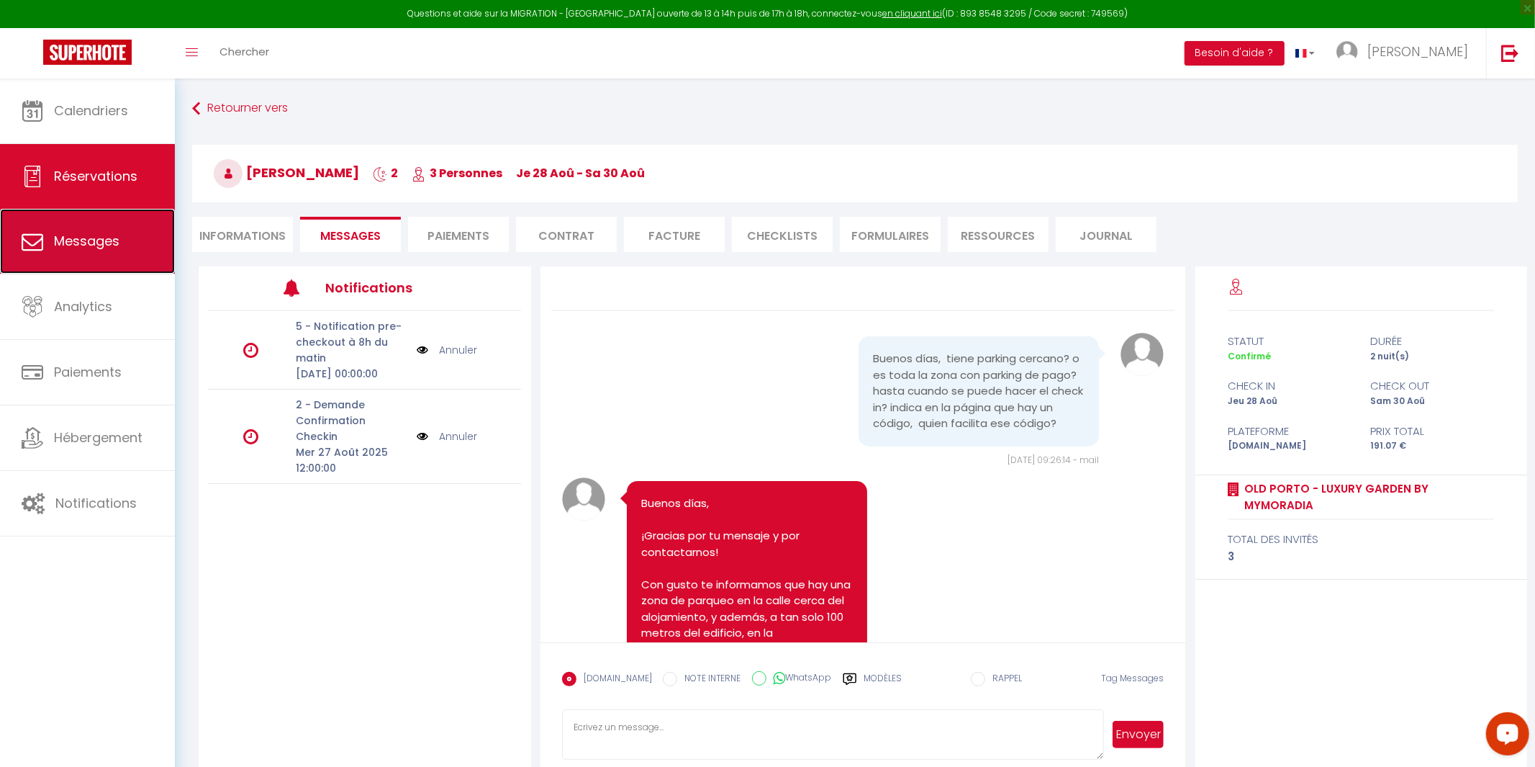
click at [79, 253] on link "Messages" at bounding box center [87, 241] width 175 height 65
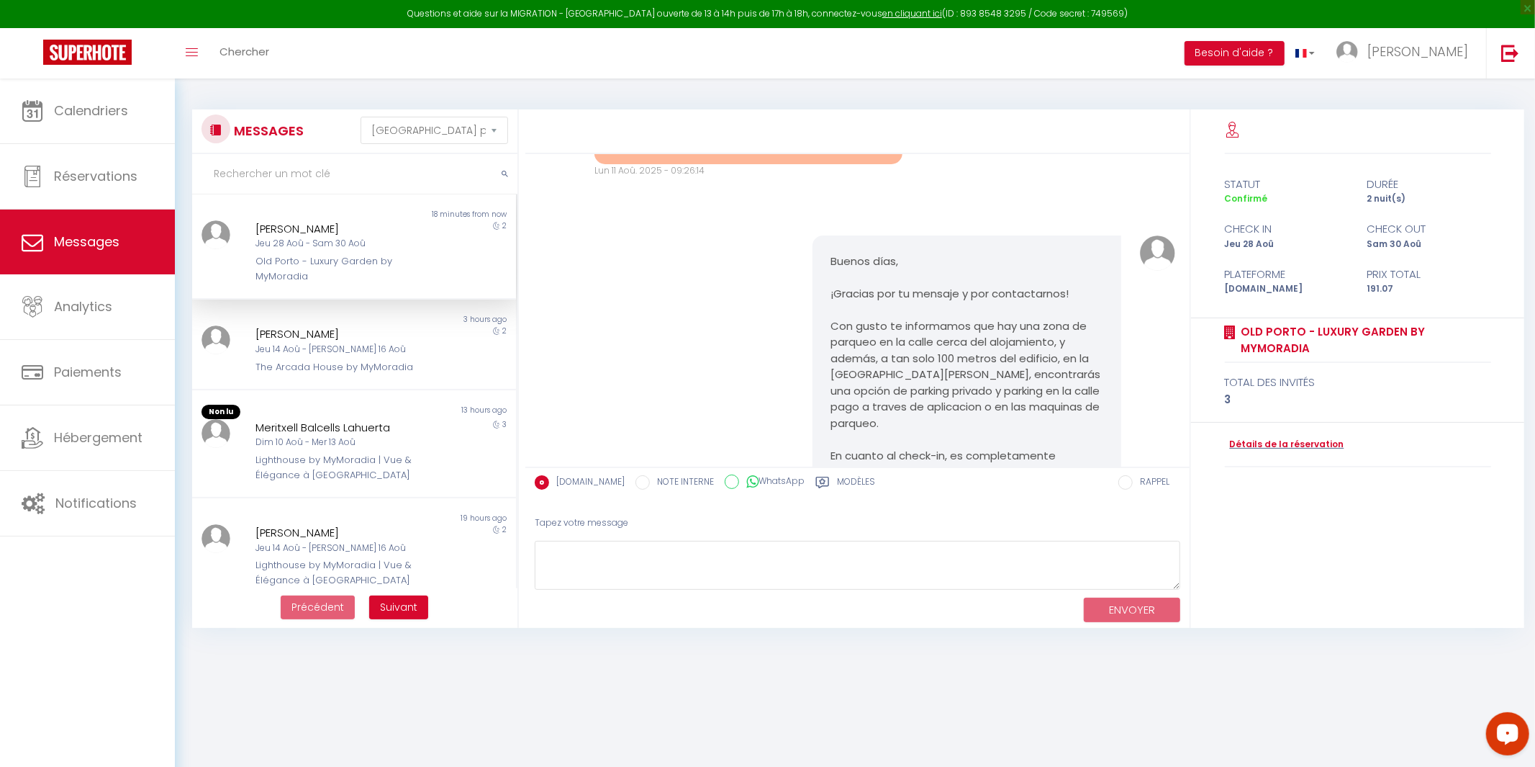
scroll to position [135, 0]
click at [1306, 443] on link "Détails de la réservation" at bounding box center [1284, 445] width 119 height 14
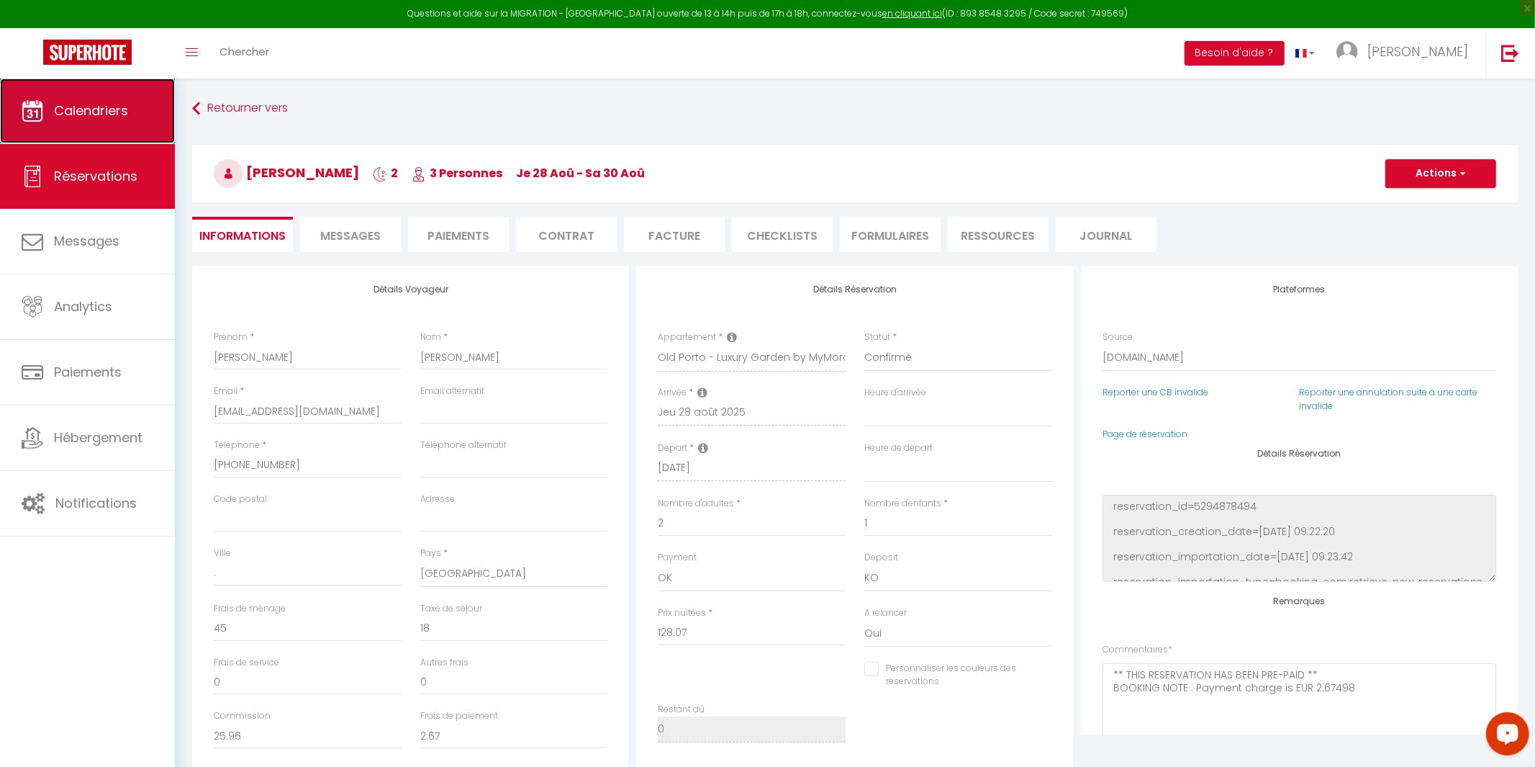
click at [109, 114] on span "Calendriers" at bounding box center [91, 110] width 74 height 18
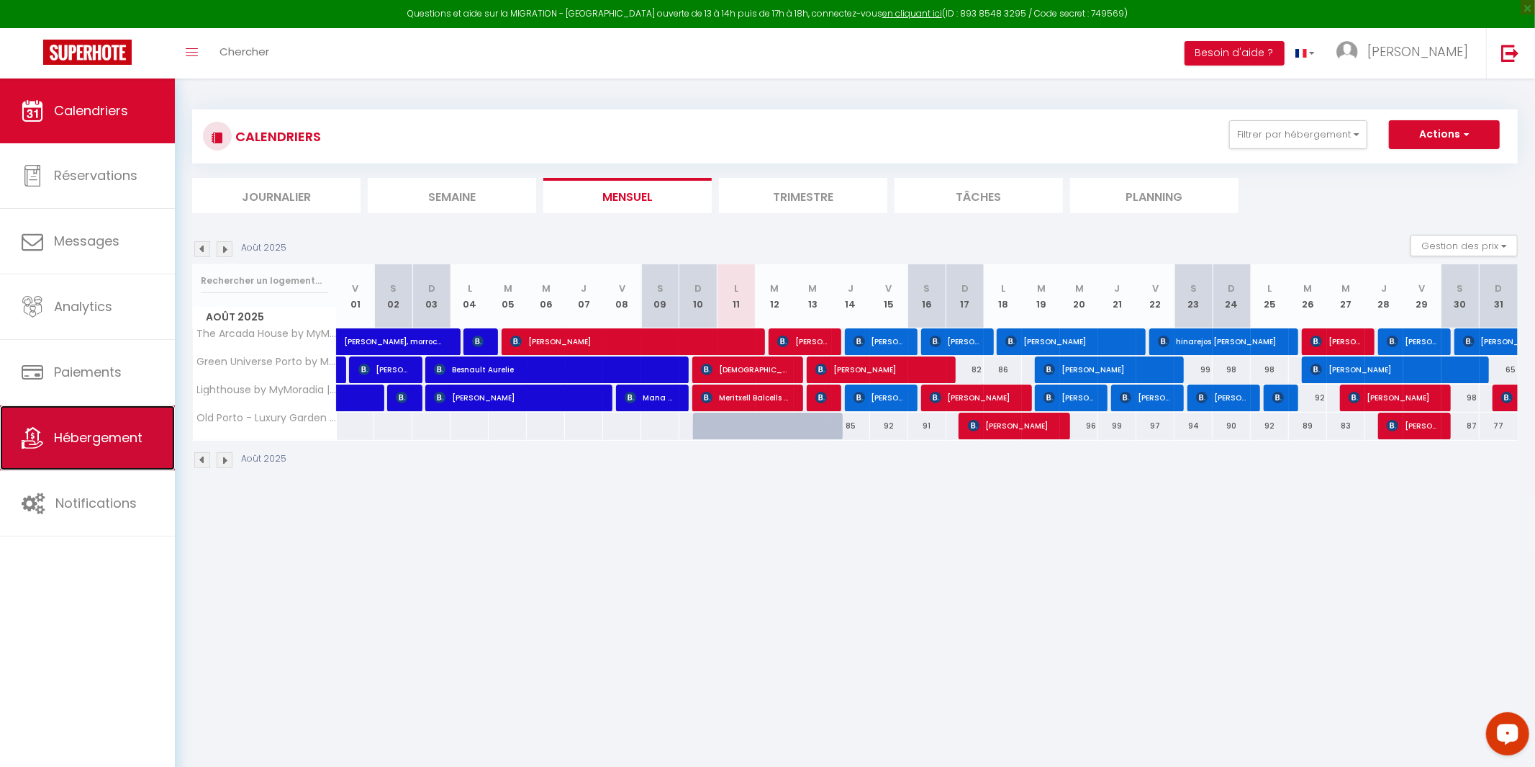
click at [100, 442] on span "Hébergement" at bounding box center [98, 437] width 89 height 18
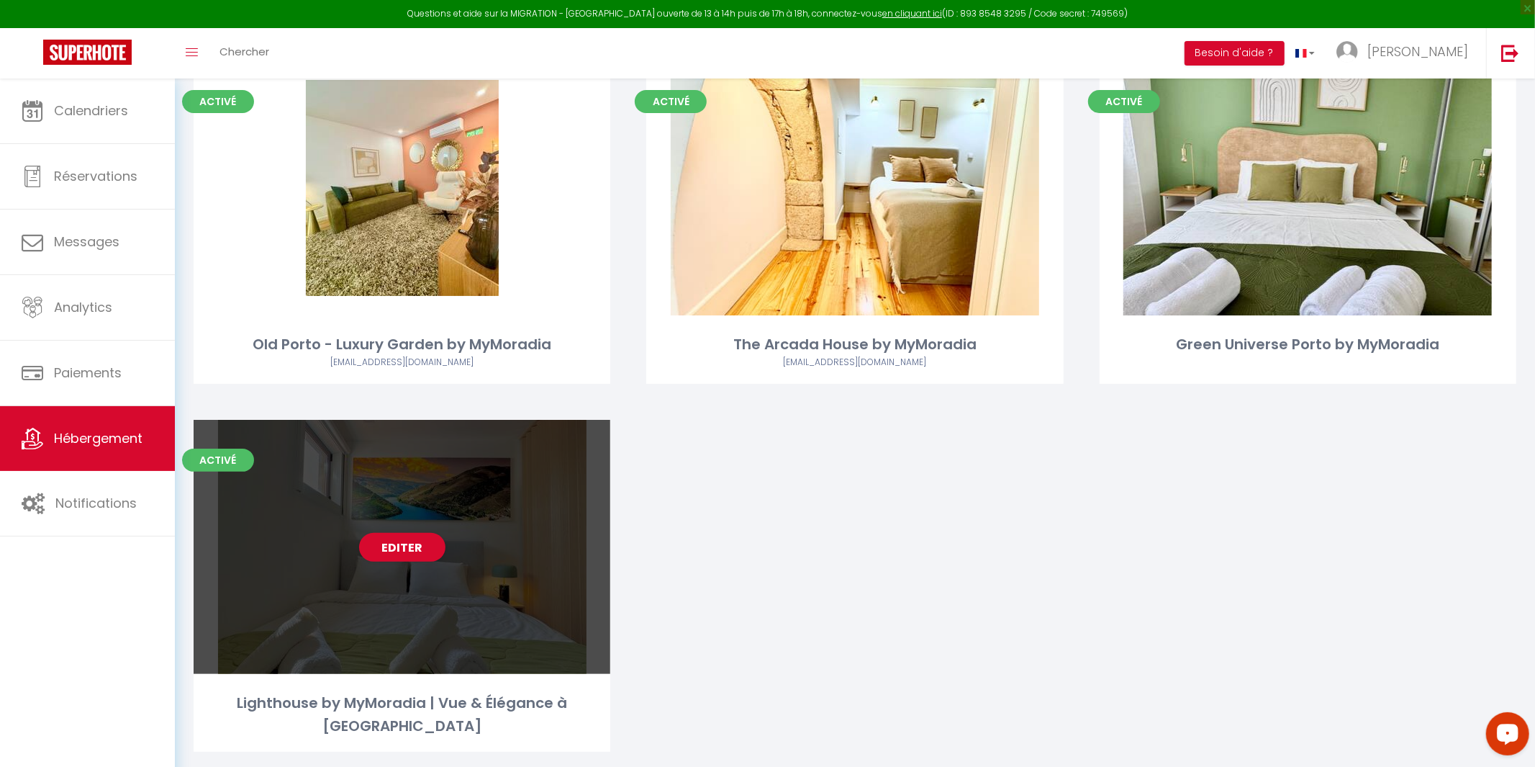
scroll to position [125, 0]
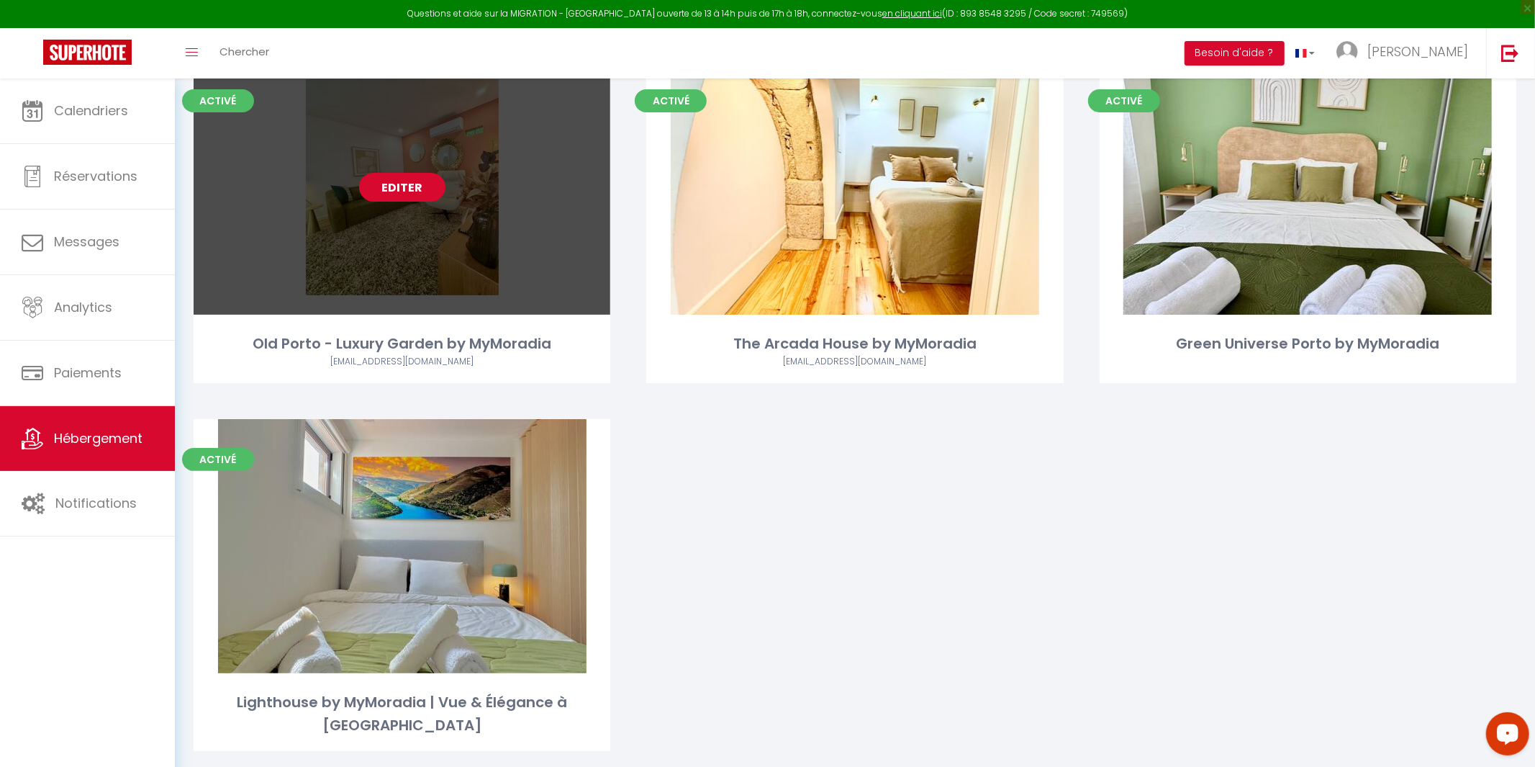
click at [416, 175] on link "Editer" at bounding box center [402, 187] width 86 height 29
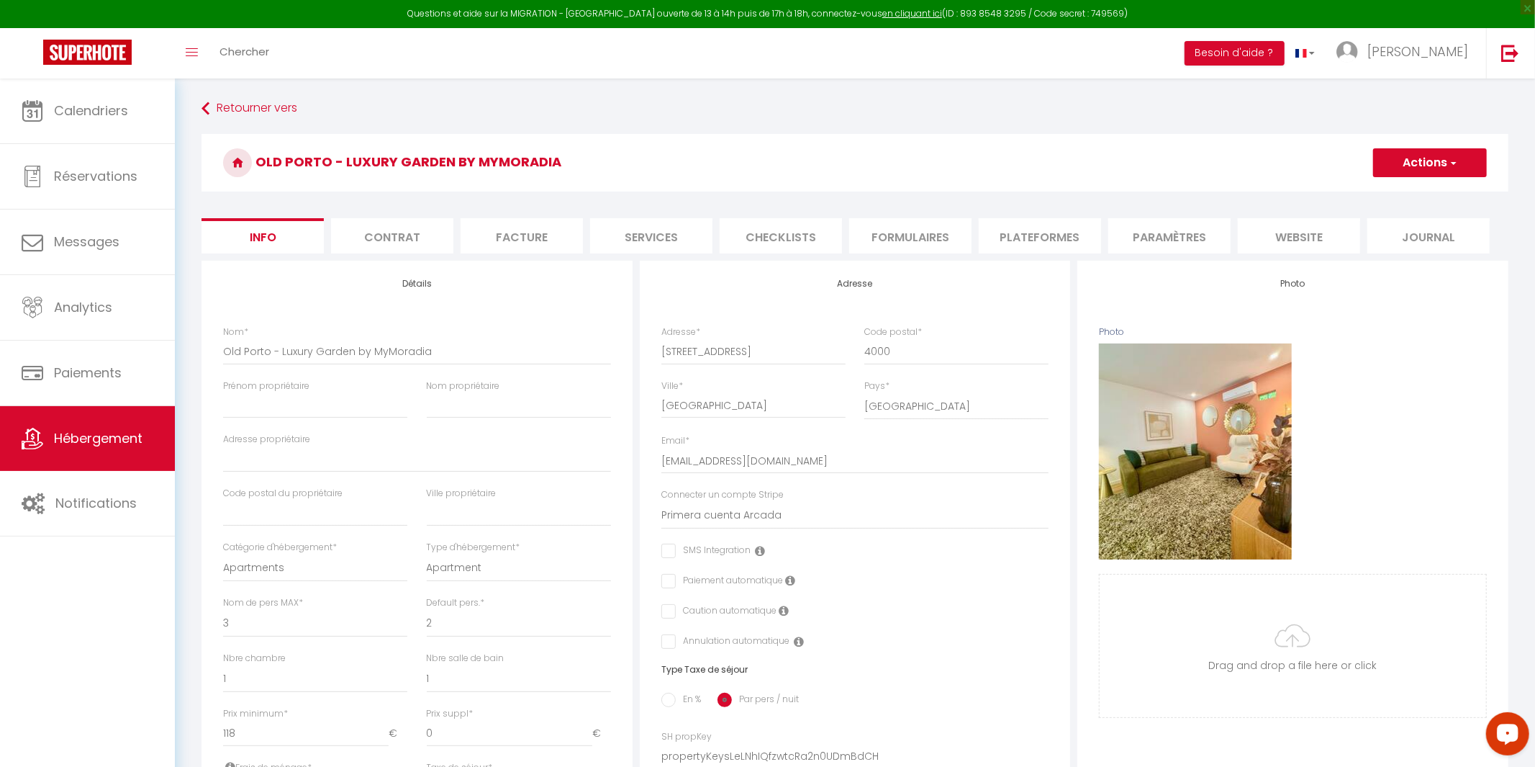
click at [351, 251] on li "Contrat" at bounding box center [392, 235] width 122 height 35
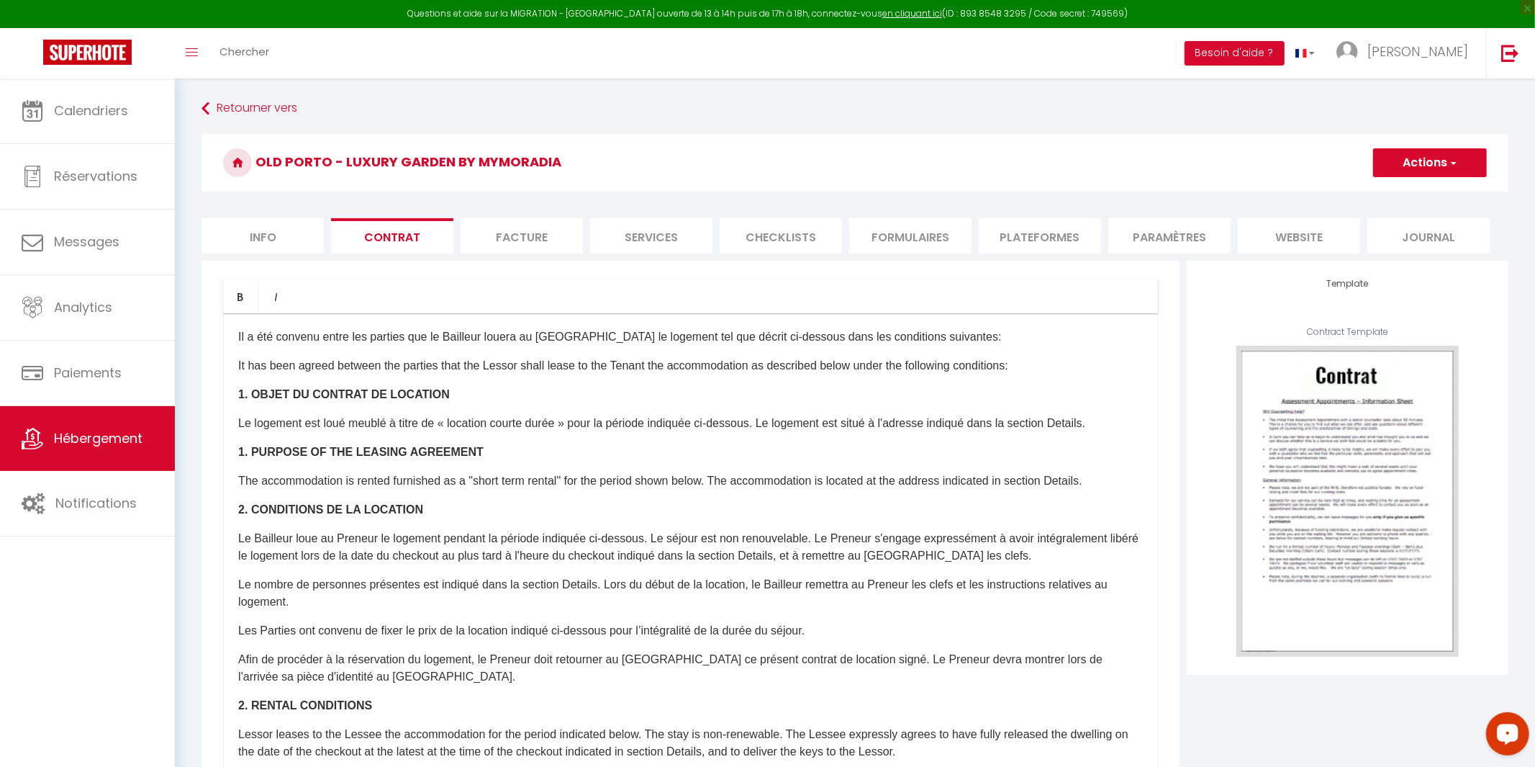
click at [480, 238] on li "Facture" at bounding box center [522, 235] width 122 height 35
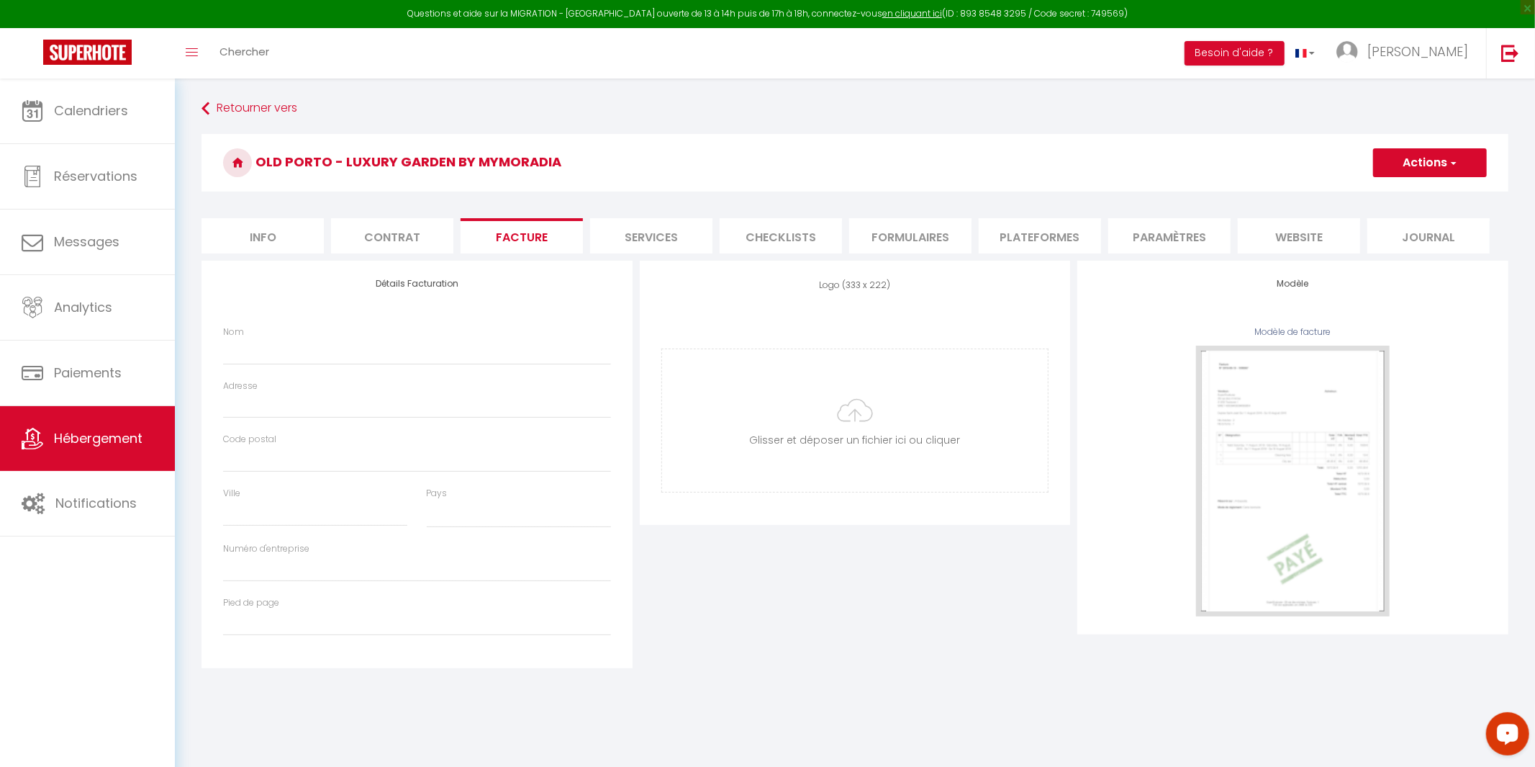
click at [640, 235] on li "Services" at bounding box center [651, 235] width 122 height 35
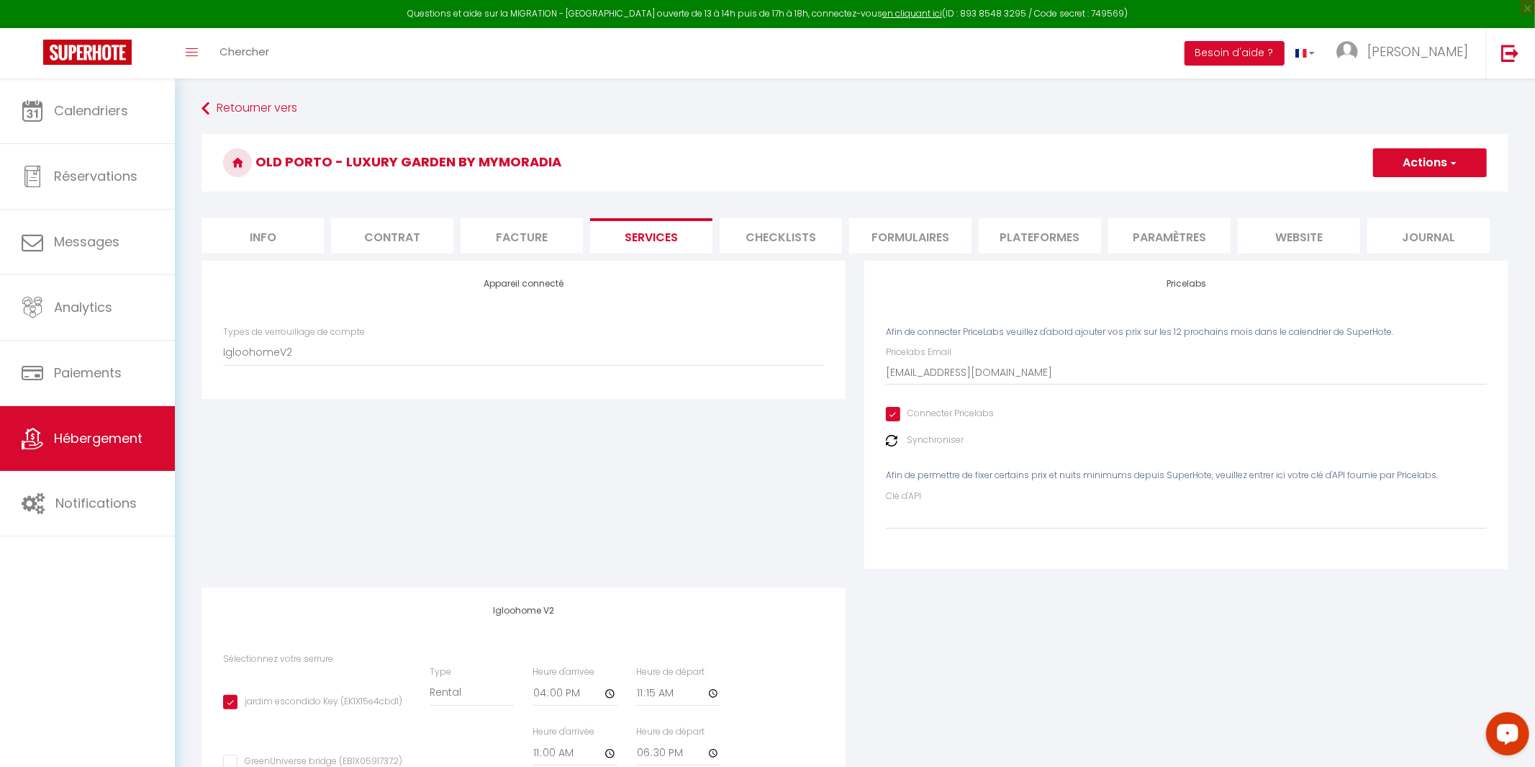
click at [1426, 150] on button "Actions" at bounding box center [1430, 162] width 114 height 29
click at [1421, 198] on link "Enregistrer" at bounding box center [1430, 194] width 114 height 19
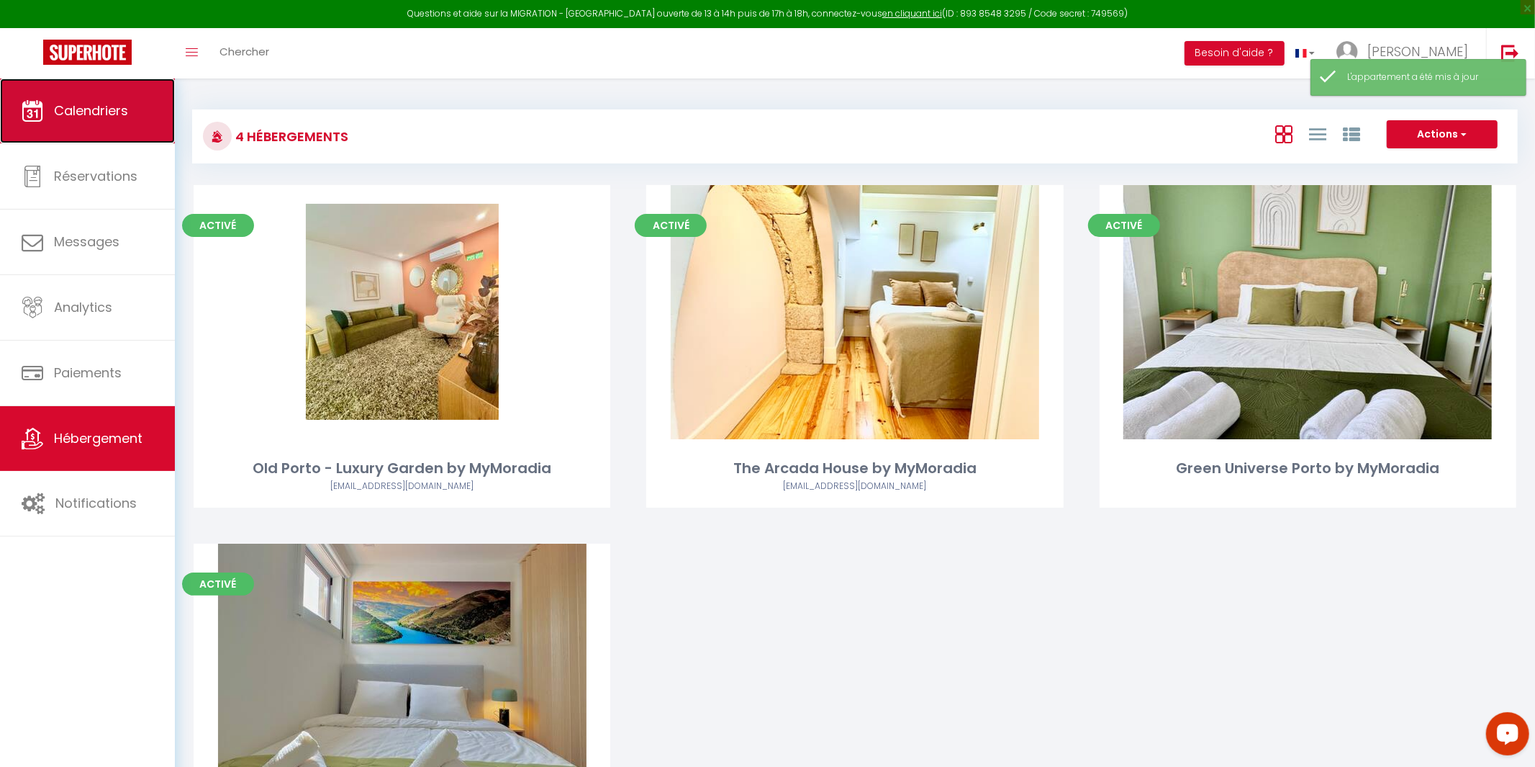
click at [61, 122] on link "Calendriers" at bounding box center [87, 110] width 175 height 65
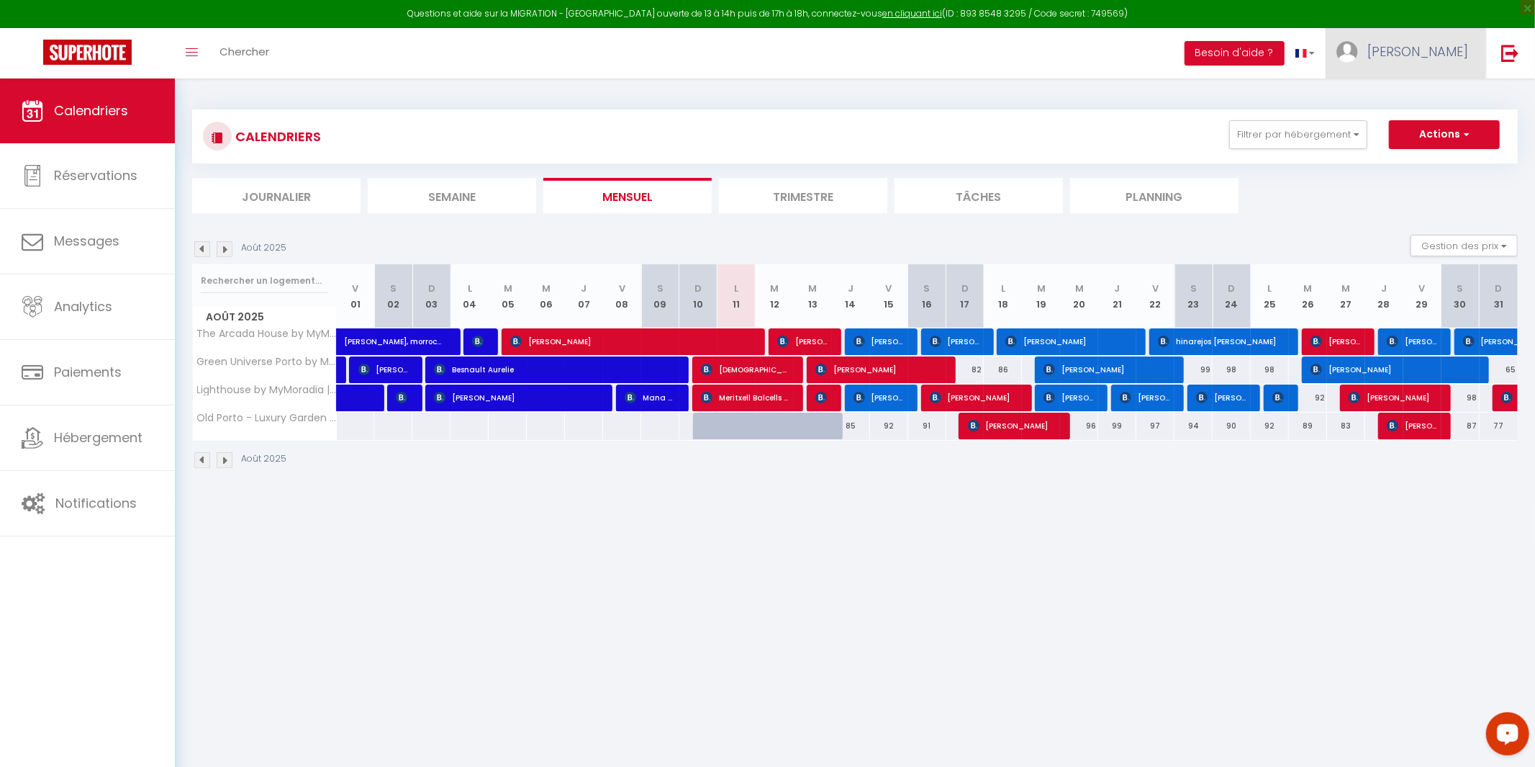
click at [1452, 37] on link "[PERSON_NAME]" at bounding box center [1406, 53] width 161 height 50
click at [1430, 126] on link "Équipe" at bounding box center [1428, 126] width 107 height 24
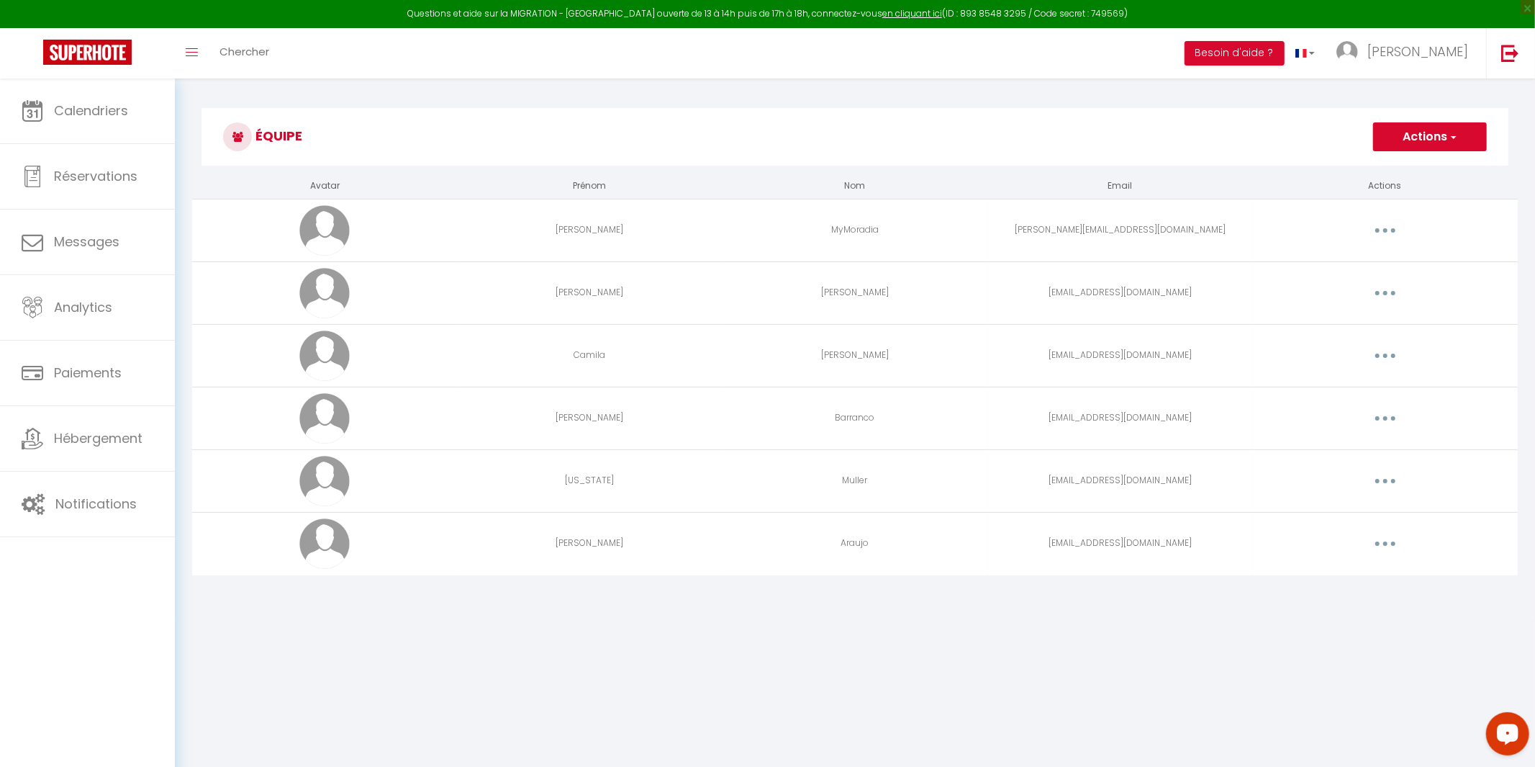
click at [1393, 353] on button "button" at bounding box center [1385, 355] width 40 height 23
click at [1360, 384] on link "Editer" at bounding box center [1348, 388] width 107 height 24
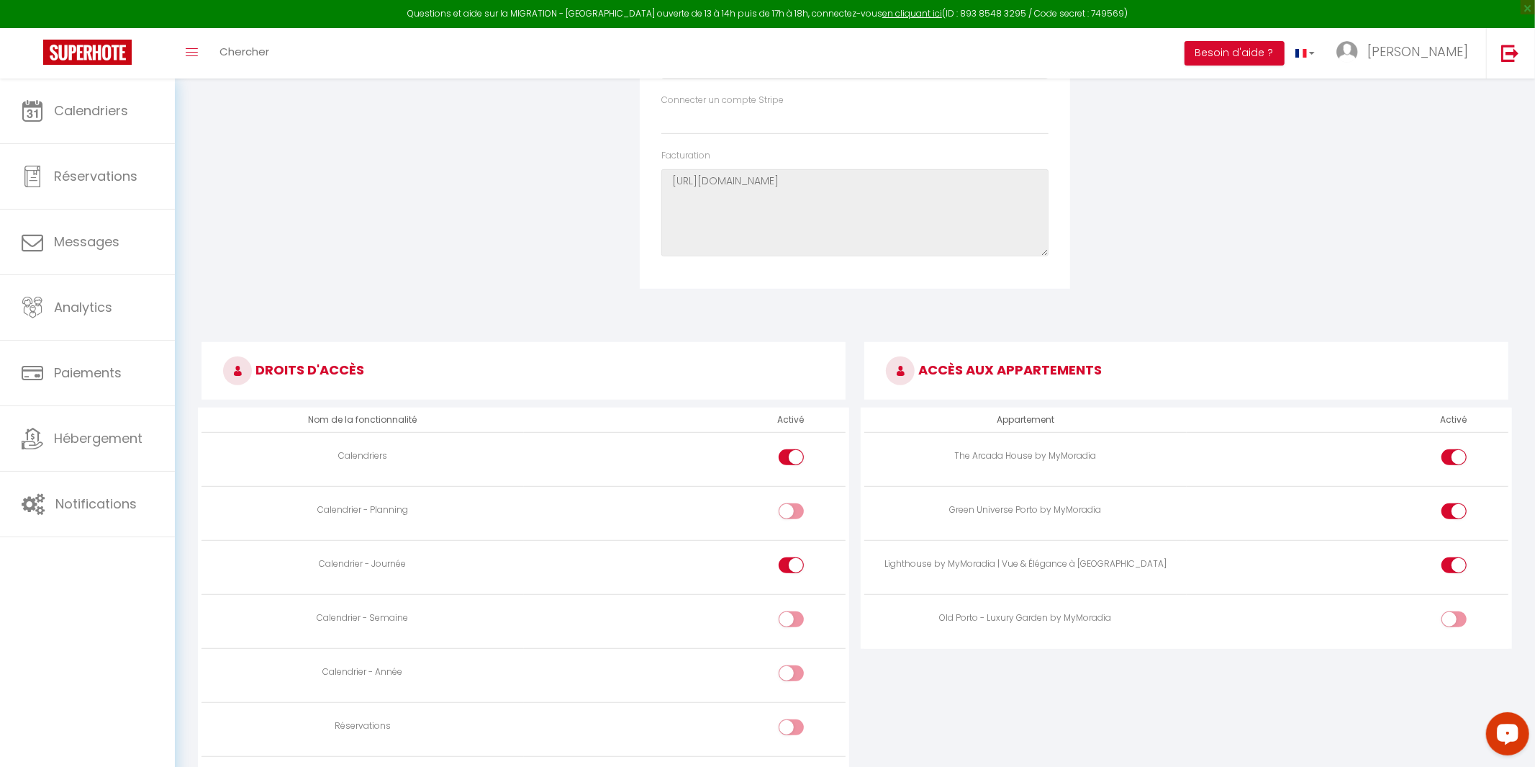
scroll to position [486, 0]
click at [1450, 626] on div at bounding box center [1454, 618] width 25 height 16
click at [1454, 628] on input "checkbox" at bounding box center [1466, 621] width 25 height 22
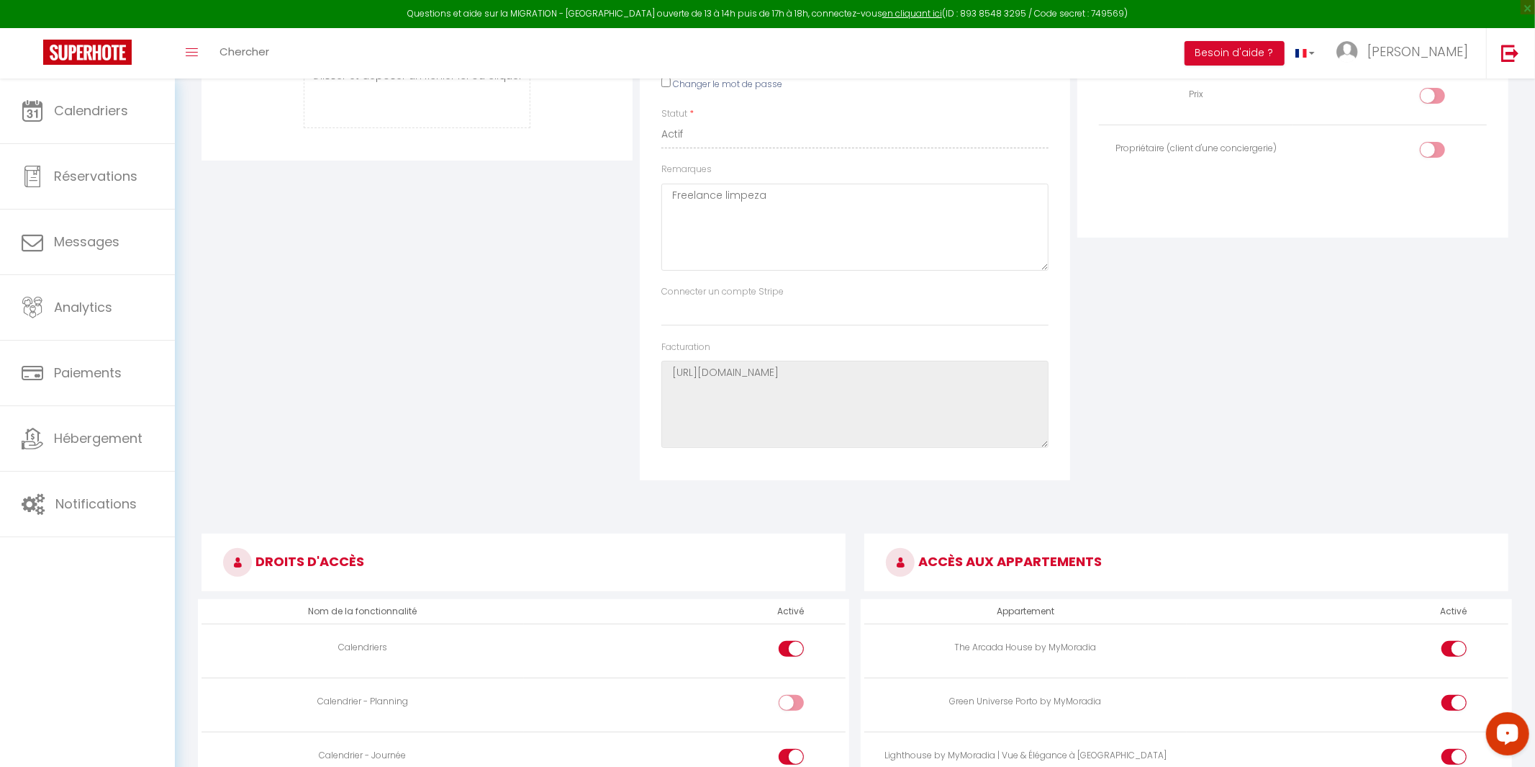
scroll to position [320, 0]
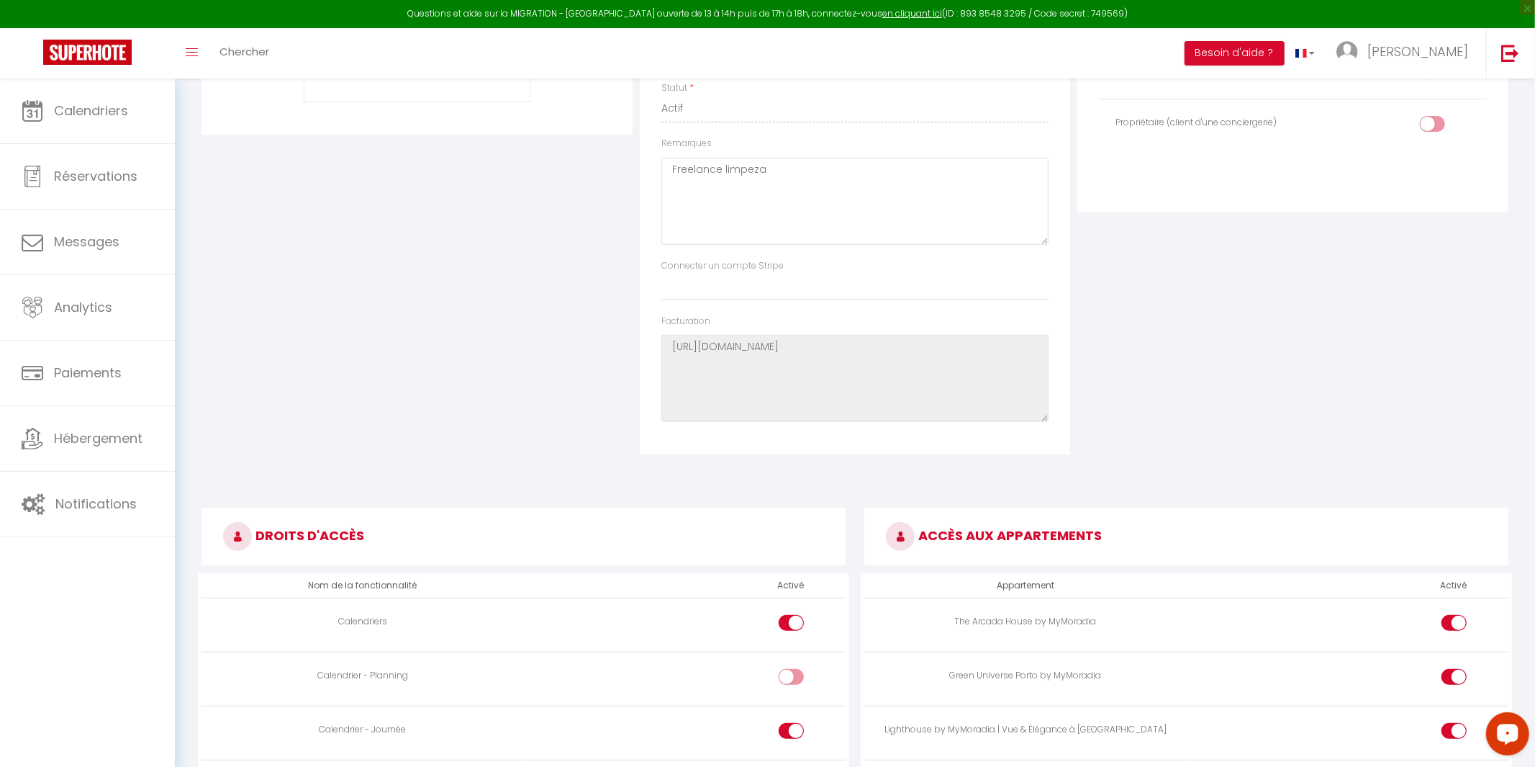
drag, startPoint x: 711, startPoint y: 541, endPoint x: 502, endPoint y: 449, distance: 227.9
click at [502, 449] on form "Enregistrer Supprimer Avatar [PERSON_NAME] et déposer un fichier ici ou cliquer…" at bounding box center [855, 549] width 1307 height 1471
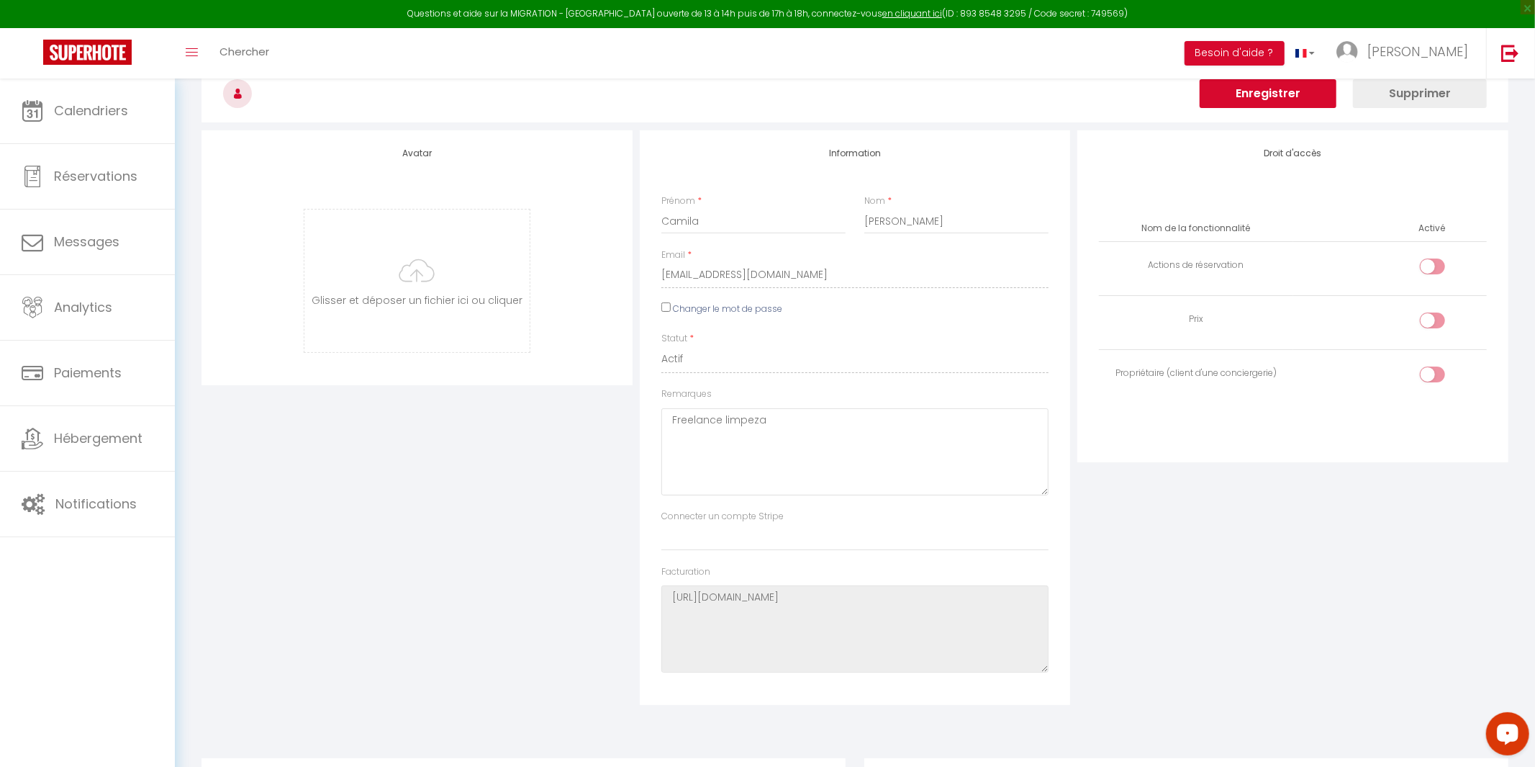
scroll to position [0, 0]
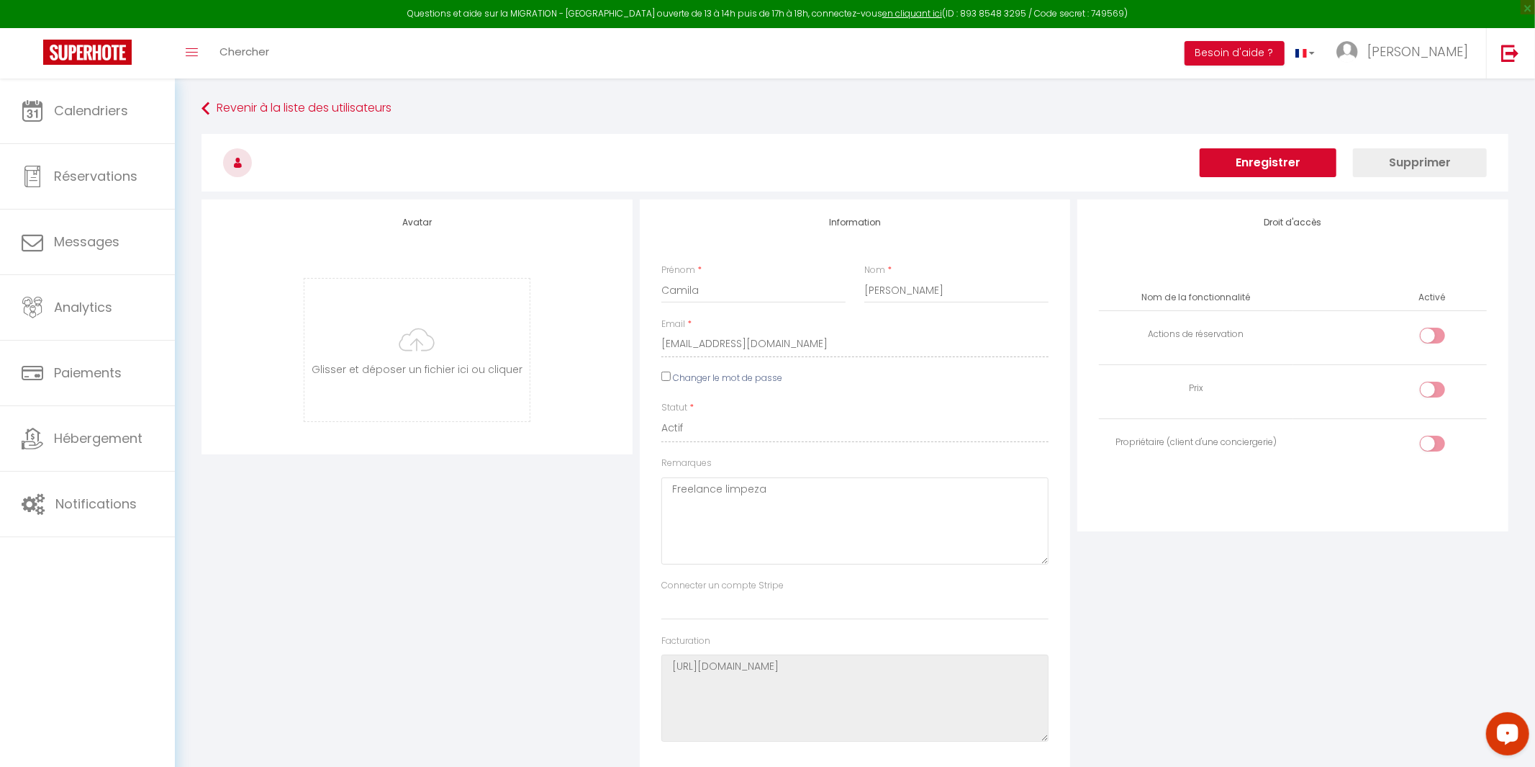
click at [1262, 167] on button "Enregistrer" at bounding box center [1268, 162] width 137 height 29
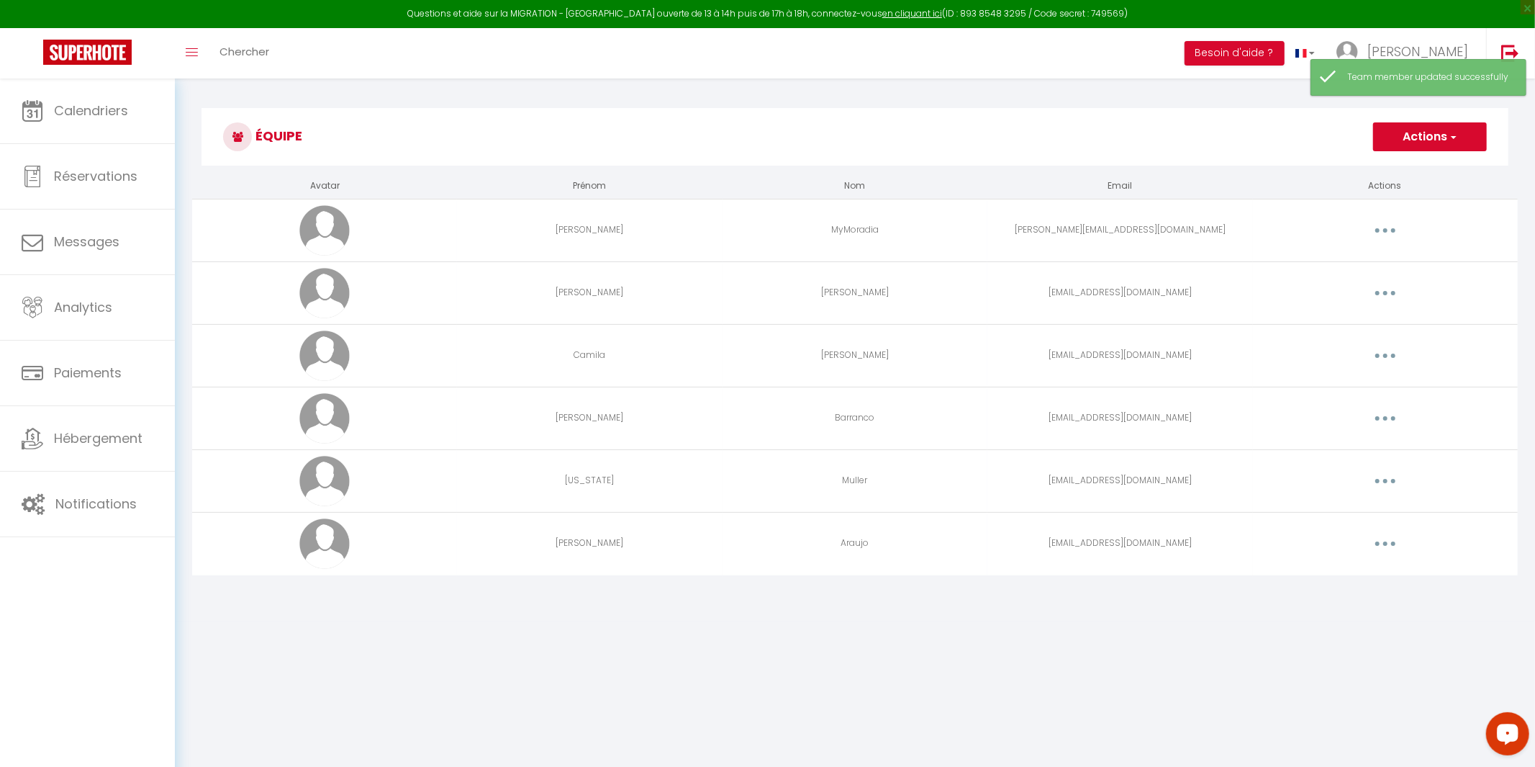
click at [1396, 547] on button "button" at bounding box center [1385, 543] width 40 height 23
click at [1357, 568] on link "Editer" at bounding box center [1348, 576] width 107 height 24
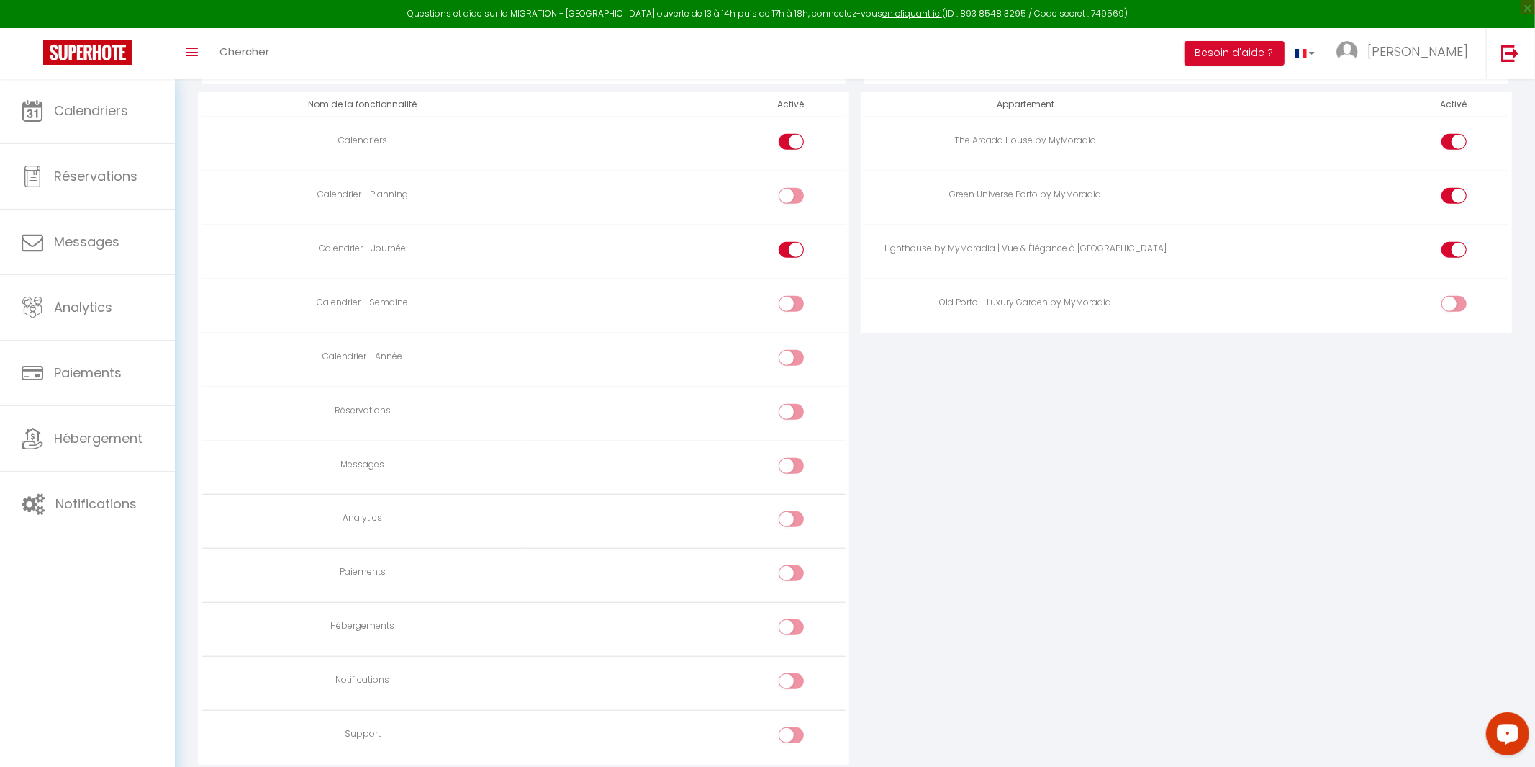
scroll to position [785, 0]
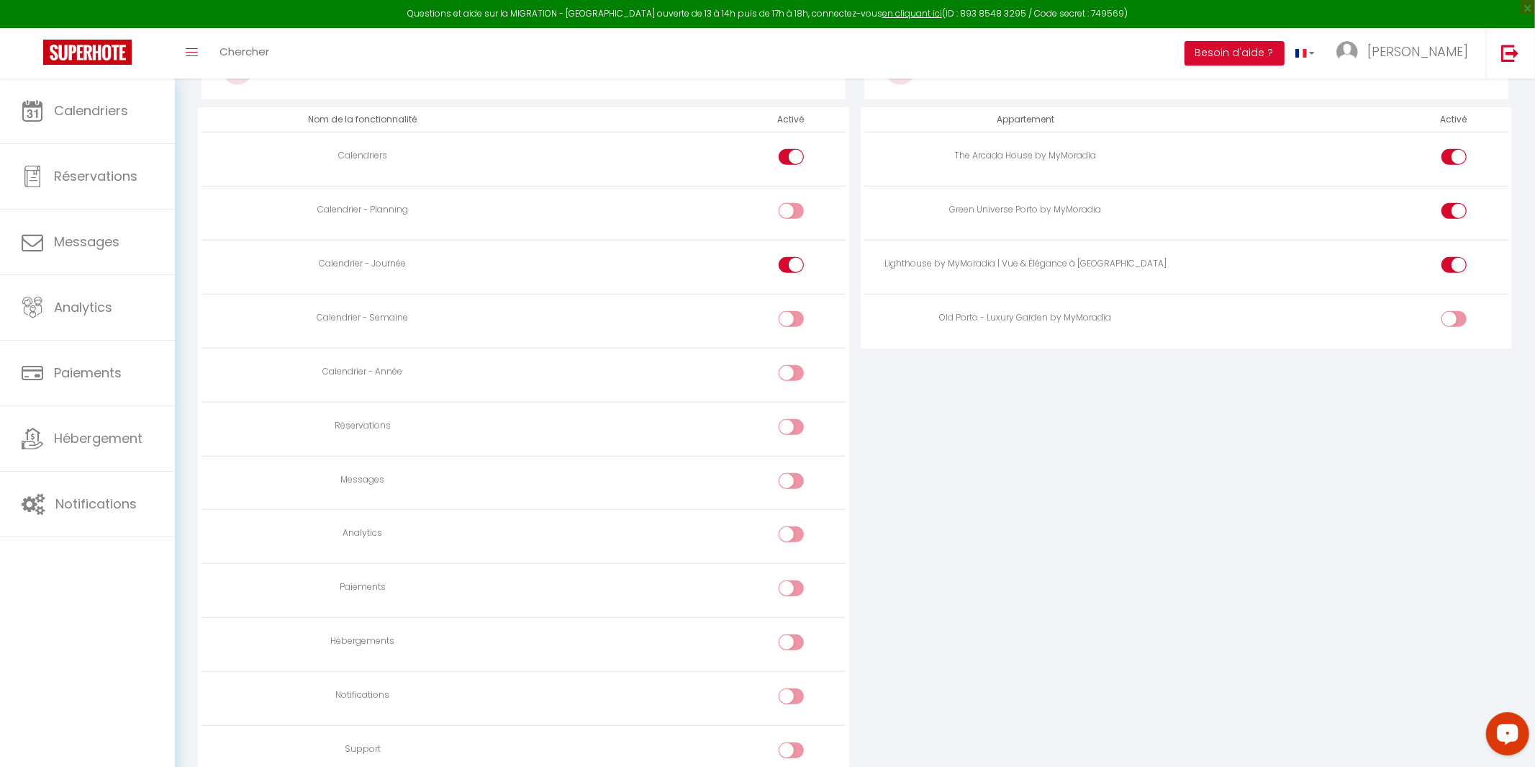
click at [1452, 324] on div at bounding box center [1454, 319] width 25 height 16
click at [1454, 324] on input "checkbox" at bounding box center [1466, 322] width 25 height 22
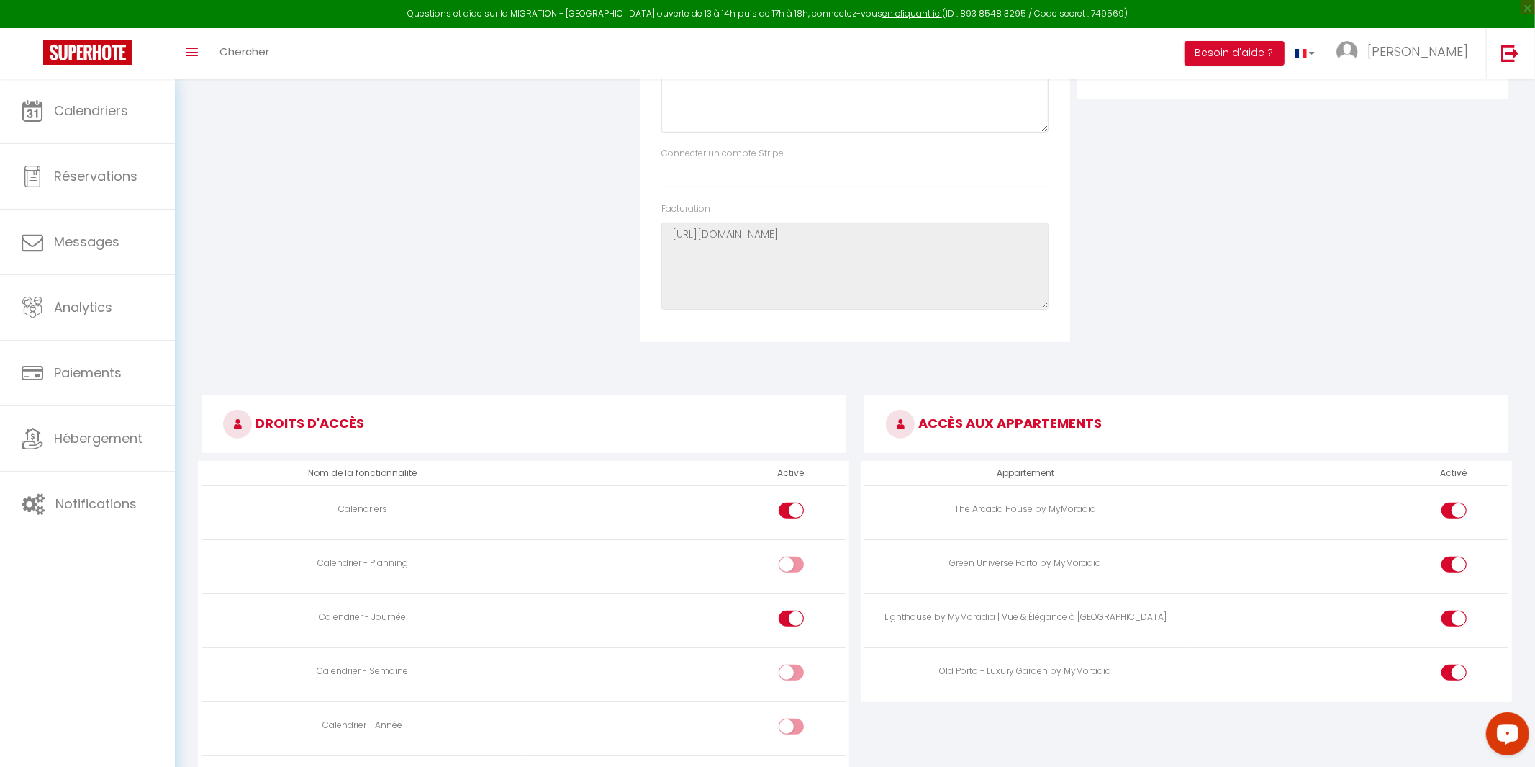
scroll to position [0, 0]
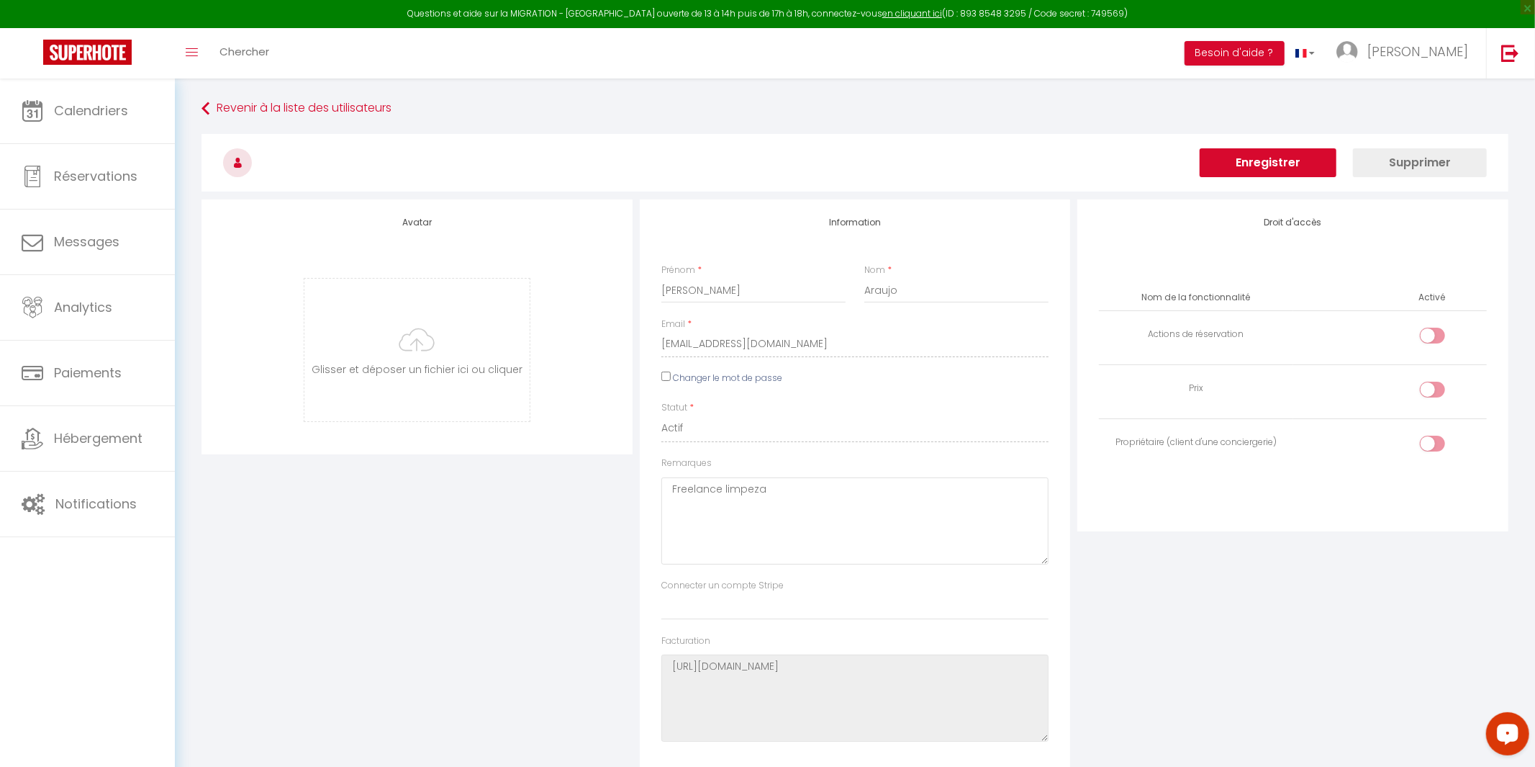
click at [1263, 171] on button "Enregistrer" at bounding box center [1268, 162] width 137 height 29
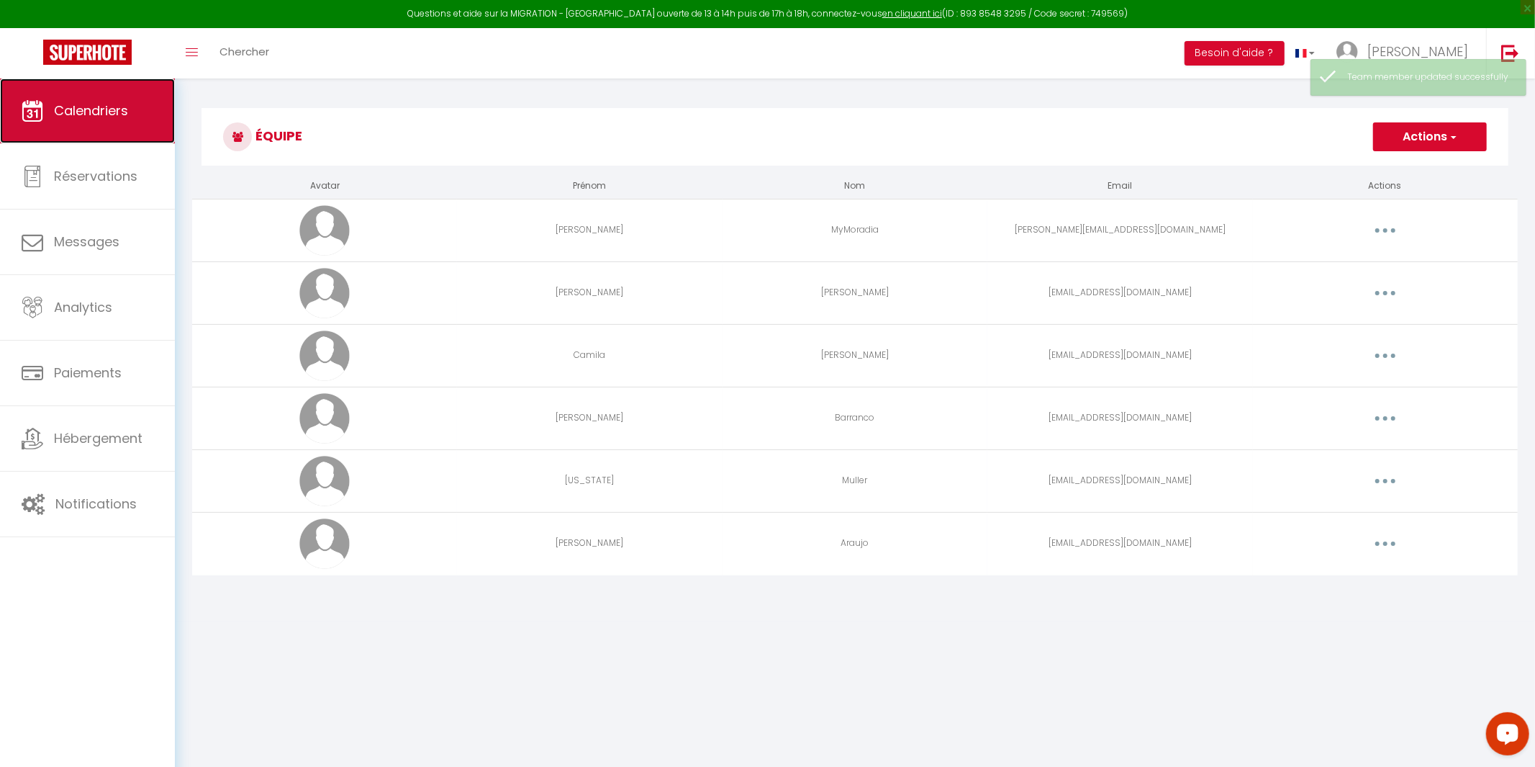
click at [43, 123] on link "Calendriers" at bounding box center [87, 110] width 175 height 65
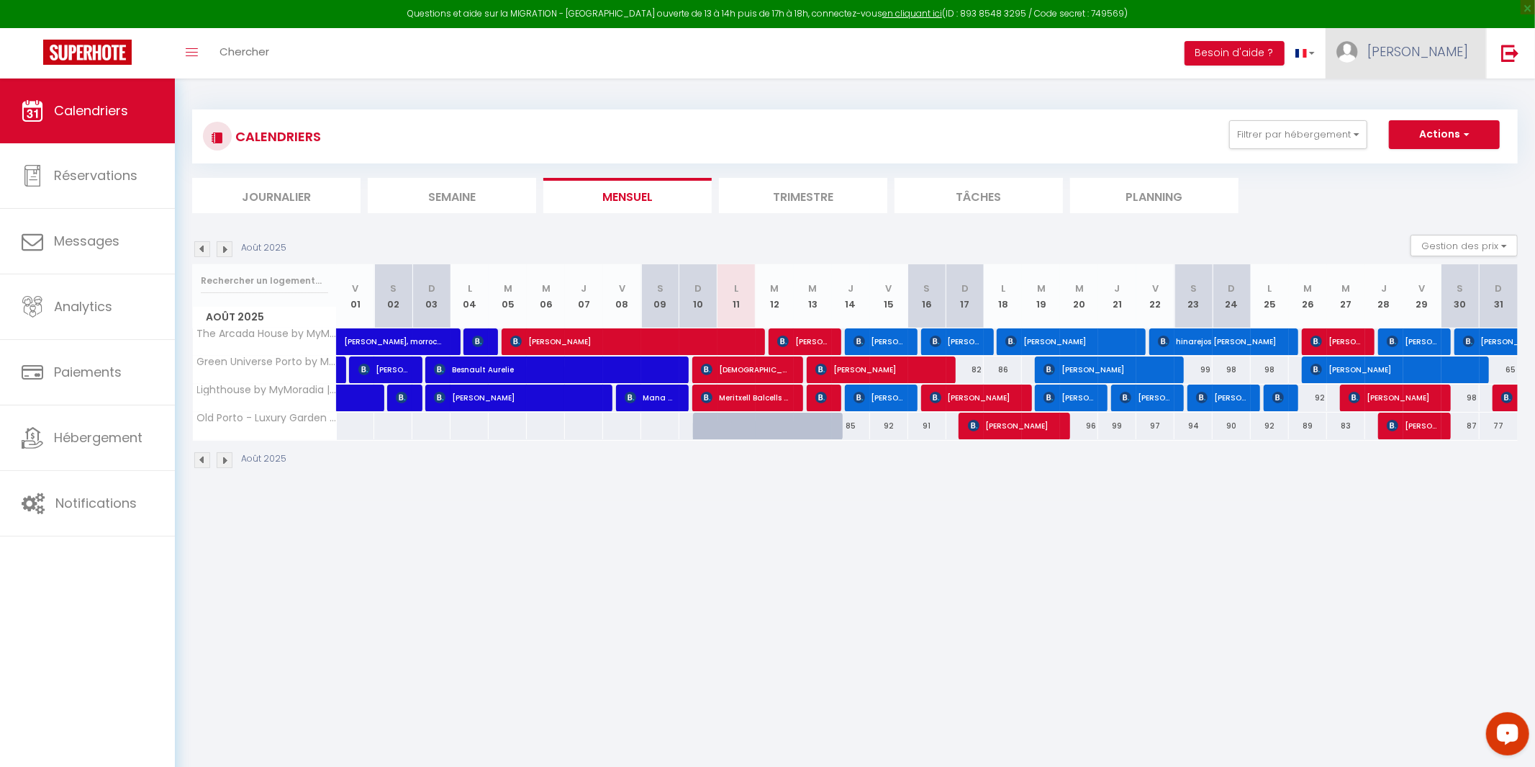
click at [1432, 58] on span "[PERSON_NAME]" at bounding box center [1417, 51] width 101 height 18
click at [1442, 131] on link "Équipe" at bounding box center [1428, 126] width 107 height 24
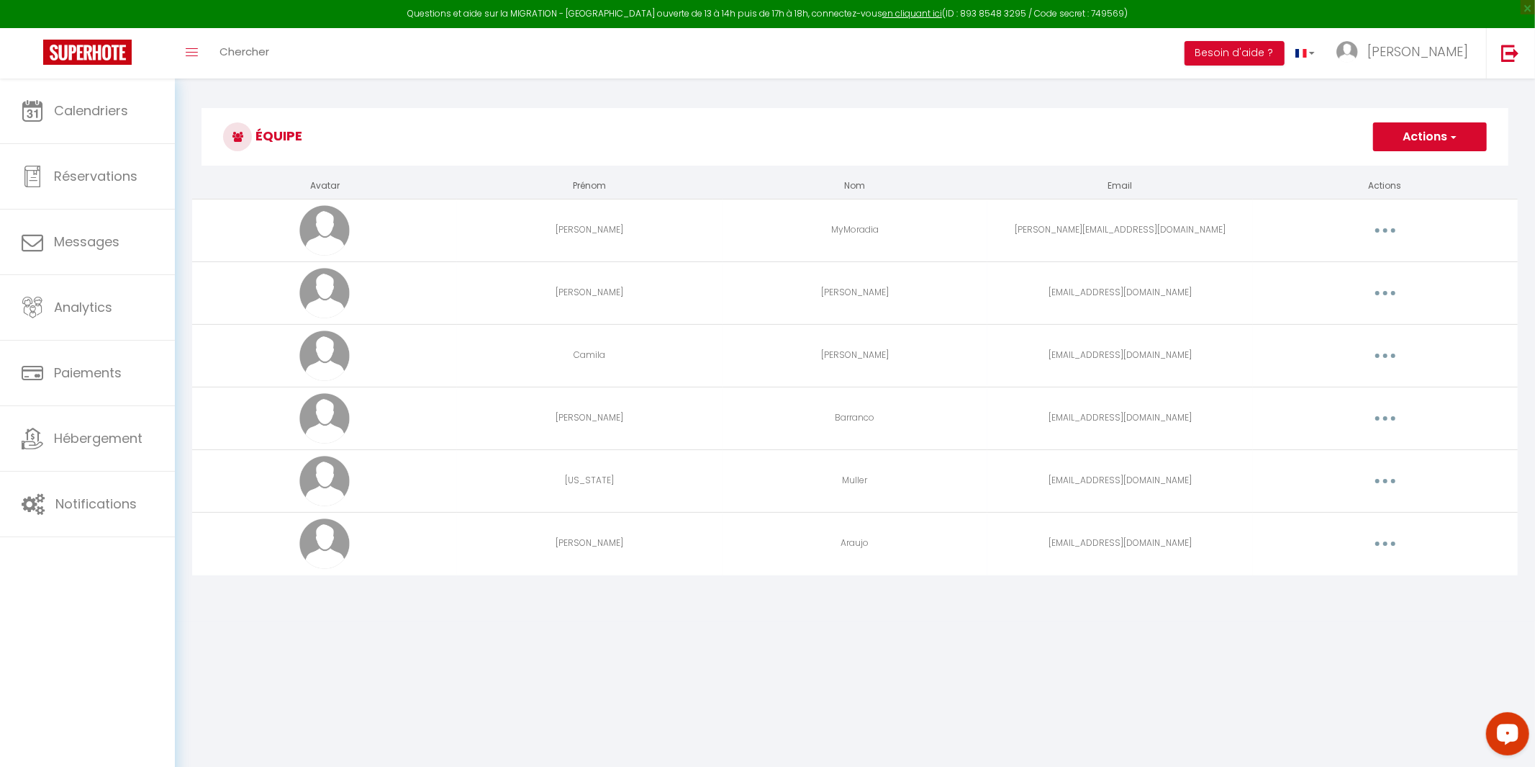
click at [1376, 238] on button "button" at bounding box center [1385, 230] width 40 height 23
click at [1361, 261] on link "Editer" at bounding box center [1348, 263] width 107 height 24
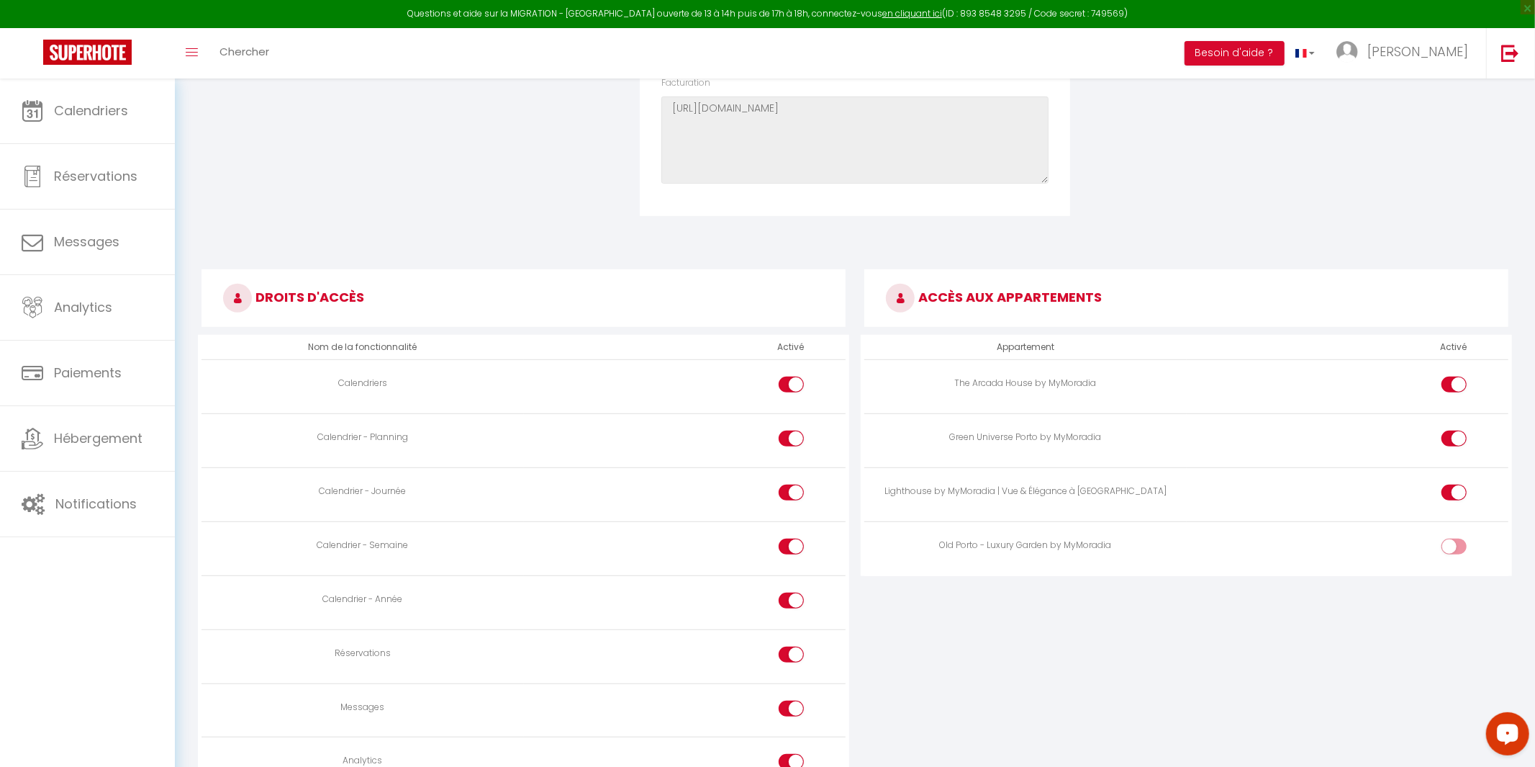
scroll to position [573, 0]
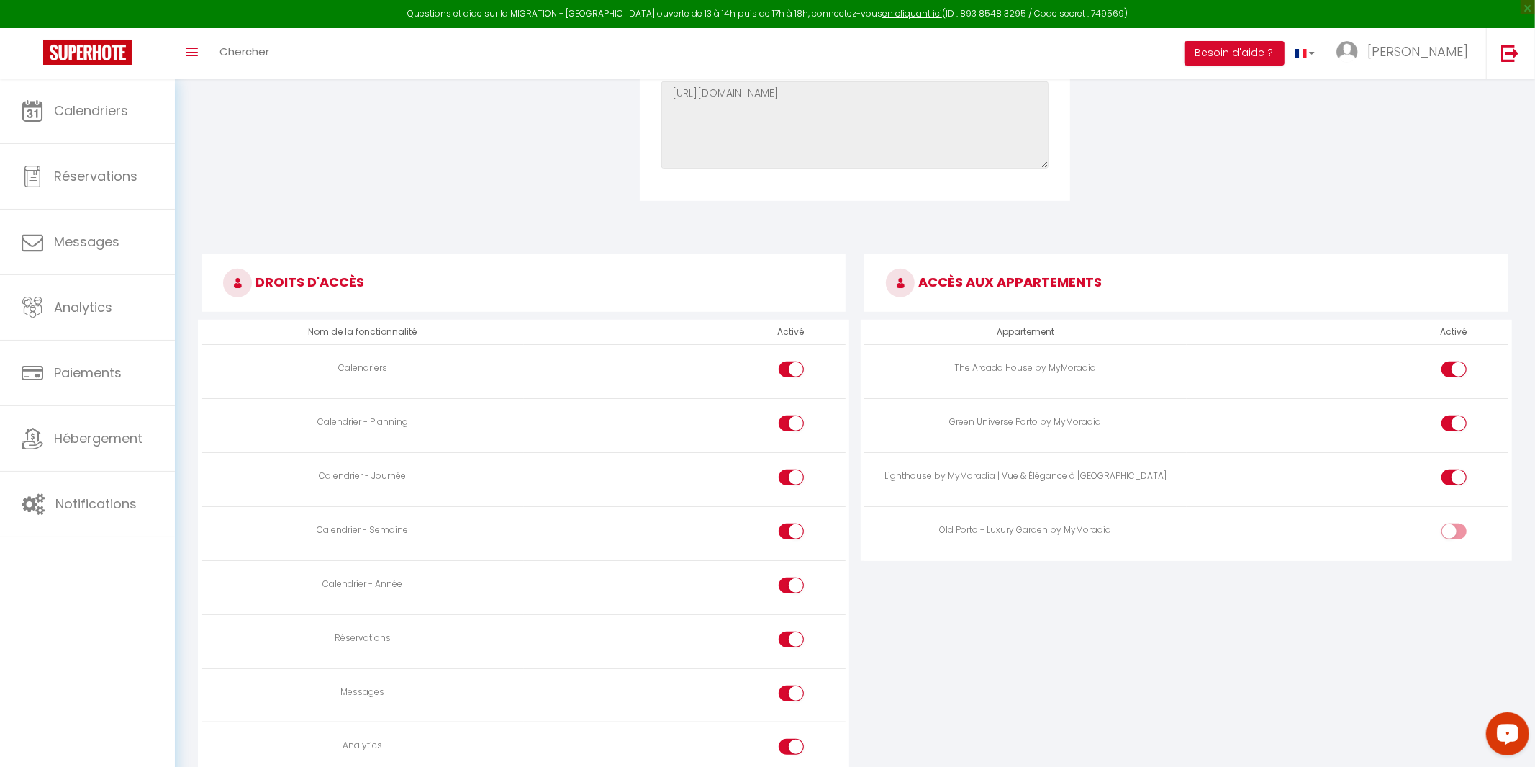
click at [1454, 543] on input "checkbox" at bounding box center [1466, 534] width 25 height 22
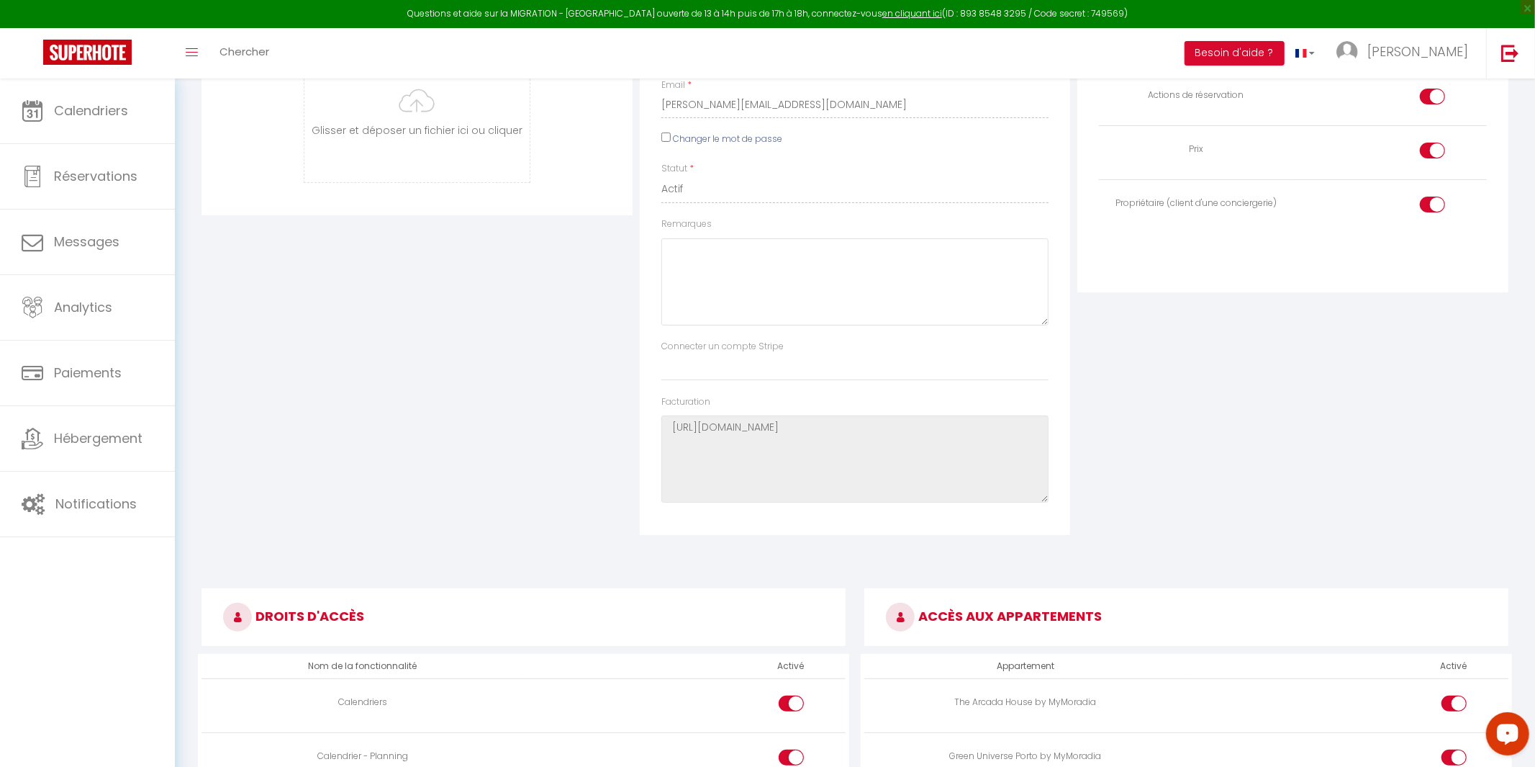
scroll to position [0, 0]
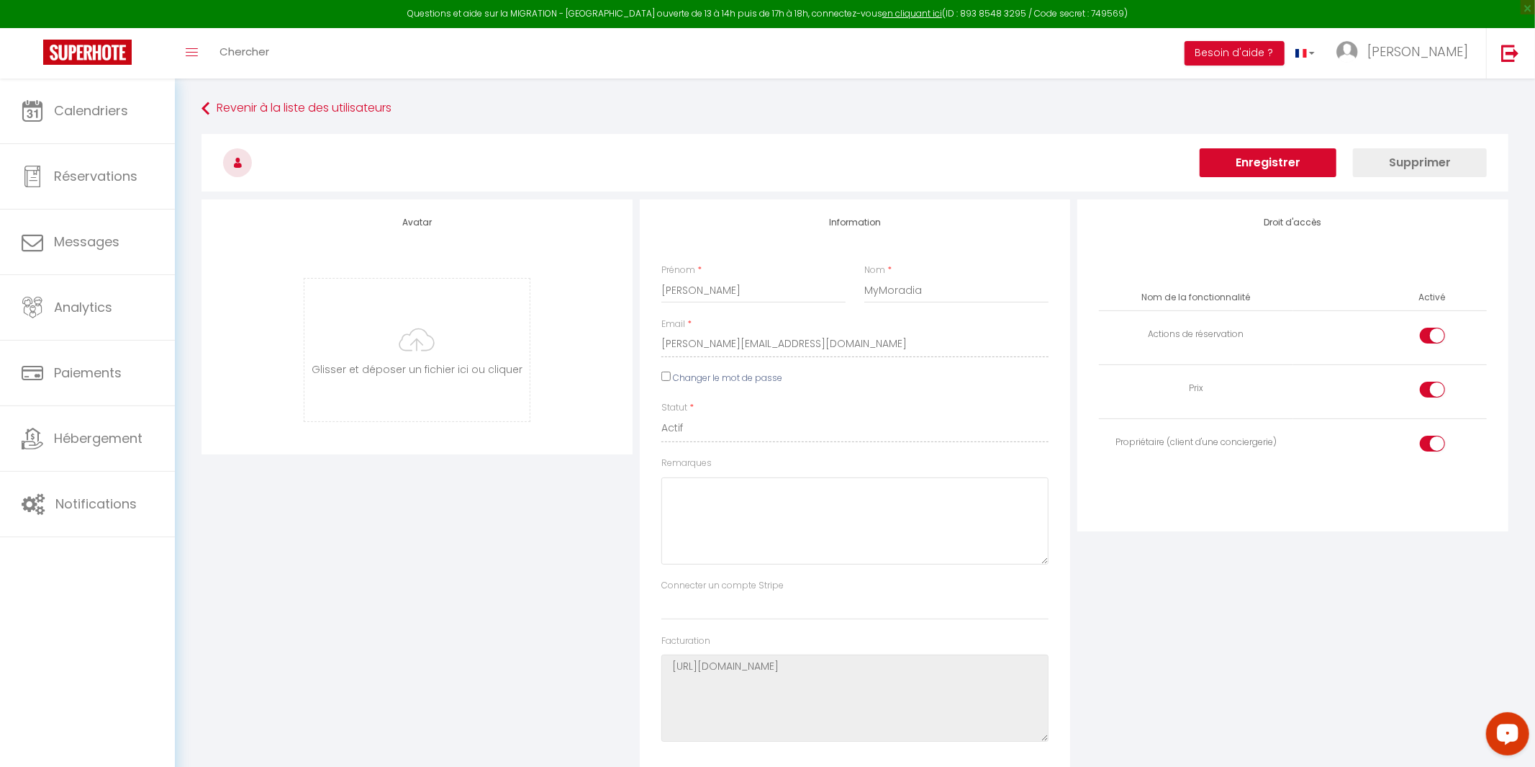
click at [1285, 168] on button "Enregistrer" at bounding box center [1268, 162] width 137 height 29
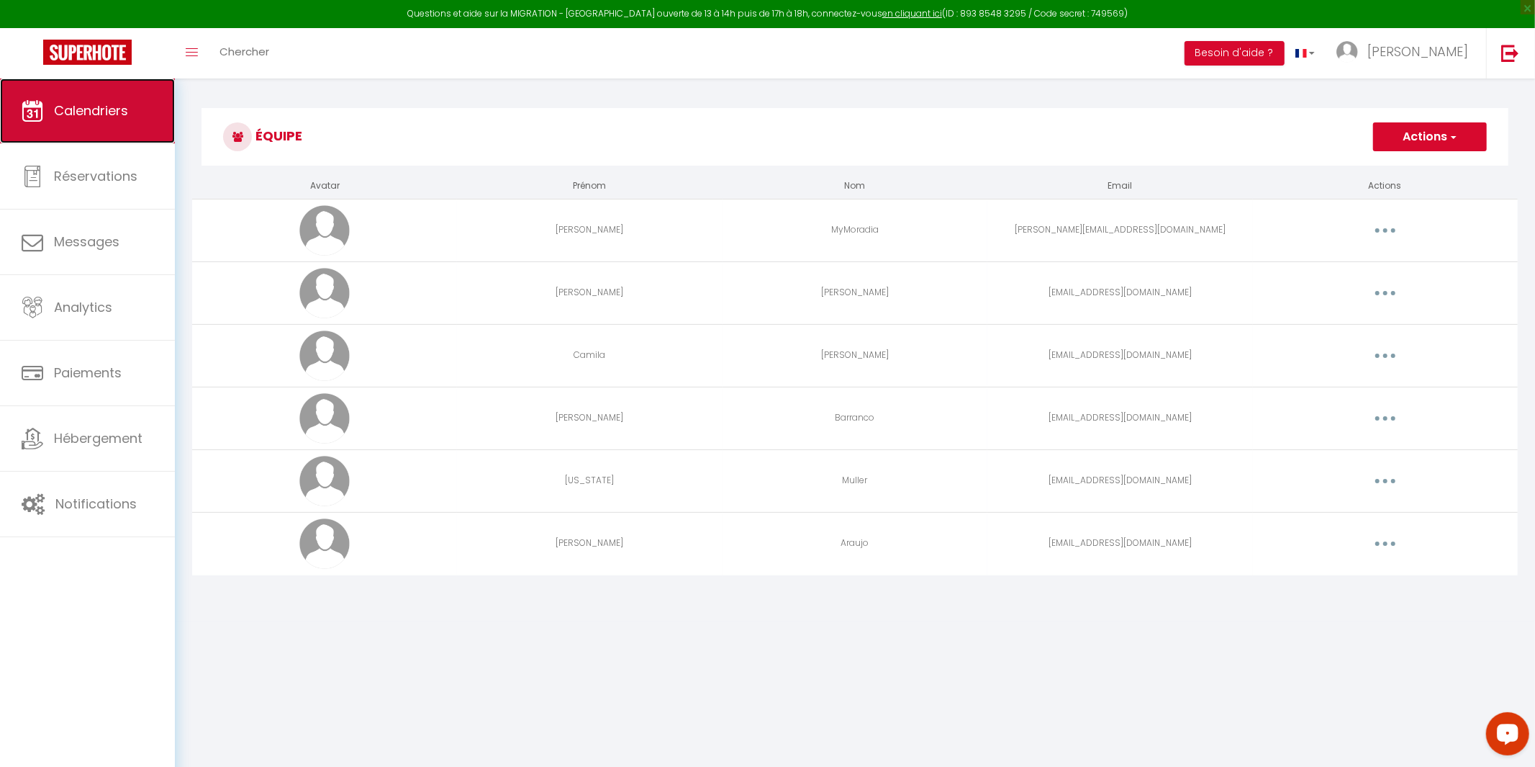
click at [117, 117] on span "Calendriers" at bounding box center [91, 110] width 74 height 18
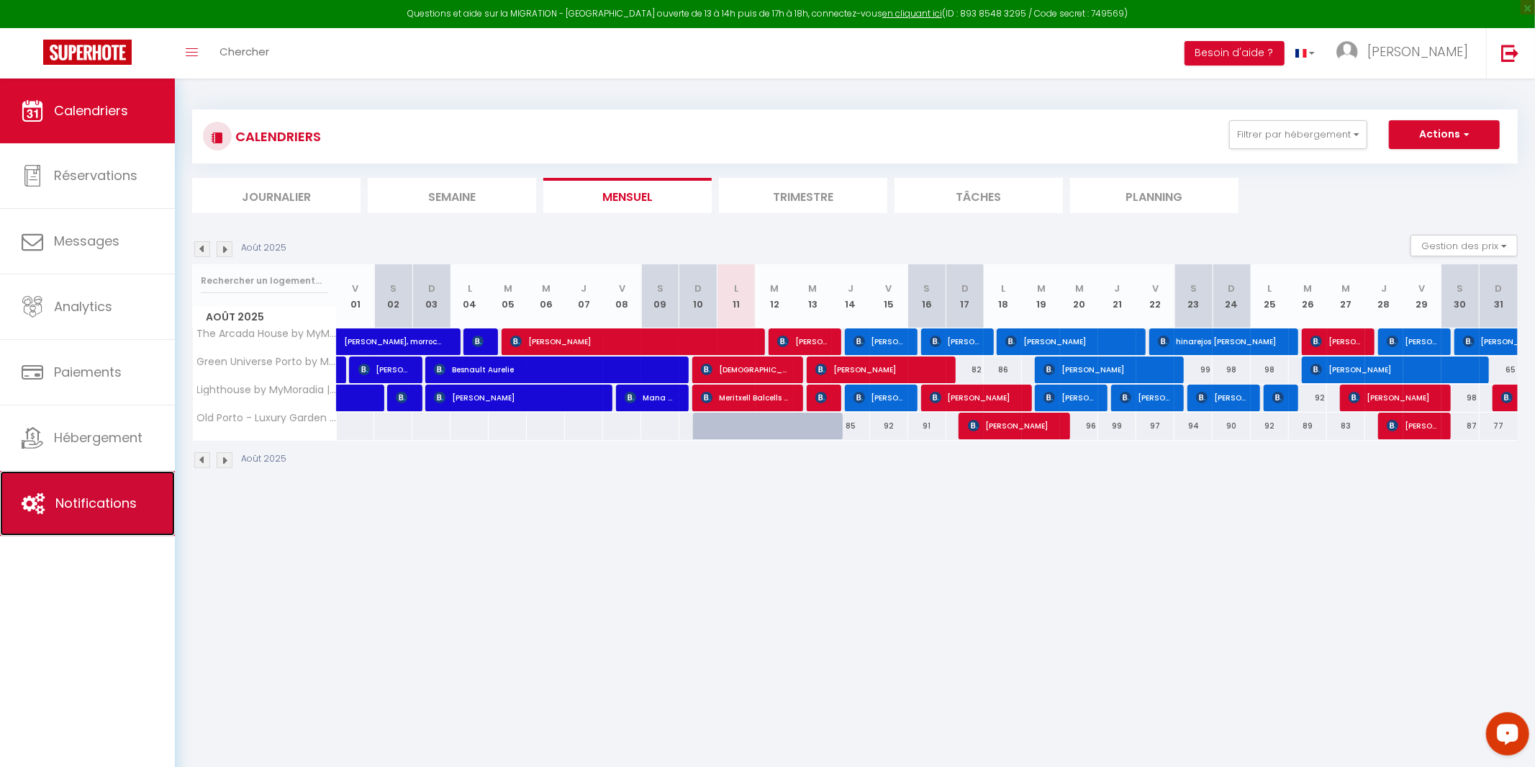
click at [113, 498] on span "Notifications" at bounding box center [95, 503] width 81 height 18
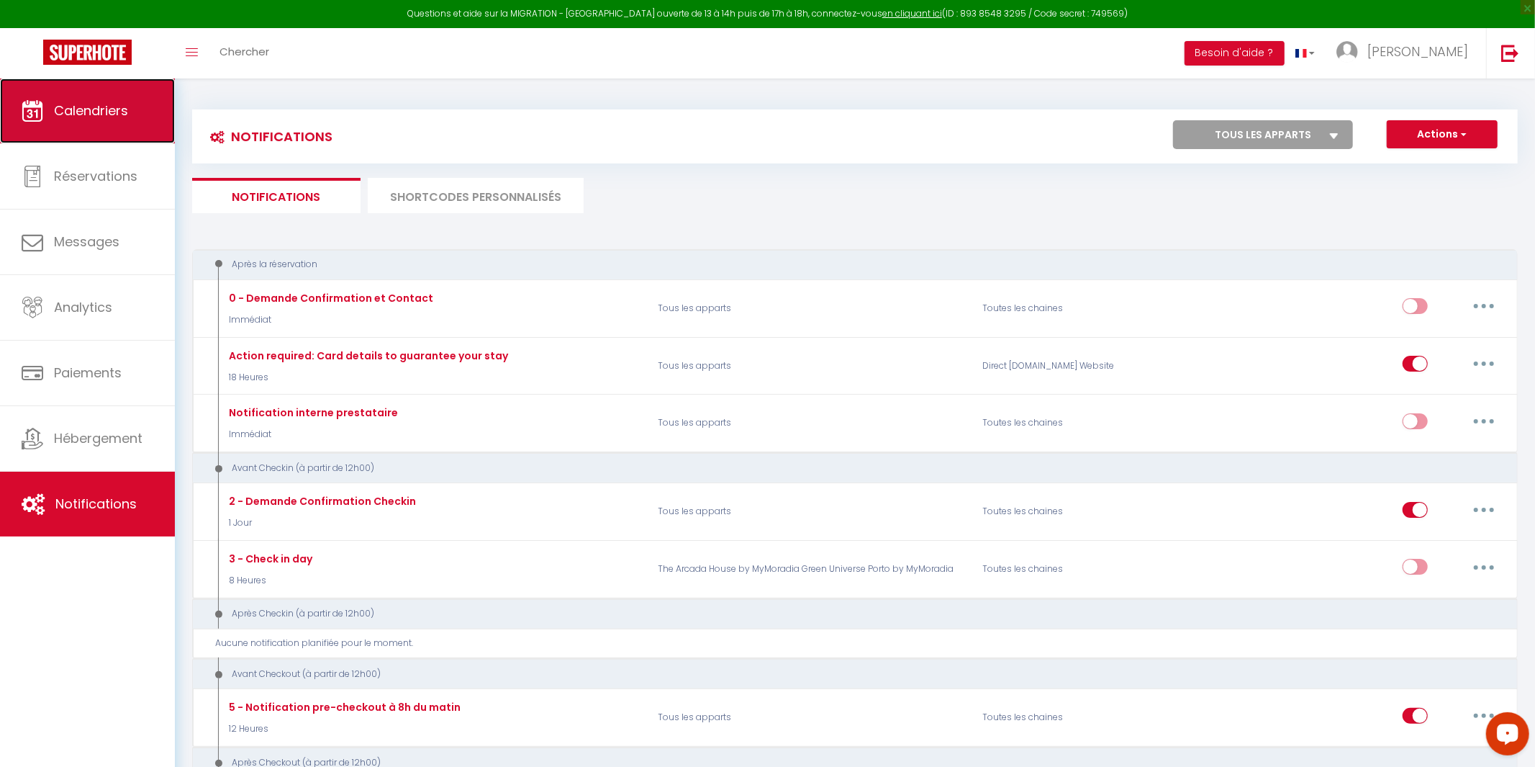
click at [42, 101] on icon at bounding box center [33, 111] width 22 height 22
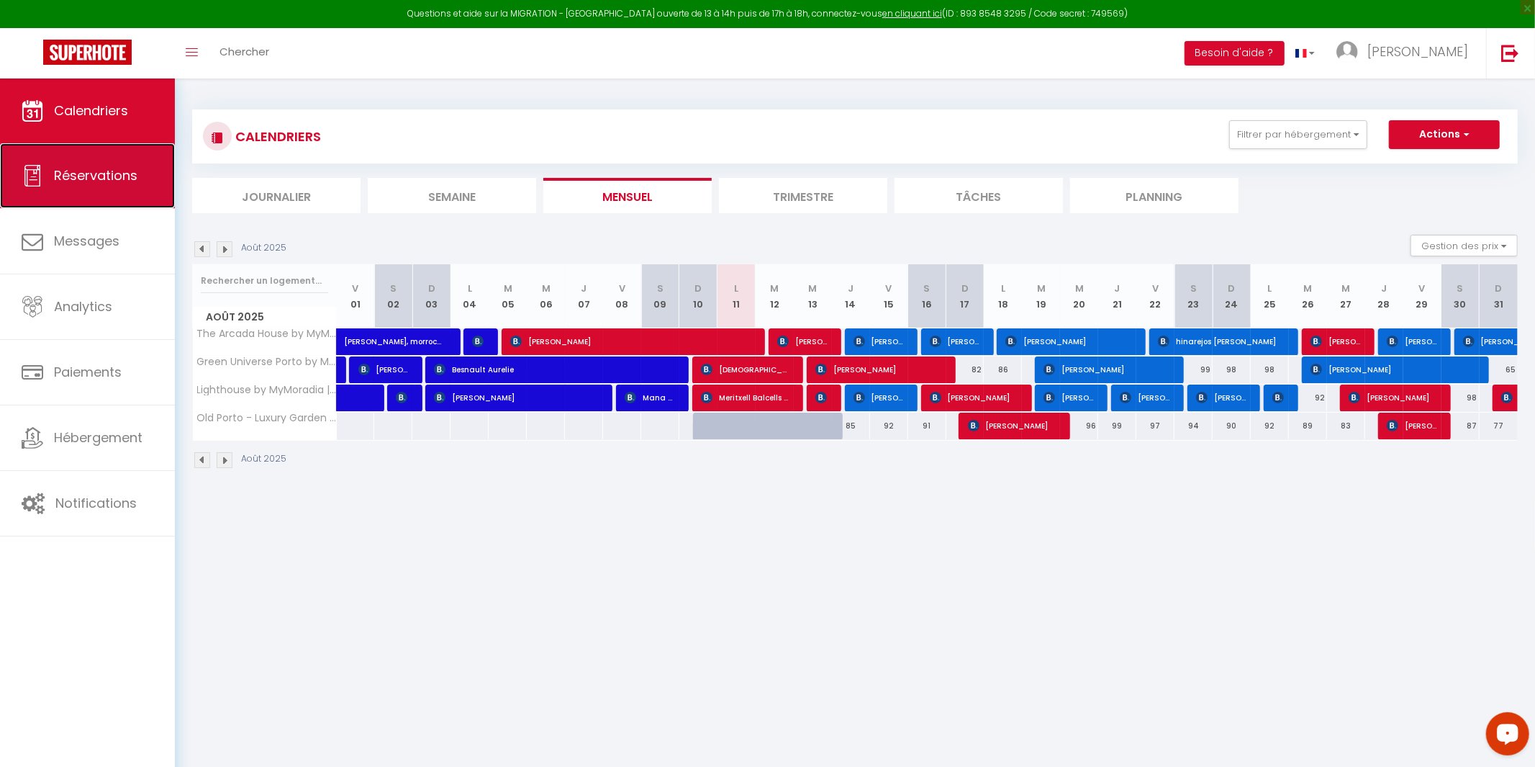
click at [56, 173] on span "Réservations" at bounding box center [95, 175] width 83 height 18
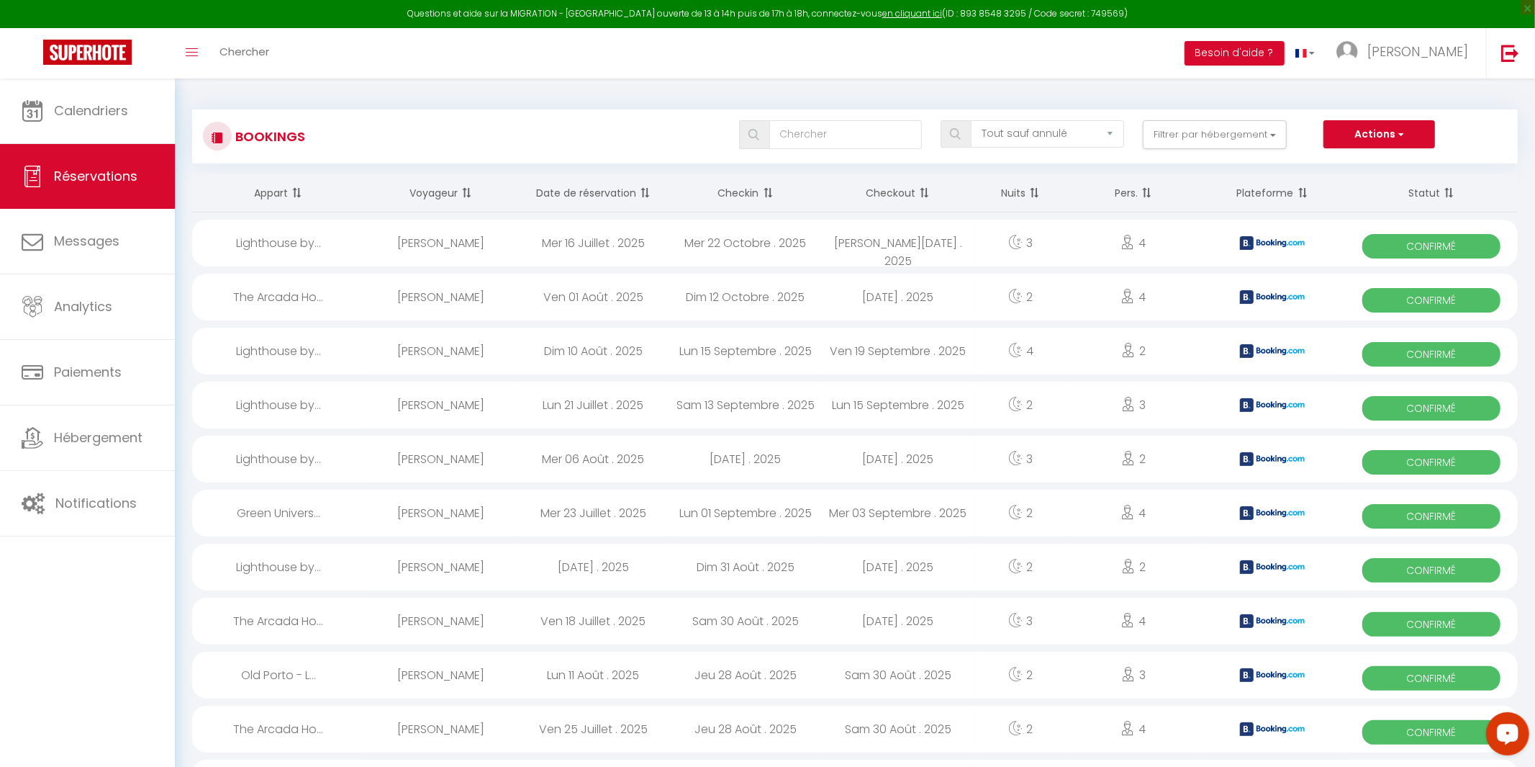
click at [1270, 97] on div "Bookings Tous les statuts Annulé Confirmé Non Confirmé Tout sauf annulé No Show…" at bounding box center [855, 130] width 1326 height 68
click at [1463, 65] on link "[PERSON_NAME]" at bounding box center [1406, 53] width 161 height 50
click at [1429, 129] on link "Équipe" at bounding box center [1428, 126] width 107 height 24
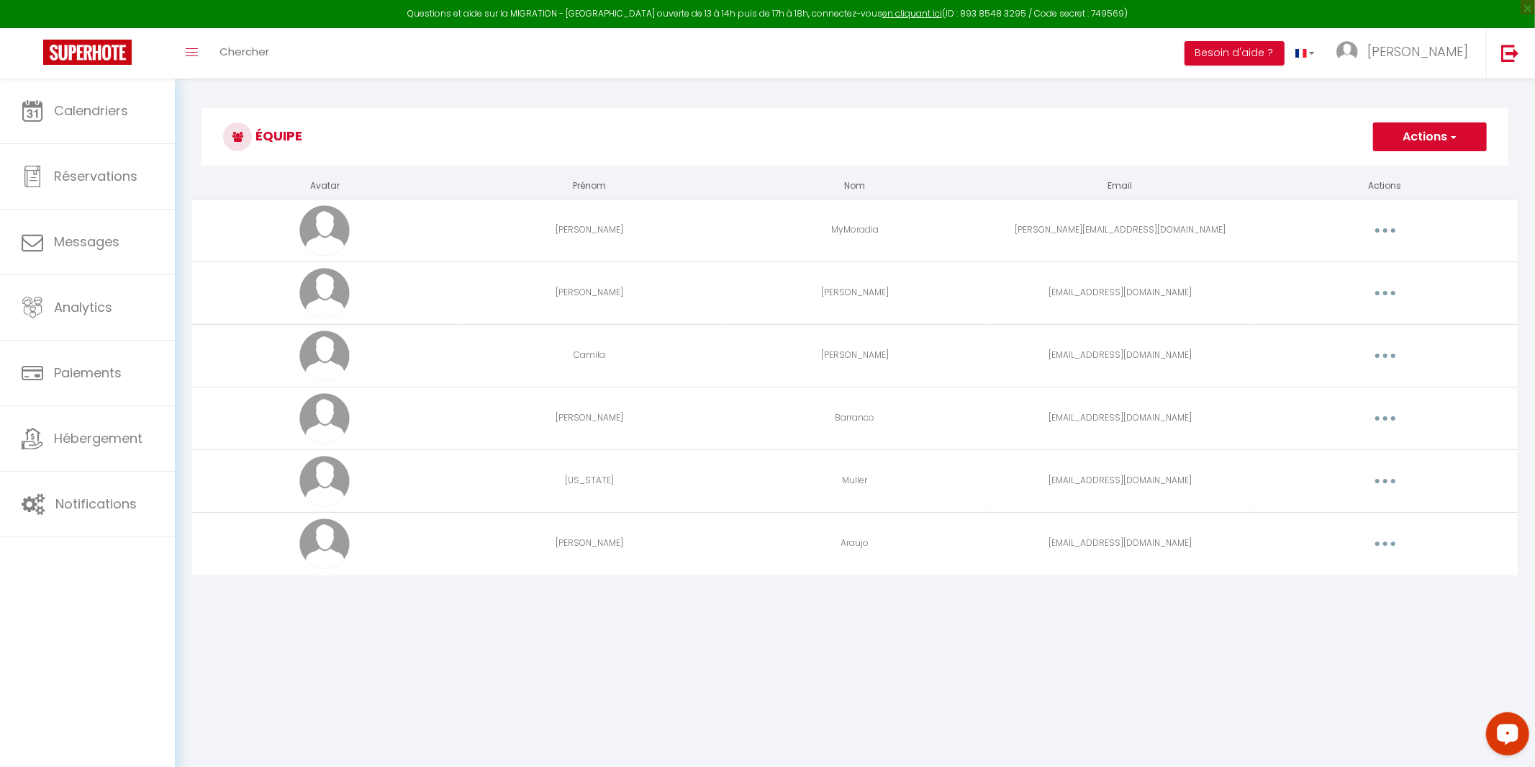
click at [1389, 538] on button "button" at bounding box center [1385, 543] width 40 height 23
click at [1335, 571] on link "Editer" at bounding box center [1348, 576] width 107 height 24
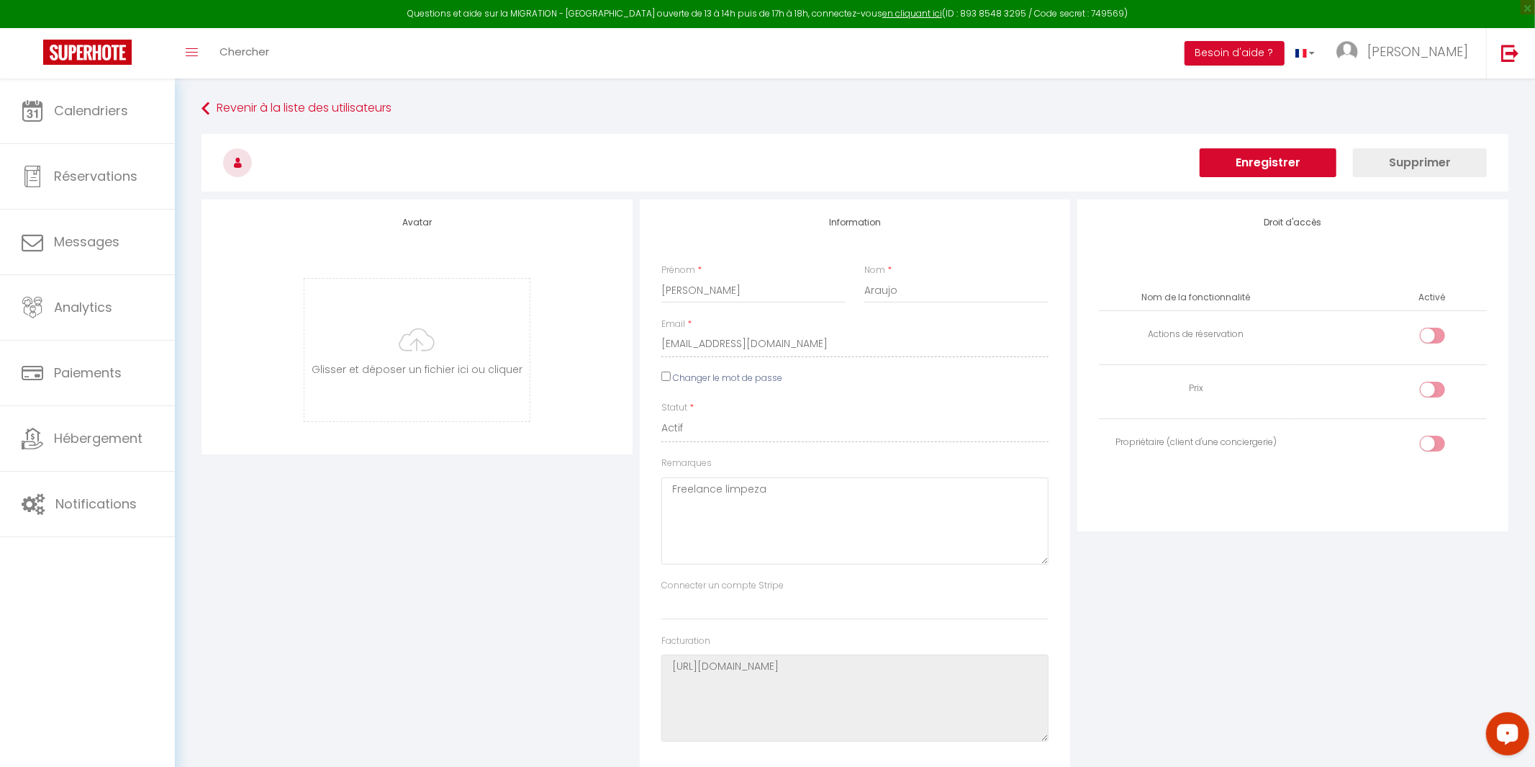
click at [476, 579] on div "Avatar [PERSON_NAME] et déposer un fichier ici ou cliquer Ooops, something wron…" at bounding box center [417, 486] width 438 height 574
click at [331, 647] on div "Avatar [PERSON_NAME] et déposer un fichier ici ou cliquer Ooops, something wron…" at bounding box center [417, 486] width 438 height 574
drag, startPoint x: 375, startPoint y: 534, endPoint x: 249, endPoint y: 398, distance: 185.4
click at [371, 544] on div "Avatar [PERSON_NAME] et déposer un fichier ici ou cliquer Ooops, something wron…" at bounding box center [417, 486] width 438 height 574
click at [230, 581] on div "Avatar [PERSON_NAME] et déposer un fichier ici ou cliquer Ooops, something wron…" at bounding box center [417, 486] width 438 height 574
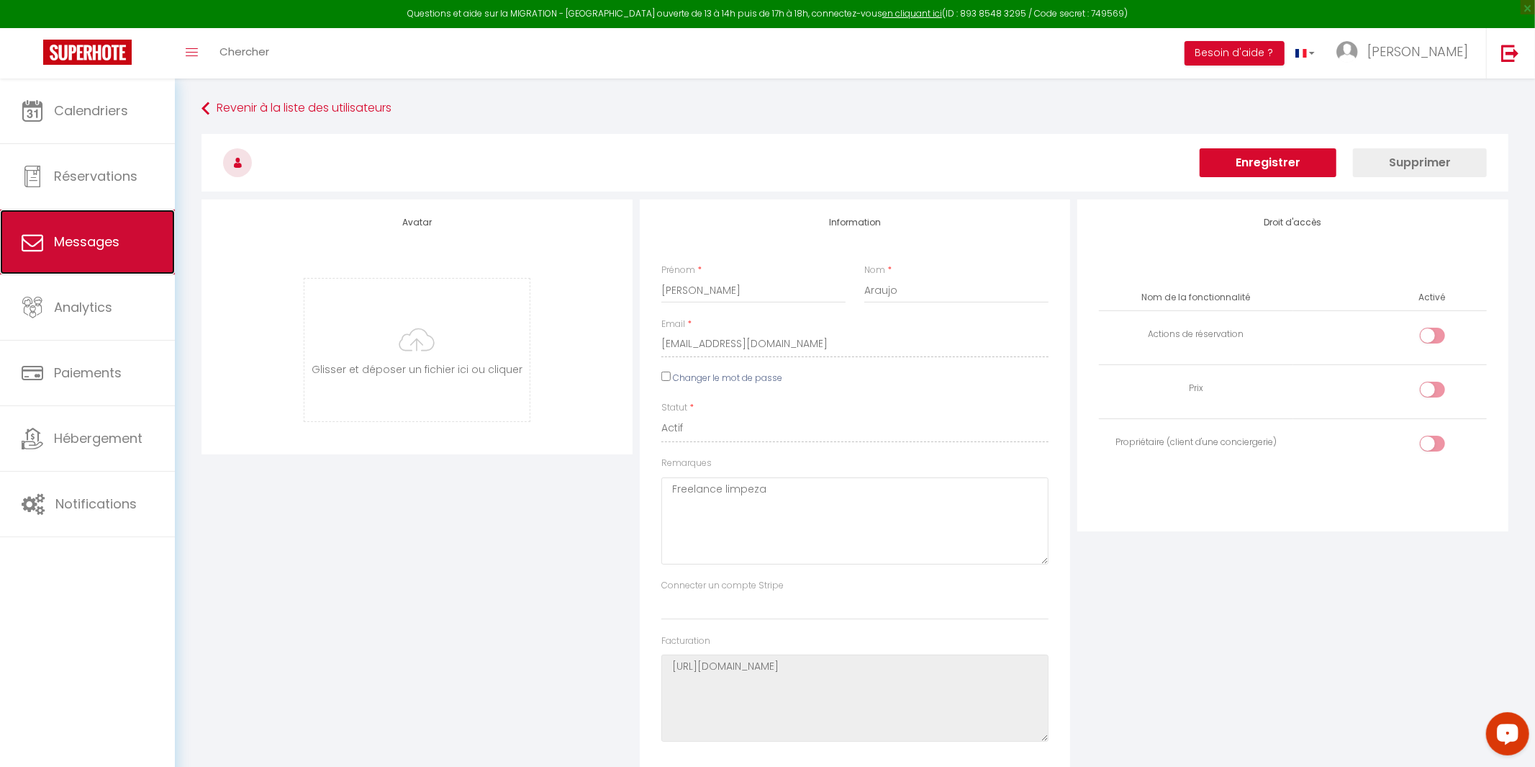
click at [101, 229] on link "Messages" at bounding box center [87, 241] width 175 height 65
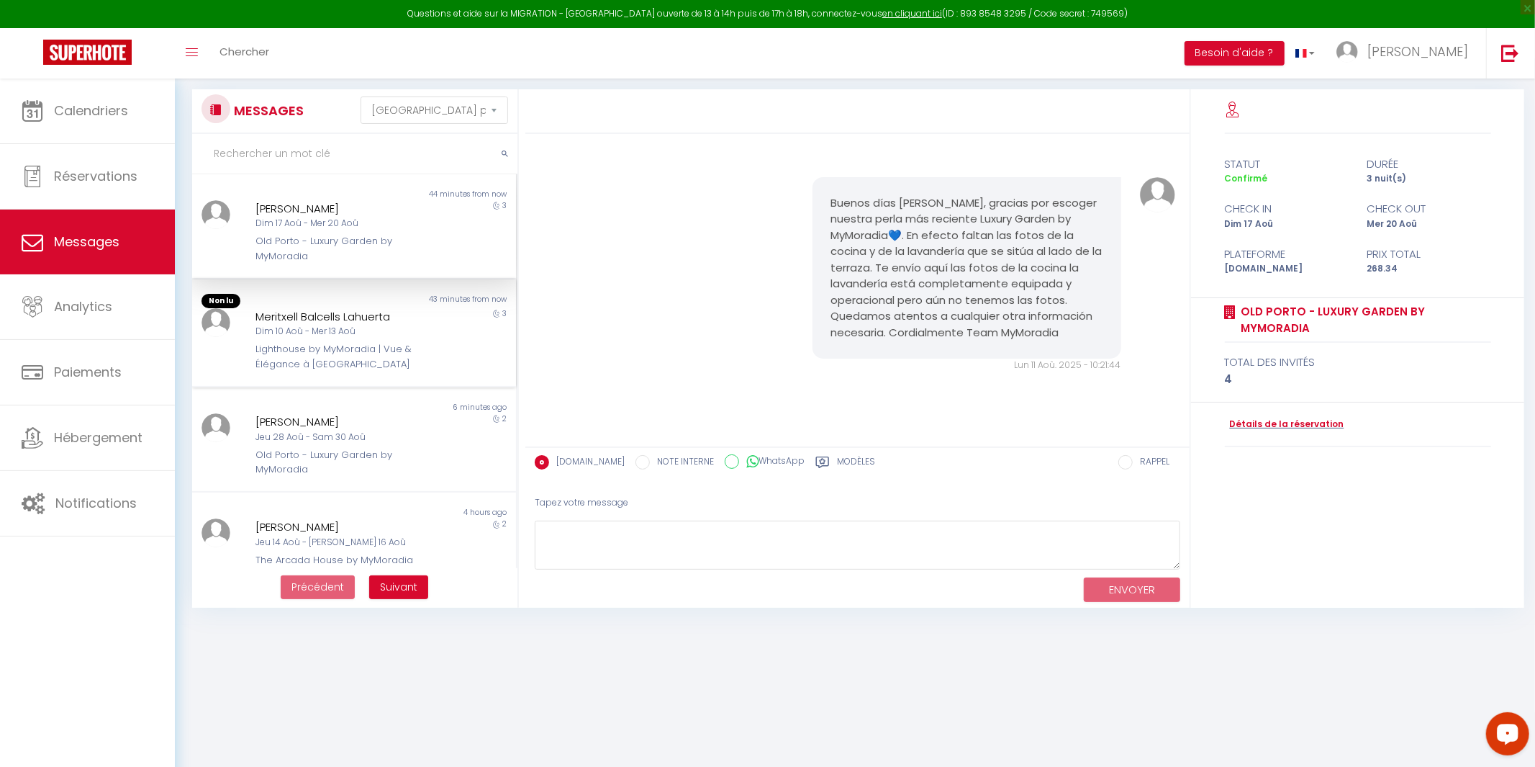
scroll to position [24, 0]
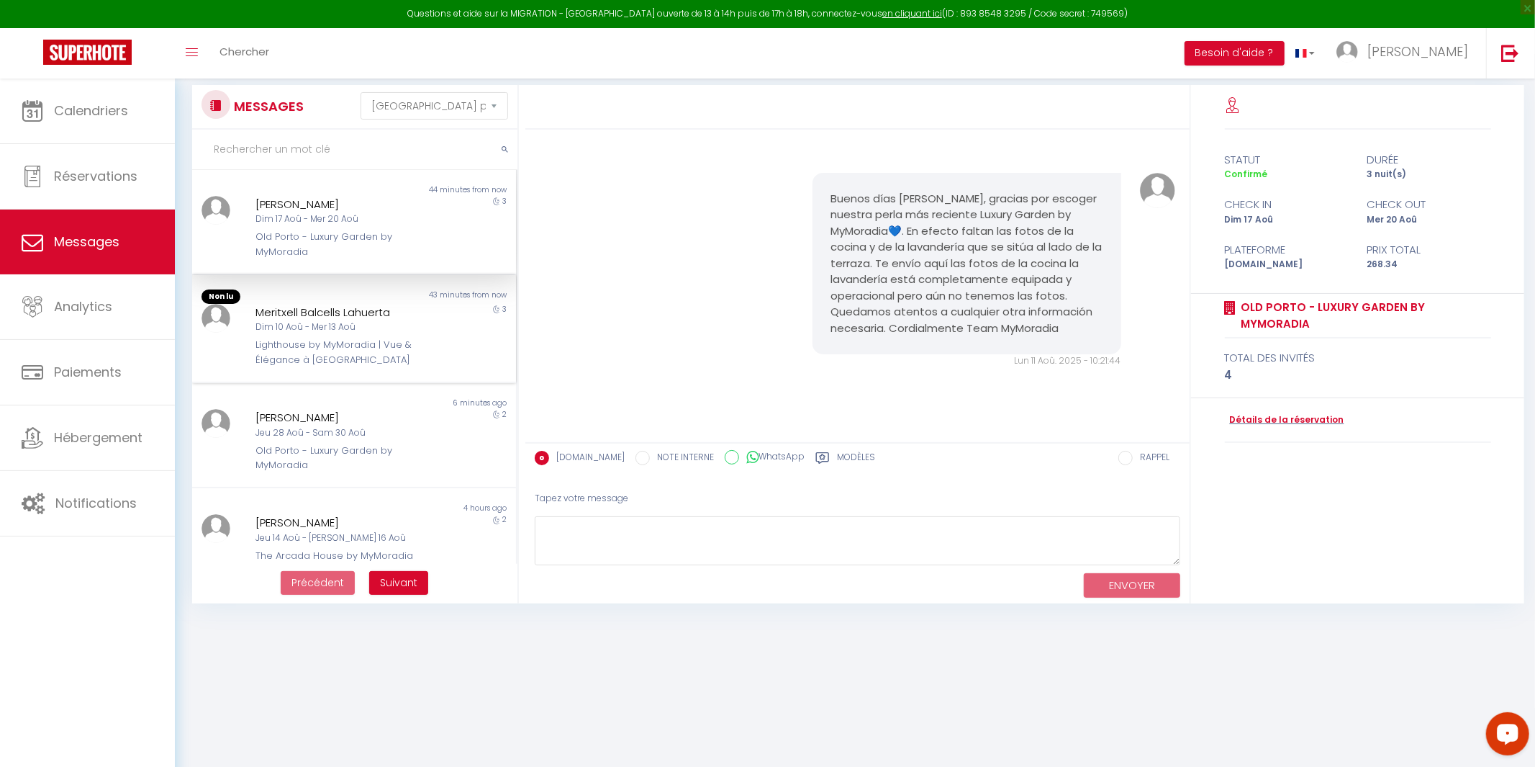
click at [307, 332] on div "Dim 10 Aoû - Mer 13 Aoû" at bounding box center [341, 327] width 170 height 14
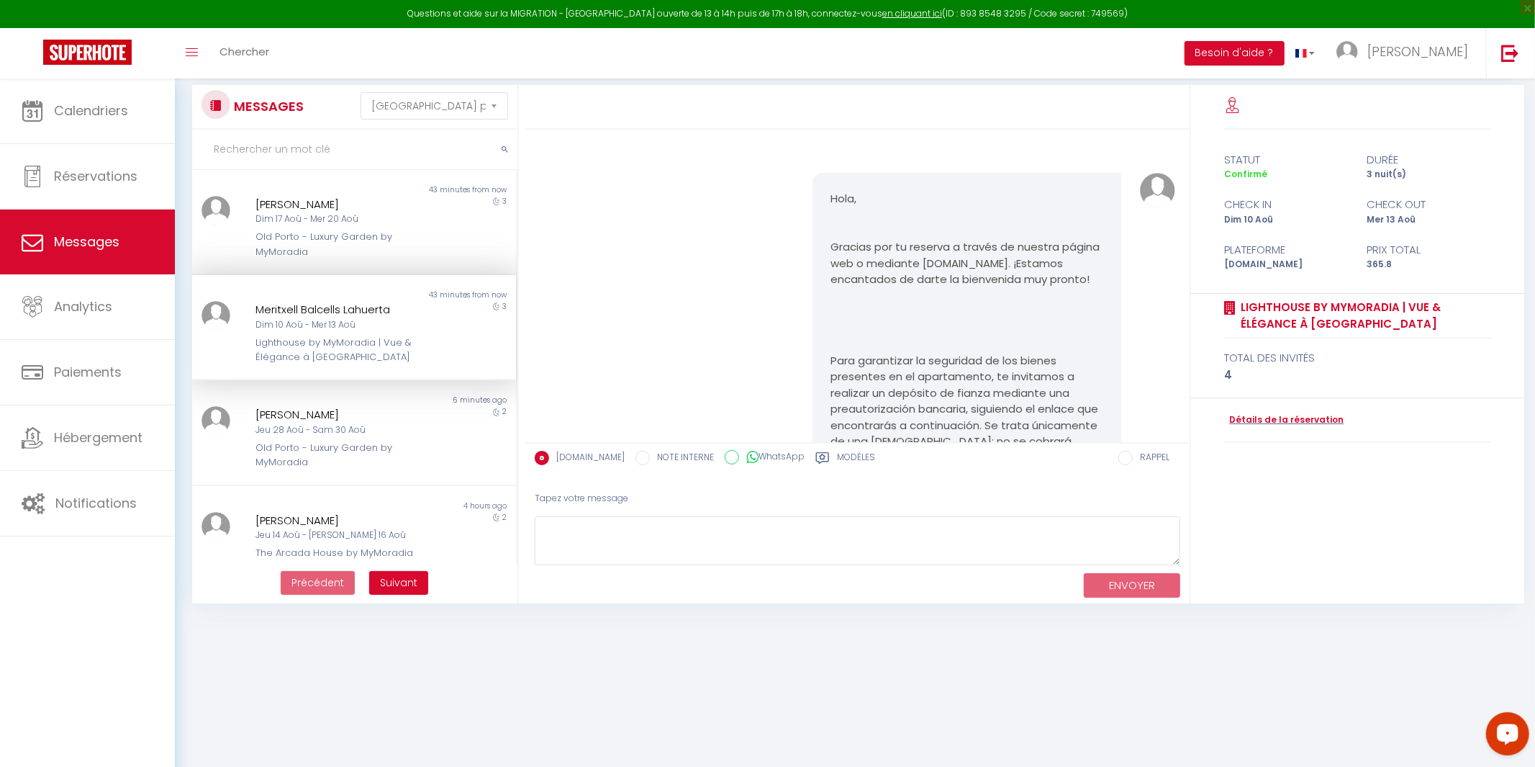
scroll to position [5286, 0]
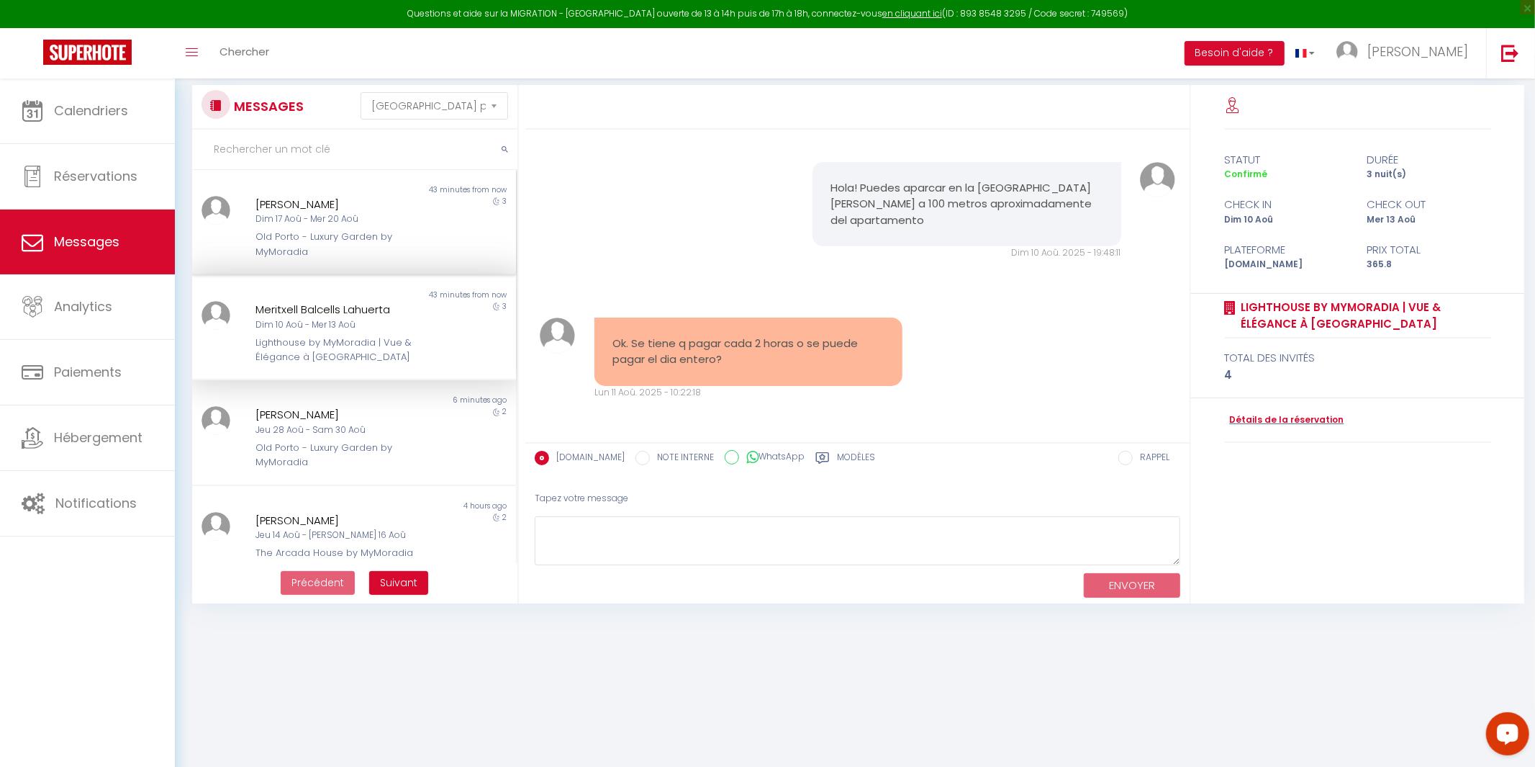
click at [412, 222] on div "Dim 17 Aoû - Mer 20 Aoû" at bounding box center [341, 219] width 170 height 14
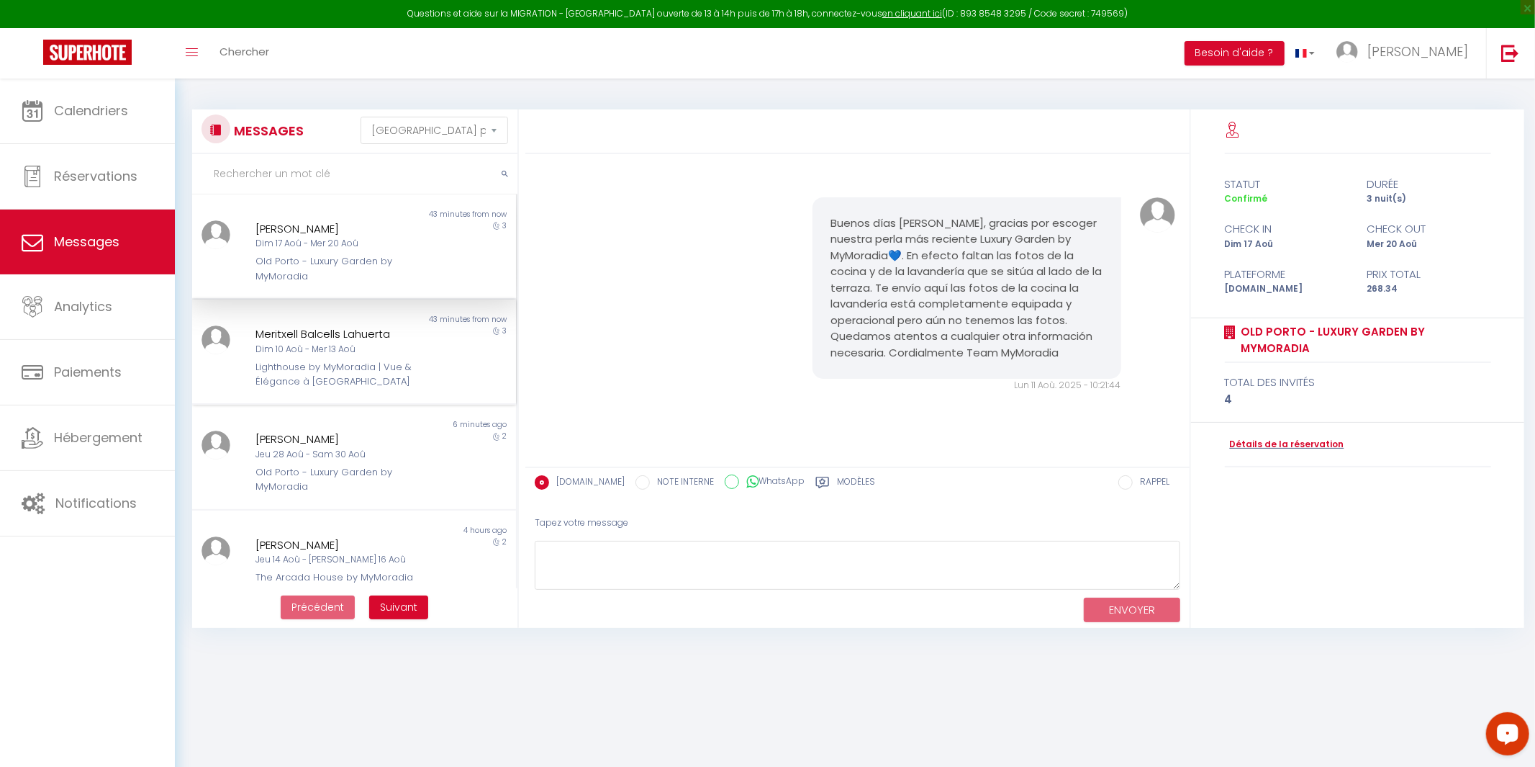
click at [360, 319] on div "43 minutes from now" at bounding box center [435, 320] width 162 height 12
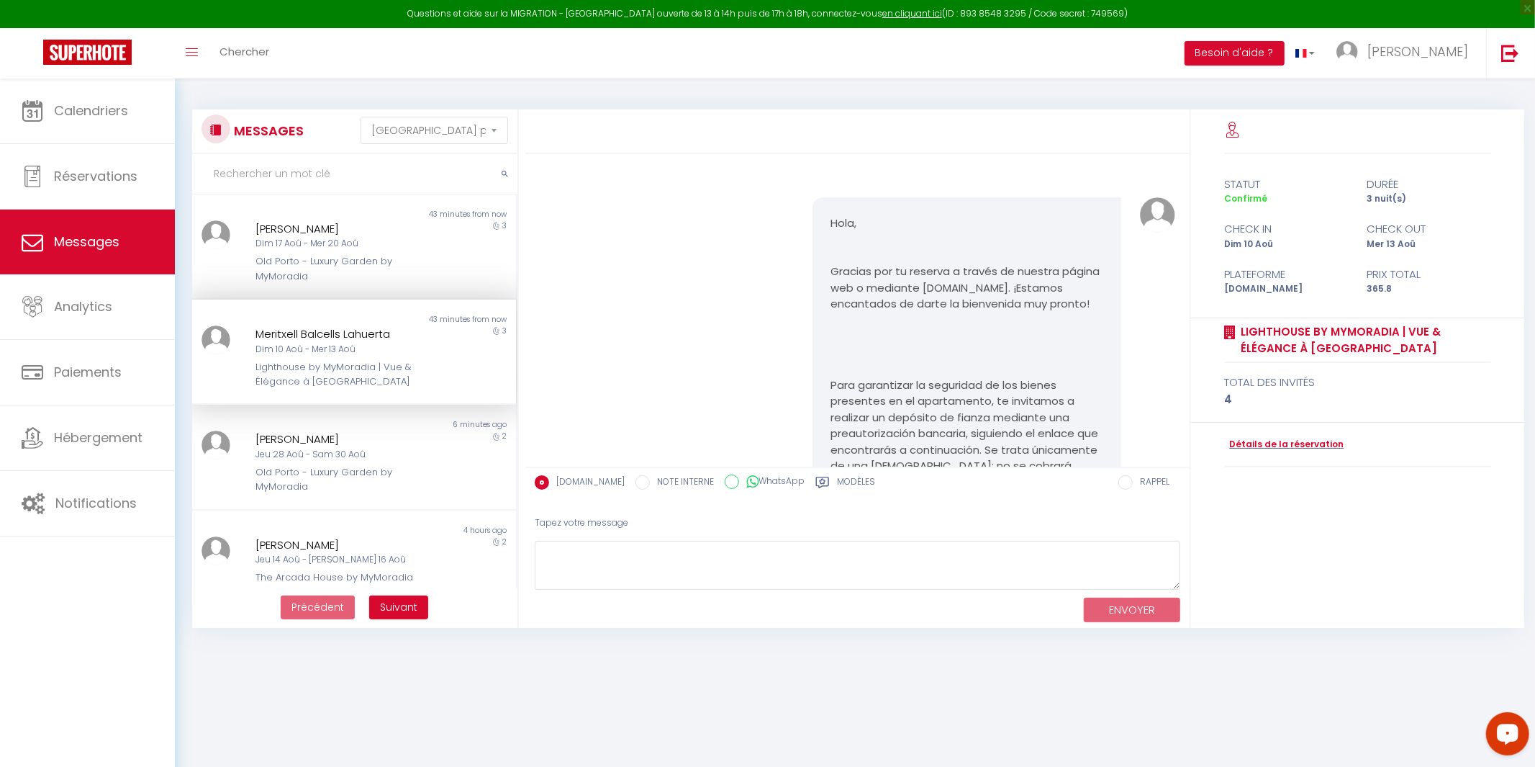
scroll to position [5286, 0]
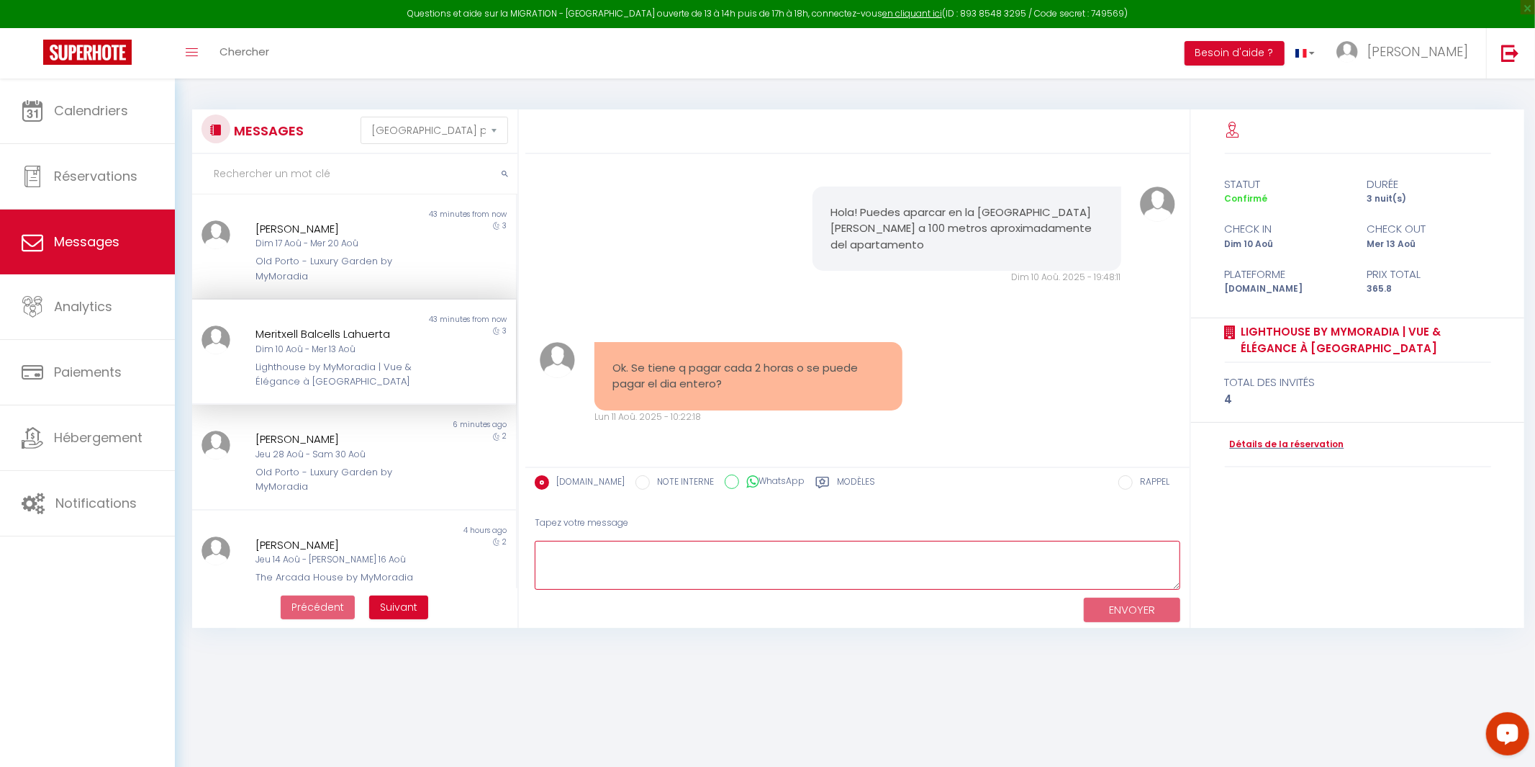
click at [598, 548] on textarea at bounding box center [858, 566] width 646 height 50
click at [891, 551] on textarea "En la praça debes pagar cada dos horas, sin embargo justo al frente tienes una …" at bounding box center [858, 566] width 646 height 50
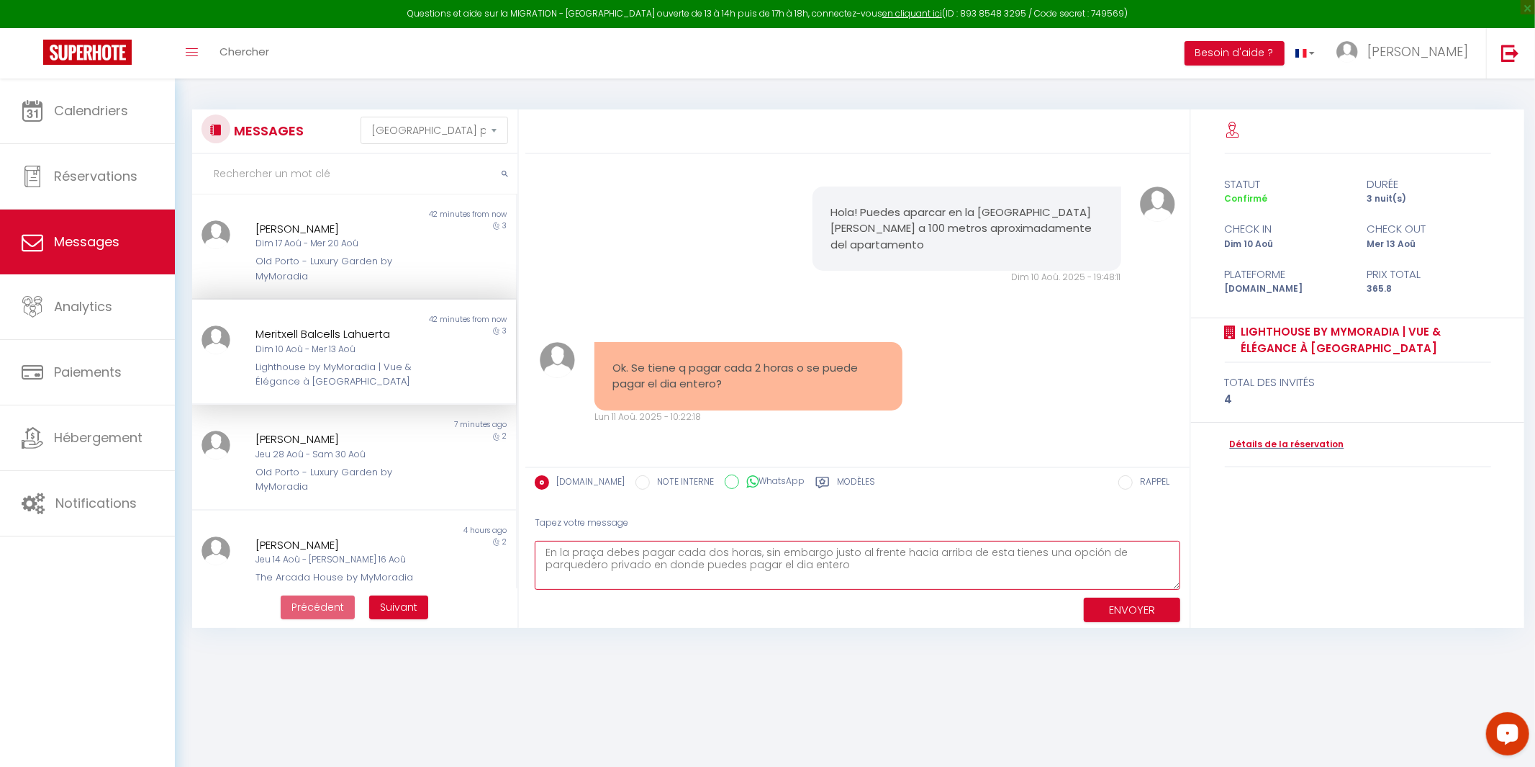
click at [588, 554] on textarea "En la praça debes pagar cada dos horas, sin embargo justo al frente hacia arrib…" at bounding box center [858, 566] width 646 height 50
click at [1105, 604] on button "ENVOYER" at bounding box center [1132, 609] width 96 height 25
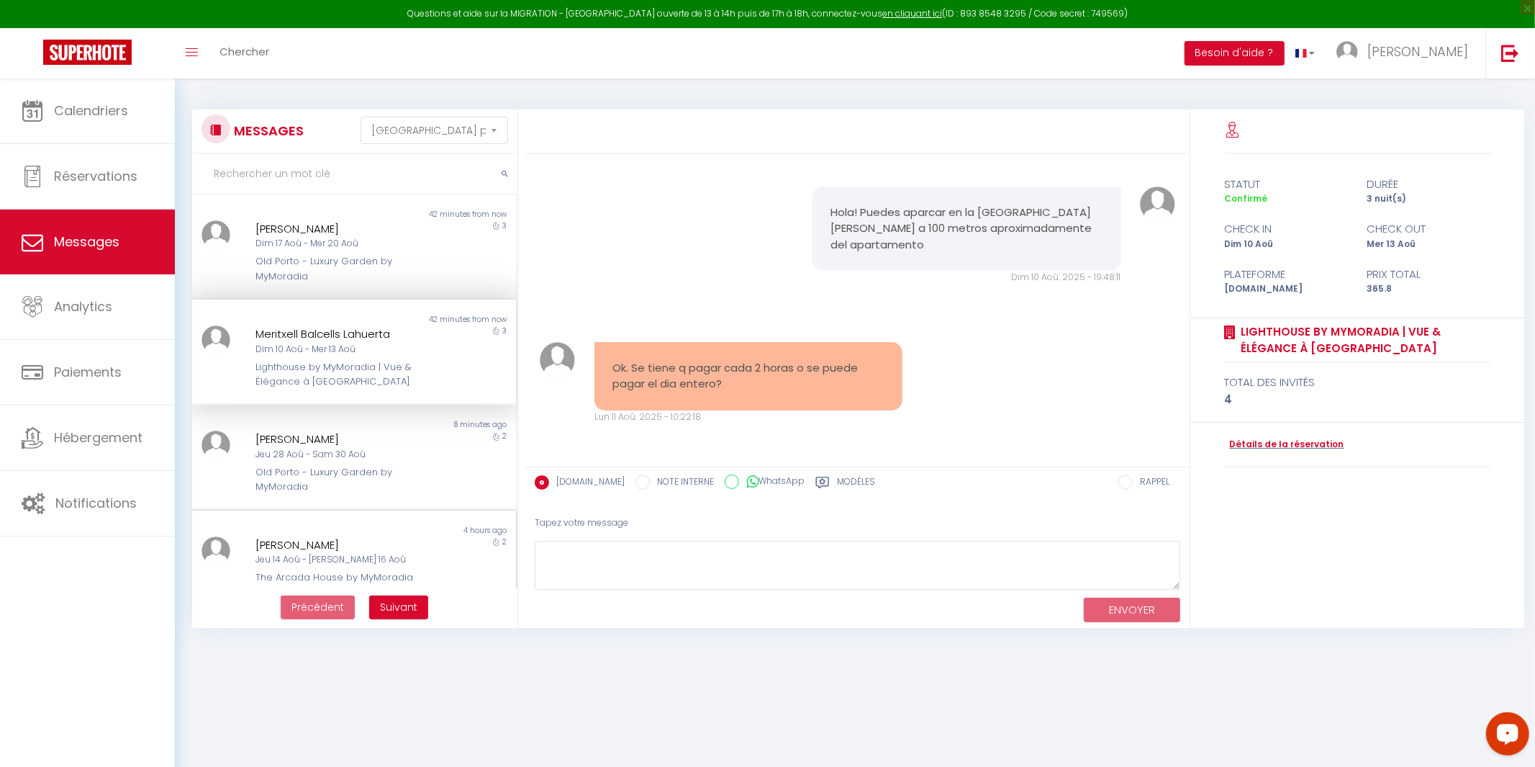
scroll to position [5458, 0]
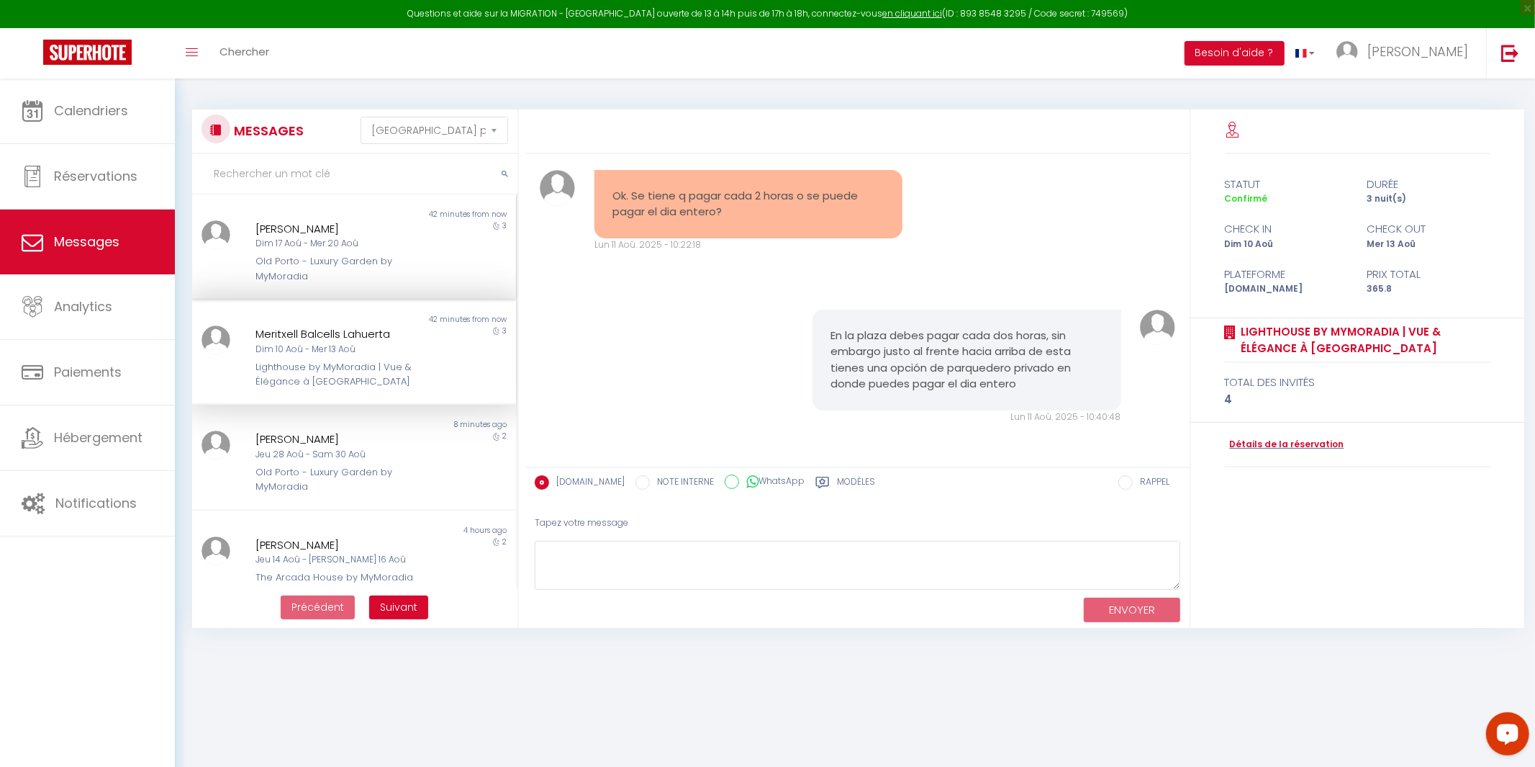
click at [381, 247] on div "Dim 17 Aoû - Mer 20 Aoû" at bounding box center [341, 244] width 170 height 14
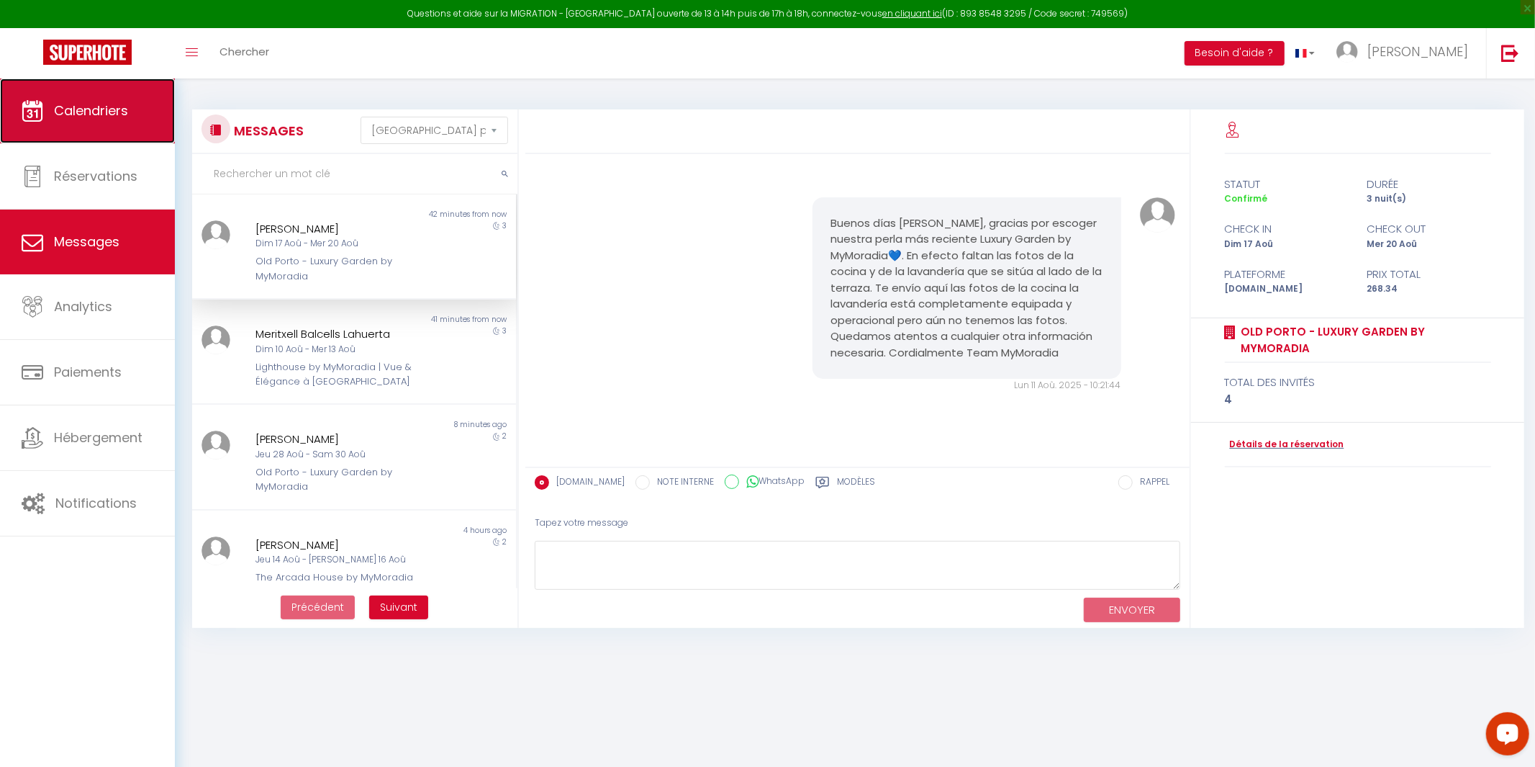
click at [97, 110] on span "Calendriers" at bounding box center [91, 110] width 74 height 18
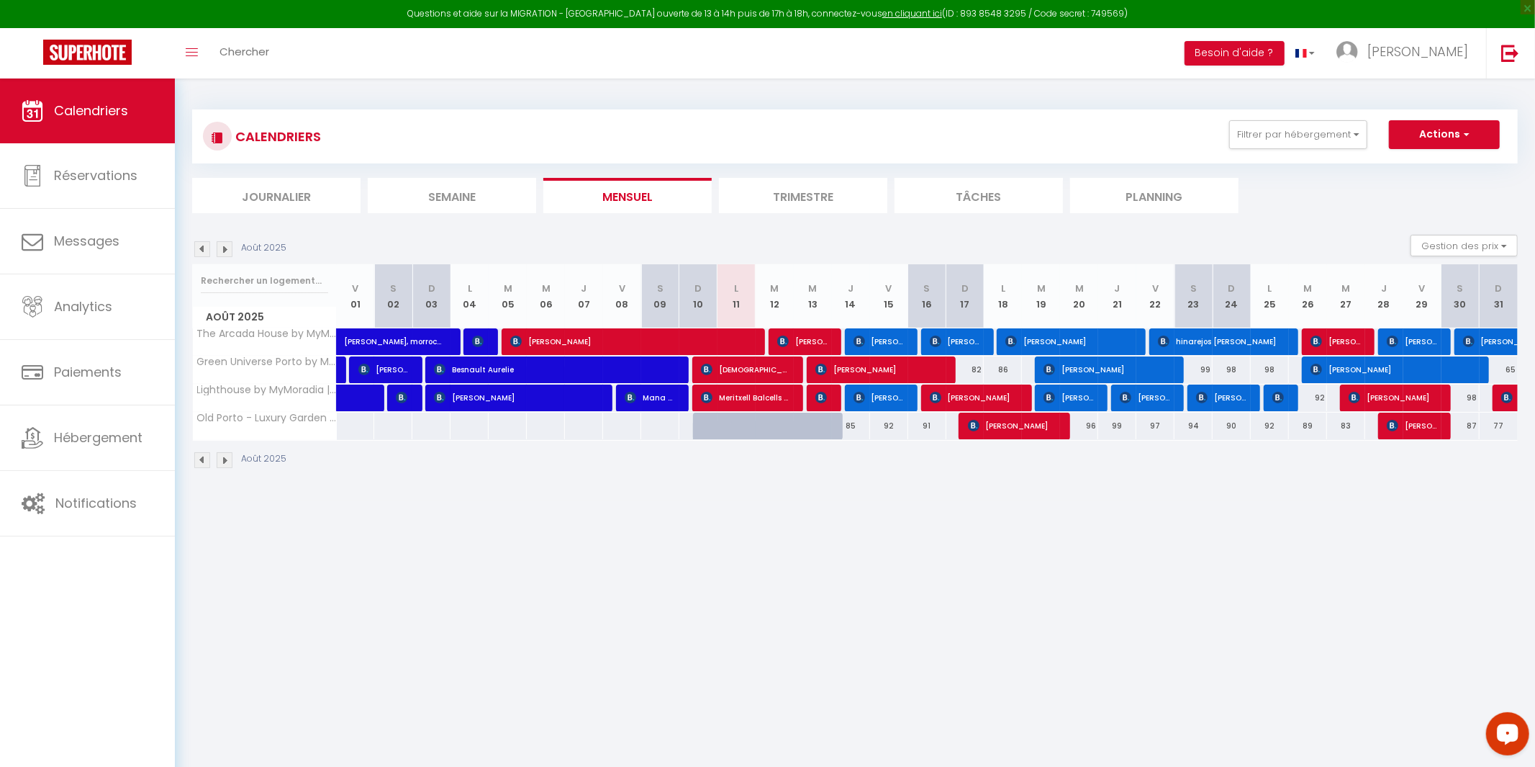
click at [319, 612] on body "Questions et aide sur la MIGRATION - [GEOGRAPHIC_DATA] ouverte de 13 à 14h puis…" at bounding box center [767, 461] width 1535 height 767
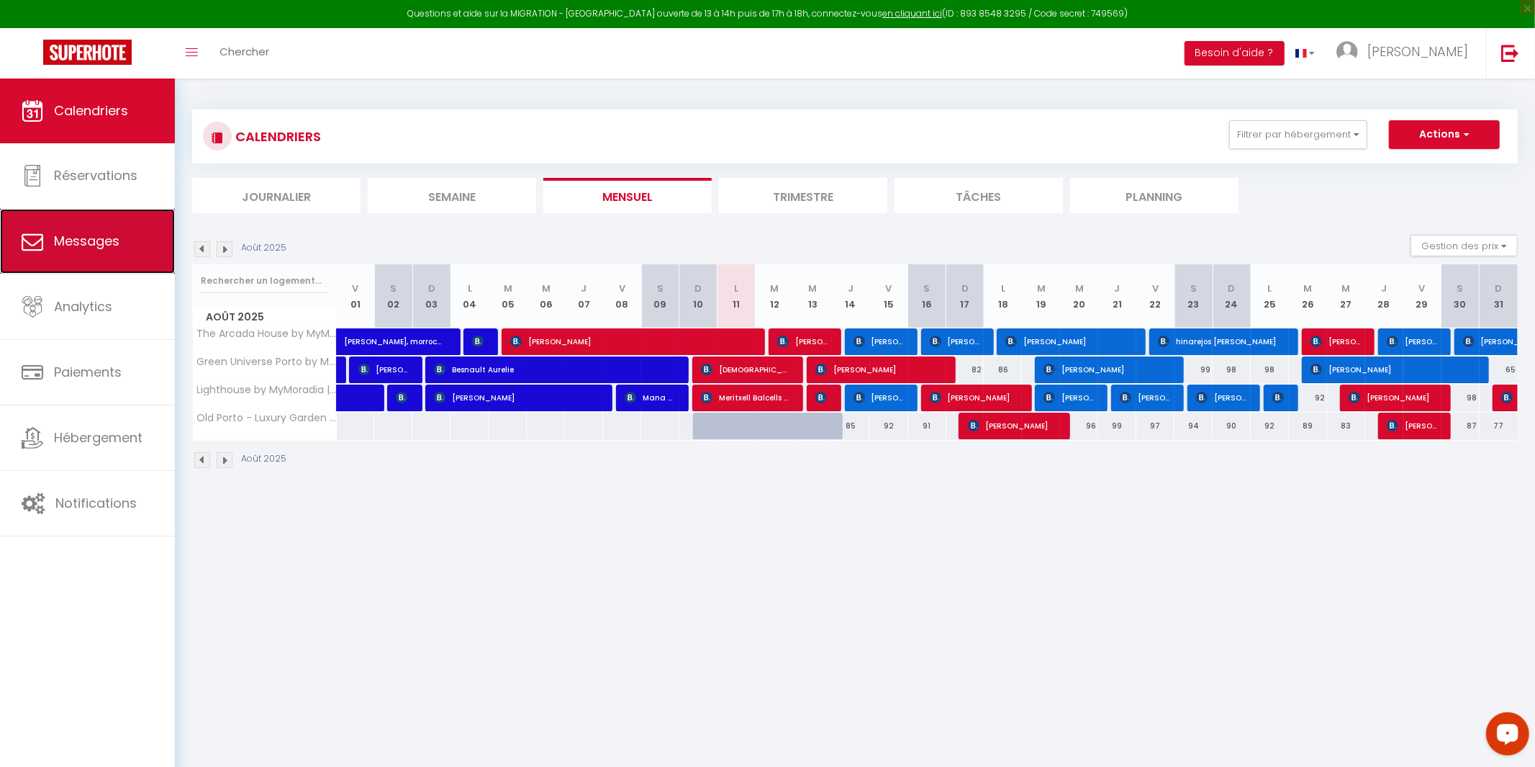
click at [99, 235] on span "Messages" at bounding box center [86, 241] width 65 height 18
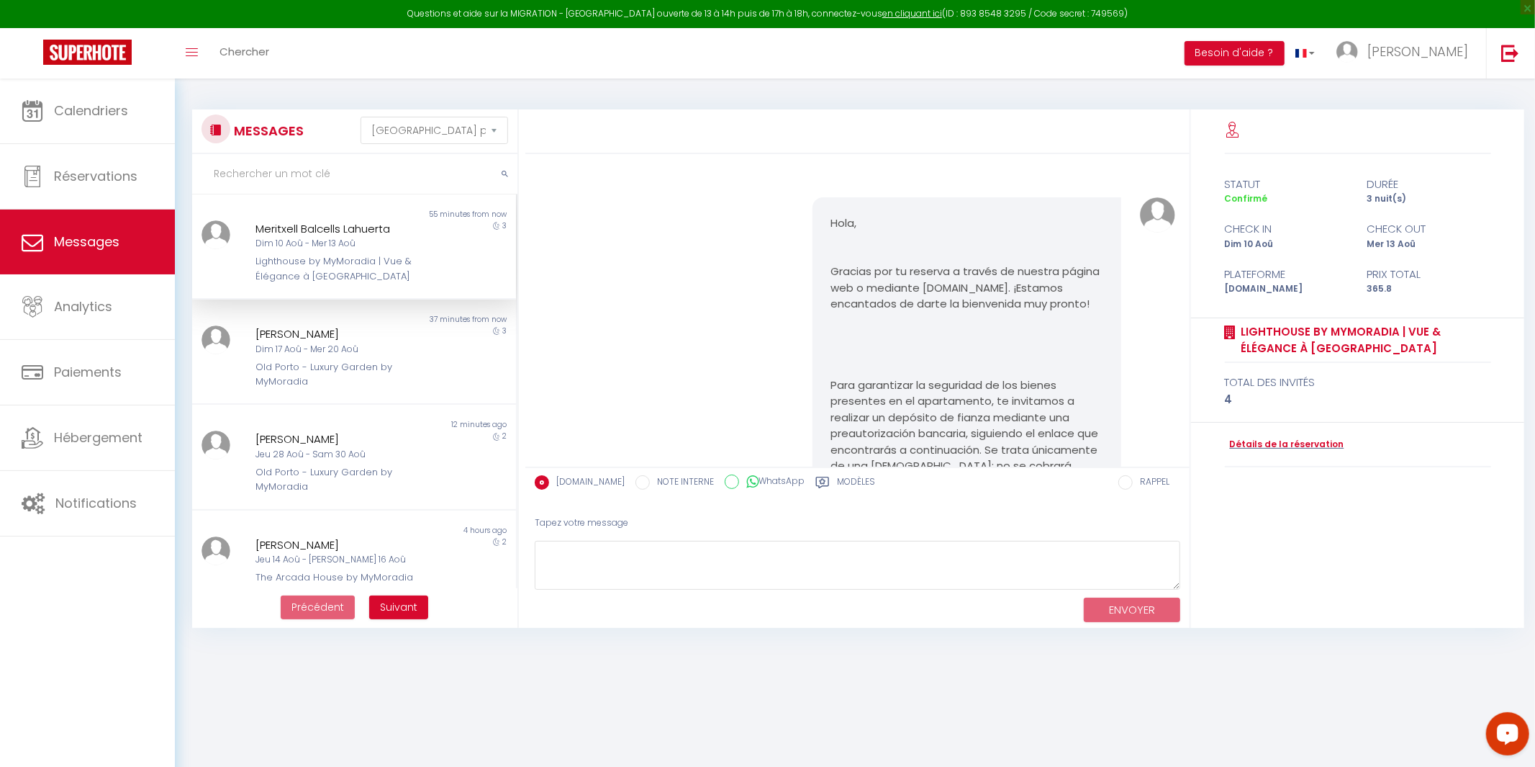
scroll to position [5458, 0]
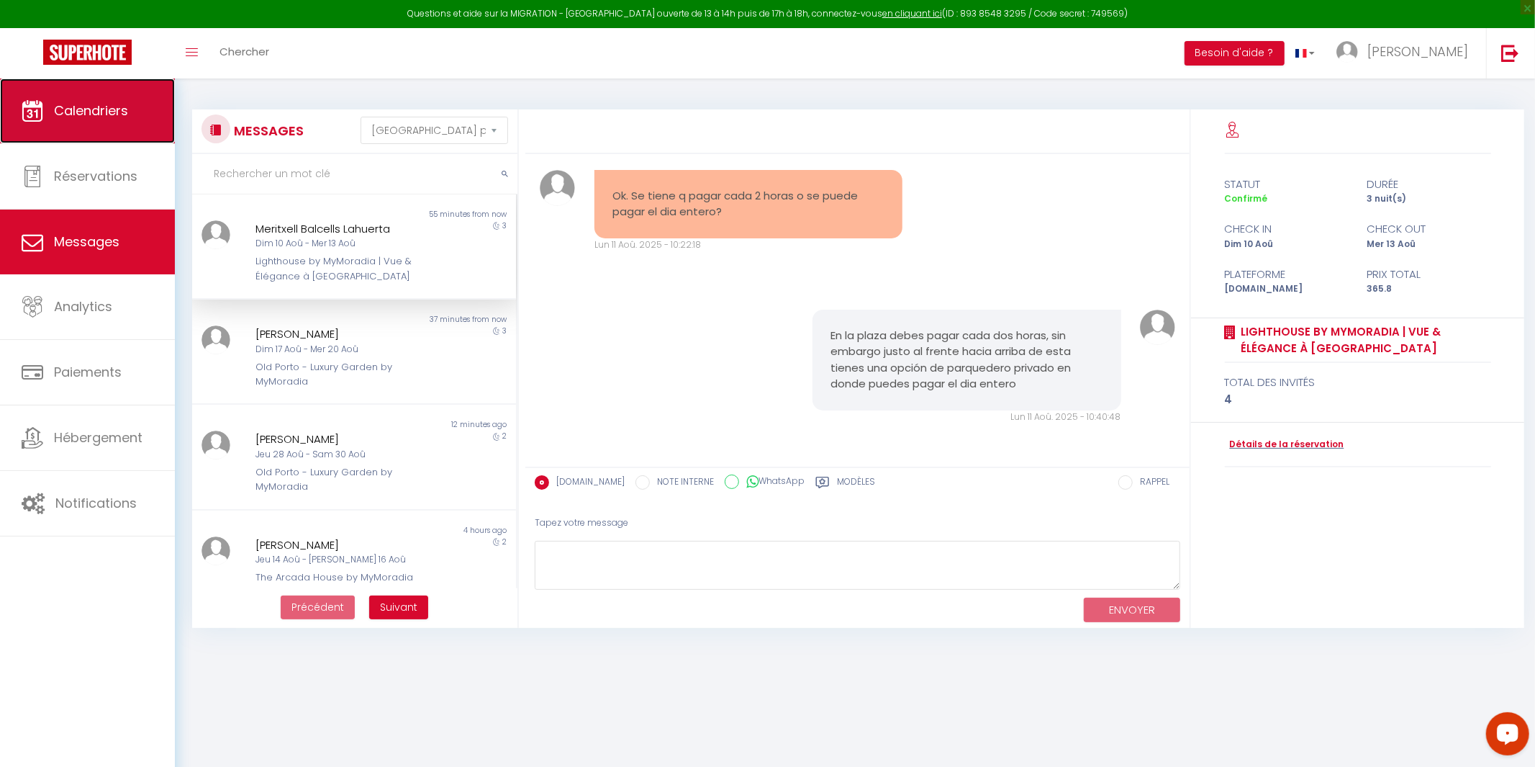
click at [114, 129] on link "Calendriers" at bounding box center [87, 110] width 175 height 65
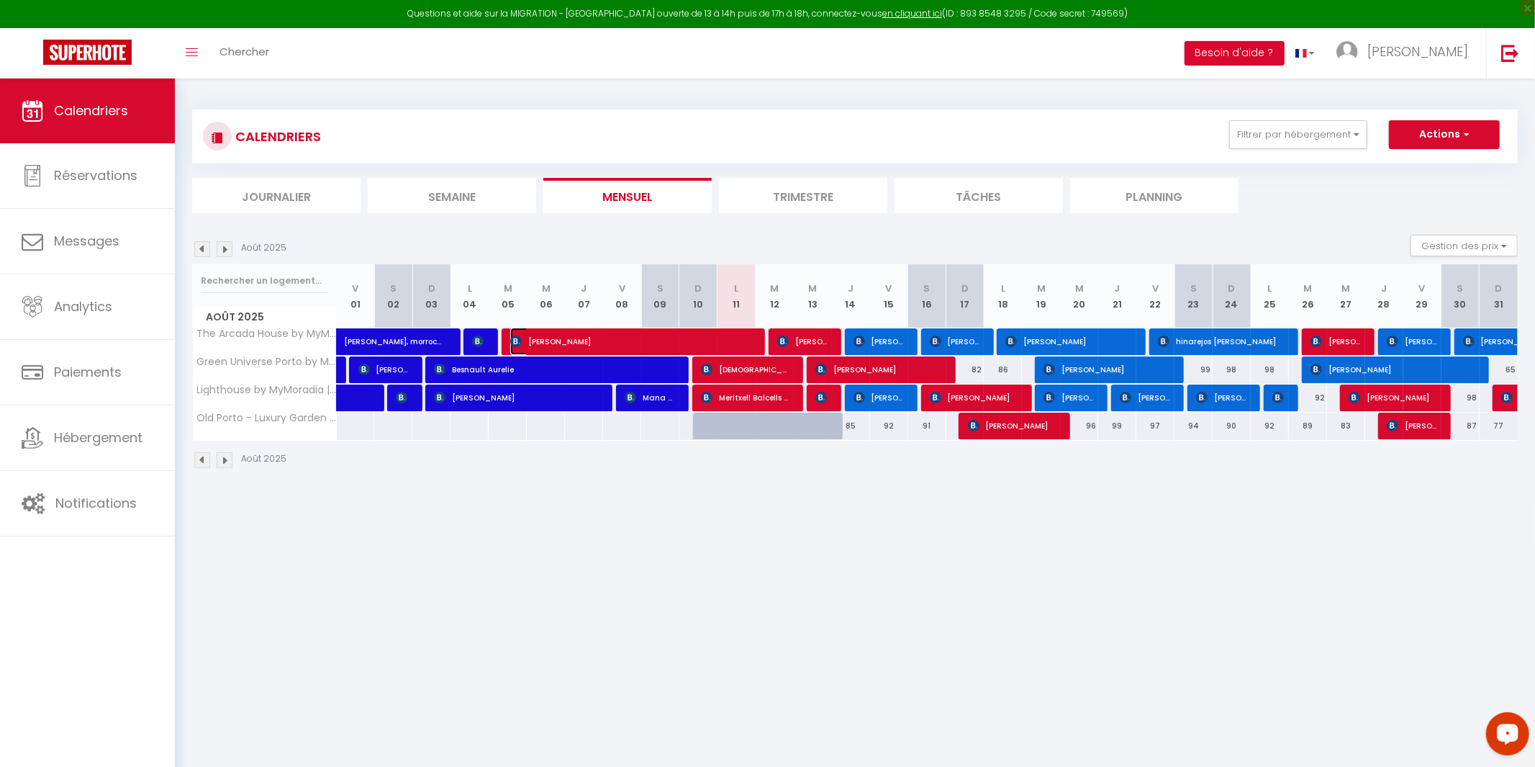
click at [627, 351] on span "[PERSON_NAME]" at bounding box center [631, 340] width 242 height 27
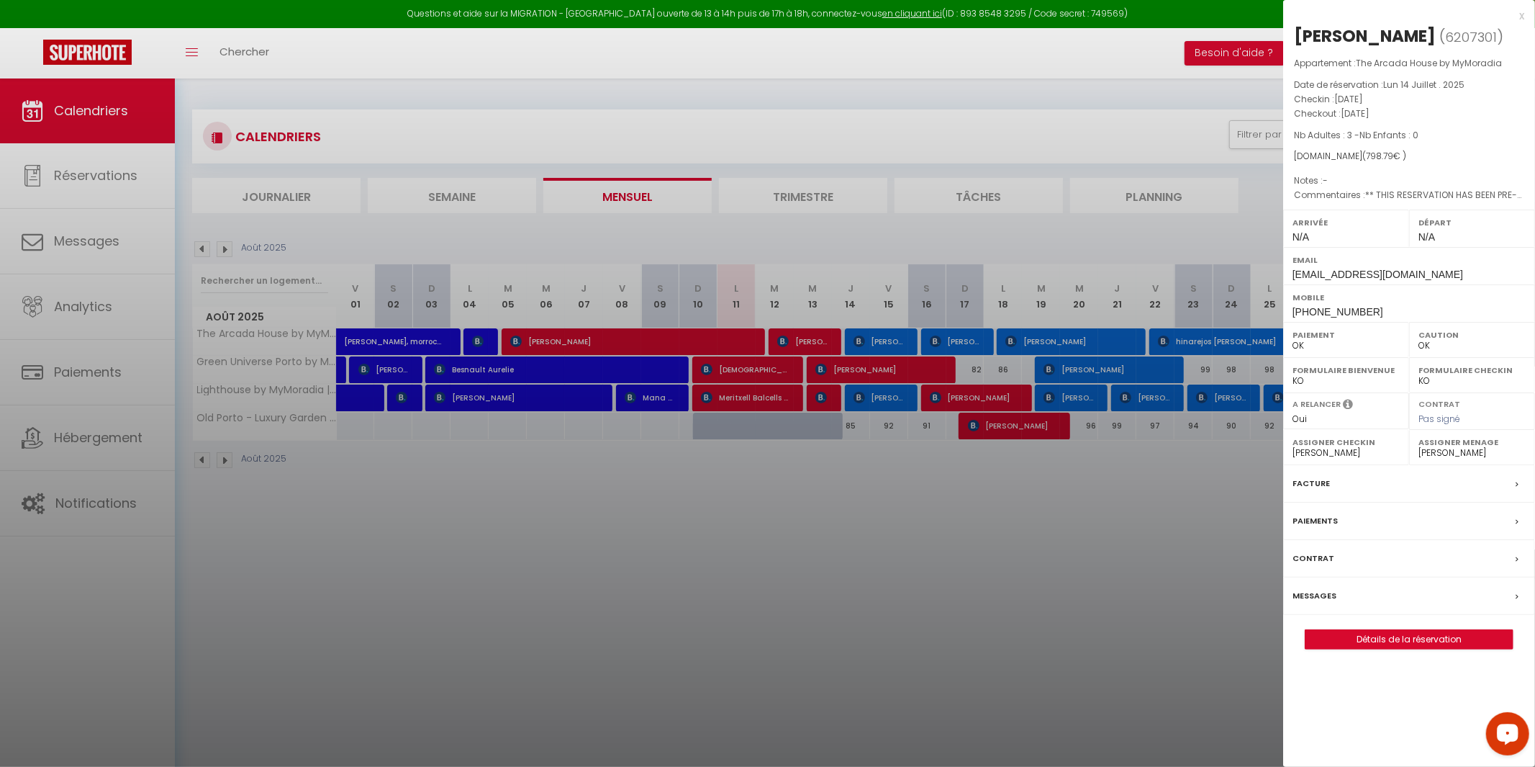
click at [1403, 615] on div "Messages" at bounding box center [1409, 595] width 252 height 37
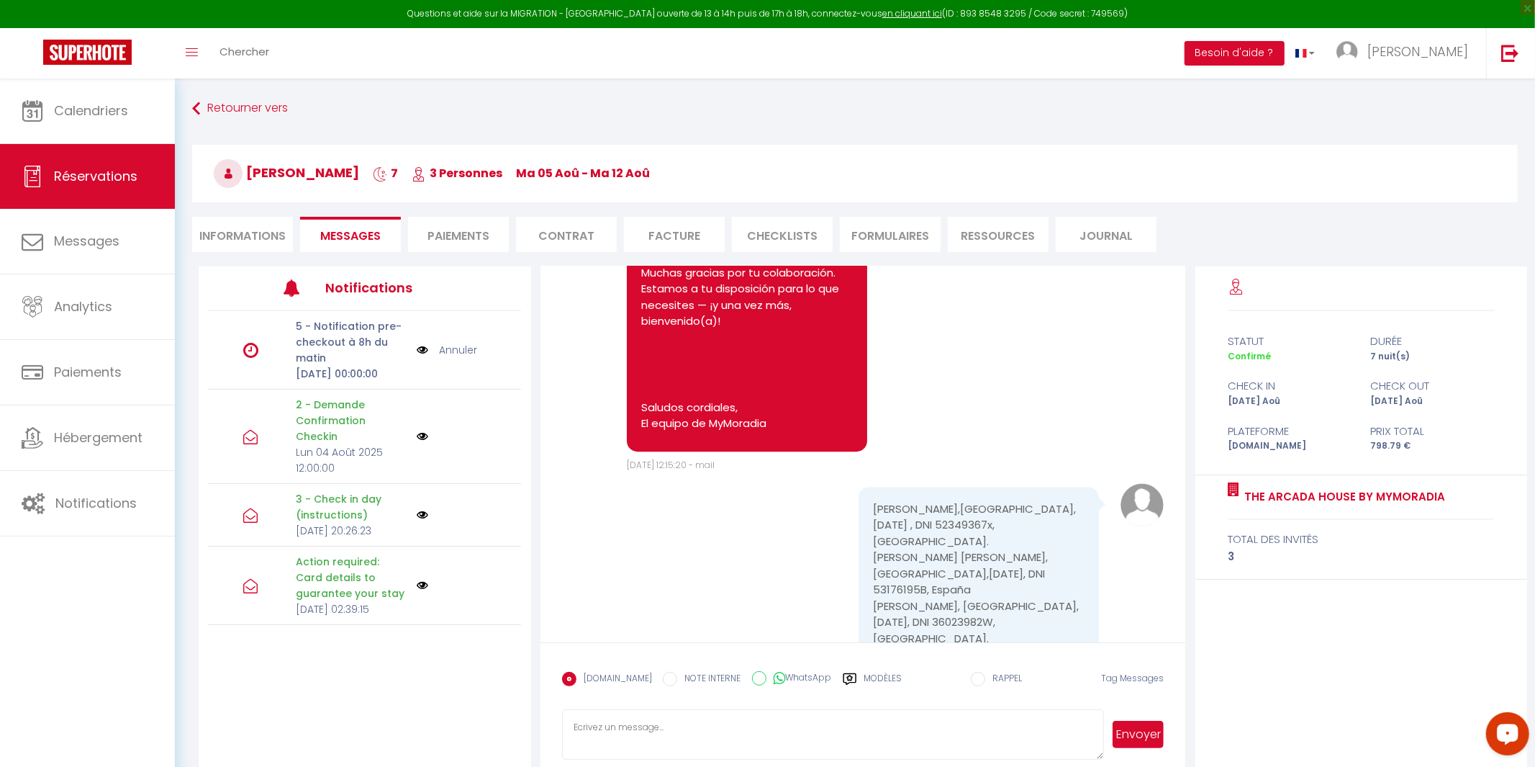
scroll to position [3679, 0]
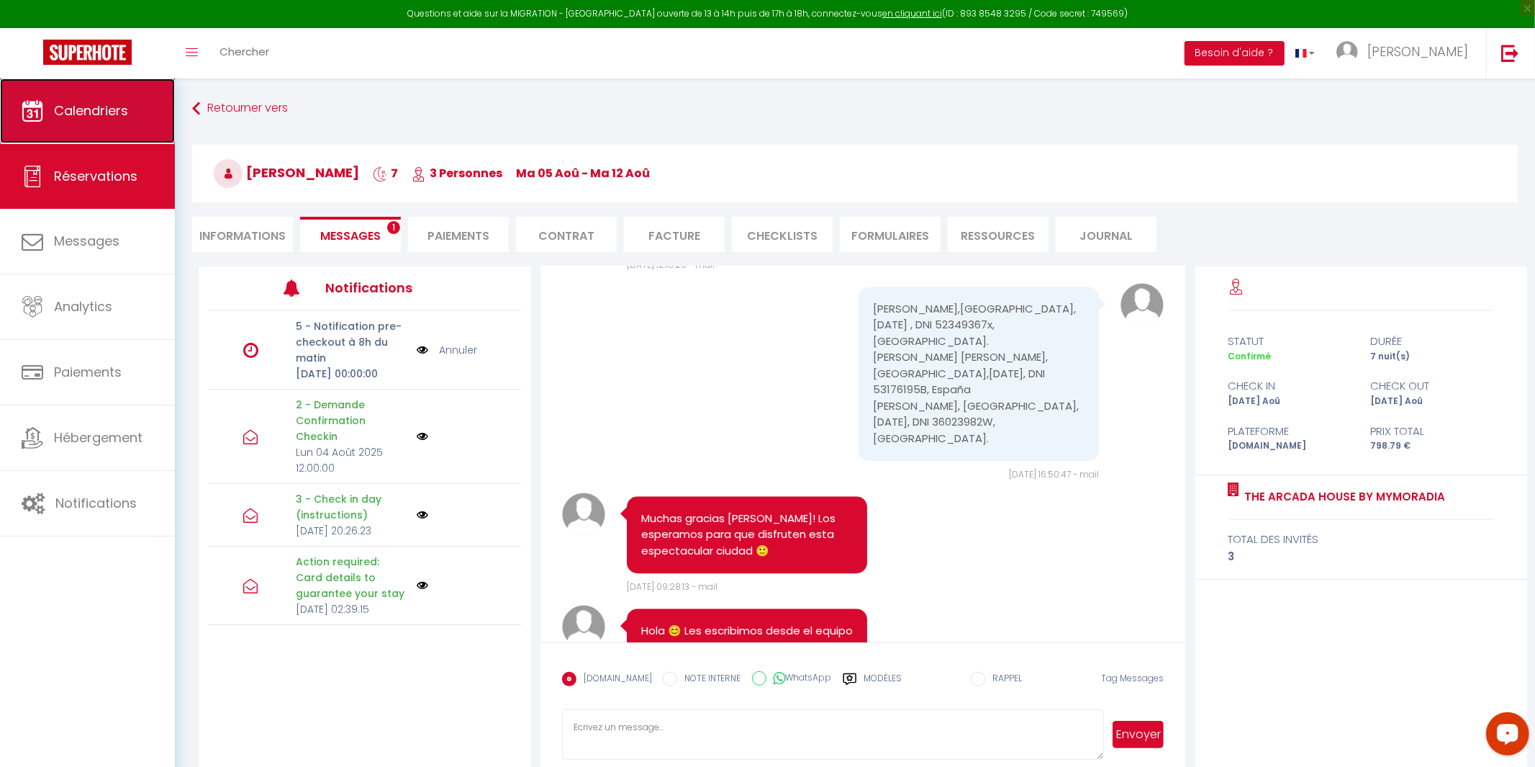
click at [79, 101] on span "Calendriers" at bounding box center [91, 110] width 74 height 18
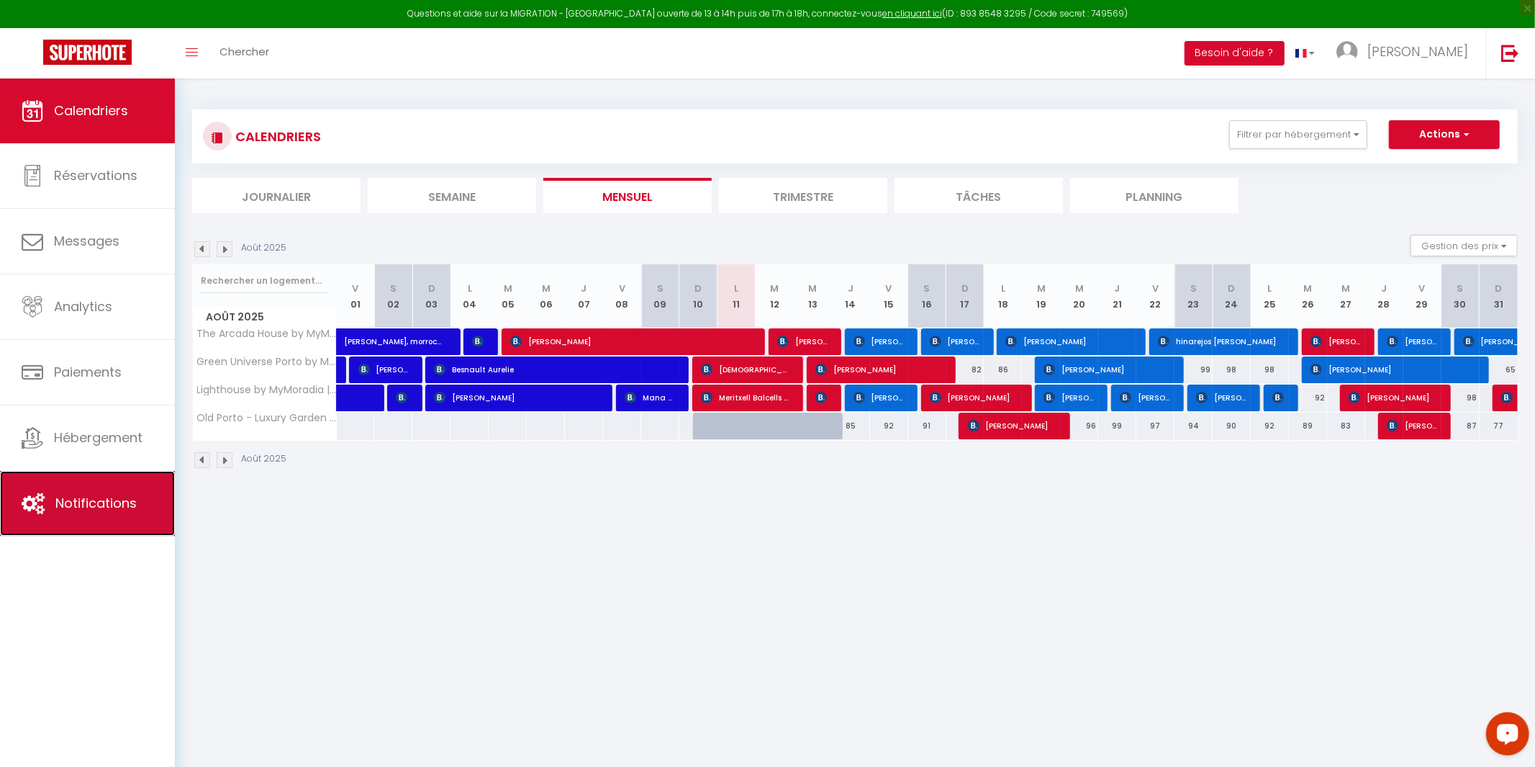
click at [112, 518] on link "Notifications" at bounding box center [87, 503] width 175 height 65
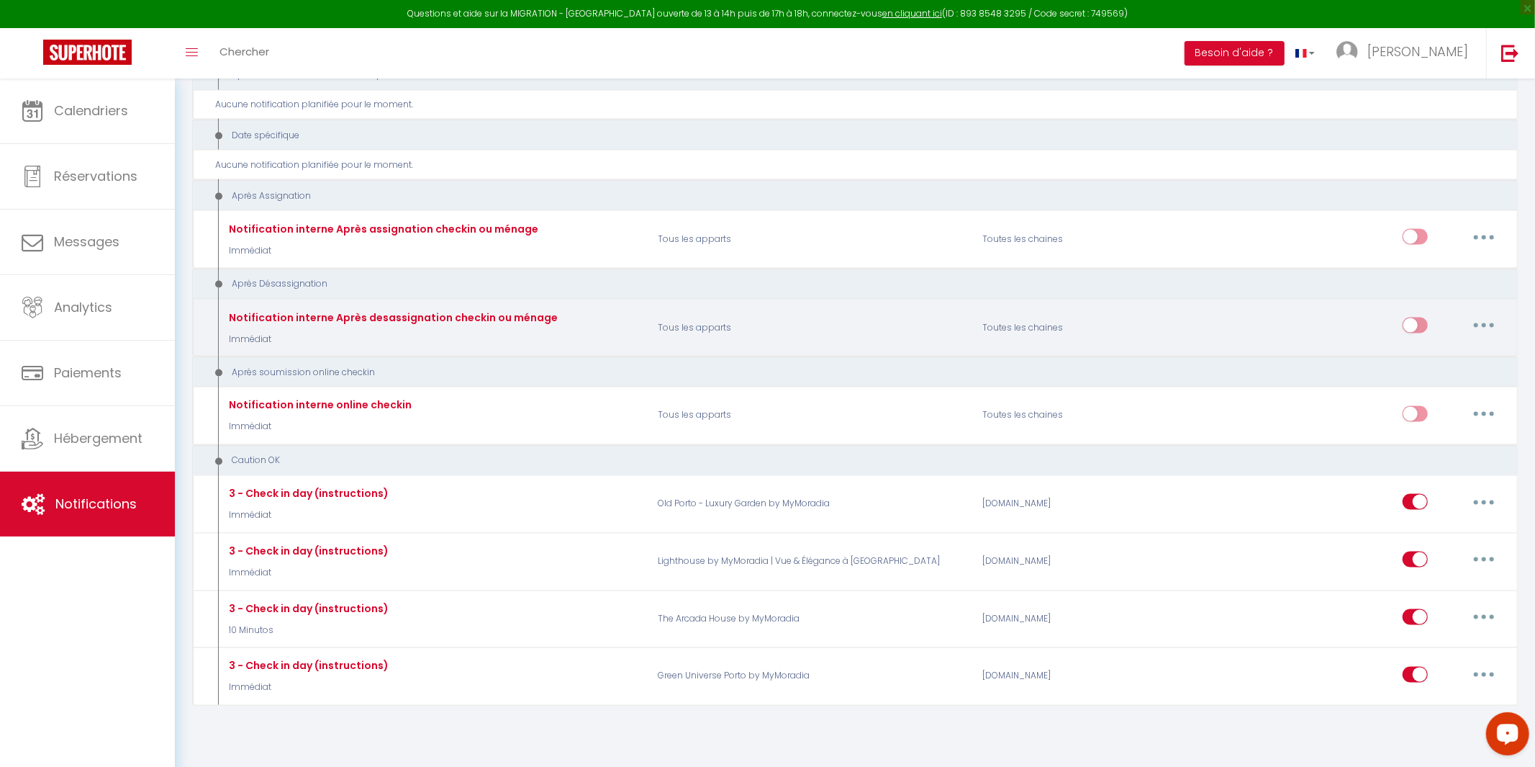
scroll to position [1902, 0]
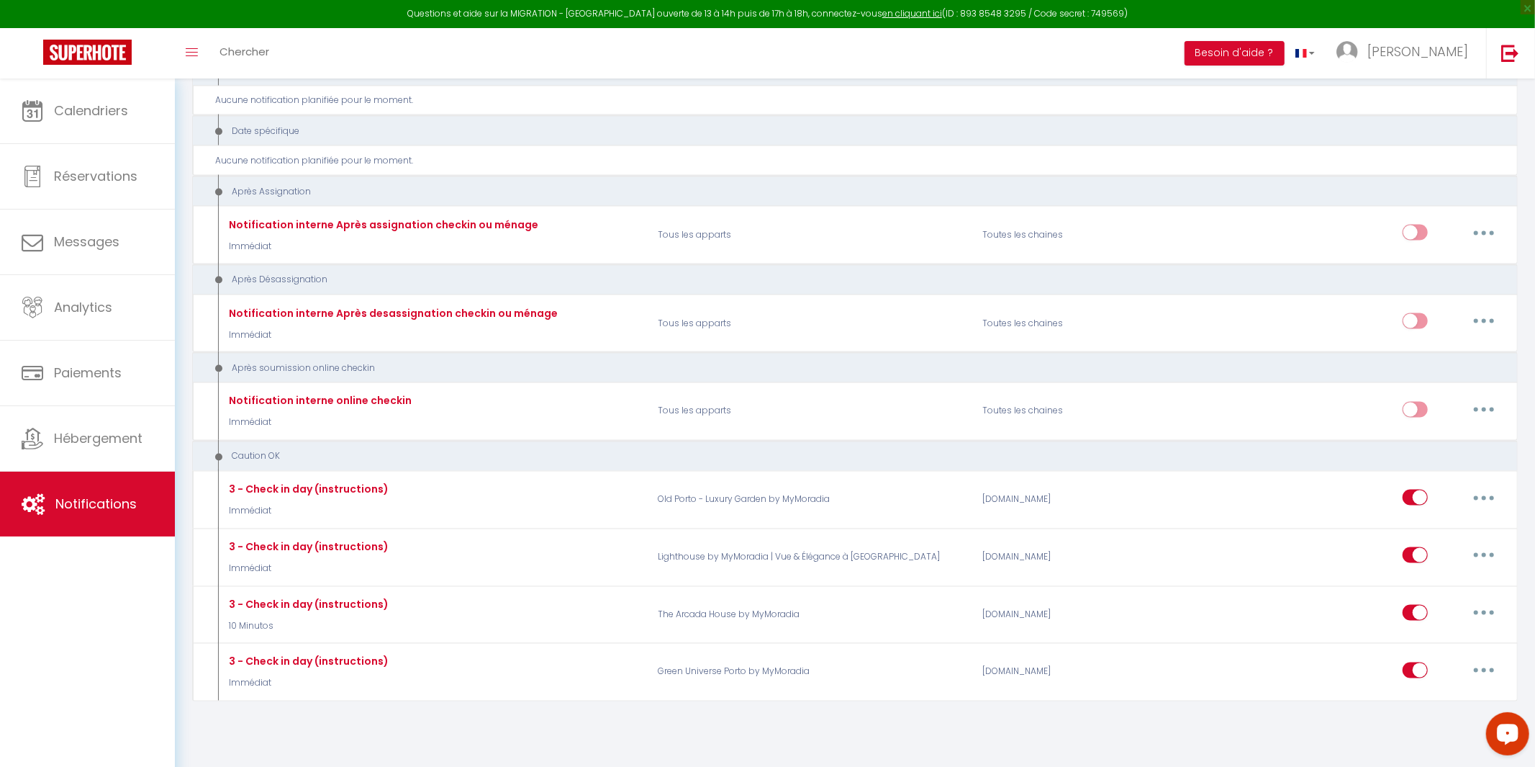
drag, startPoint x: 110, startPoint y: 722, endPoint x: 132, endPoint y: 700, distance: 31.6
click at [109, 717] on div "Calendriers Réservations Messages Analytics Paiements Hébergement Notifications" at bounding box center [87, 437] width 175 height 719
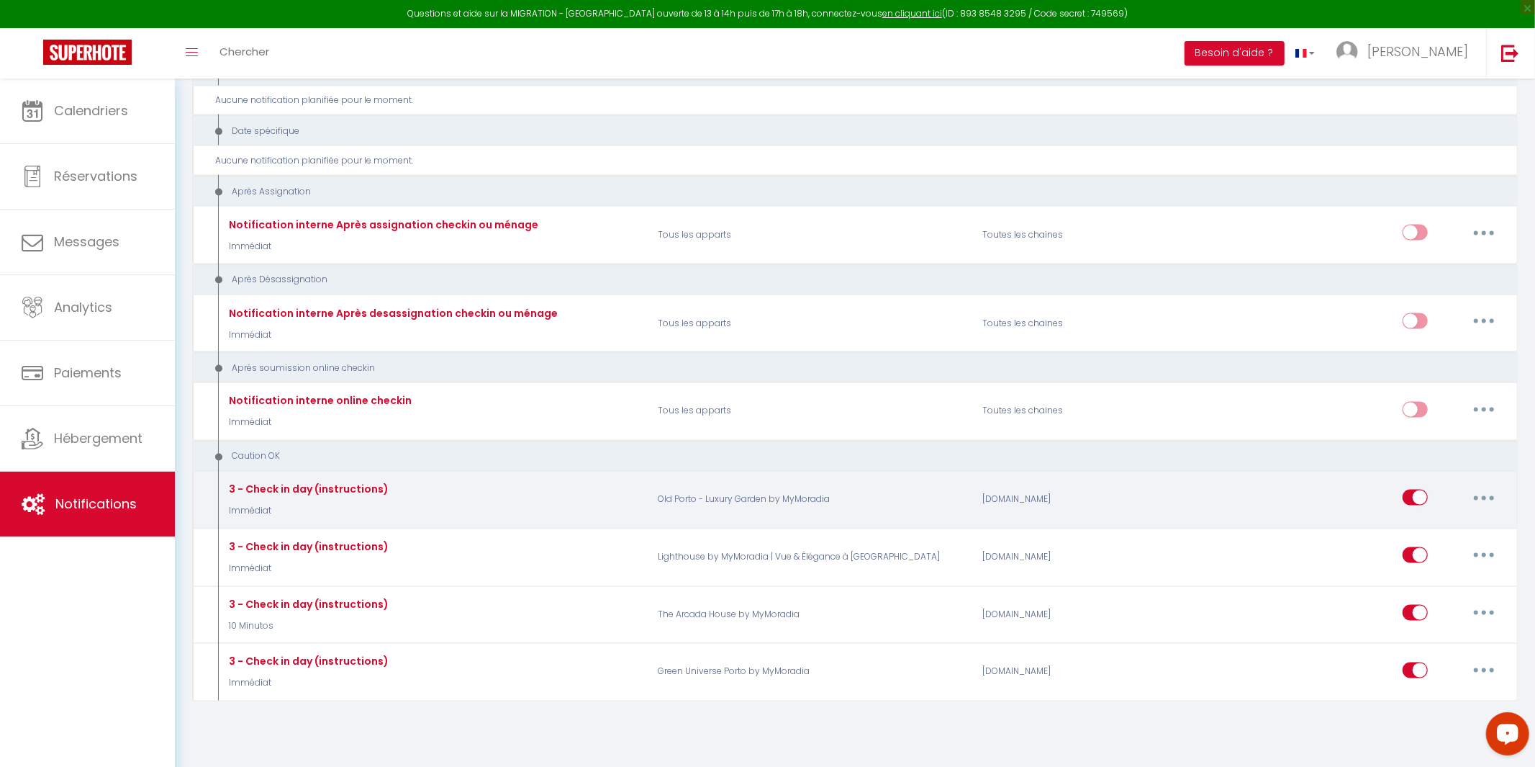
click at [1503, 486] on button "button" at bounding box center [1484, 497] width 40 height 23
click at [1424, 518] on link "Editer" at bounding box center [1446, 530] width 107 height 24
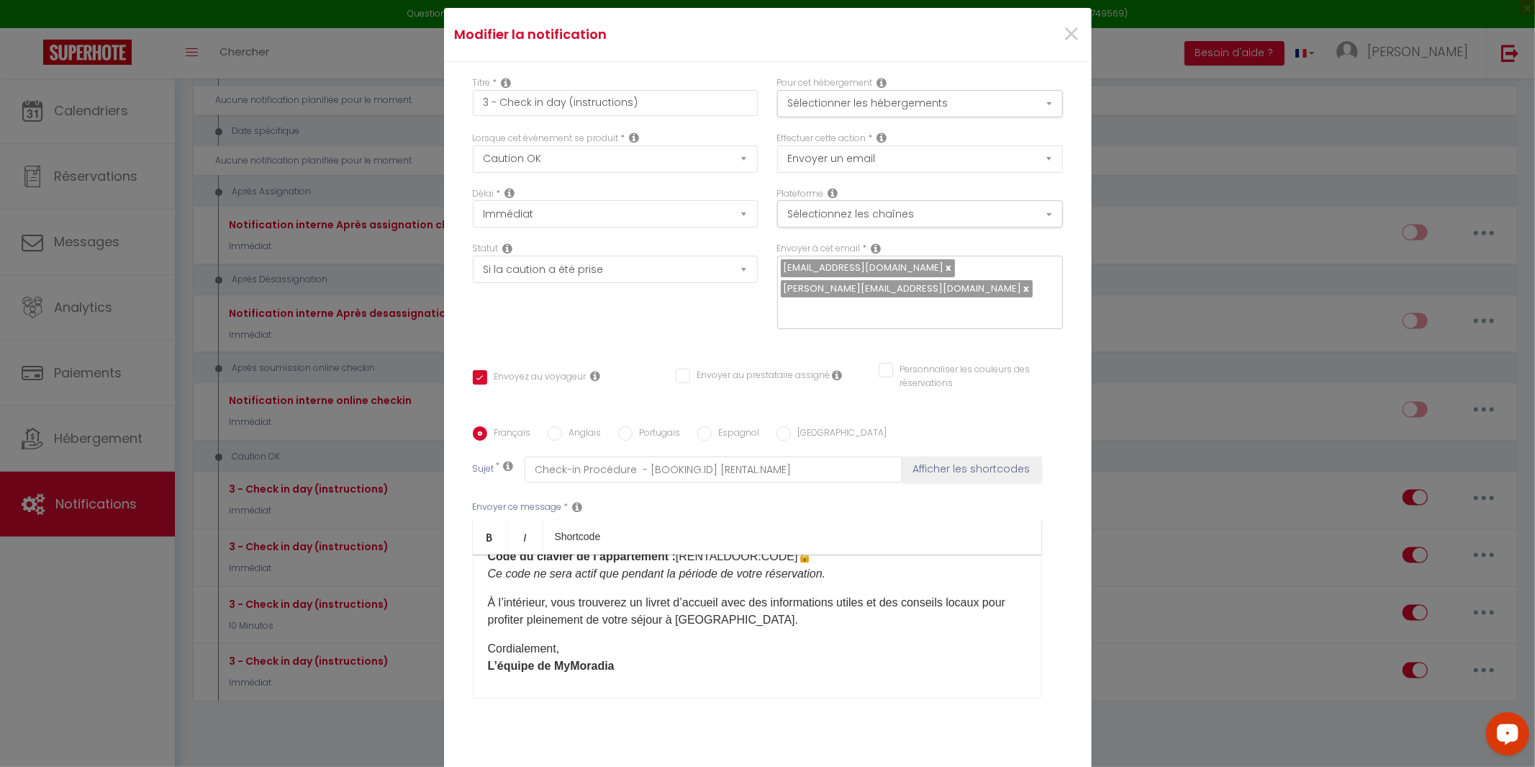
scroll to position [306, 0]
click at [556, 426] on input "Anglais" at bounding box center [555, 433] width 14 height 14
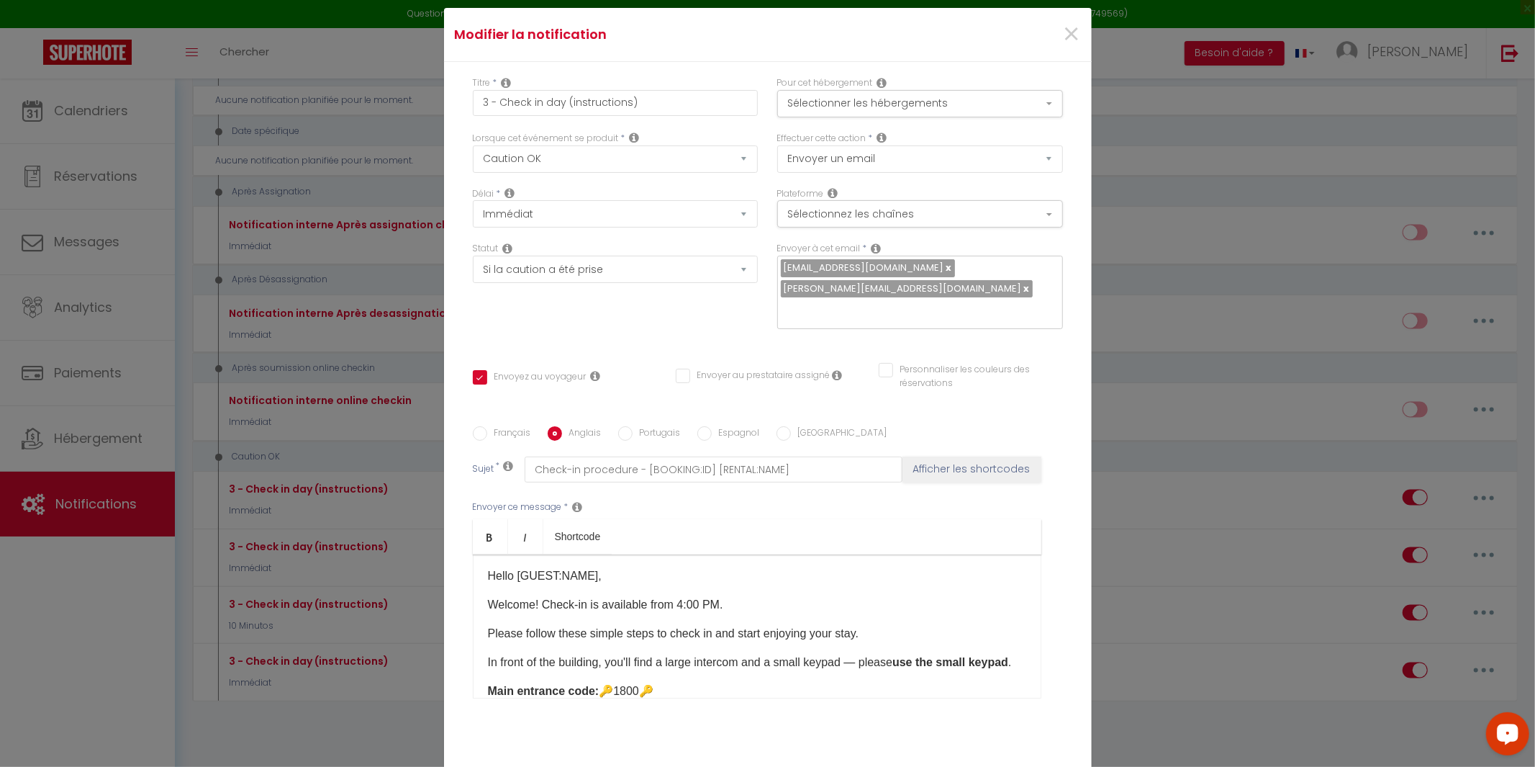
scroll to position [0, 0]
click at [621, 426] on input "Portugais" at bounding box center [625, 433] width 14 height 14
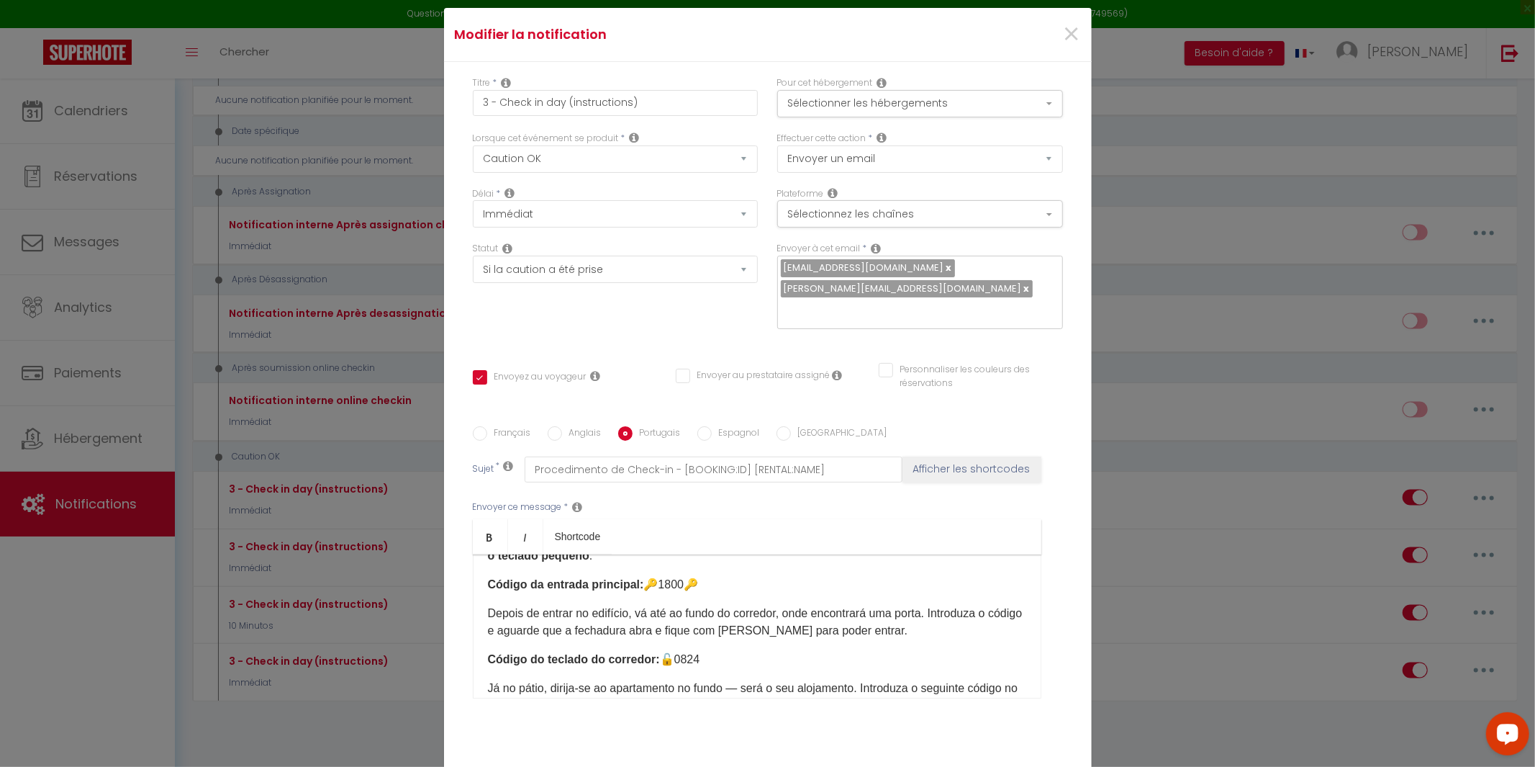
scroll to position [128, 0]
click at [766, 586] on div "Olá [GUEST:NAME]​, Bem-vindo/a! O check-in está disponível a partir das 16:00. …" at bounding box center [757, 626] width 569 height 144
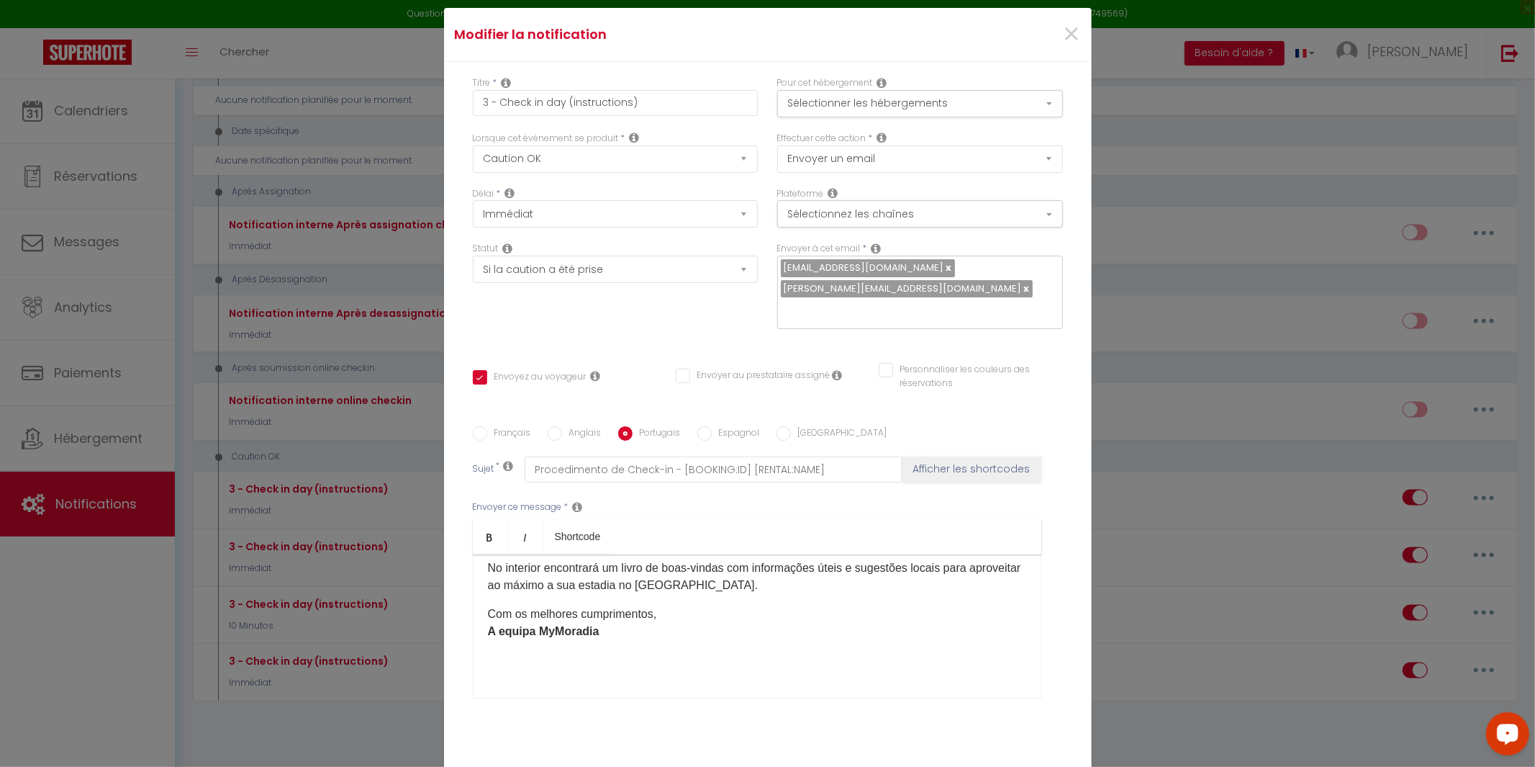
click at [705, 426] on input "Espagnol" at bounding box center [704, 433] width 14 height 14
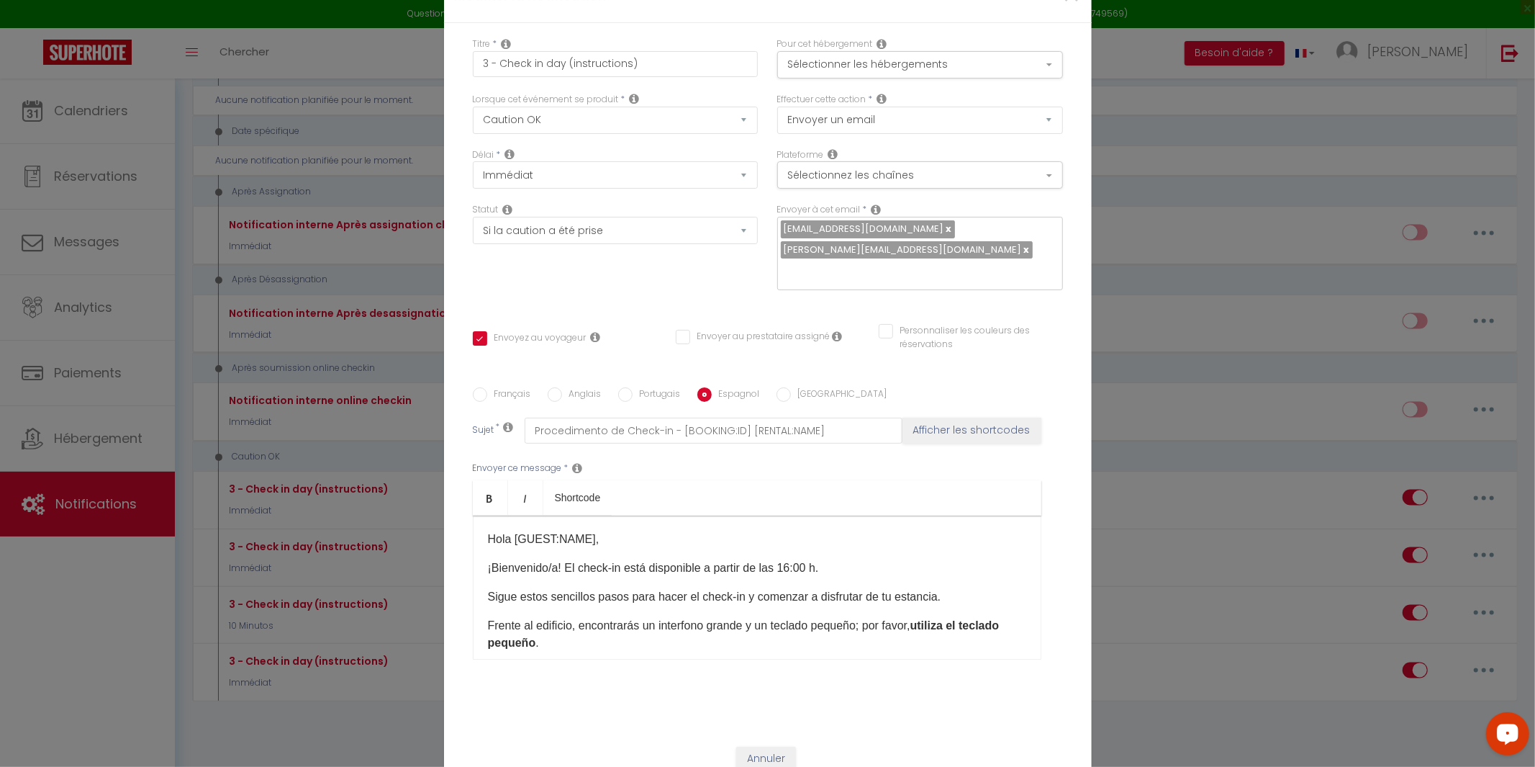
scroll to position [91, 0]
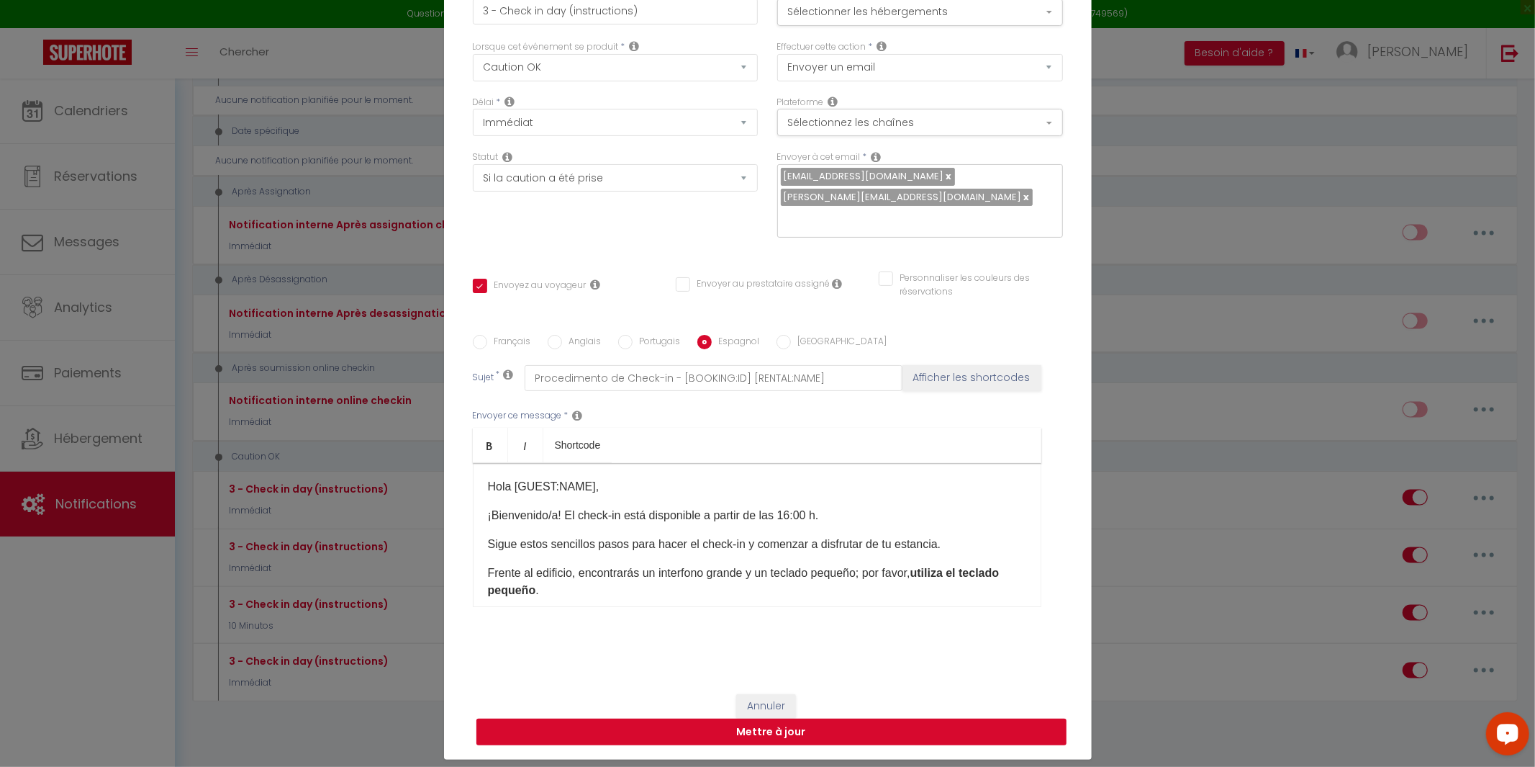
click at [778, 726] on button "Mettre à jour" at bounding box center [771, 731] width 590 height 27
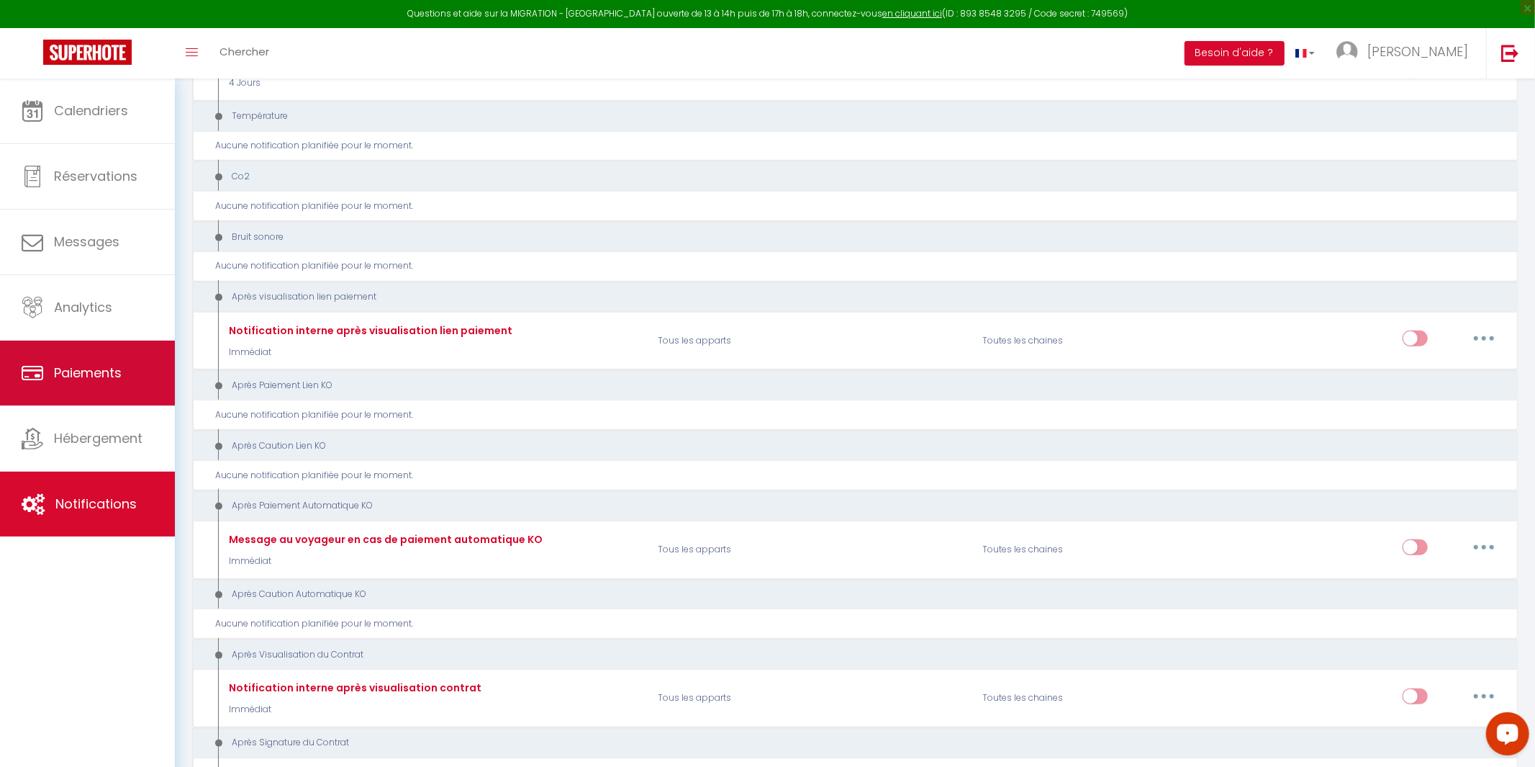
scroll to position [929, 0]
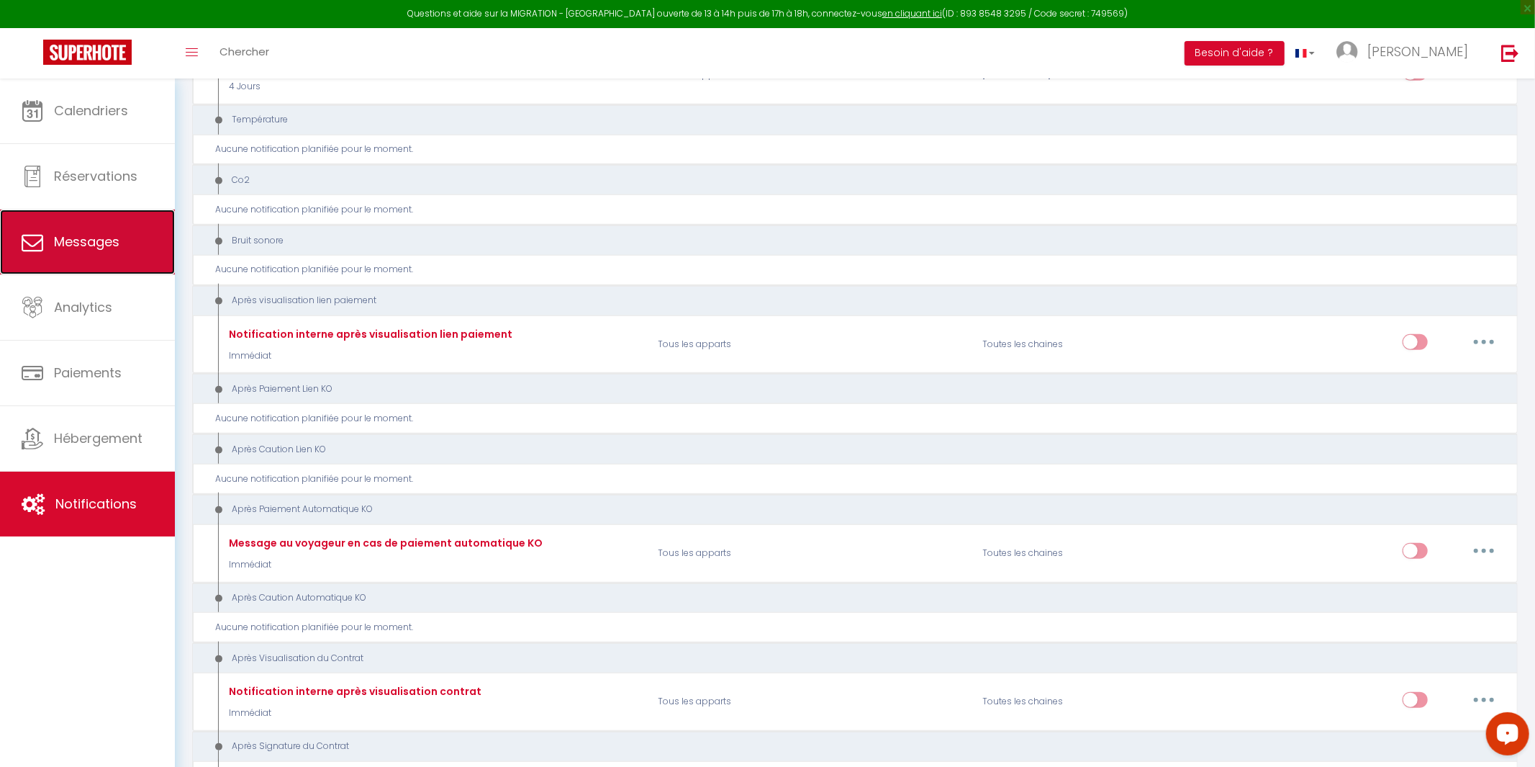
click at [80, 238] on span "Messages" at bounding box center [86, 241] width 65 height 18
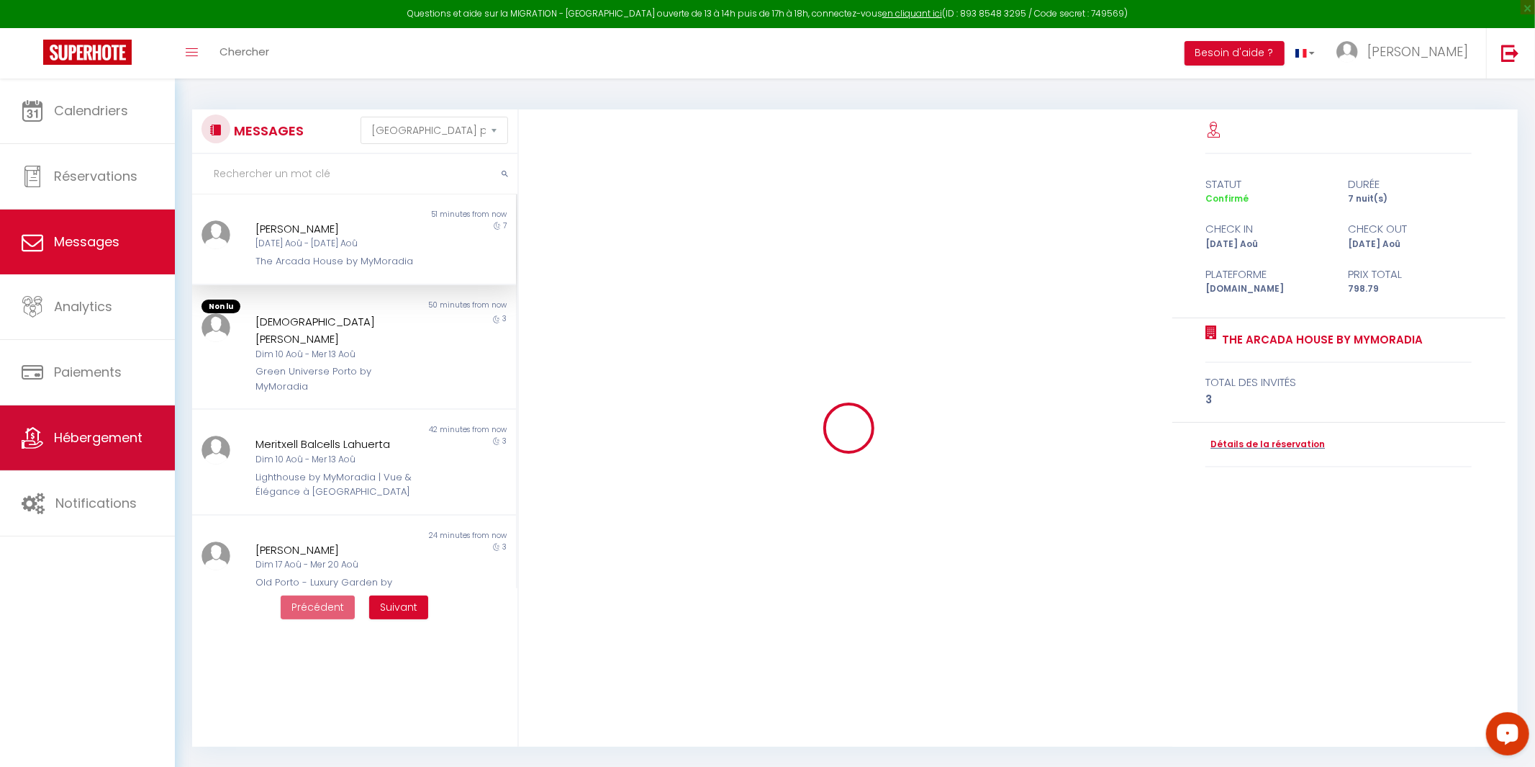
scroll to position [3759, 0]
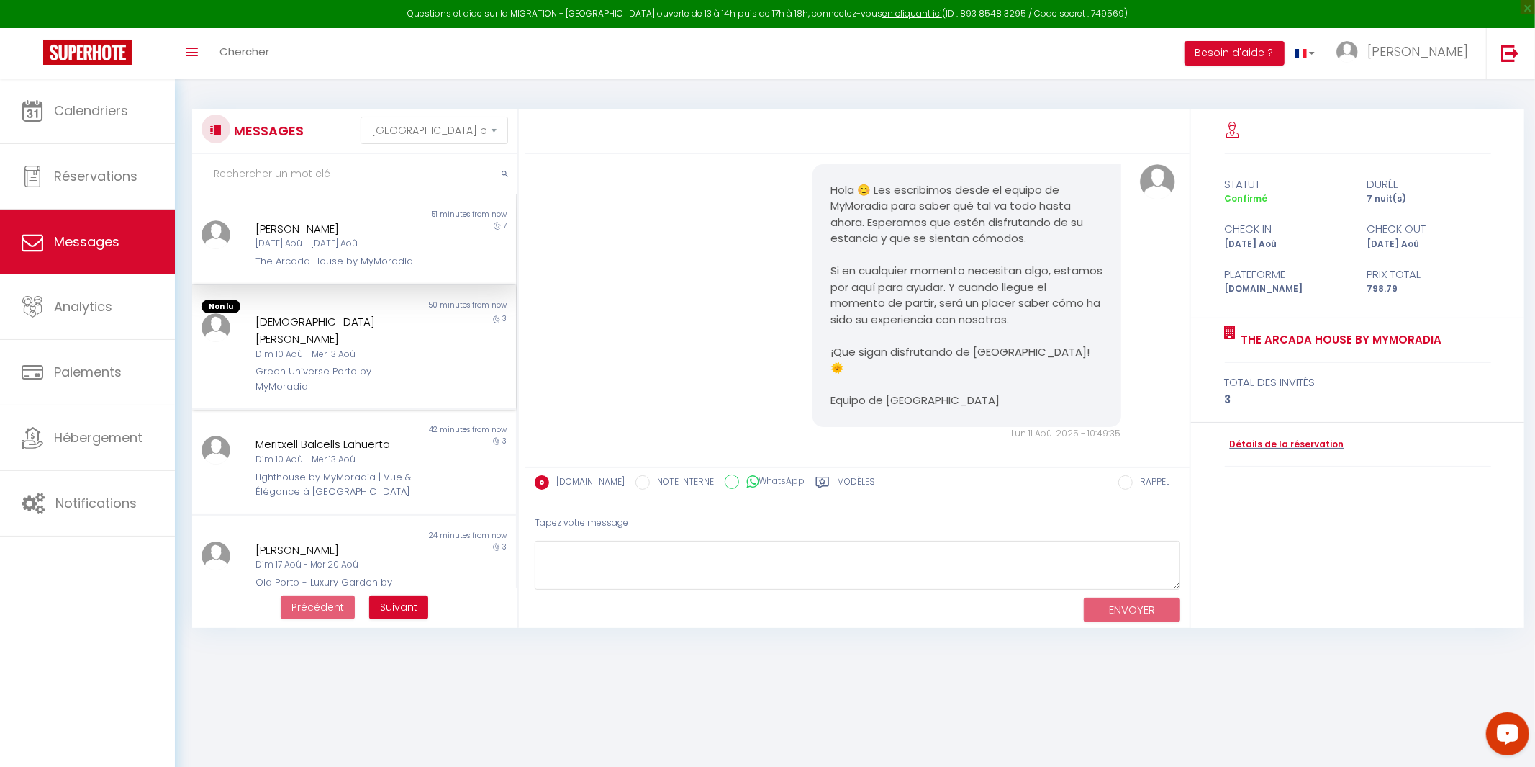
click at [317, 348] on div "Dim 10 Aoû - Mer 13 Aoû" at bounding box center [341, 355] width 170 height 14
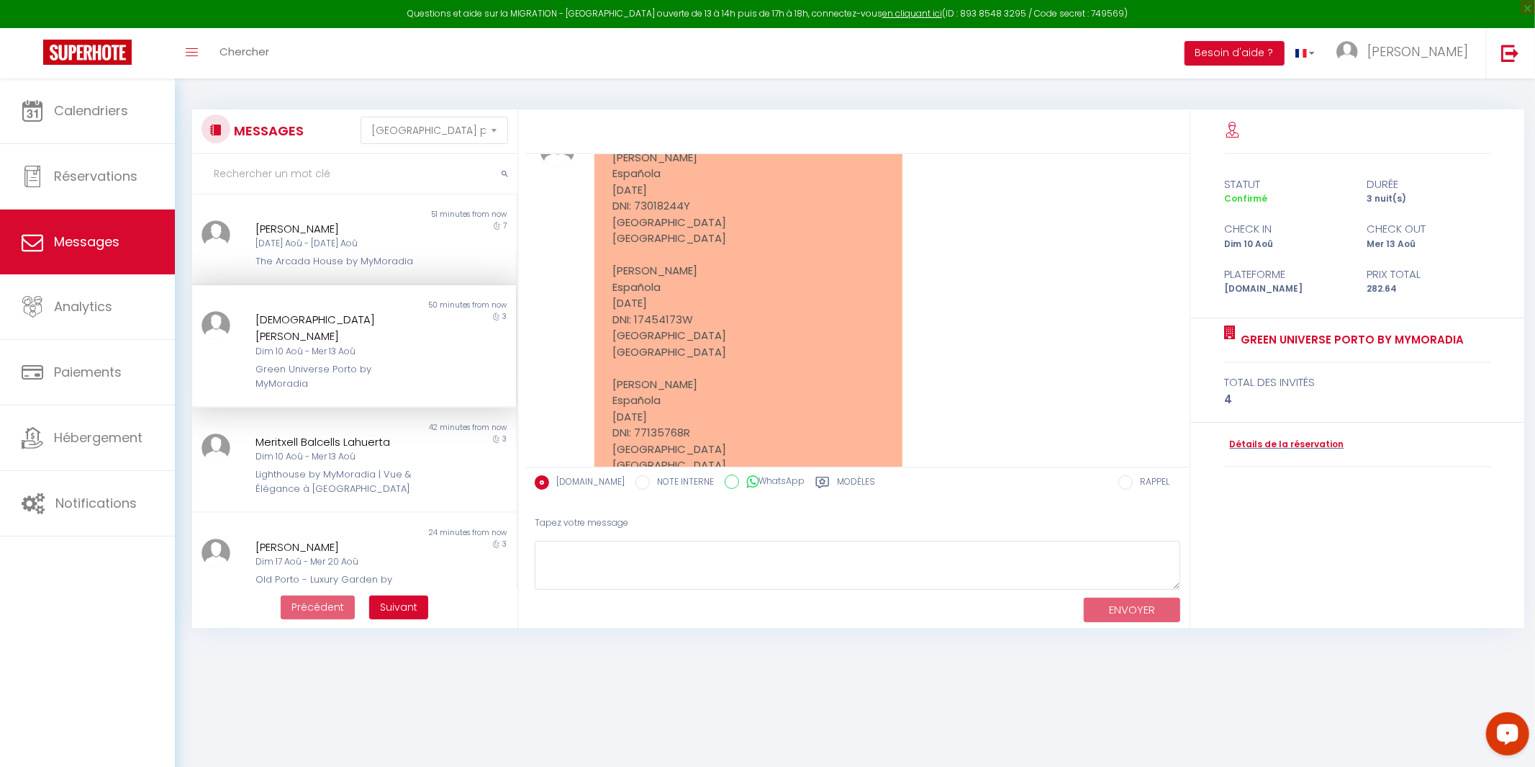
scroll to position [5781, 0]
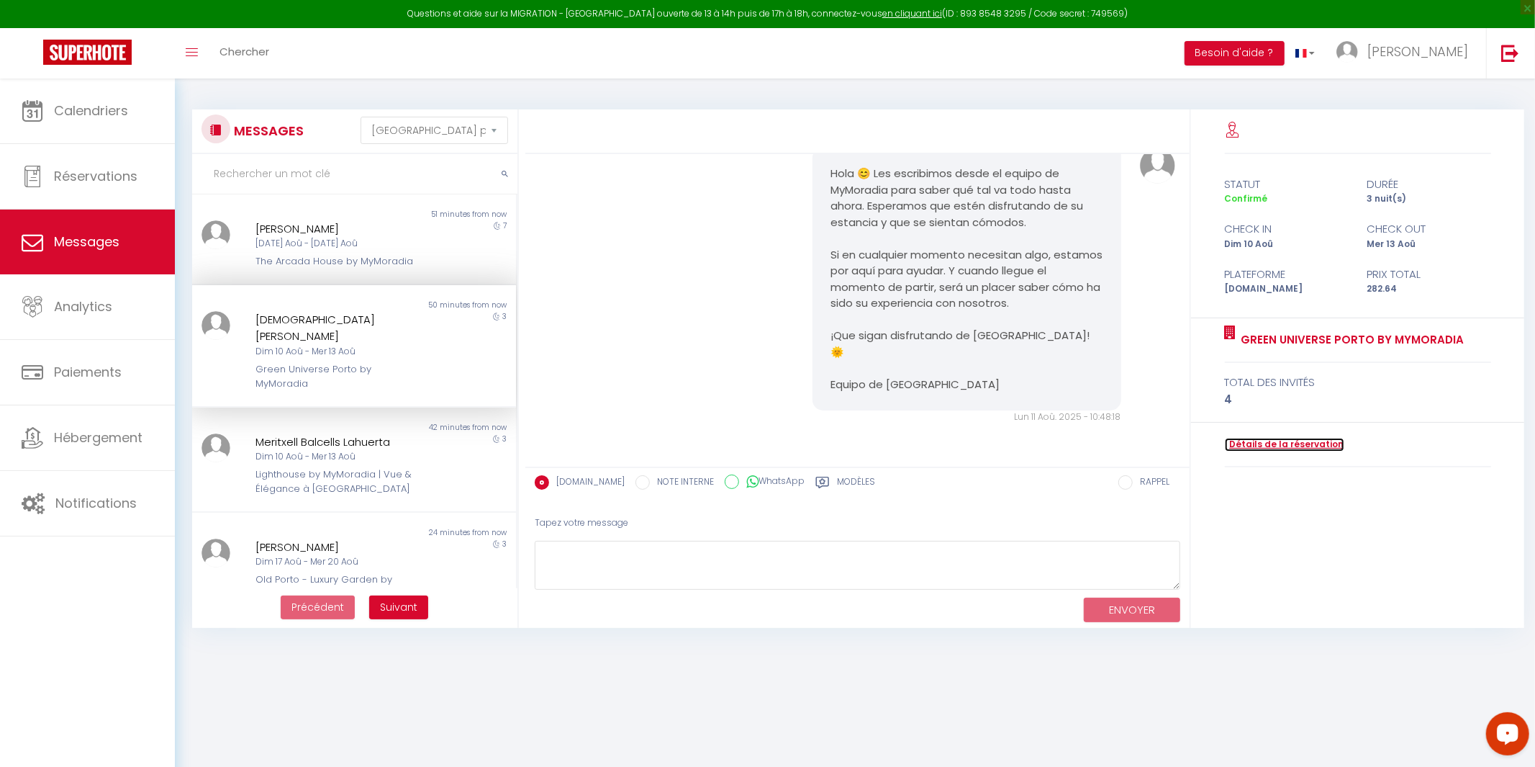
click at [1288, 446] on link "Détails de la réservation" at bounding box center [1284, 445] width 119 height 14
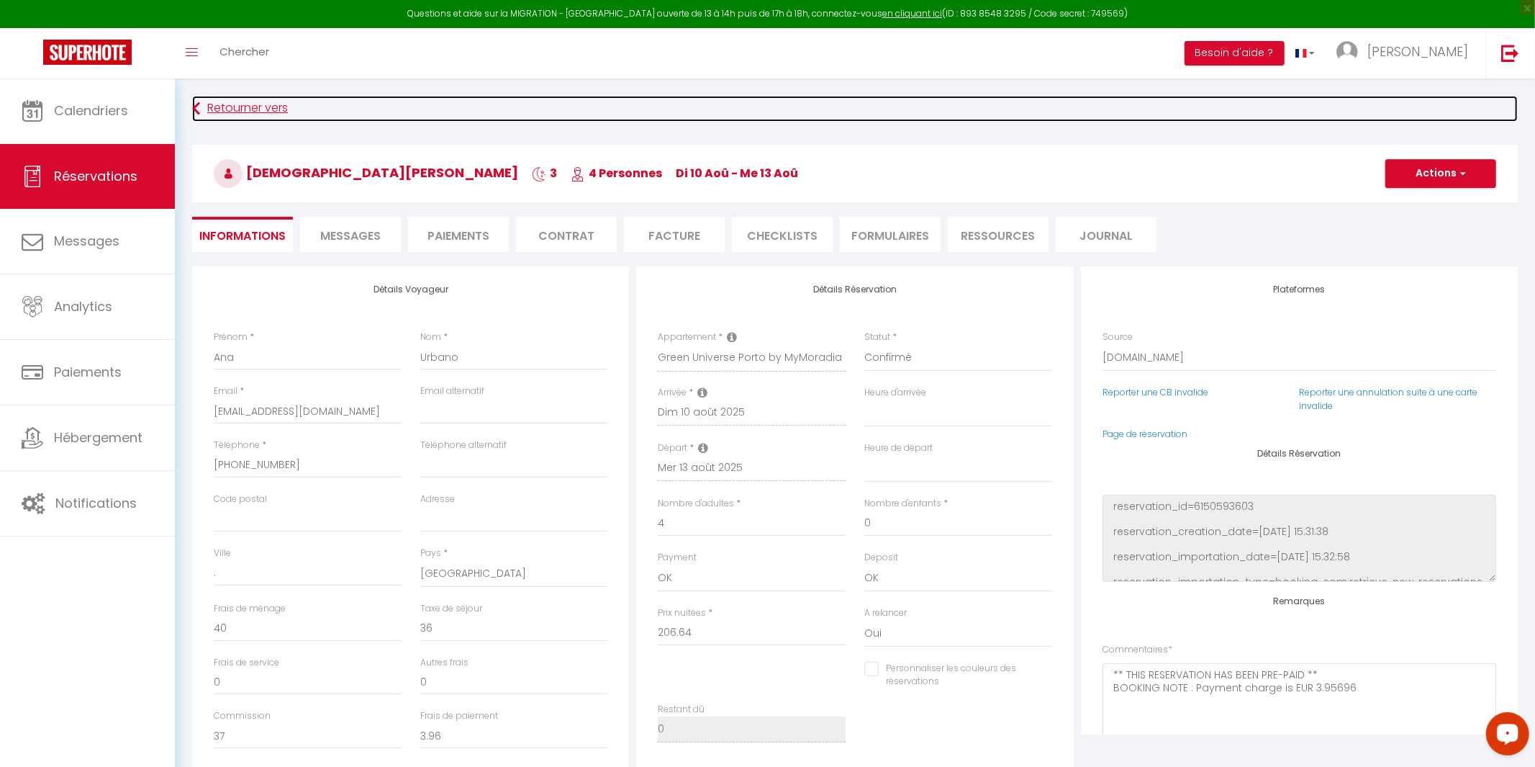
click at [500, 108] on link "Retourner vers" at bounding box center [855, 109] width 1326 height 26
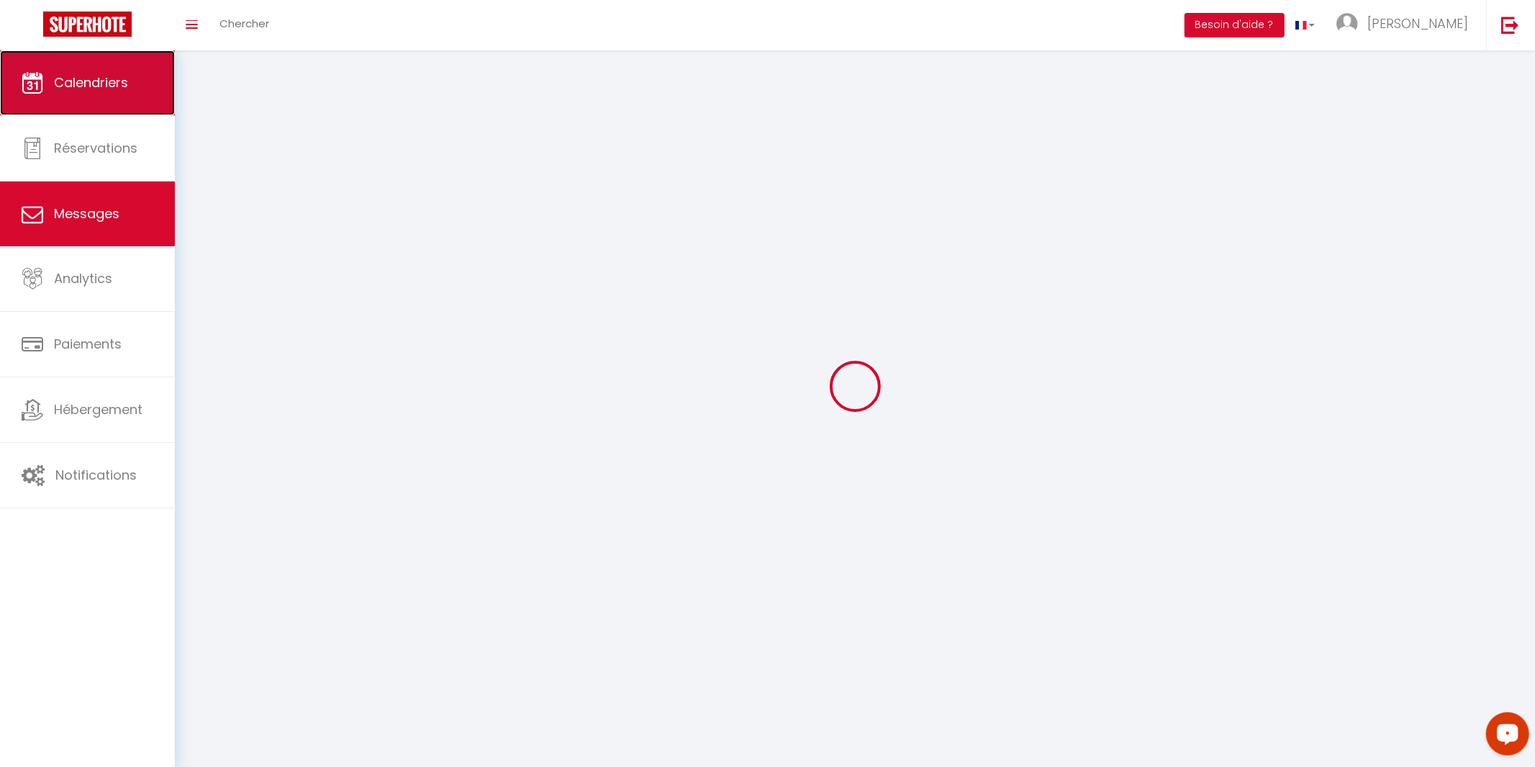
click at [76, 91] on span "Calendriers" at bounding box center [91, 82] width 74 height 18
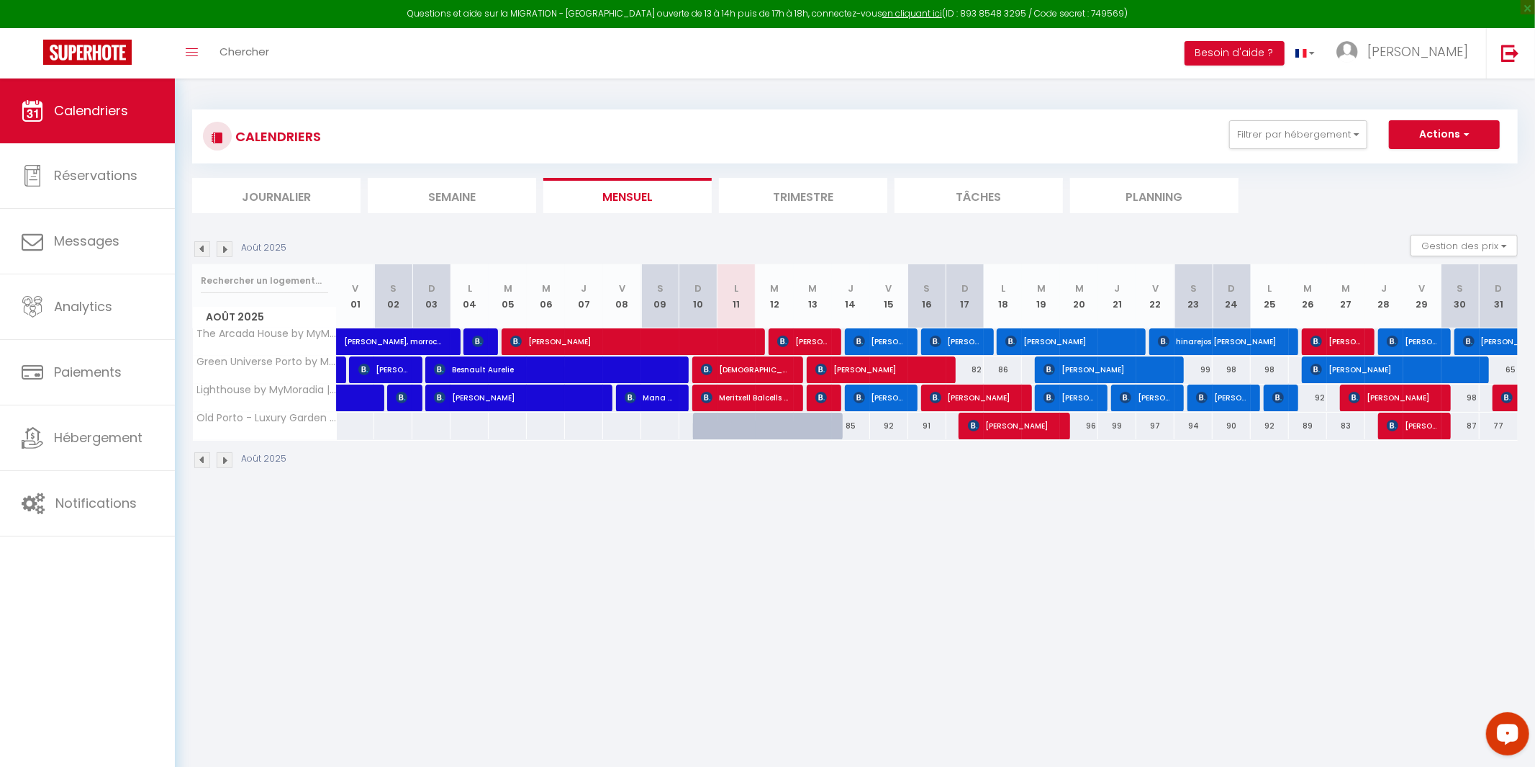
click at [428, 525] on body "Questions et aide sur la MIGRATION - [GEOGRAPHIC_DATA] ouverte de 13 à 14h puis…" at bounding box center [767, 461] width 1535 height 767
click at [856, 428] on div "85" at bounding box center [851, 425] width 38 height 27
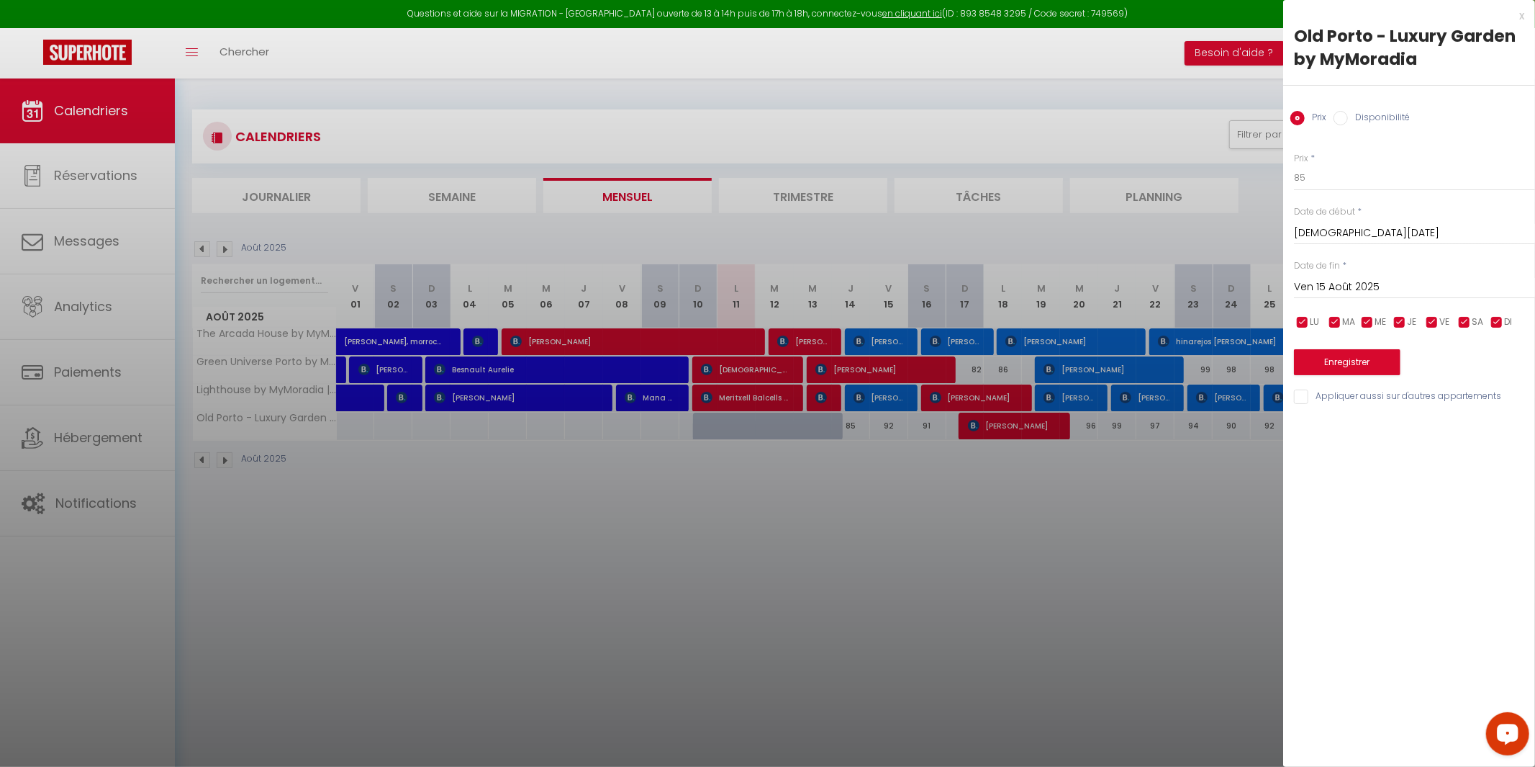
click at [1520, 14] on div "x" at bounding box center [1403, 15] width 241 height 17
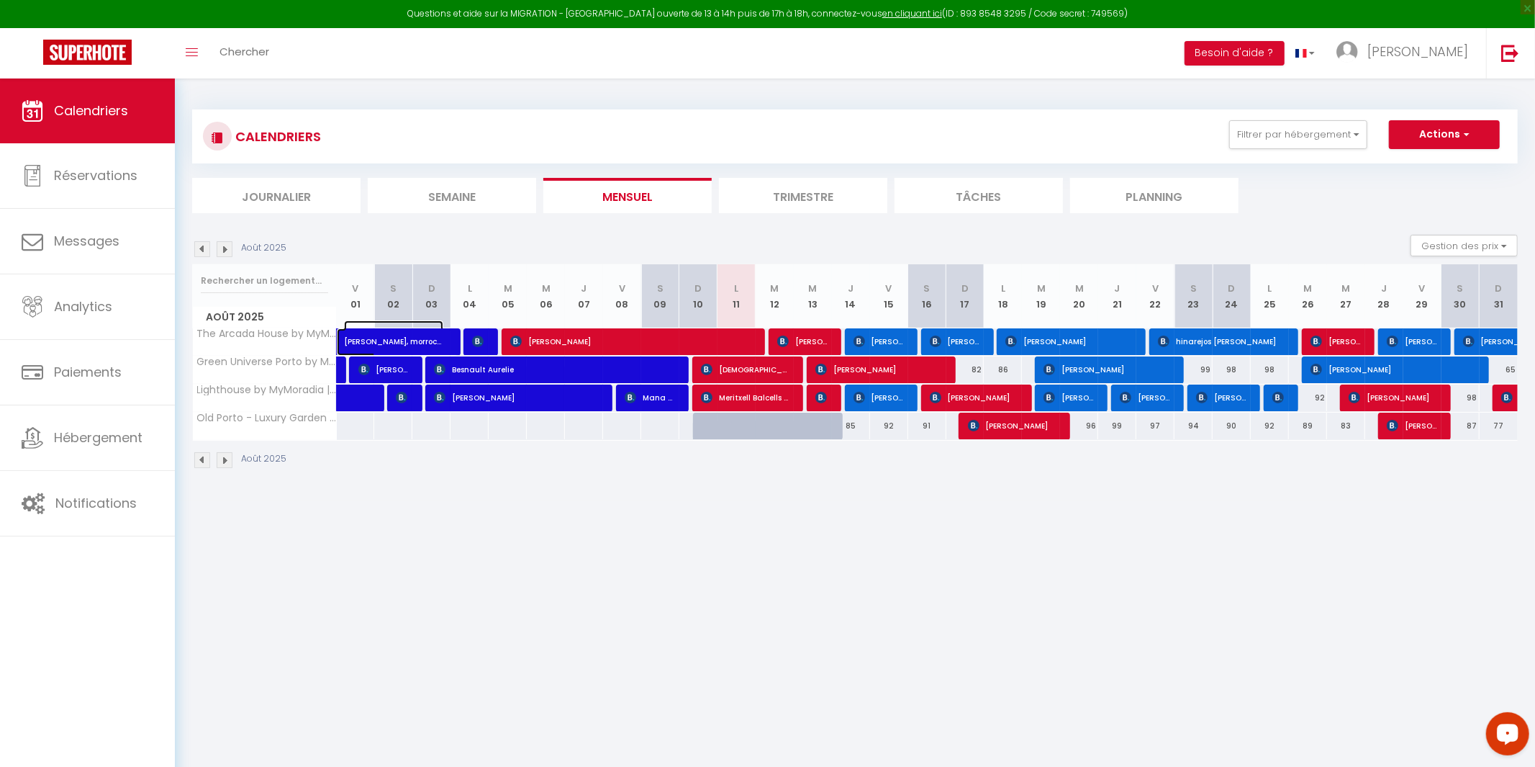
click at [349, 338] on span "[PERSON_NAME], morrocan, [DATE], [PASSPORT], [GEOGRAPHIC_DATA], [GEOGRAPHIC_DAT…" at bounding box center [393, 333] width 99 height 27
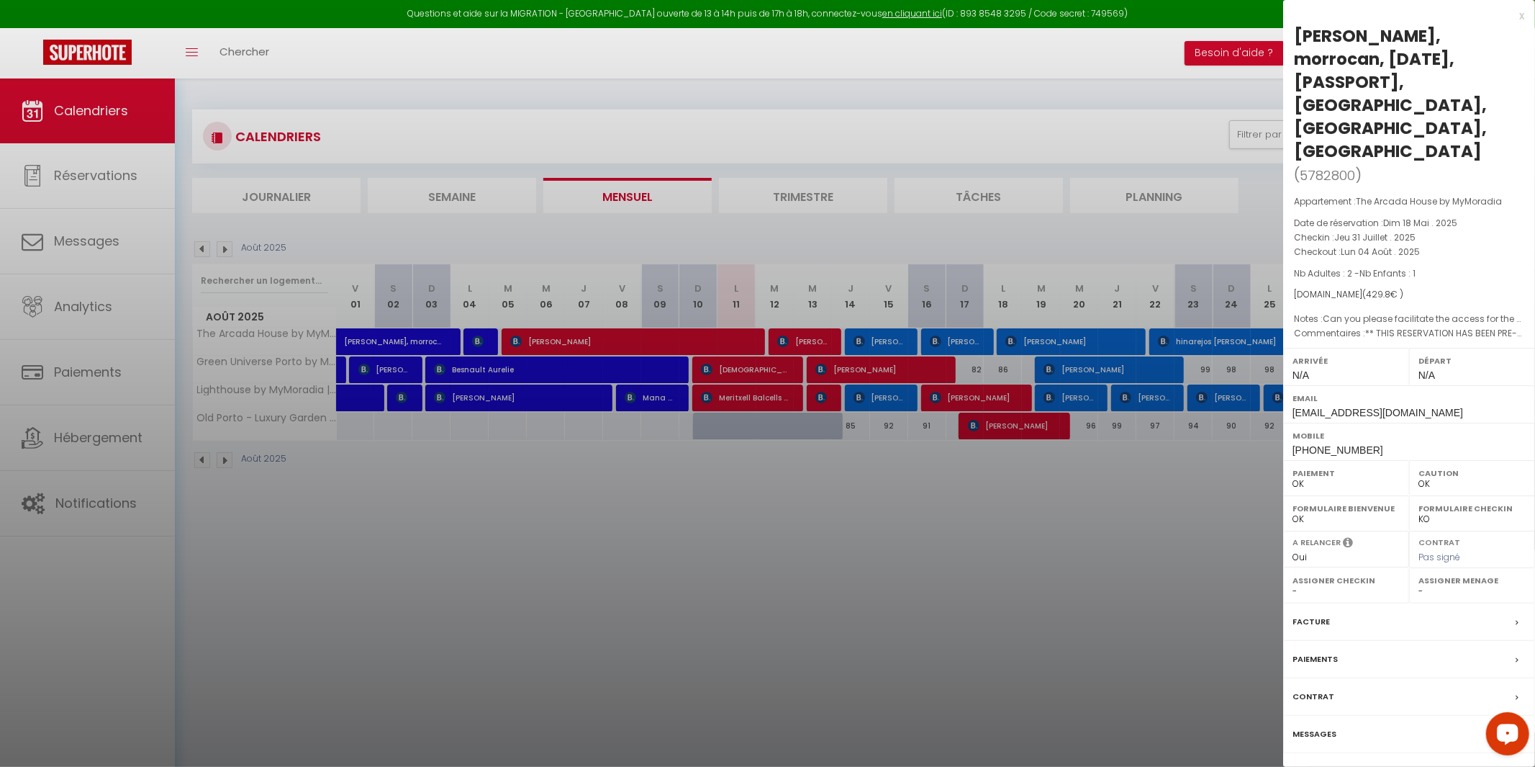
click at [406, 356] on div at bounding box center [767, 383] width 1535 height 767
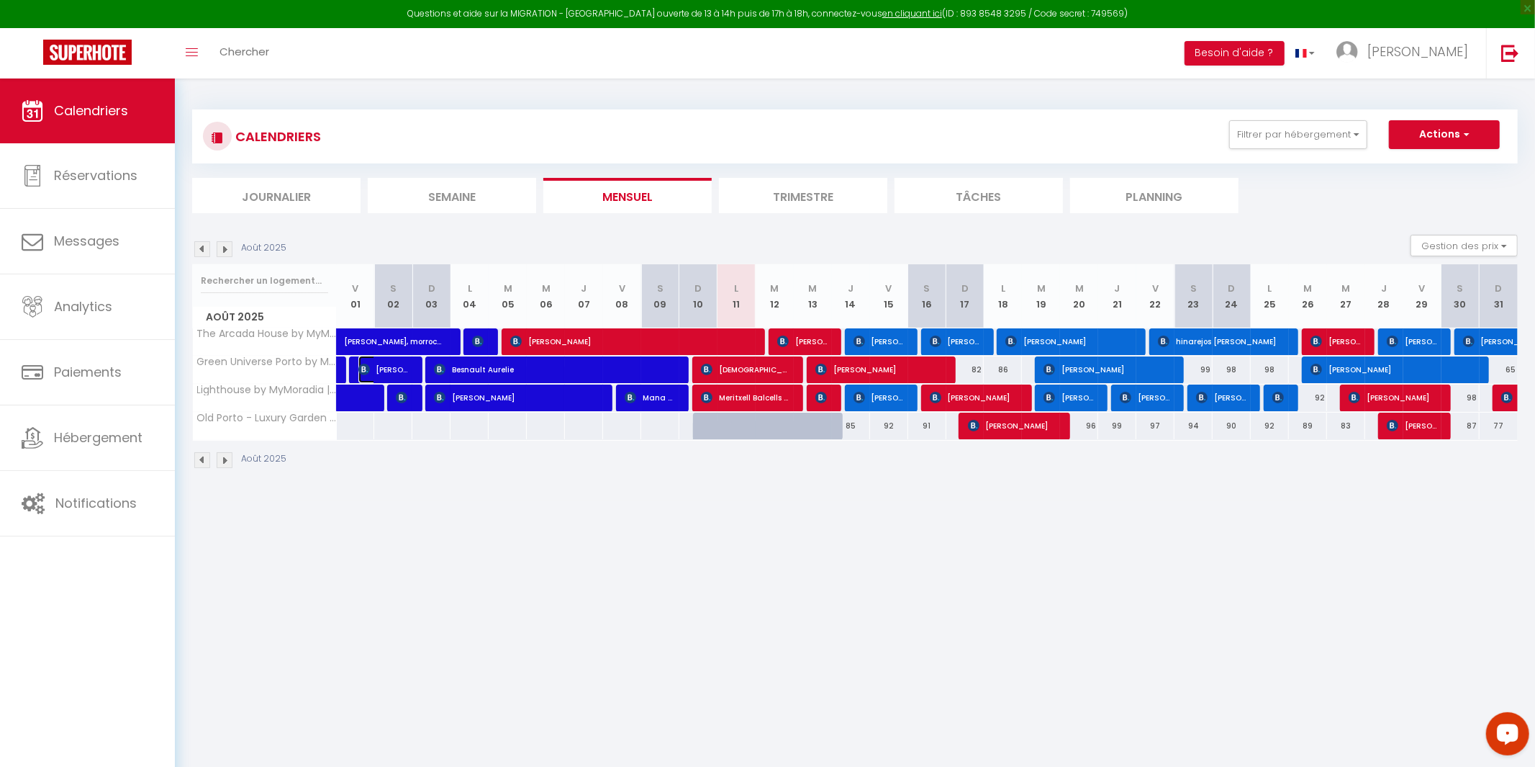
click at [371, 371] on span "[PERSON_NAME]" at bounding box center [383, 369] width 51 height 27
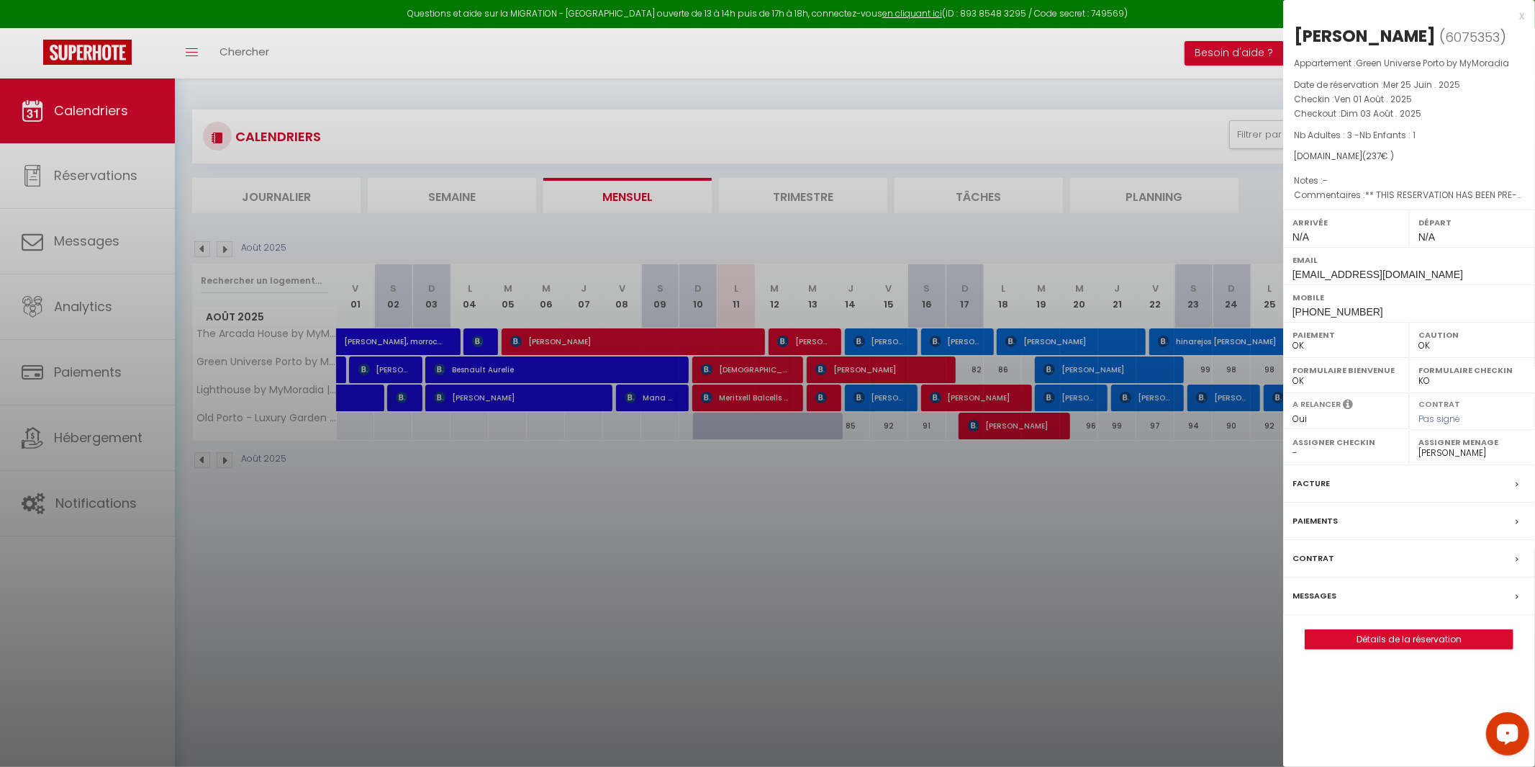
click at [340, 365] on div at bounding box center [767, 383] width 1535 height 767
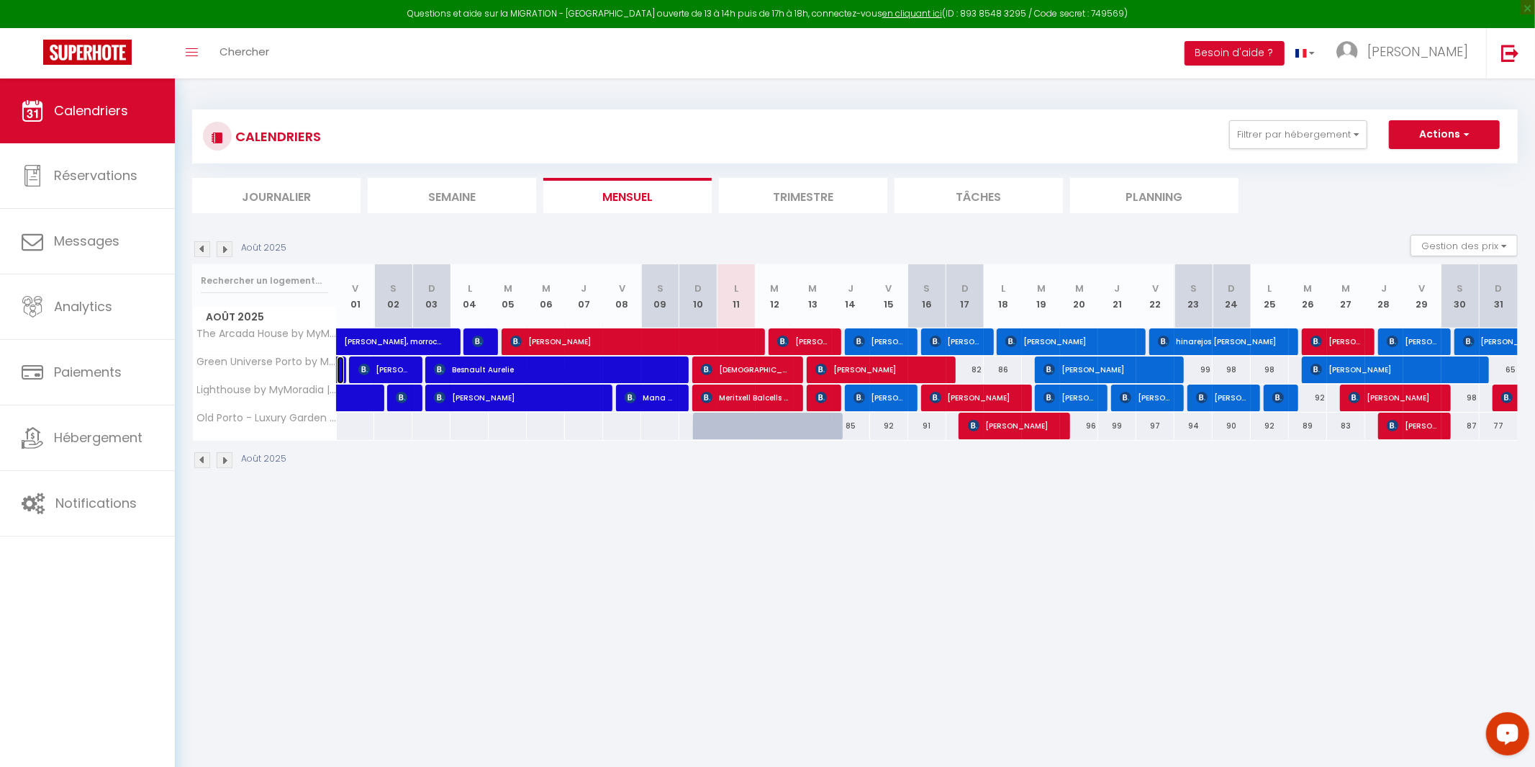
click at [340, 365] on link at bounding box center [340, 369] width 7 height 27
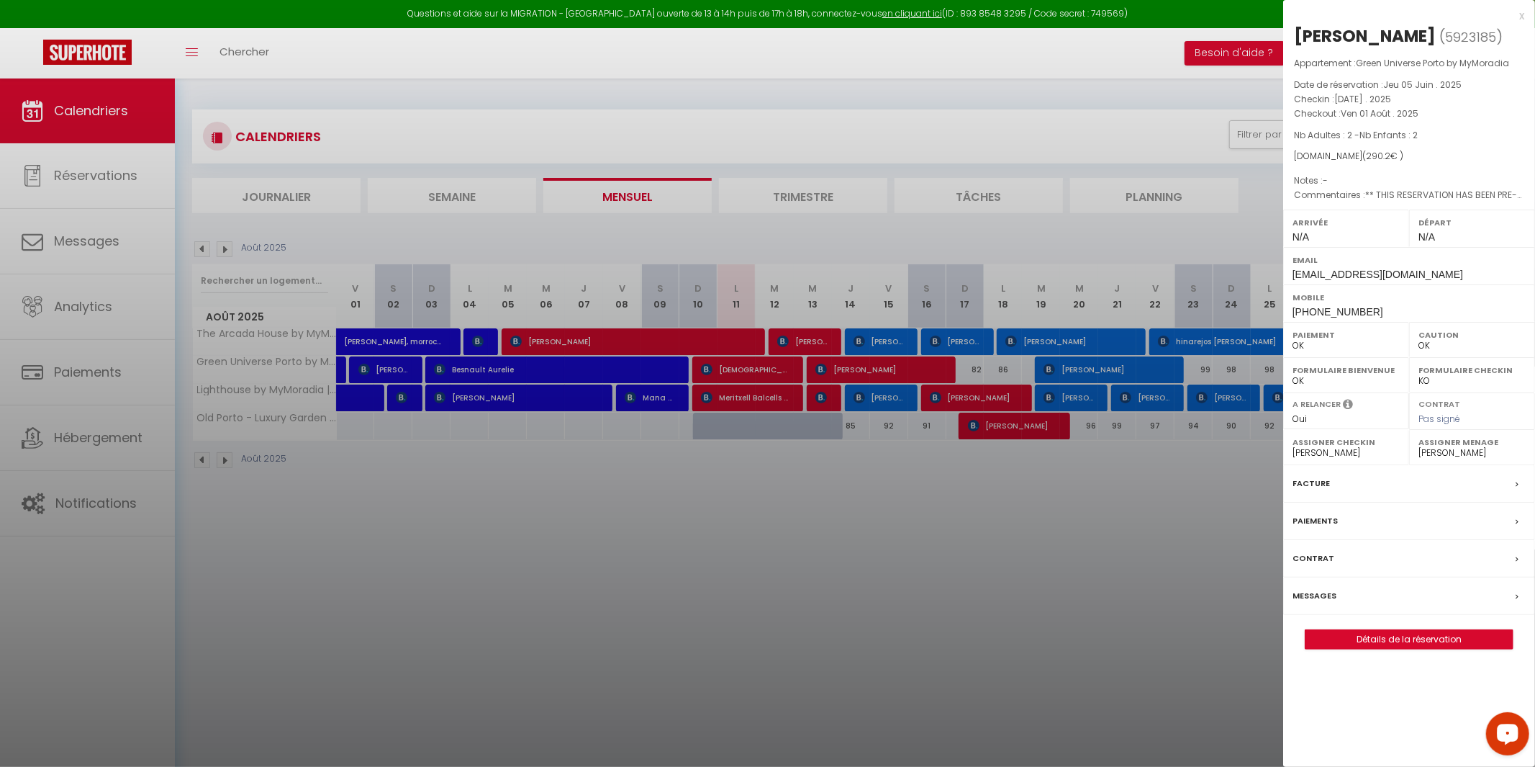
click at [364, 394] on div at bounding box center [767, 383] width 1535 height 767
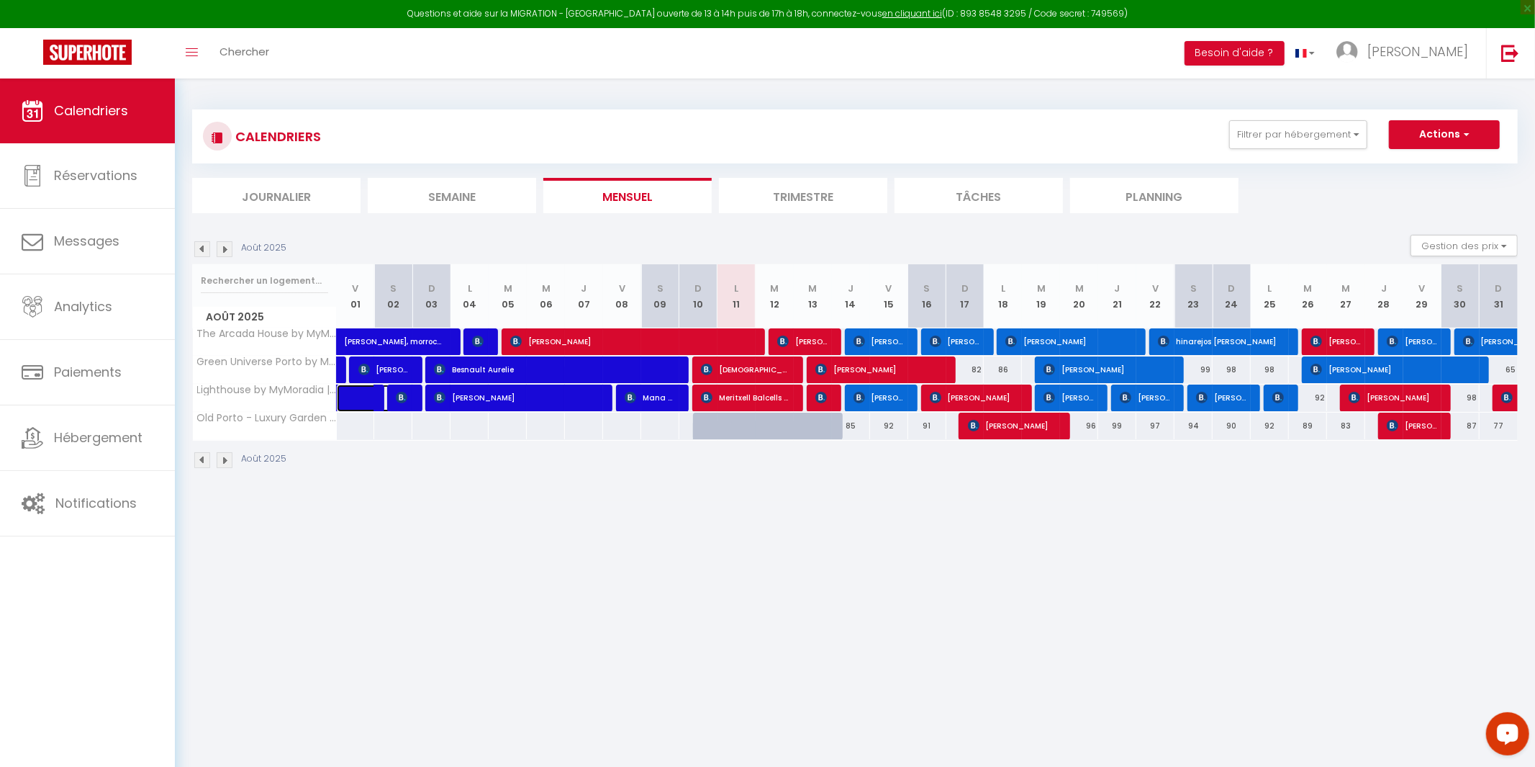
click at [364, 394] on span at bounding box center [374, 397] width 33 height 27
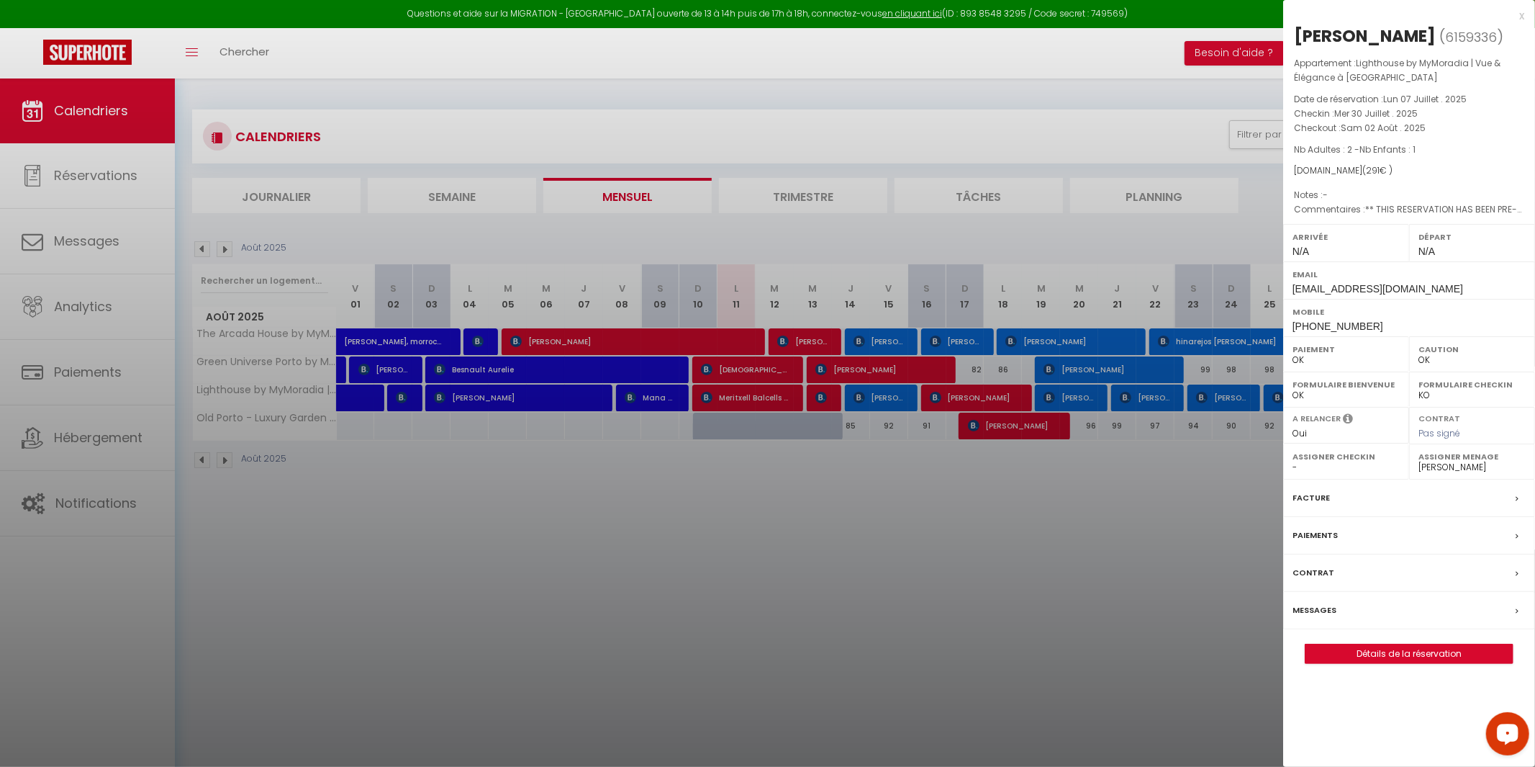
click at [452, 372] on div at bounding box center [767, 383] width 1535 height 767
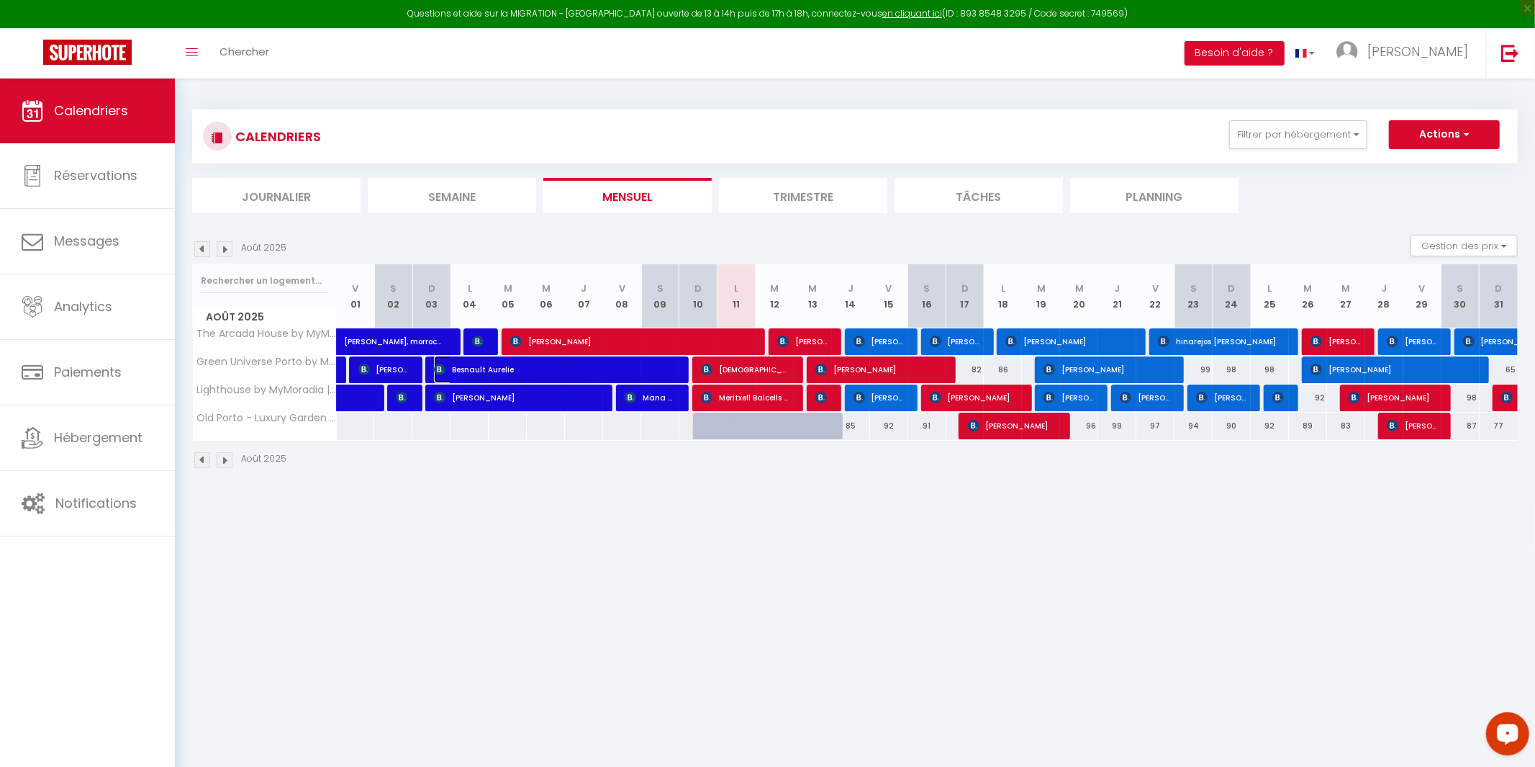
click at [453, 373] on span "Besnault Aurelie" at bounding box center [555, 369] width 242 height 27
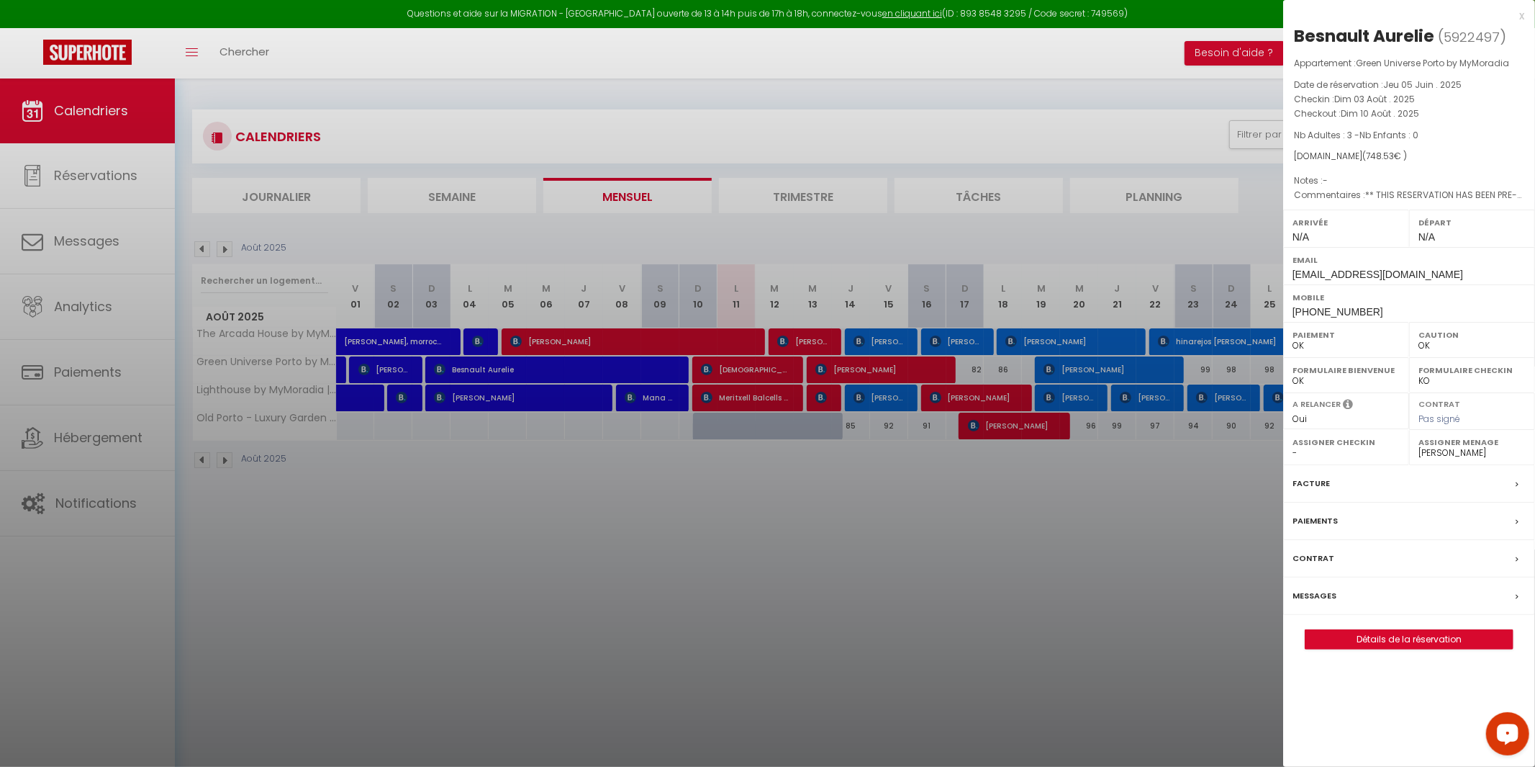
click at [456, 398] on div at bounding box center [767, 383] width 1535 height 767
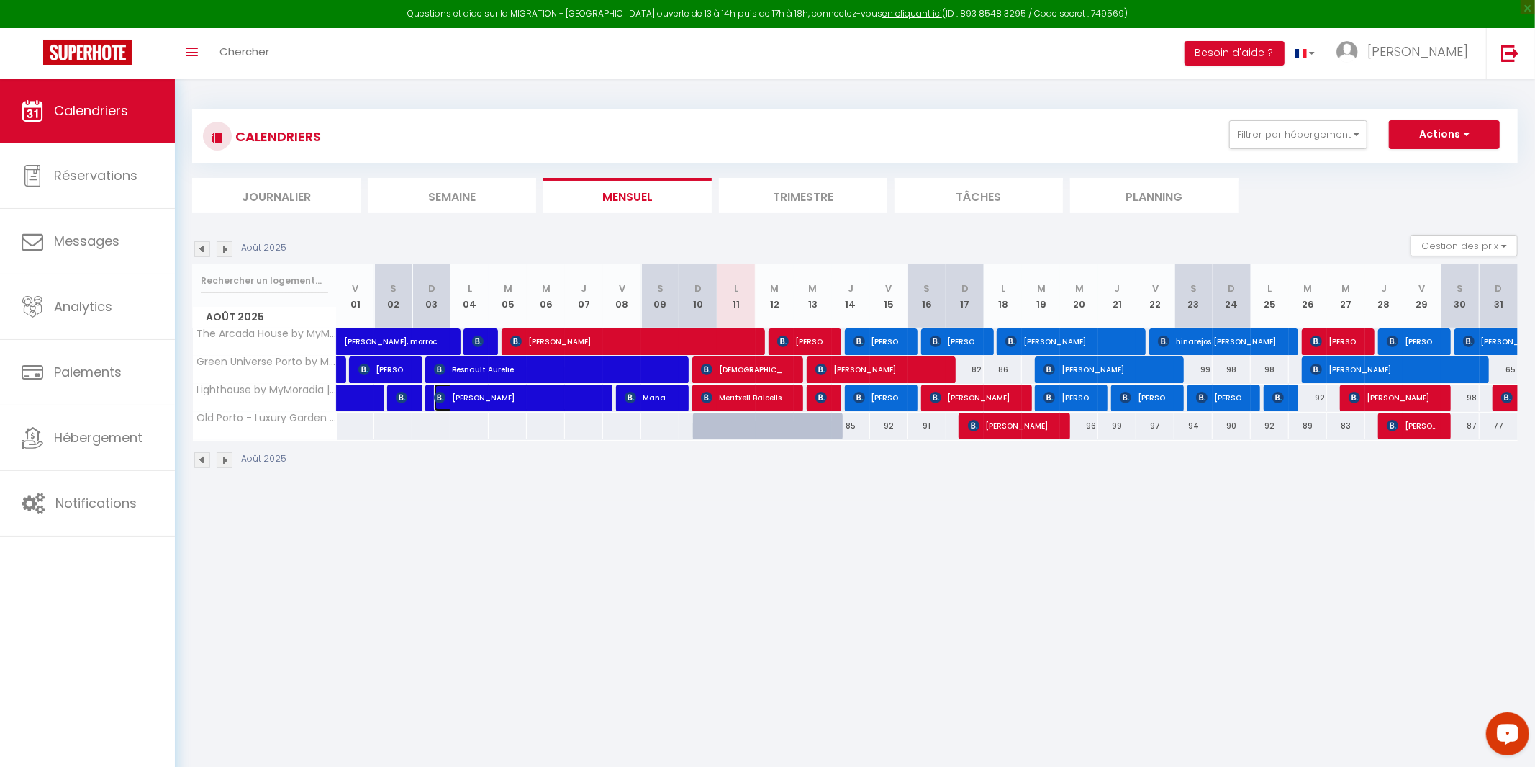
click at [456, 398] on span "[PERSON_NAME]" at bounding box center [517, 397] width 166 height 27
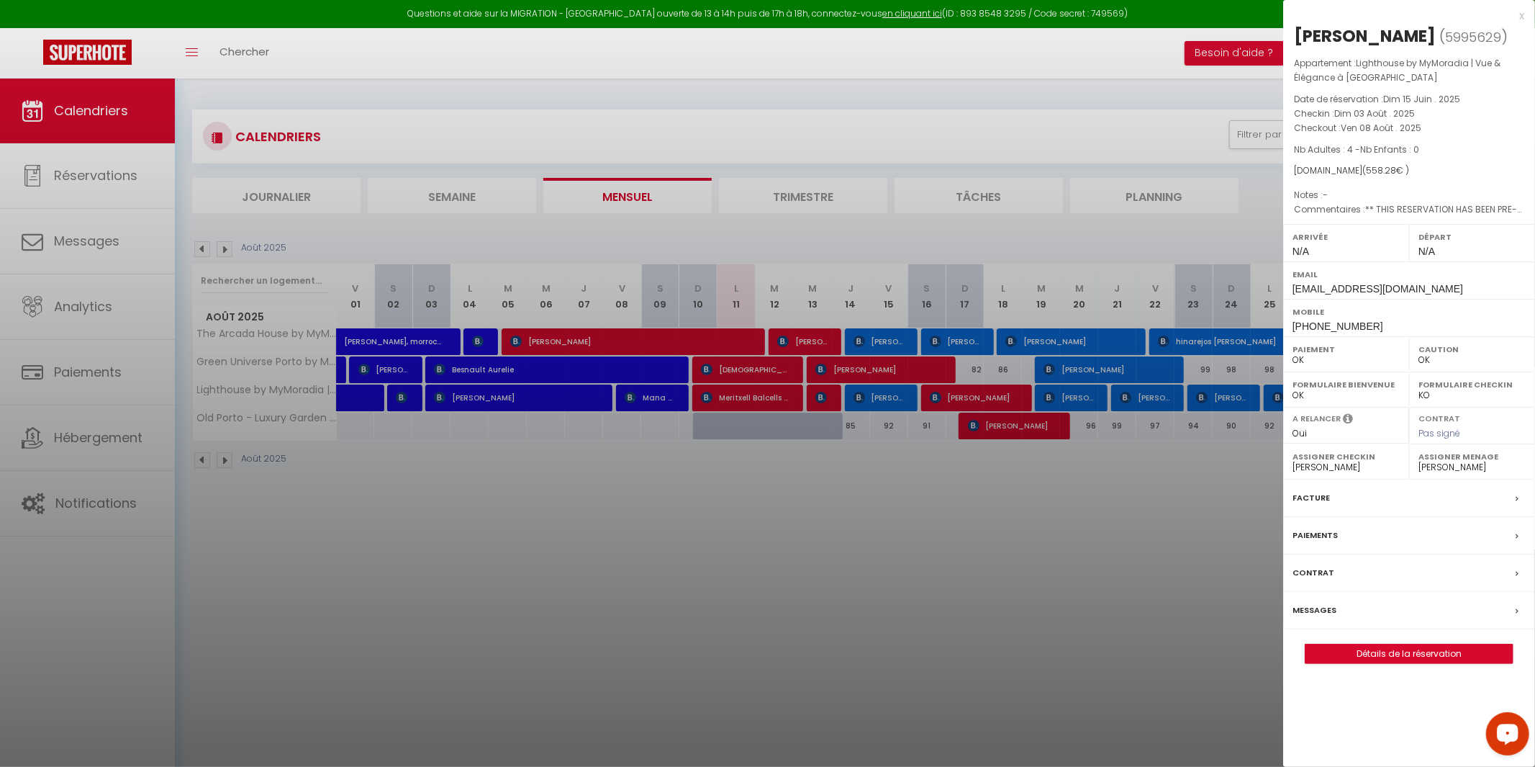
click at [487, 345] on div at bounding box center [767, 383] width 1535 height 767
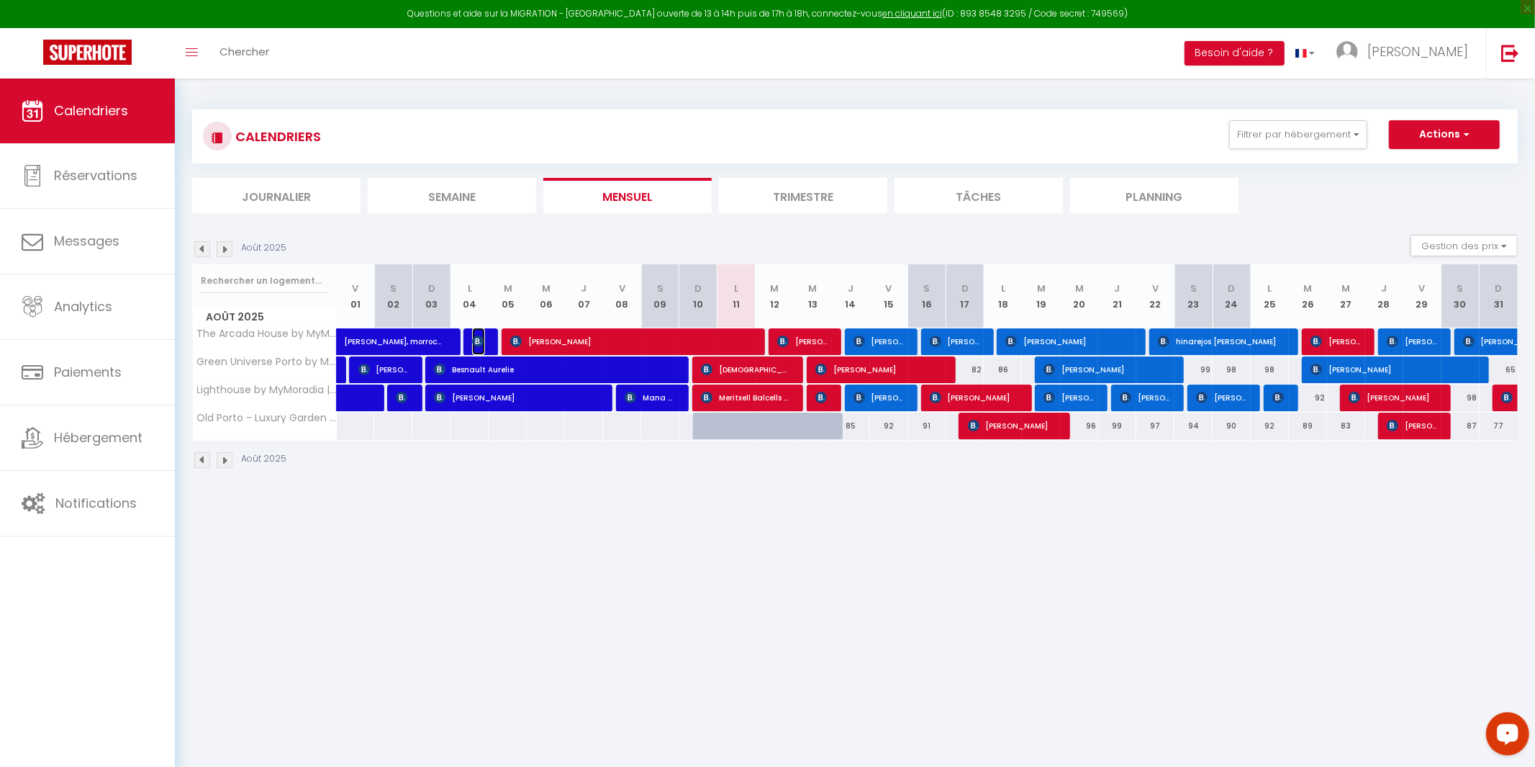
click at [475, 343] on img at bounding box center [478, 341] width 12 height 12
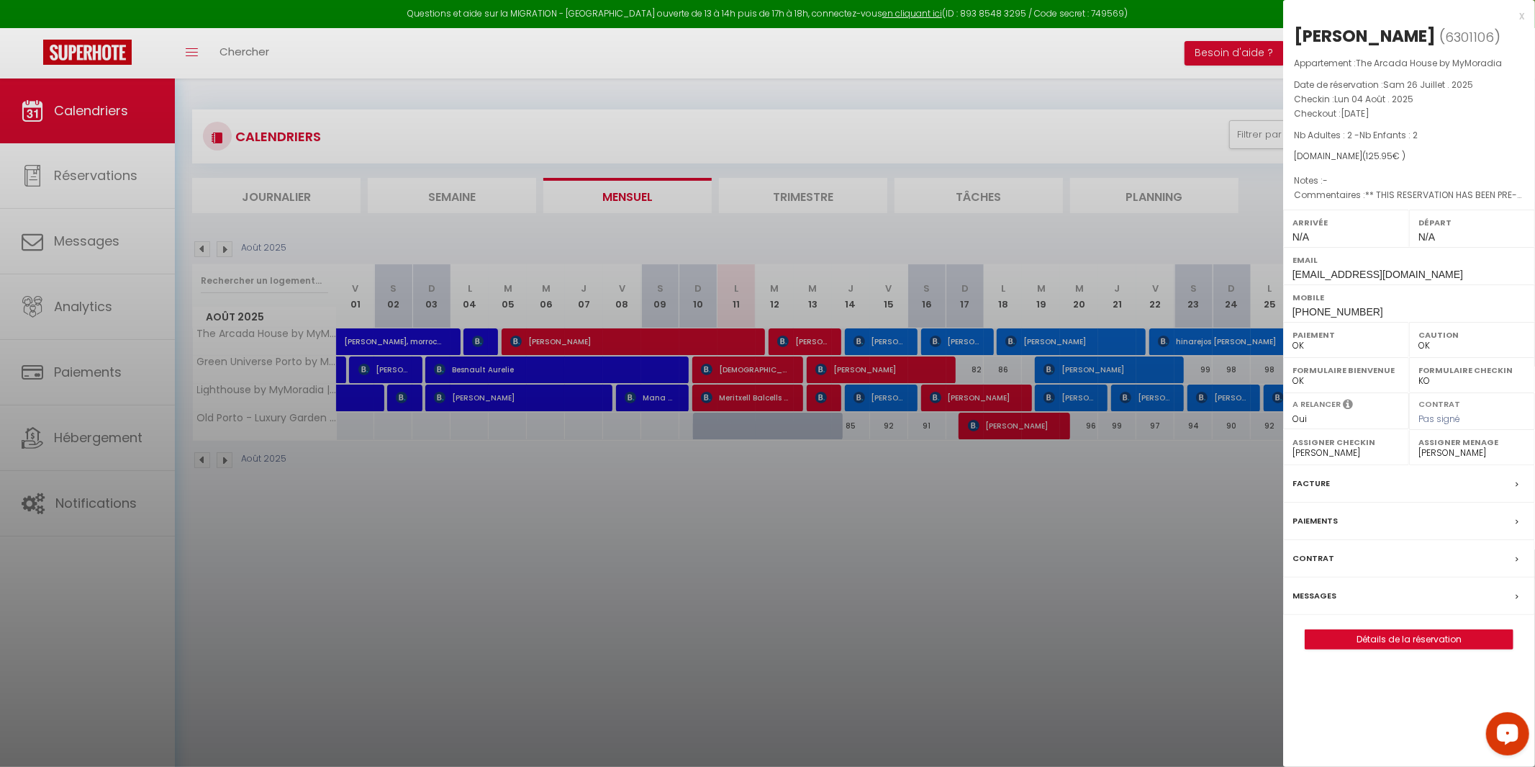
click at [440, 343] on div at bounding box center [767, 383] width 1535 height 767
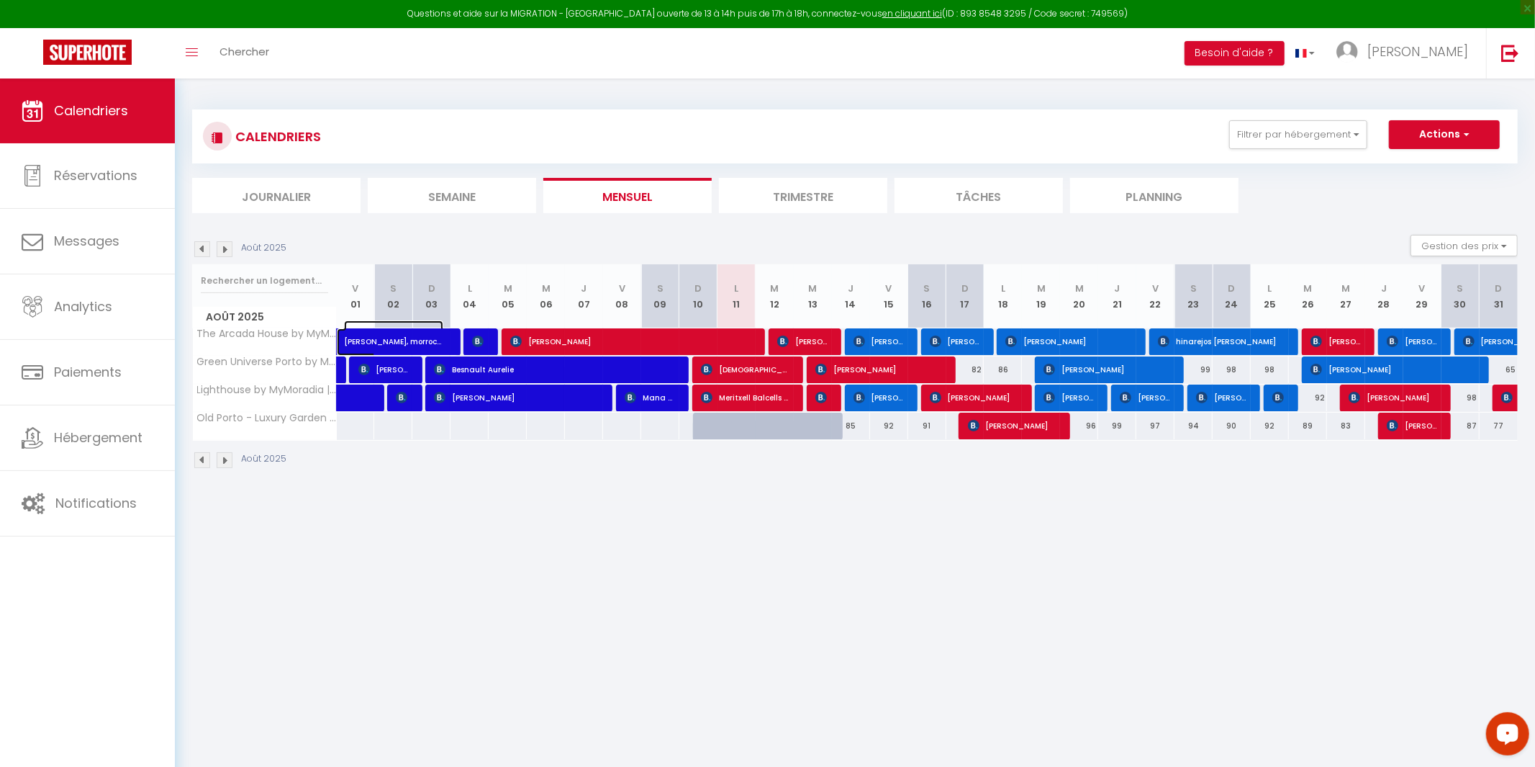
click at [441, 343] on span "[PERSON_NAME], morrocan, [DATE], [PASSPORT], [GEOGRAPHIC_DATA], [GEOGRAPHIC_DAT…" at bounding box center [393, 333] width 99 height 27
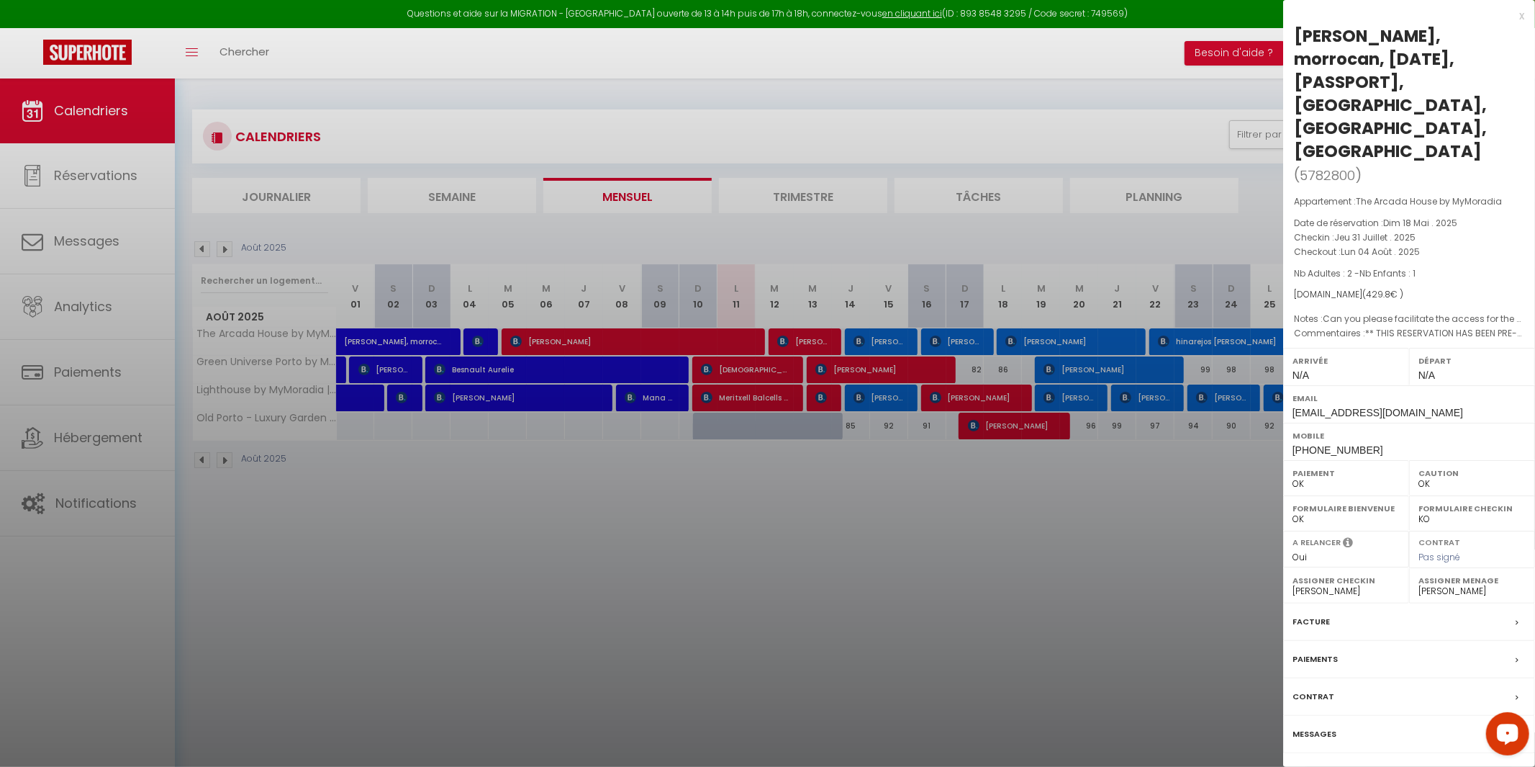
click at [483, 343] on div at bounding box center [767, 383] width 1535 height 767
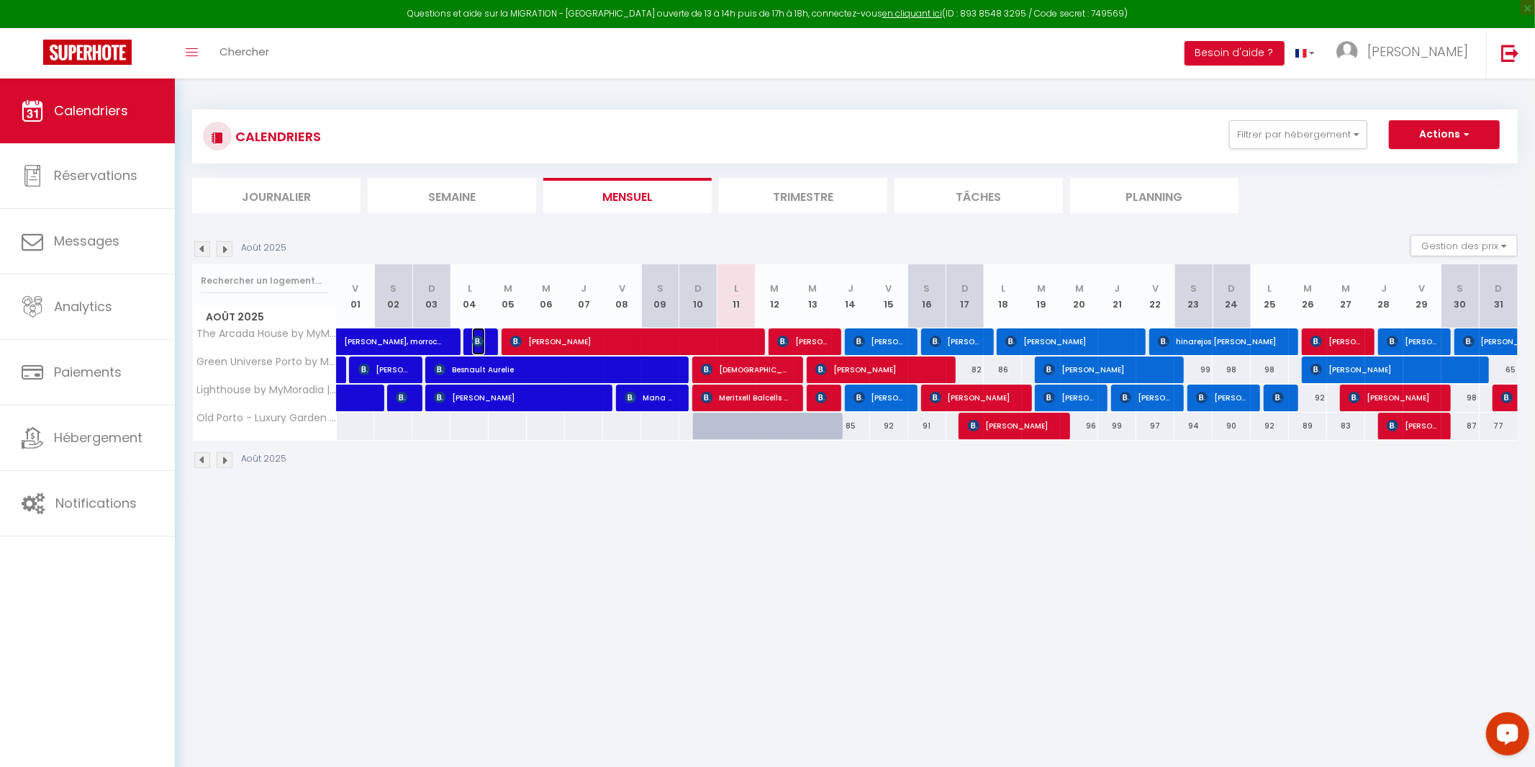
click at [483, 343] on img at bounding box center [478, 341] width 12 height 12
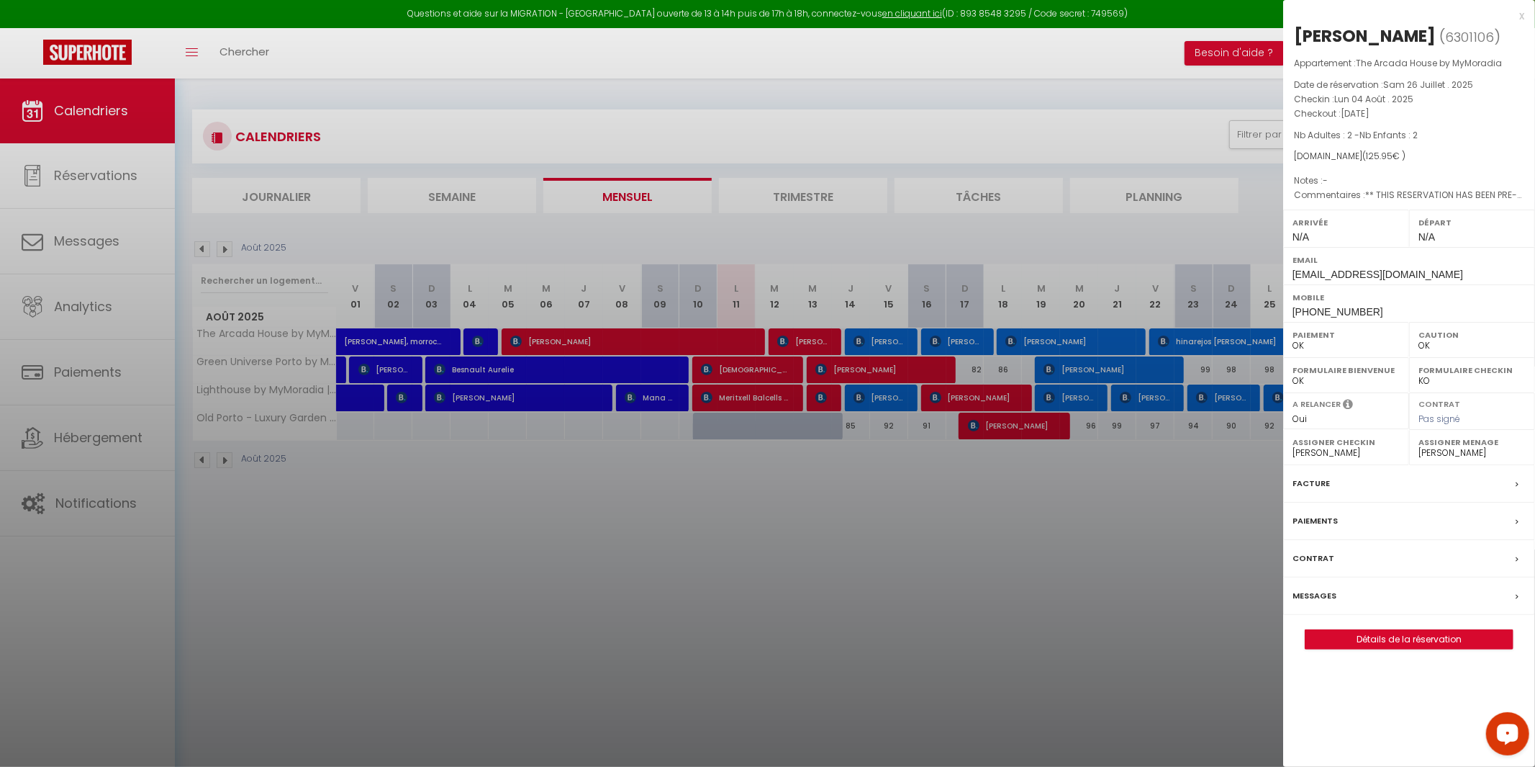
click at [475, 351] on div at bounding box center [767, 383] width 1535 height 767
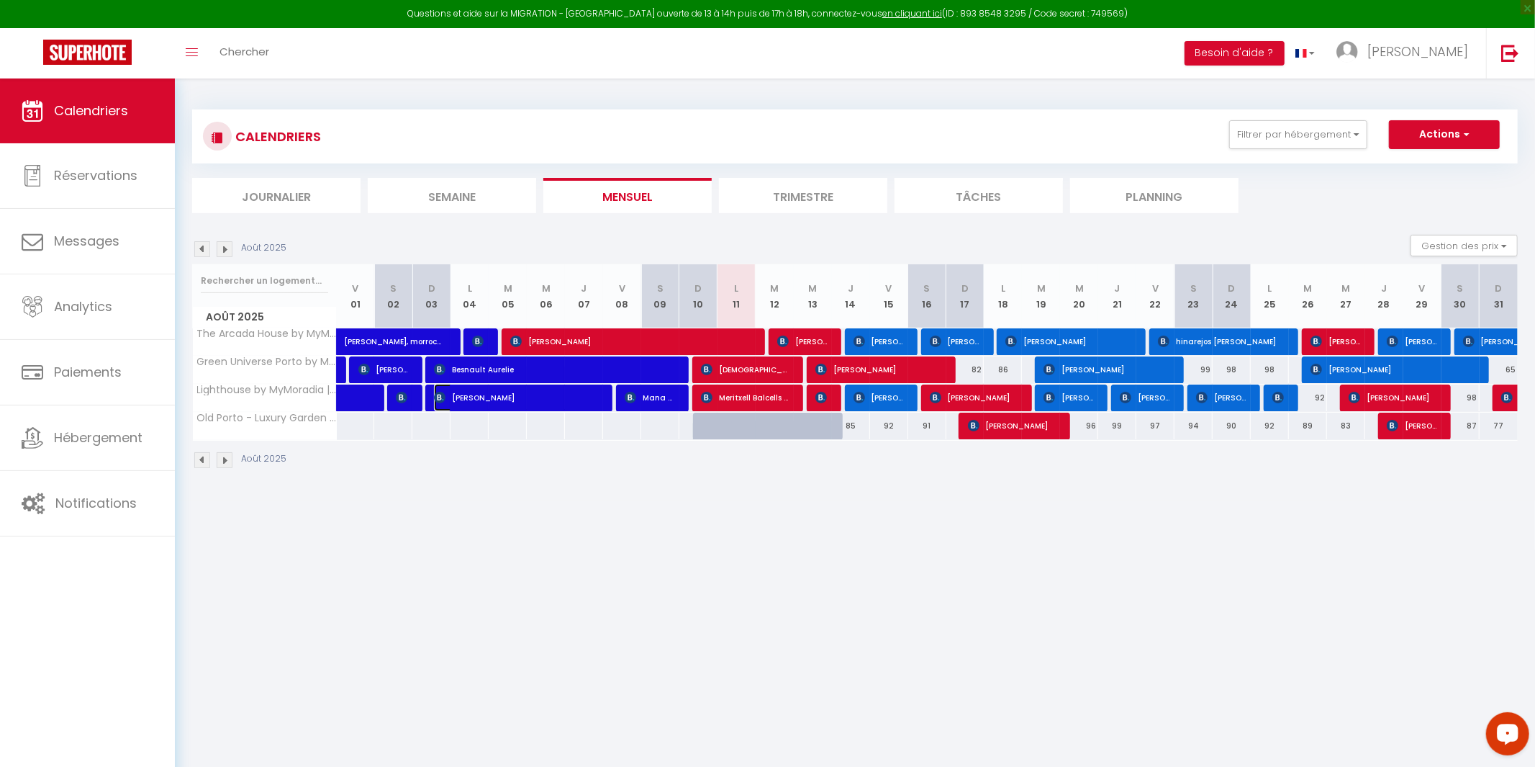
click at [588, 399] on span "[PERSON_NAME]" at bounding box center [517, 397] width 166 height 27
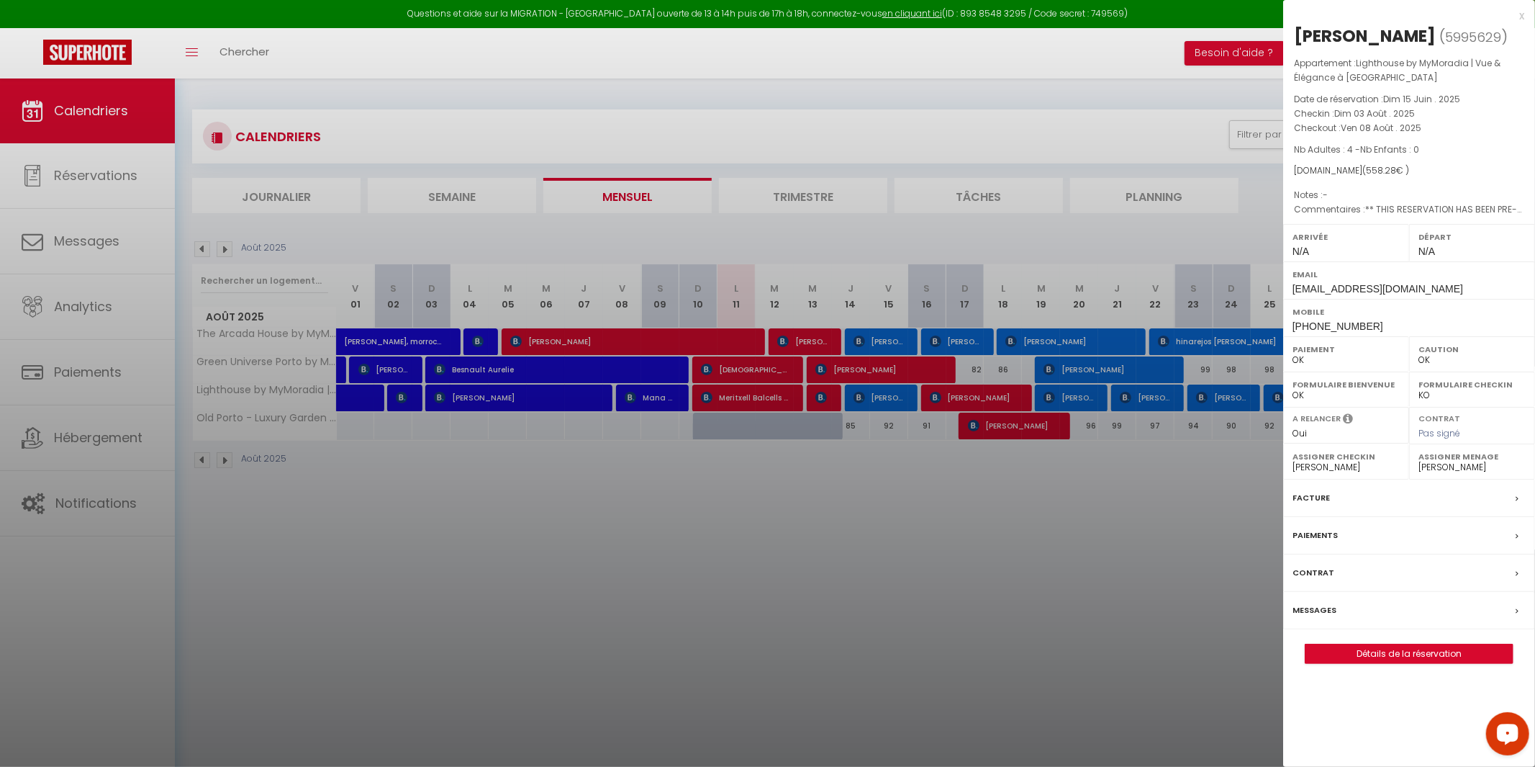
click at [708, 364] on div at bounding box center [767, 383] width 1535 height 767
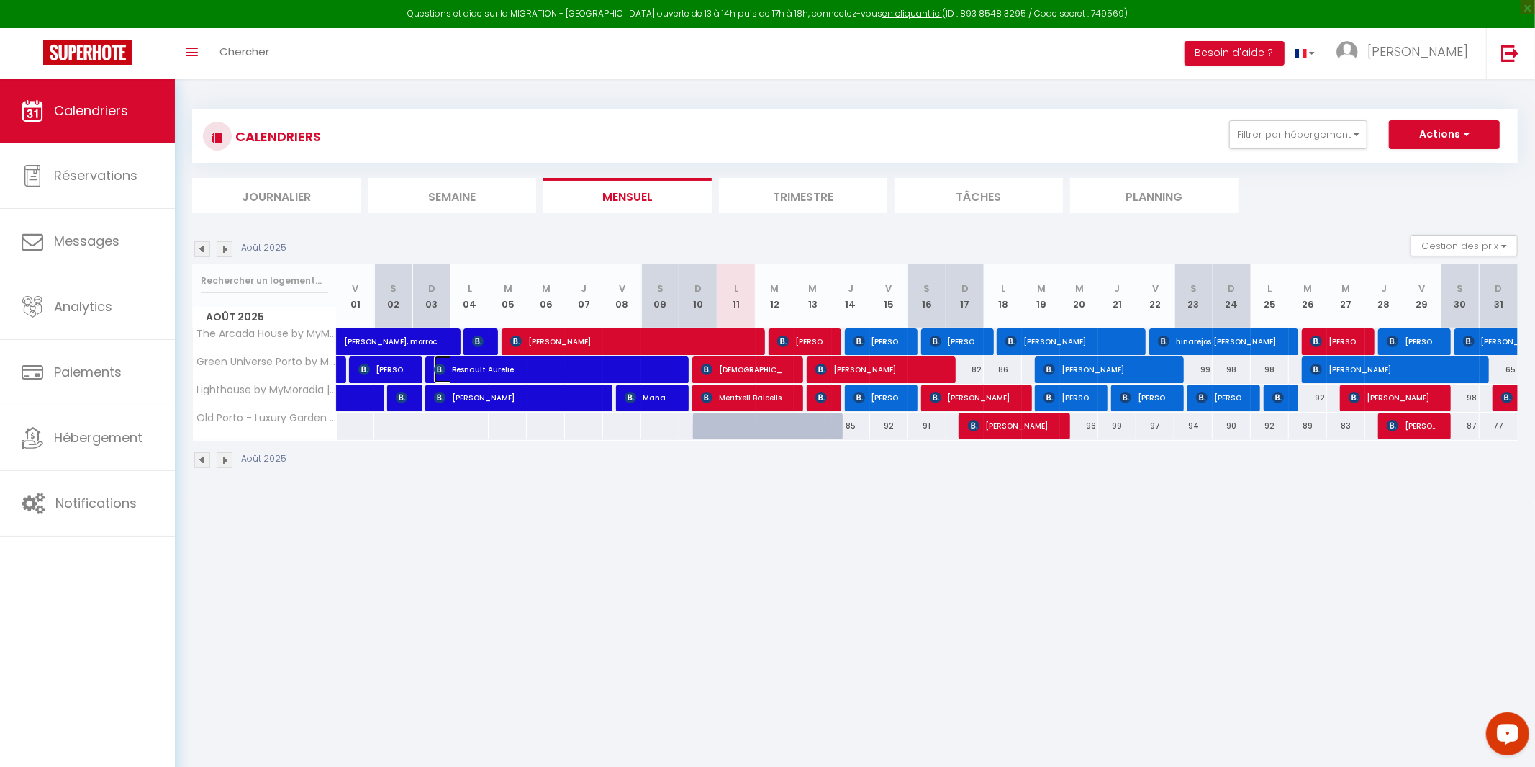
click at [644, 366] on span "Besnault Aurelie" at bounding box center [555, 369] width 242 height 27
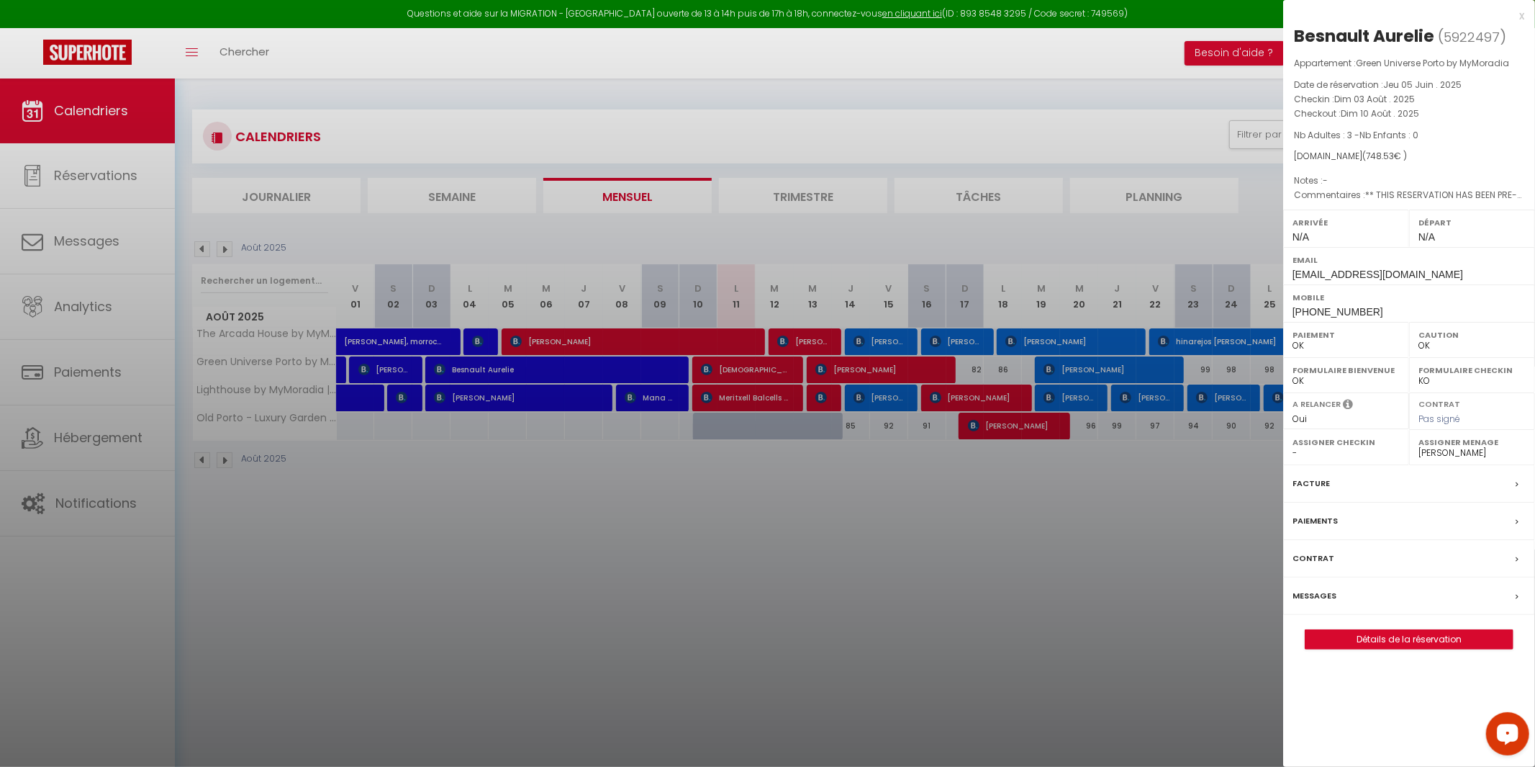
click at [646, 404] on div at bounding box center [767, 383] width 1535 height 767
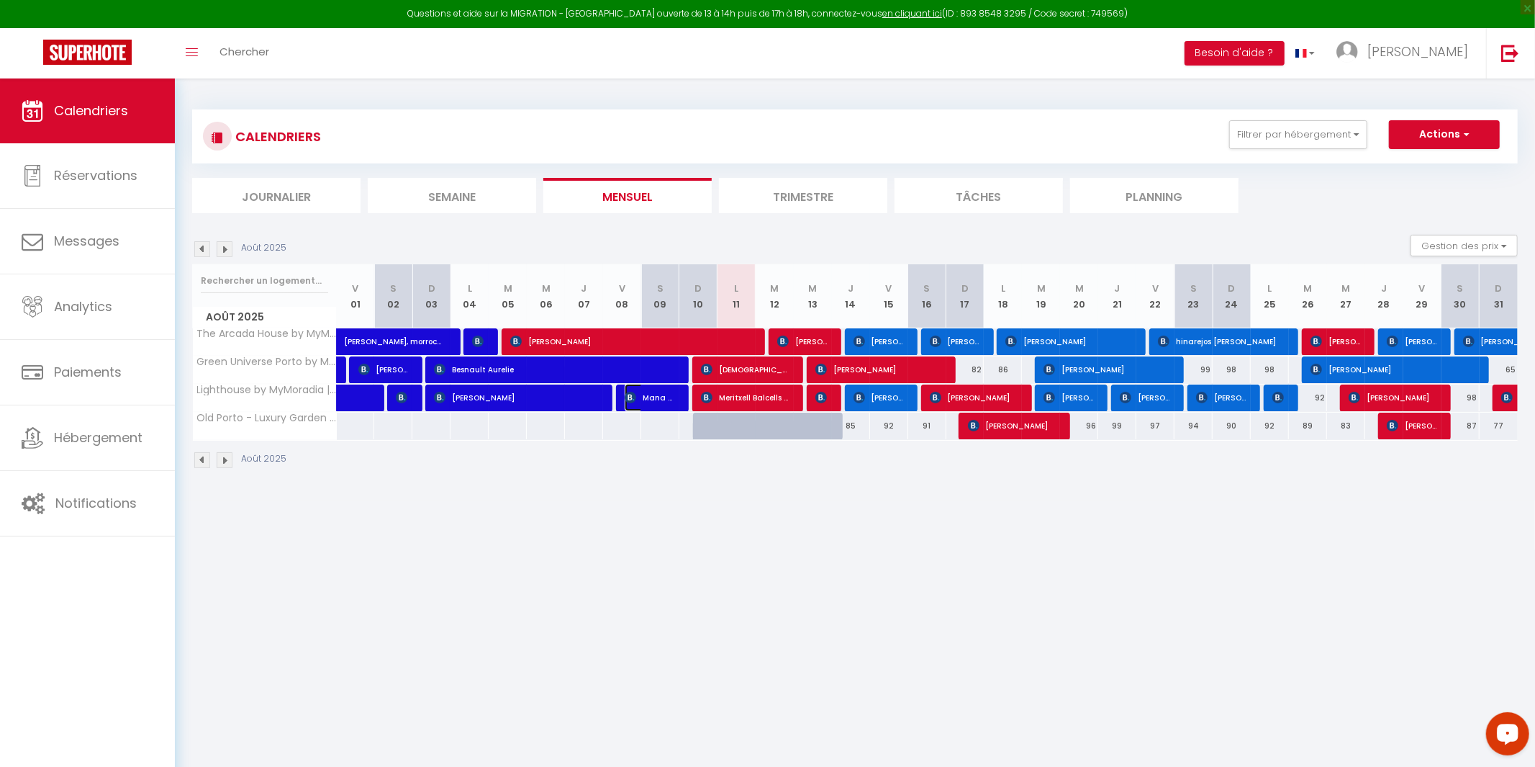
click at [656, 404] on span "Mana Huart" at bounding box center [650, 397] width 51 height 27
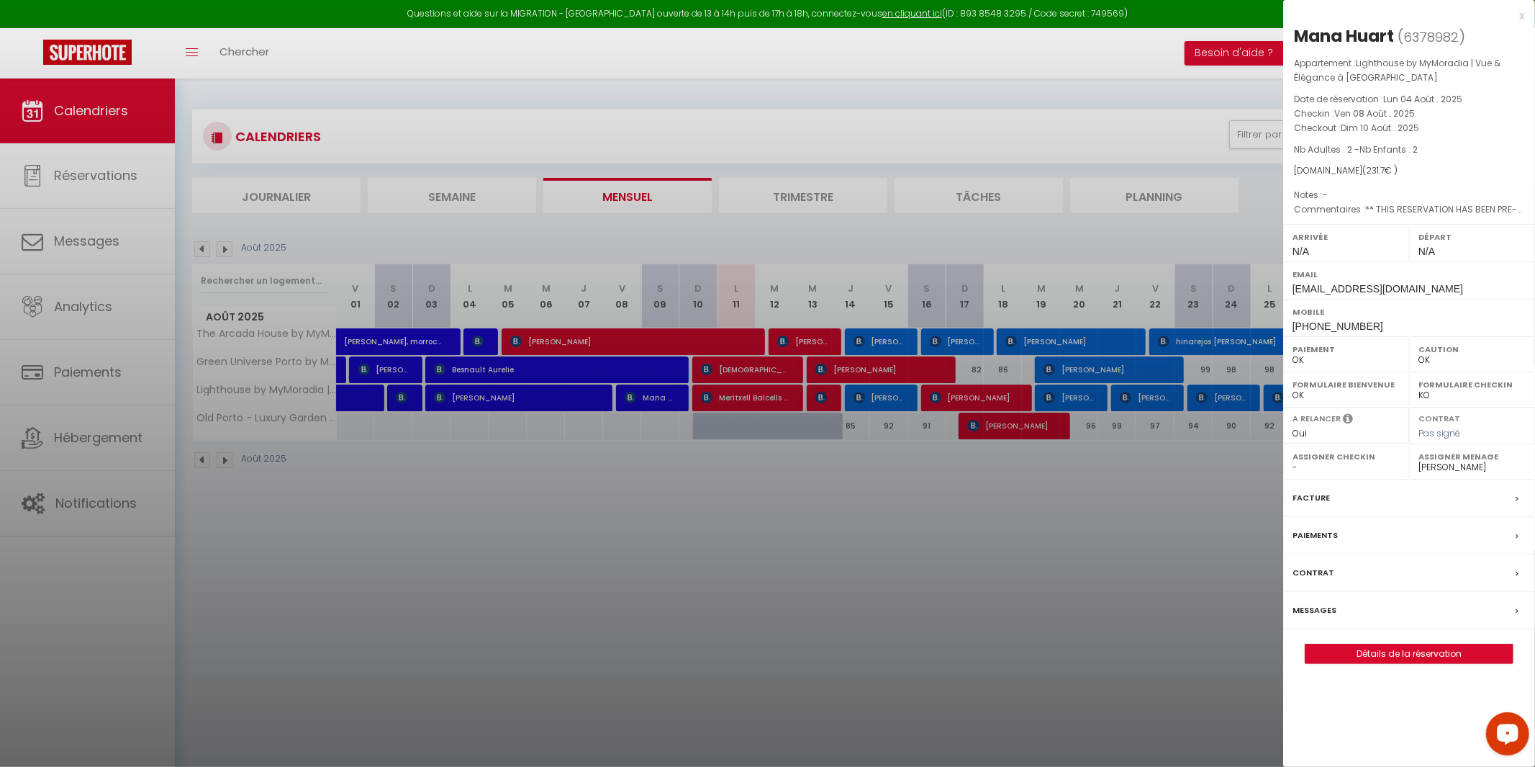
click at [736, 335] on div at bounding box center [767, 383] width 1535 height 767
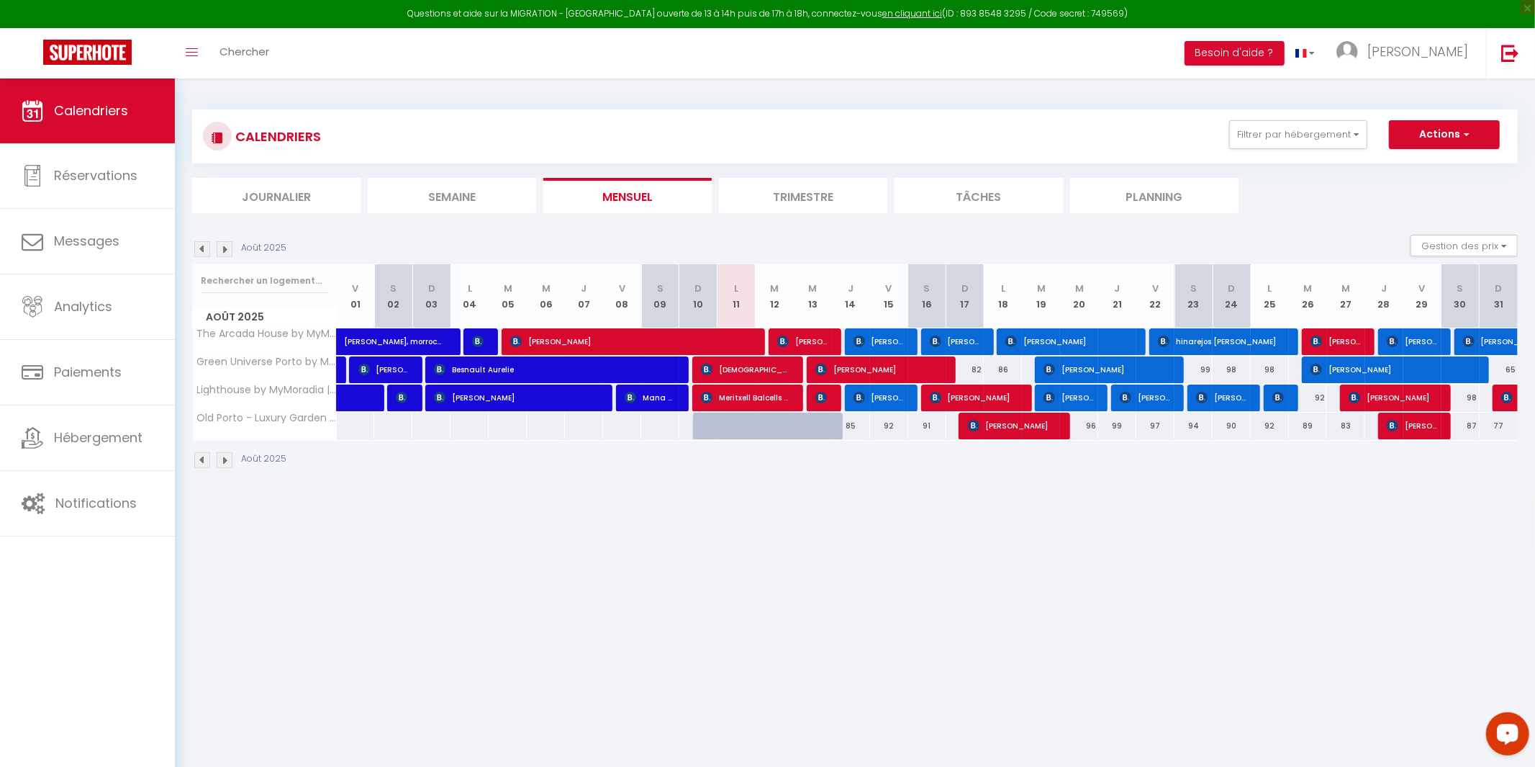
click at [481, 634] on body "Questions et aide sur la MIGRATION - [GEOGRAPHIC_DATA] ouverte de 13 à 14h puis…" at bounding box center [767, 461] width 1535 height 767
click at [841, 712] on body "Questions et aide sur la MIGRATION - [GEOGRAPHIC_DATA] ouverte de 13 à 14h puis…" at bounding box center [767, 461] width 1535 height 767
click at [950, 342] on span "[PERSON_NAME]" at bounding box center [955, 340] width 51 height 27
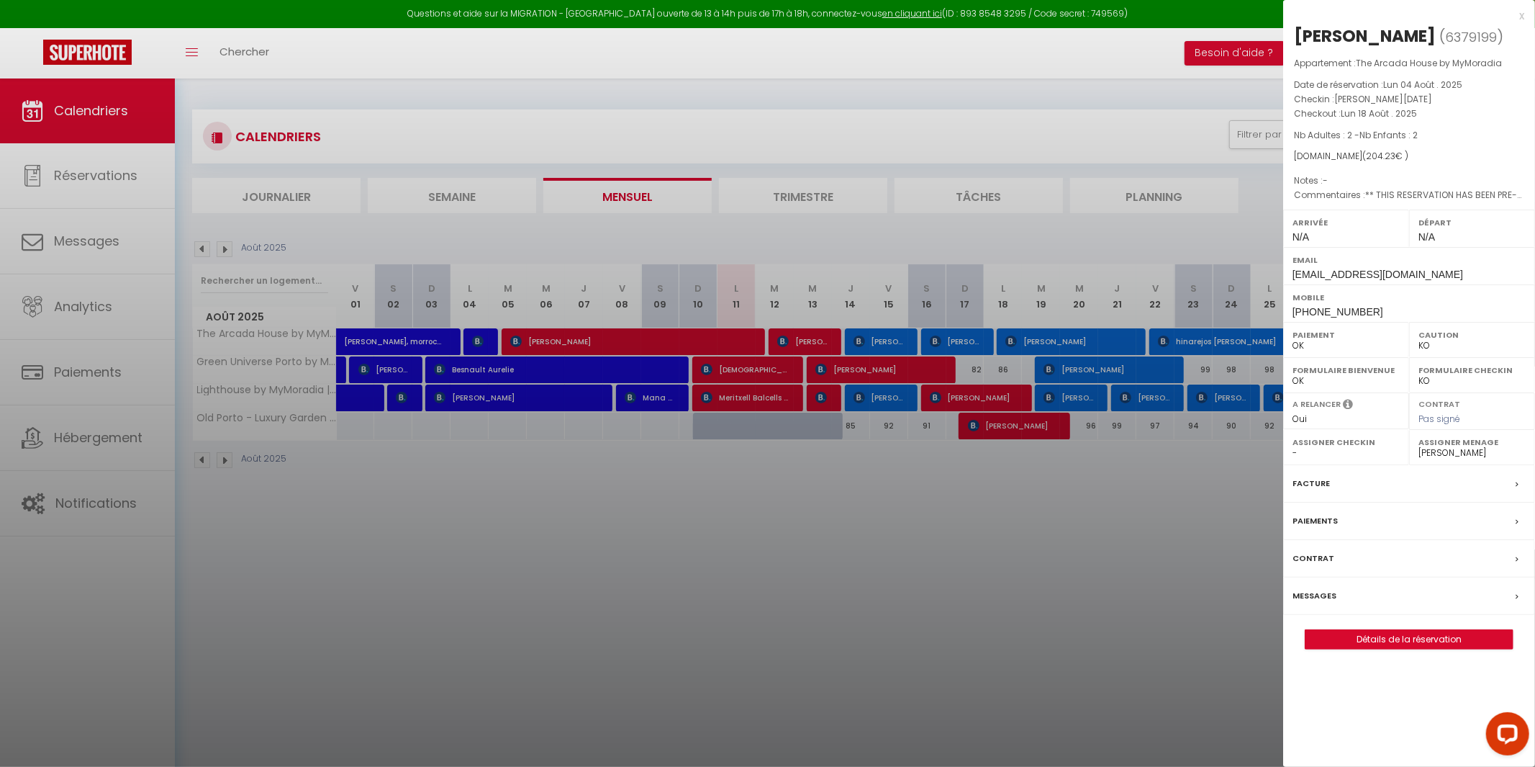
click at [882, 344] on div at bounding box center [767, 383] width 1535 height 767
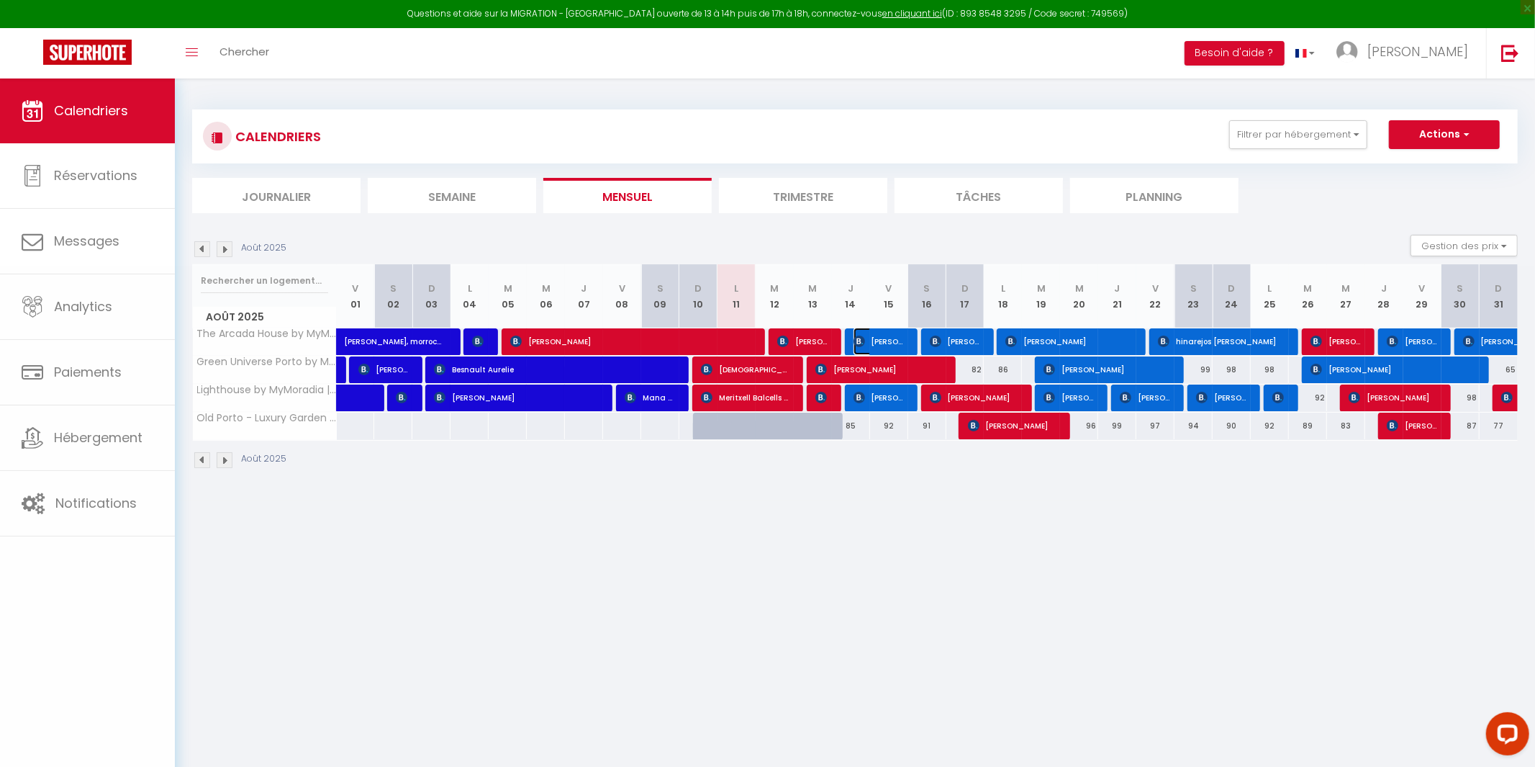
click at [882, 344] on span "[PERSON_NAME]" at bounding box center [879, 340] width 51 height 27
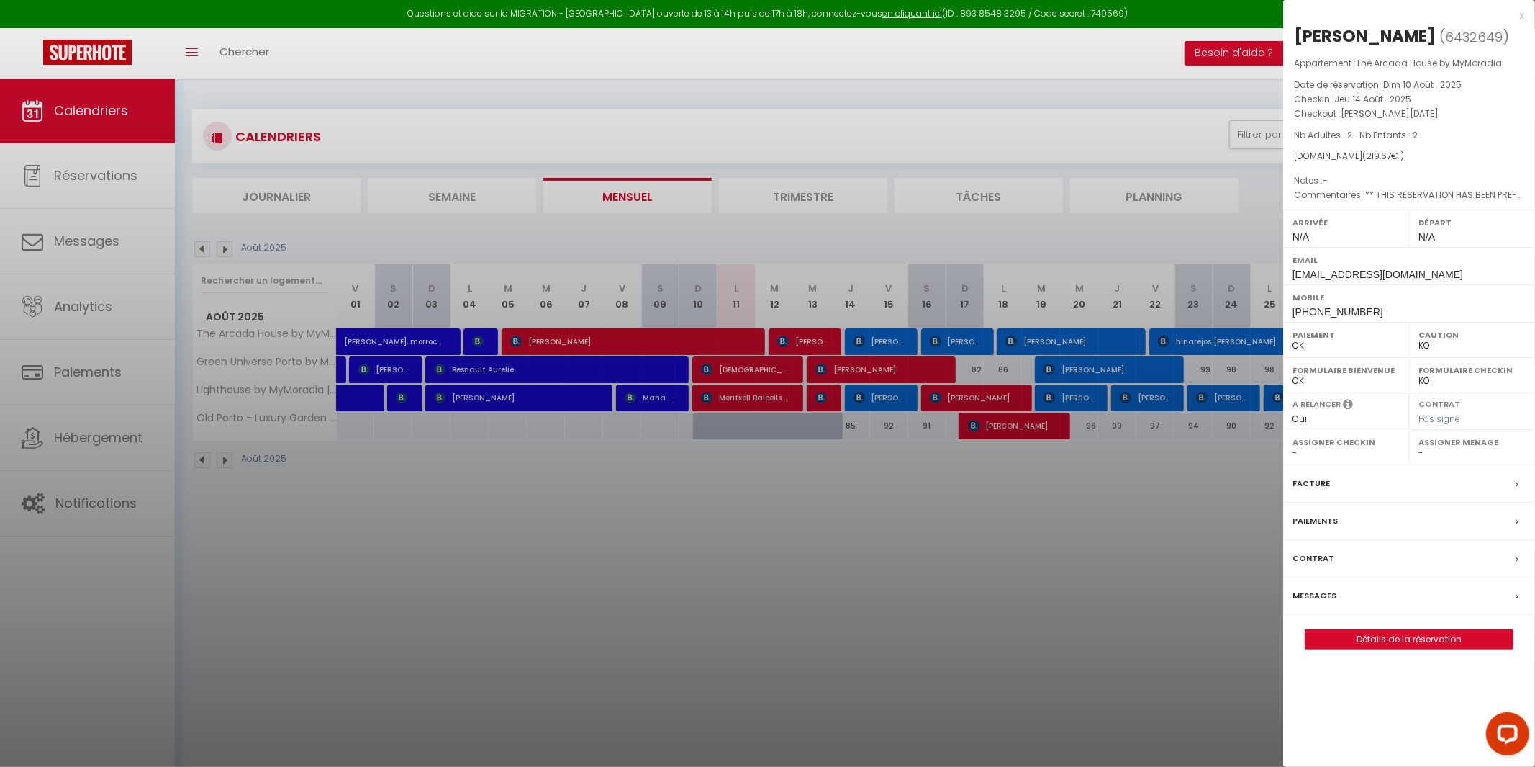
click at [1492, 453] on select "- [PERSON_NAME] [PERSON_NAME] [PERSON_NAME] [PERSON_NAME] [US_STATE][PERSON_NAM…" at bounding box center [1472, 452] width 107 height 13
click at [1419, 446] on select "- [PERSON_NAME] [PERSON_NAME] [PERSON_NAME] [PERSON_NAME] [US_STATE][PERSON_NAM…" at bounding box center [1472, 452] width 107 height 13
click at [993, 649] on div at bounding box center [767, 383] width 1535 height 767
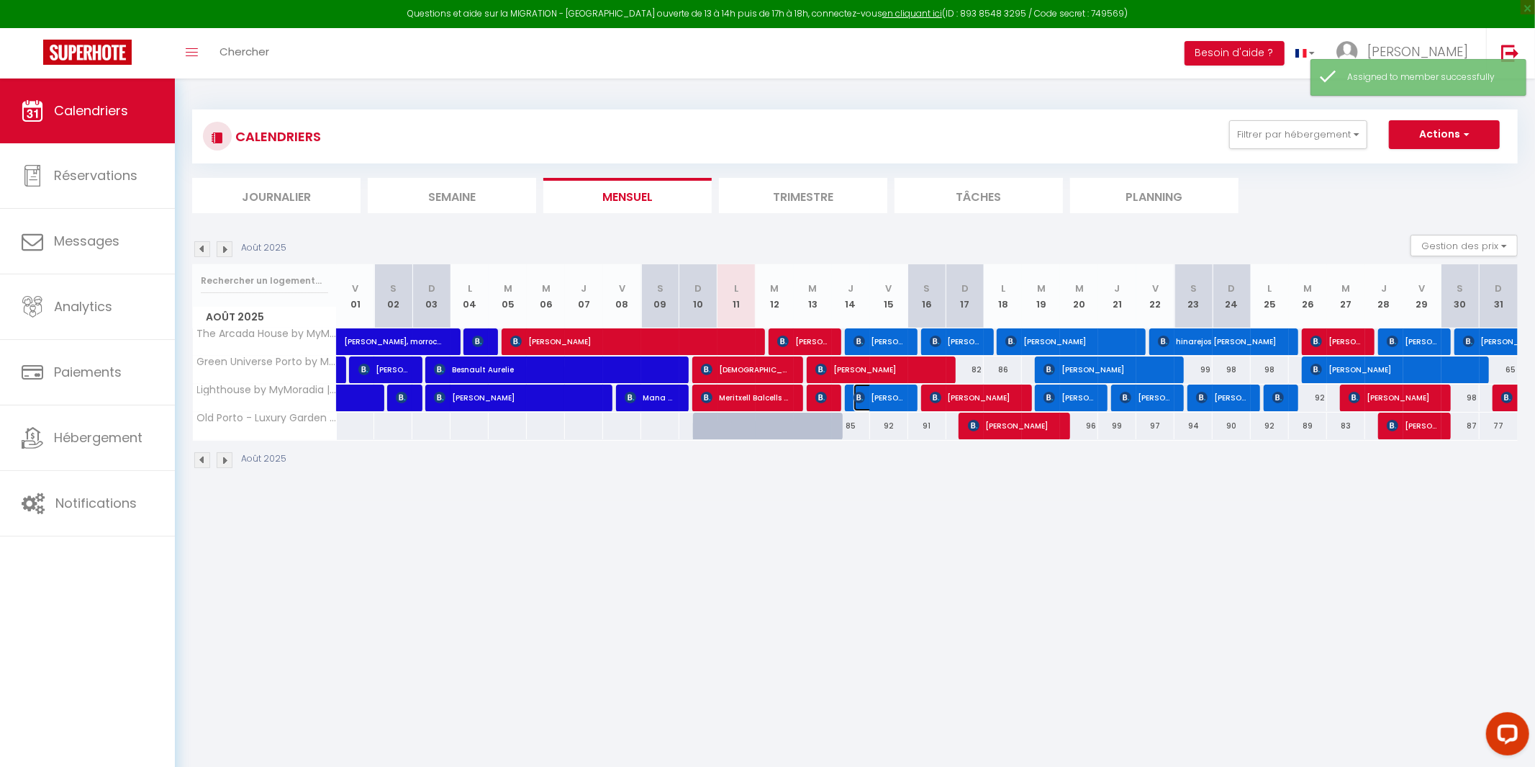
click at [887, 404] on span "[PERSON_NAME]" at bounding box center [879, 397] width 51 height 27
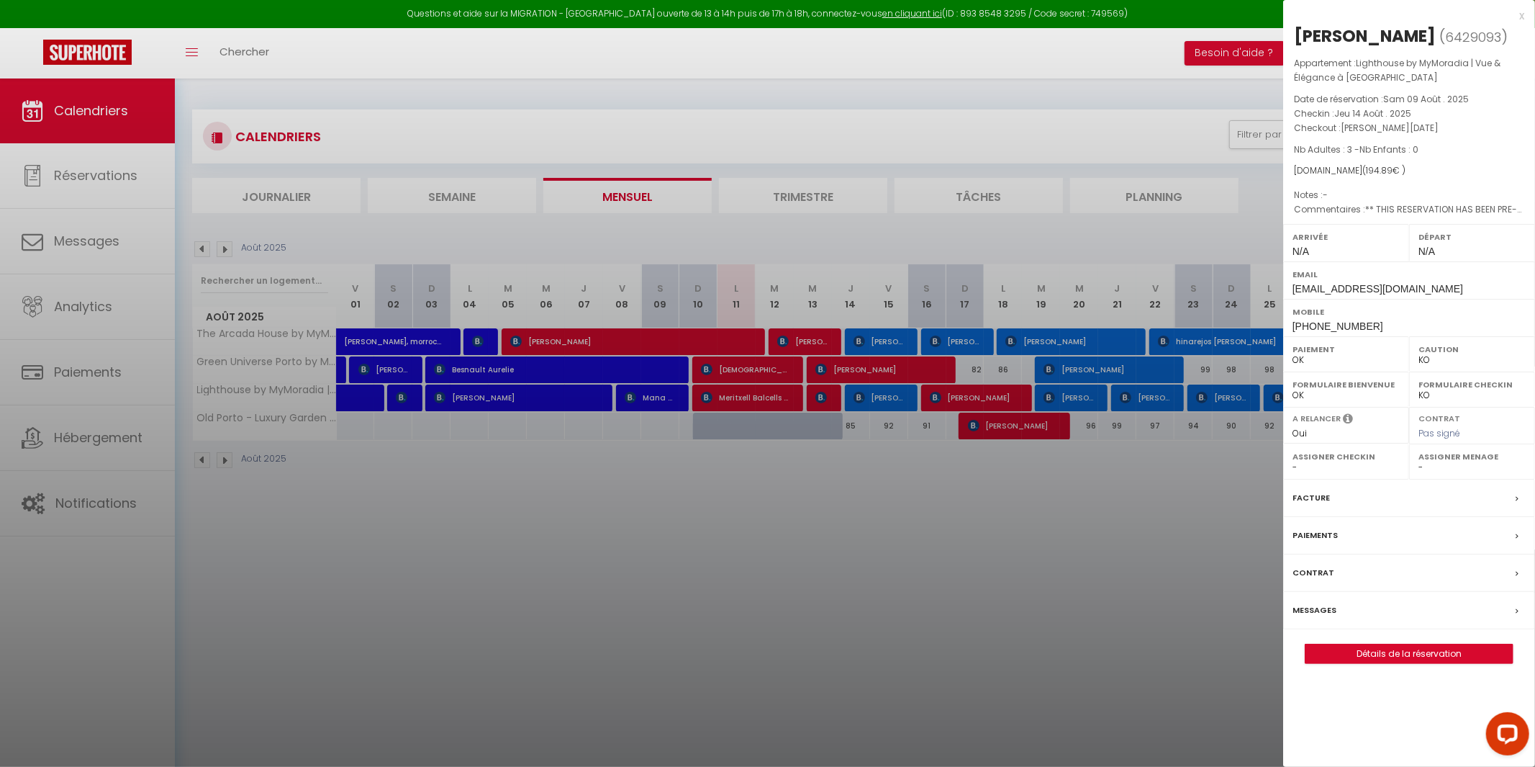
click at [1442, 464] on label "Assigner Menage" at bounding box center [1472, 456] width 107 height 14
click at [1426, 464] on label "Assigner Menage" at bounding box center [1472, 456] width 107 height 14
click at [1423, 474] on select "- [PERSON_NAME] [PERSON_NAME] [PERSON_NAME] [PERSON_NAME] [US_STATE][PERSON_NAM…" at bounding box center [1472, 467] width 107 height 13
click at [1419, 474] on select "- [PERSON_NAME] [PERSON_NAME] [PERSON_NAME] [PERSON_NAME] [US_STATE][PERSON_NAM…" at bounding box center [1472, 467] width 107 height 13
click at [1057, 576] on div at bounding box center [767, 383] width 1535 height 767
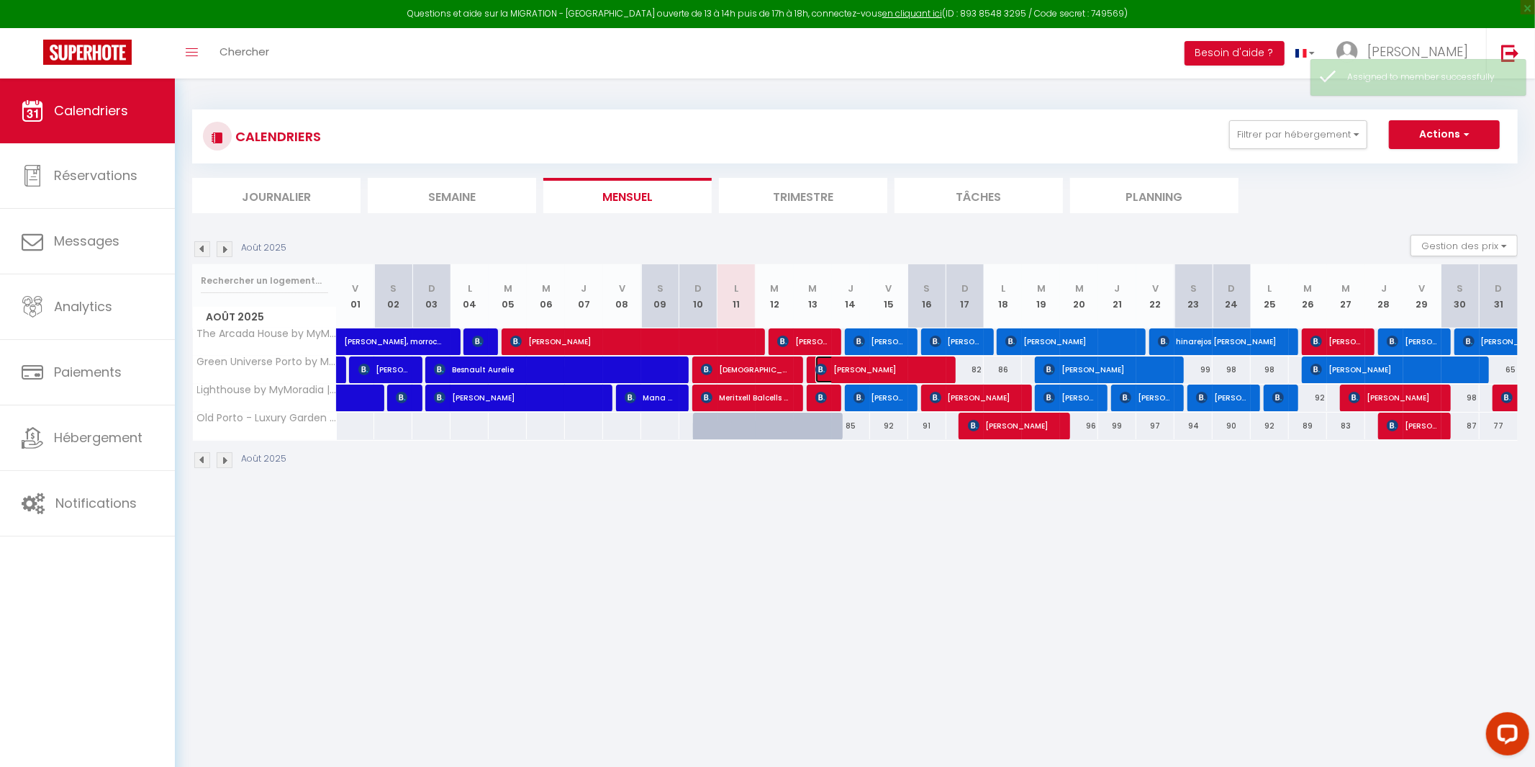
click at [932, 370] on span "[PERSON_NAME]" at bounding box center [878, 369] width 127 height 27
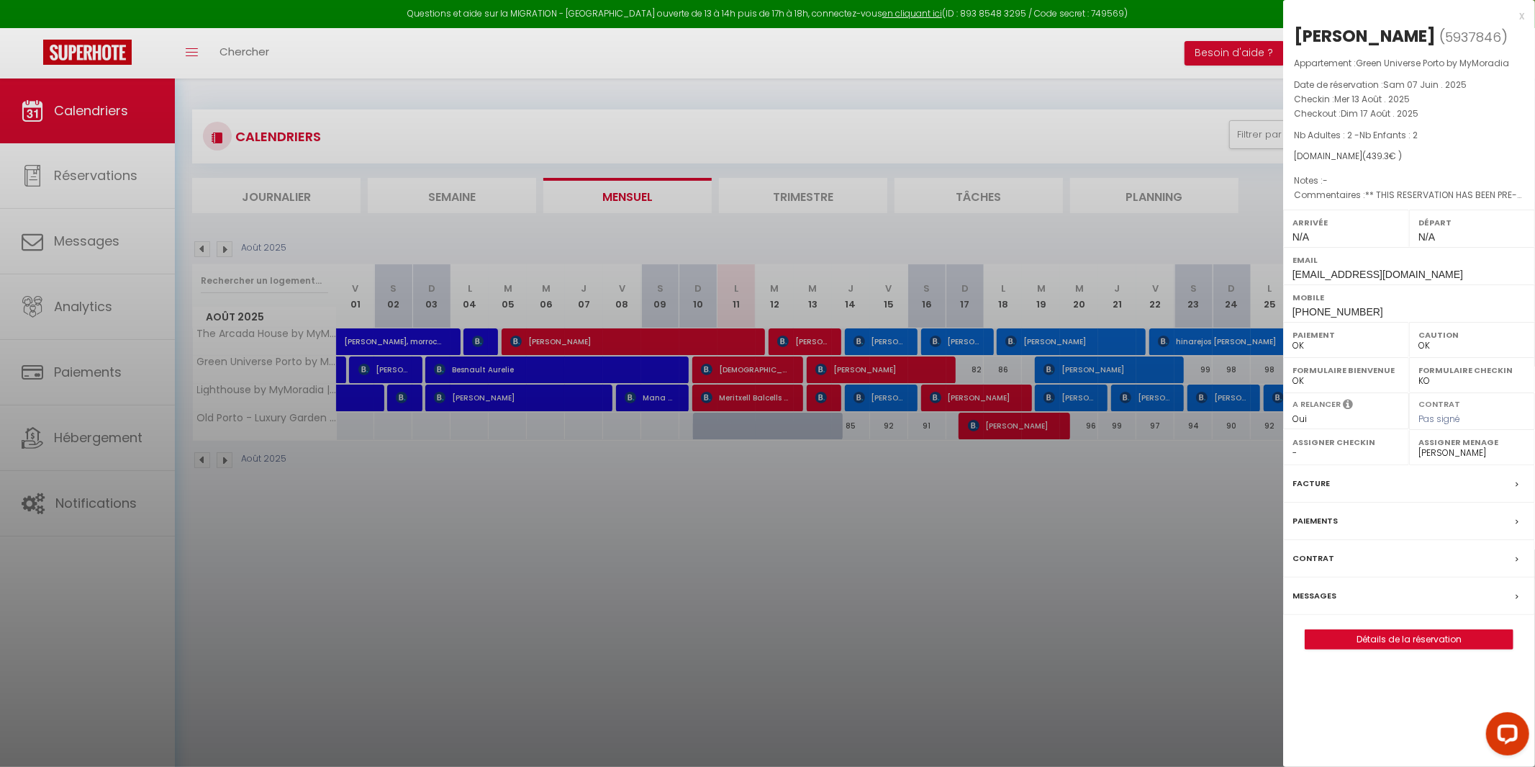
click at [1000, 587] on div at bounding box center [767, 383] width 1535 height 767
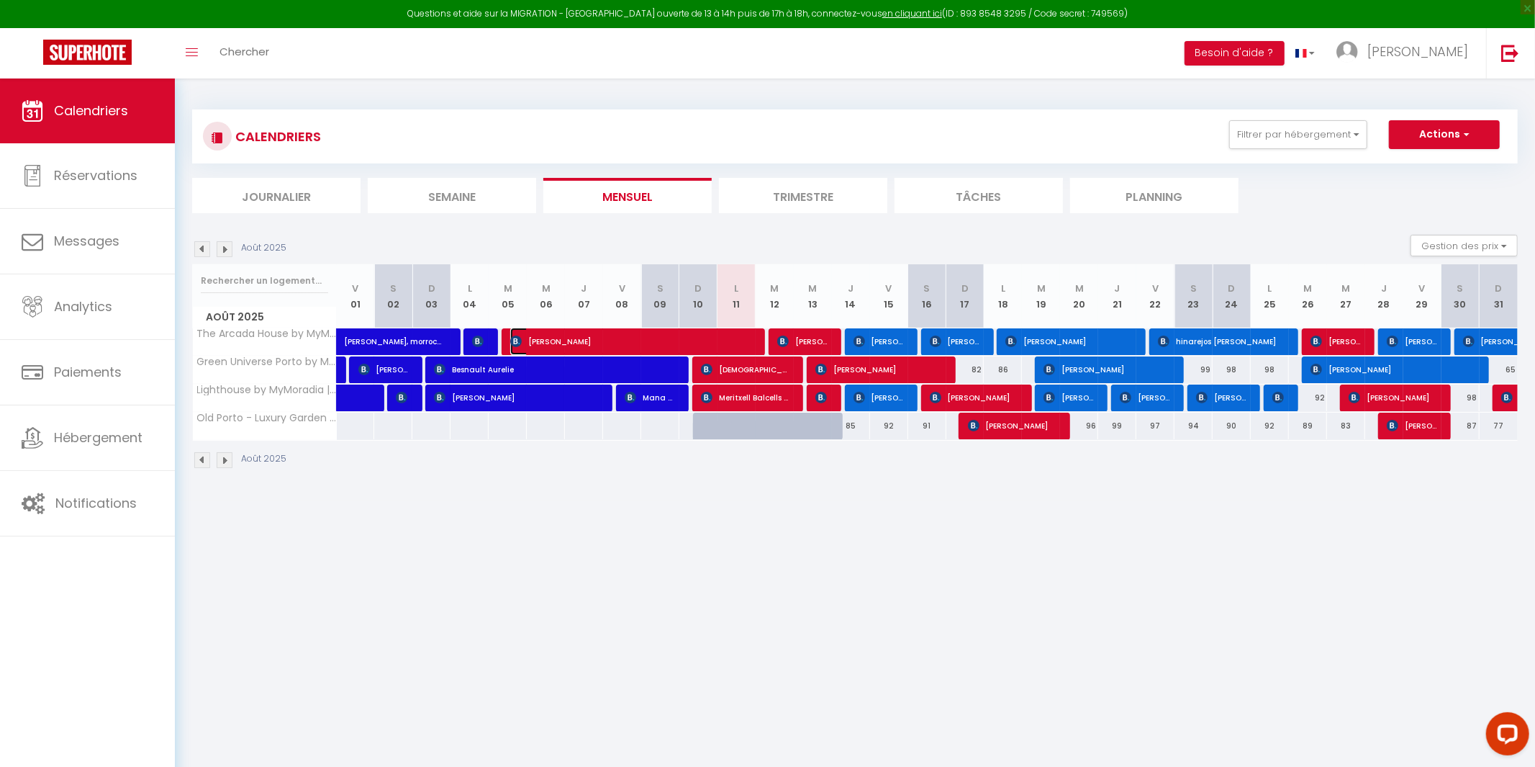
click at [702, 347] on span "[PERSON_NAME]" at bounding box center [631, 340] width 242 height 27
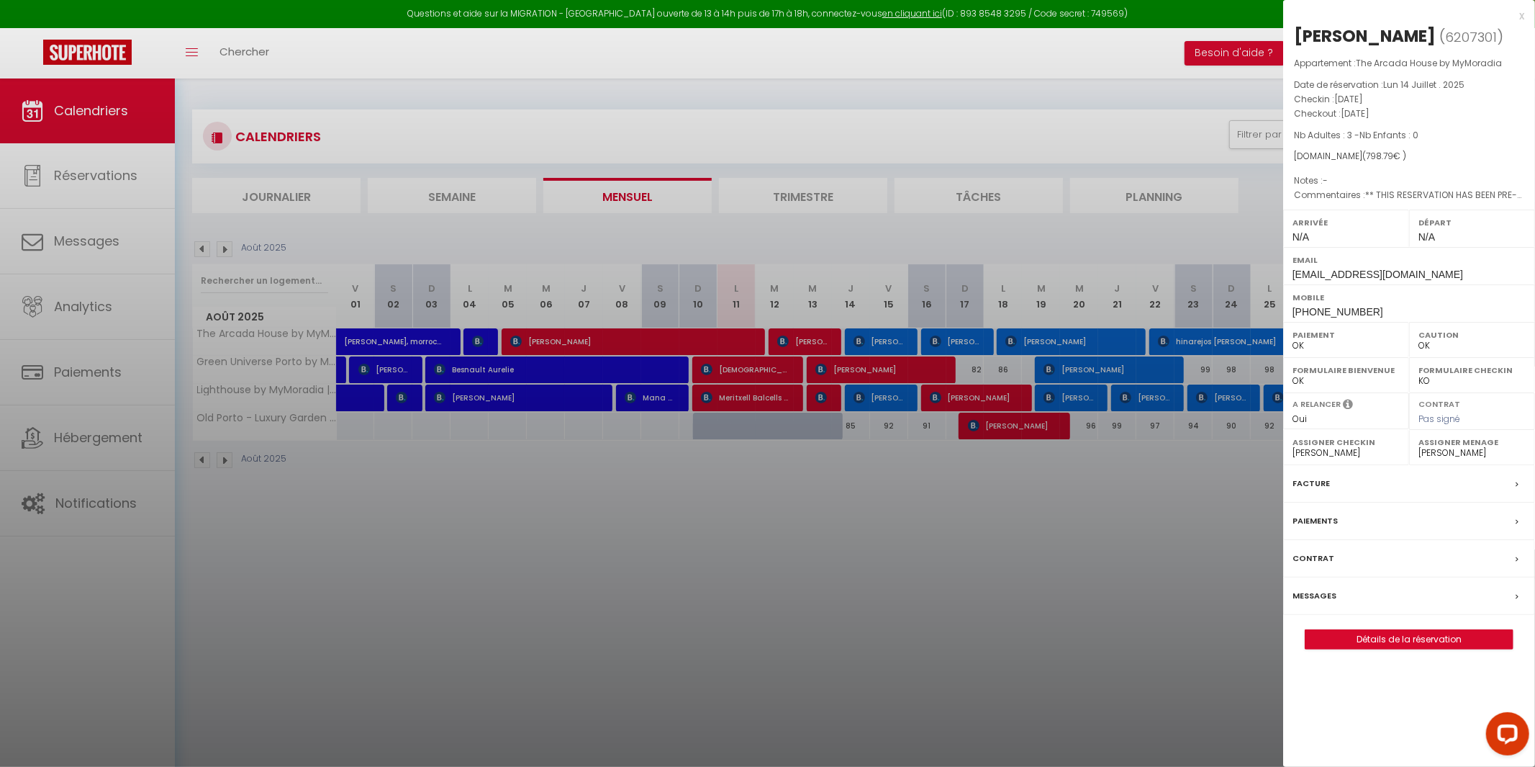
click at [1440, 459] on select "- [PERSON_NAME] [PERSON_NAME] [PERSON_NAME] [PERSON_NAME] [US_STATE][PERSON_NAM…" at bounding box center [1472, 452] width 107 height 13
click at [1419, 459] on select "- [PERSON_NAME] [PERSON_NAME] [PERSON_NAME] [PERSON_NAME] [US_STATE][PERSON_NAM…" at bounding box center [1472, 452] width 107 height 13
drag, startPoint x: 1080, startPoint y: 615, endPoint x: 1070, endPoint y: 615, distance: 10.1
click at [1077, 615] on div at bounding box center [767, 383] width 1535 height 767
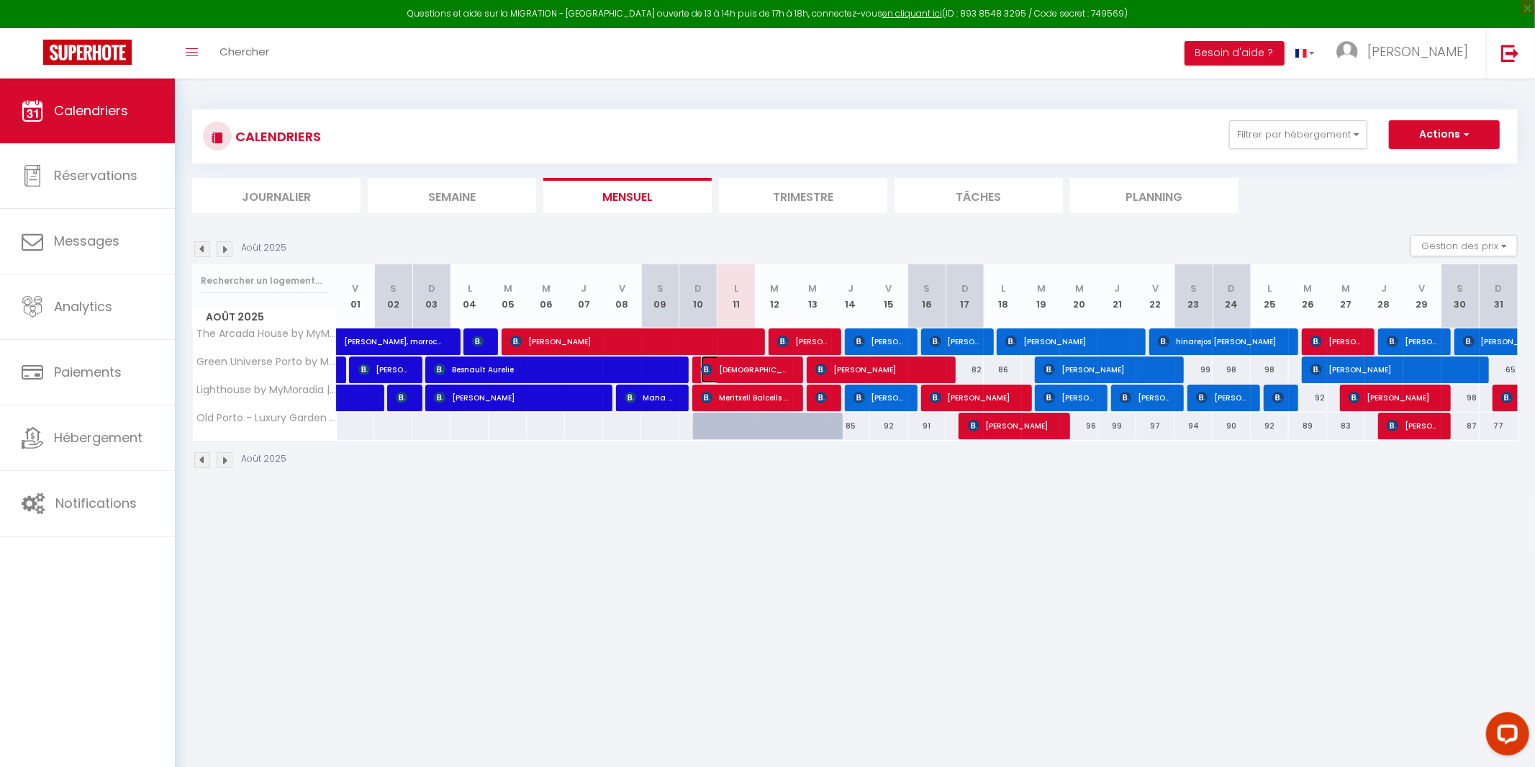
click at [756, 369] on span "[DEMOGRAPHIC_DATA][PERSON_NAME]" at bounding box center [745, 369] width 89 height 27
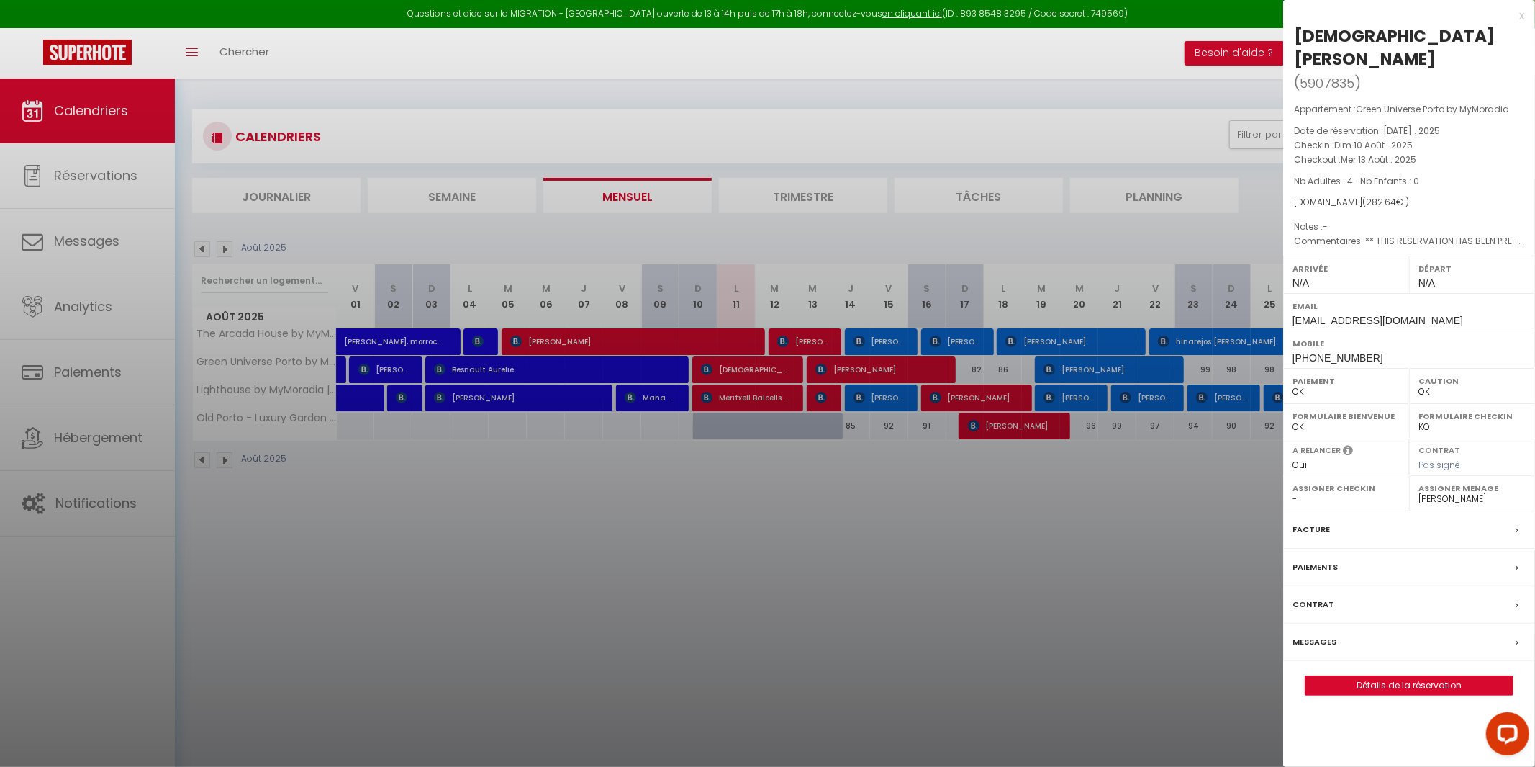
click at [767, 385] on div at bounding box center [767, 383] width 1535 height 767
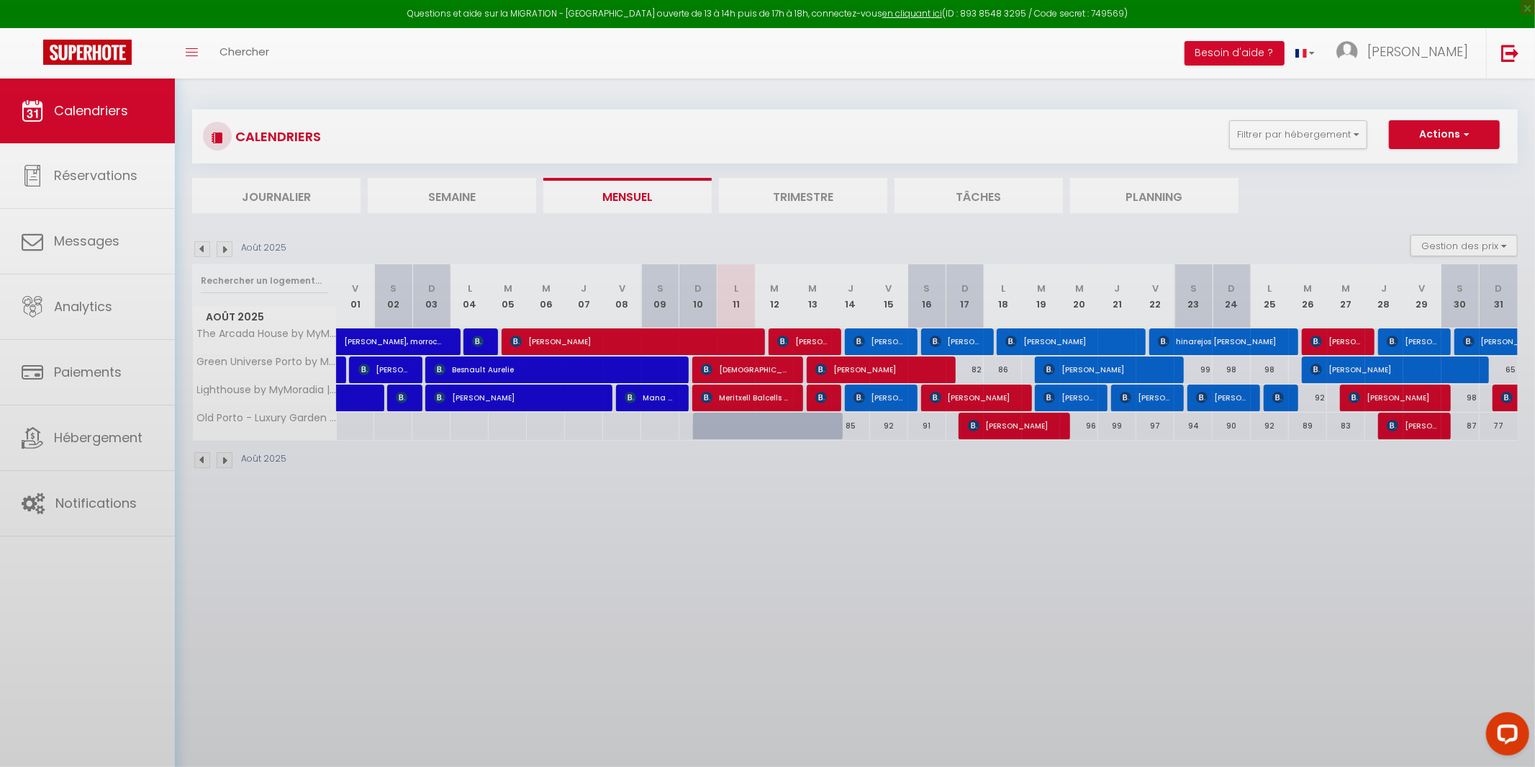
click at [761, 399] on body "Questions et aide sur la MIGRATION - [GEOGRAPHIC_DATA] ouverte de 13 à 14h puis…" at bounding box center [767, 461] width 1535 height 767
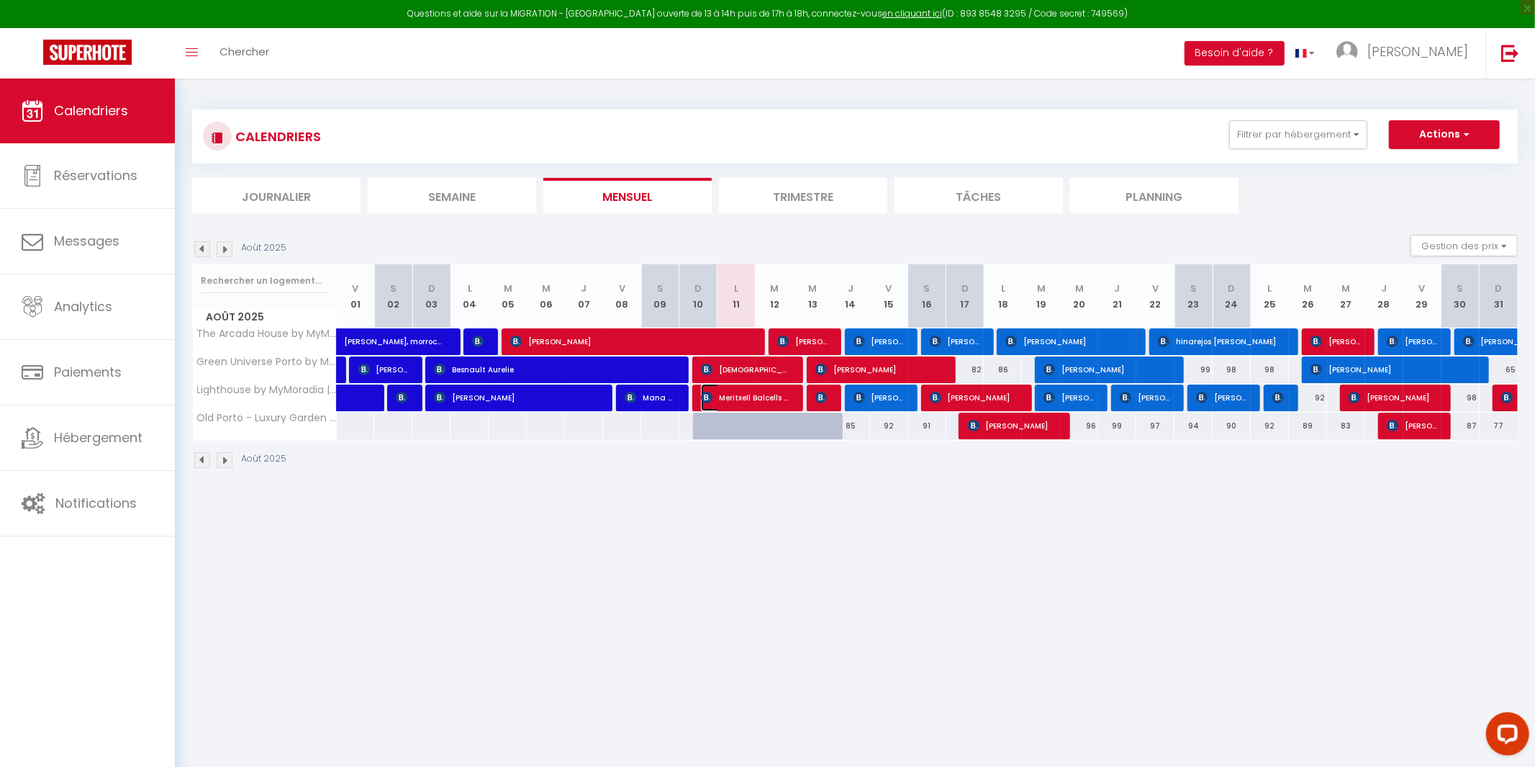
click at [761, 397] on span "Meritxell Balcells Lahuerta" at bounding box center [745, 397] width 89 height 27
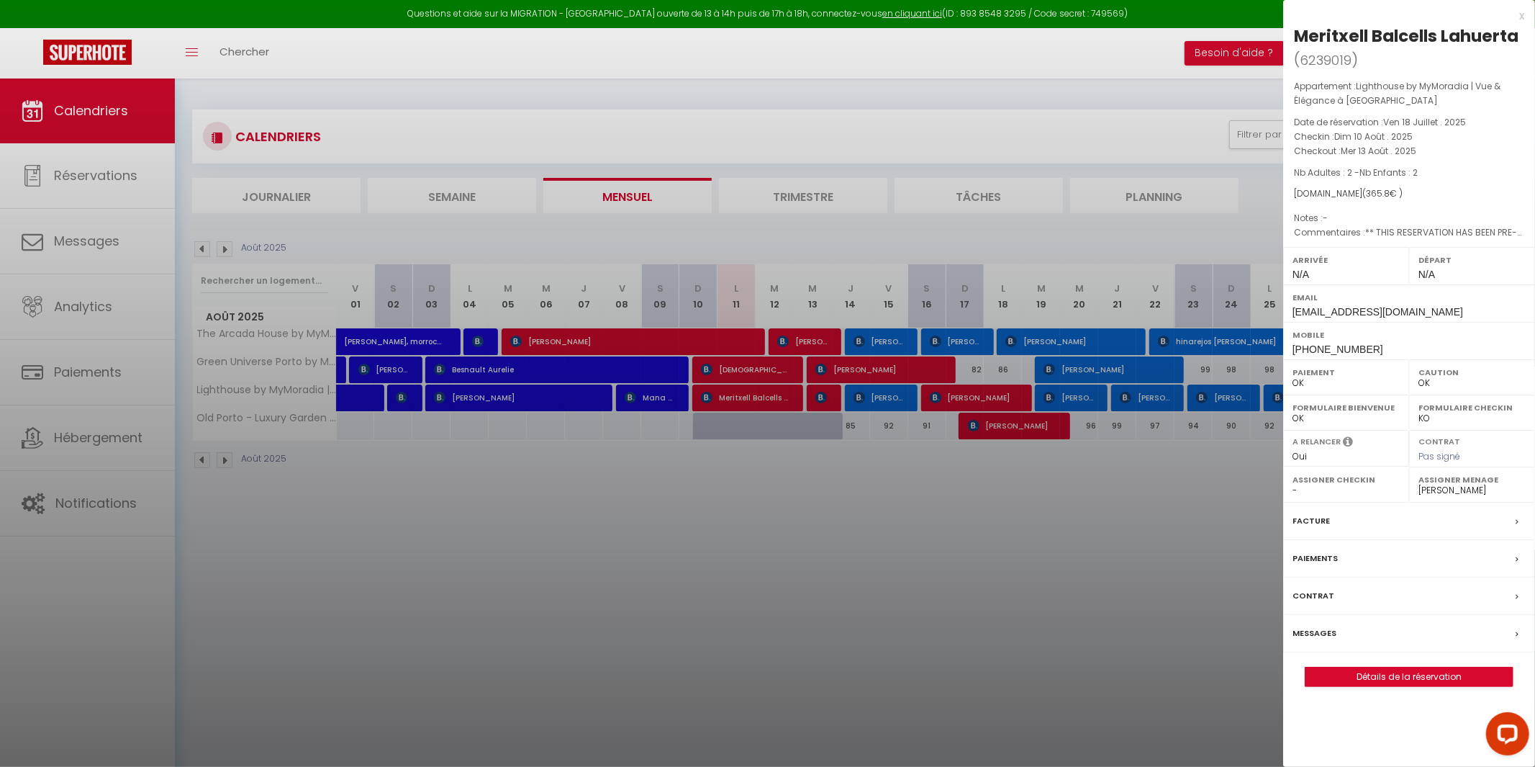
click at [788, 559] on div at bounding box center [767, 383] width 1535 height 767
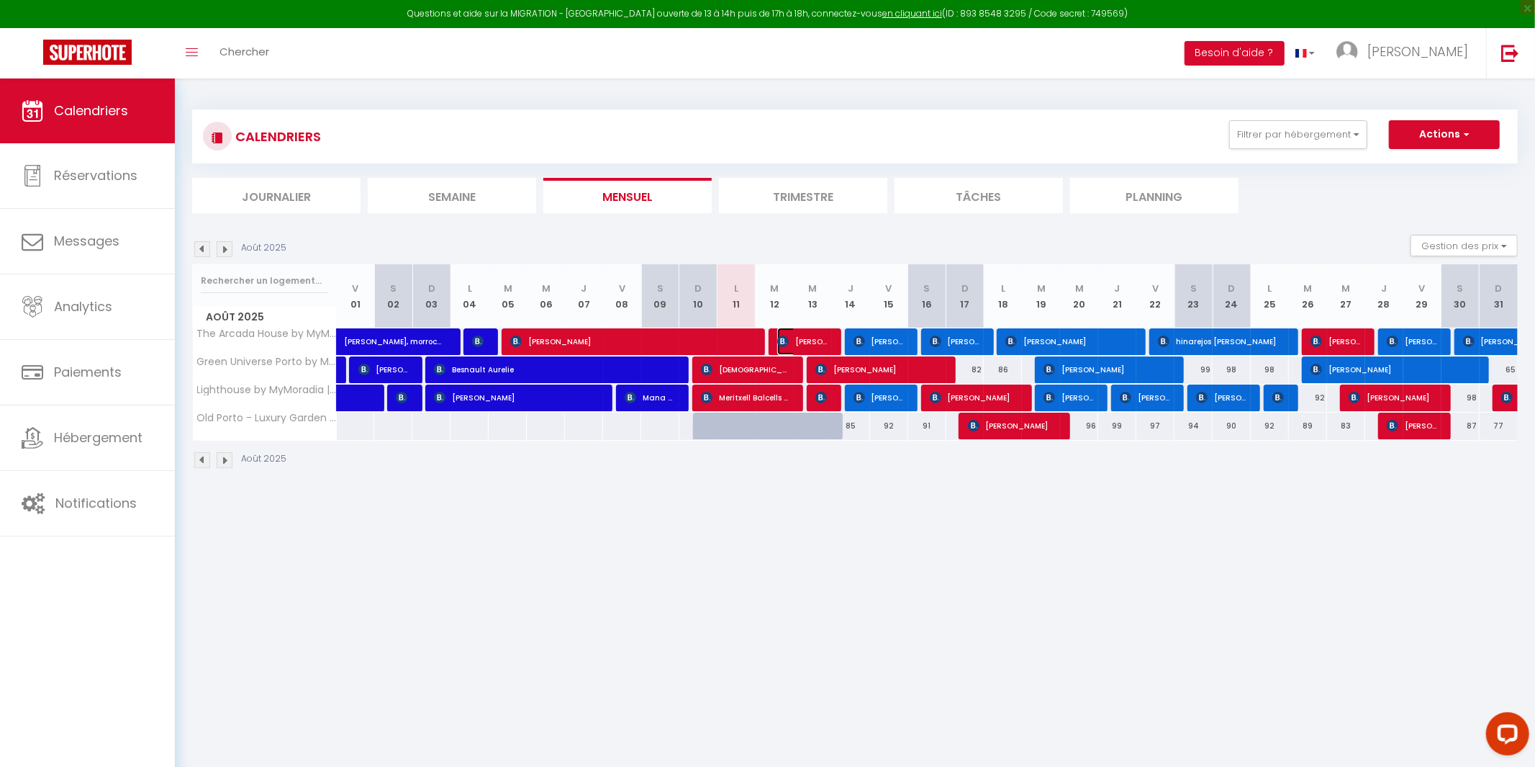
click at [814, 335] on span "[PERSON_NAME]" at bounding box center [802, 340] width 51 height 27
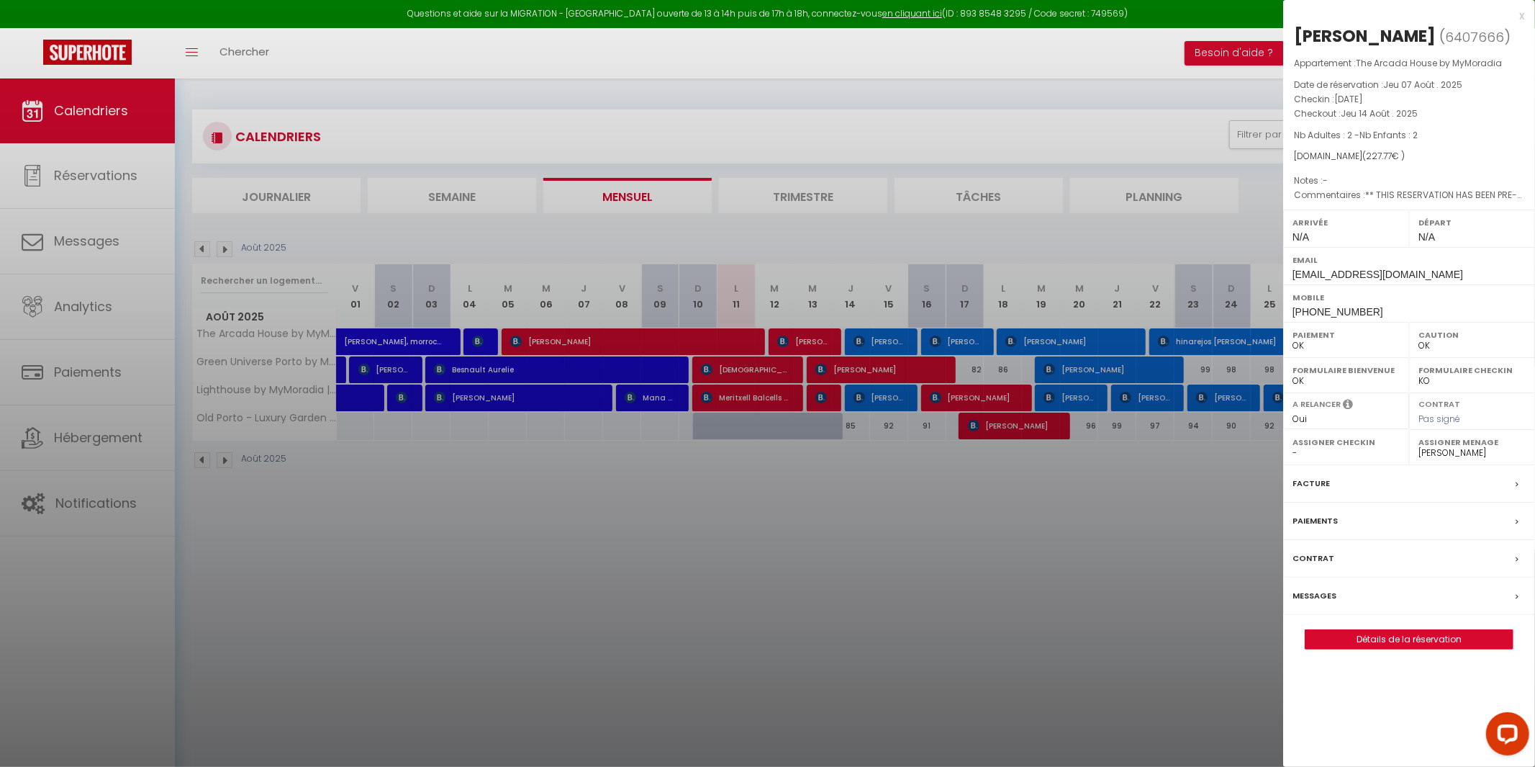
click at [824, 401] on div at bounding box center [767, 383] width 1535 height 767
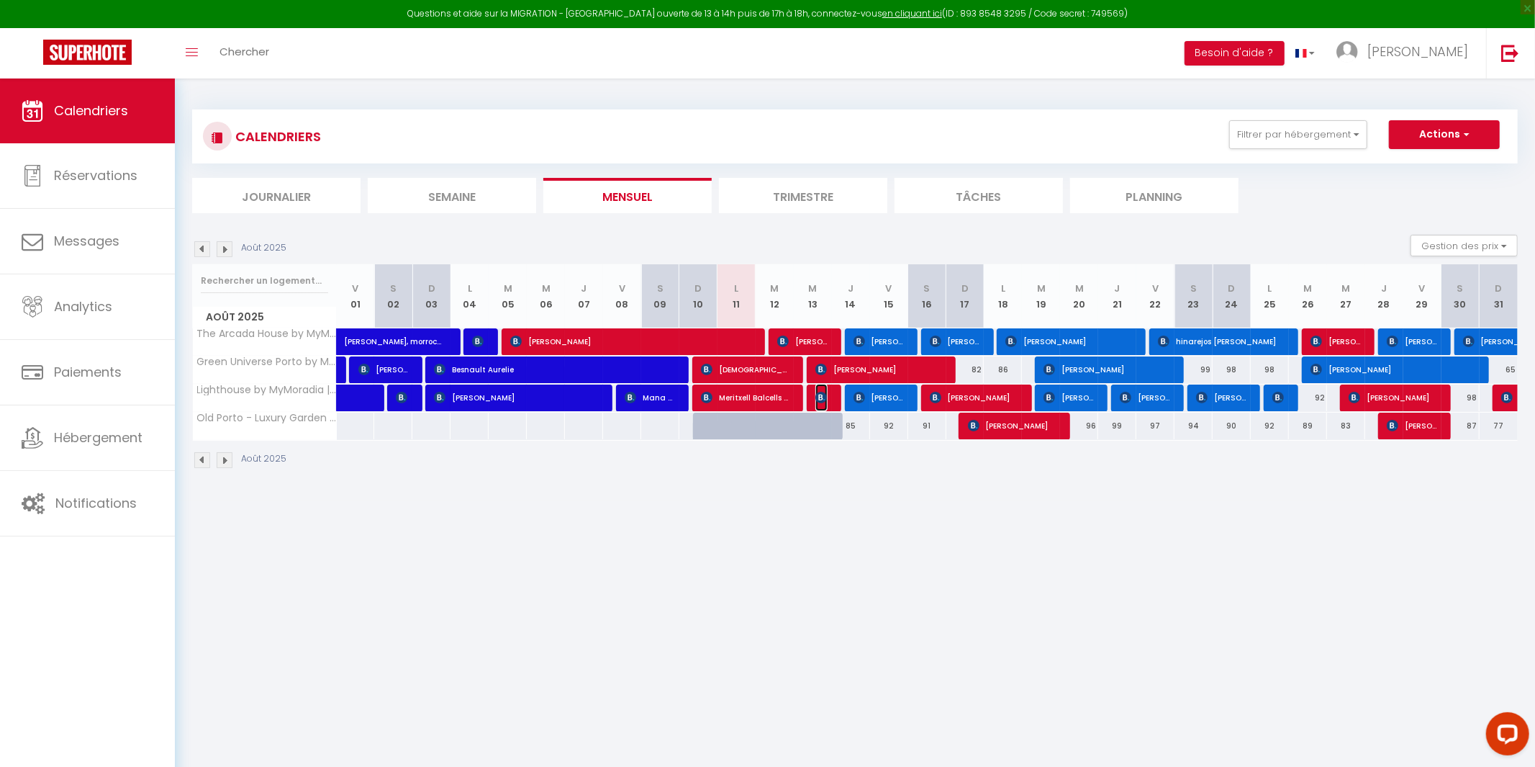
click at [824, 401] on img at bounding box center [821, 398] width 12 height 12
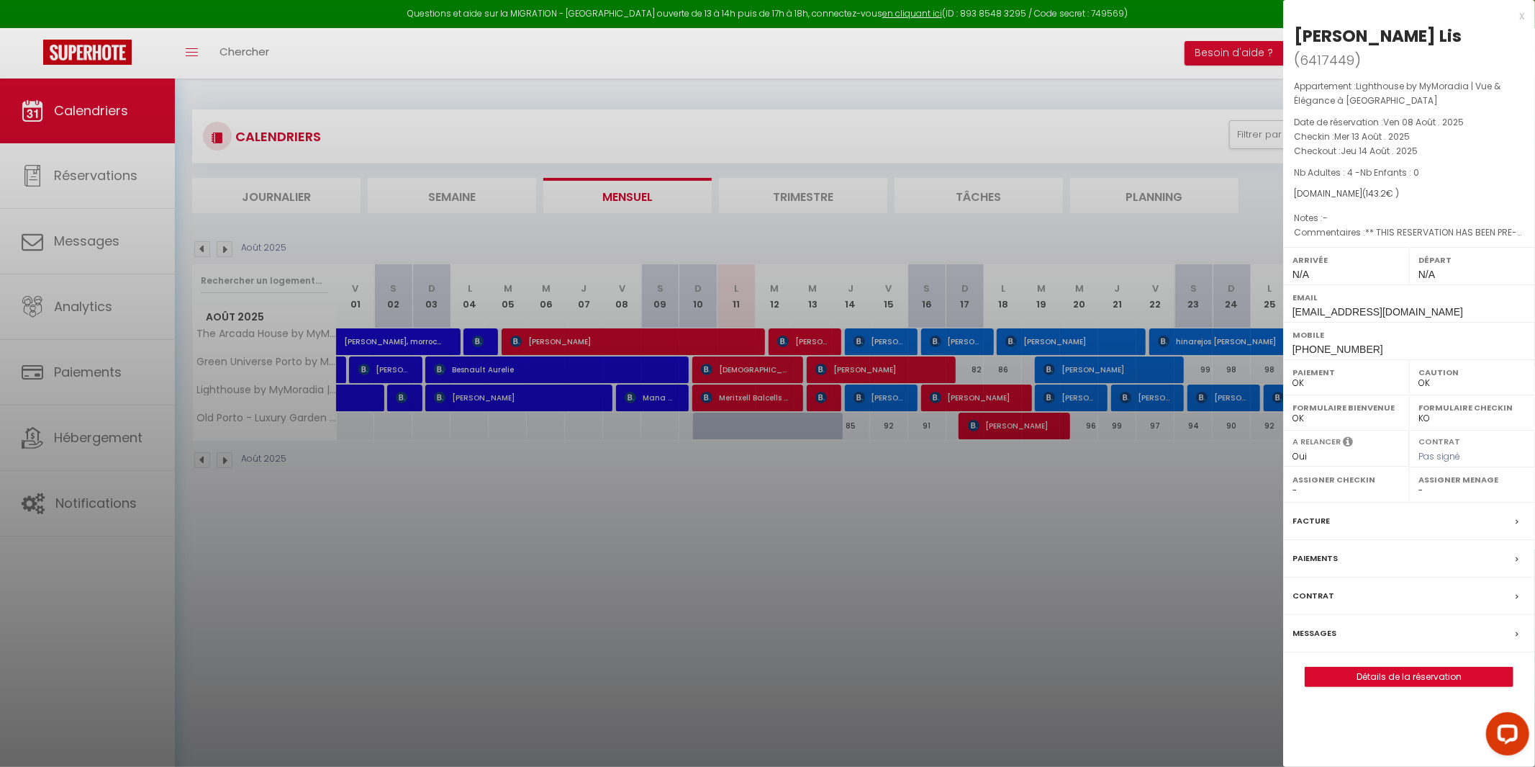
click at [752, 691] on div at bounding box center [767, 383] width 1535 height 767
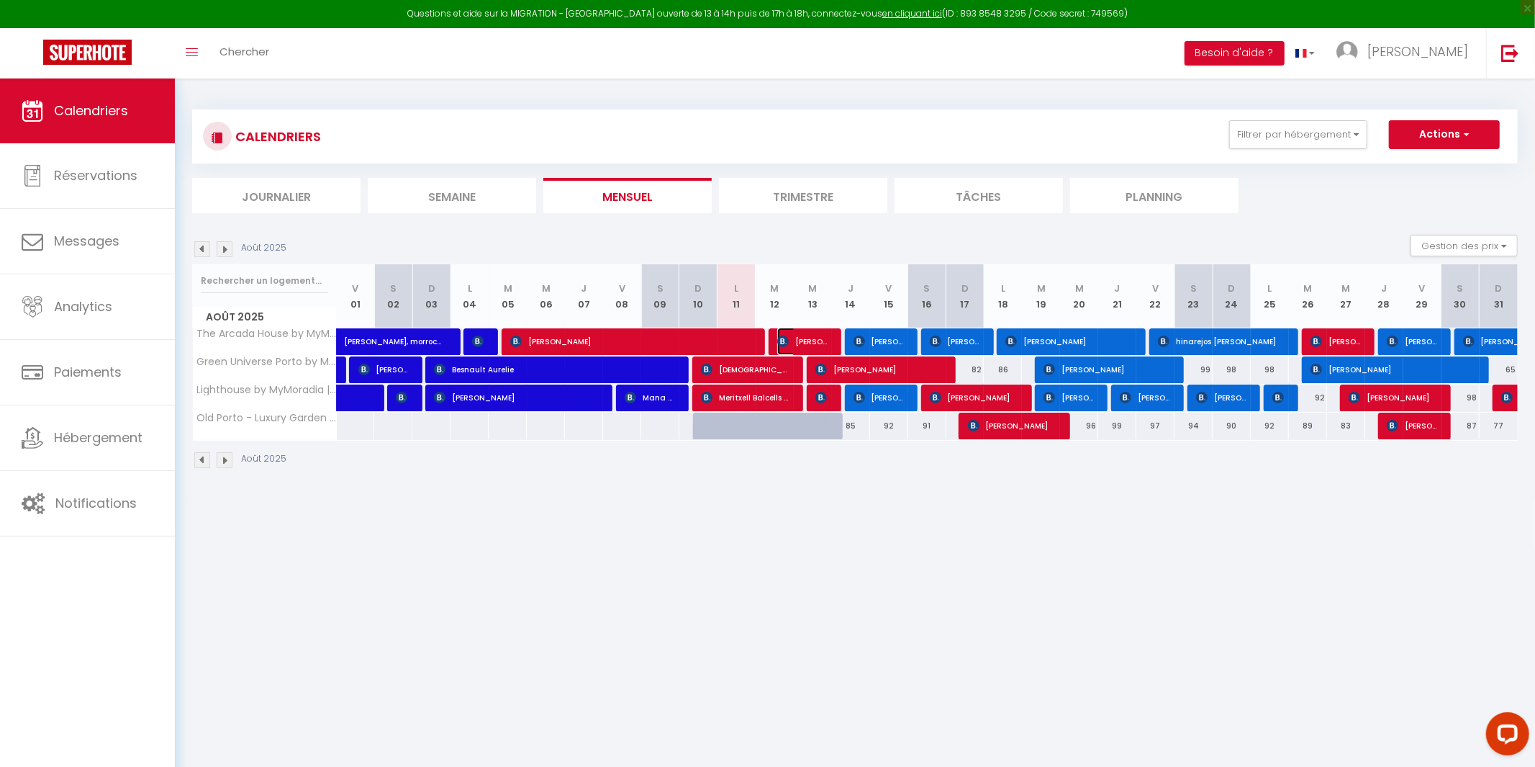
click at [820, 338] on span "[PERSON_NAME]" at bounding box center [802, 340] width 51 height 27
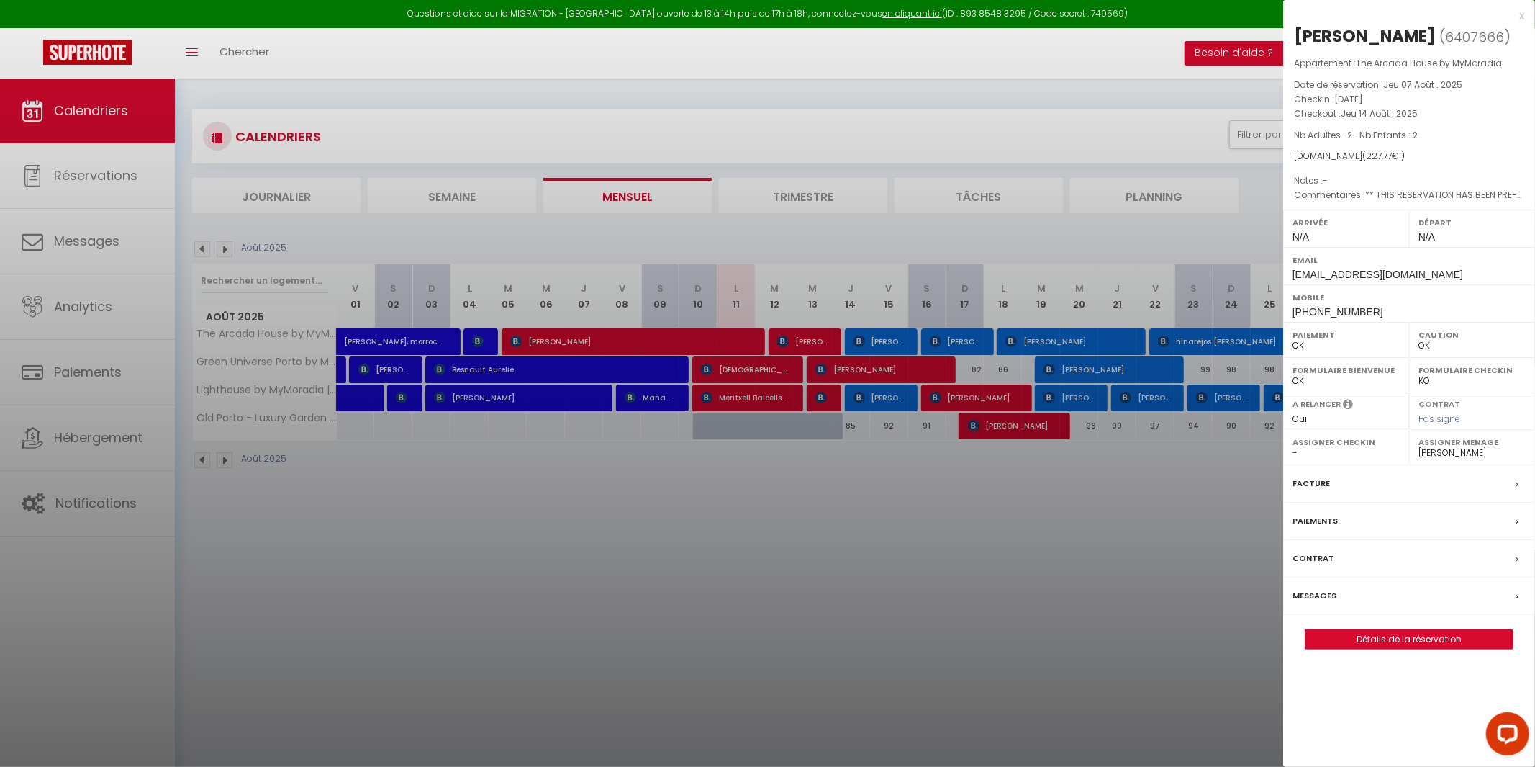
click at [708, 330] on div at bounding box center [767, 383] width 1535 height 767
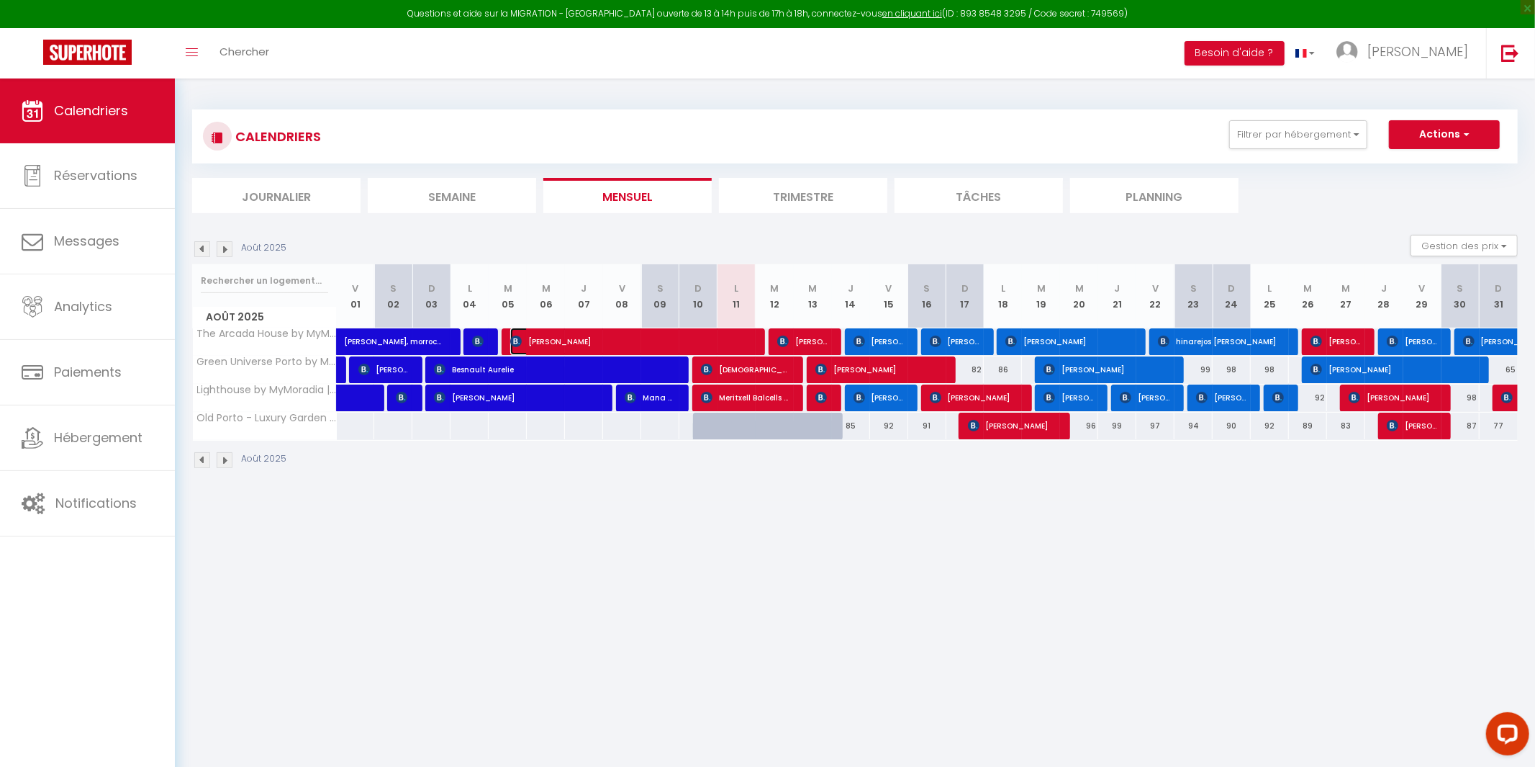
click at [751, 343] on span "[PERSON_NAME]" at bounding box center [631, 340] width 242 height 27
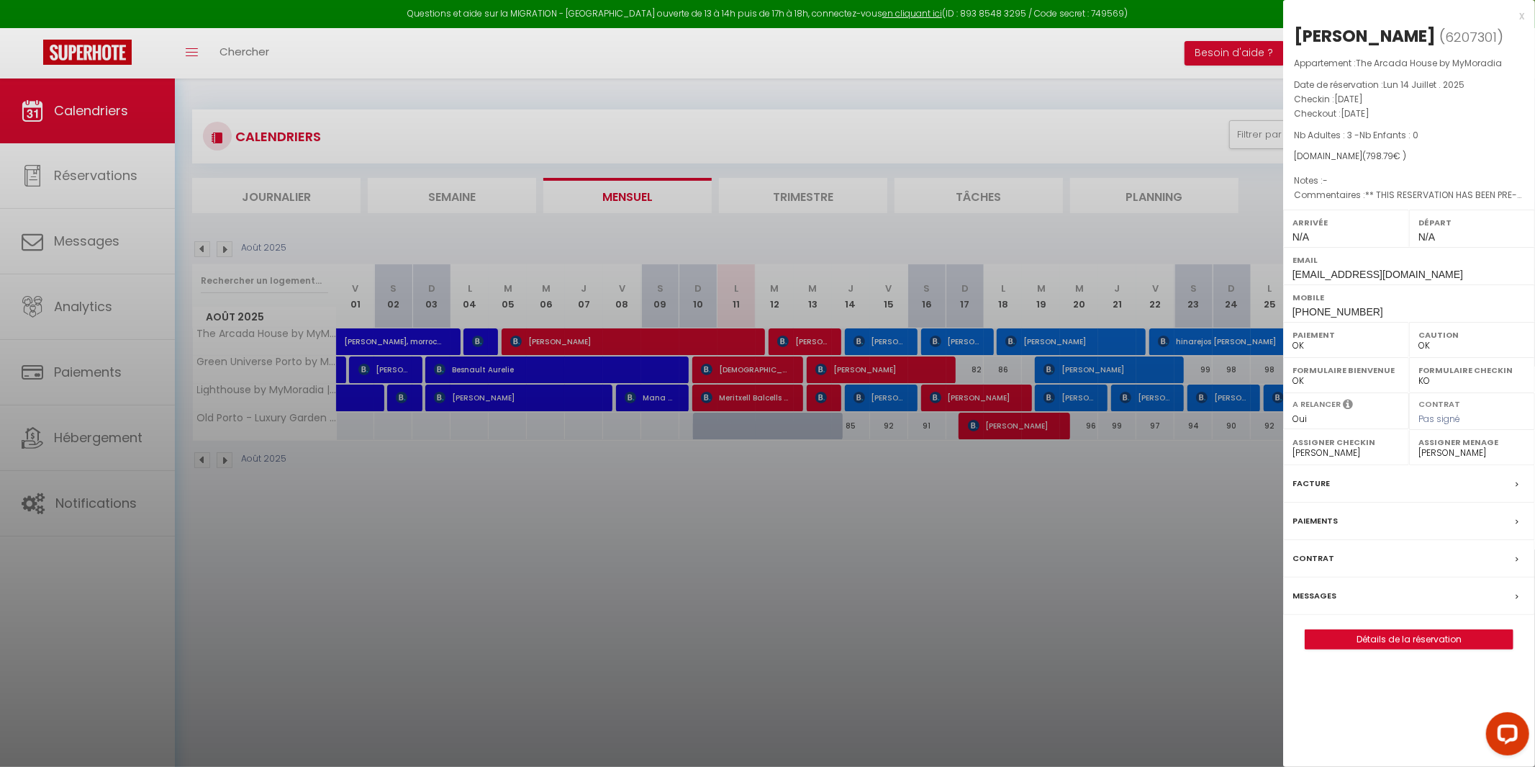
click at [831, 347] on div at bounding box center [767, 383] width 1535 height 767
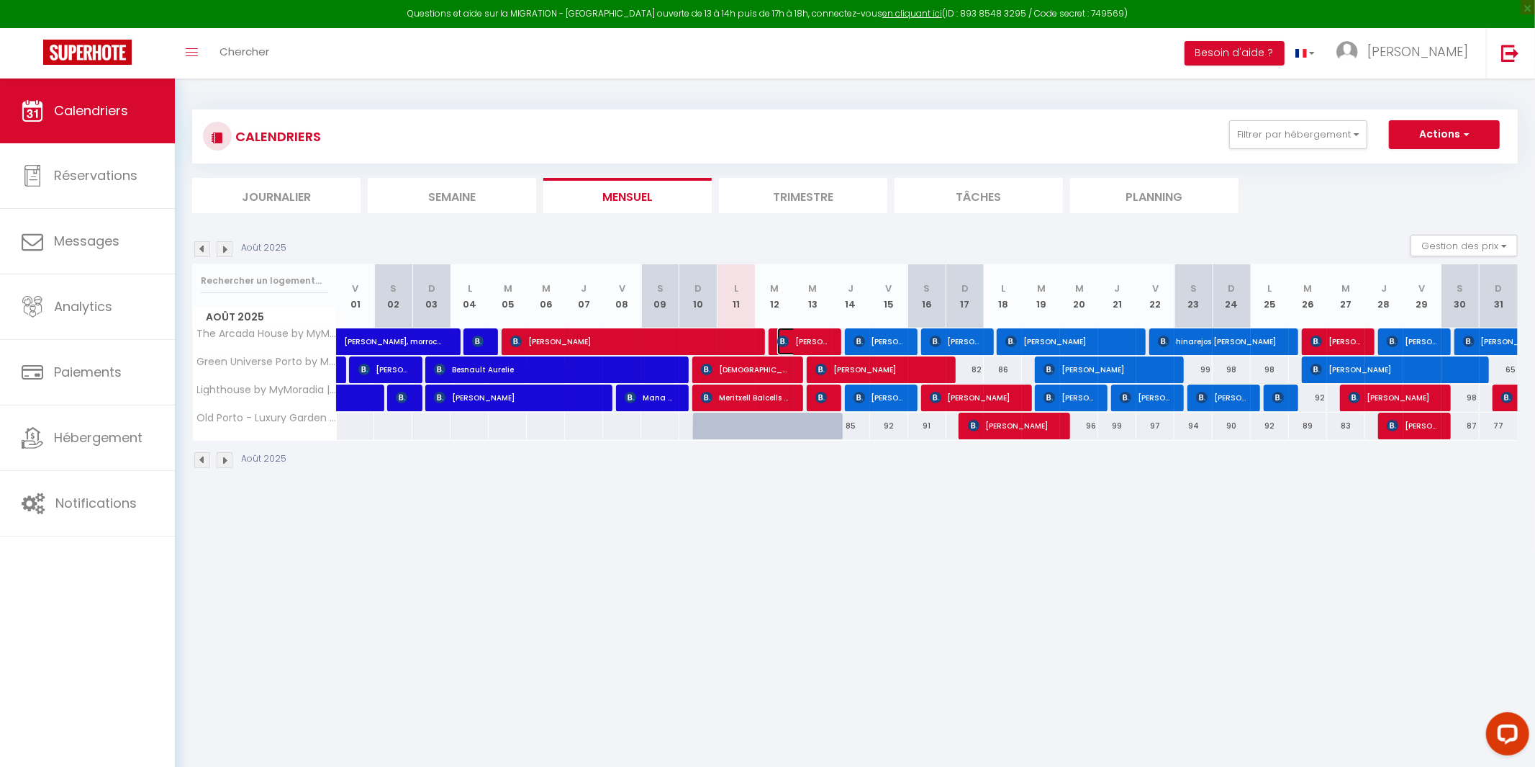
click at [815, 339] on span "[PERSON_NAME]" at bounding box center [802, 340] width 51 height 27
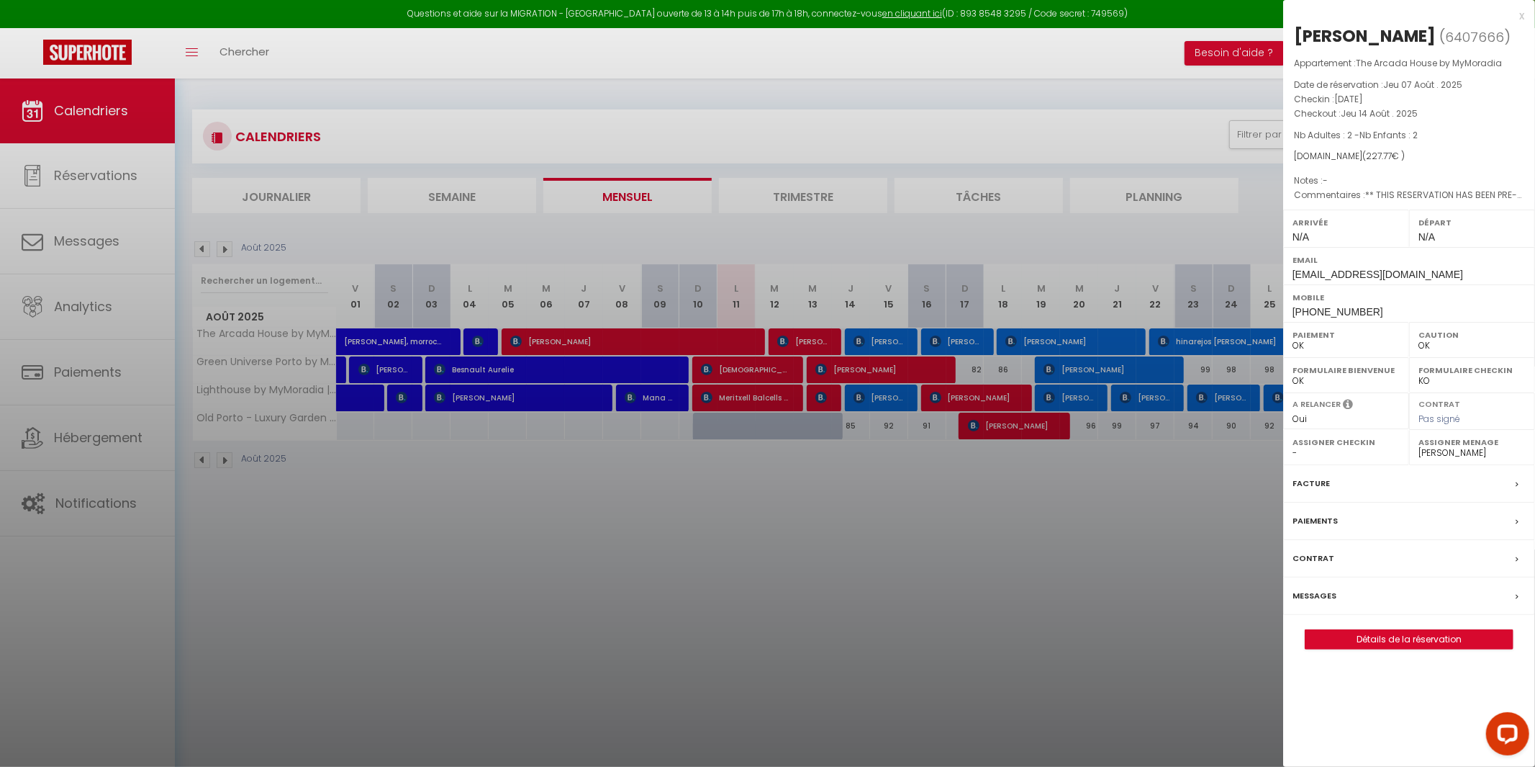
click at [1463, 453] on select "- [PERSON_NAME] [PERSON_NAME] [PERSON_NAME] [PERSON_NAME] [US_STATE][PERSON_NAM…" at bounding box center [1472, 452] width 107 height 13
click at [1419, 446] on select "- [PERSON_NAME] [PERSON_NAME] [PERSON_NAME] [PERSON_NAME] [US_STATE][PERSON_NAM…" at bounding box center [1472, 452] width 107 height 13
click at [774, 364] on div at bounding box center [767, 383] width 1535 height 767
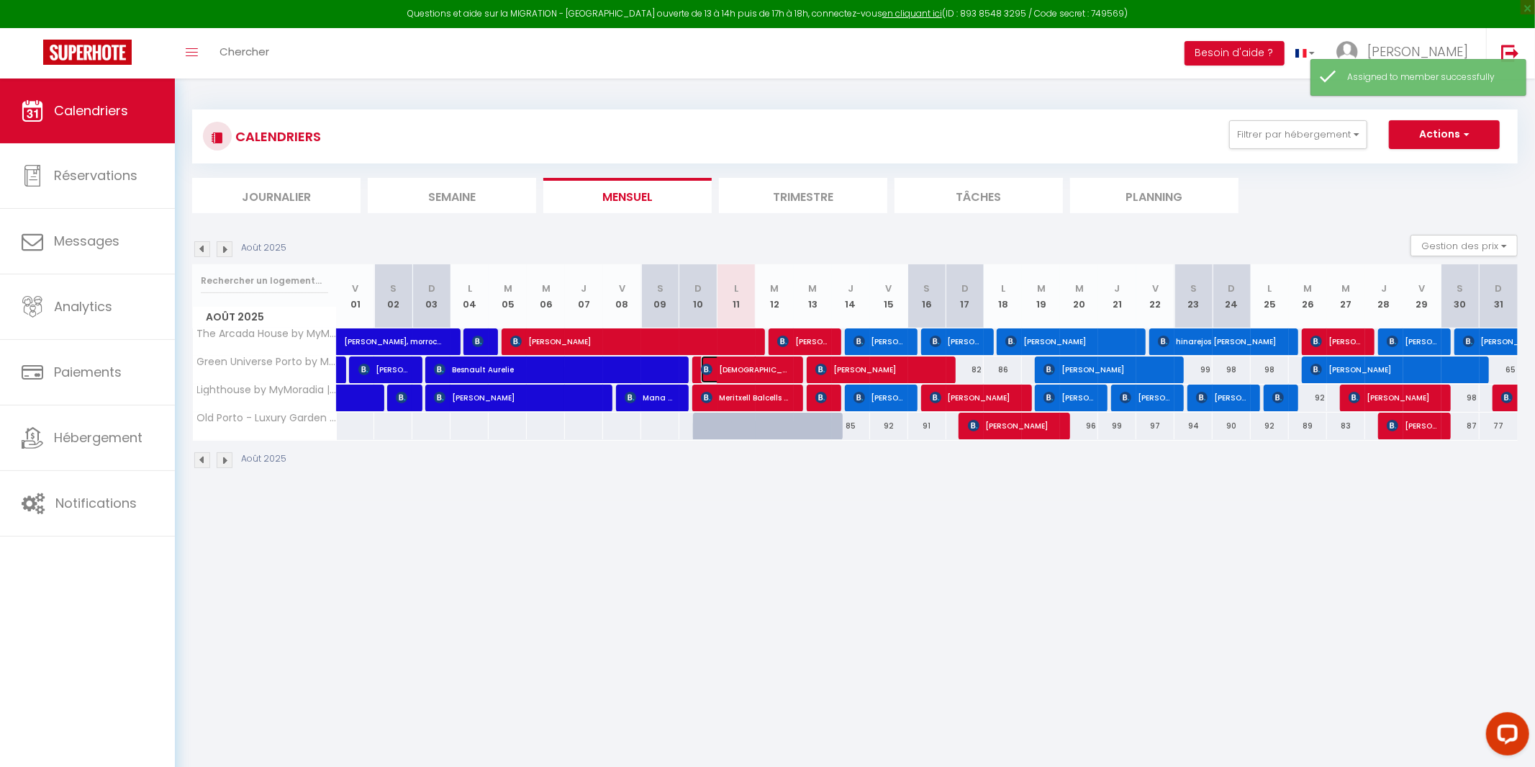
click at [774, 365] on span "[DEMOGRAPHIC_DATA][PERSON_NAME]" at bounding box center [745, 369] width 89 height 27
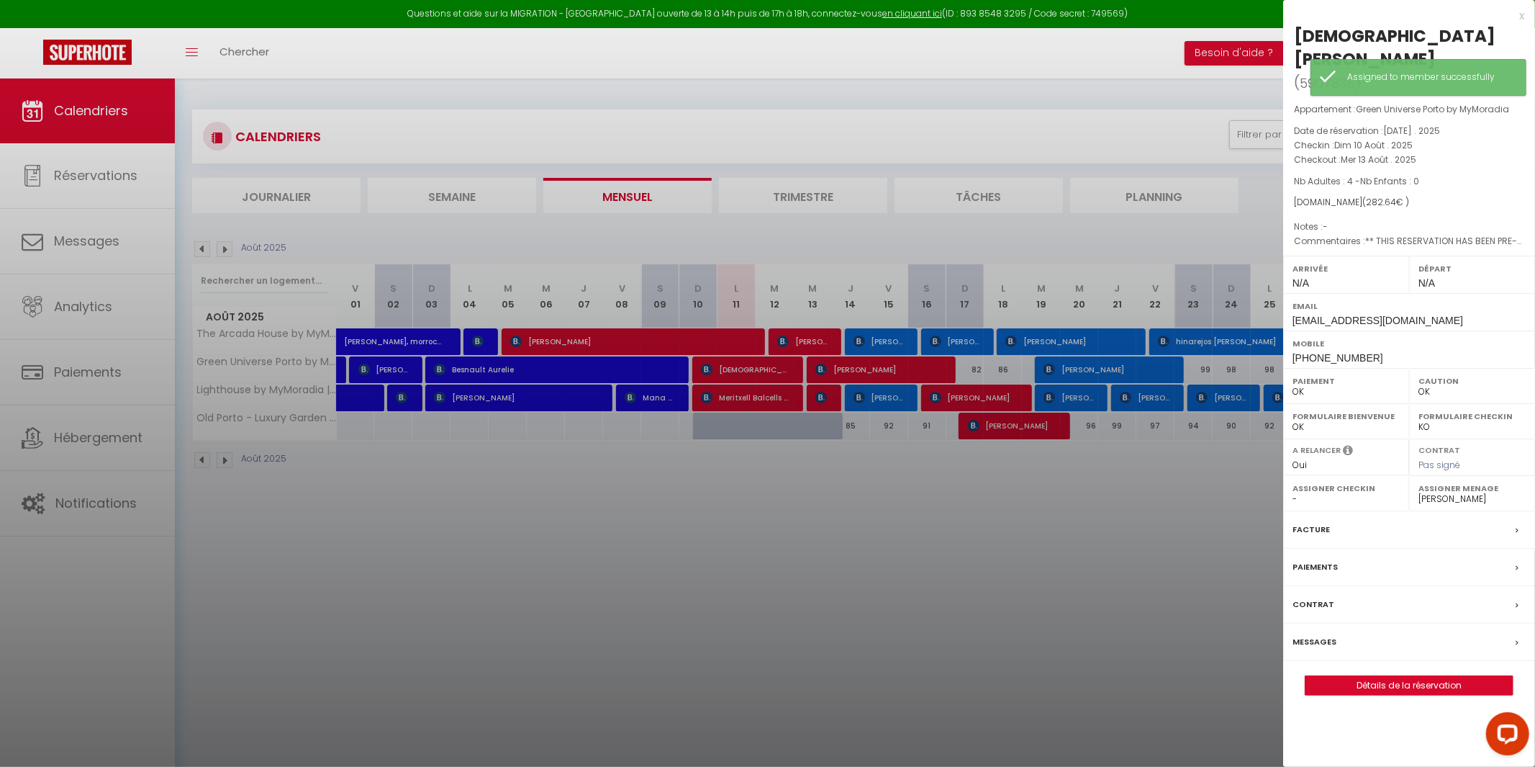
click at [775, 404] on div at bounding box center [767, 383] width 1535 height 767
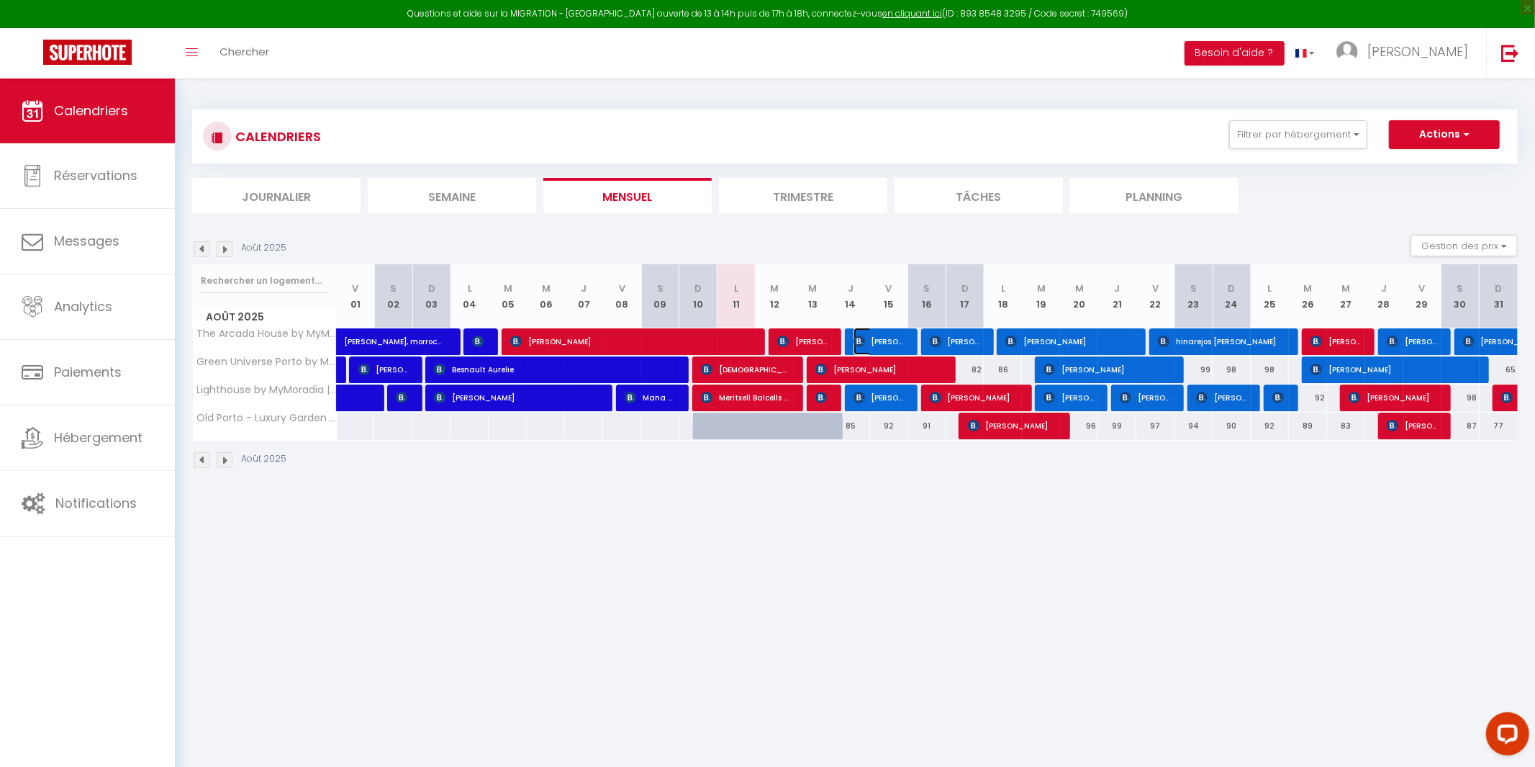
click at [876, 341] on span "[PERSON_NAME]" at bounding box center [879, 340] width 51 height 27
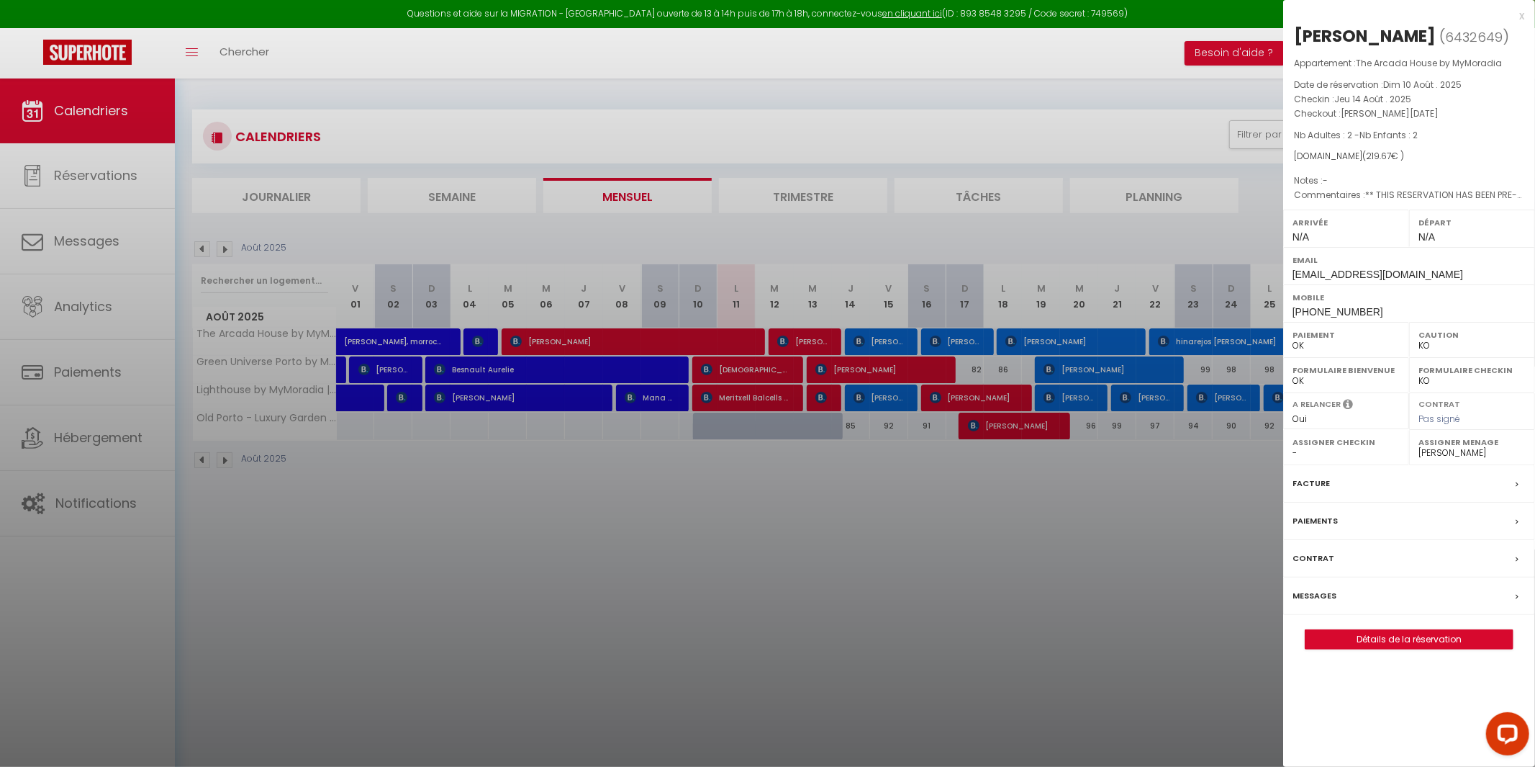
click at [877, 363] on div at bounding box center [767, 383] width 1535 height 767
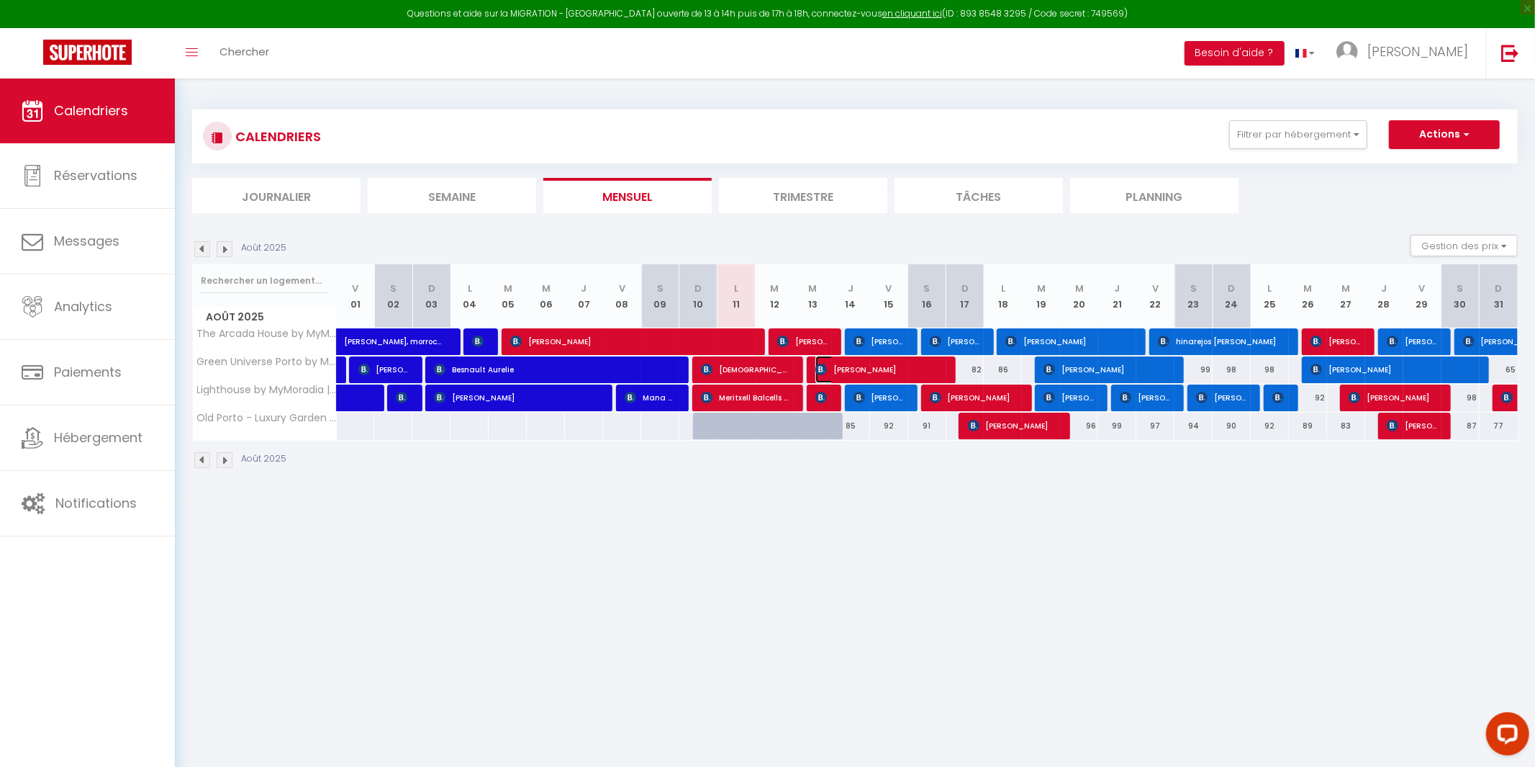
click at [877, 363] on span "[PERSON_NAME]" at bounding box center [878, 369] width 127 height 27
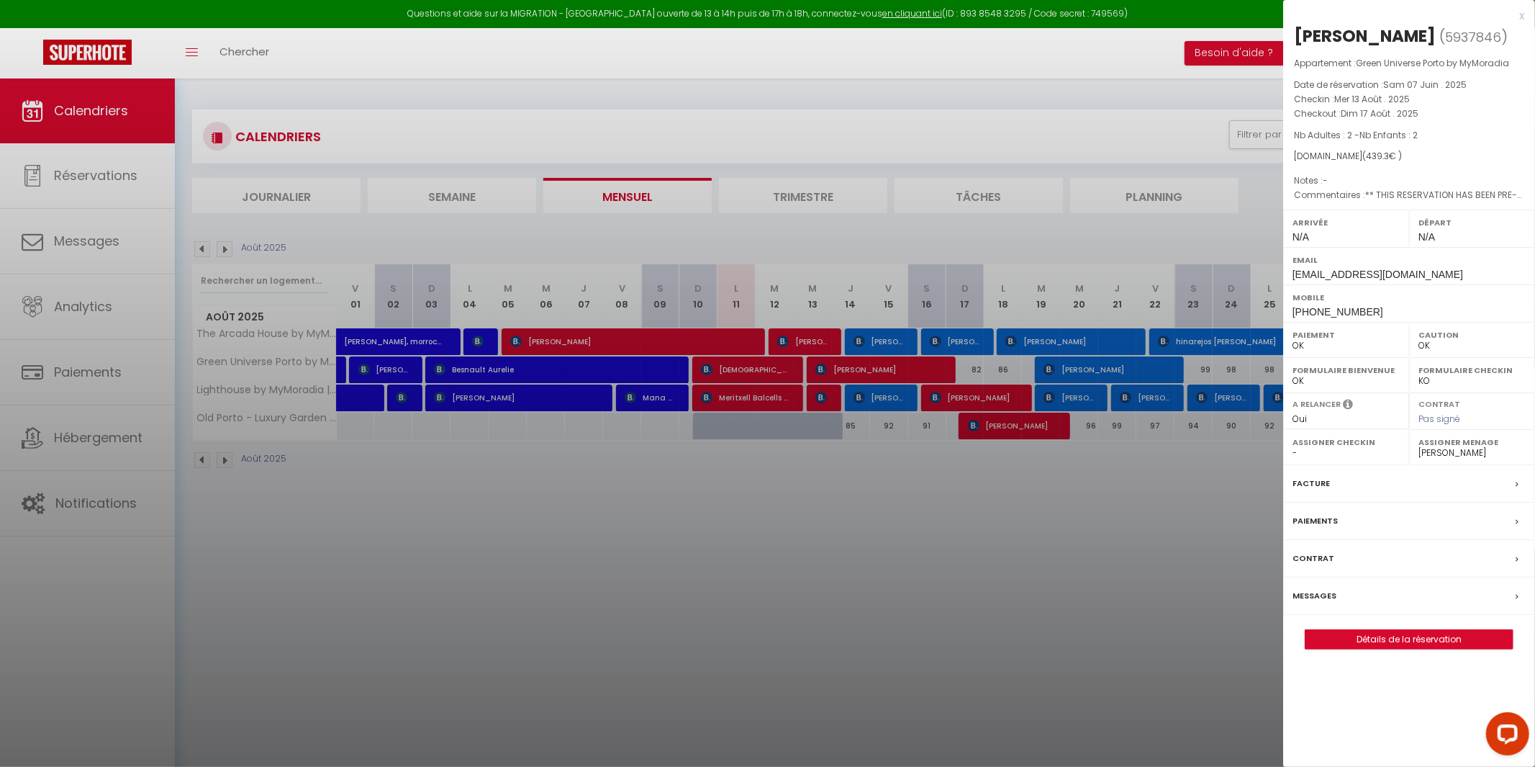
click at [877, 399] on div at bounding box center [767, 383] width 1535 height 767
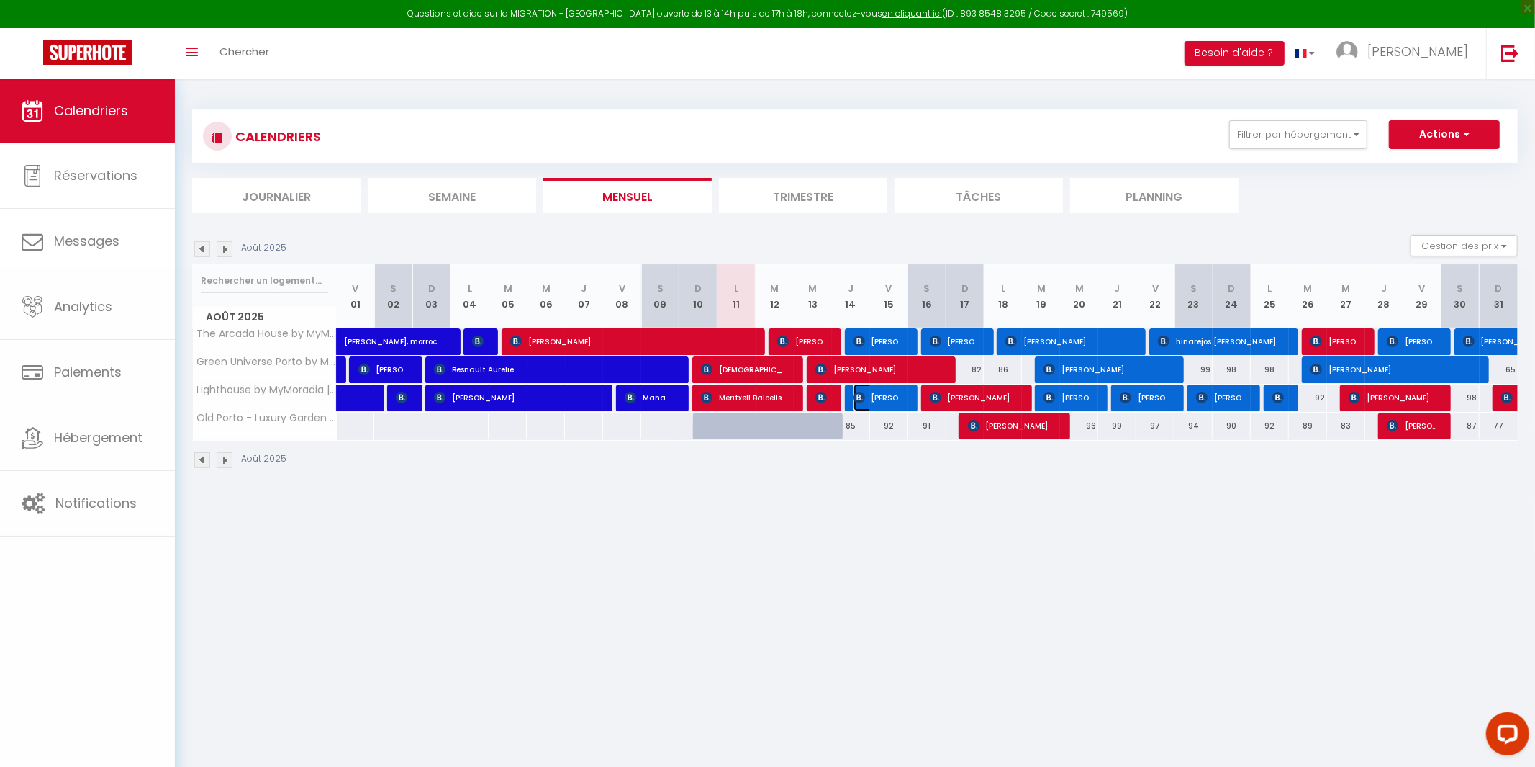
click at [877, 399] on span "[PERSON_NAME]" at bounding box center [879, 397] width 51 height 27
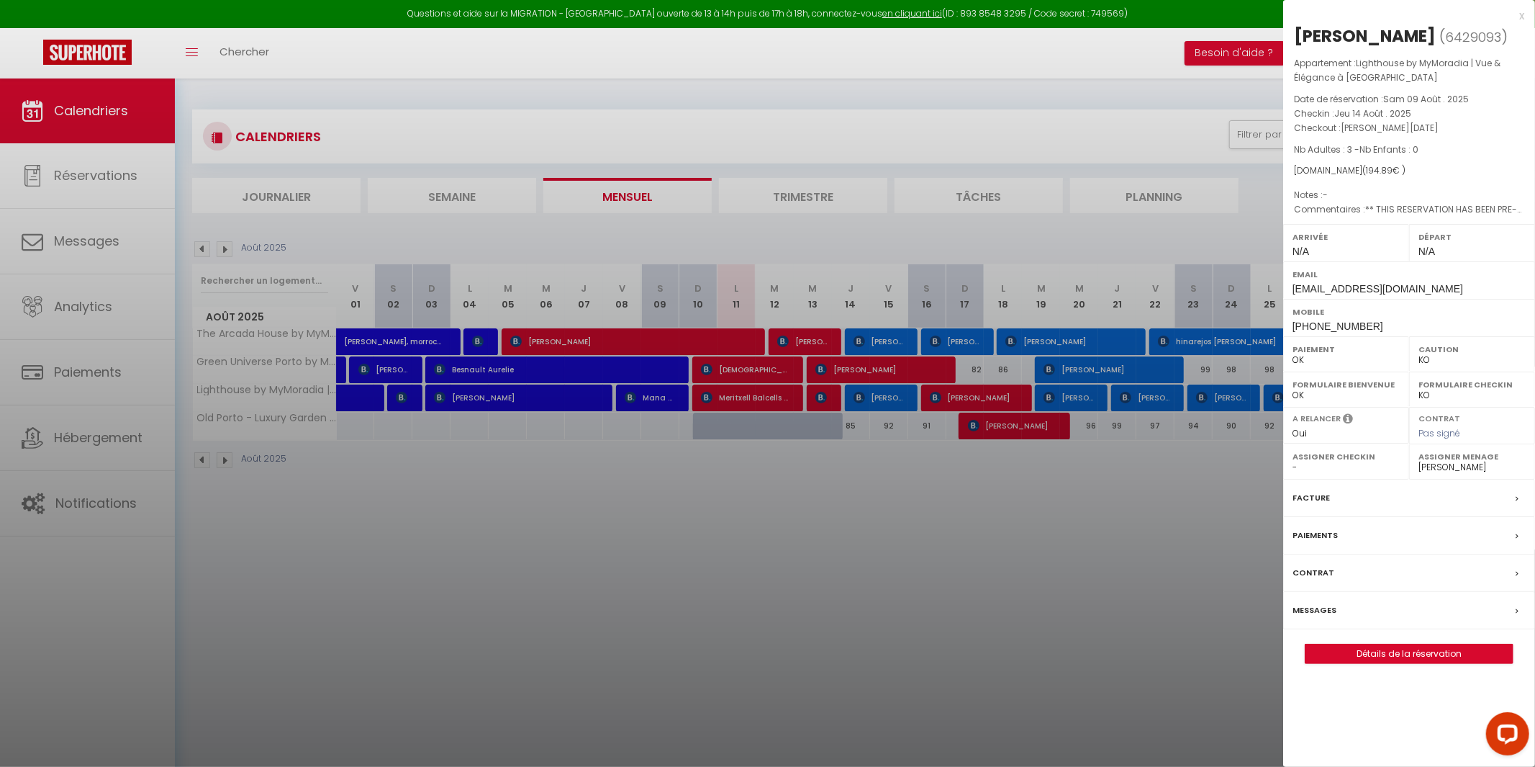
click at [978, 346] on div at bounding box center [767, 383] width 1535 height 767
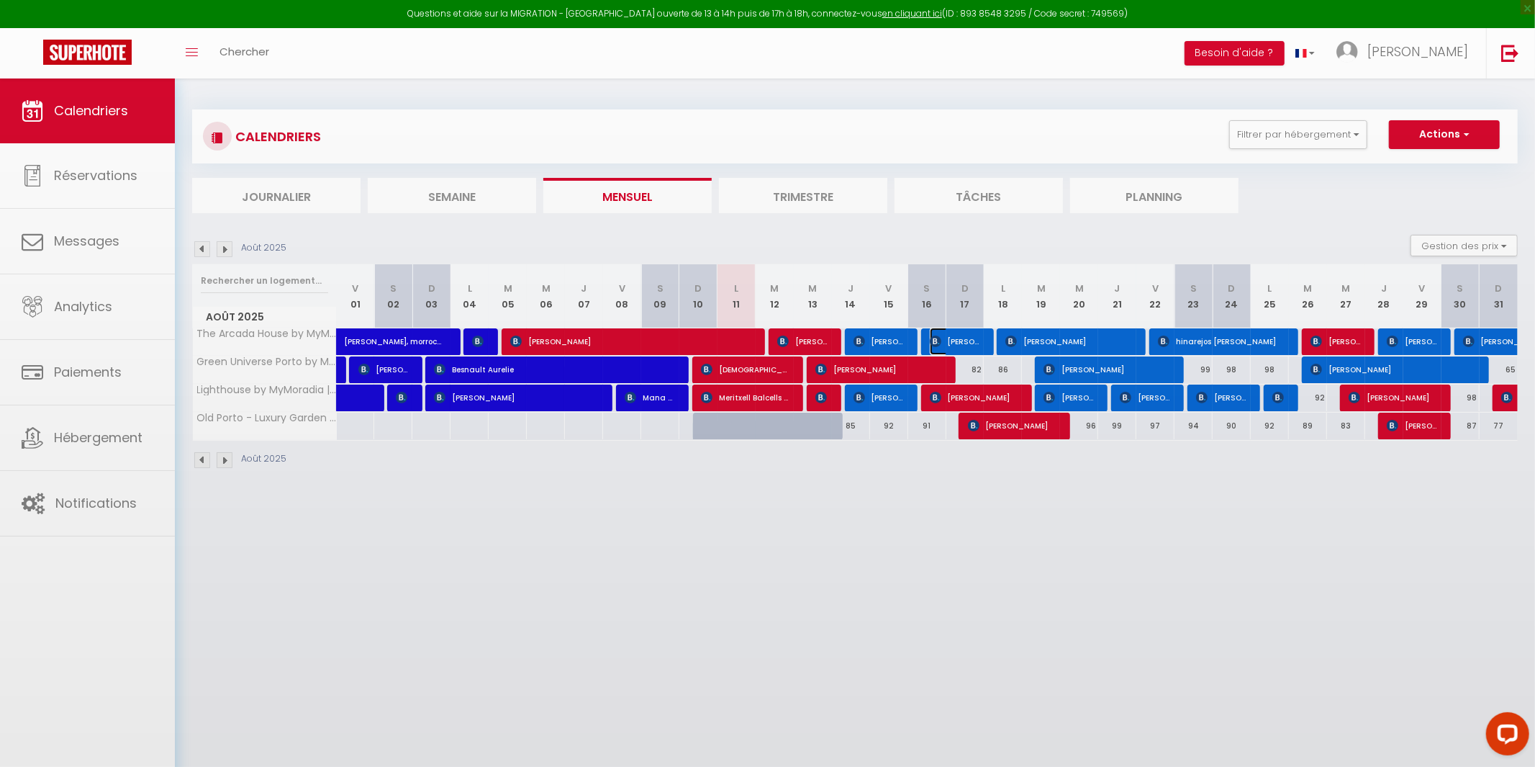
click at [978, 346] on span "[PERSON_NAME]" at bounding box center [955, 340] width 51 height 27
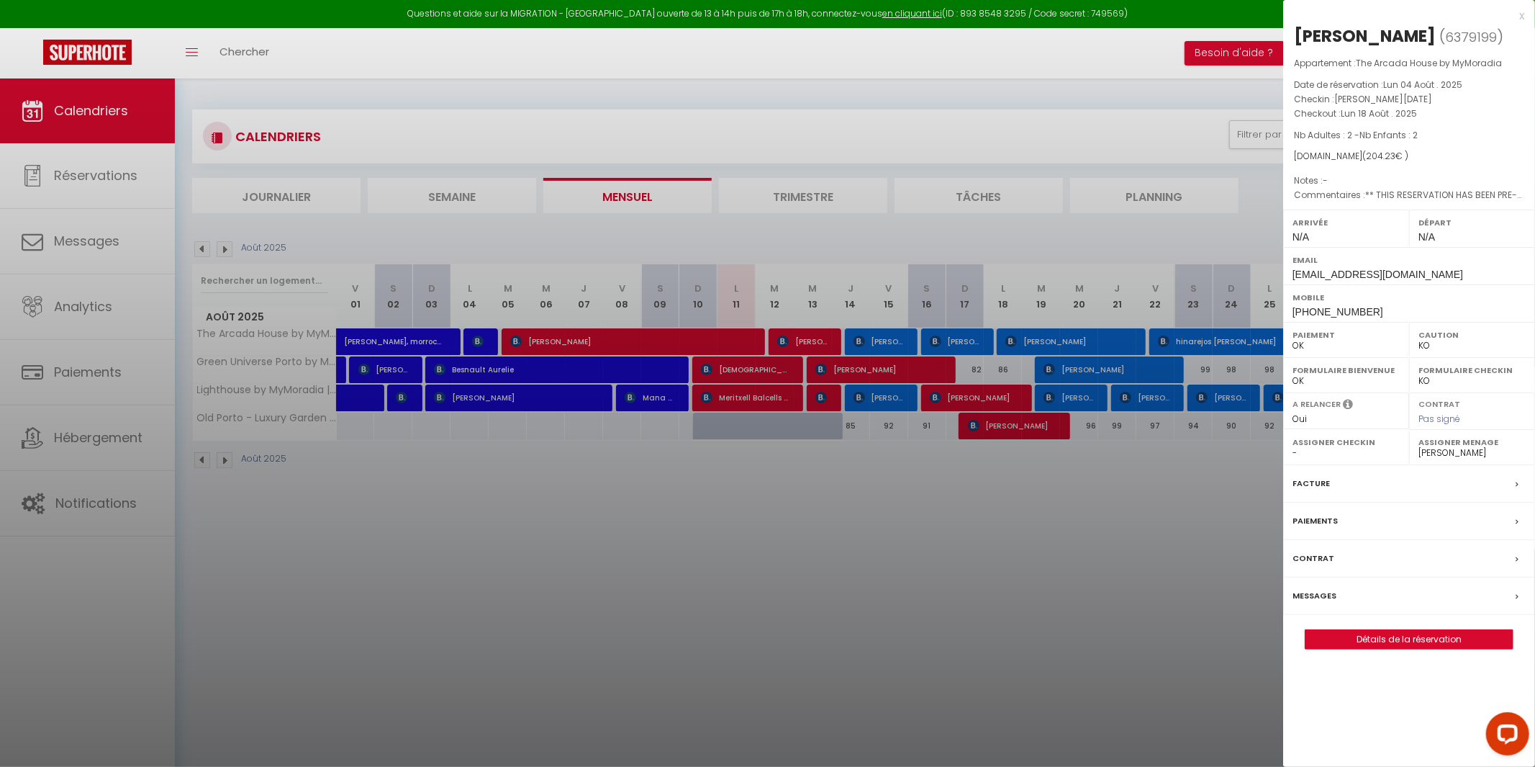
click at [979, 402] on div at bounding box center [767, 383] width 1535 height 767
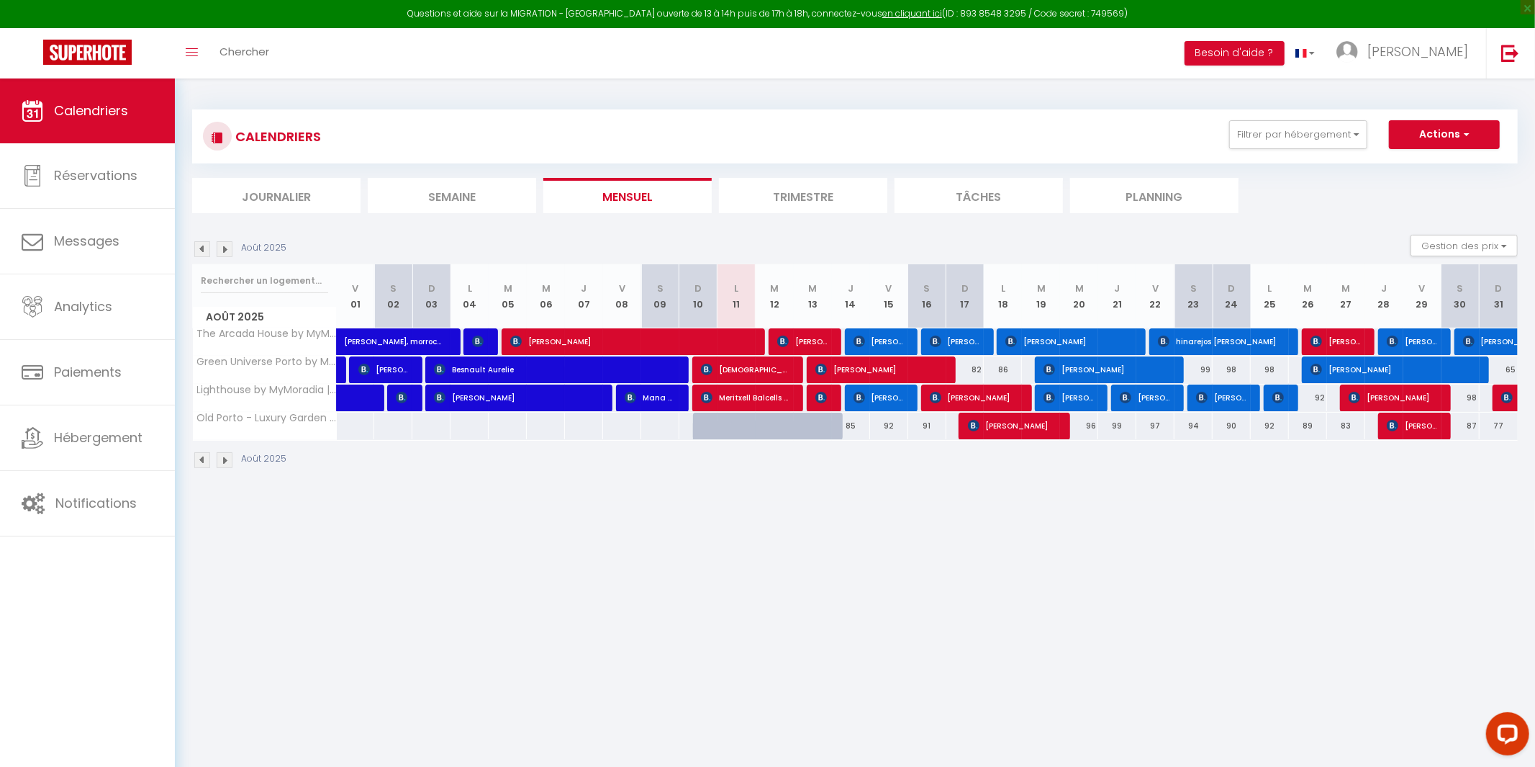
click at [979, 402] on body "Questions et aide sur la MIGRATION - [GEOGRAPHIC_DATA] ouverte de 13 à 14h puis…" at bounding box center [767, 461] width 1535 height 767
click at [977, 394] on span "[PERSON_NAME]" at bounding box center [974, 397] width 89 height 27
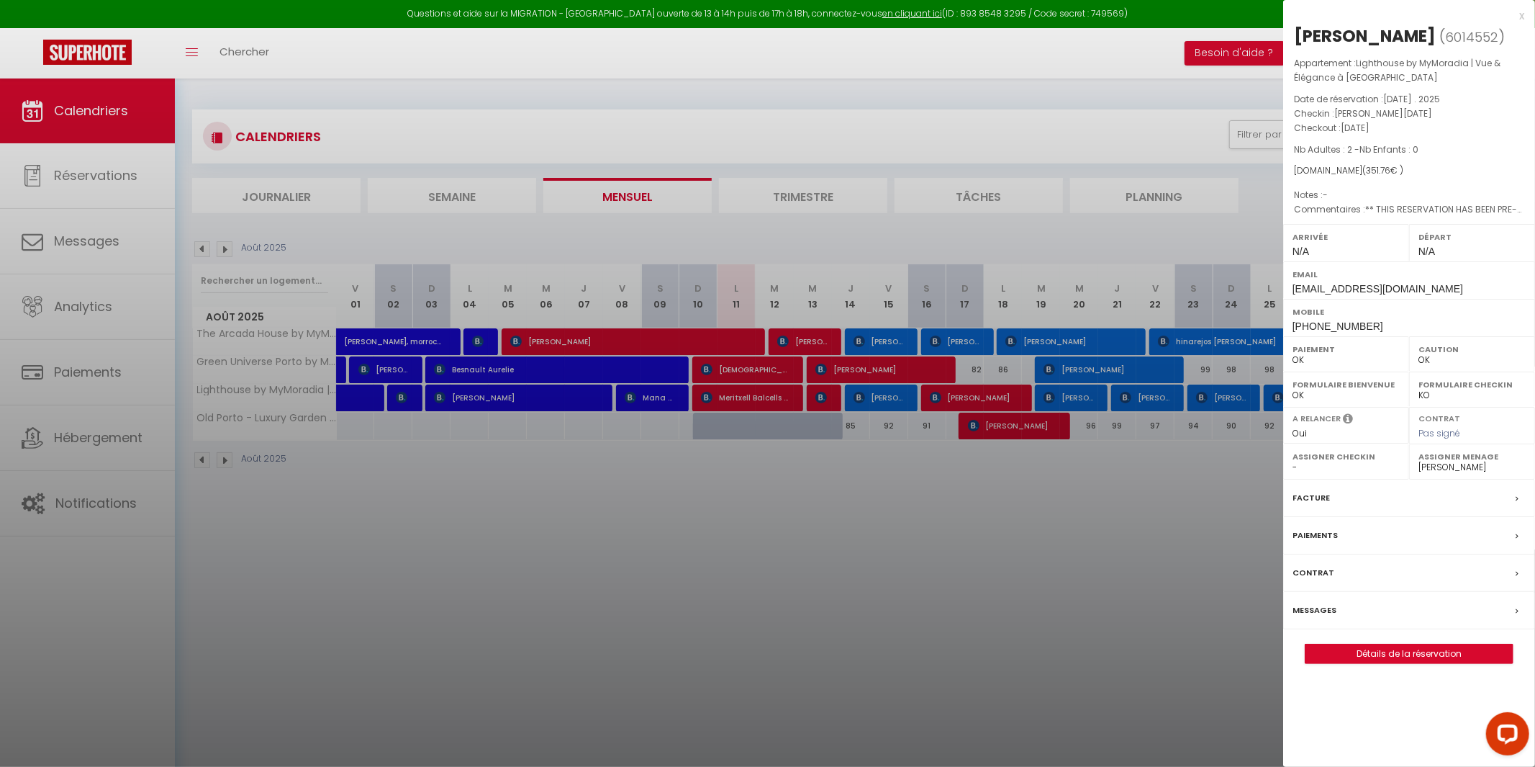
click at [995, 431] on div at bounding box center [767, 383] width 1535 height 767
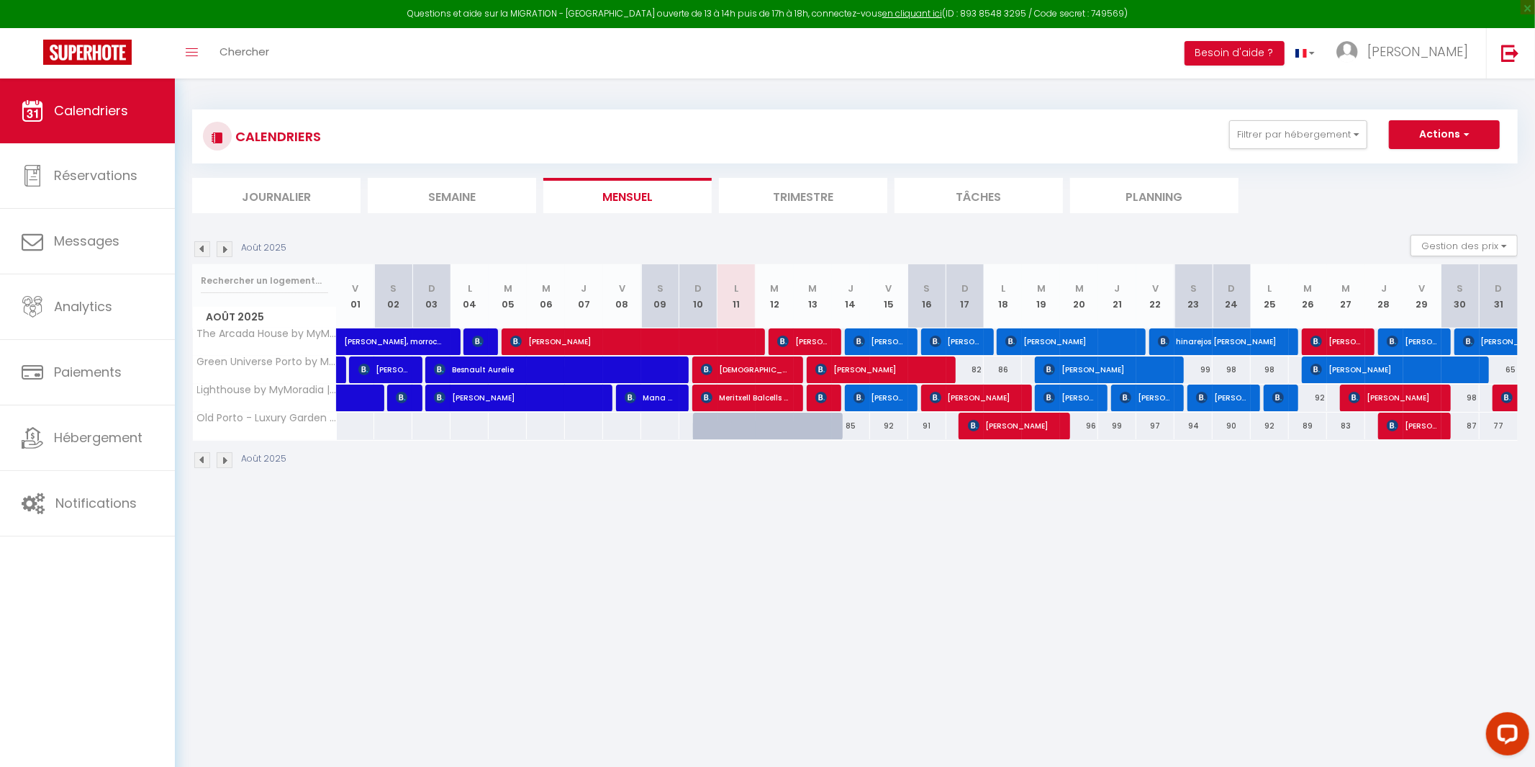
click at [995, 432] on body "Questions et aide sur la MIGRATION - [GEOGRAPHIC_DATA] ouverte de 13 à 14h puis…" at bounding box center [767, 461] width 1535 height 767
click at [995, 432] on span "[PERSON_NAME]" at bounding box center [1012, 425] width 89 height 27
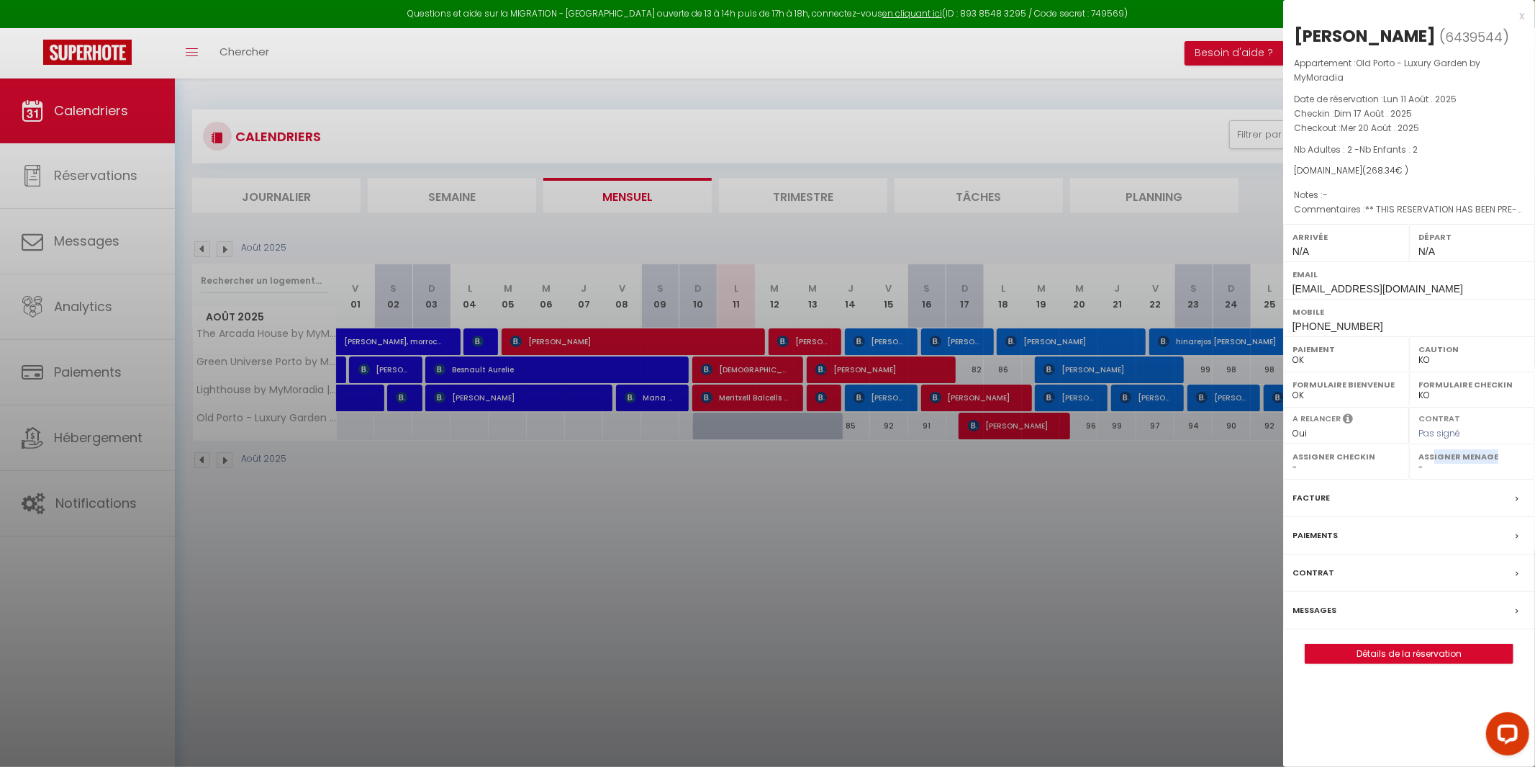
click at [1435, 464] on div "Assigner Menage - [PERSON_NAME] [PERSON_NAME] [PERSON_NAME] [PERSON_NAME] [US_S…" at bounding box center [1472, 461] width 126 height 35
click at [1421, 461] on label "Assigner Menage" at bounding box center [1472, 456] width 107 height 14
click at [1419, 465] on select "- [PERSON_NAME] [PERSON_NAME] [PERSON_NAME] [PERSON_NAME] [US_STATE][PERSON_NAM…" at bounding box center [1472, 467] width 107 height 13
click at [1419, 461] on select "- [PERSON_NAME] [PERSON_NAME] [PERSON_NAME] [PERSON_NAME] [US_STATE][PERSON_NAM…" at bounding box center [1472, 467] width 107 height 13
click at [1129, 620] on div at bounding box center [767, 383] width 1535 height 767
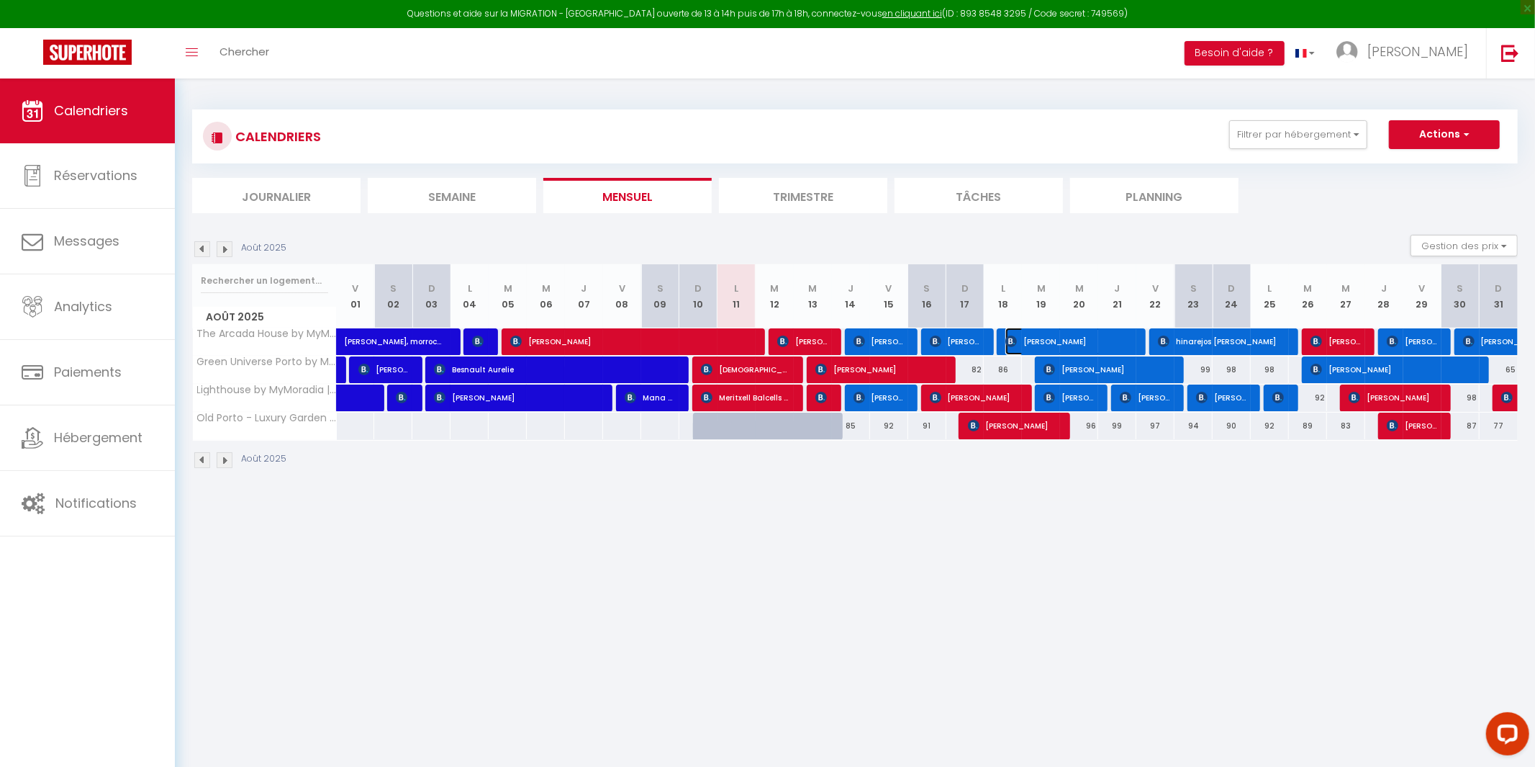
click at [1070, 334] on span "[PERSON_NAME]" at bounding box center [1068, 340] width 127 height 27
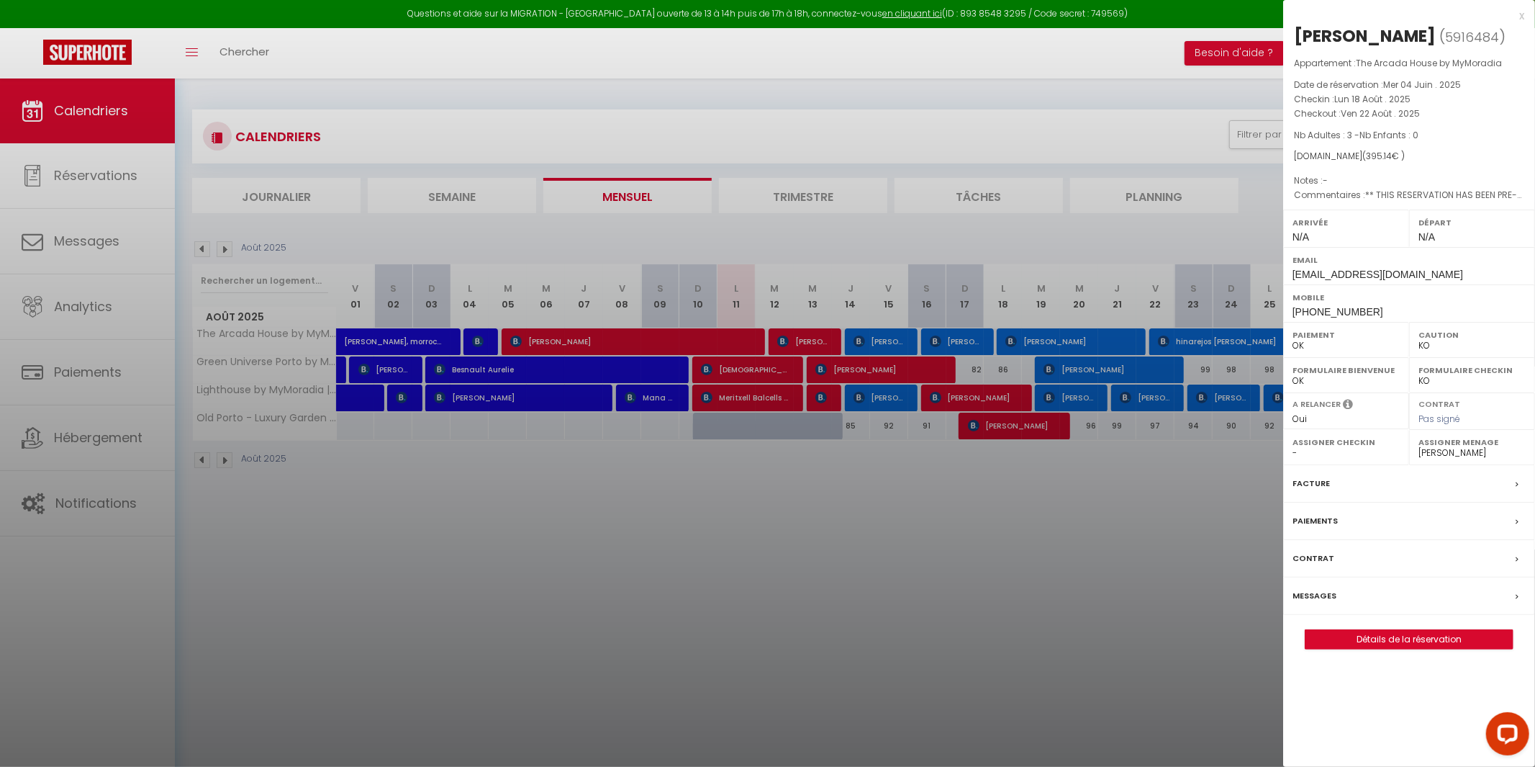
click at [1091, 367] on div at bounding box center [767, 383] width 1535 height 767
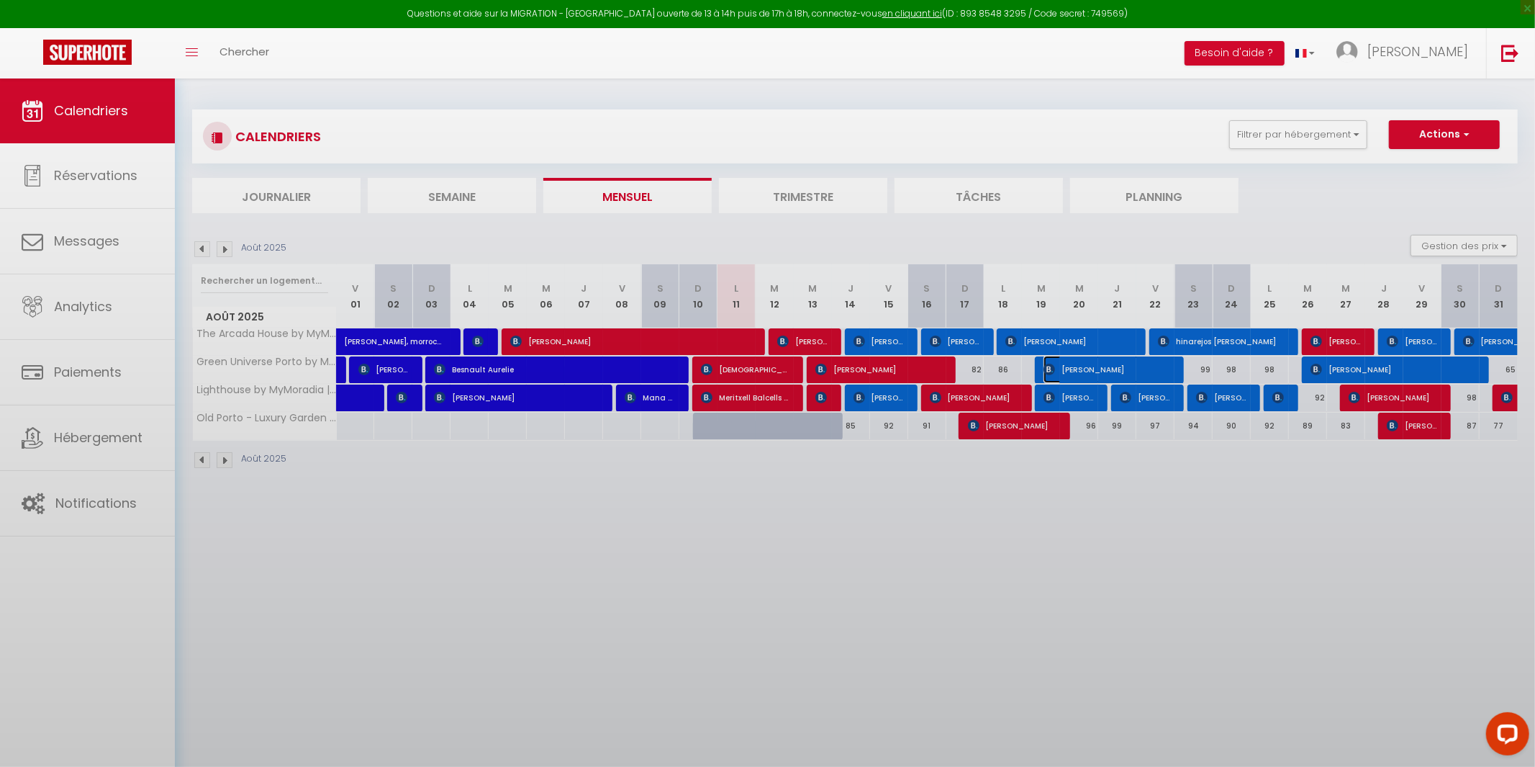
click at [1091, 367] on span "[PERSON_NAME]" at bounding box center [1107, 369] width 127 height 27
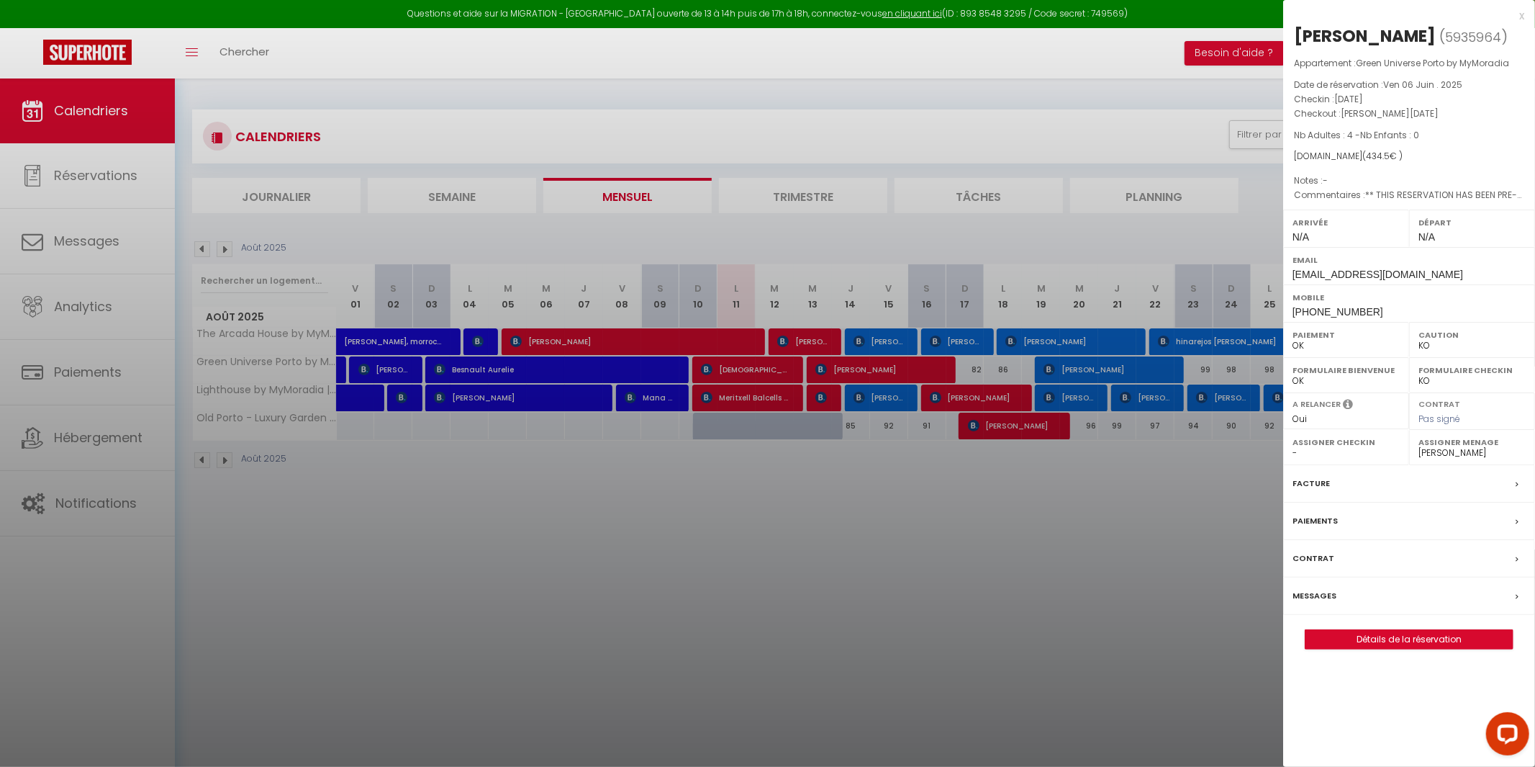
click at [1081, 397] on div at bounding box center [767, 383] width 1535 height 767
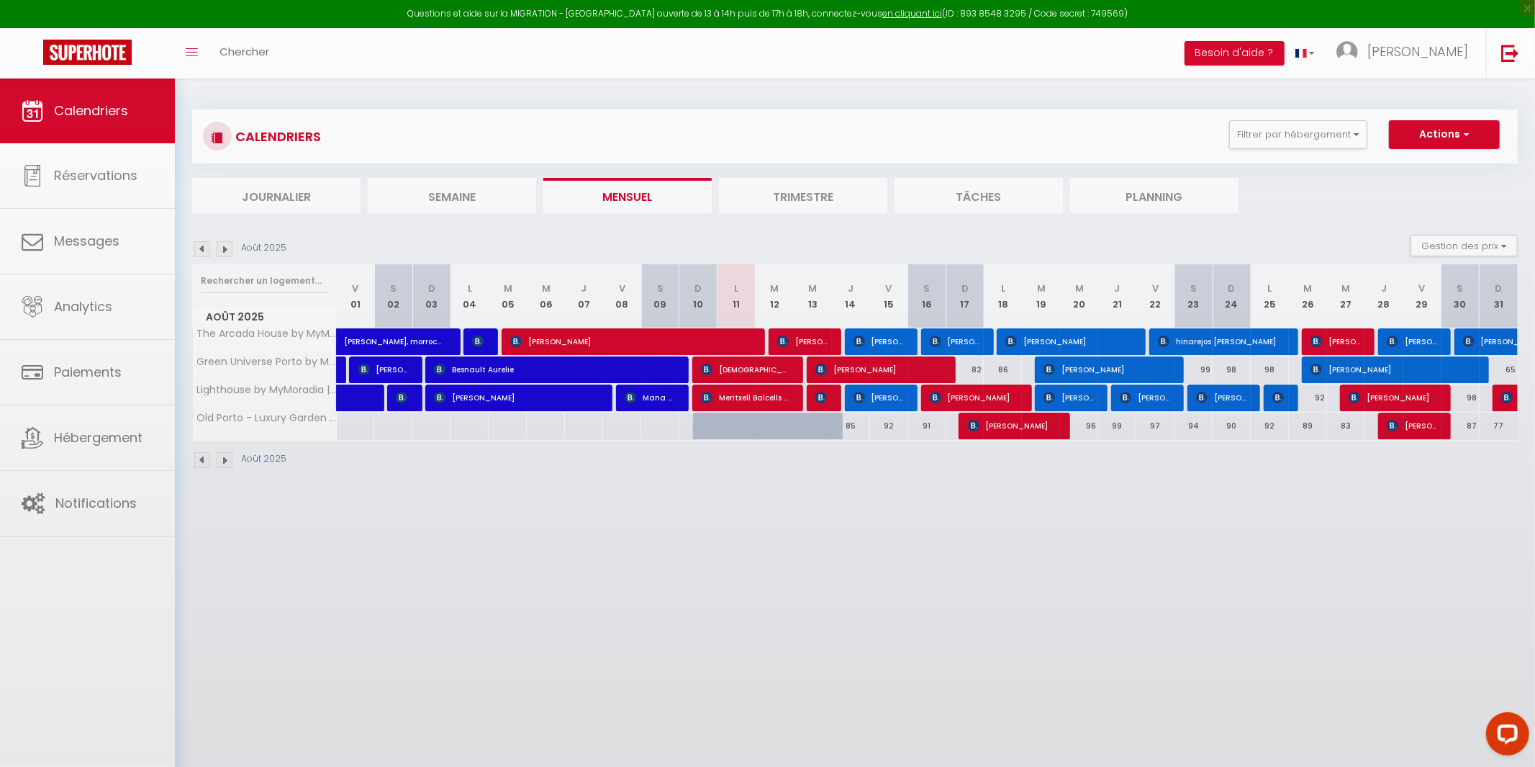
click at [1081, 397] on body "Questions et aide sur la MIGRATION - [GEOGRAPHIC_DATA] ouverte de 13 à 14h puis…" at bounding box center [767, 461] width 1535 height 767
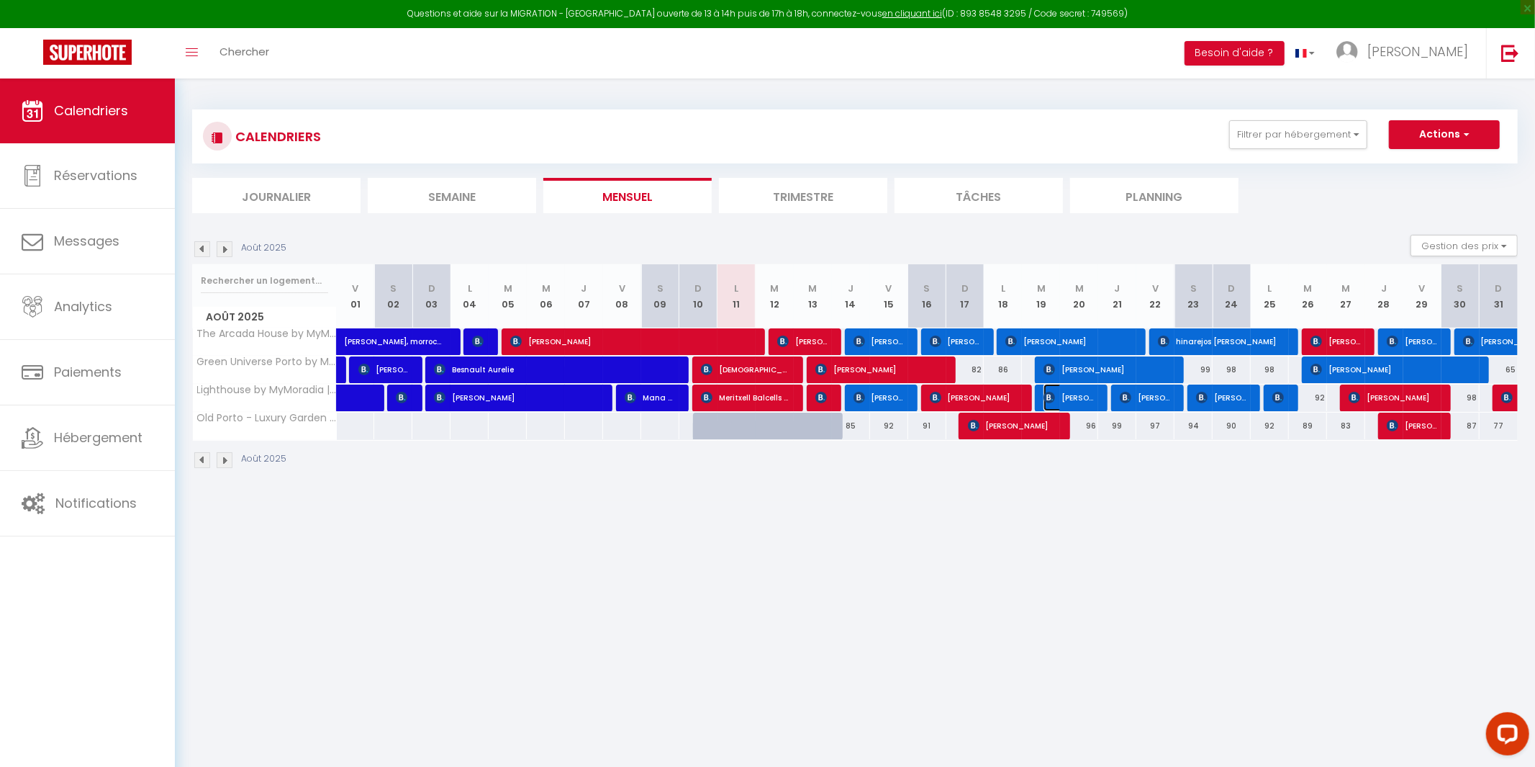
click at [1081, 393] on span "[PERSON_NAME]" at bounding box center [1069, 397] width 51 height 27
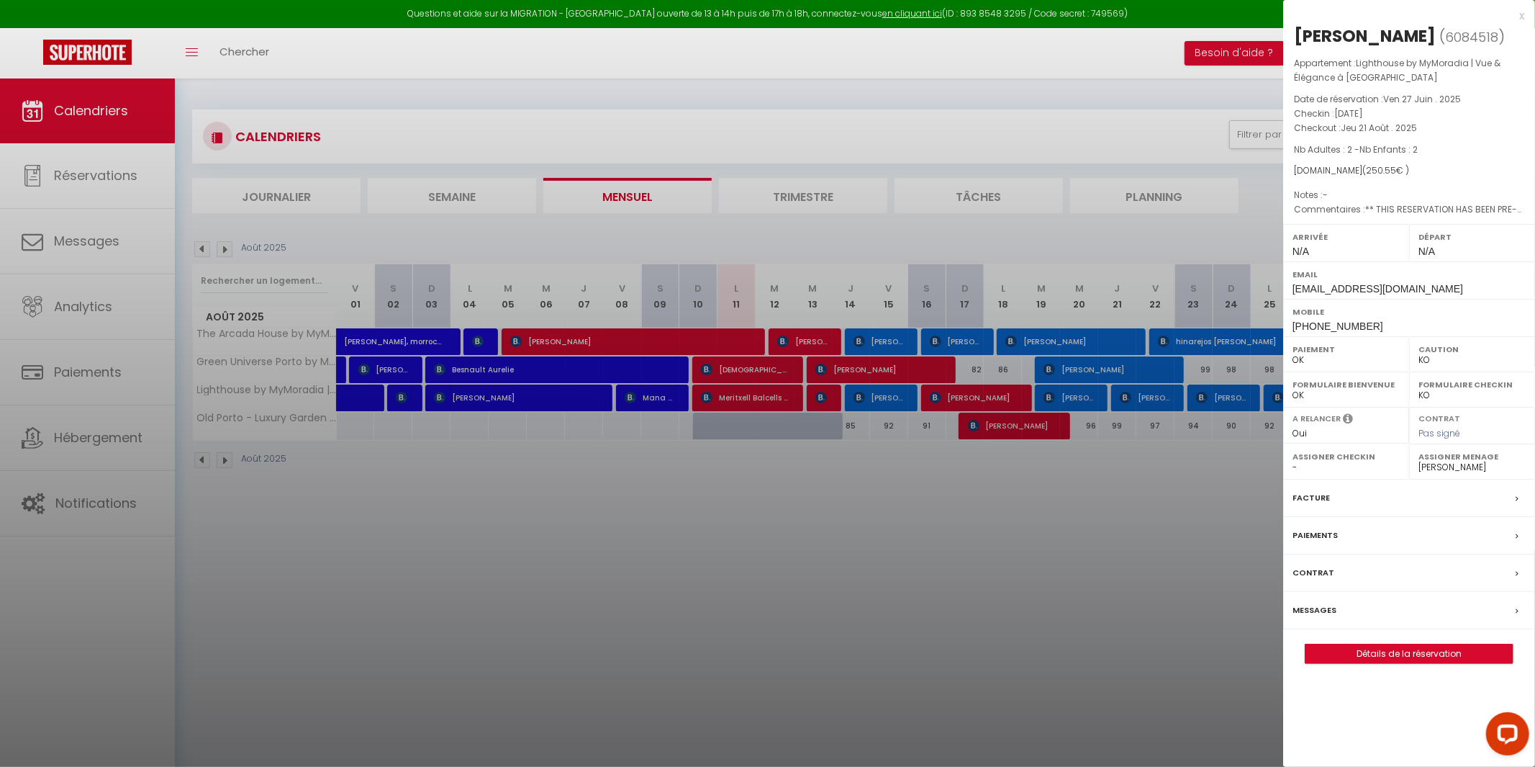
click at [1144, 367] on div at bounding box center [767, 383] width 1535 height 767
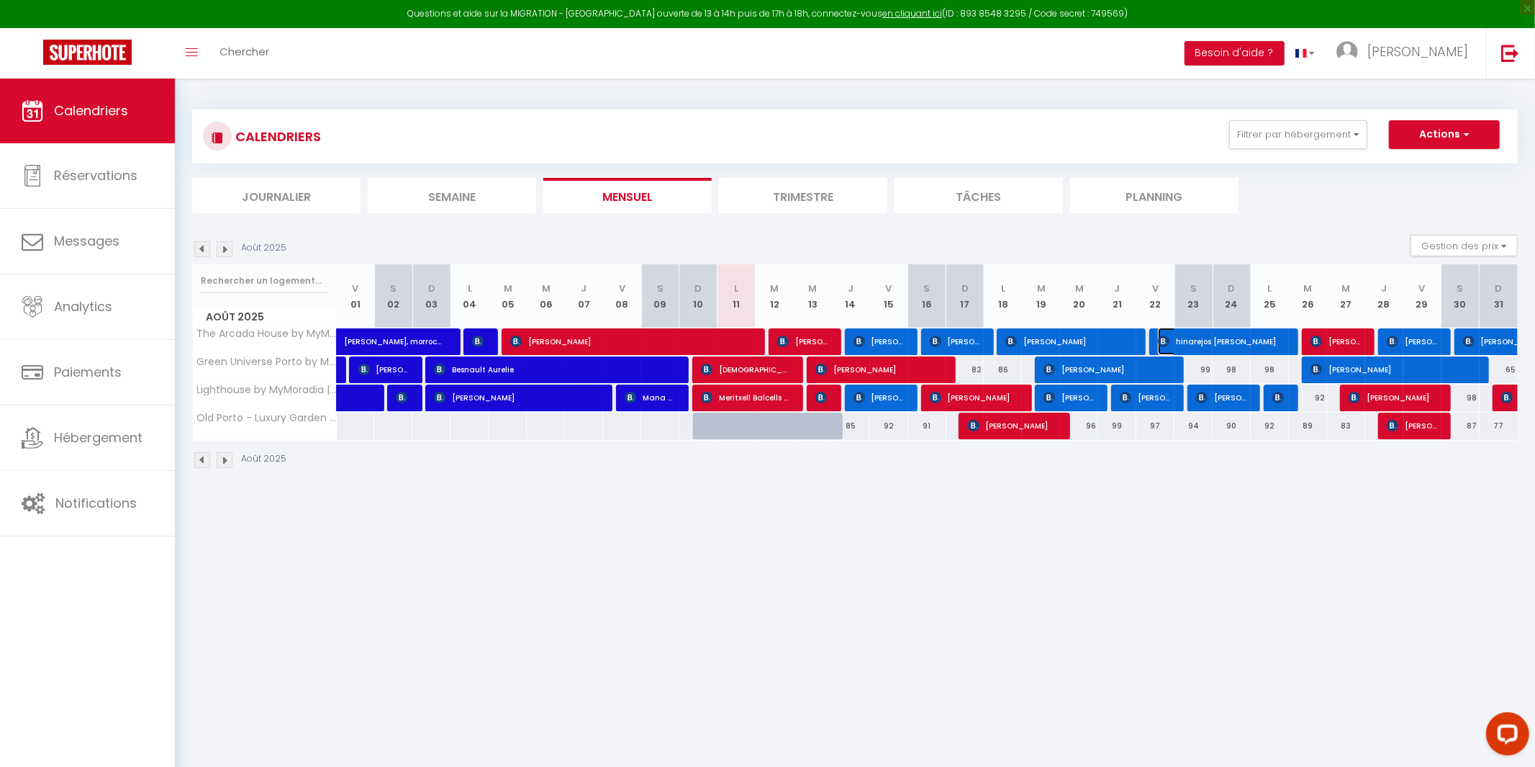
click at [1188, 344] on span "hinarejos [PERSON_NAME]" at bounding box center [1221, 340] width 127 height 27
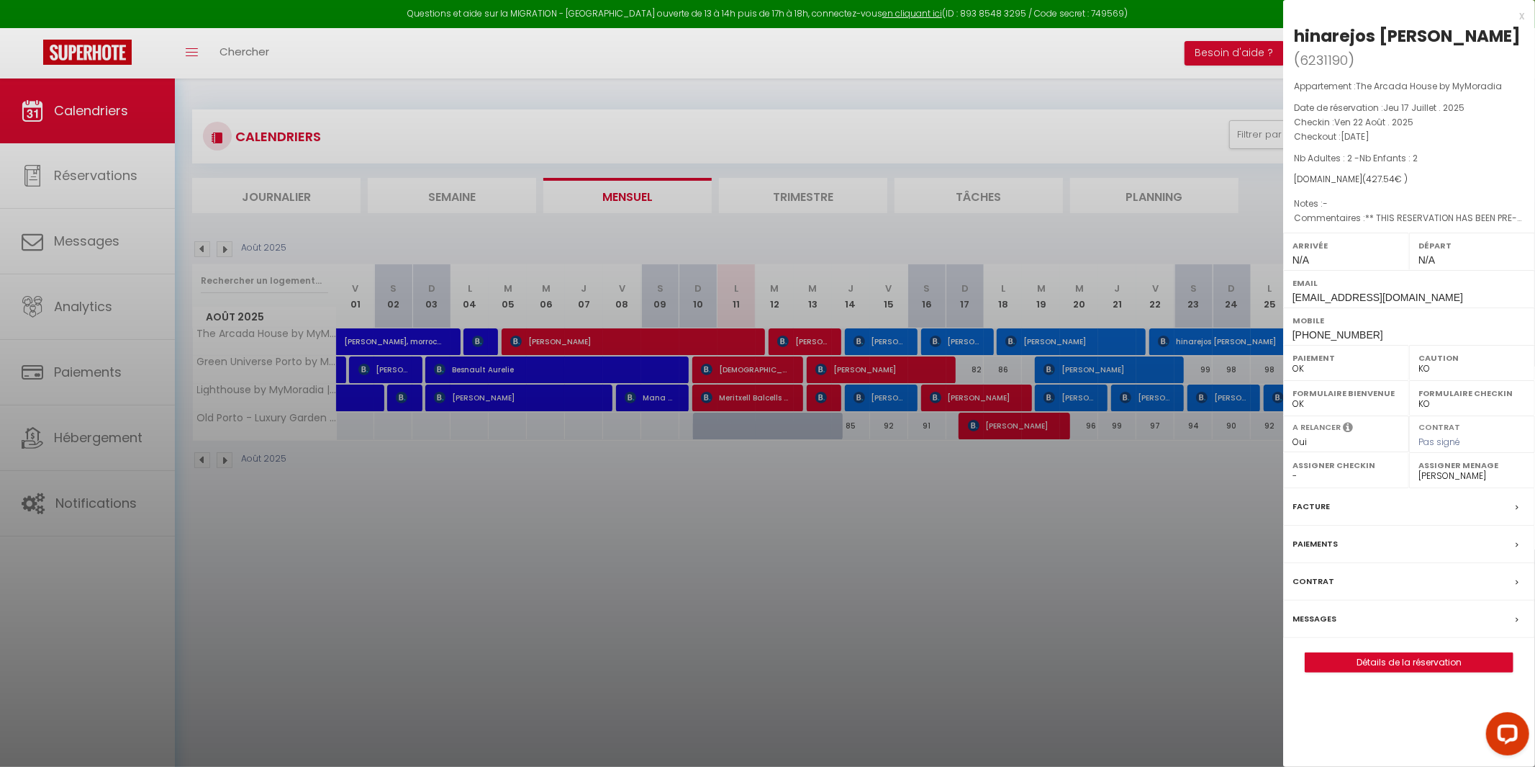
click at [1180, 356] on div at bounding box center [767, 383] width 1535 height 767
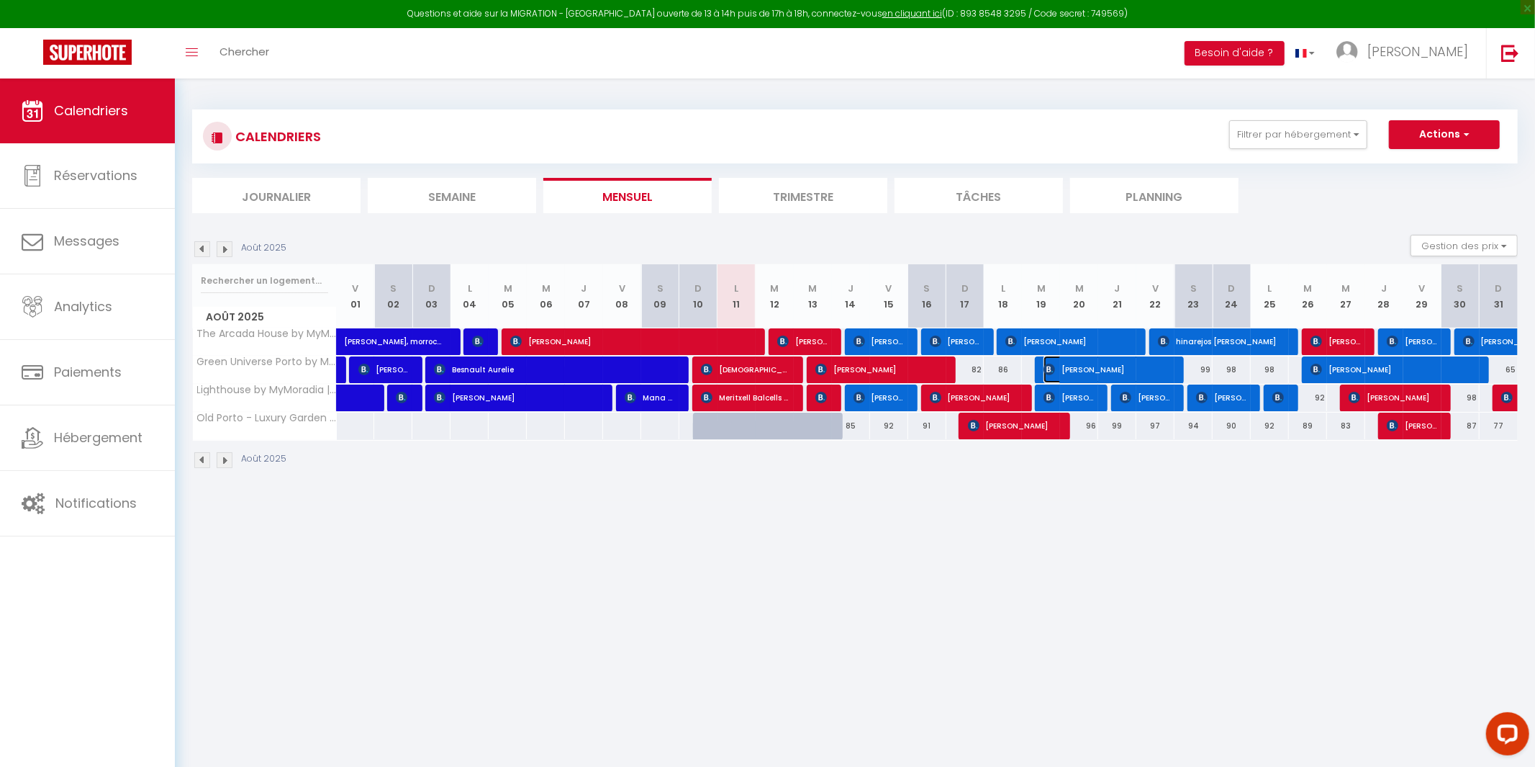
click at [1170, 370] on span "[PERSON_NAME]" at bounding box center [1107, 369] width 127 height 27
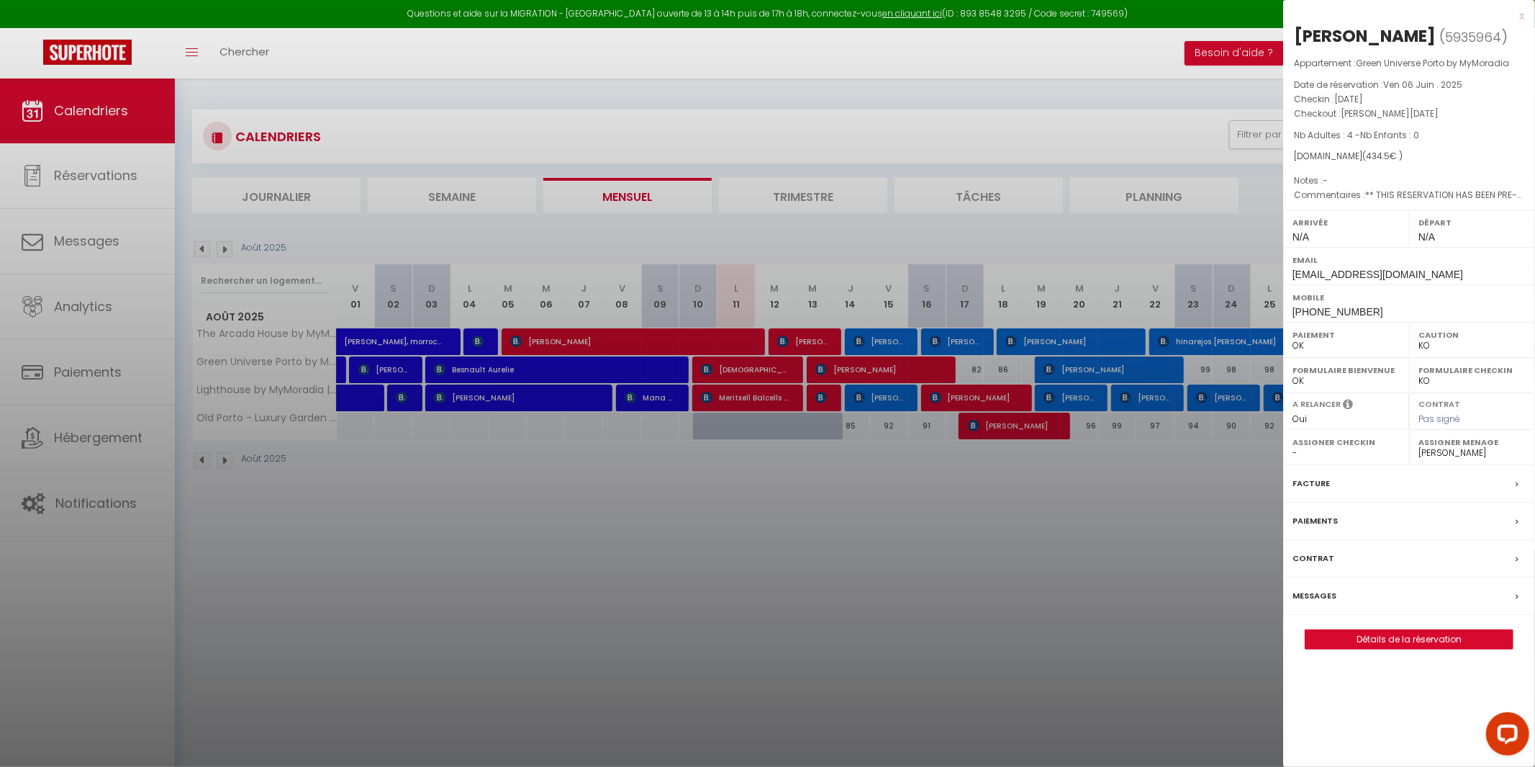
click at [1170, 370] on div at bounding box center [767, 383] width 1535 height 767
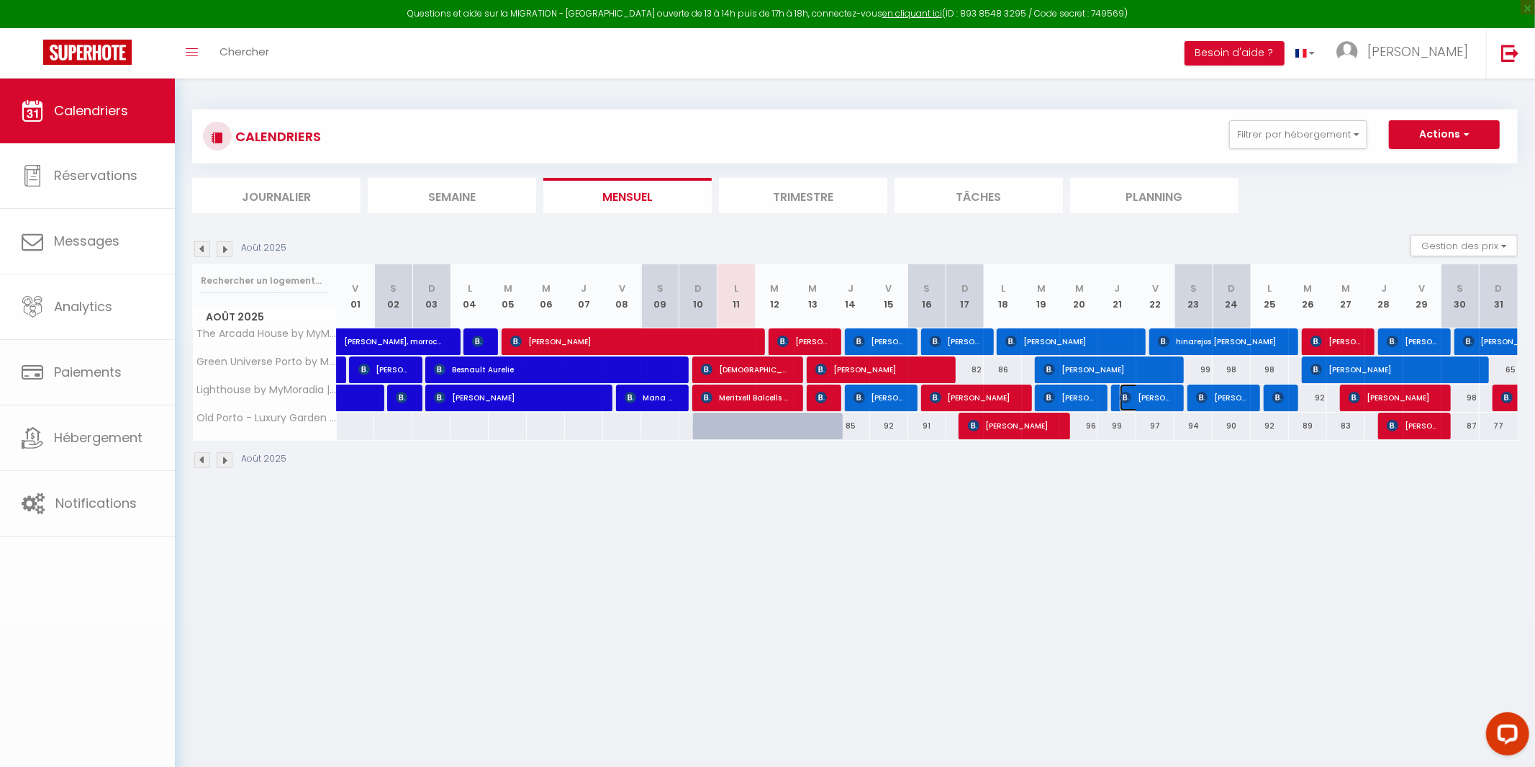
click at [1166, 392] on span "[PERSON_NAME]" at bounding box center [1145, 397] width 51 height 27
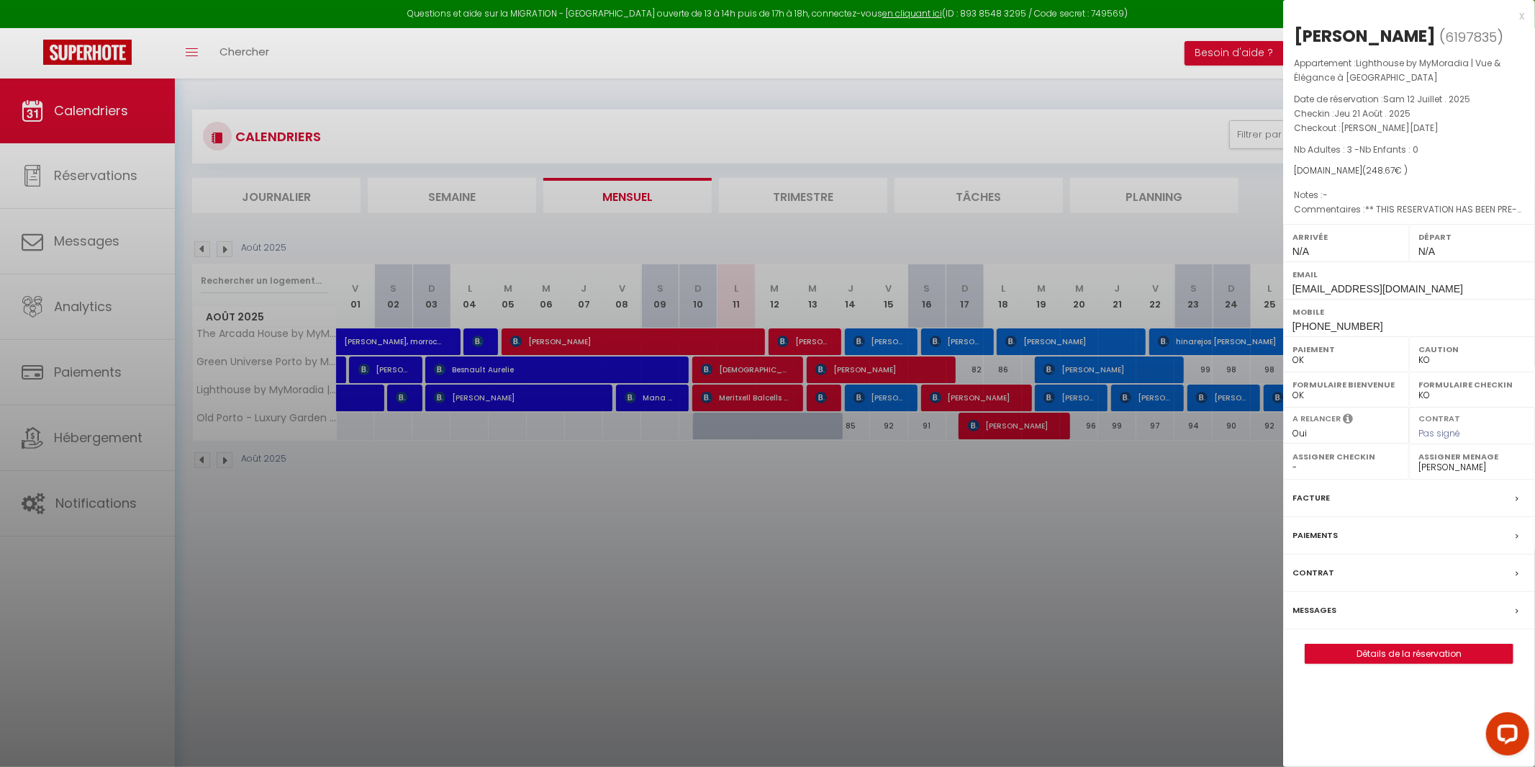
click at [1165, 397] on div at bounding box center [767, 383] width 1535 height 767
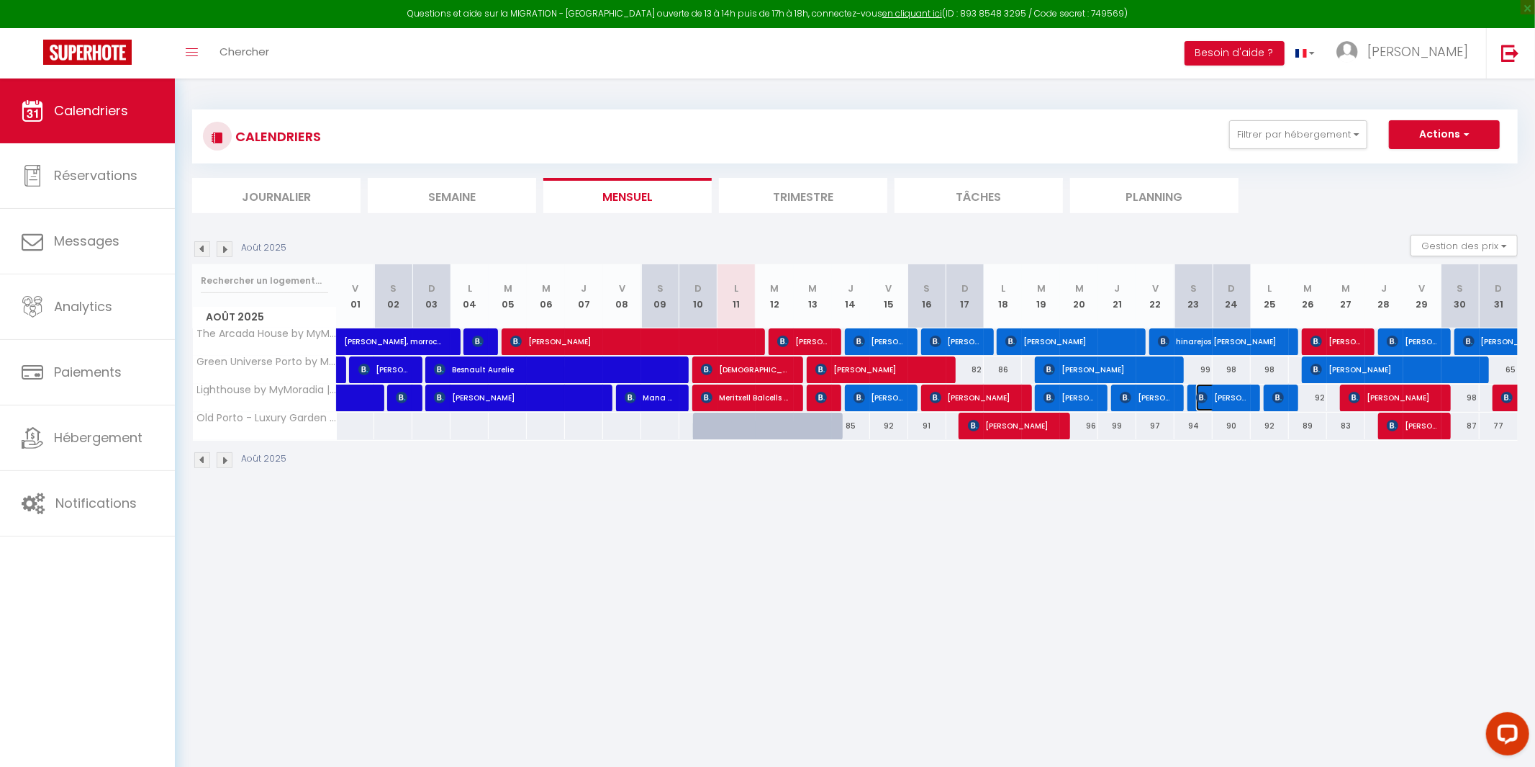
click at [1224, 402] on span "[PERSON_NAME]" at bounding box center [1221, 397] width 51 height 27
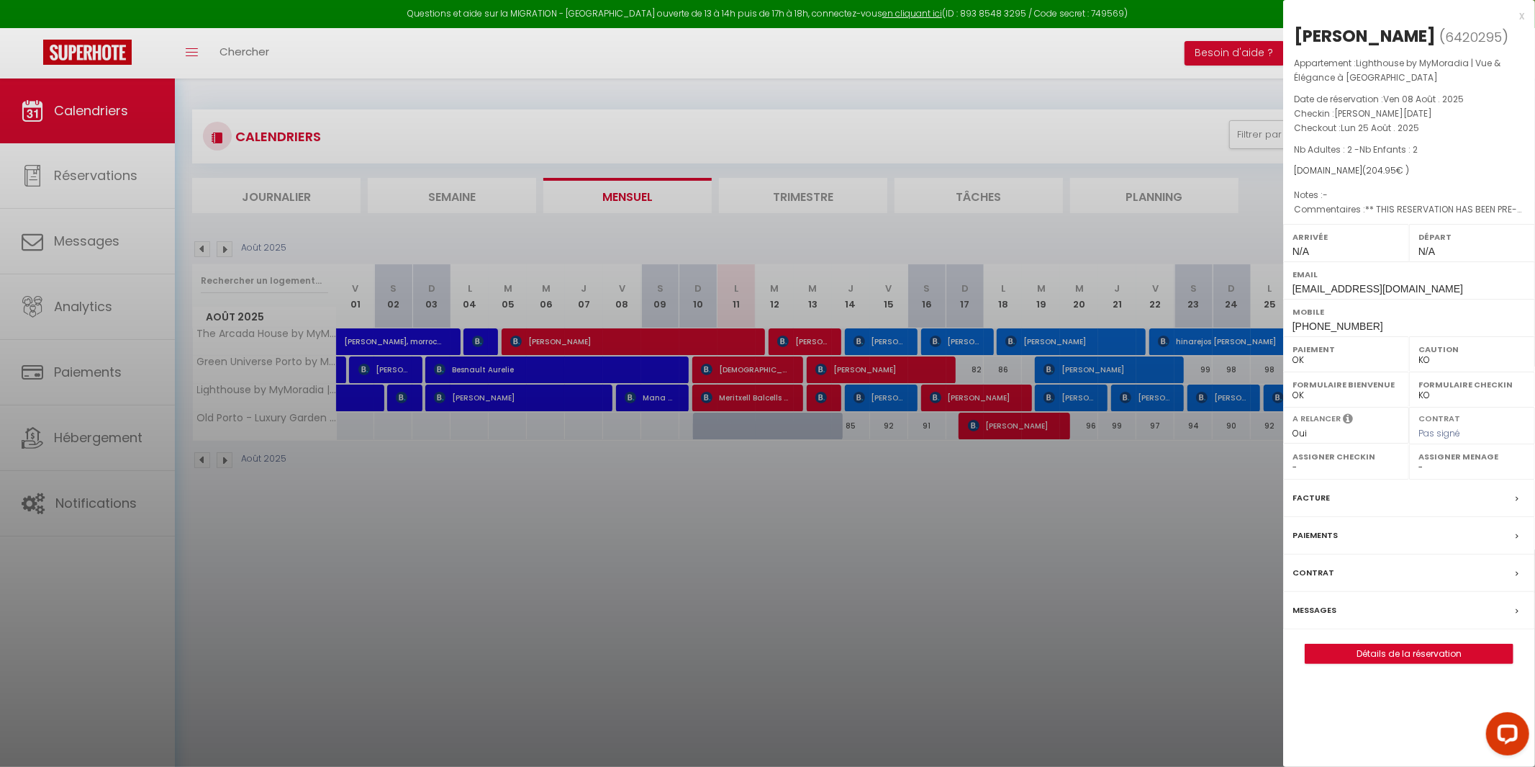
click at [1427, 461] on label "Assigner Menage" at bounding box center [1472, 456] width 107 height 14
click at [1454, 458] on label "Assigner Menage" at bounding box center [1472, 456] width 107 height 14
click at [1425, 469] on select "- [PERSON_NAME] [PERSON_NAME] [PERSON_NAME] [PERSON_NAME] [US_STATE][PERSON_NAM…" at bounding box center [1472, 467] width 107 height 13
click at [1419, 461] on select "- [PERSON_NAME] [PERSON_NAME] [PERSON_NAME] [PERSON_NAME] [US_STATE][PERSON_NAM…" at bounding box center [1472, 467] width 107 height 13
click at [1146, 568] on div at bounding box center [767, 383] width 1535 height 767
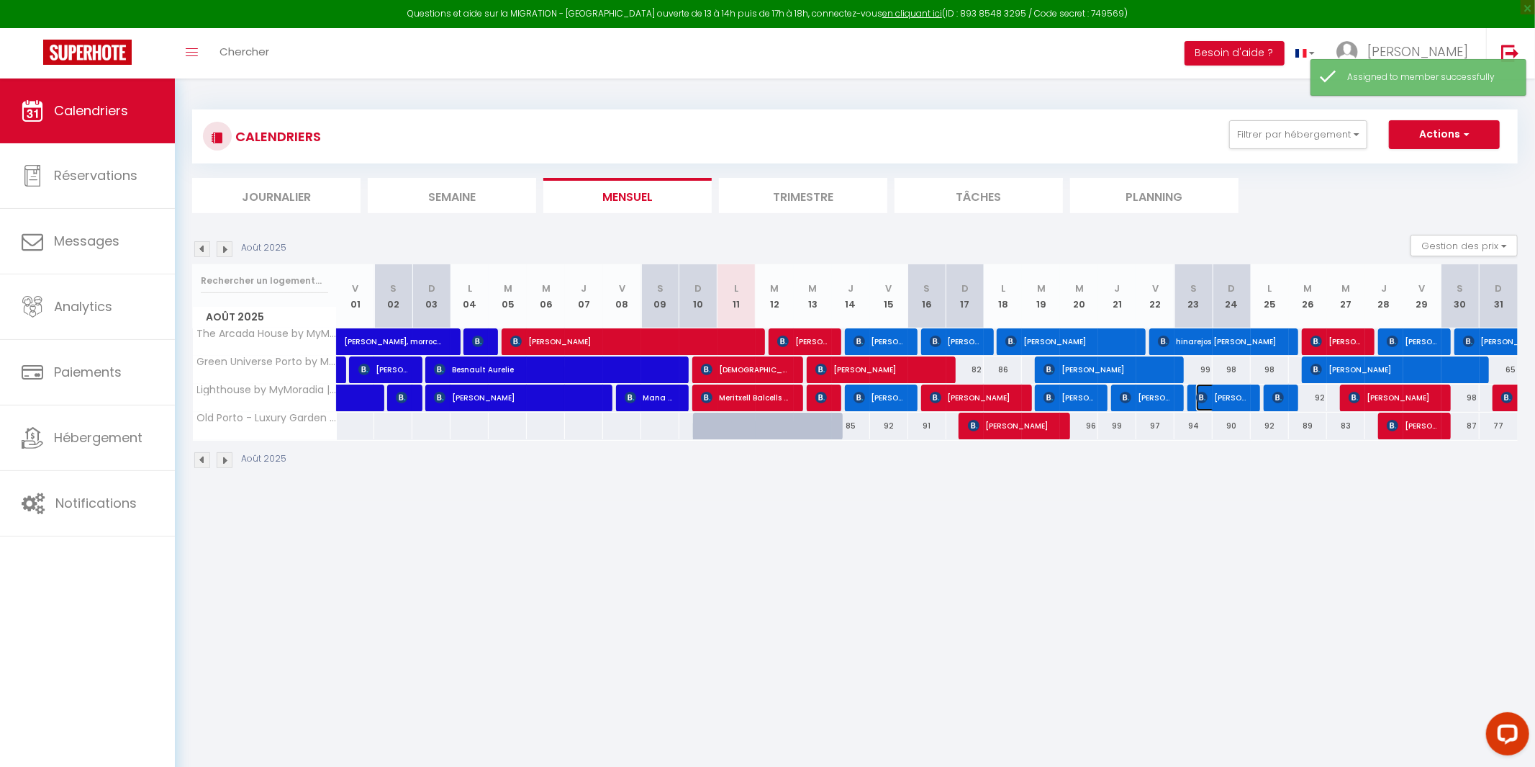
click at [1225, 409] on span "[PERSON_NAME]" at bounding box center [1221, 397] width 51 height 27
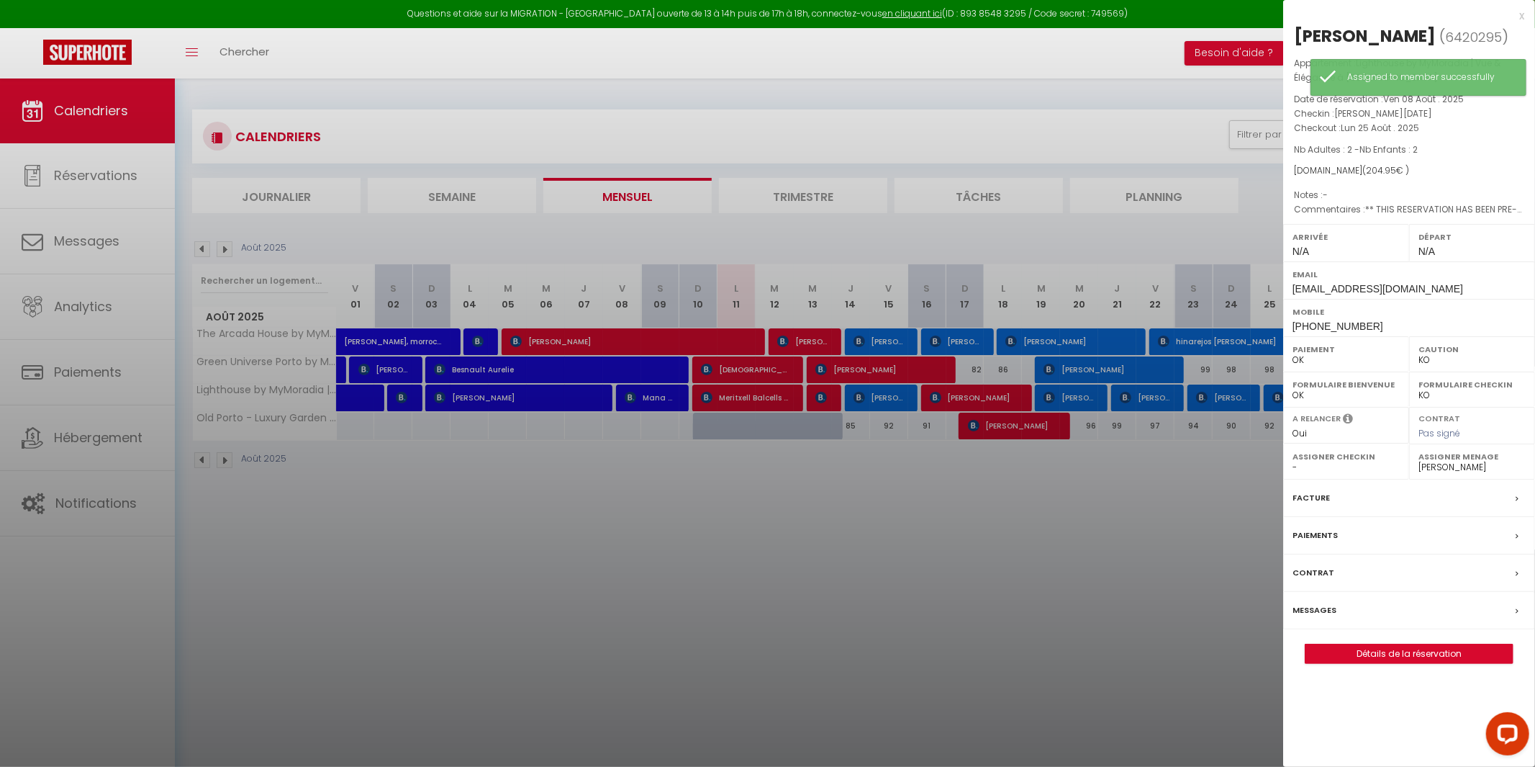
click at [1213, 543] on div at bounding box center [767, 383] width 1535 height 767
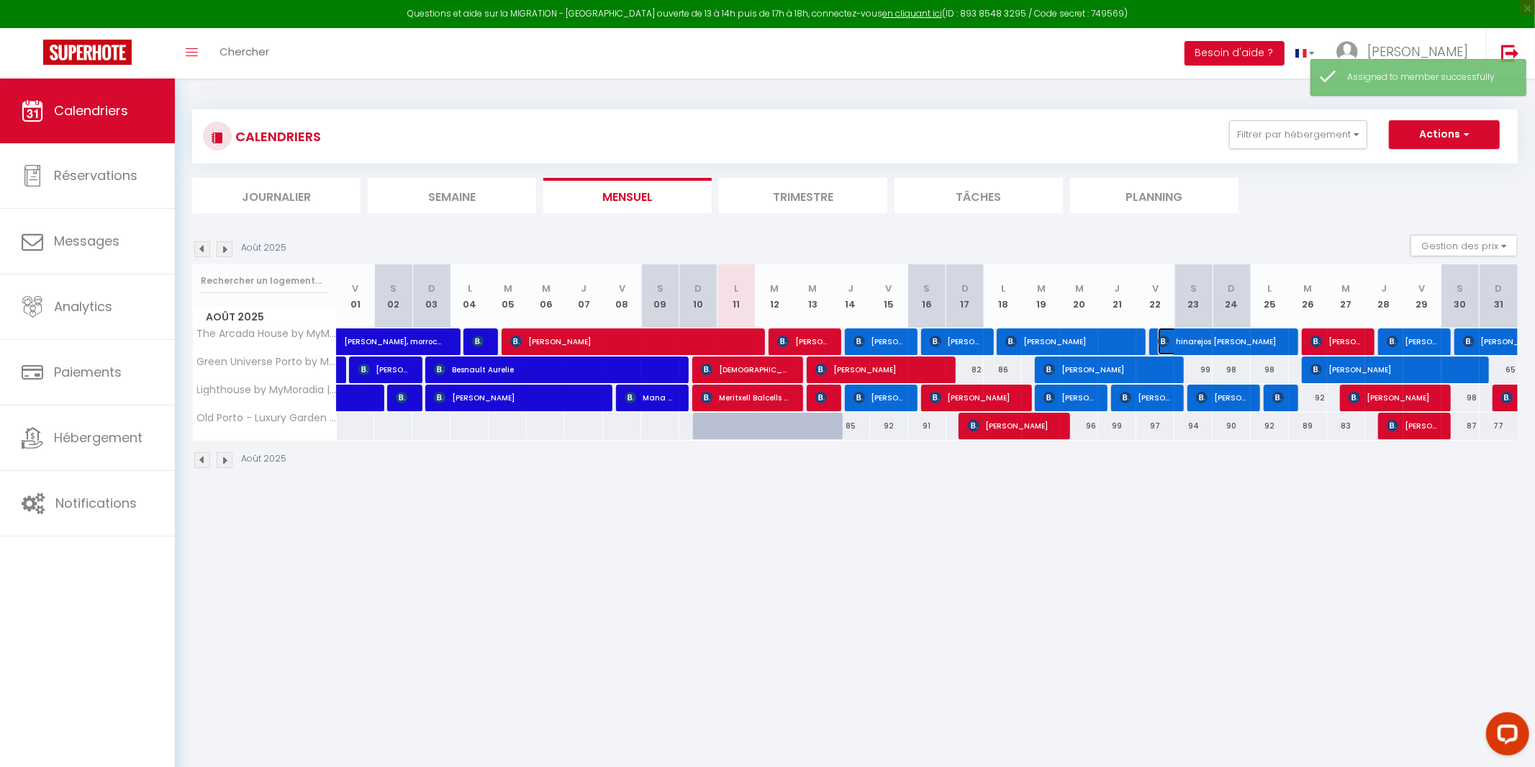
click at [1249, 336] on span "hinarejos [PERSON_NAME]" at bounding box center [1221, 340] width 127 height 27
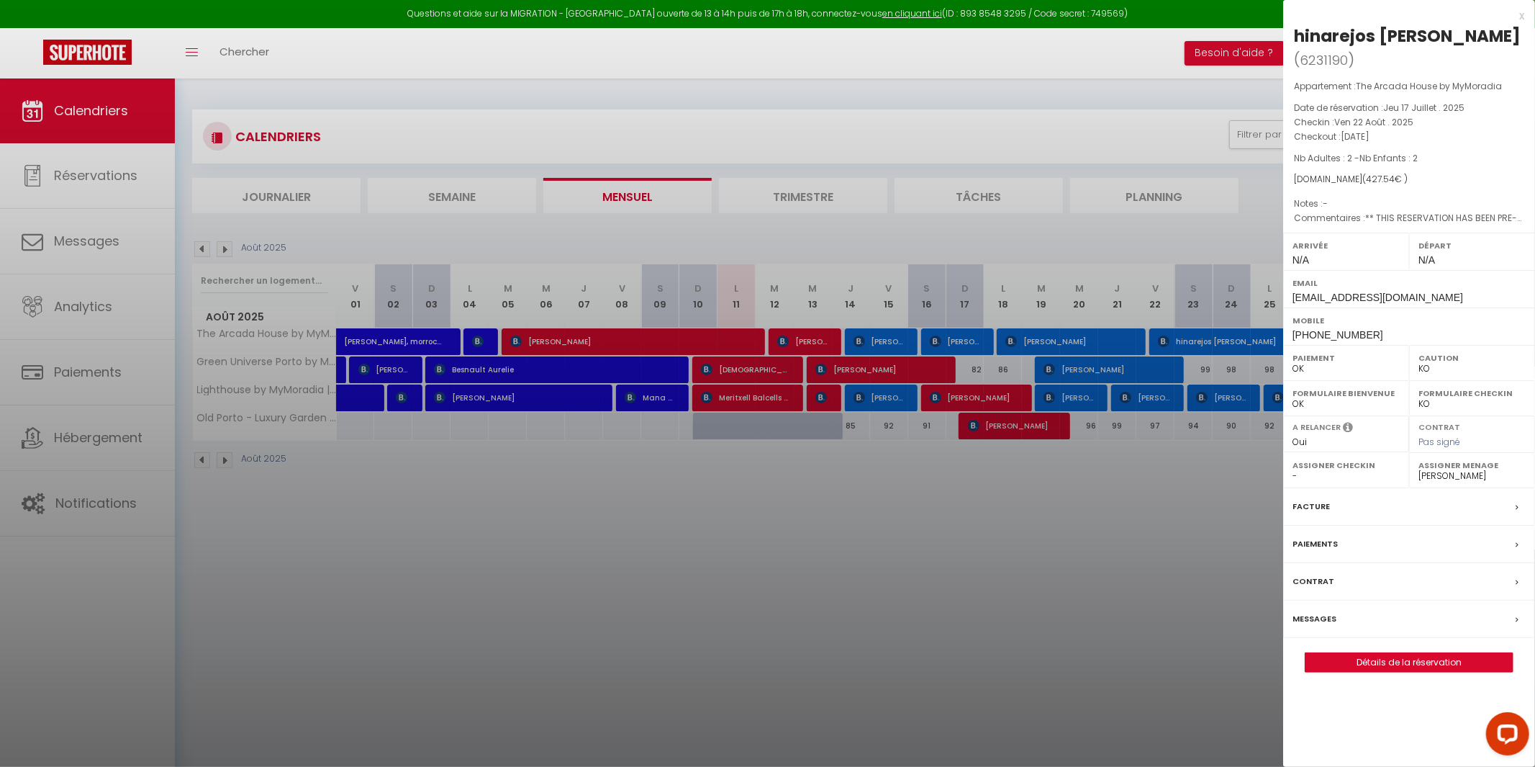
click at [1184, 505] on div at bounding box center [767, 383] width 1535 height 767
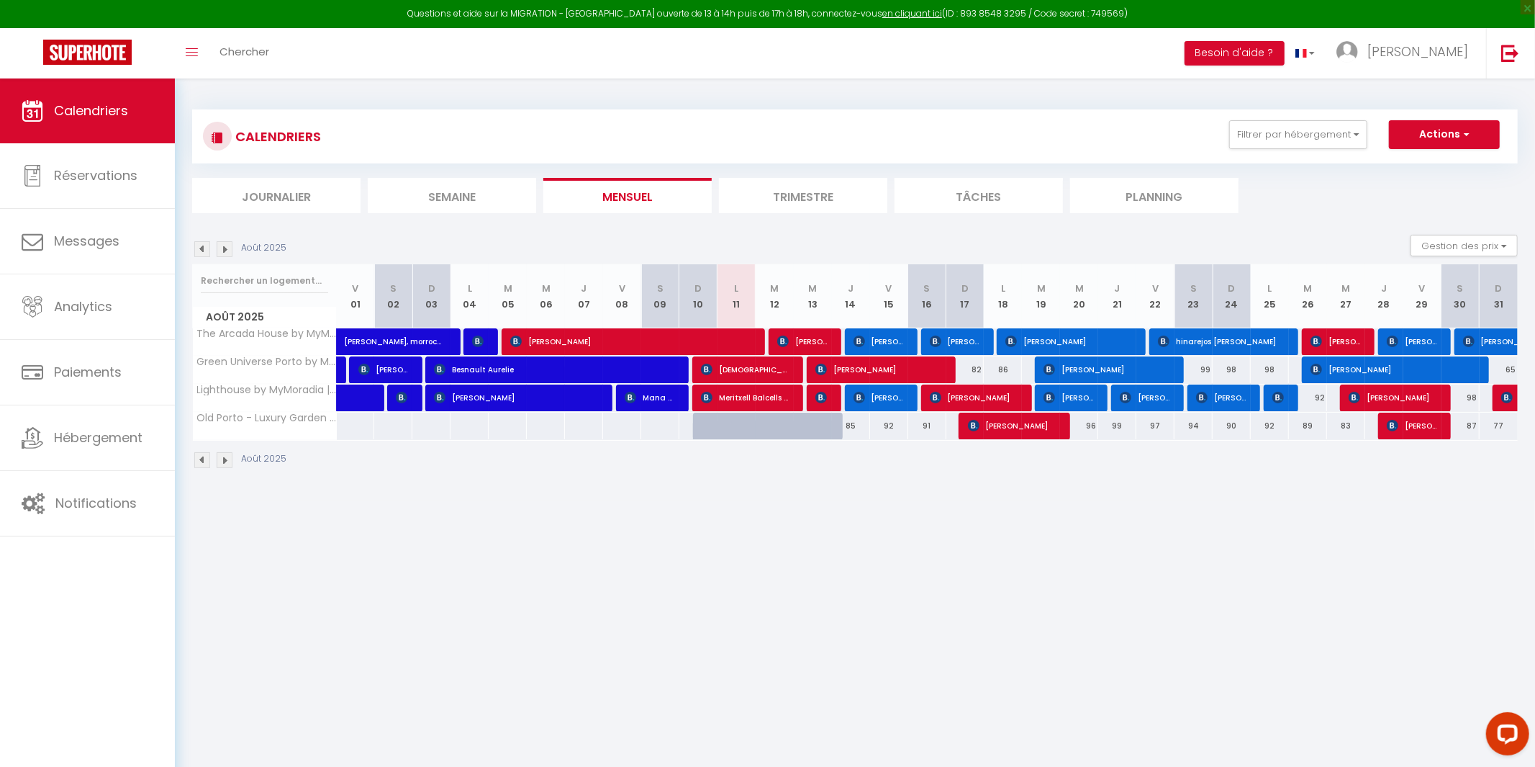
click at [1291, 406] on div "92" at bounding box center [1308, 397] width 38 height 27
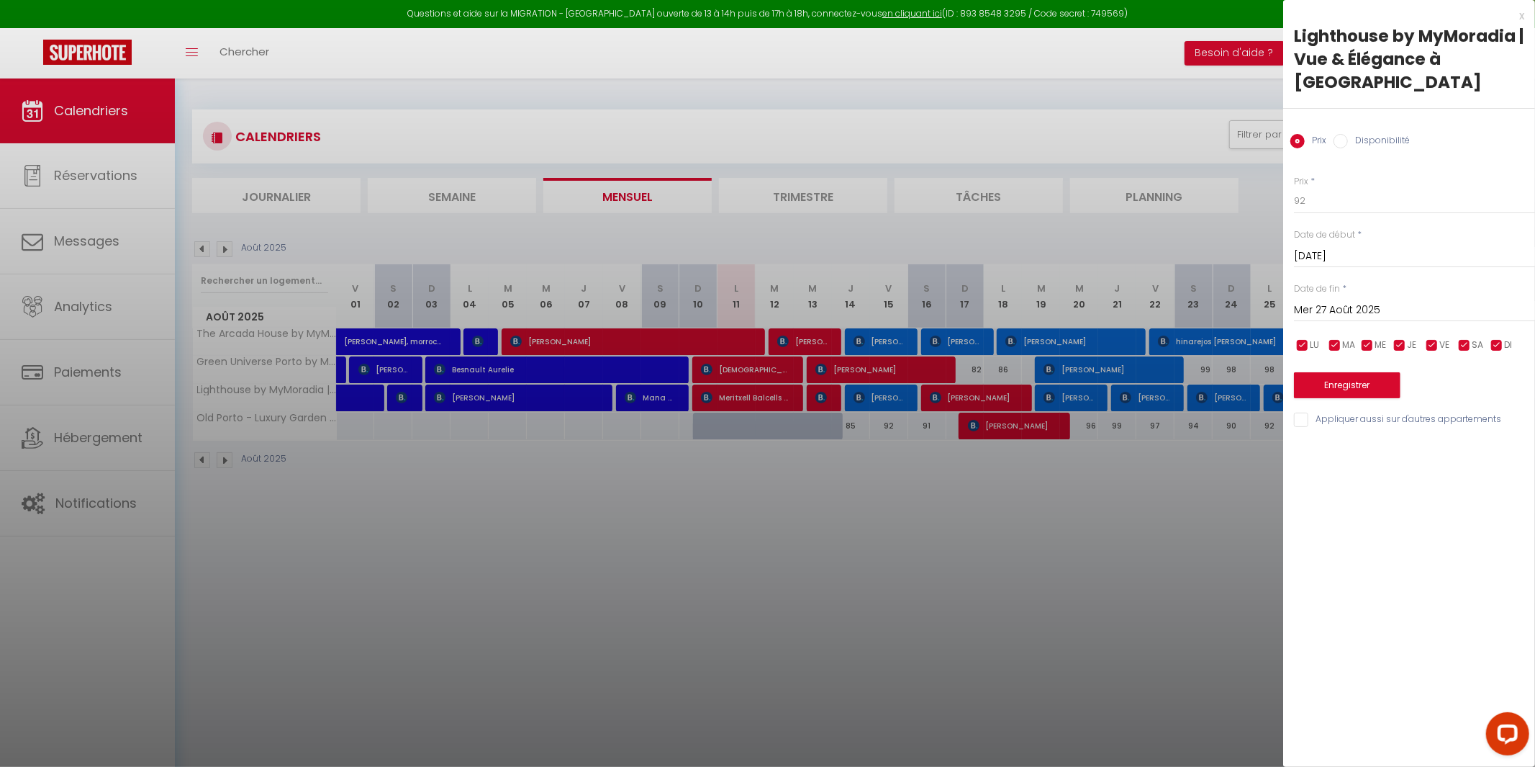
drag, startPoint x: 1245, startPoint y: 484, endPoint x: 1261, endPoint y: 466, distance: 24.5
click at [1245, 487] on div at bounding box center [767, 383] width 1535 height 767
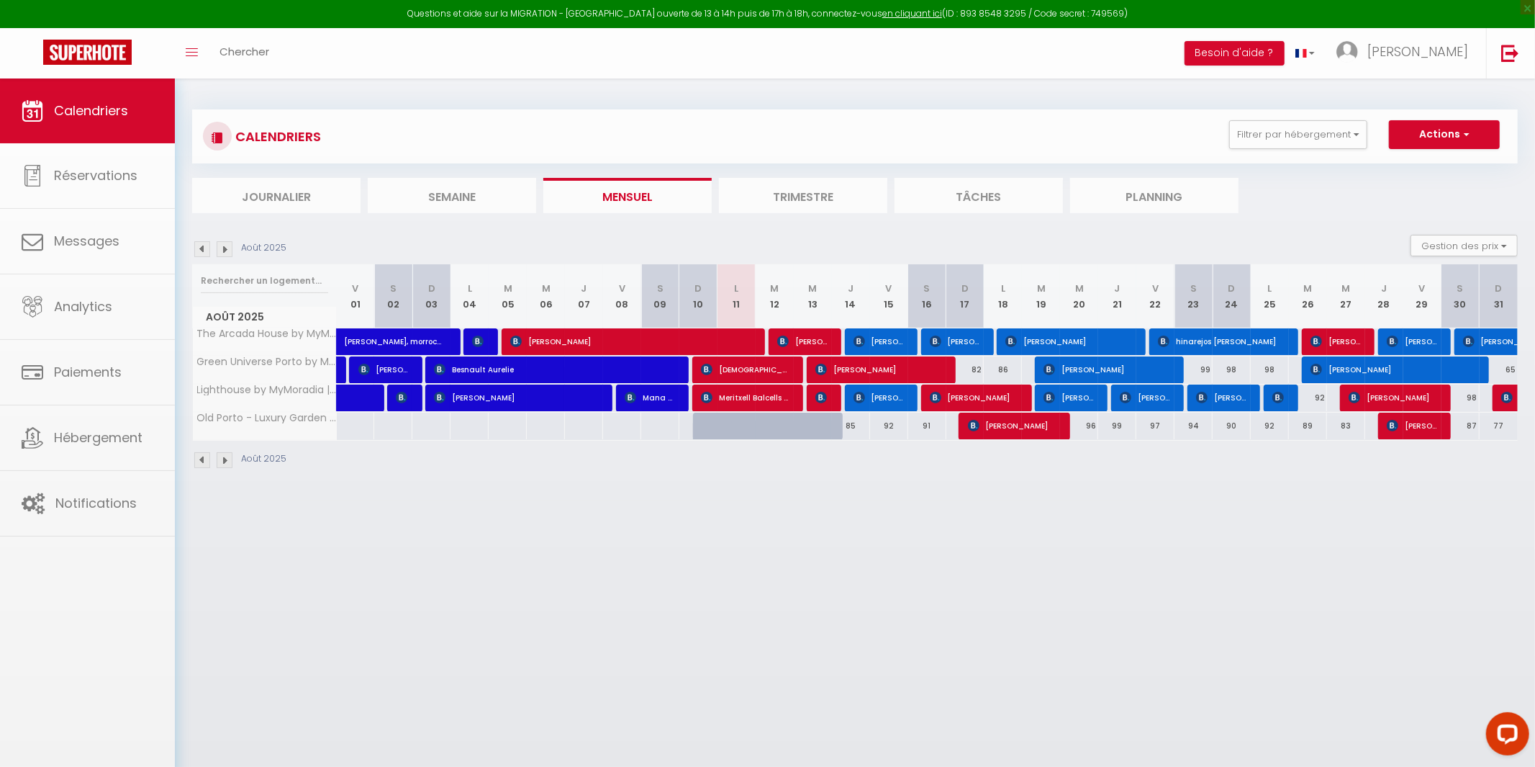
click at [1289, 392] on div "92" at bounding box center [1308, 397] width 38 height 27
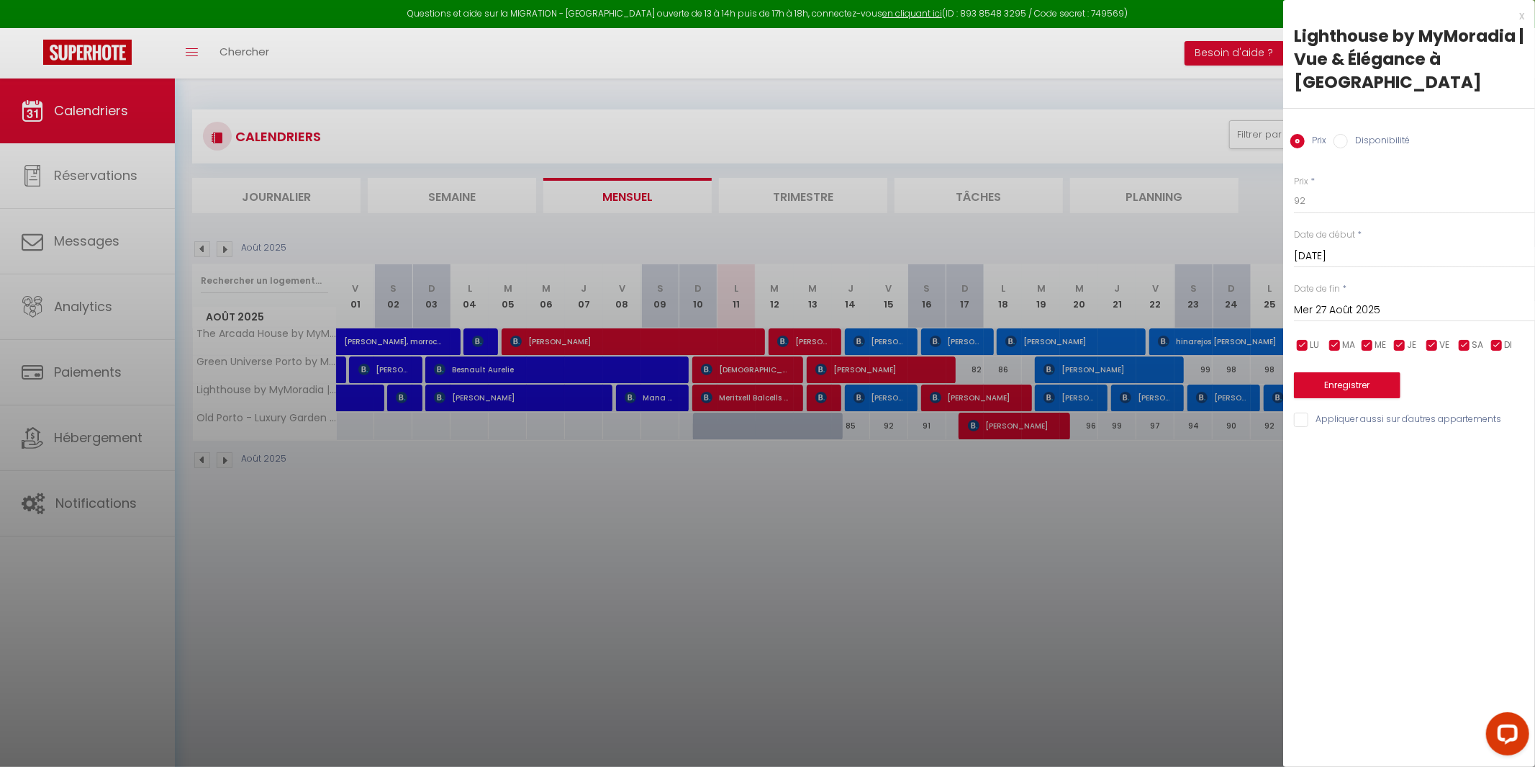
click at [1257, 445] on div at bounding box center [767, 383] width 1535 height 767
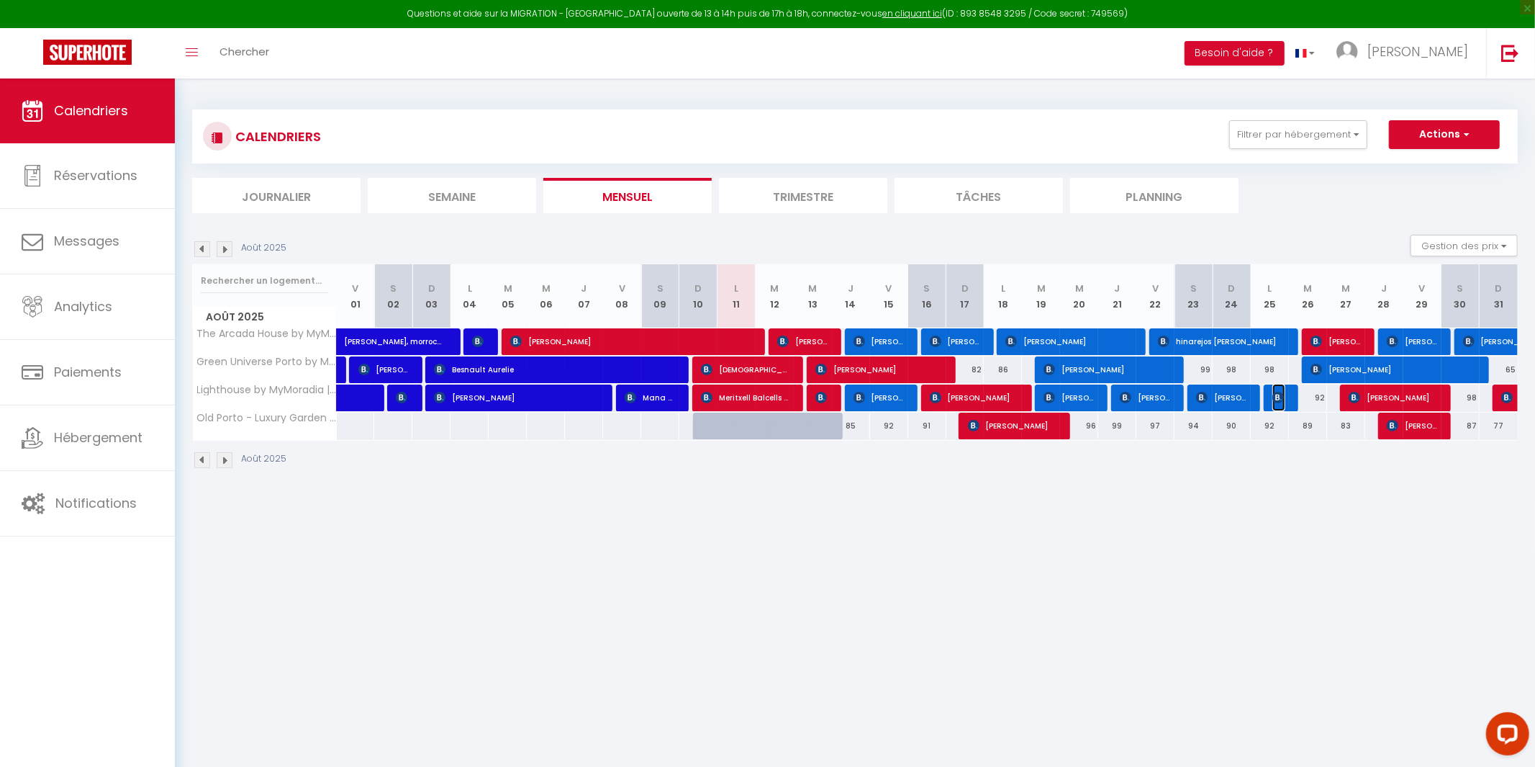
click at [1275, 402] on img at bounding box center [1278, 398] width 12 height 12
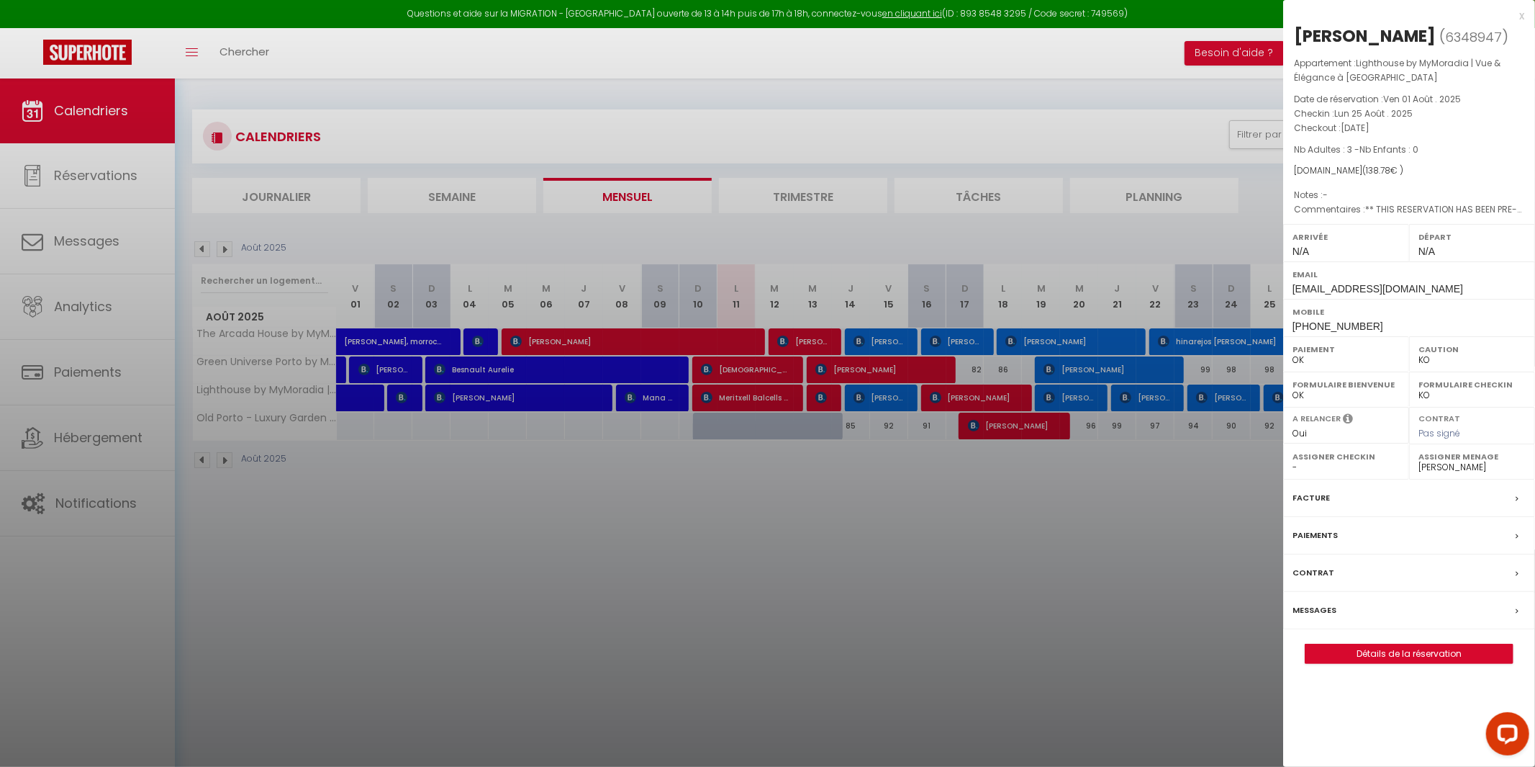
click at [1249, 494] on div at bounding box center [767, 383] width 1535 height 767
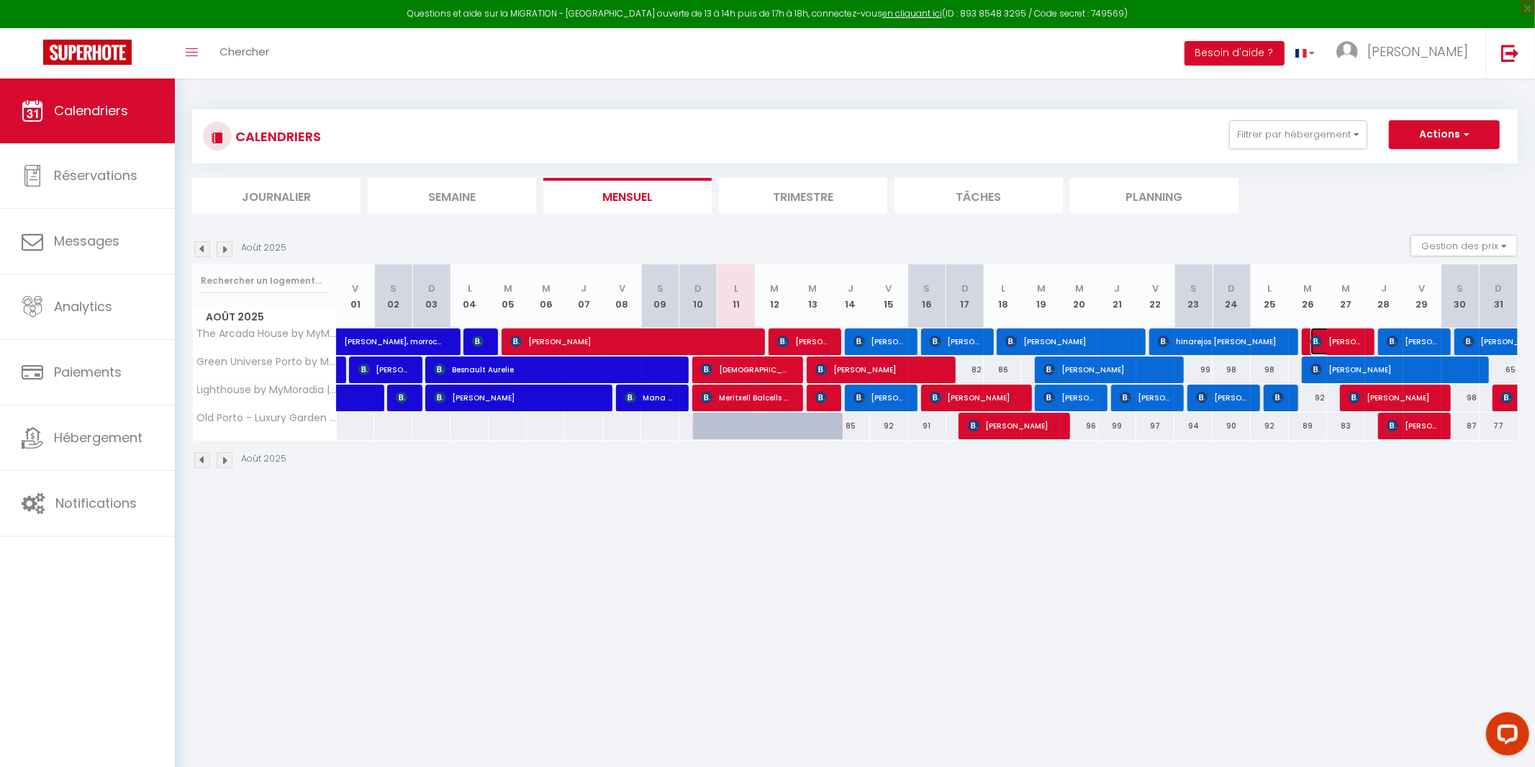
click at [1326, 339] on span "[PERSON_NAME]" at bounding box center [1336, 340] width 51 height 27
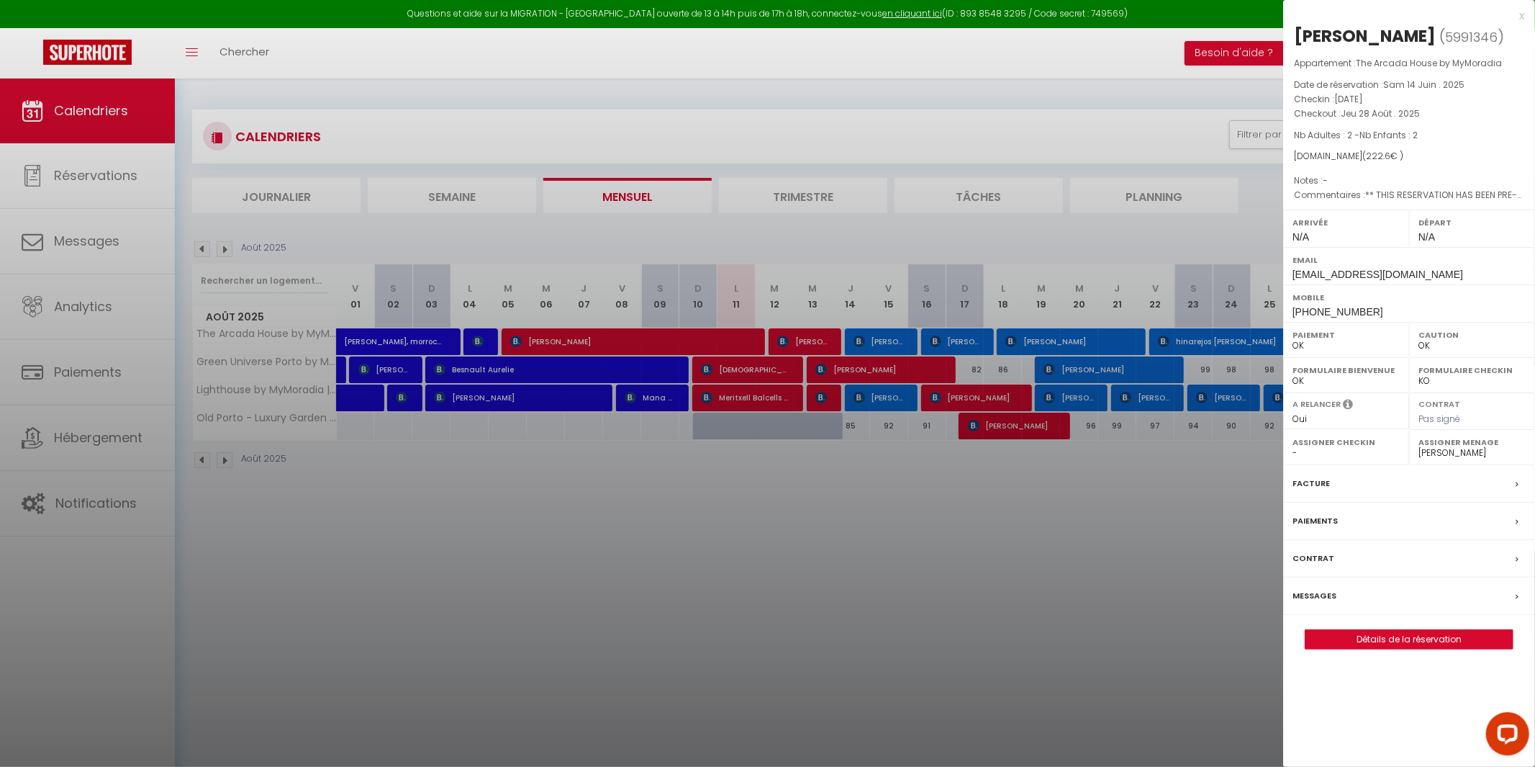
drag, startPoint x: 1222, startPoint y: 538, endPoint x: 1233, endPoint y: 523, distance: 19.2
click at [1222, 539] on div at bounding box center [767, 383] width 1535 height 767
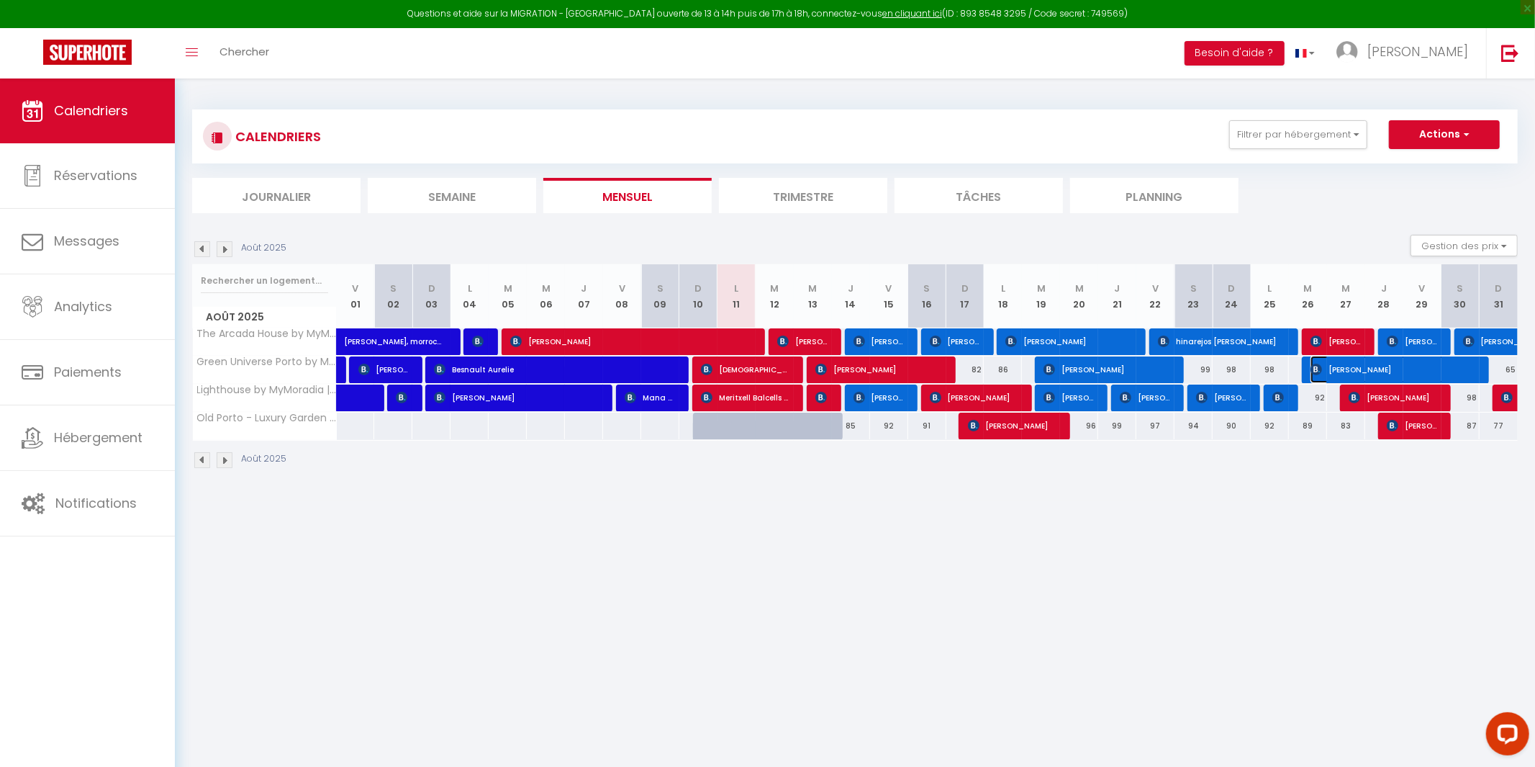
click at [1350, 371] on span "[PERSON_NAME]" at bounding box center [1394, 369] width 166 height 27
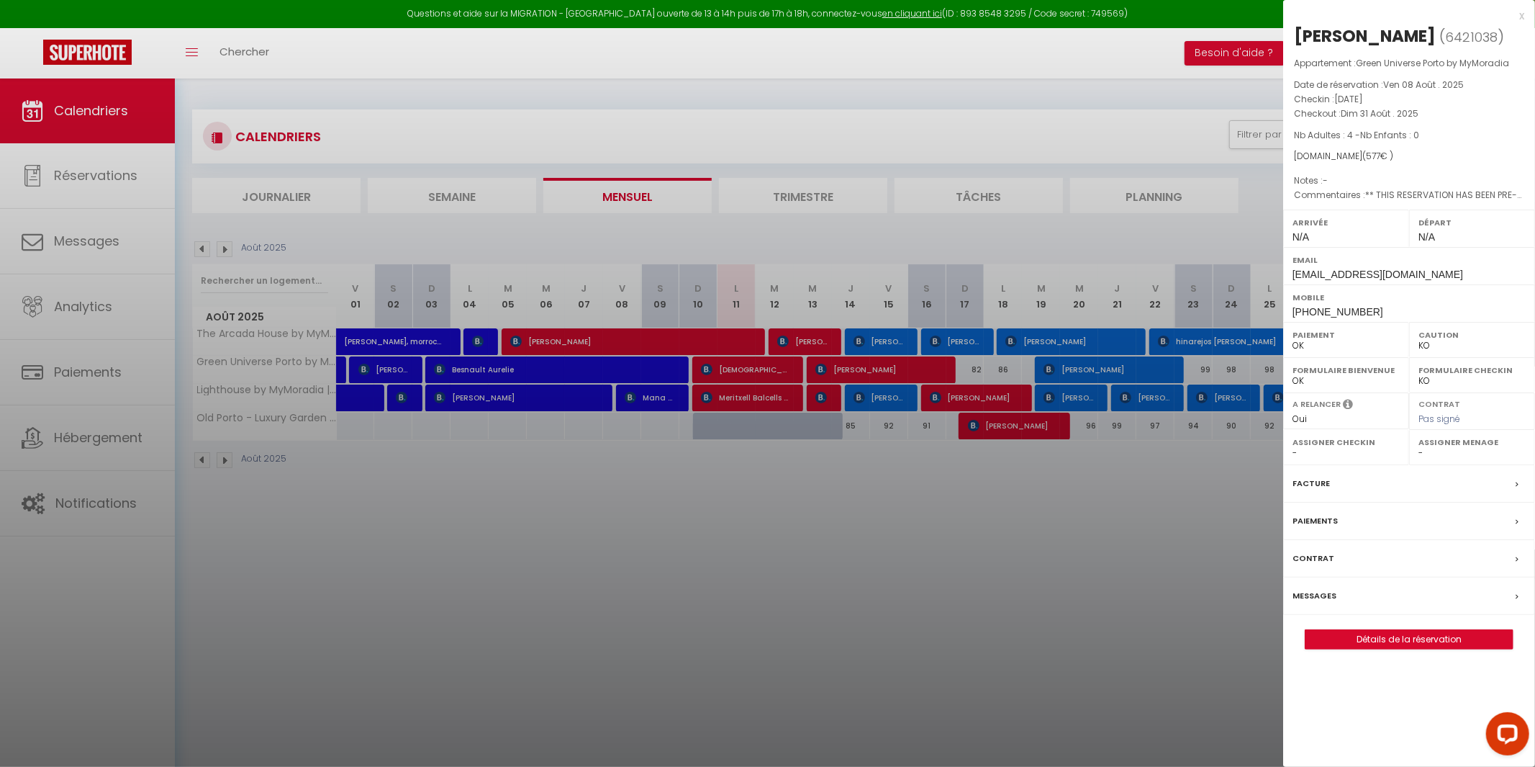
click at [1438, 449] on label "Assigner Menage" at bounding box center [1472, 442] width 107 height 14
click at [1415, 465] on div "Assigner Menage - [PERSON_NAME] [PERSON_NAME] [PERSON_NAME] [PERSON_NAME] [US_S…" at bounding box center [1472, 447] width 126 height 35
click at [1424, 449] on label "Assigner Menage" at bounding box center [1472, 442] width 107 height 14
click at [1419, 459] on select "- [PERSON_NAME] [PERSON_NAME] [PERSON_NAME] [PERSON_NAME] [US_STATE][PERSON_NAM…" at bounding box center [1472, 452] width 107 height 13
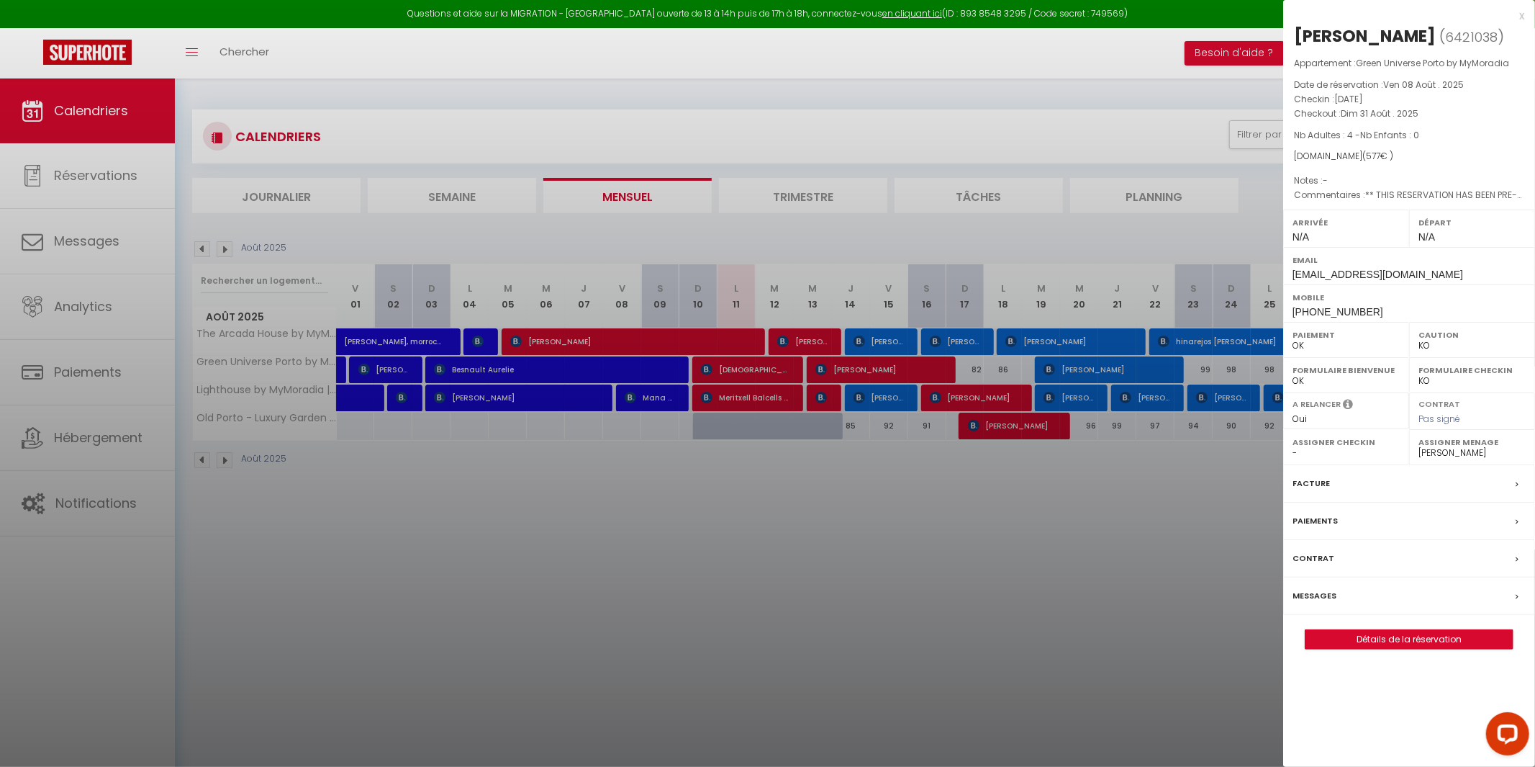
click at [1419, 459] on select "- [PERSON_NAME] [PERSON_NAME] [PERSON_NAME] [PERSON_NAME] [US_STATE][PERSON_NAM…" at bounding box center [1472, 452] width 107 height 13
click at [1183, 574] on div at bounding box center [767, 383] width 1535 height 767
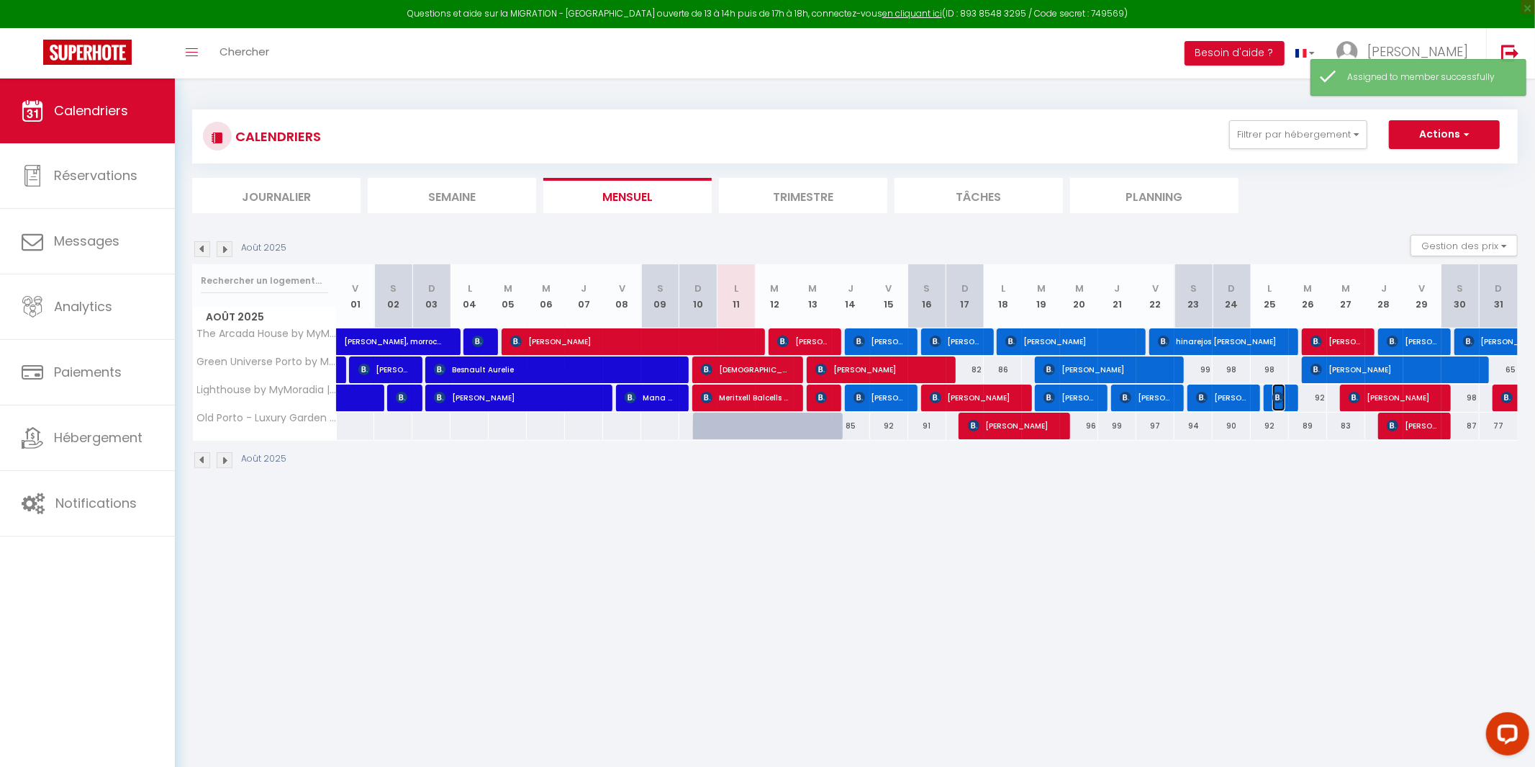
click at [1278, 406] on span "[PERSON_NAME]" at bounding box center [1278, 397] width 13 height 27
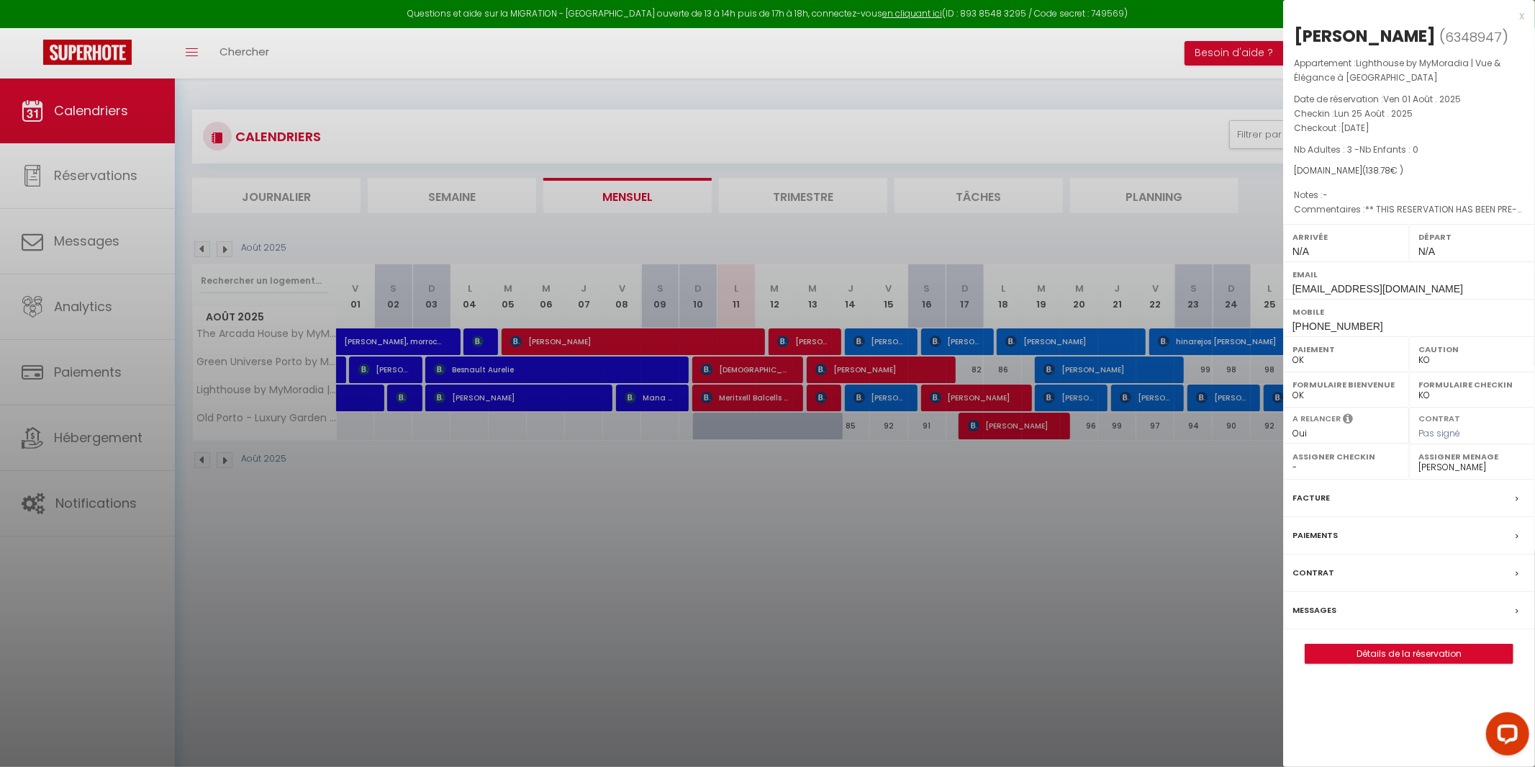
click at [1225, 505] on div at bounding box center [767, 383] width 1535 height 767
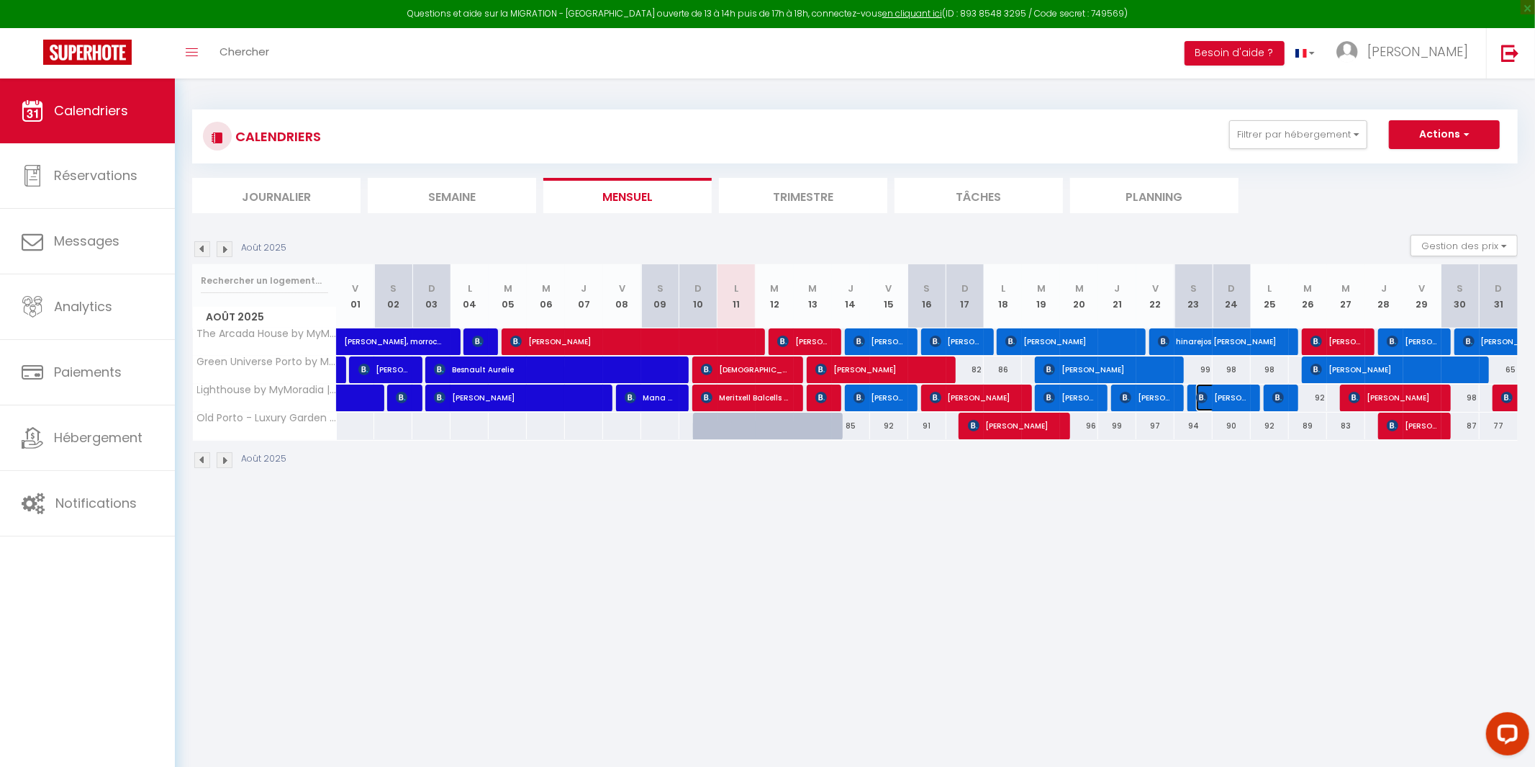
click at [1213, 400] on span "[PERSON_NAME]" at bounding box center [1221, 397] width 51 height 27
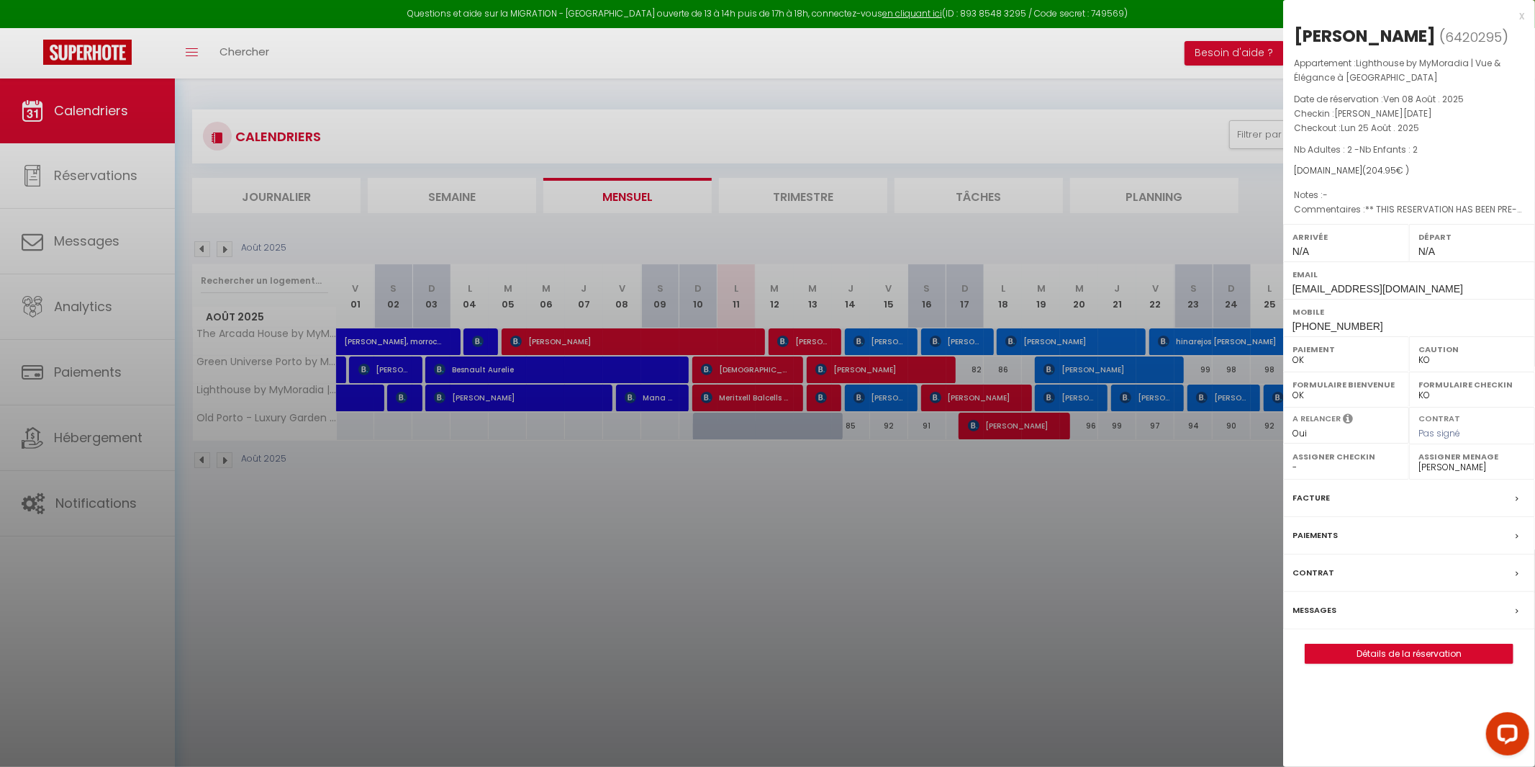
click at [1204, 468] on div at bounding box center [767, 383] width 1535 height 767
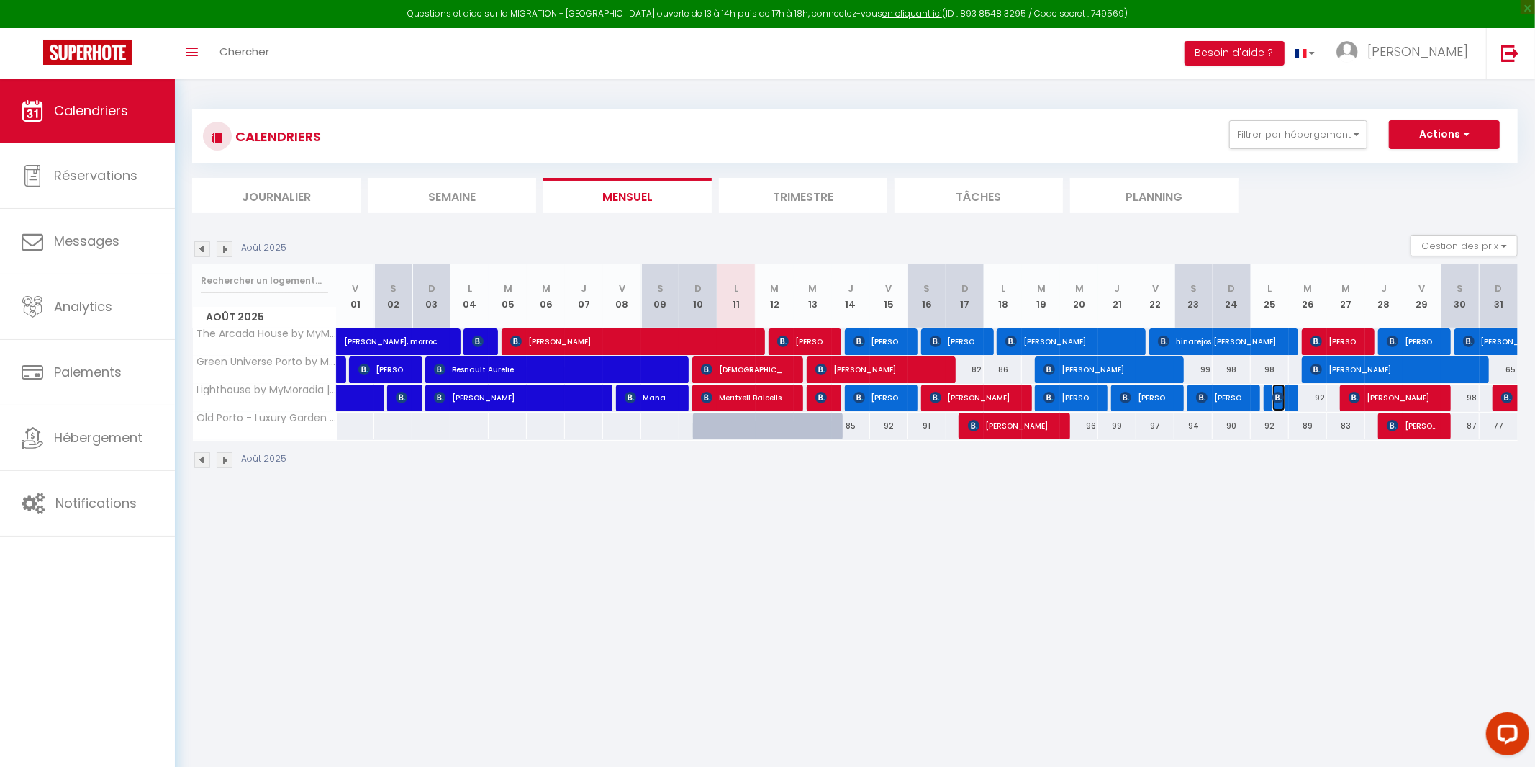
click at [1276, 398] on img at bounding box center [1278, 398] width 12 height 12
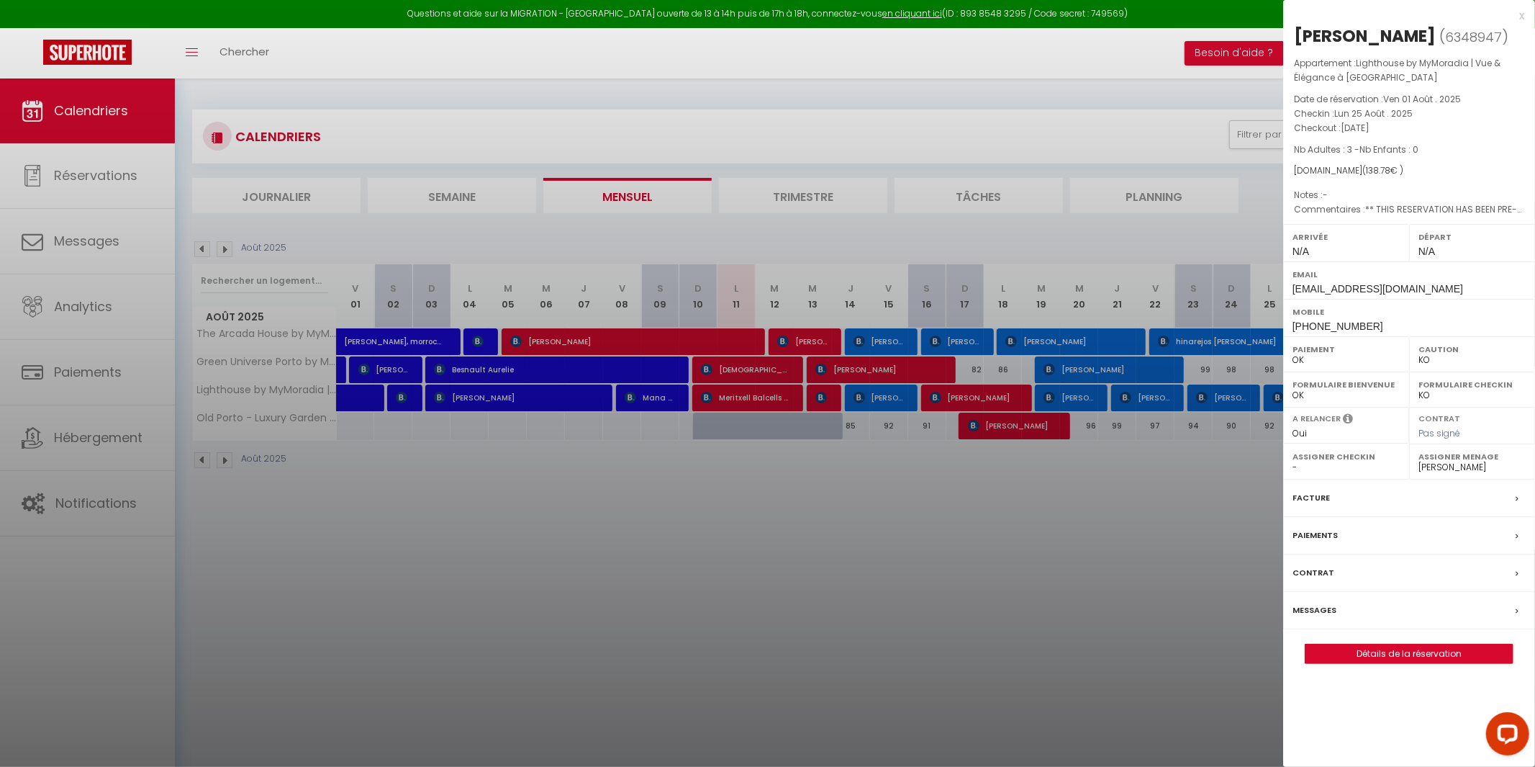
click at [1239, 553] on div at bounding box center [767, 383] width 1535 height 767
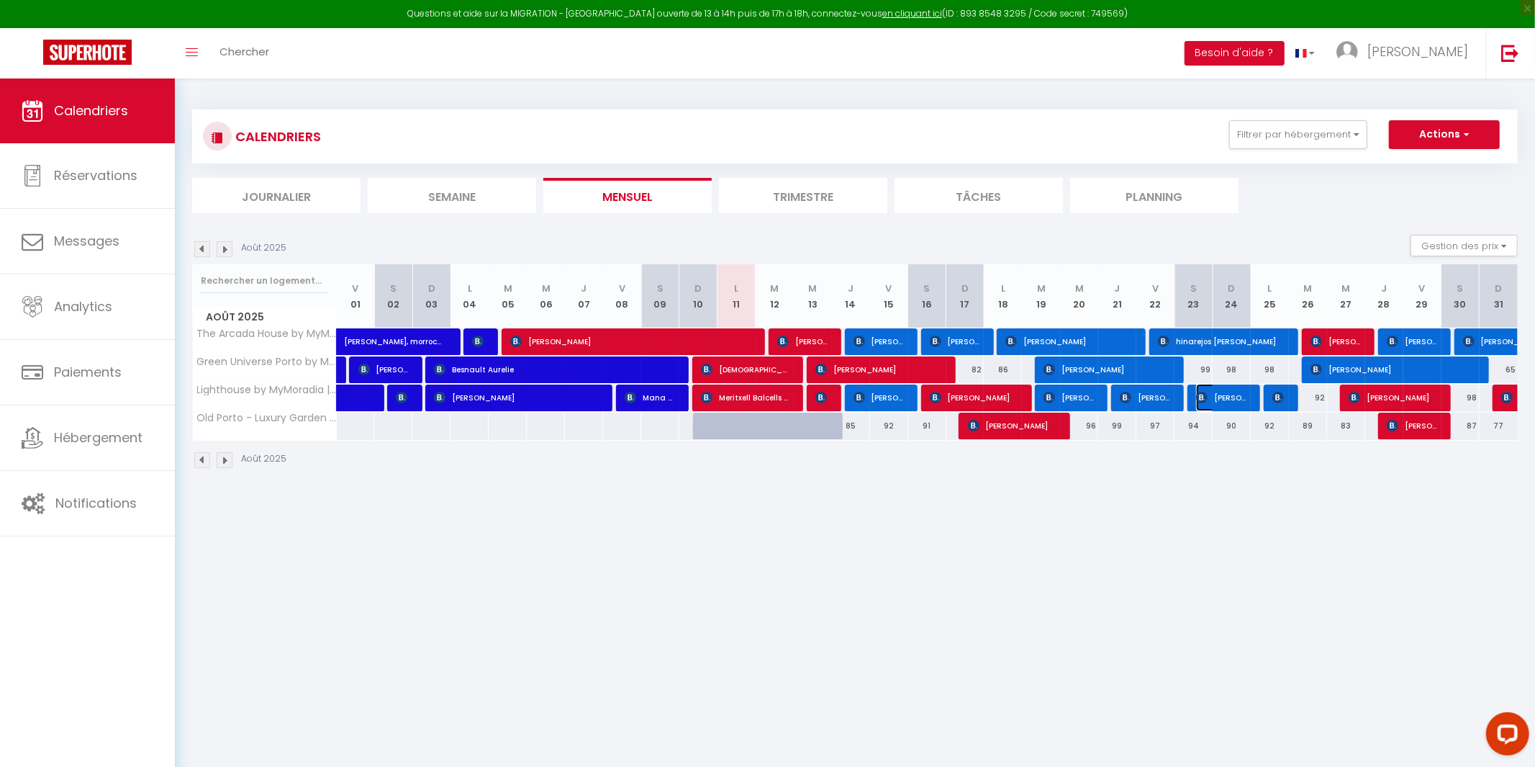
click at [1238, 394] on span "[PERSON_NAME]" at bounding box center [1221, 397] width 51 height 27
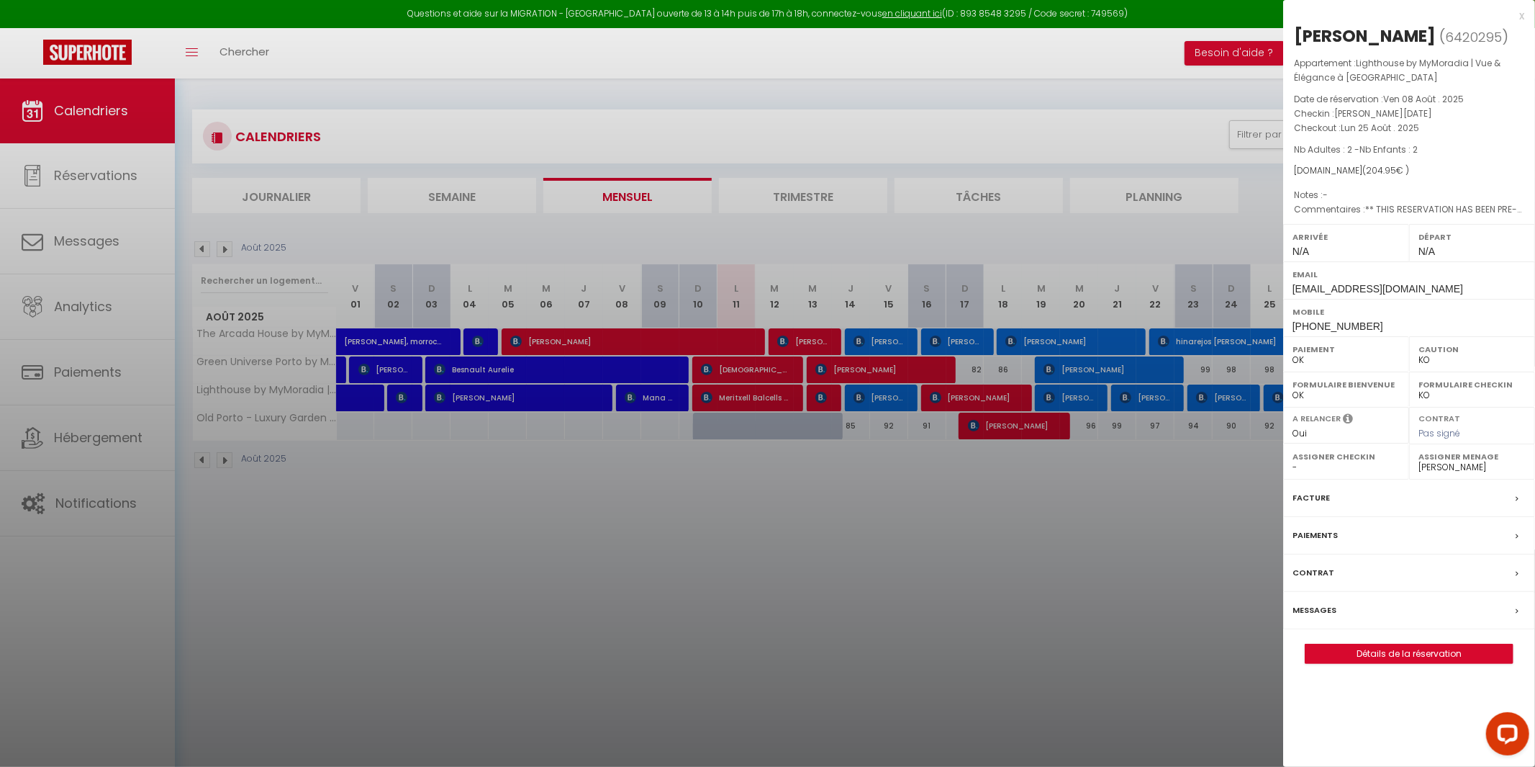
click at [1238, 394] on div at bounding box center [767, 383] width 1535 height 767
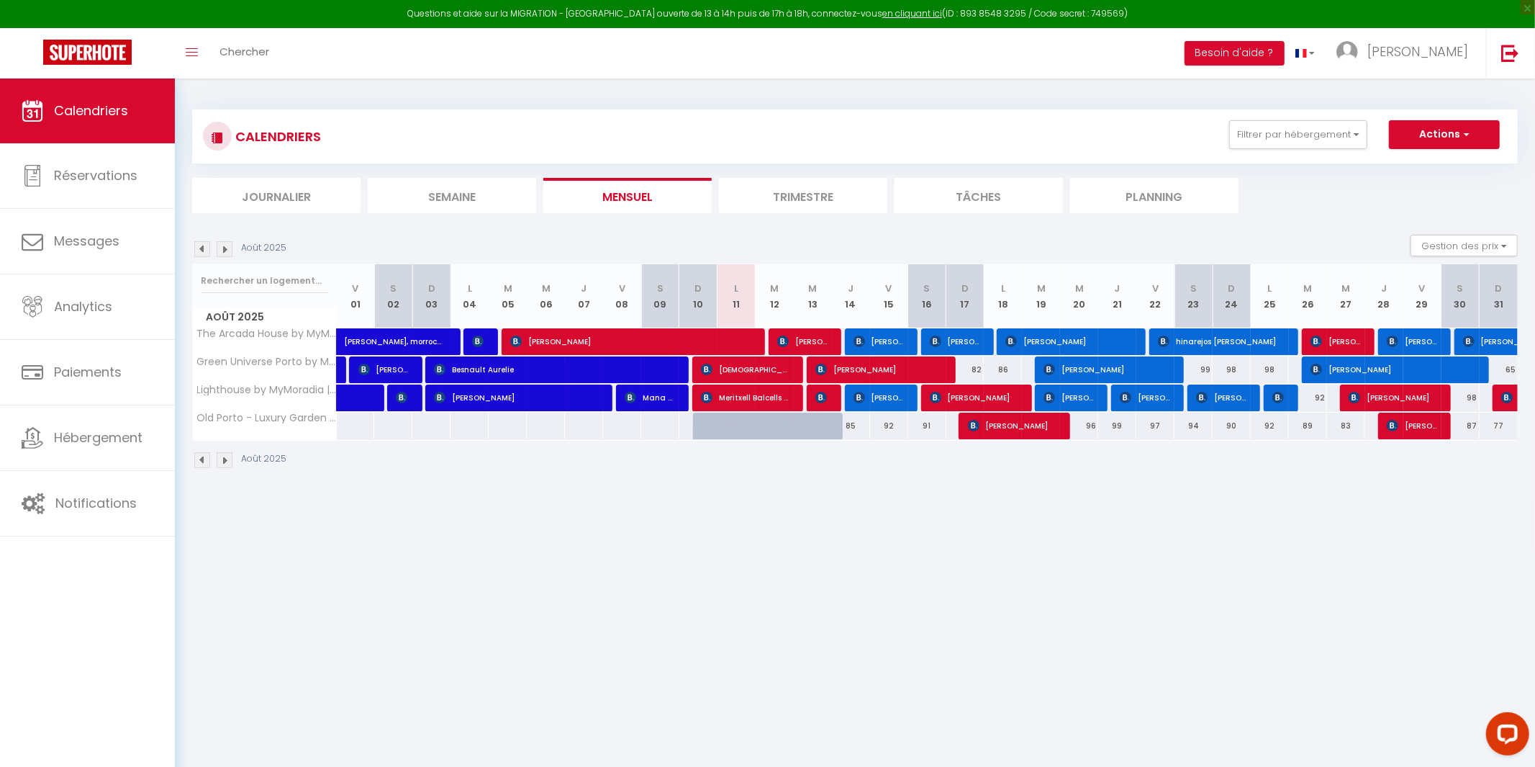
click at [1162, 413] on div "97" at bounding box center [1155, 425] width 38 height 27
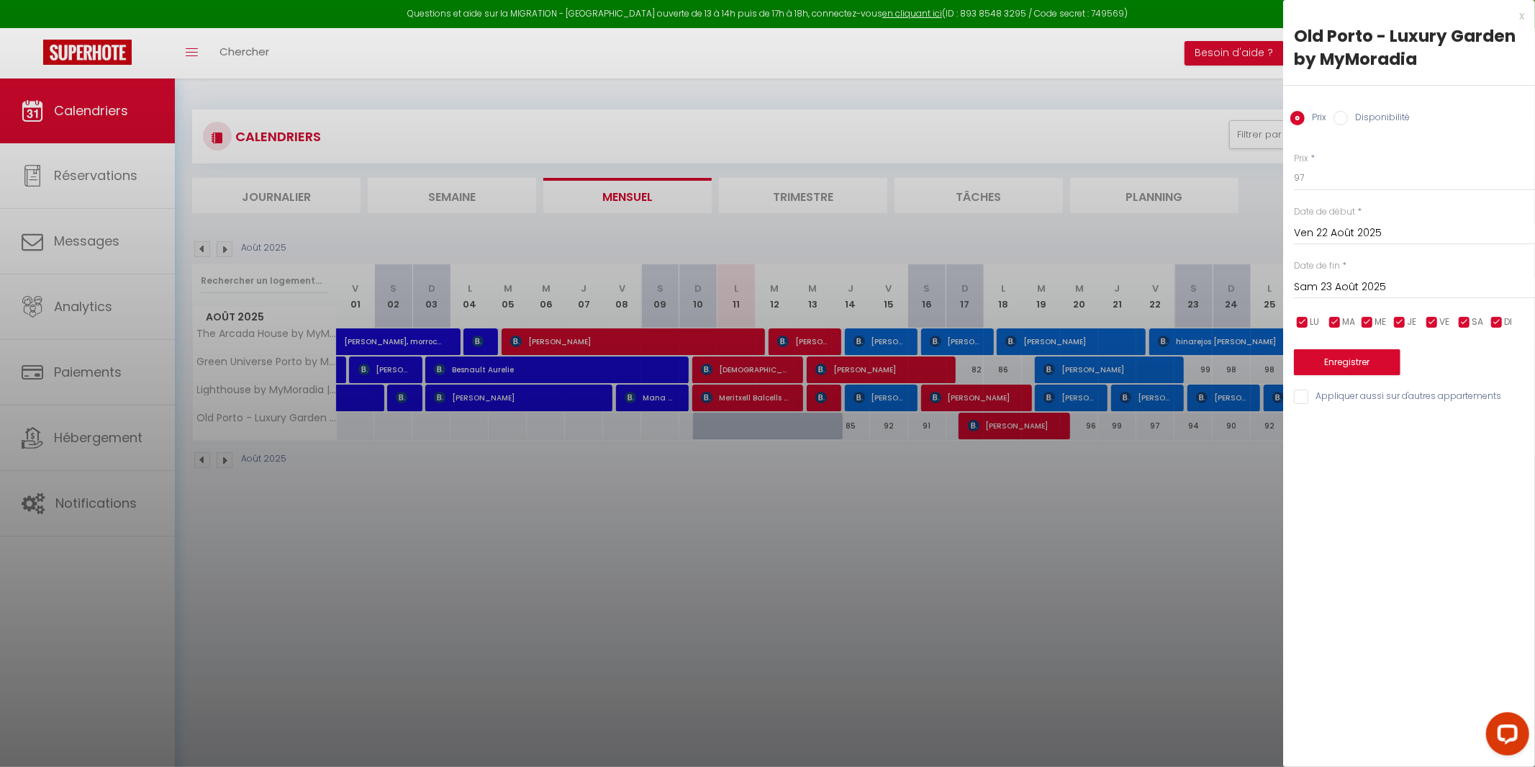
click at [1154, 402] on div at bounding box center [767, 383] width 1535 height 767
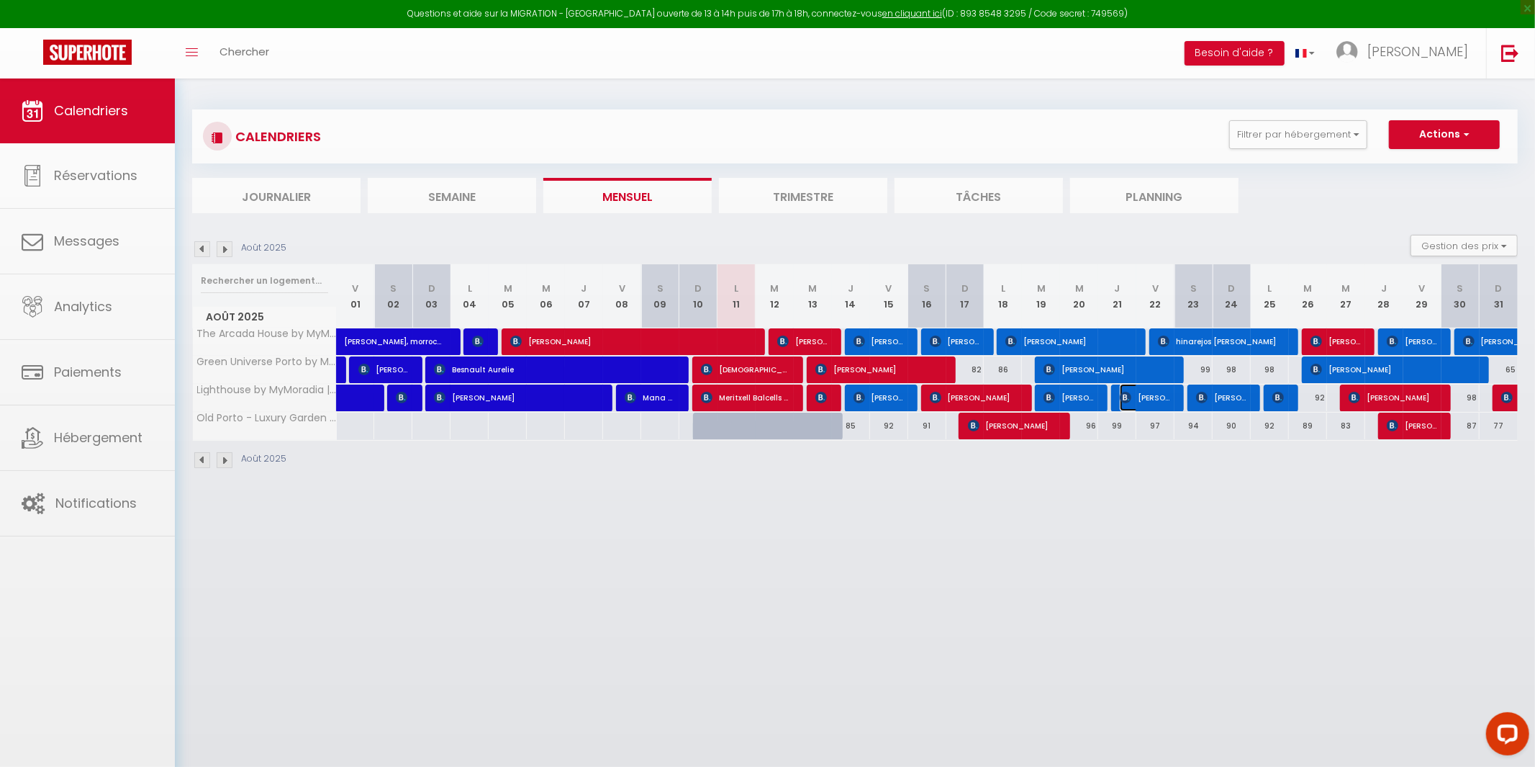
click at [1154, 402] on span "[PERSON_NAME]" at bounding box center [1145, 397] width 51 height 27
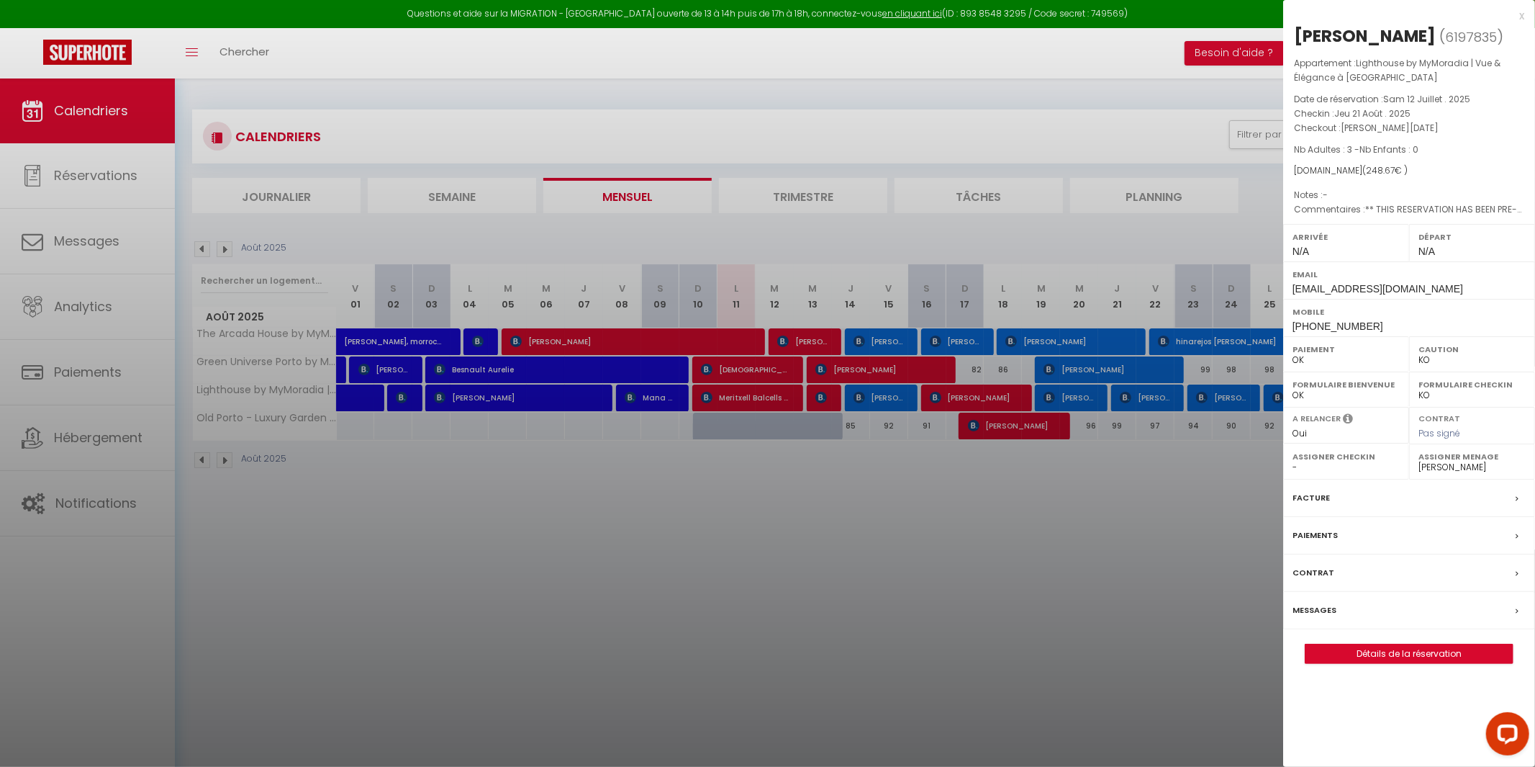
click at [1159, 451] on div at bounding box center [767, 383] width 1535 height 767
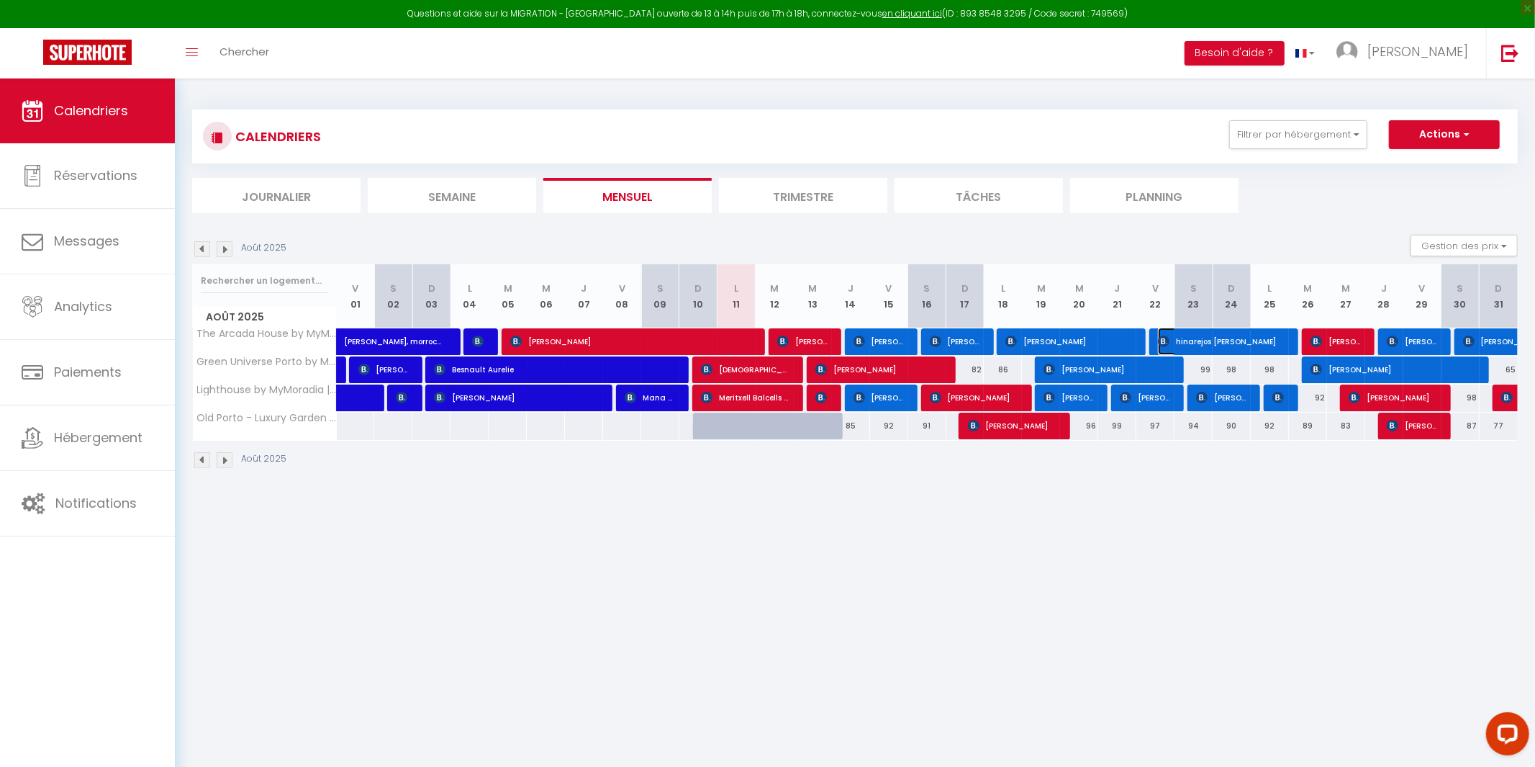
click at [1235, 339] on span "hinarejos [PERSON_NAME]" at bounding box center [1221, 340] width 127 height 27
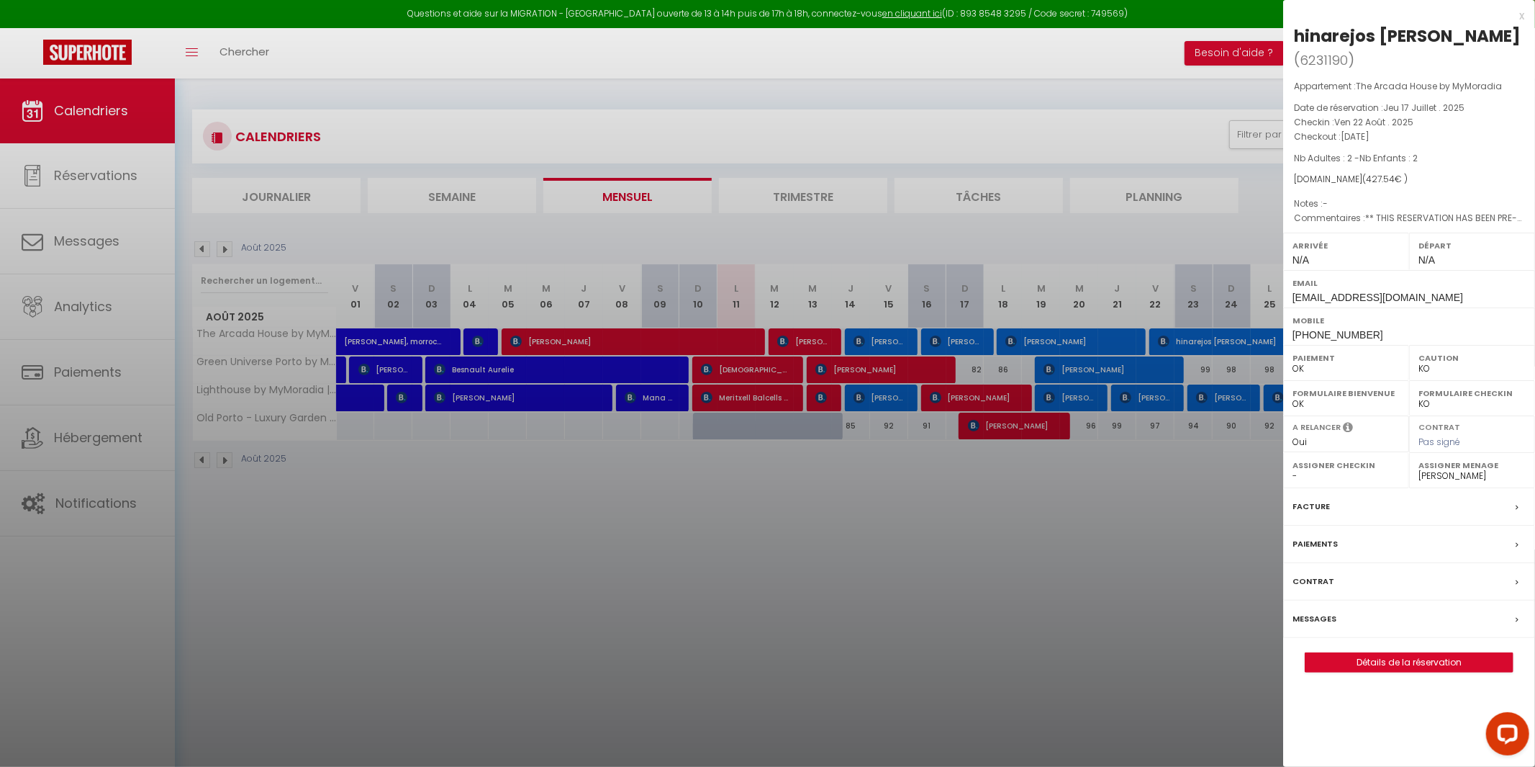
click at [1210, 500] on div at bounding box center [767, 383] width 1535 height 767
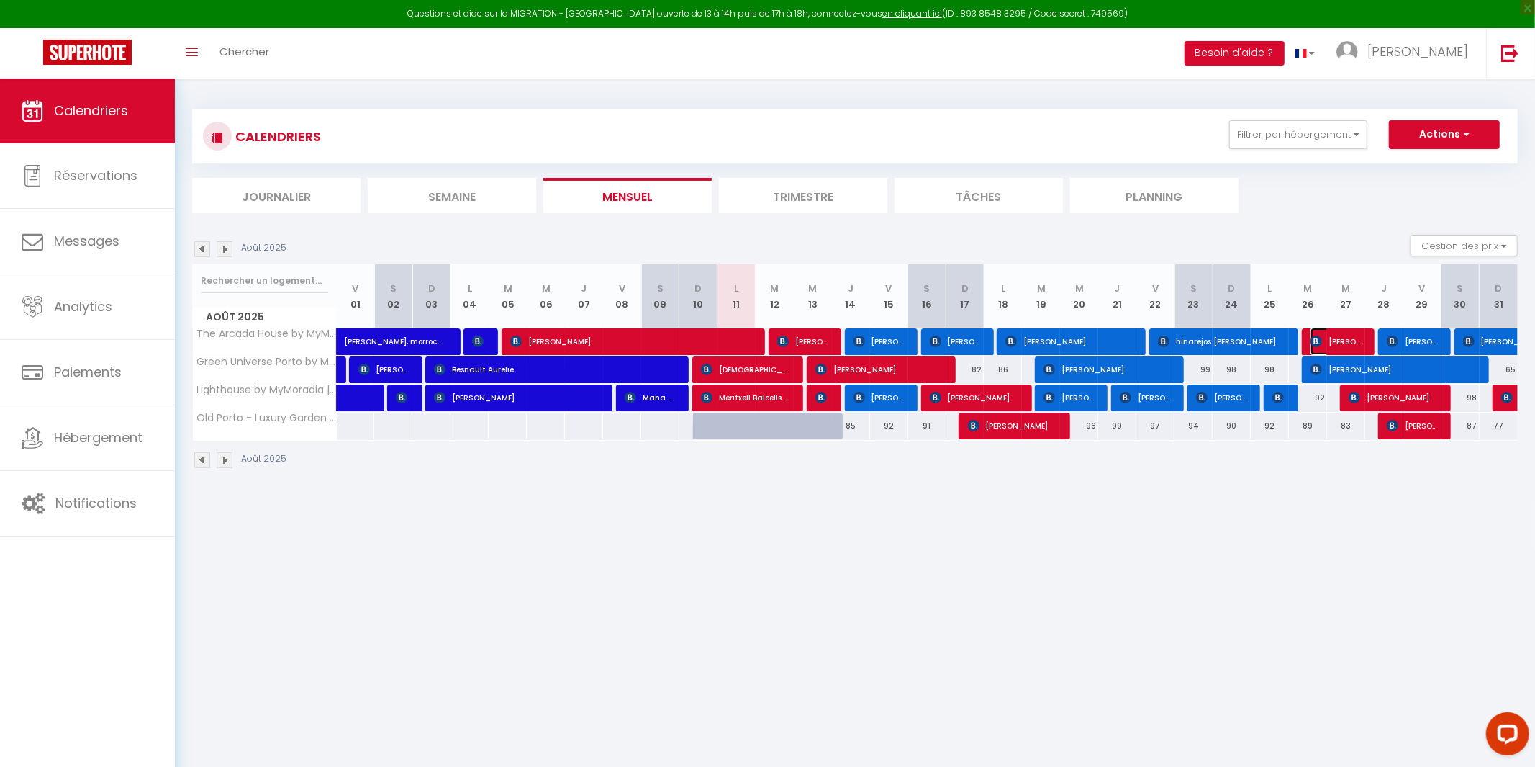
click at [1341, 338] on span "[PERSON_NAME]" at bounding box center [1336, 340] width 51 height 27
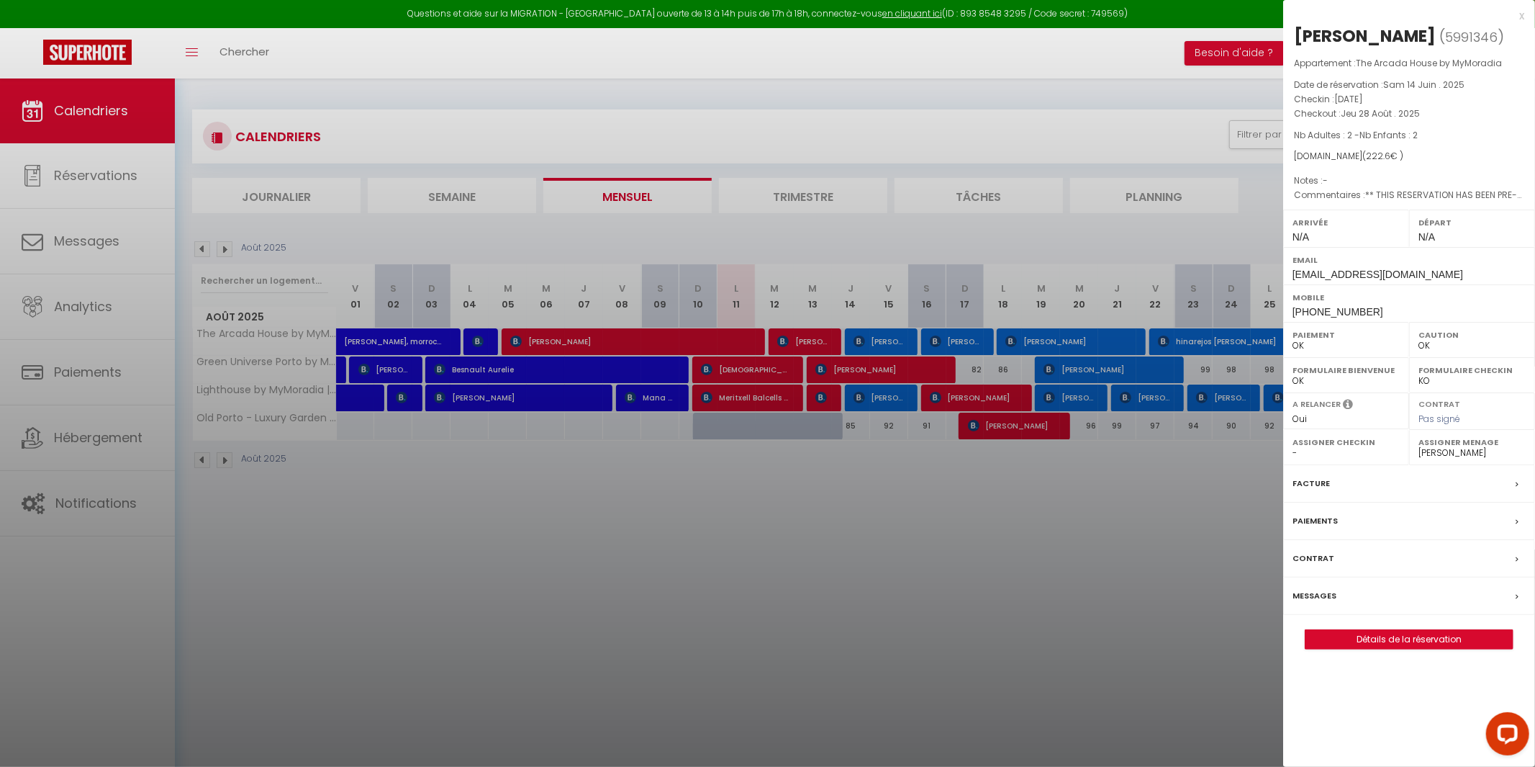
click at [1226, 470] on div at bounding box center [767, 383] width 1535 height 767
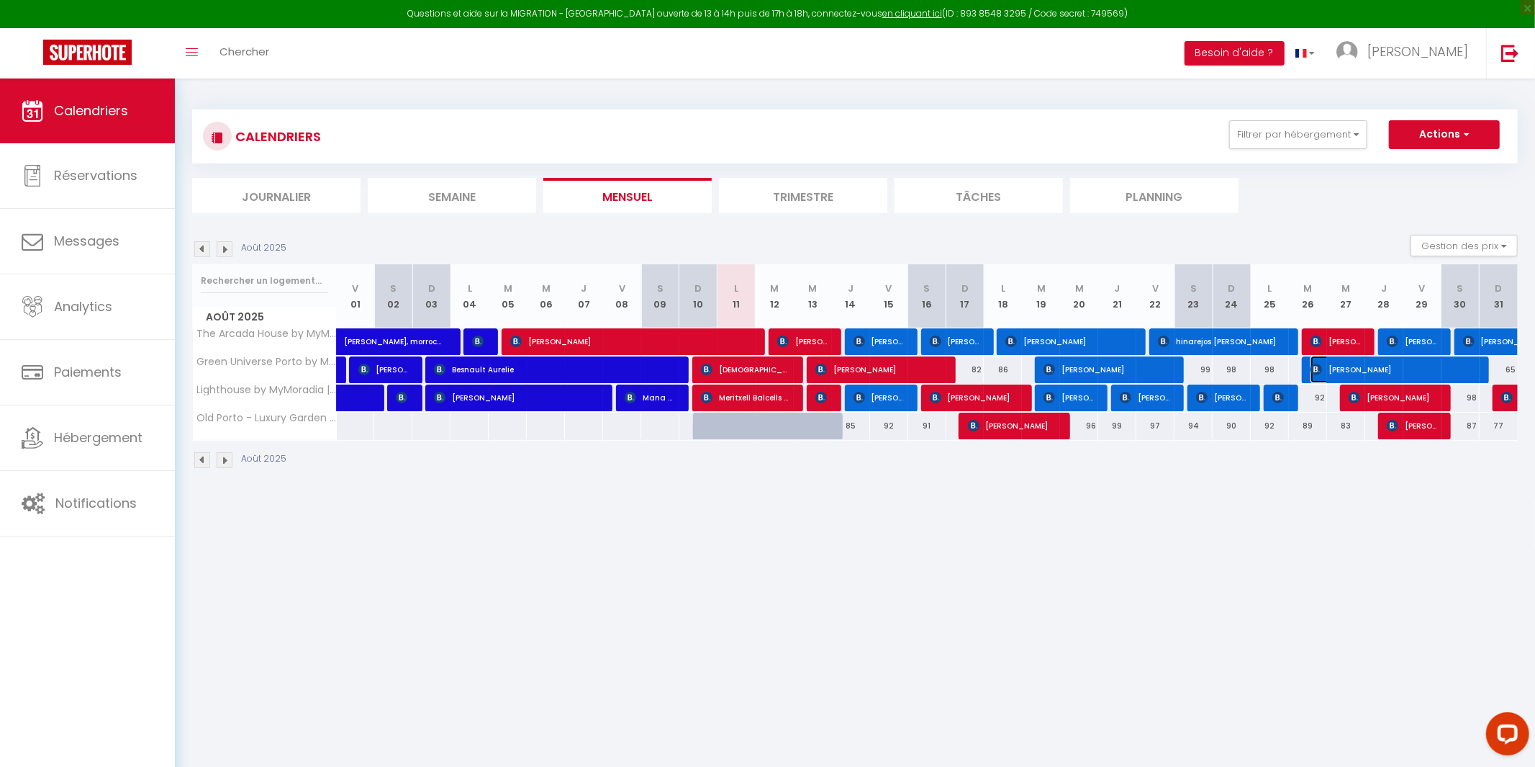
click at [1355, 368] on span "[PERSON_NAME]" at bounding box center [1394, 369] width 166 height 27
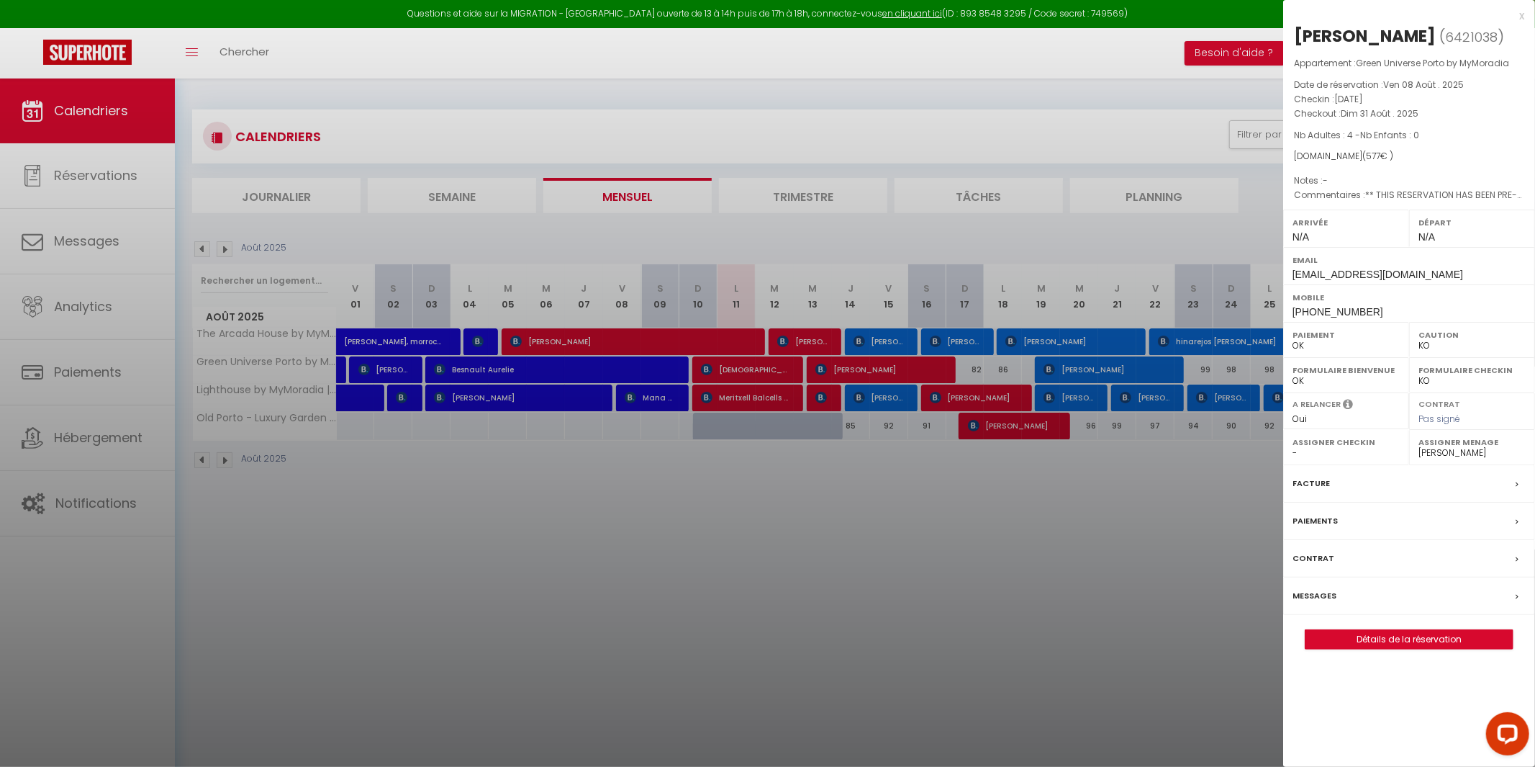
click at [1213, 509] on div at bounding box center [767, 383] width 1535 height 767
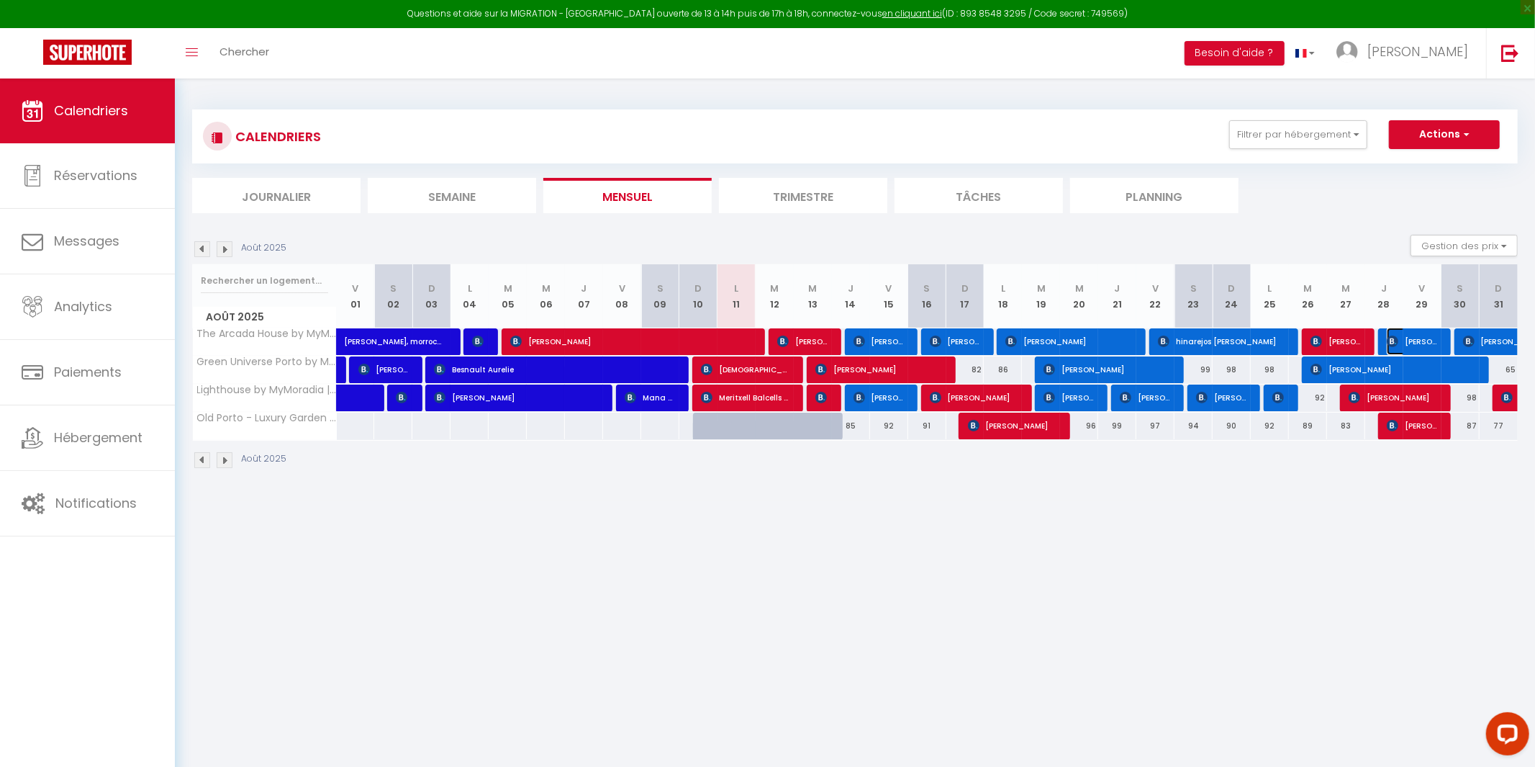
click at [1400, 336] on span "[PERSON_NAME]" at bounding box center [1412, 340] width 51 height 27
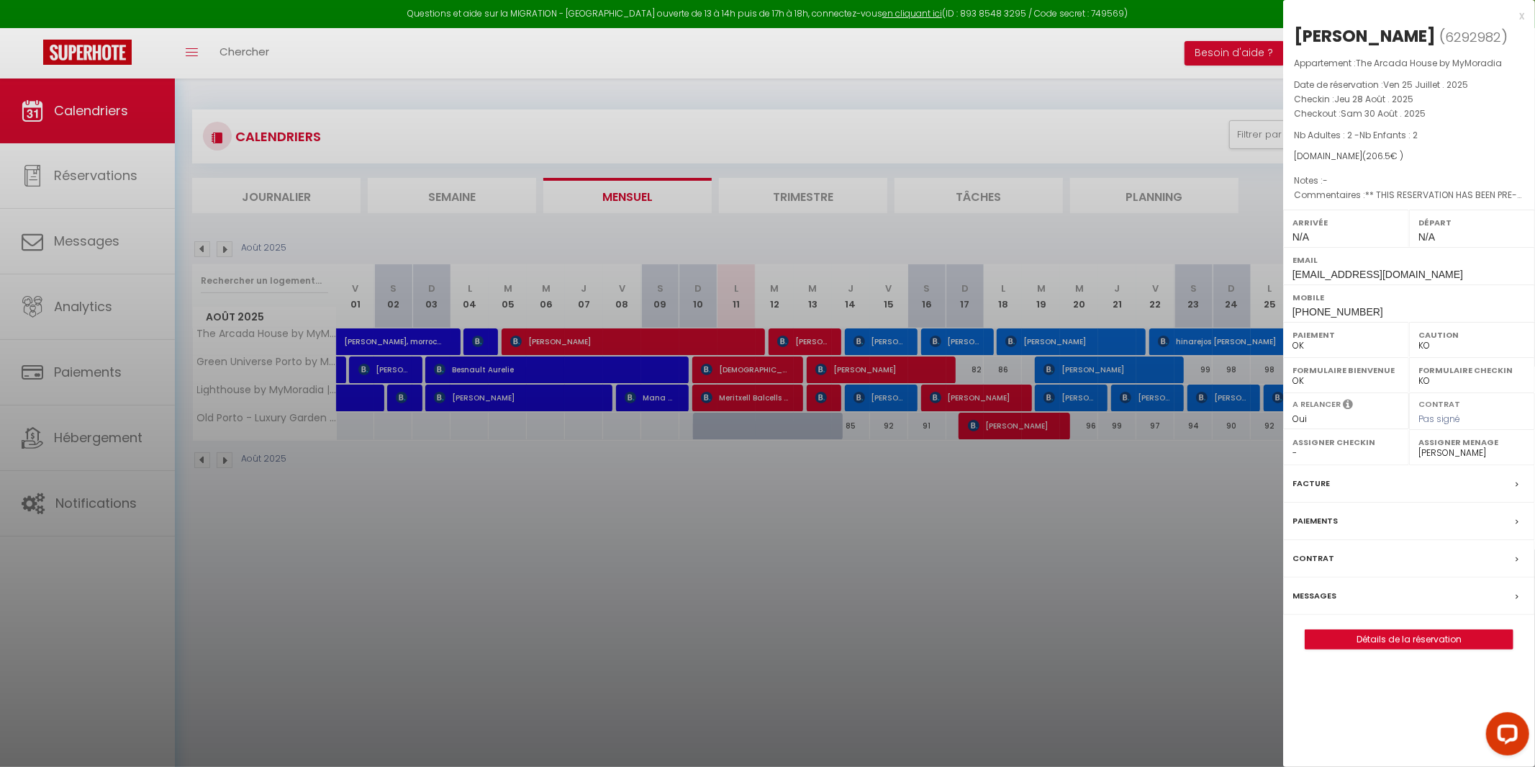
click at [1154, 571] on div at bounding box center [767, 383] width 1535 height 767
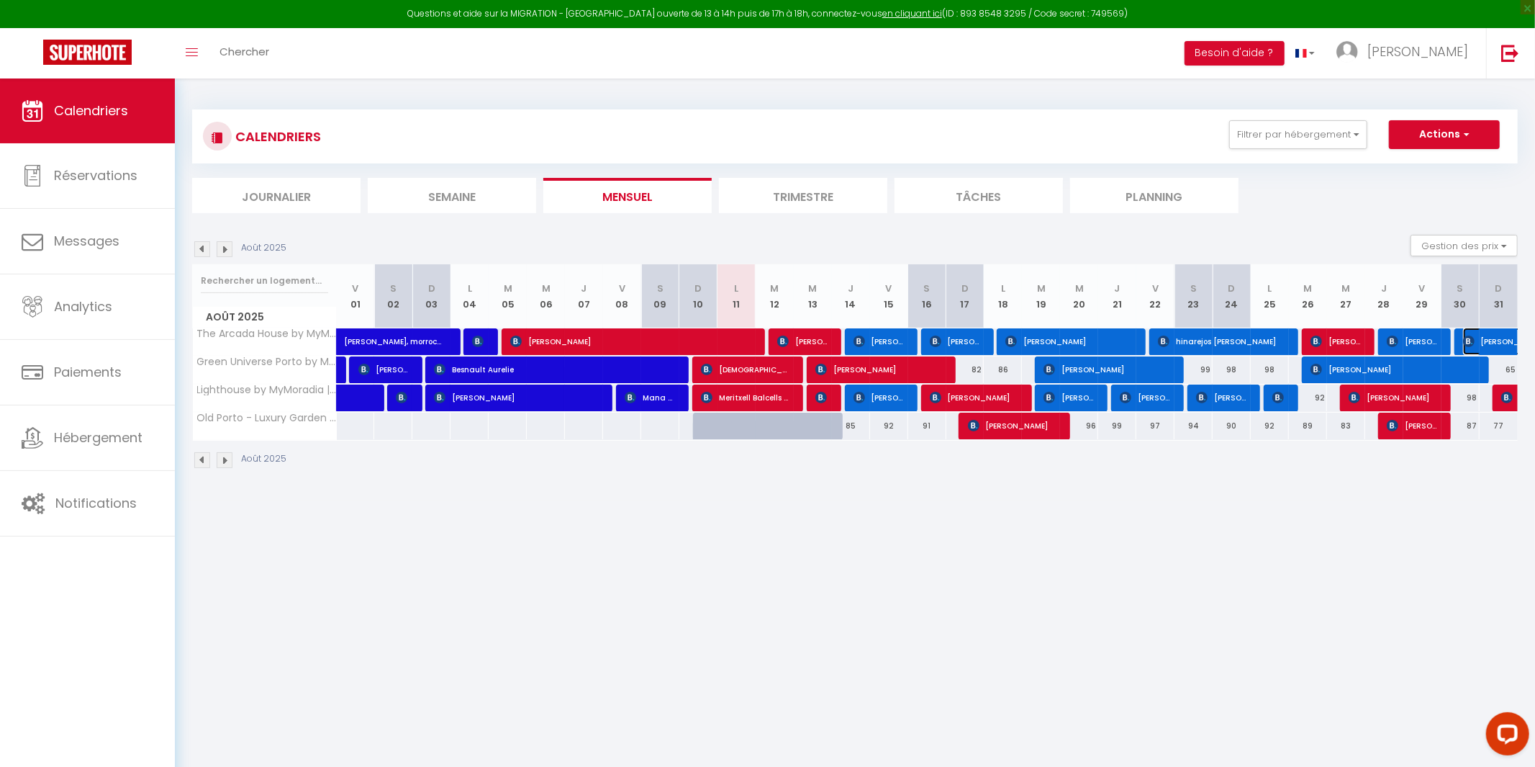
click at [1473, 327] on span "[PERSON_NAME]" at bounding box center [1512, 340] width 99 height 27
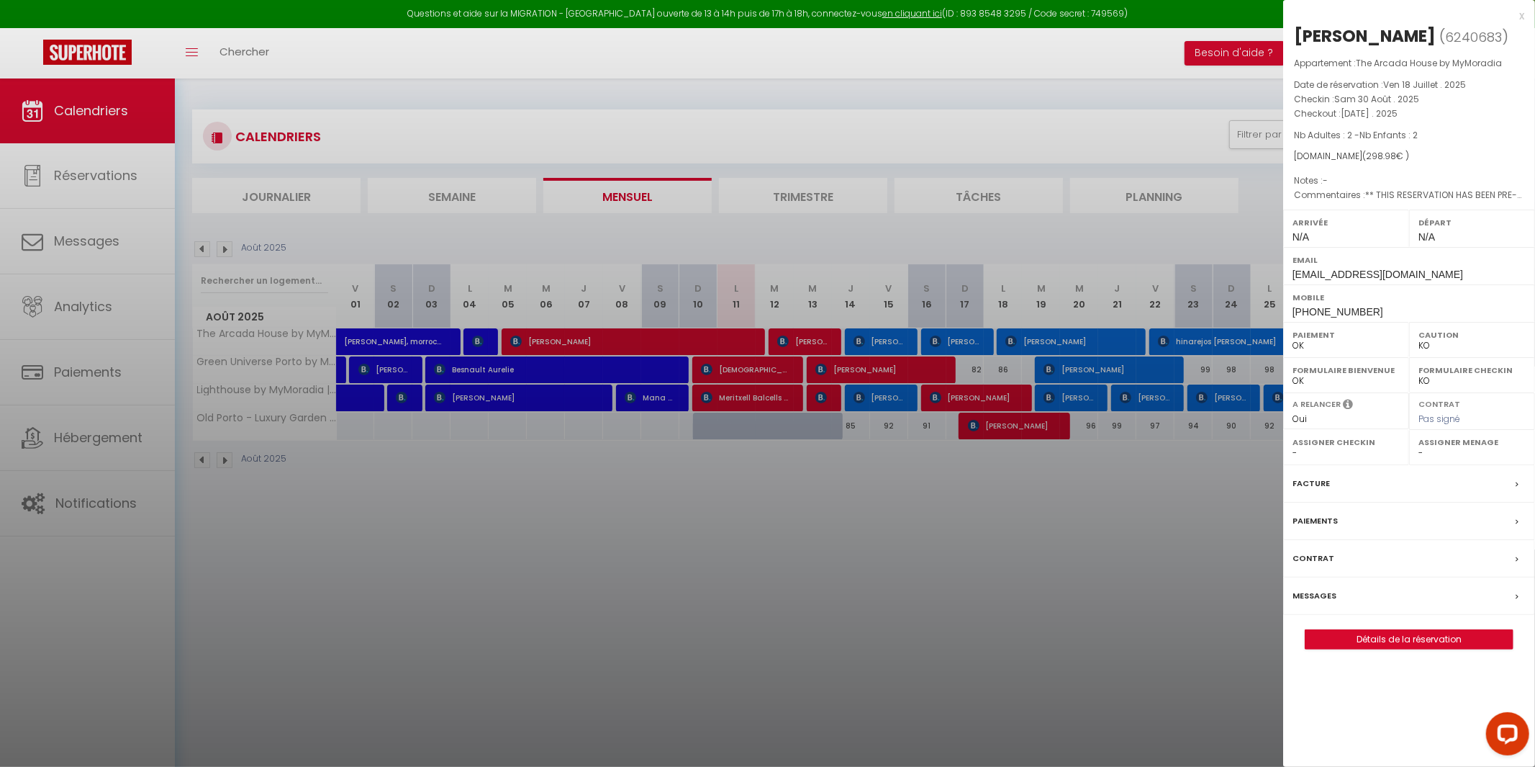
click at [1226, 575] on div at bounding box center [767, 383] width 1535 height 767
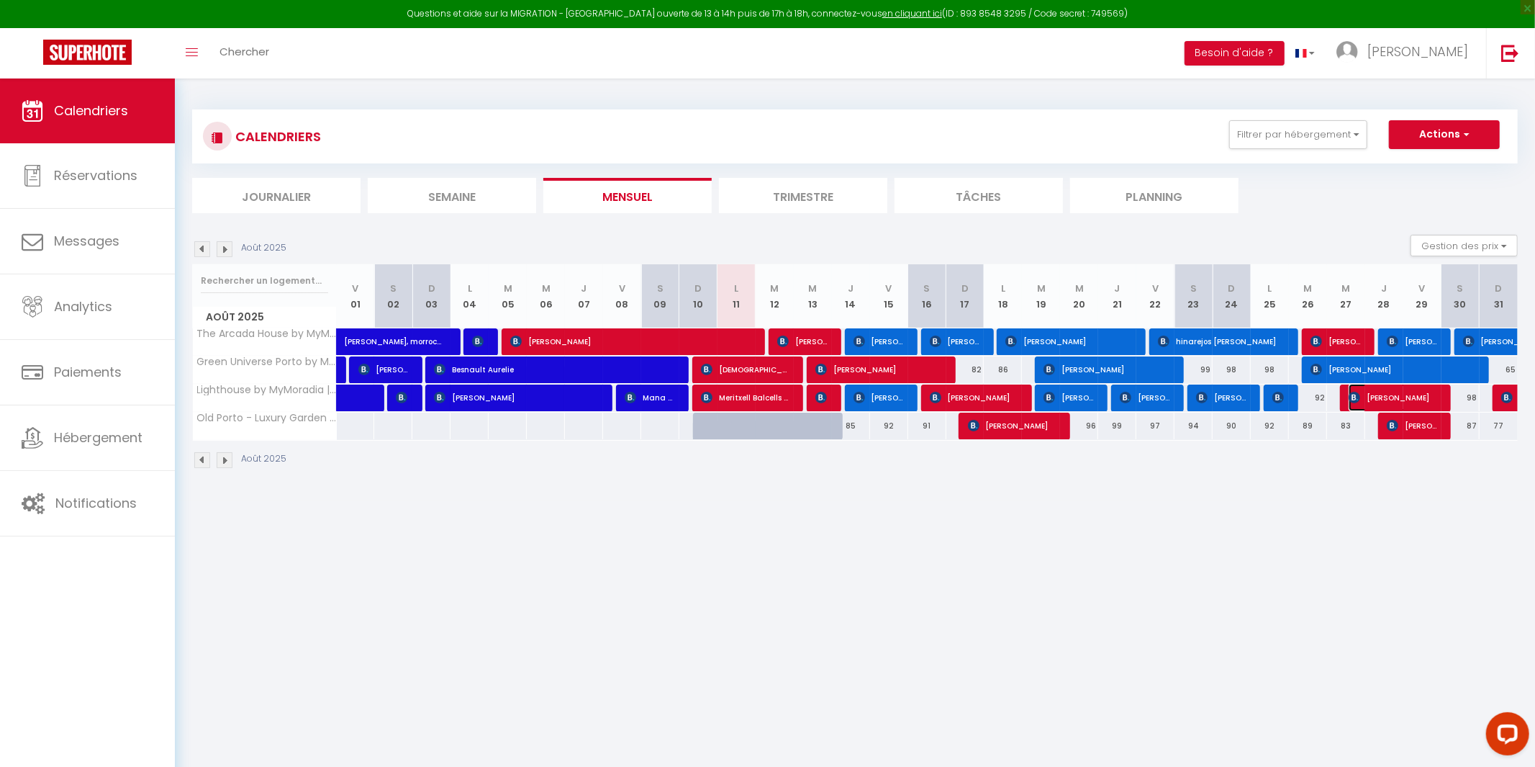
click at [1419, 403] on span "[PERSON_NAME]" at bounding box center [1393, 397] width 89 height 27
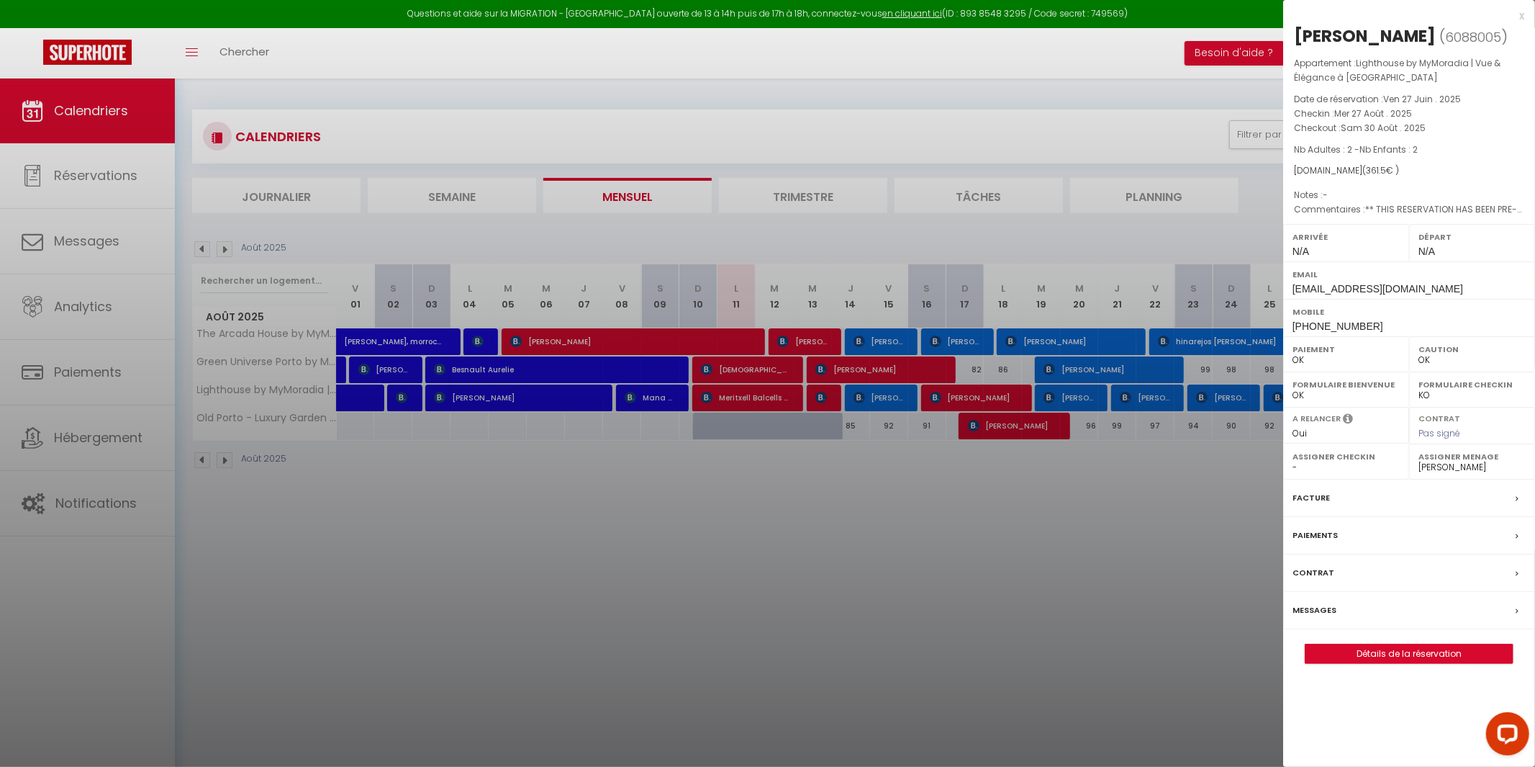
click at [1141, 548] on div at bounding box center [767, 383] width 1535 height 767
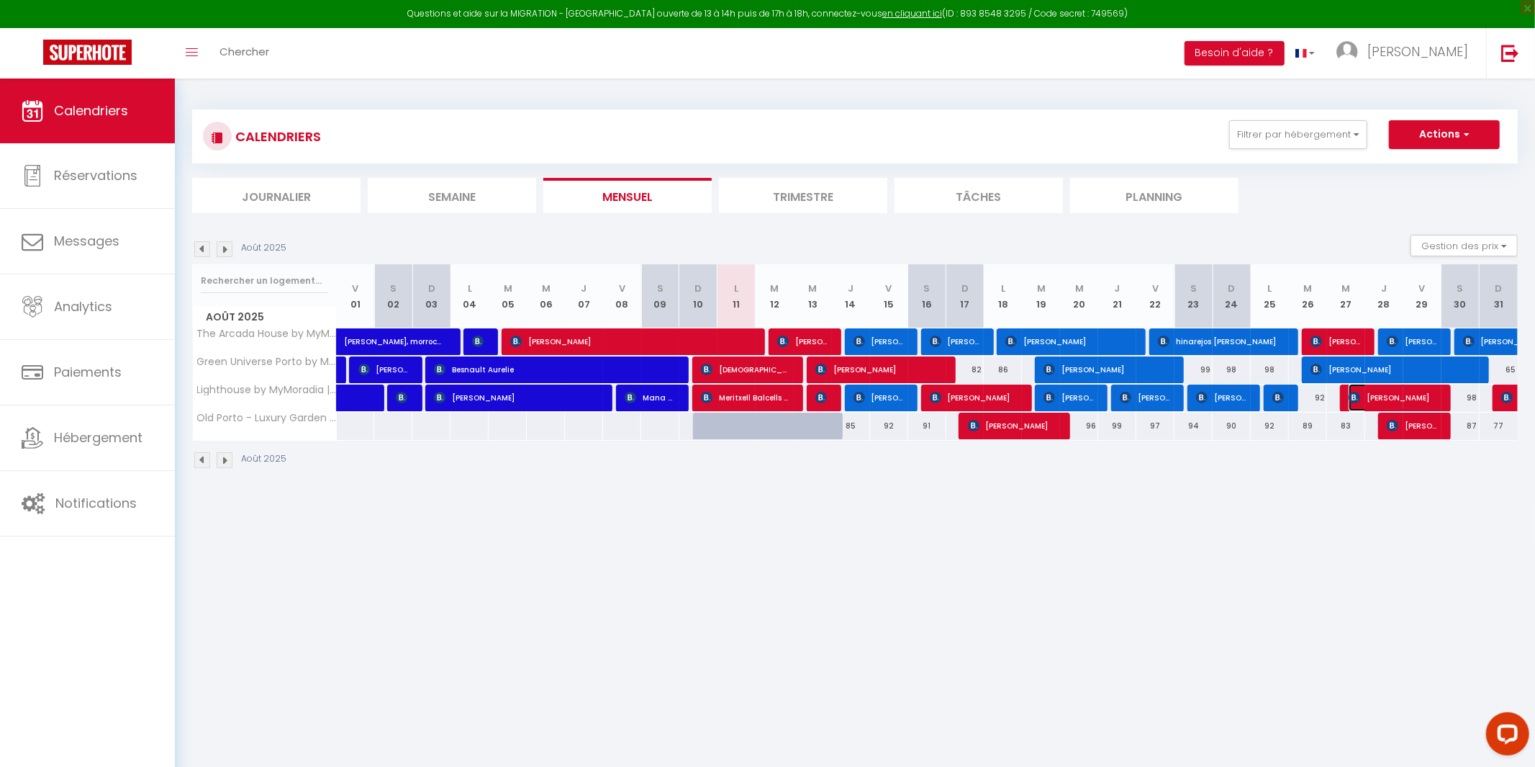
click at [1404, 393] on span "[PERSON_NAME]" at bounding box center [1393, 397] width 89 height 27
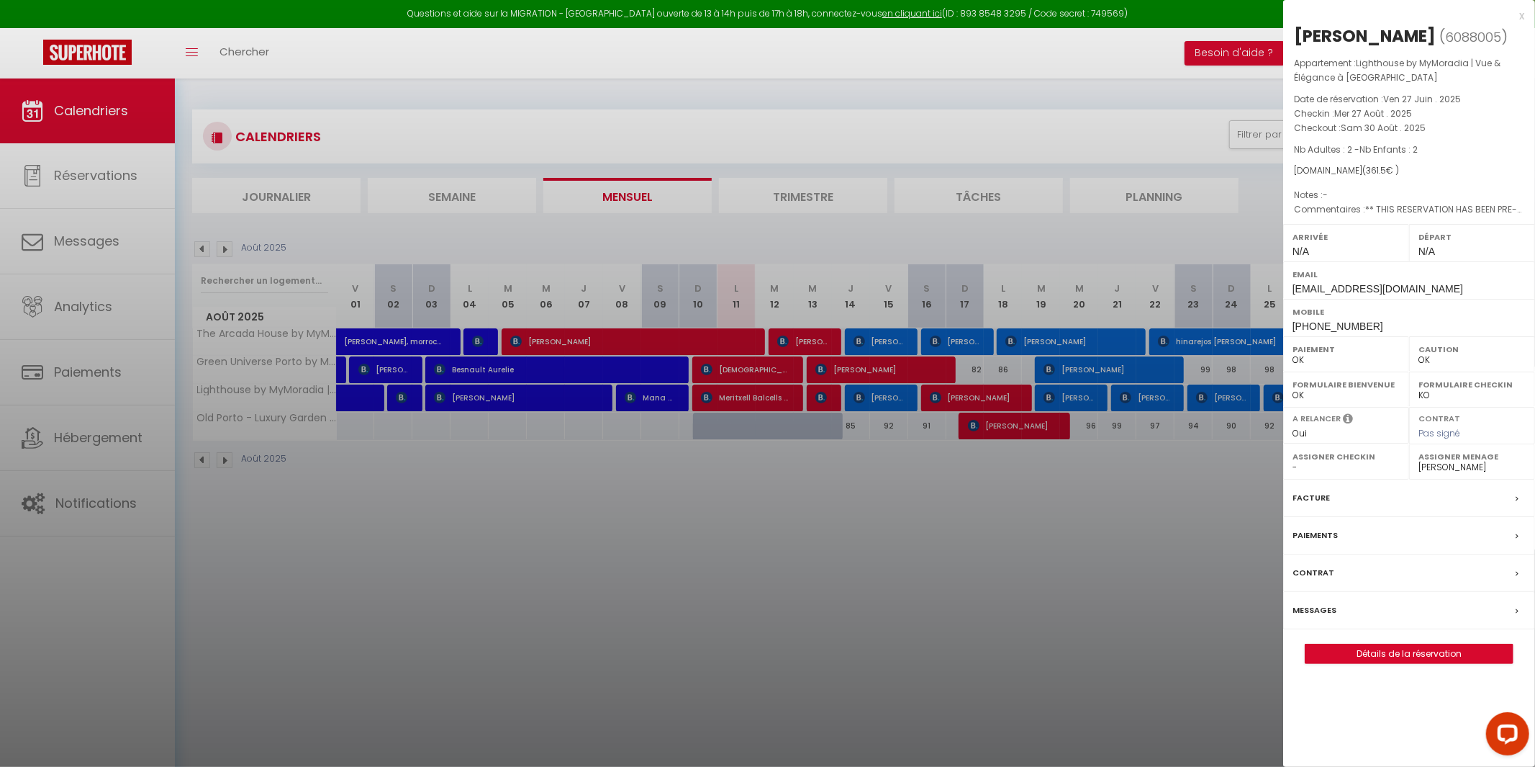
click at [1102, 545] on div at bounding box center [767, 383] width 1535 height 767
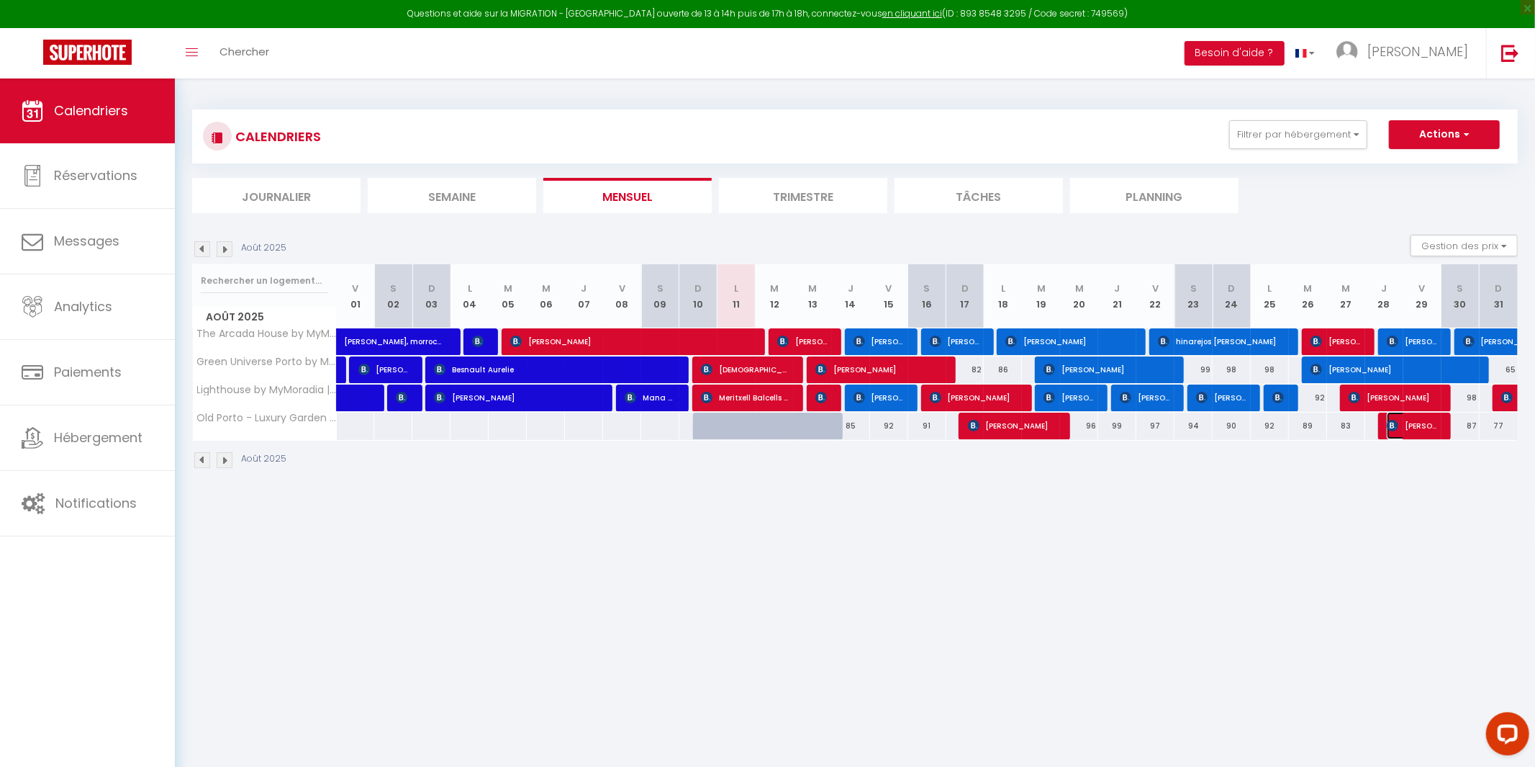
click at [1397, 430] on img at bounding box center [1393, 426] width 12 height 12
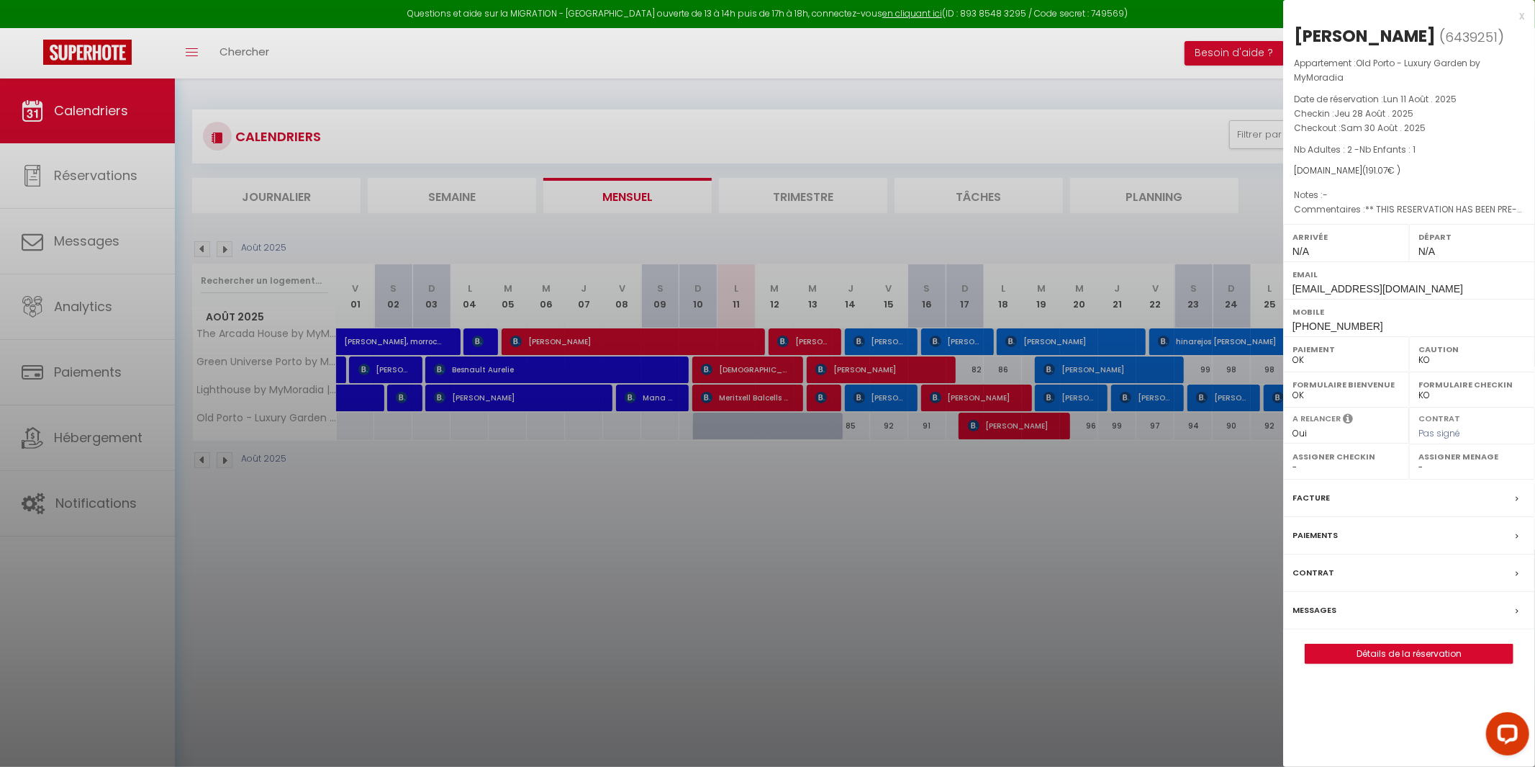
click at [1422, 464] on label "Assigner Menage" at bounding box center [1472, 456] width 107 height 14
click at [1424, 474] on select "- [PERSON_NAME] [PERSON_NAME] [PERSON_NAME] [PERSON_NAME] [US_STATE][PERSON_NAM…" at bounding box center [1472, 467] width 107 height 13
click at [1419, 474] on select "- [PERSON_NAME] [PERSON_NAME] [PERSON_NAME] [PERSON_NAME] [US_STATE][PERSON_NAM…" at bounding box center [1472, 467] width 107 height 13
click at [1052, 611] on div at bounding box center [767, 383] width 1535 height 767
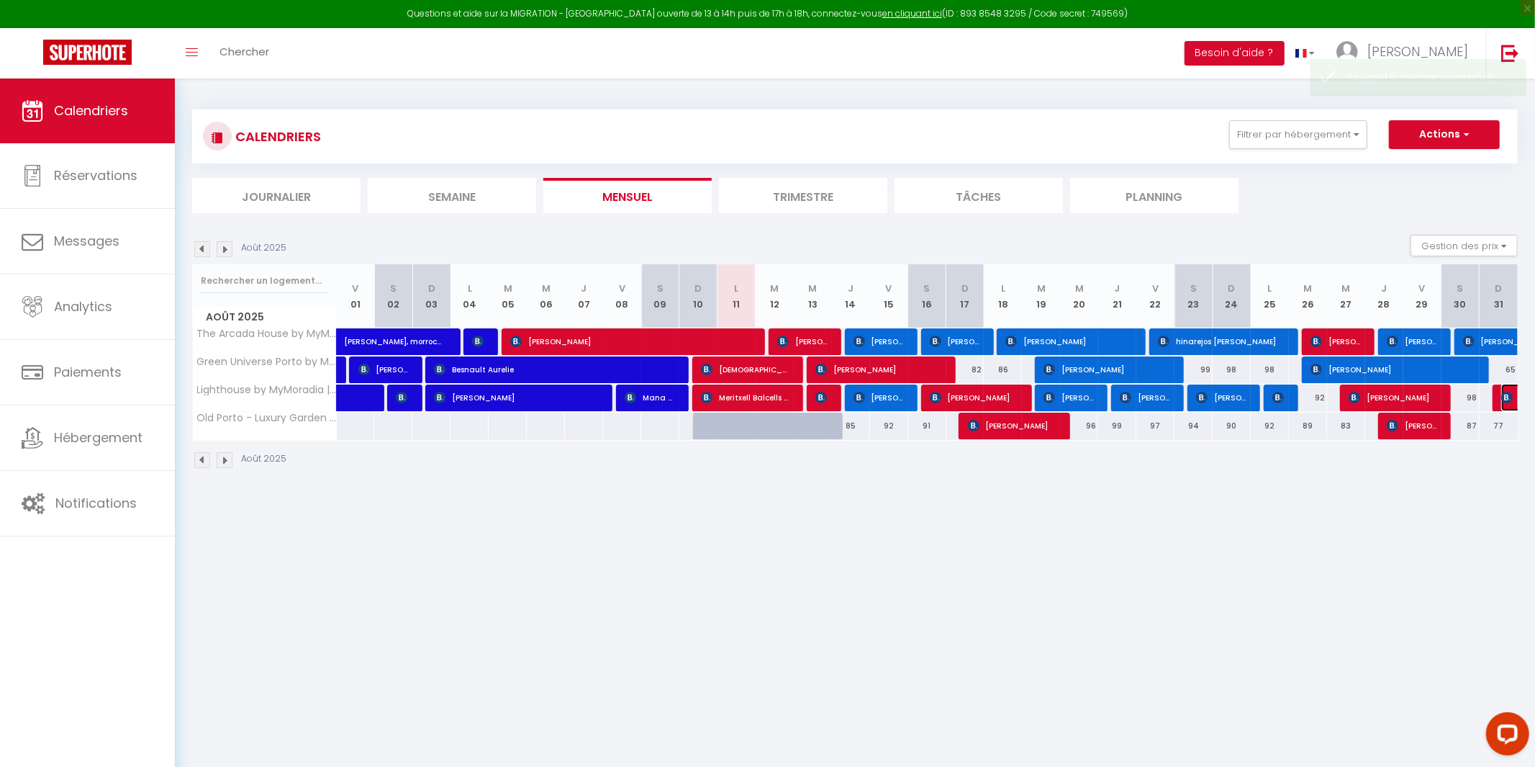
click at [1506, 396] on img at bounding box center [1507, 398] width 12 height 12
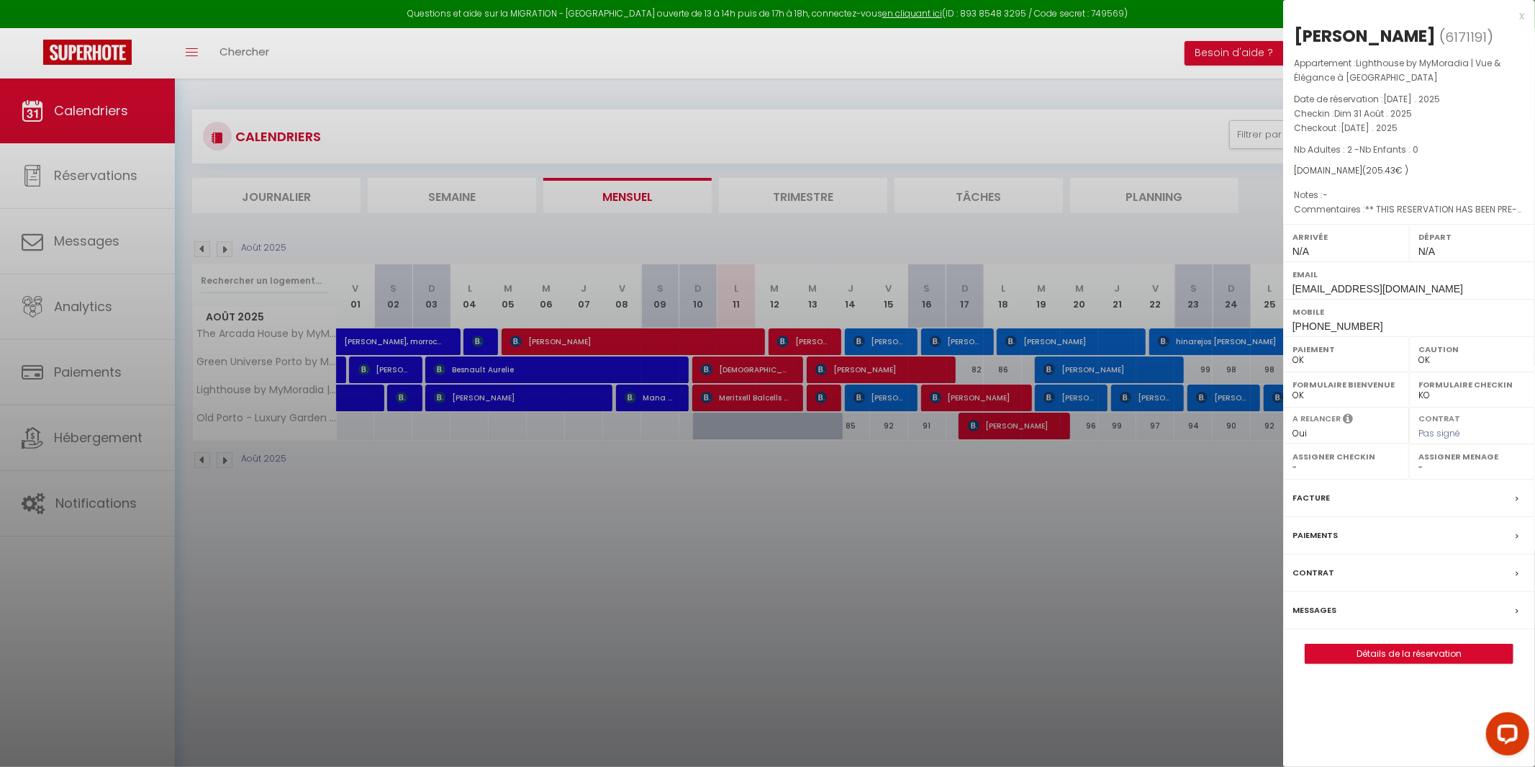
click at [1185, 561] on div at bounding box center [767, 383] width 1535 height 767
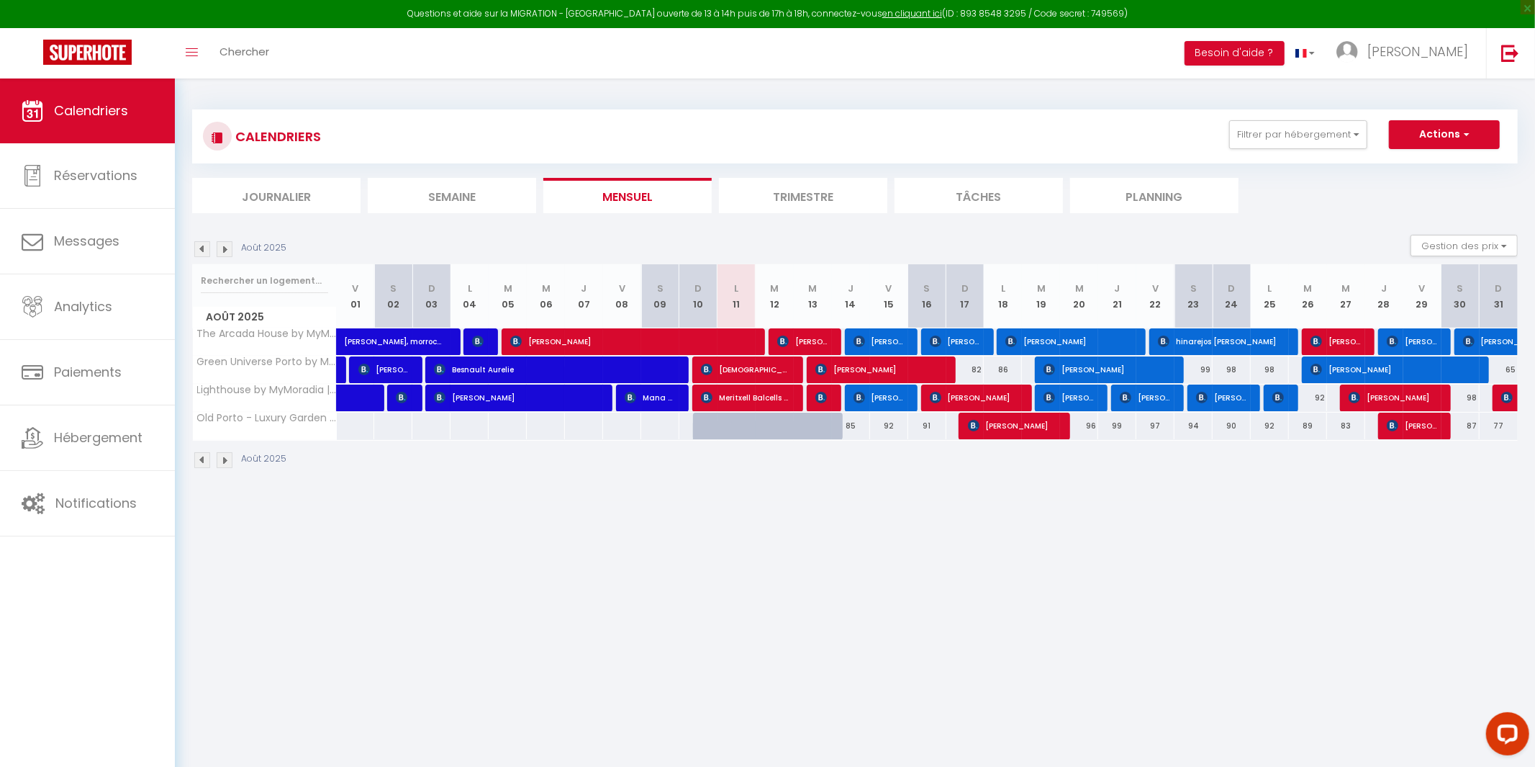
click at [683, 681] on body "Questions et aide sur la MIGRATION - [GEOGRAPHIC_DATA] ouverte de 13 à 14h puis…" at bounding box center [767, 461] width 1535 height 767
click at [823, 377] on span "[PERSON_NAME]" at bounding box center [878, 369] width 127 height 27
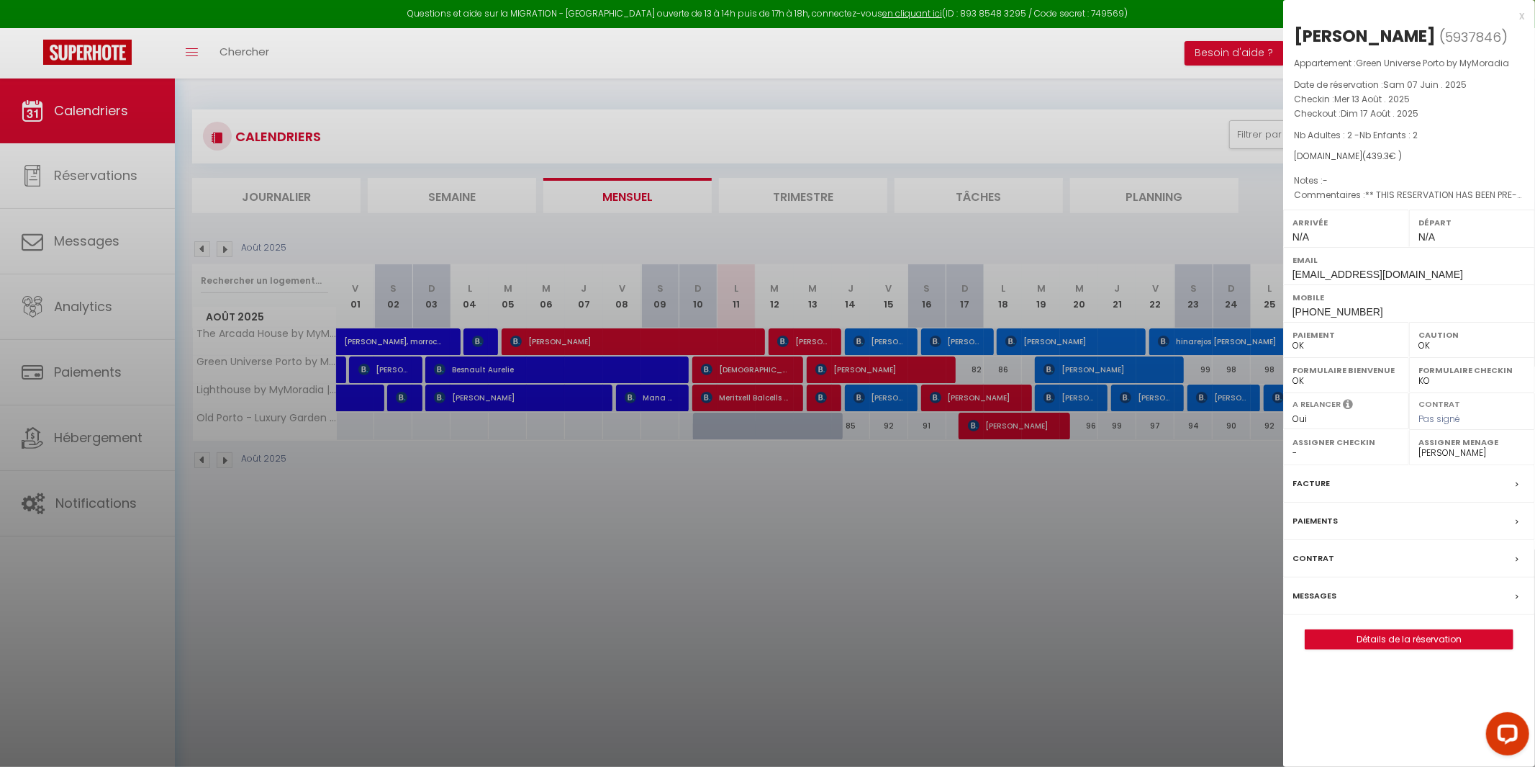
click at [826, 368] on div at bounding box center [767, 383] width 1535 height 767
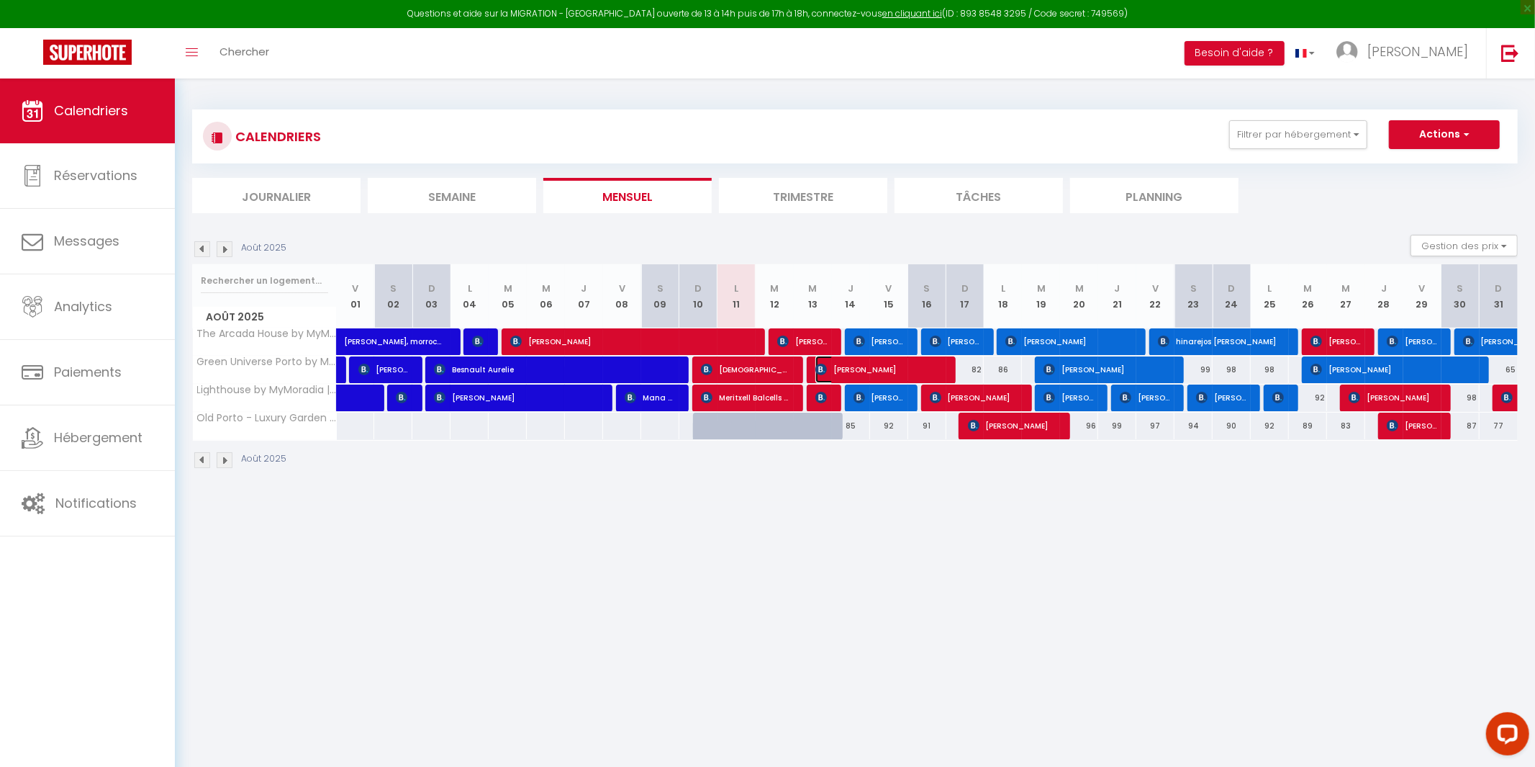
click at [826, 373] on img at bounding box center [821, 369] width 12 height 12
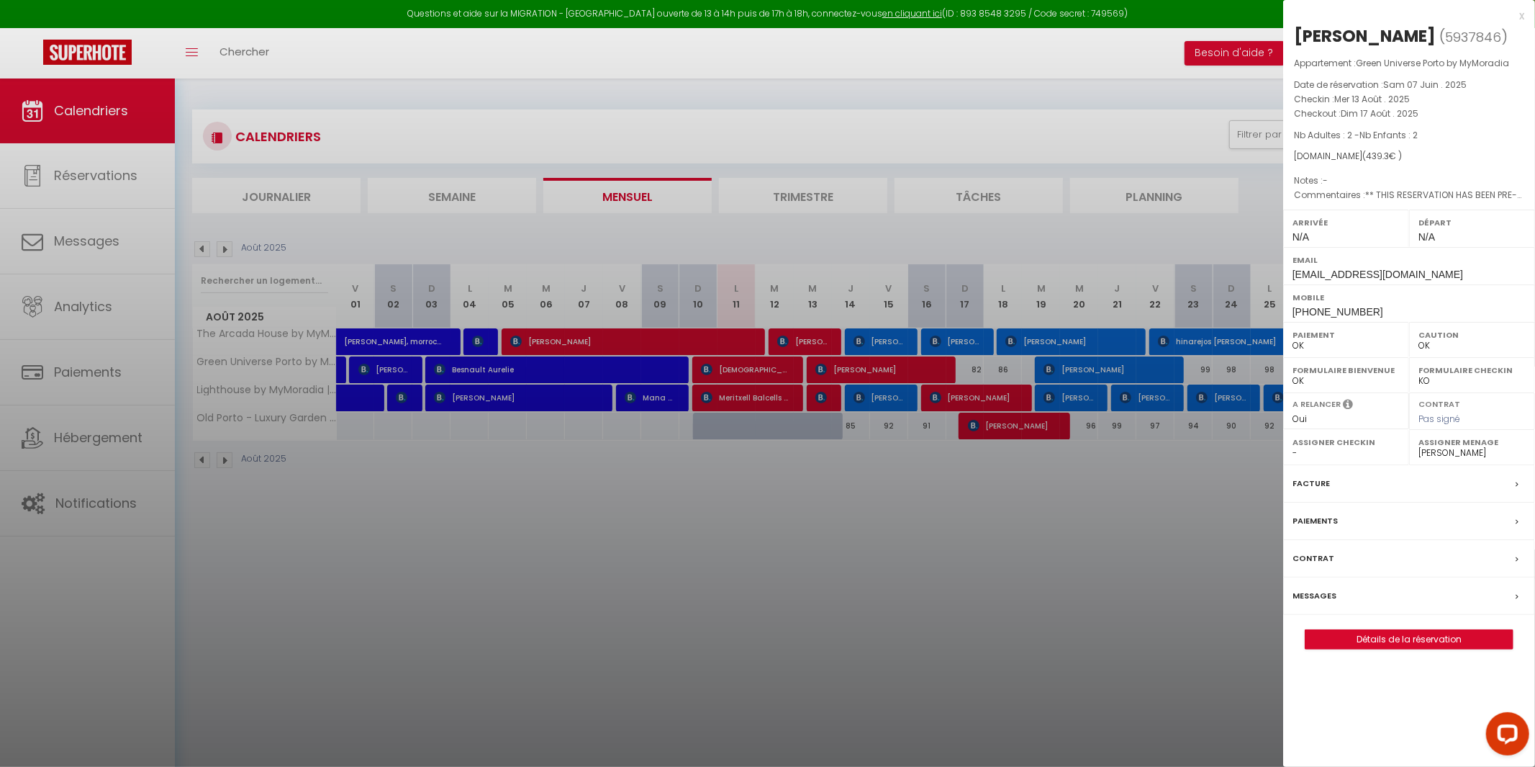
click at [701, 571] on div at bounding box center [767, 383] width 1535 height 767
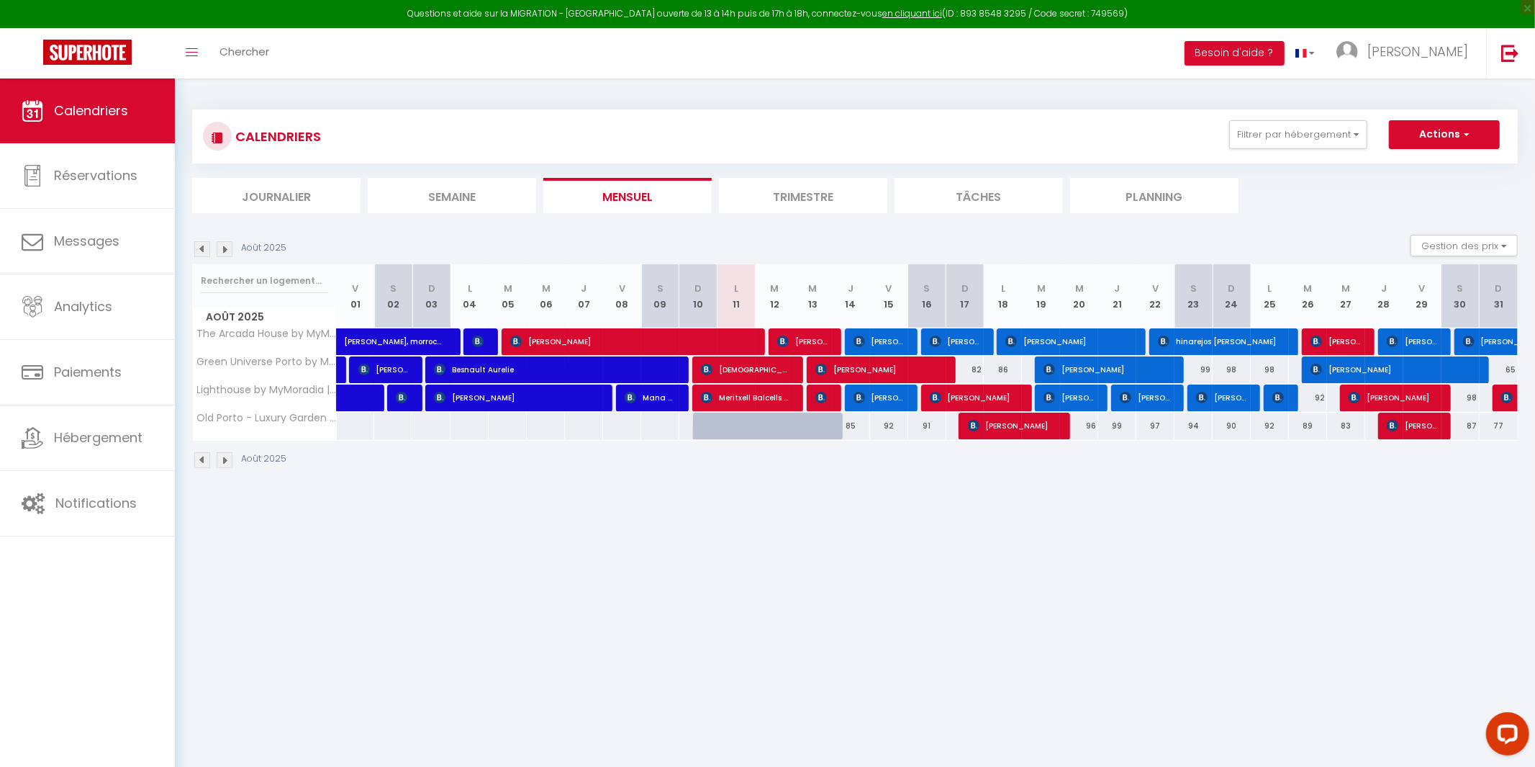
click at [849, 429] on div "85" at bounding box center [851, 425] width 38 height 27
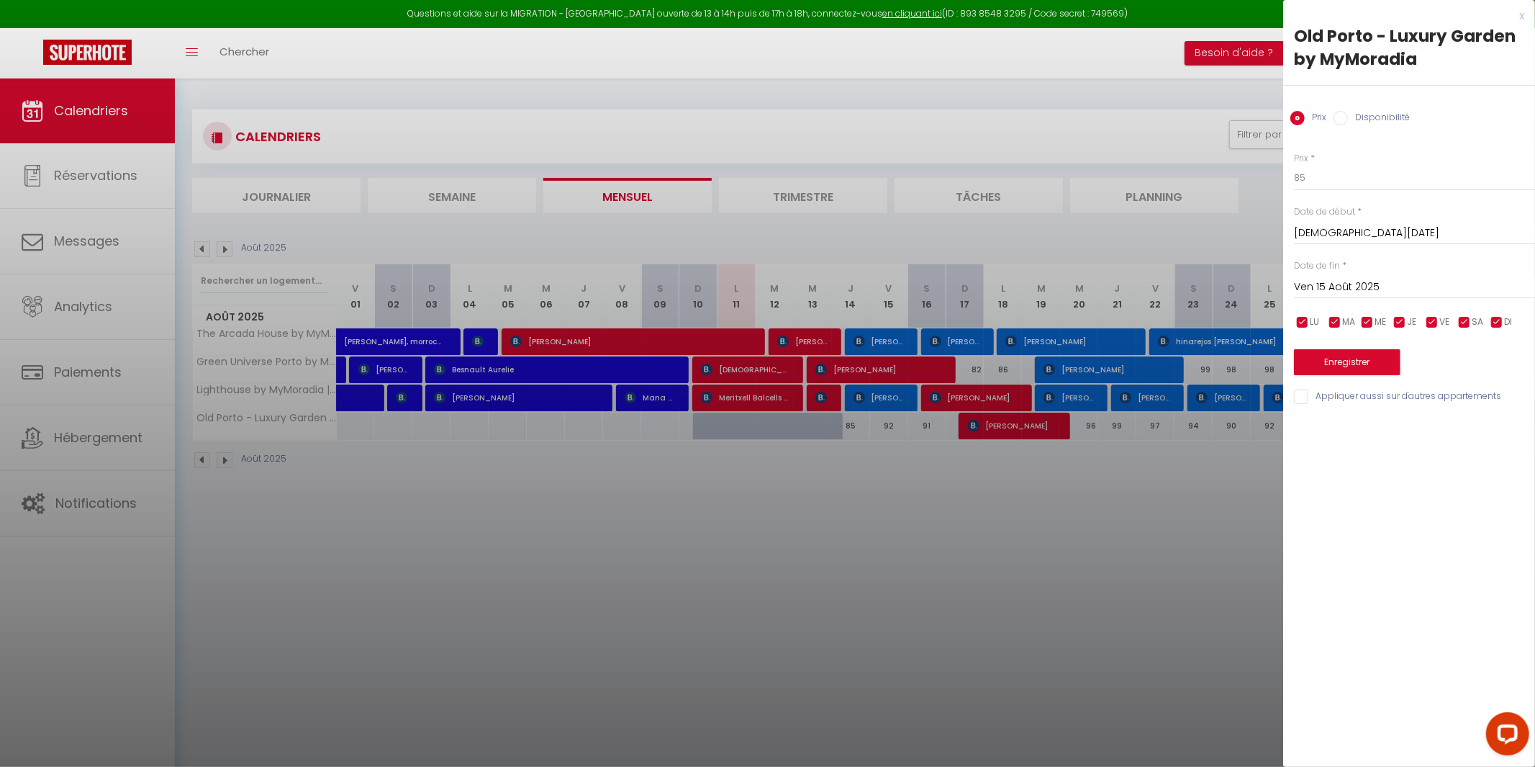
click at [811, 519] on div at bounding box center [767, 383] width 1535 height 767
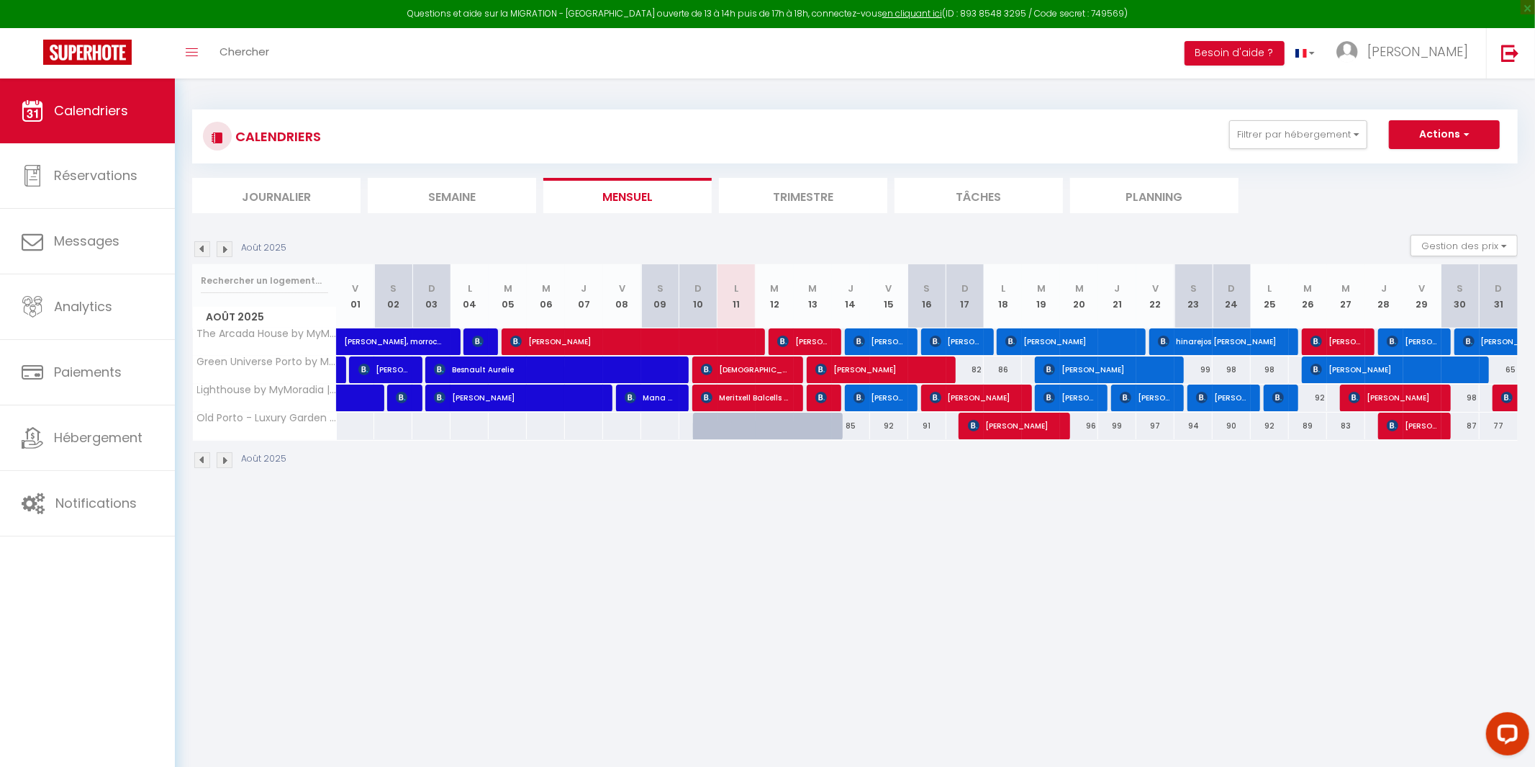
click at [677, 543] on body "Questions et aide sur la MIGRATION - [GEOGRAPHIC_DATA] ouverte de 13 à 14h puis…" at bounding box center [767, 461] width 1535 height 767
click at [418, 646] on body "Questions et aide sur la MIGRATION - [GEOGRAPHIC_DATA] ouverte de 13 à 14h puis…" at bounding box center [767, 461] width 1535 height 767
click at [856, 394] on img at bounding box center [860, 398] width 12 height 12
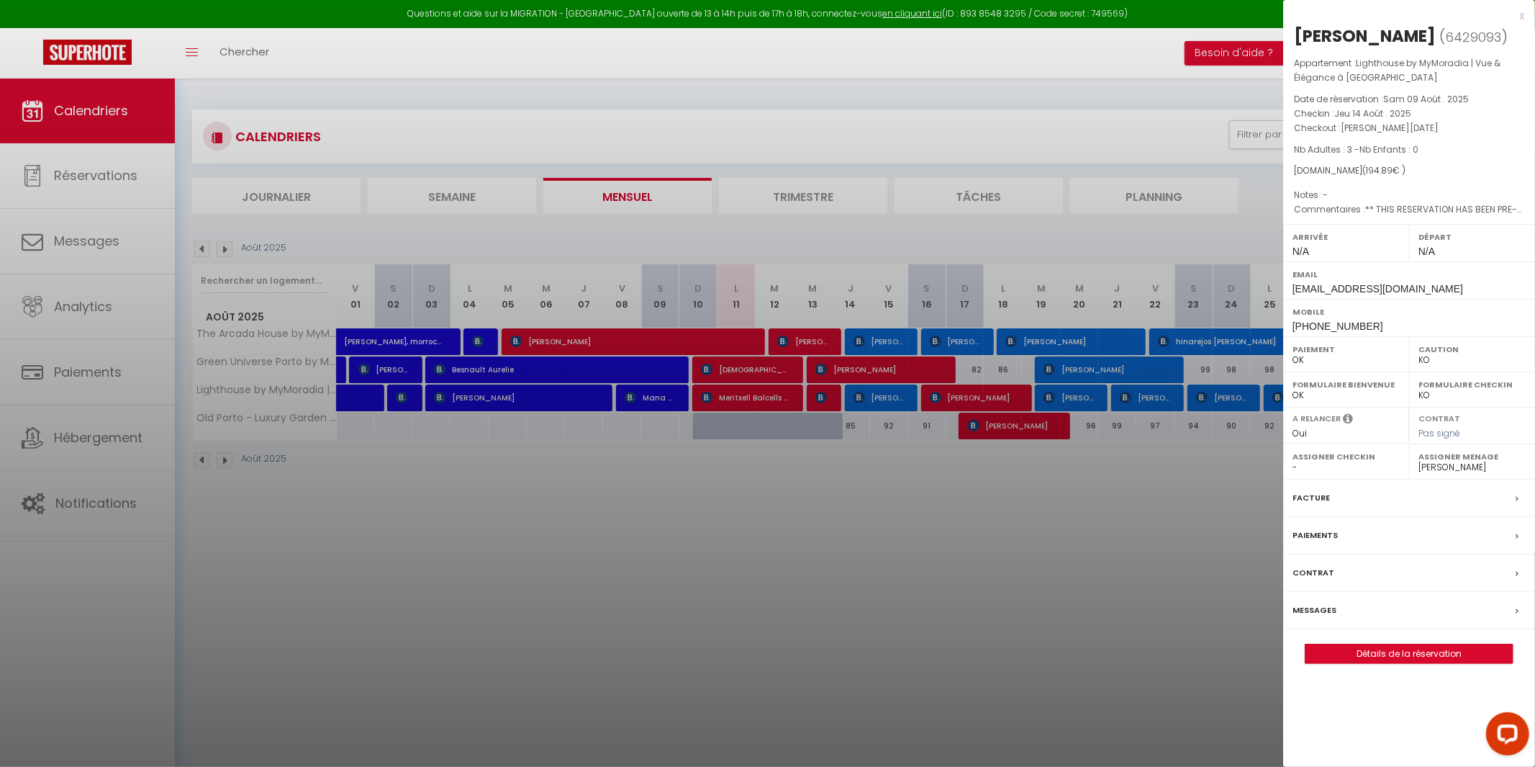
click at [826, 415] on div at bounding box center [767, 383] width 1535 height 767
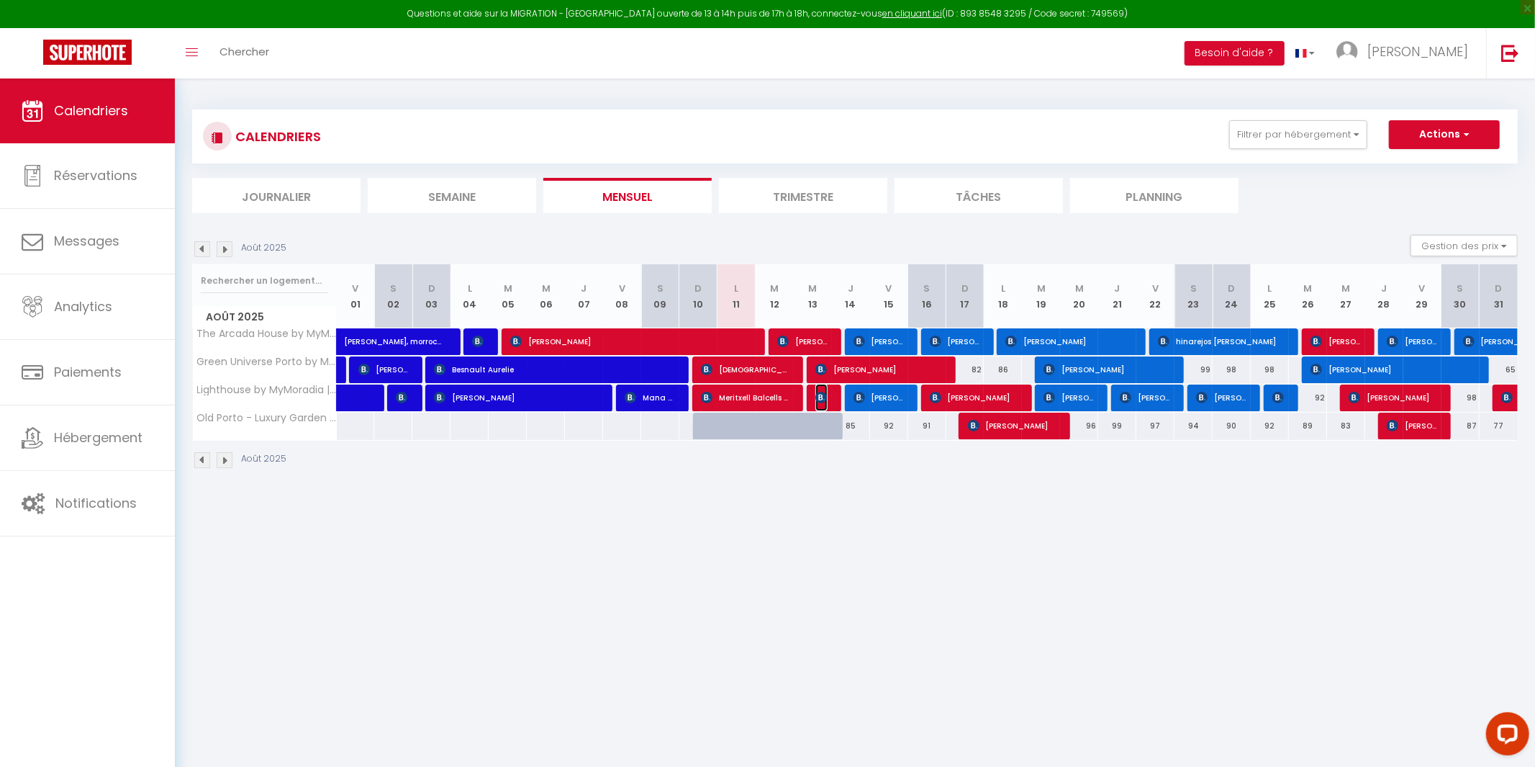
click at [824, 388] on span "[PERSON_NAME] Lis" at bounding box center [821, 397] width 13 height 27
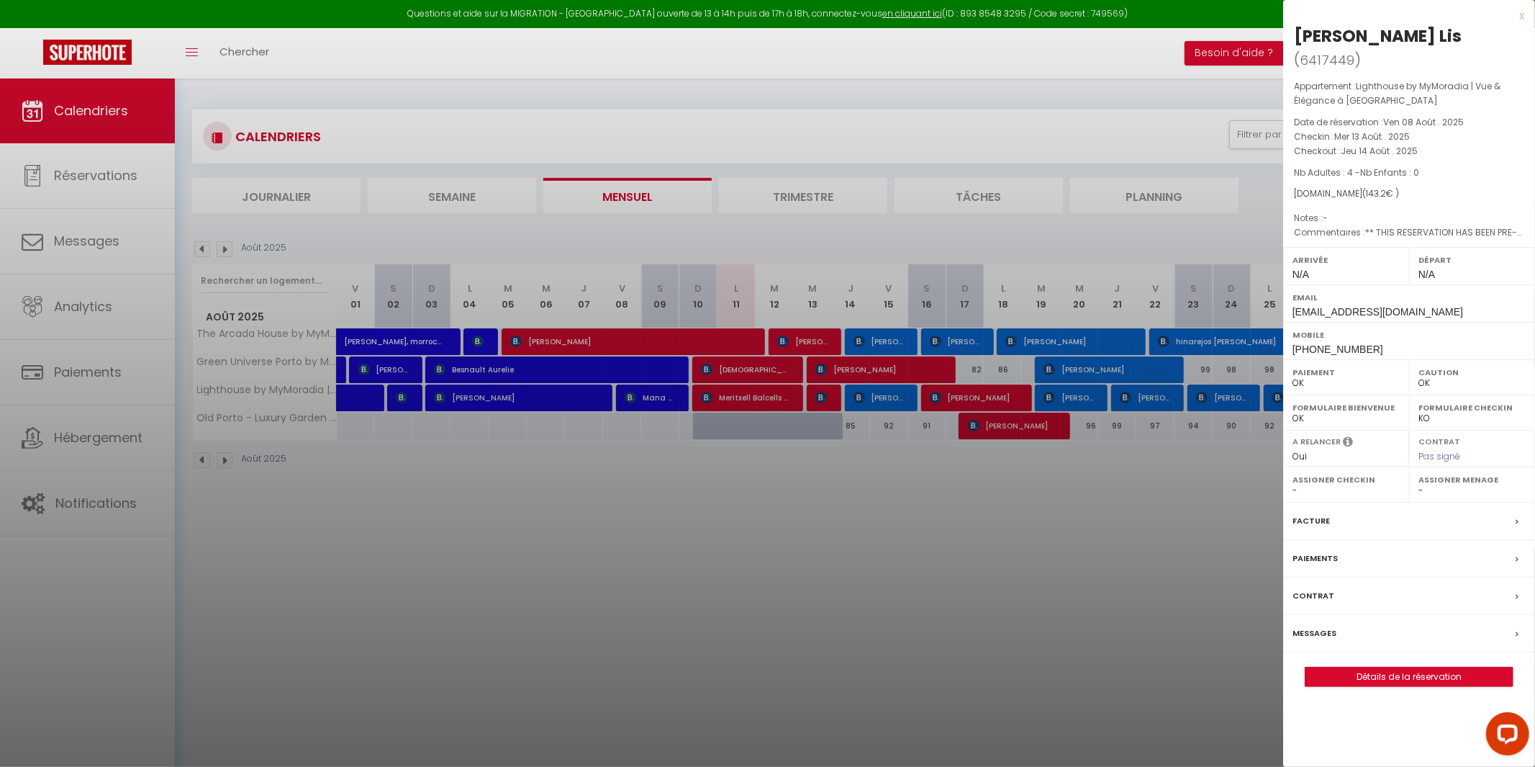
click at [1425, 472] on label "Assigner Menage" at bounding box center [1472, 479] width 107 height 14
click at [1422, 472] on label "Assigner Menage" at bounding box center [1472, 479] width 107 height 14
click at [1420, 484] on select "- [PERSON_NAME] [PERSON_NAME] [PERSON_NAME] [PERSON_NAME] [US_STATE][PERSON_NAM…" at bounding box center [1472, 490] width 107 height 13
click at [1419, 484] on select "- [PERSON_NAME] [PERSON_NAME] [PERSON_NAME] [PERSON_NAME] [US_STATE][PERSON_NAM…" at bounding box center [1472, 490] width 107 height 13
drag, startPoint x: 1098, startPoint y: 609, endPoint x: 1062, endPoint y: 631, distance: 42.3
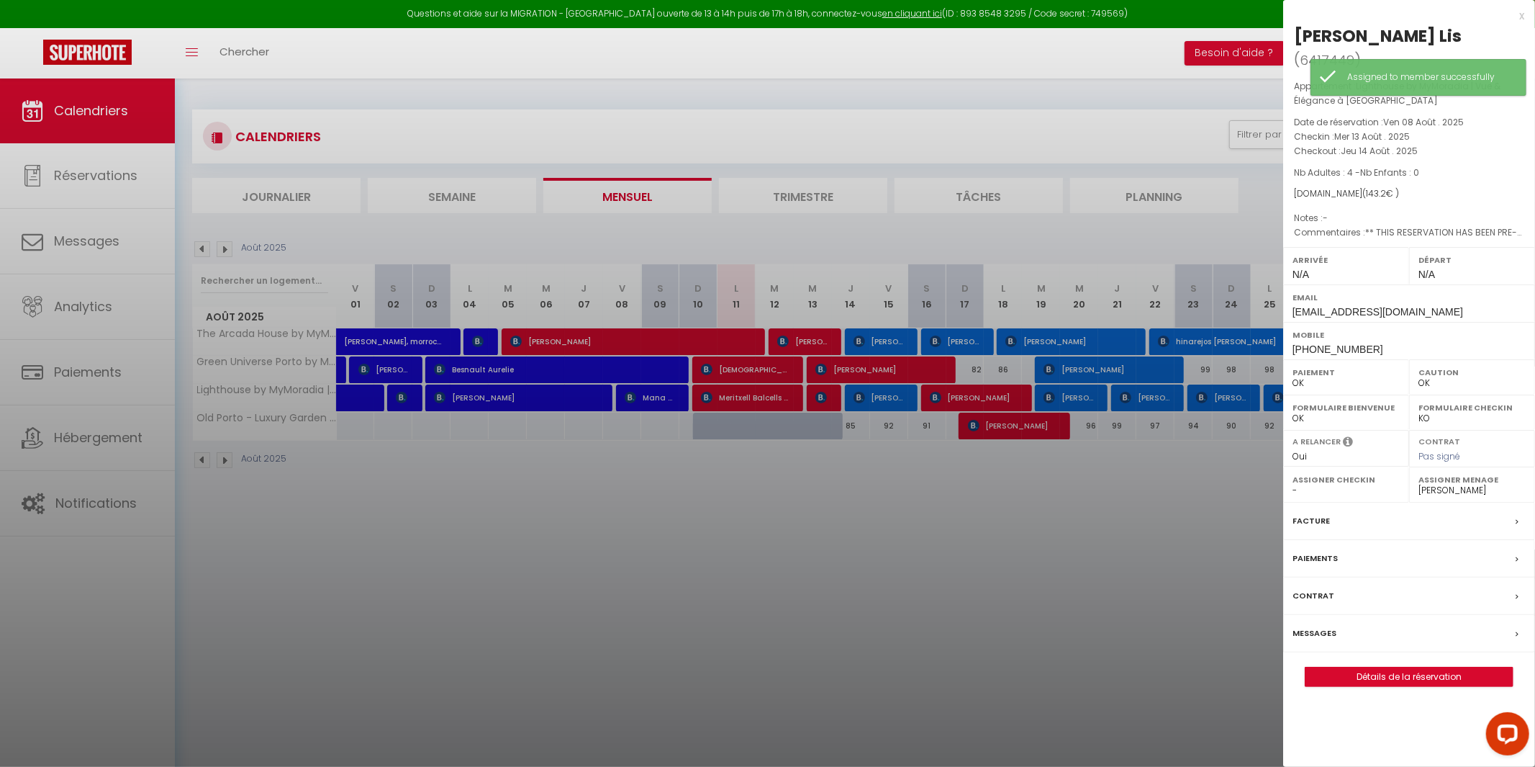
click at [1062, 631] on div at bounding box center [767, 383] width 1535 height 767
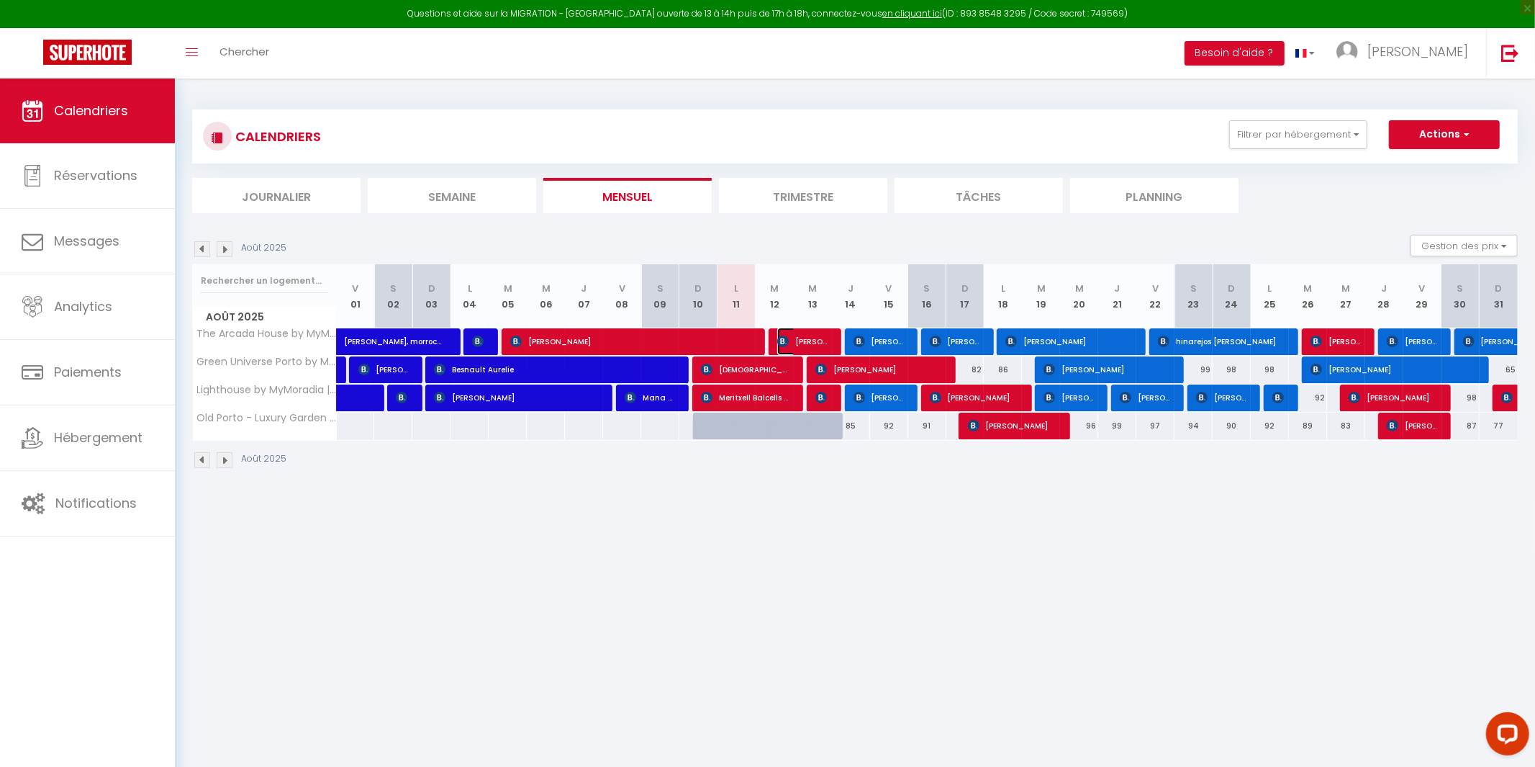
click at [802, 332] on span "[PERSON_NAME]" at bounding box center [802, 340] width 51 height 27
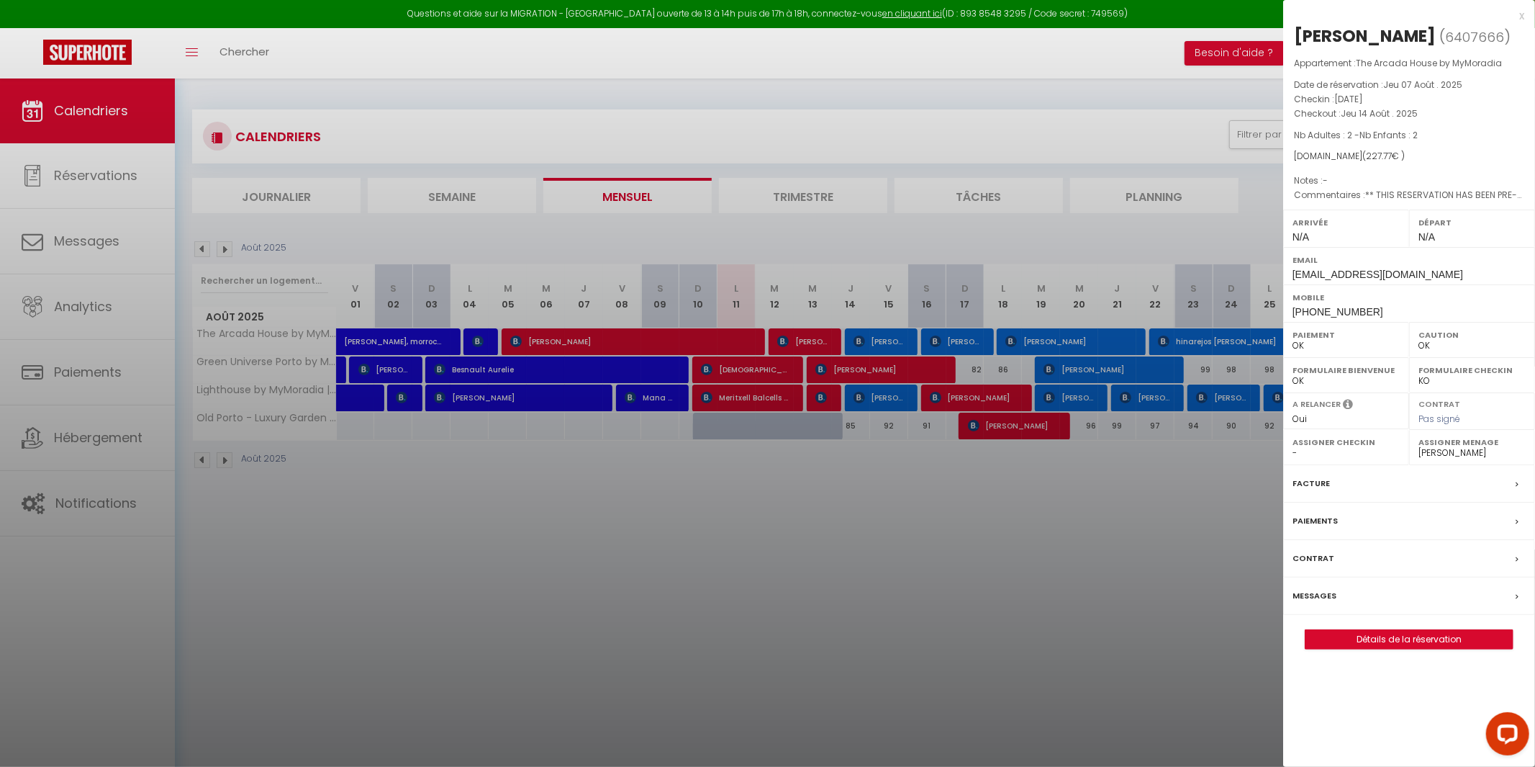
click at [1061, 604] on div at bounding box center [767, 383] width 1535 height 767
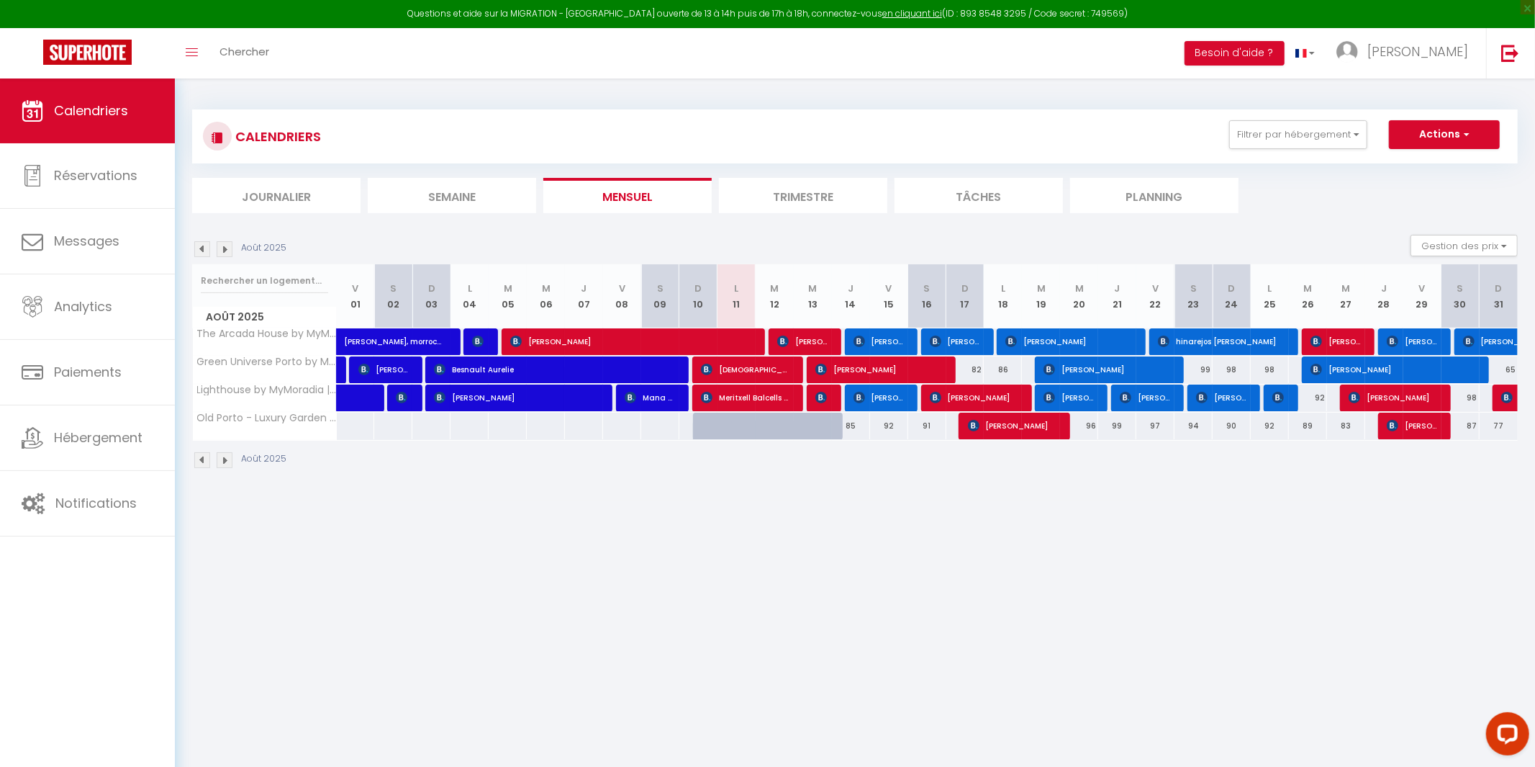
click at [591, 593] on body "Questions et aide sur la MIGRATION - [GEOGRAPHIC_DATA] ouverte de 13 à 14h puis…" at bounding box center [767, 461] width 1535 height 767
